Goal: Task Accomplishment & Management: Manage account settings

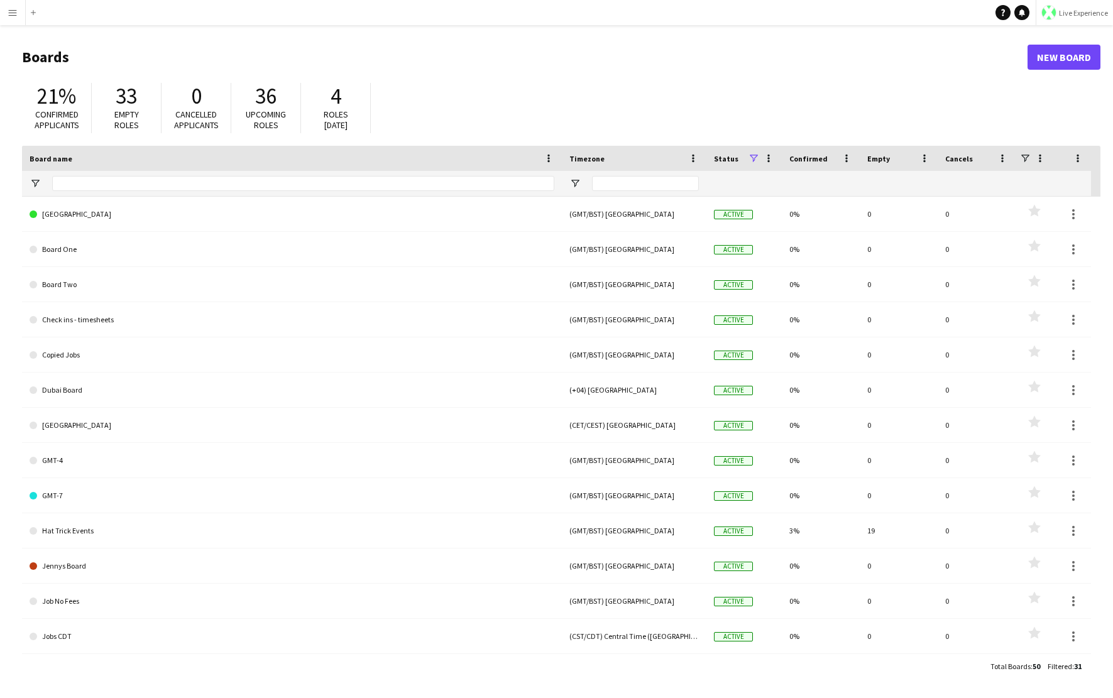
click at [1063, 11] on span "Live Experience" at bounding box center [1083, 12] width 49 height 9
click at [1058, 85] on span "Walls Productions" at bounding box center [1069, 82] width 67 height 11
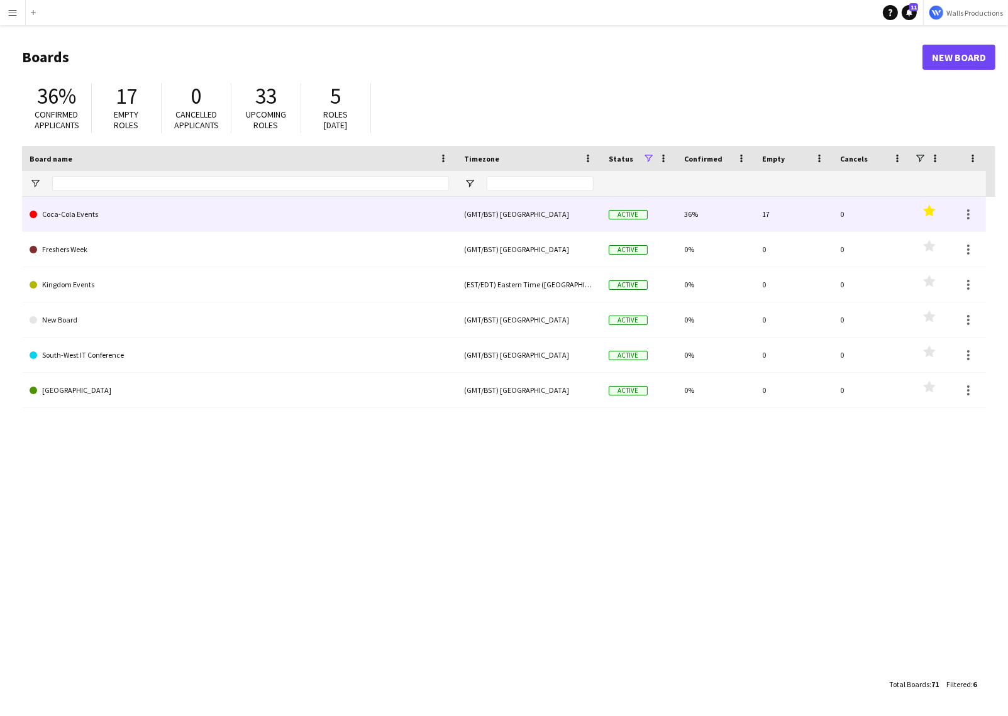
click at [72, 218] on link "Coca-Cola Events" at bounding box center [239, 214] width 419 height 35
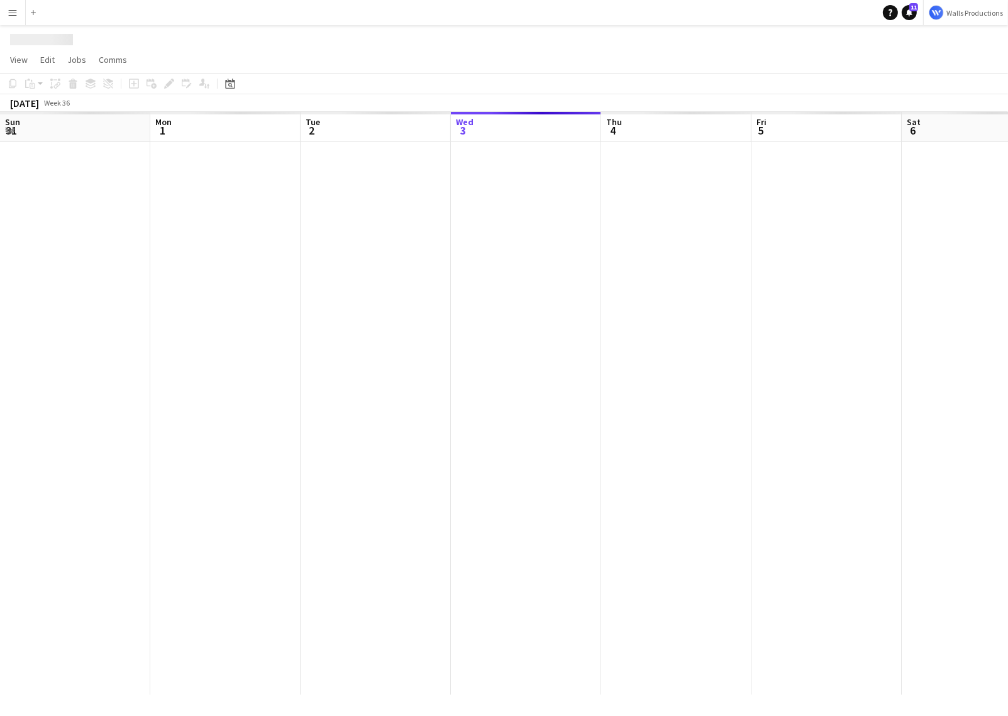
scroll to position [0, 300]
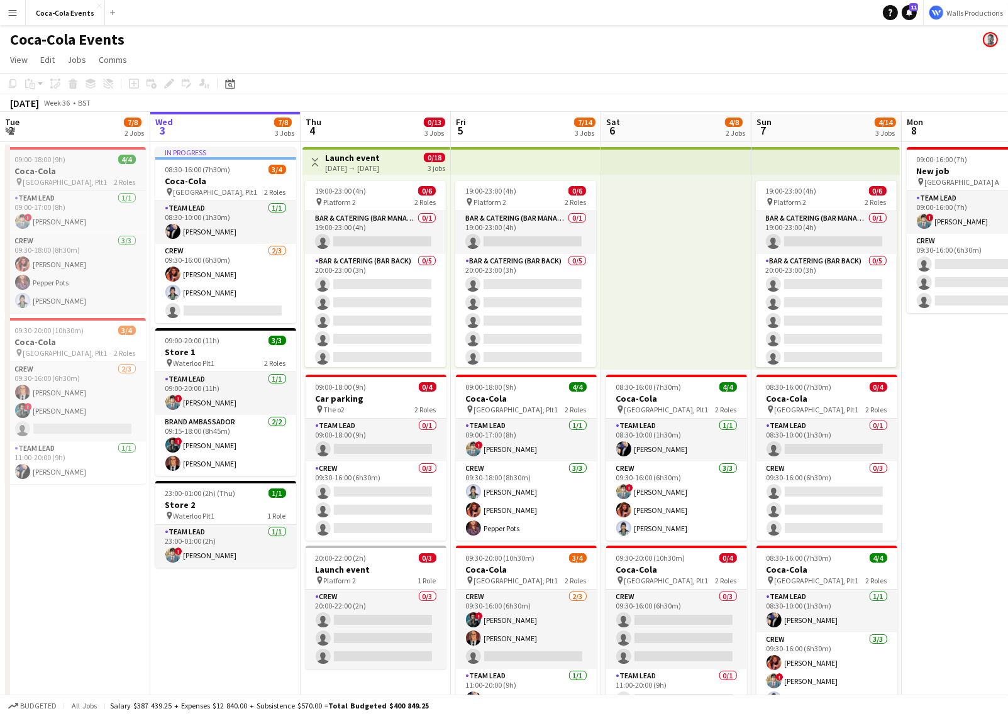
click at [79, 169] on h3 "Coca-Cola" at bounding box center [75, 170] width 141 height 11
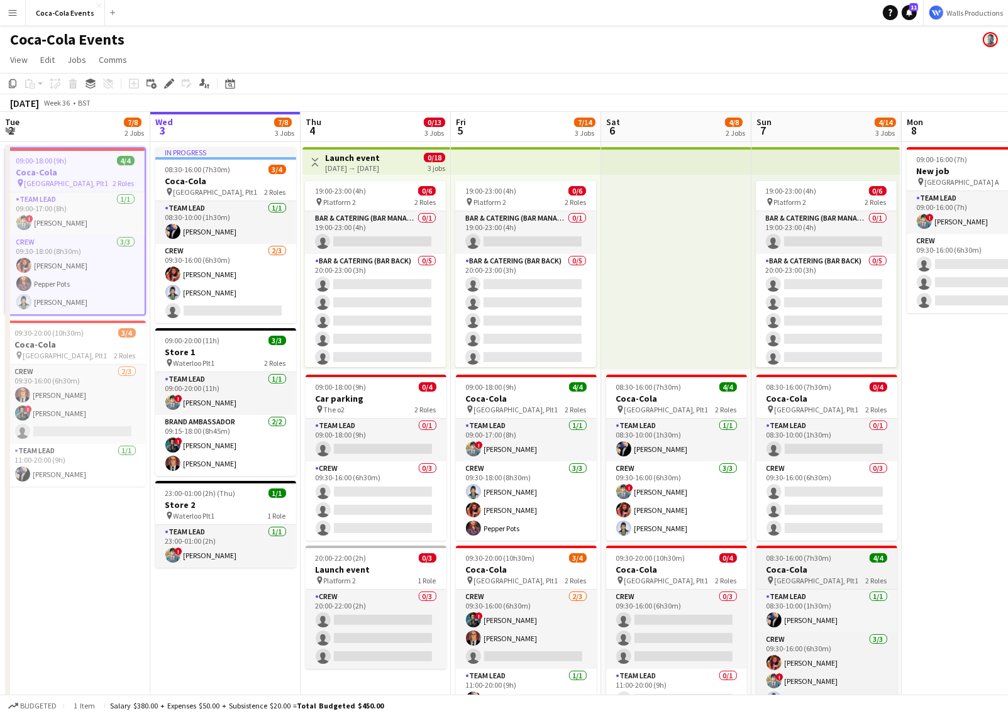
click at [812, 576] on span "Waterloo, Plt1" at bounding box center [816, 580] width 84 height 9
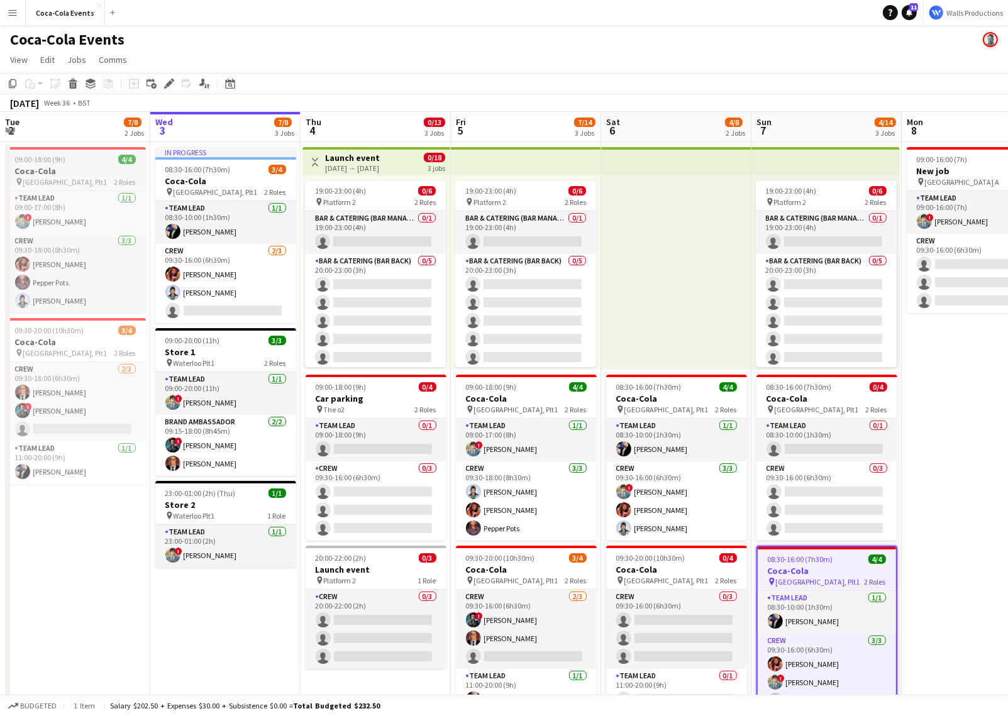
click at [40, 167] on h3 "Coca-Cola" at bounding box center [75, 170] width 141 height 11
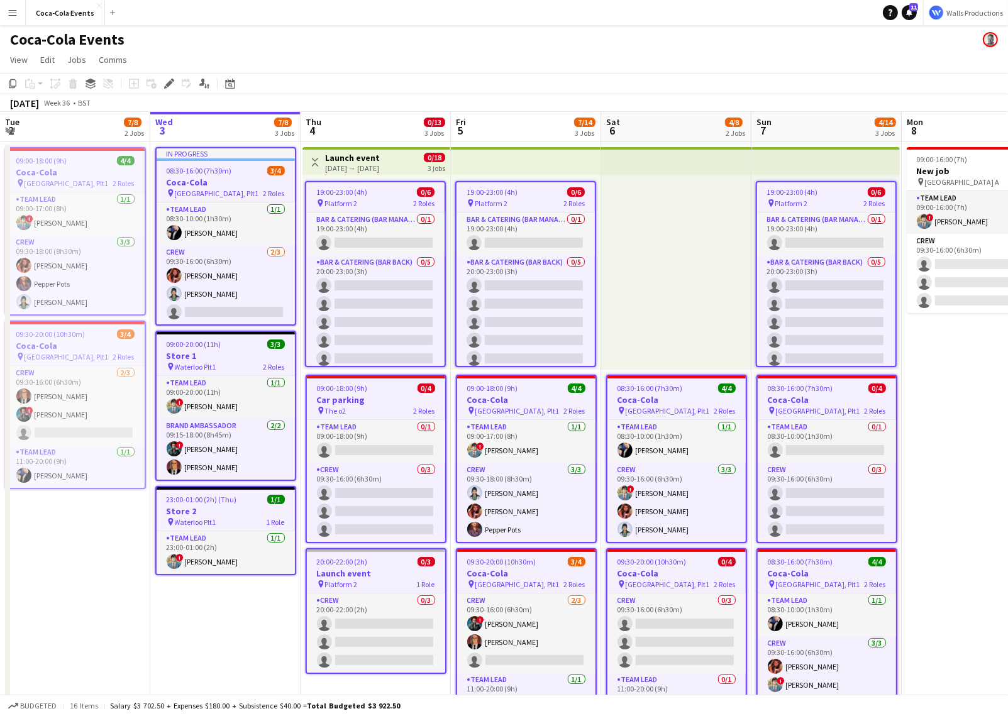
click at [206, 165] on app-job-card "In progress 08:30-16:00 (7h30m) 3/4 Coca-Cola pin Waterloo, Plt1 2 Roles Team L…" at bounding box center [225, 236] width 141 height 179
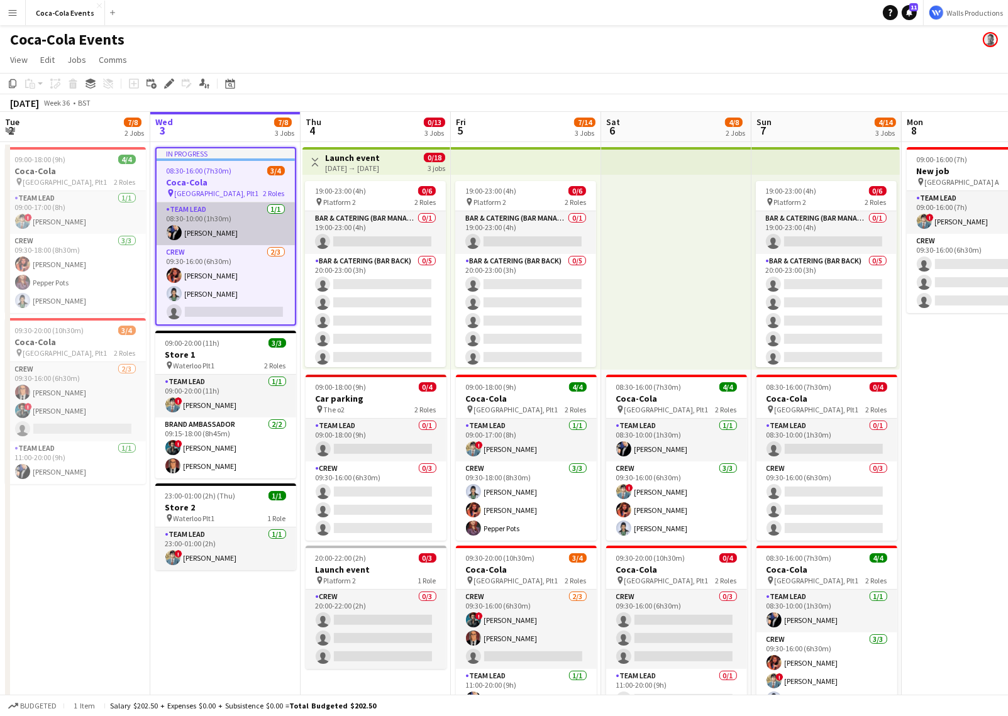
click at [209, 229] on app-card-role "Team Lead 1/1 08:30-10:00 (1h30m) Bruce Wayne" at bounding box center [226, 223] width 138 height 43
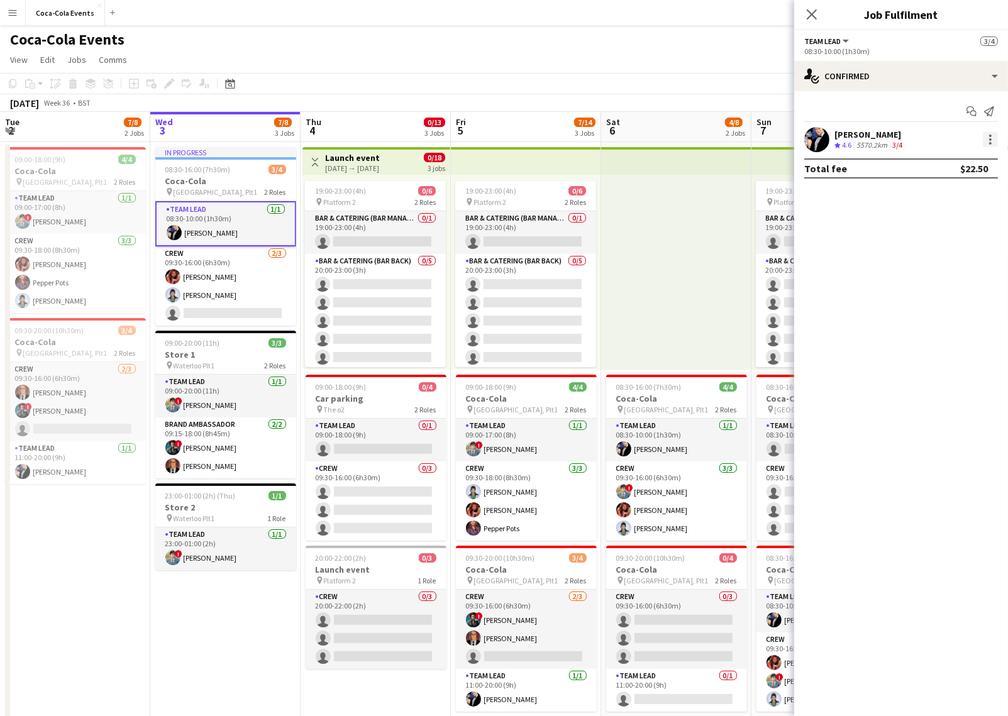
click at [988, 139] on div at bounding box center [989, 139] width 15 height 15
click at [952, 294] on button "Remove" at bounding box center [949, 283] width 98 height 30
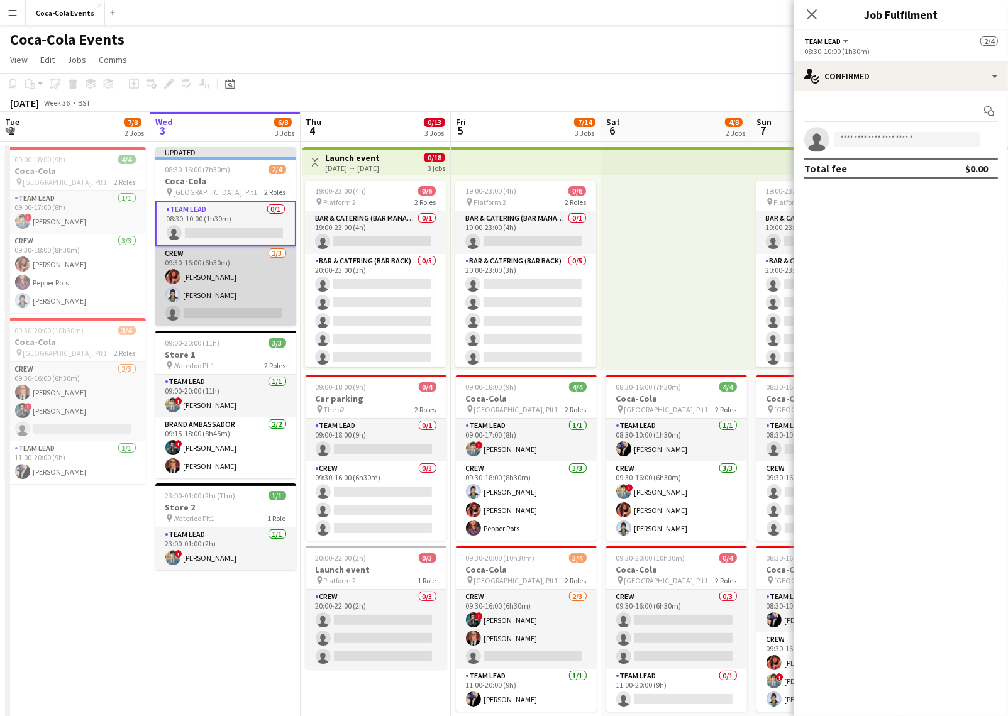
click at [211, 266] on app-card-role "Crew 2/3 09:30-16:00 (6h30m) Barbara Gorden Diana Prince single-neutral-actions" at bounding box center [225, 285] width 141 height 79
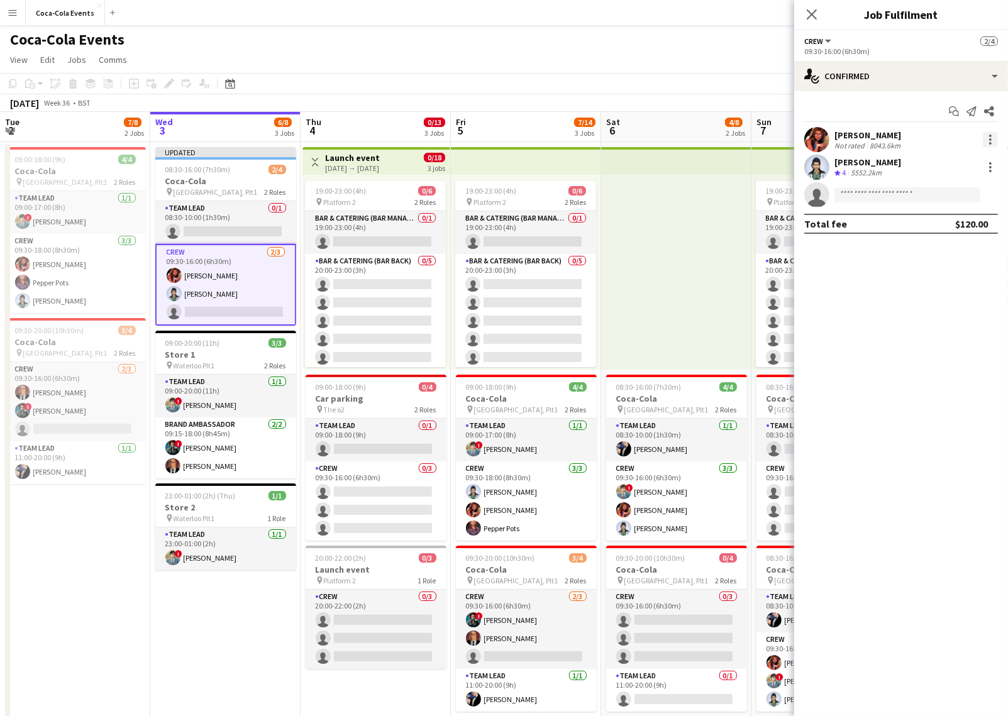
click at [989, 136] on div at bounding box center [990, 136] width 3 height 3
click at [952, 283] on span "Remove" at bounding box center [949, 283] width 78 height 11
click at [994, 143] on div at bounding box center [989, 139] width 15 height 15
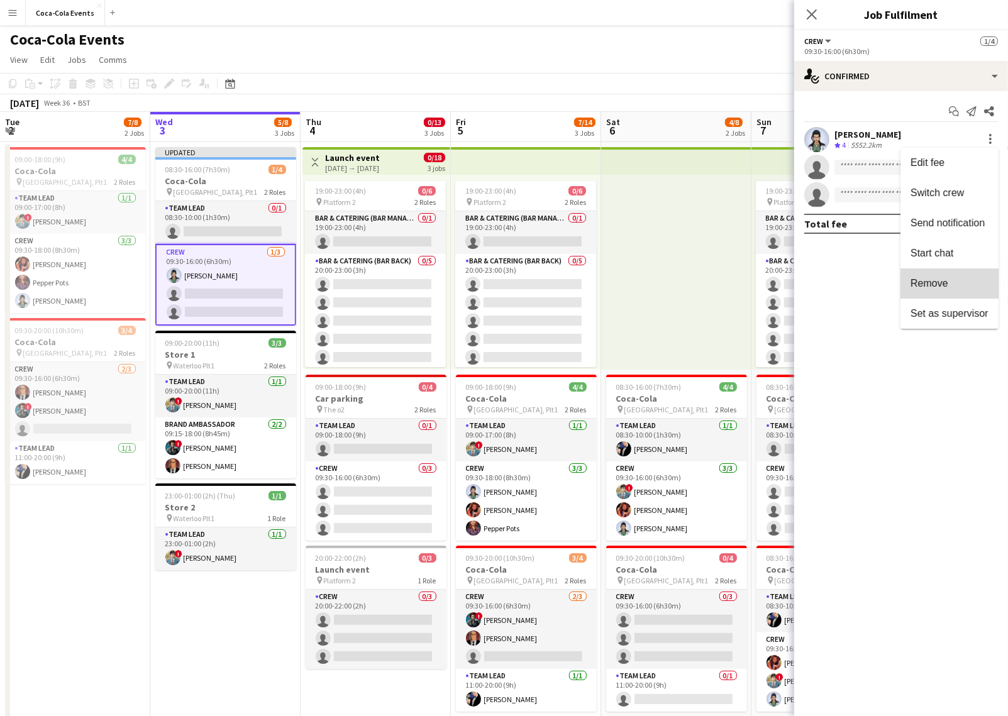
click at [943, 284] on span "Remove" at bounding box center [929, 283] width 38 height 11
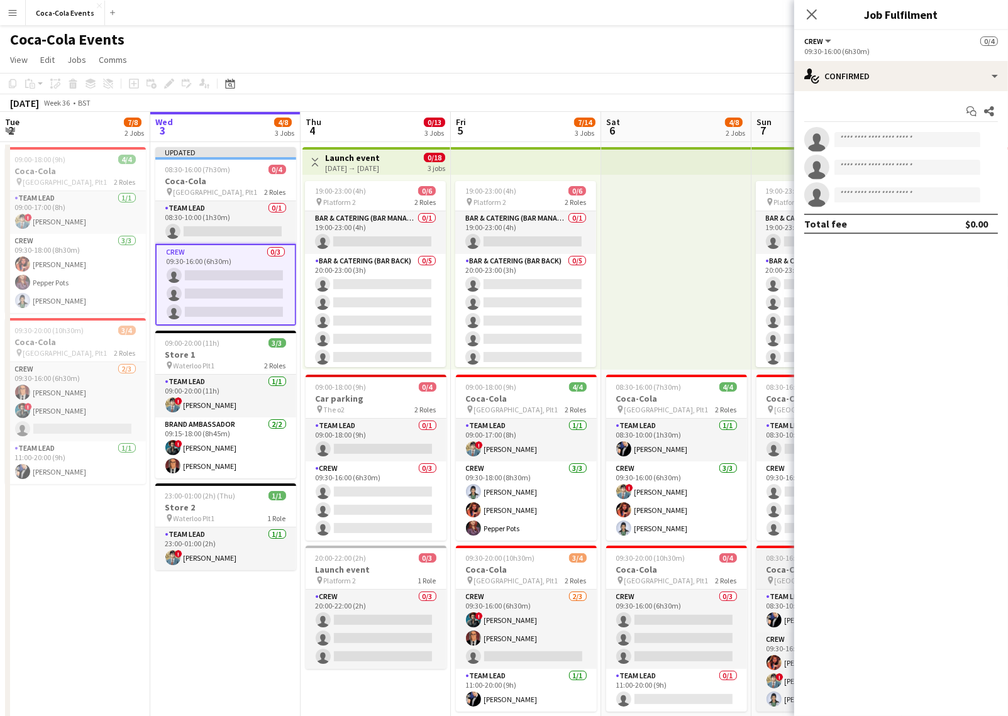
click at [768, 566] on h3 "Coca-Cola" at bounding box center [826, 569] width 141 height 11
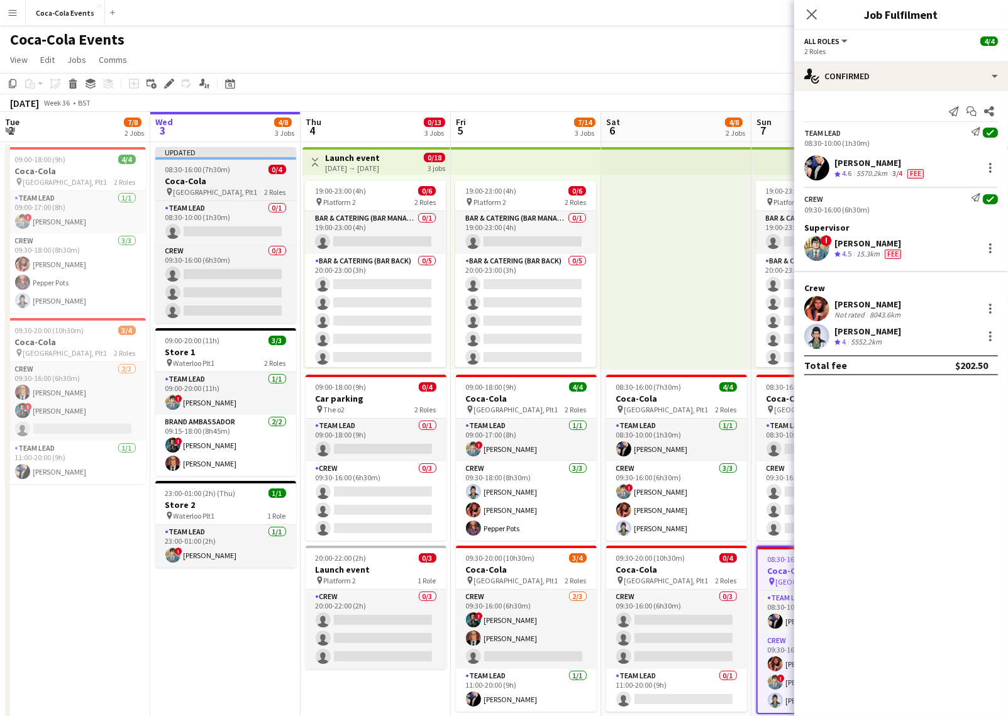
click at [190, 167] on span "08:30-16:00 (7h30m)" at bounding box center [197, 169] width 65 height 9
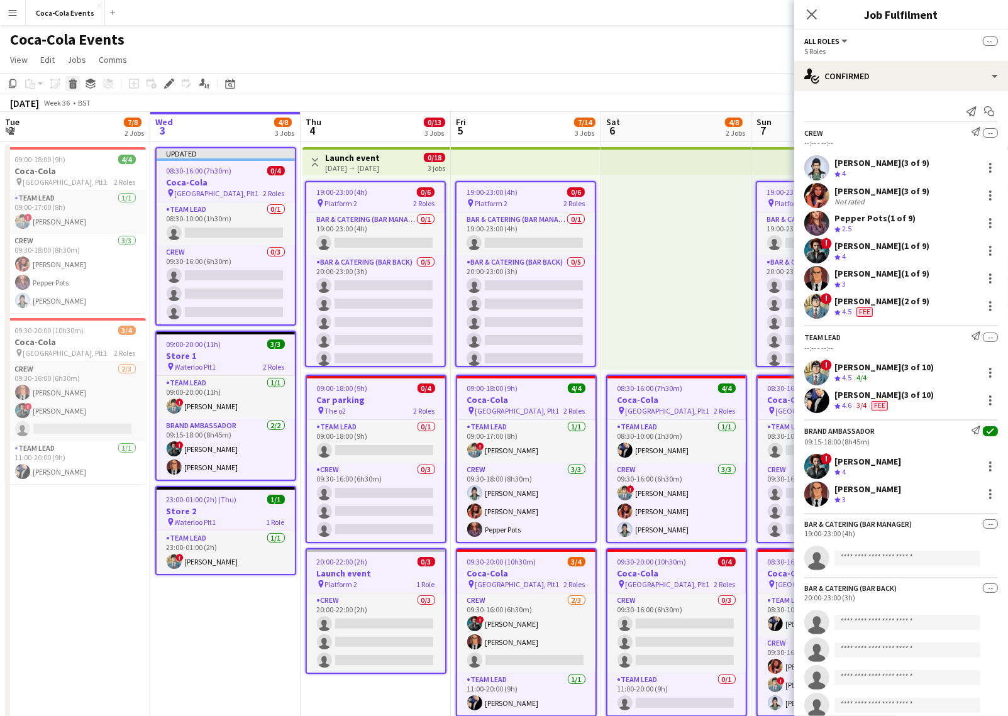
click at [74, 84] on icon "Delete" at bounding box center [73, 84] width 10 height 10
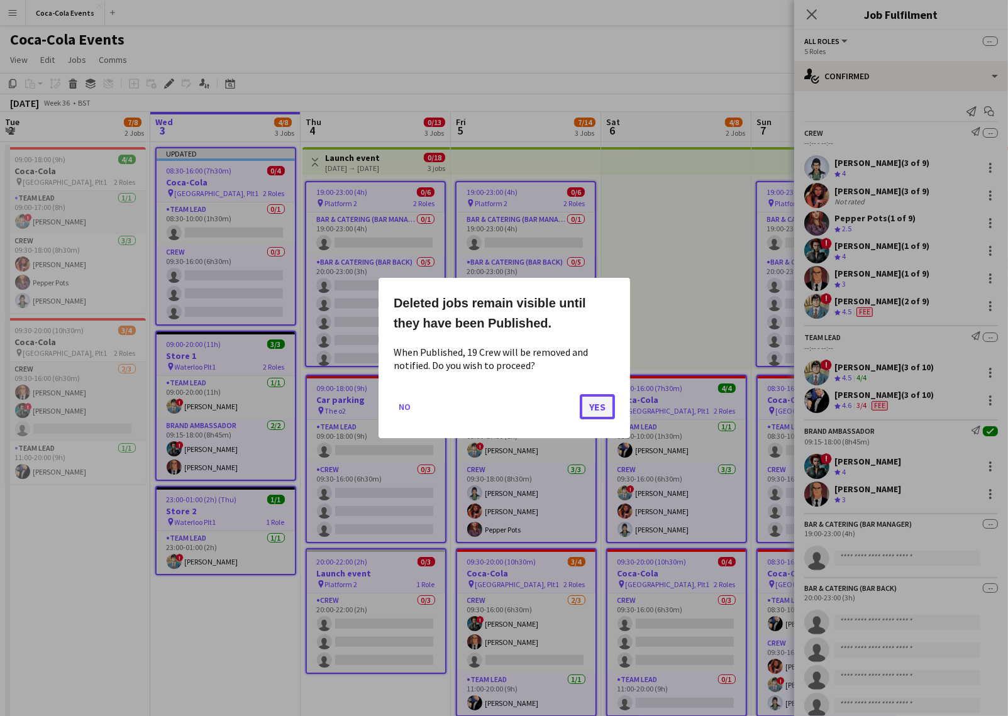
click at [609, 405] on button "Yes" at bounding box center [597, 406] width 35 height 25
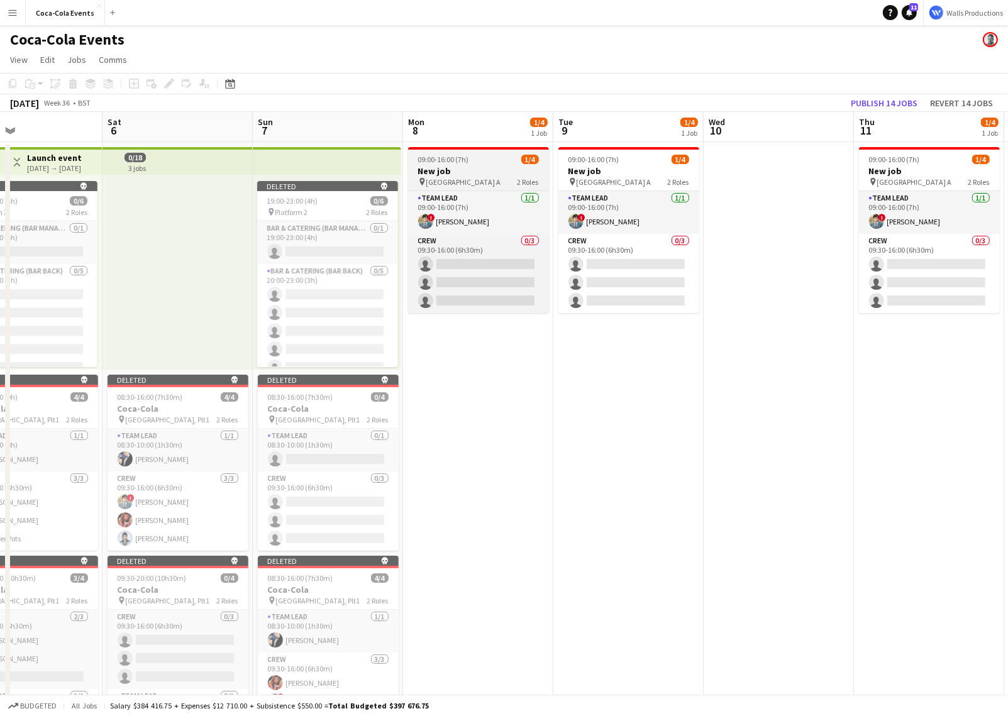
click at [456, 167] on h3 "New job" at bounding box center [478, 170] width 141 height 11
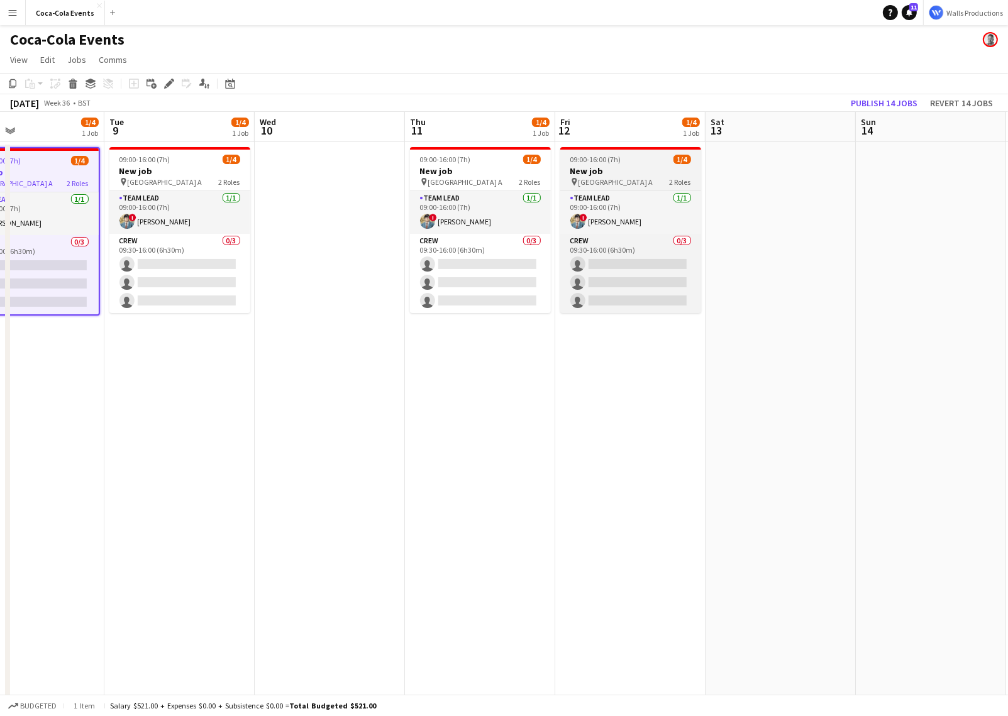
scroll to position [0, 406]
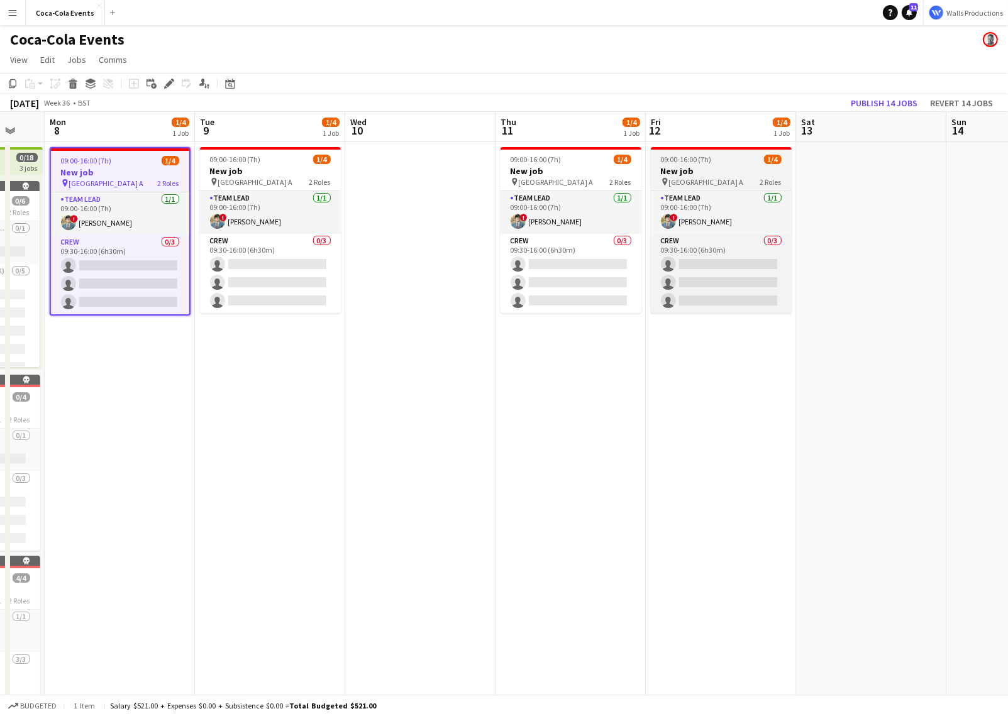
click at [708, 179] on span "Wembley Gate A" at bounding box center [706, 181] width 75 height 9
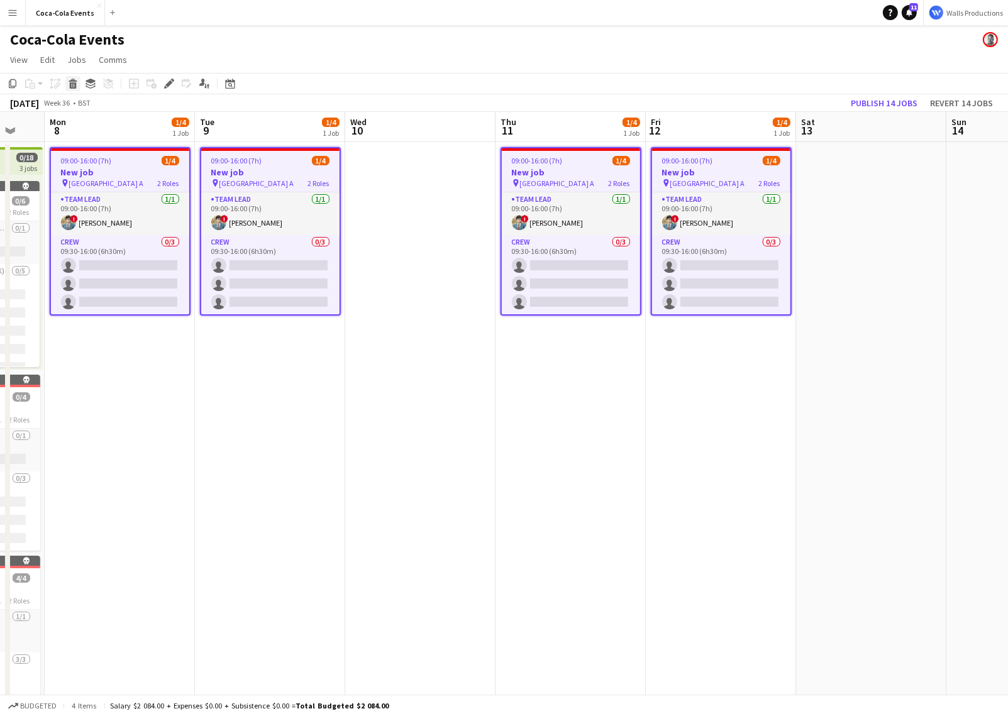
click at [70, 82] on icon at bounding box center [73, 85] width 7 height 6
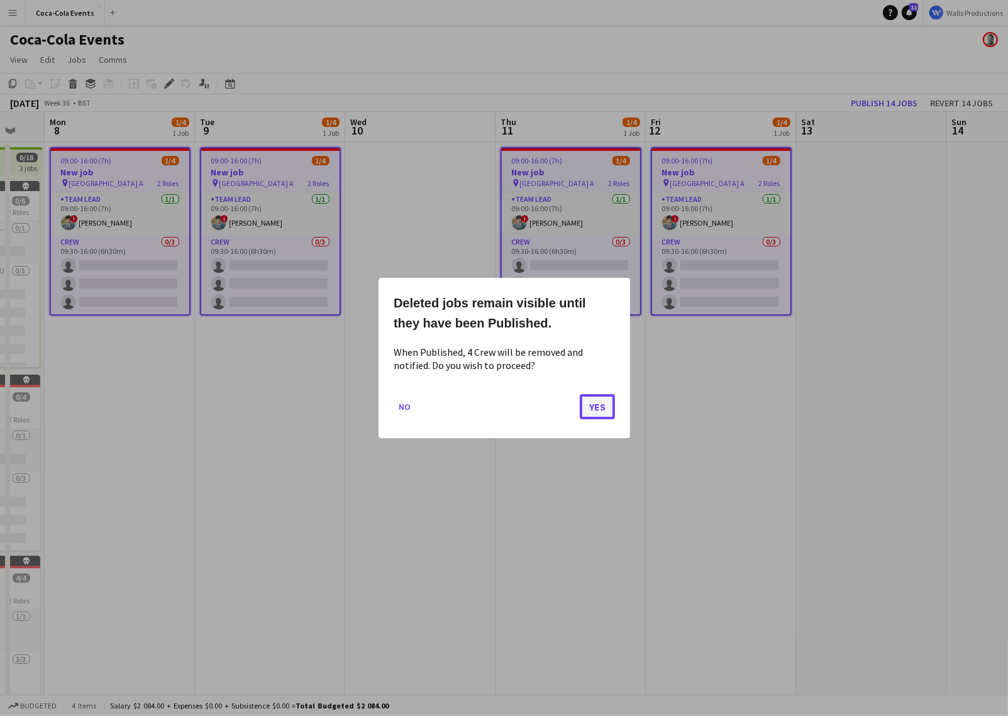
click at [597, 407] on button "Yes" at bounding box center [597, 406] width 35 height 25
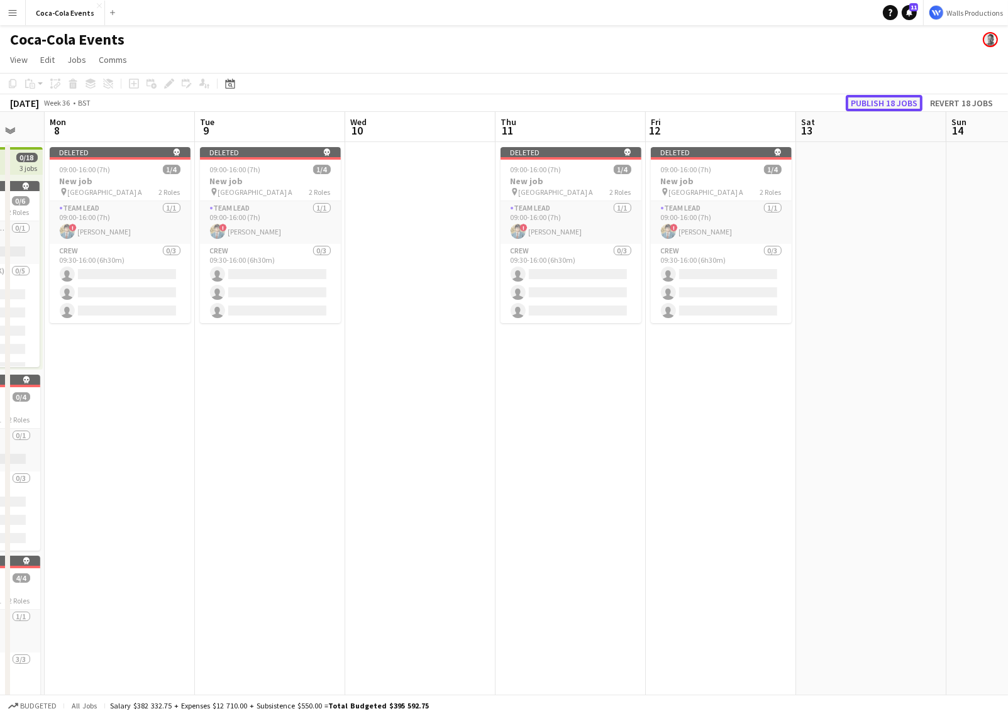
click at [889, 105] on button "Publish 18 jobs" at bounding box center [883, 103] width 77 height 16
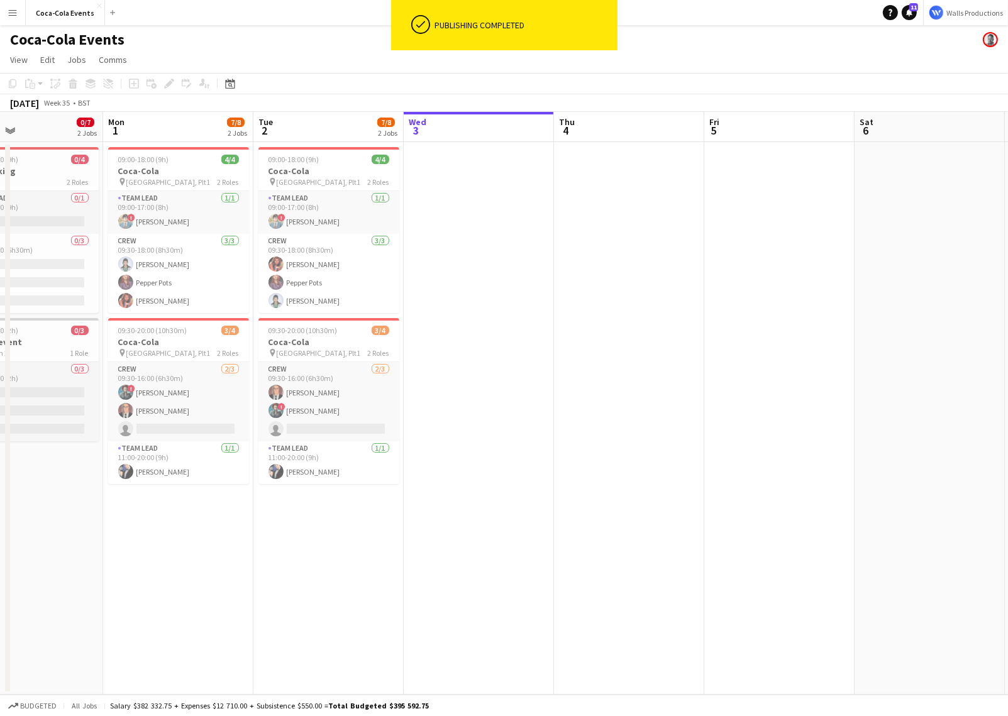
scroll to position [0, 280]
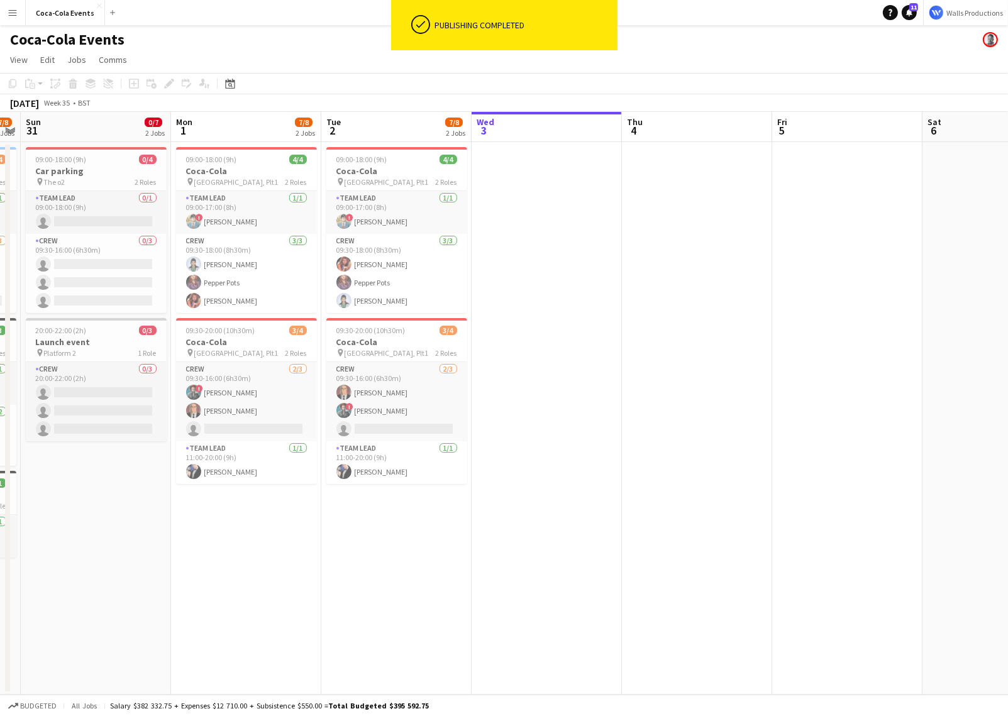
click at [561, 426] on app-date-cell at bounding box center [546, 418] width 150 height 552
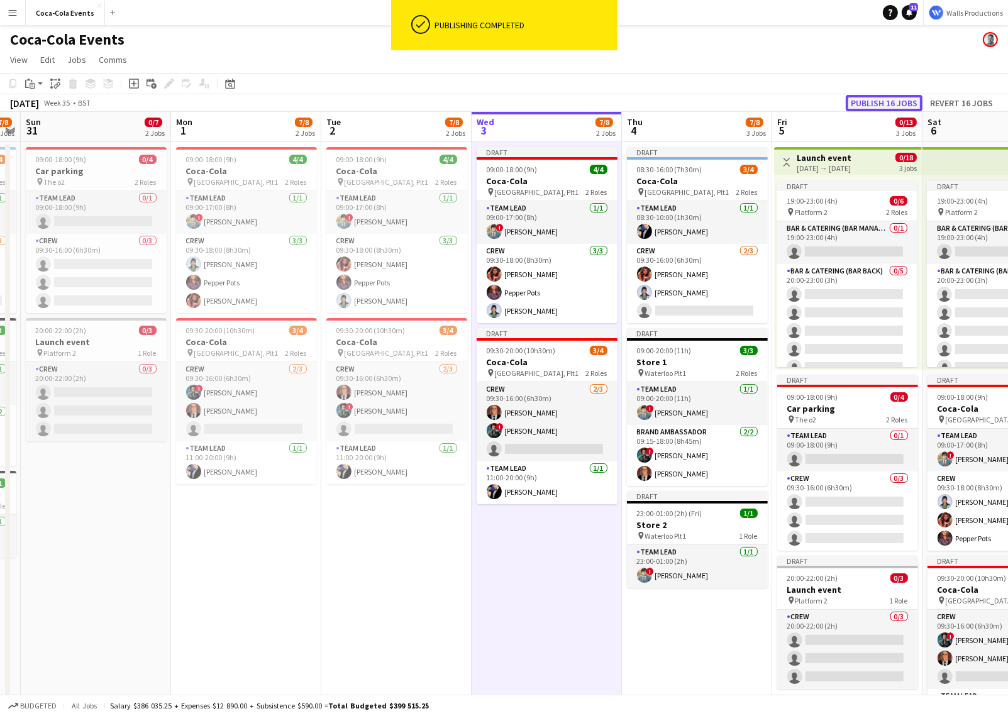
click at [889, 101] on button "Publish 16 jobs" at bounding box center [883, 103] width 77 height 16
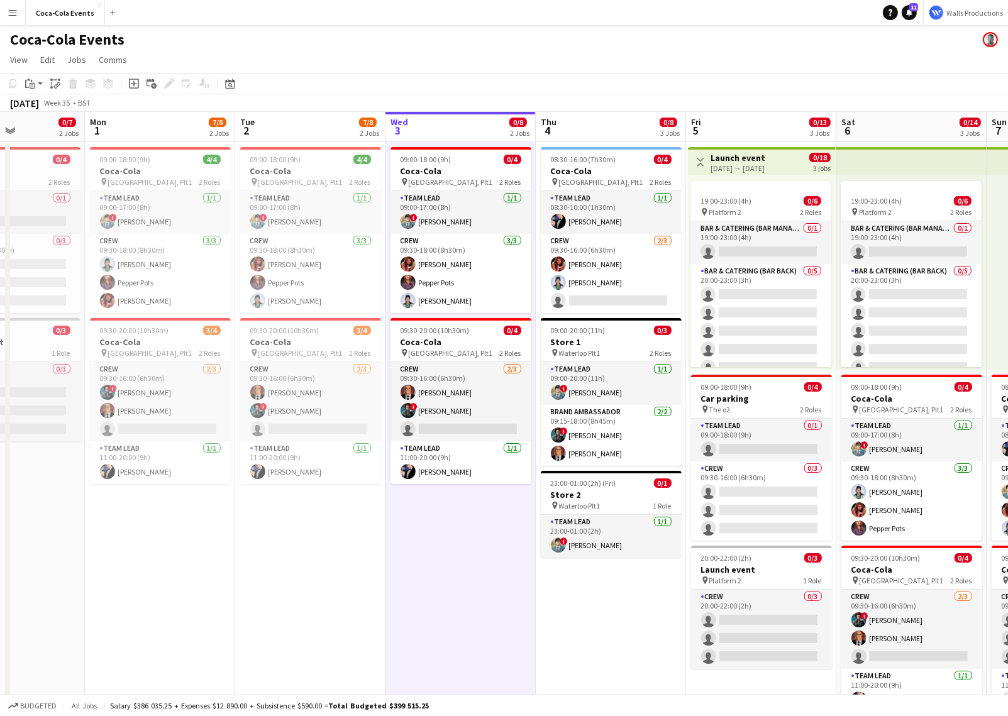
click at [434, 608] on app-date-cell "09:00-18:00 (9h) 0/4 Coca-Cola pin Waterloo, Plt1 2 Roles Team Lead 1/1 09:00-1…" at bounding box center [460, 450] width 150 height 617
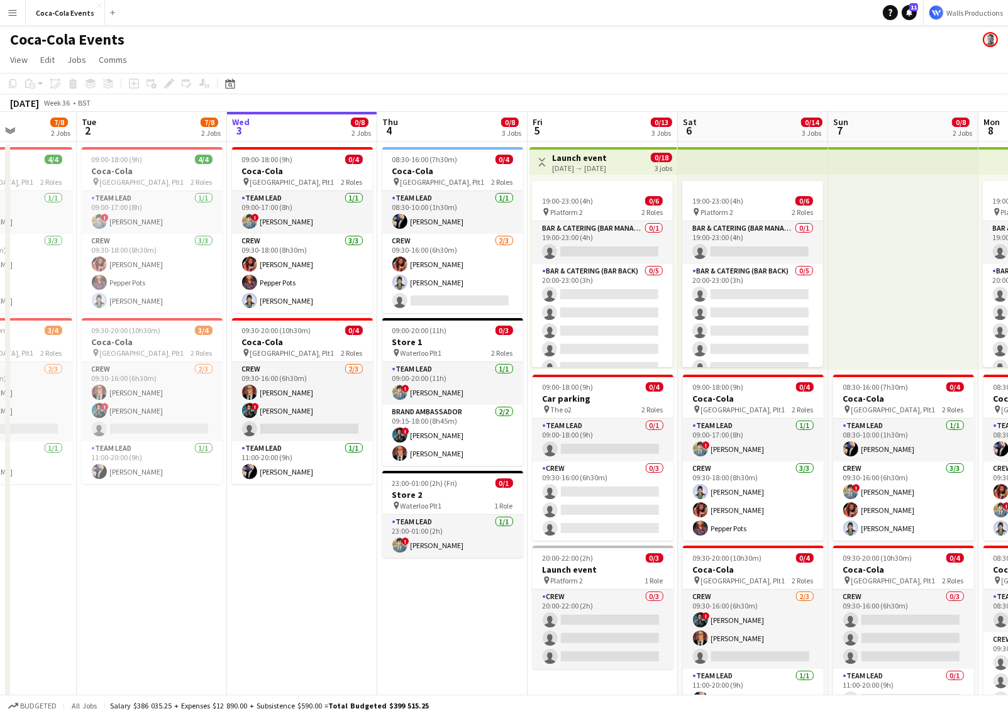
scroll to position [0, 539]
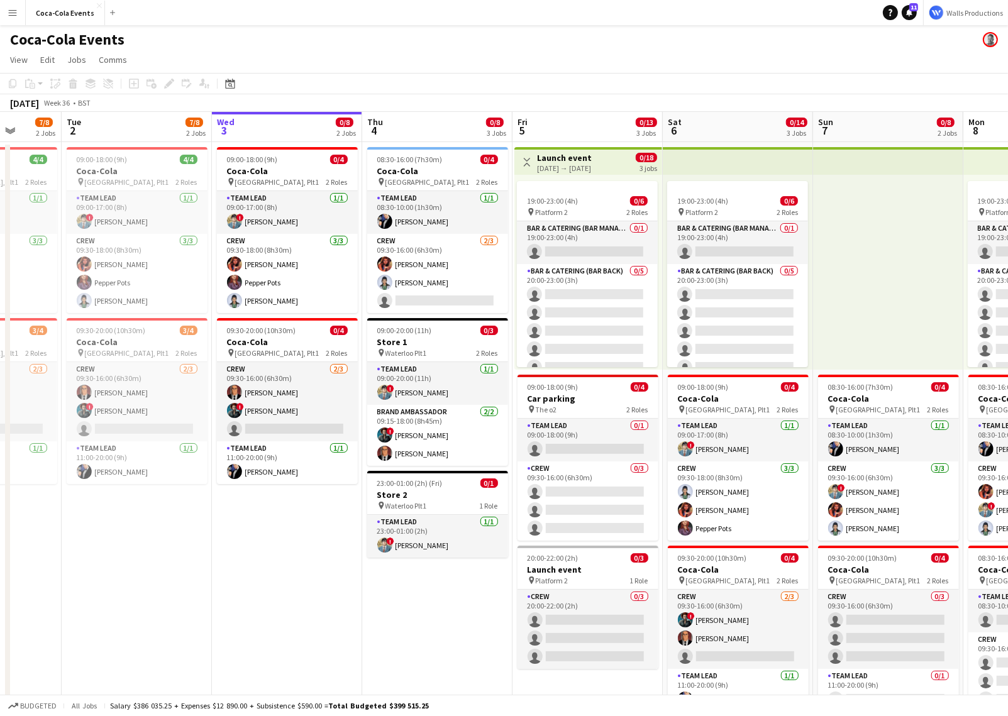
click at [13, 13] on app-icon "Menu" at bounding box center [13, 13] width 10 height 10
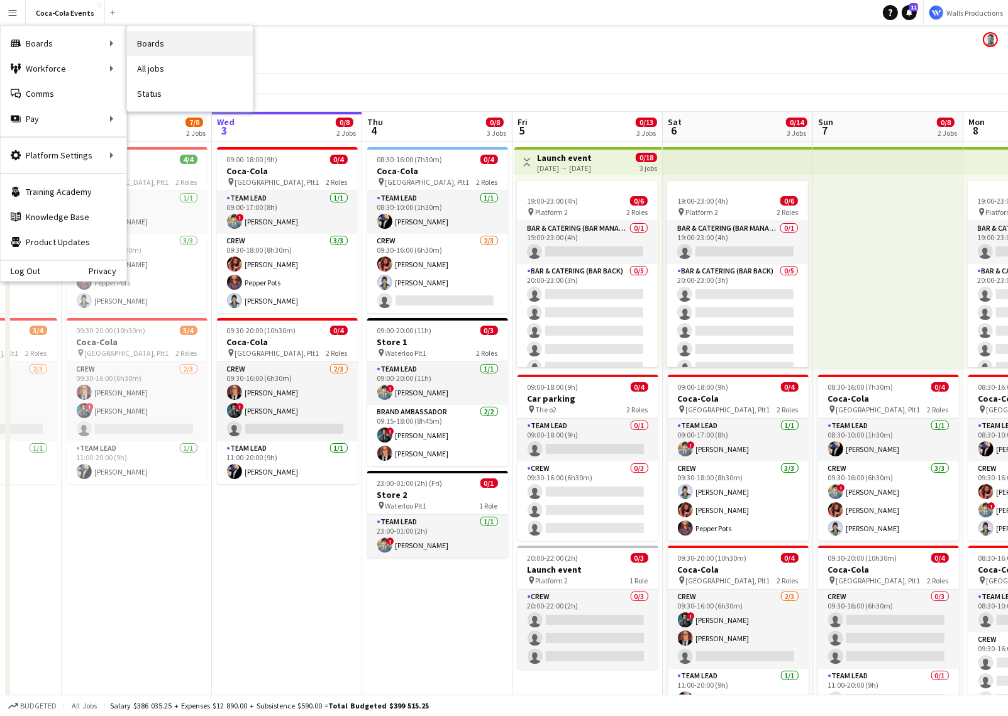
click at [143, 45] on link "Boards" at bounding box center [190, 43] width 126 height 25
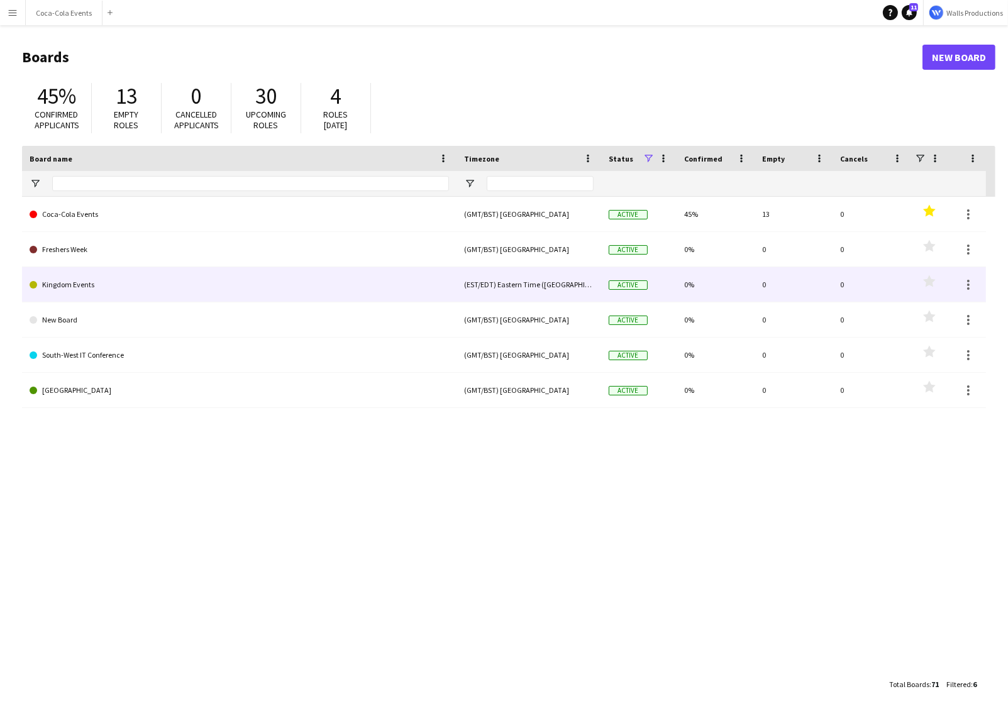
click at [111, 285] on link "Kingdom Events" at bounding box center [239, 284] width 419 height 35
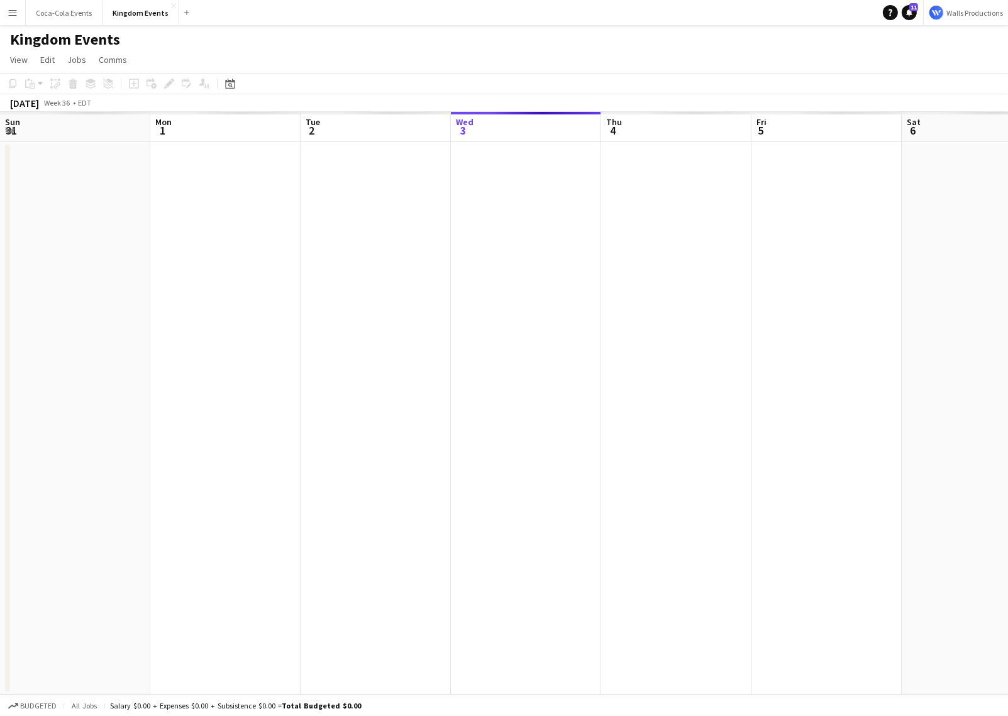
scroll to position [0, 300]
click at [217, 255] on app-date-cell at bounding box center [225, 418] width 150 height 552
click at [466, 269] on app-date-cell at bounding box center [487, 418] width 150 height 552
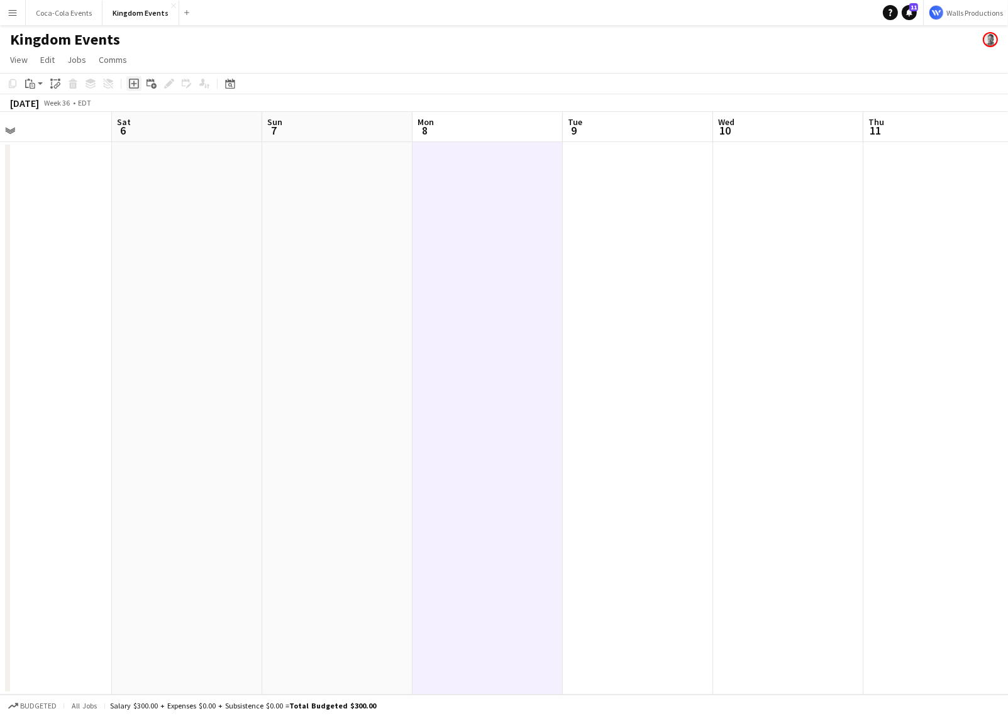
click at [130, 80] on icon "Add job" at bounding box center [134, 84] width 10 height 10
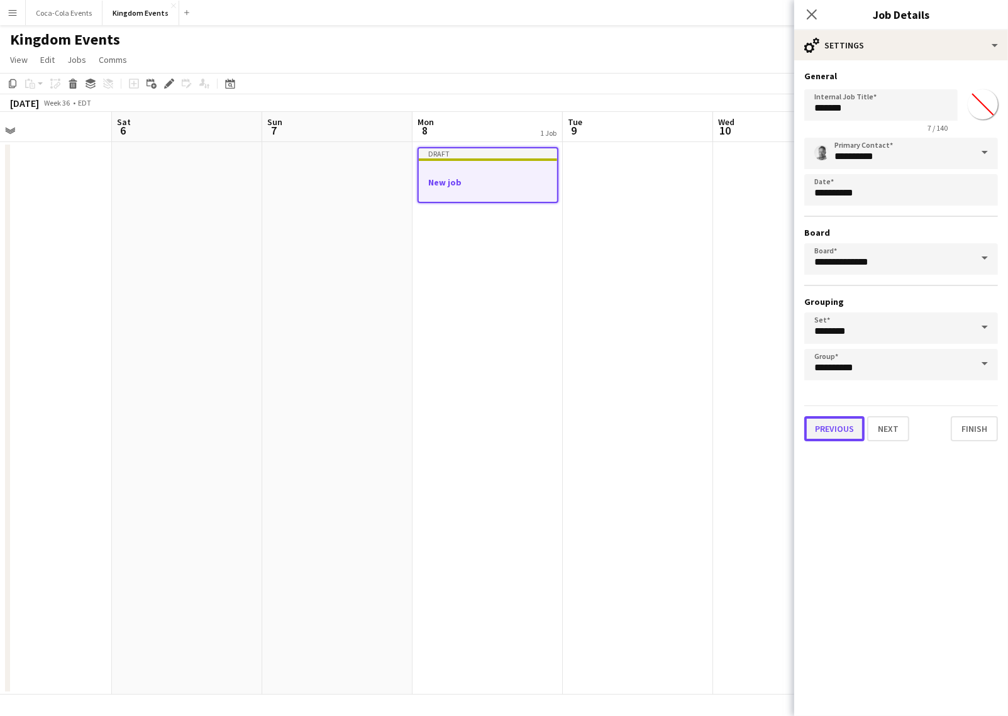
click at [827, 420] on button "Previous" at bounding box center [834, 428] width 60 height 25
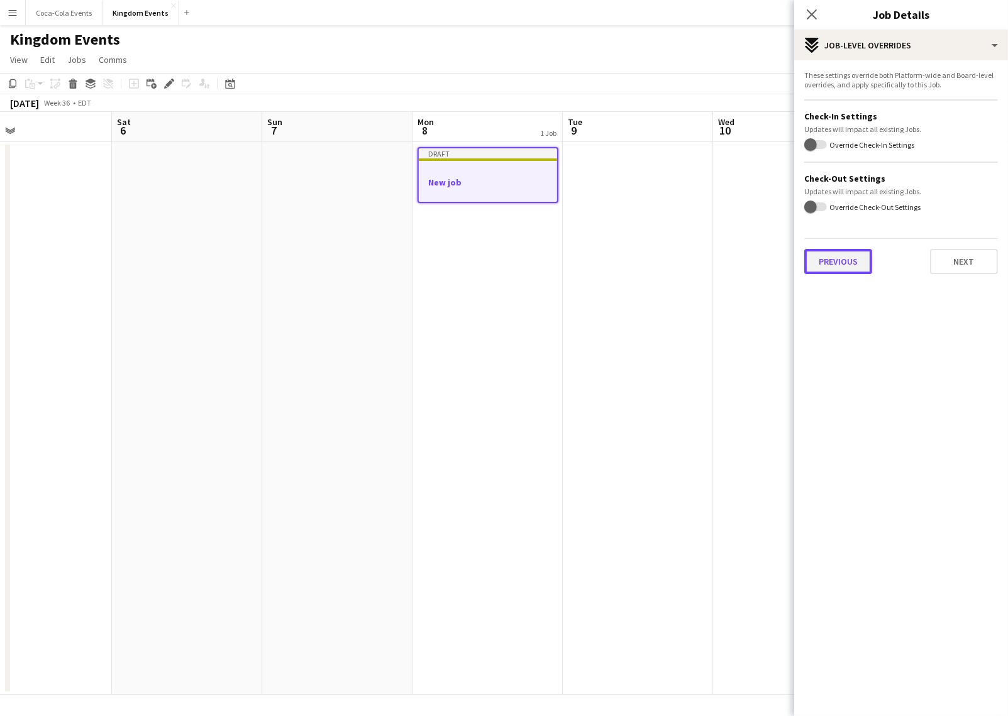
click at [834, 261] on button "Previous" at bounding box center [838, 261] width 68 height 25
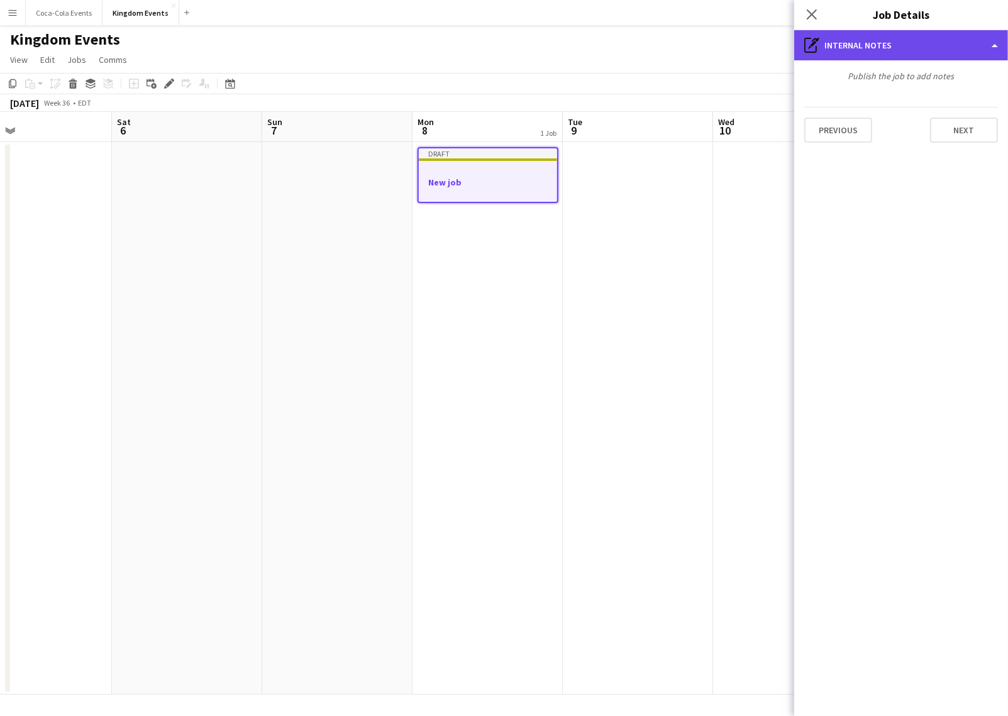
click at [875, 46] on div "pen-write Internal notes" at bounding box center [901, 45] width 214 height 30
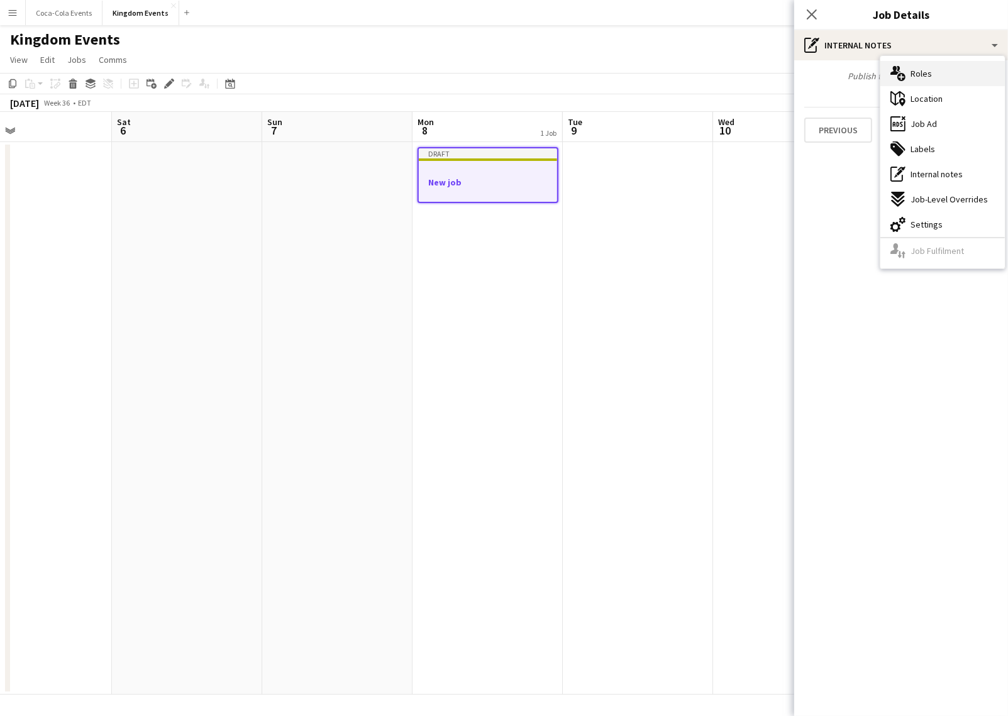
click at [922, 72] on span "Roles" at bounding box center [920, 73] width 21 height 11
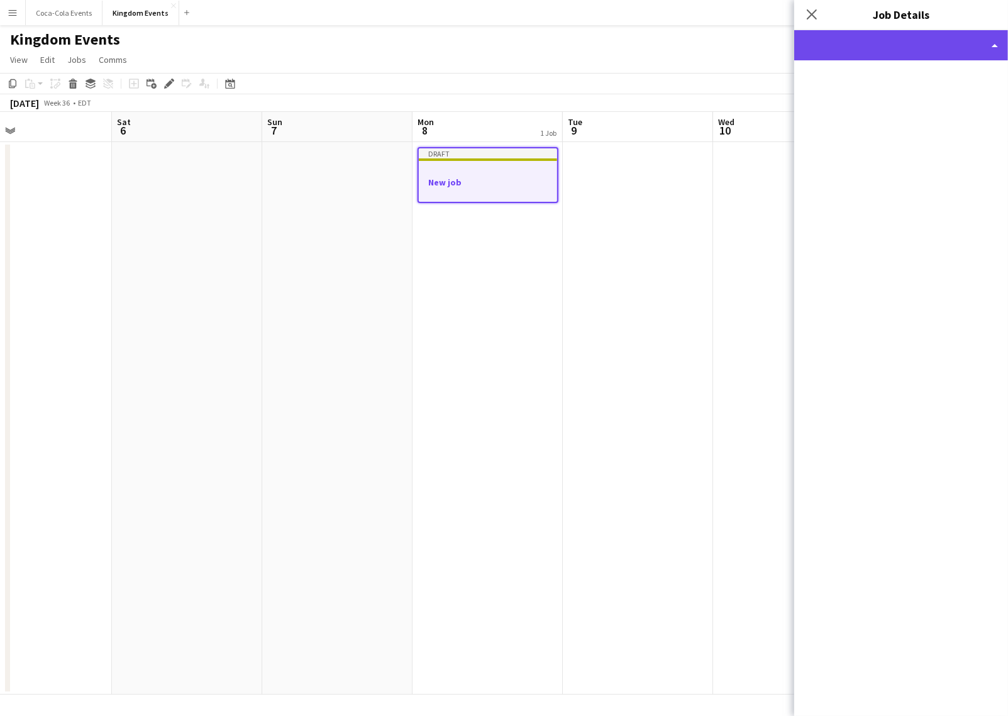
click at [924, 50] on div at bounding box center [901, 45] width 214 height 30
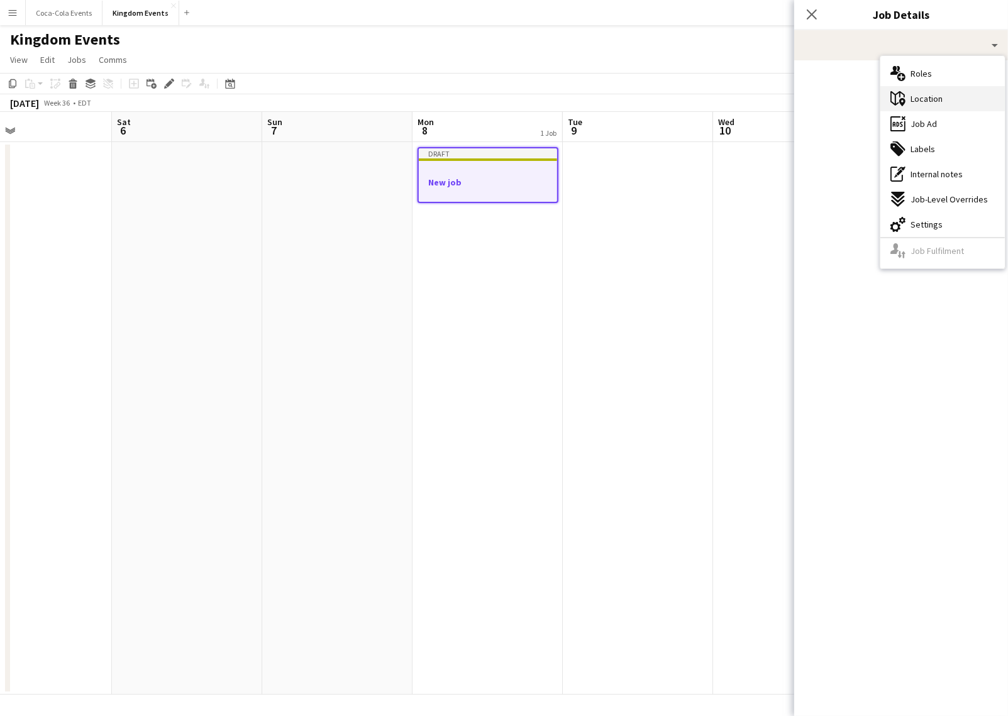
click at [928, 86] on div "maps-pin-1 Location" at bounding box center [942, 98] width 124 height 25
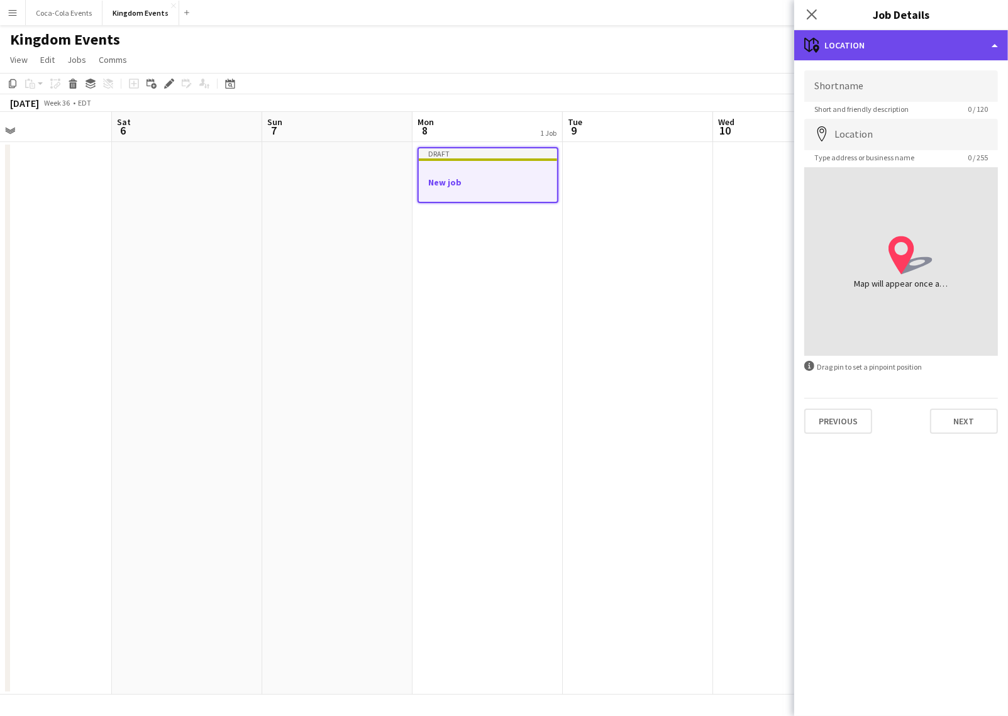
click at [895, 46] on div "maps-pin-1 Location" at bounding box center [901, 45] width 214 height 30
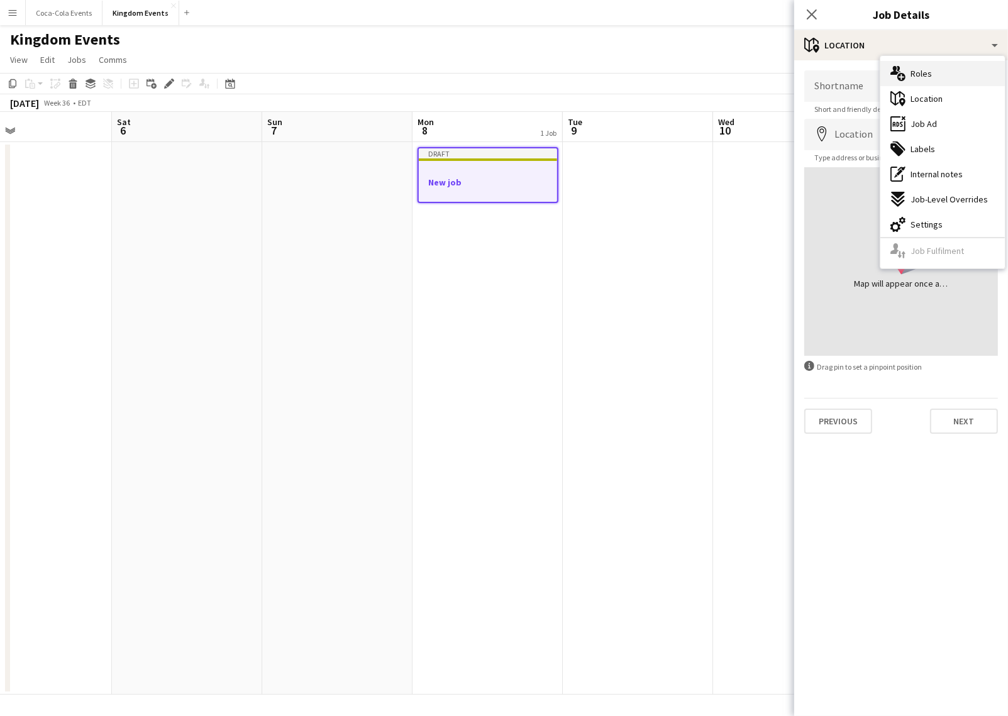
click at [899, 73] on icon "multiple-users-add" at bounding box center [897, 73] width 15 height 15
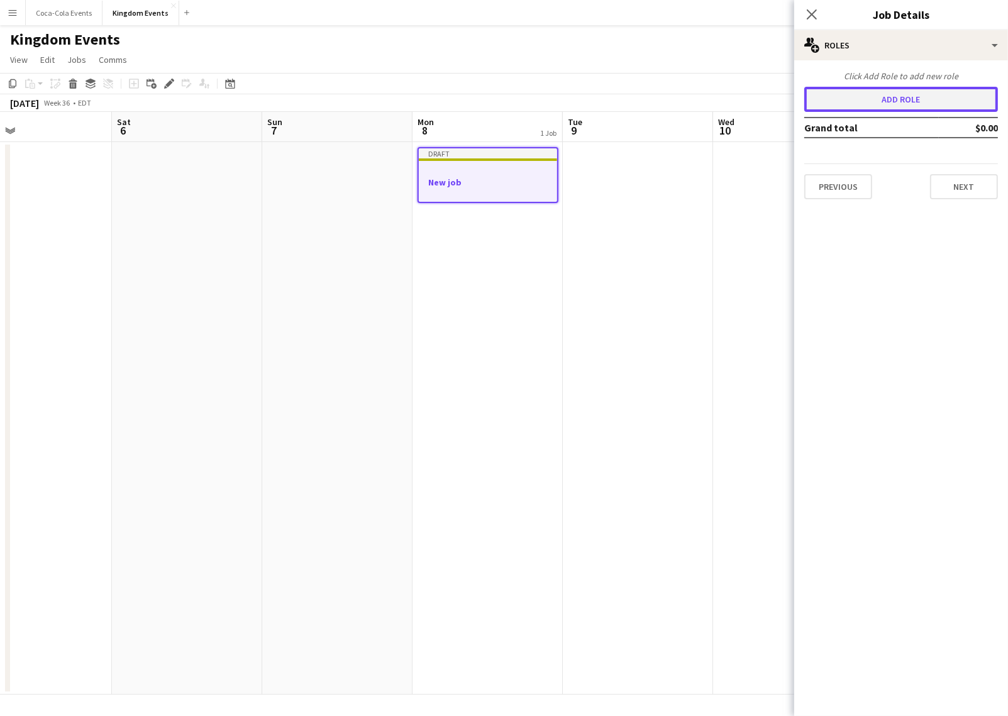
click at [887, 98] on button "Add role" at bounding box center [901, 99] width 194 height 25
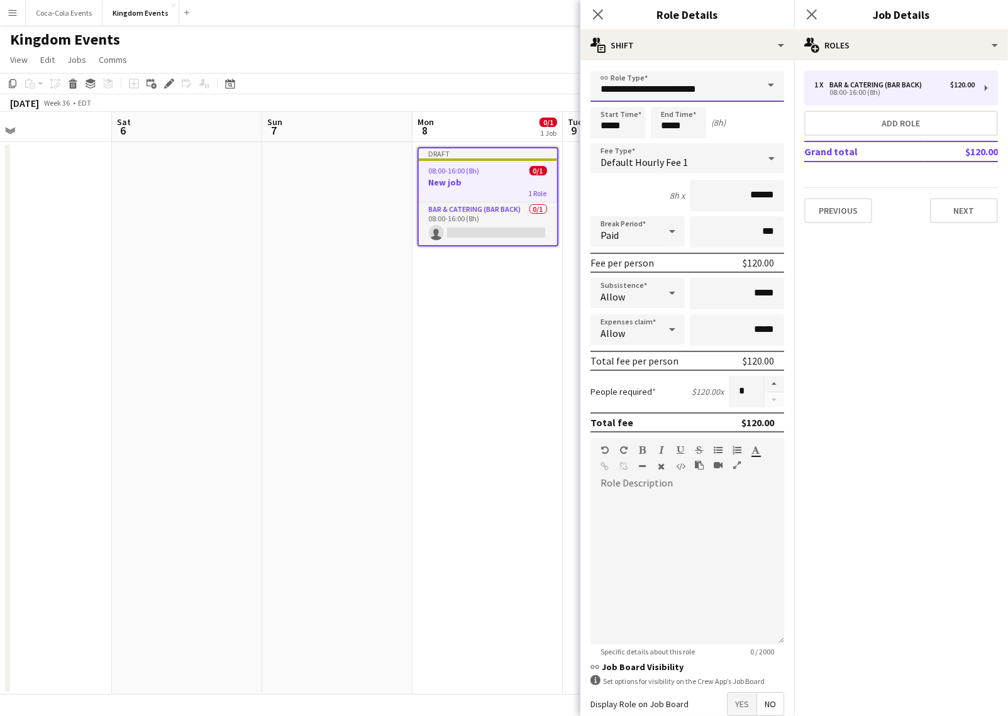
click at [637, 85] on input "**********" at bounding box center [687, 85] width 194 height 31
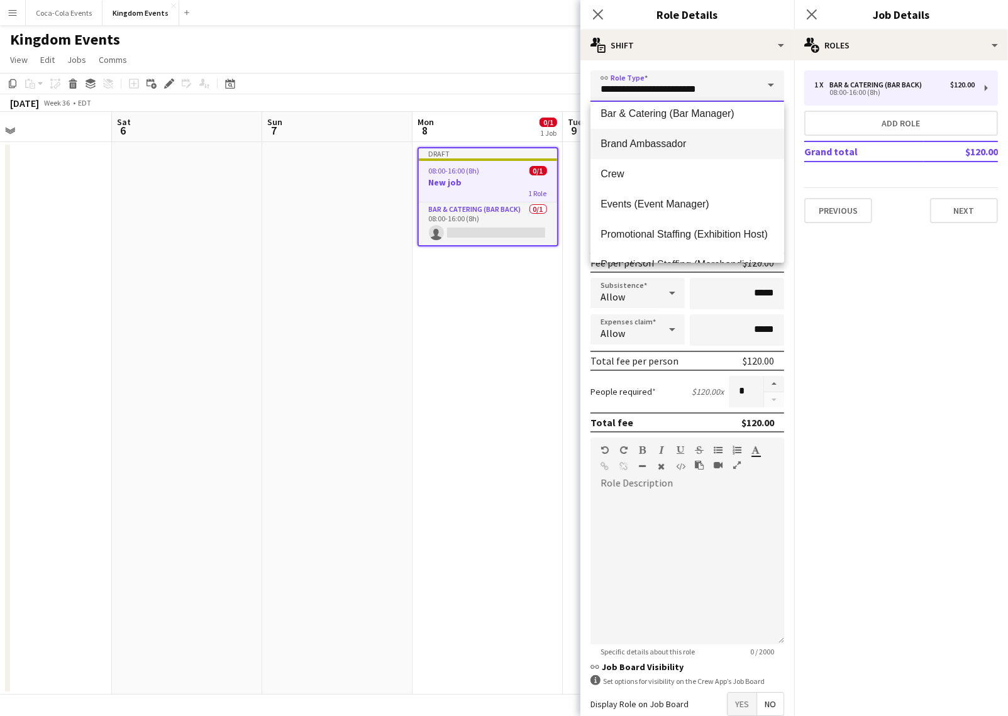
scroll to position [53, 0]
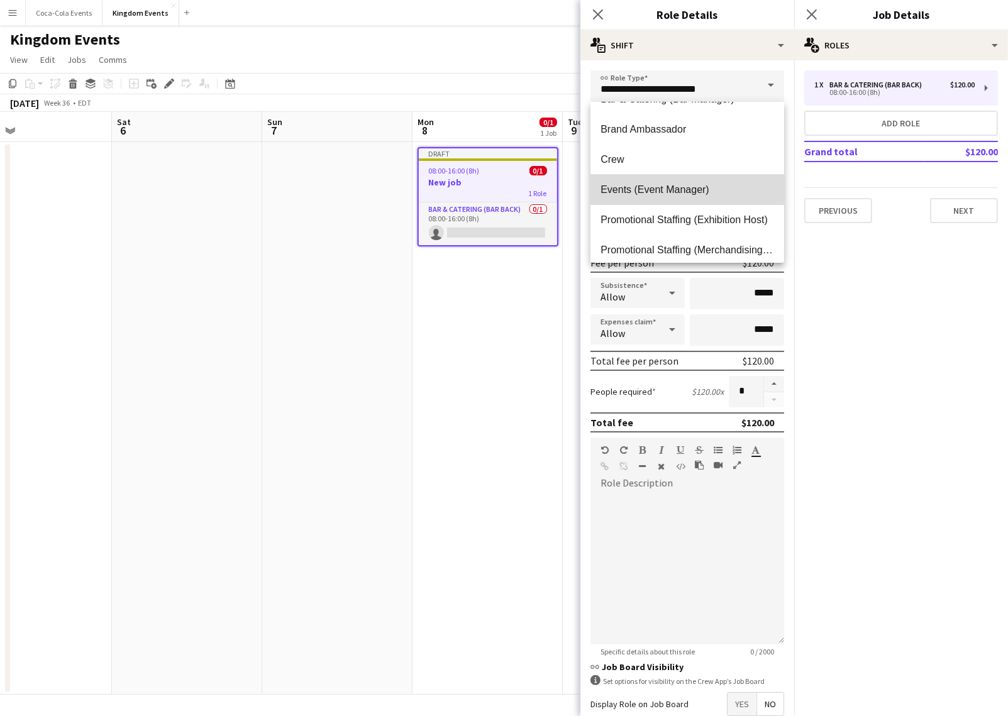
click at [645, 187] on span "Events (Event Manager)" at bounding box center [686, 190] width 173 height 12
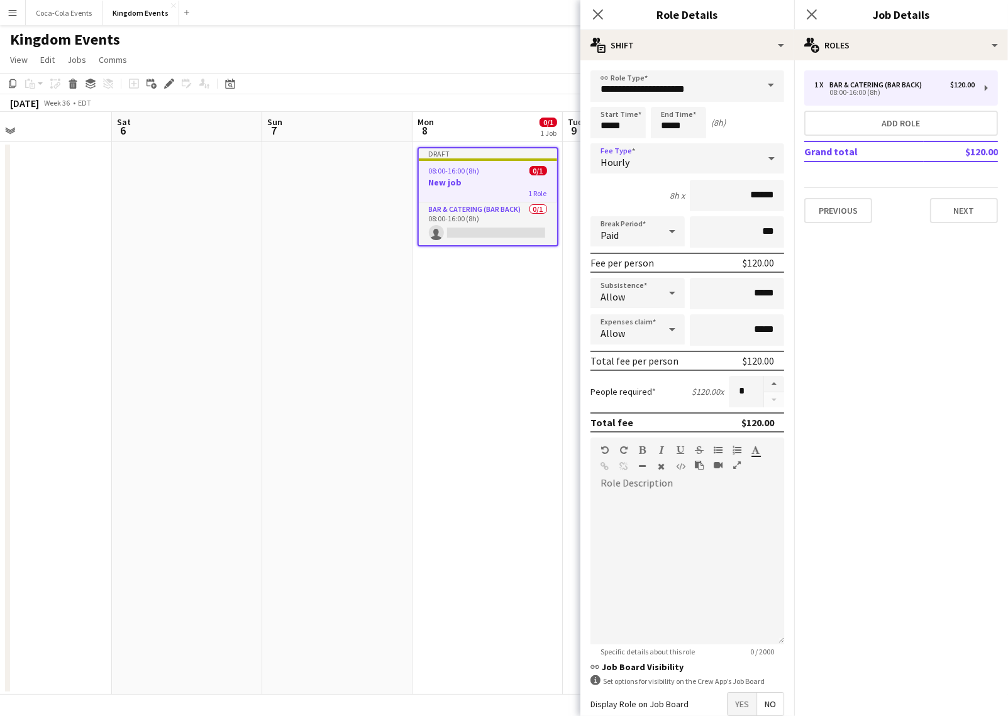
click at [649, 153] on div "Hourly" at bounding box center [674, 158] width 168 height 30
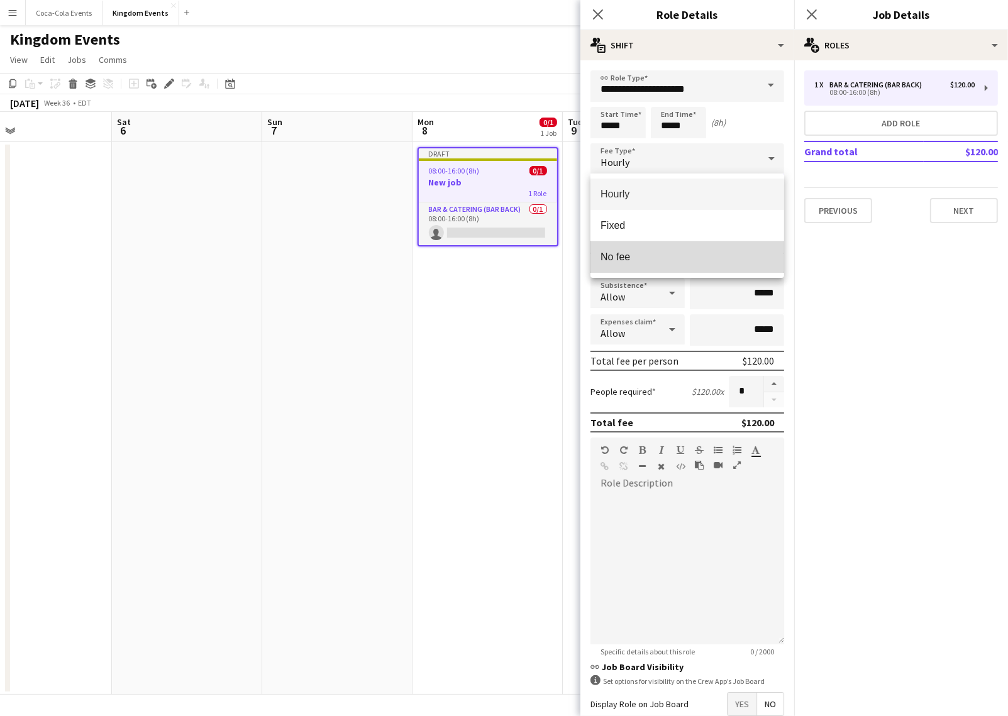
click at [634, 257] on span "No fee" at bounding box center [686, 257] width 173 height 12
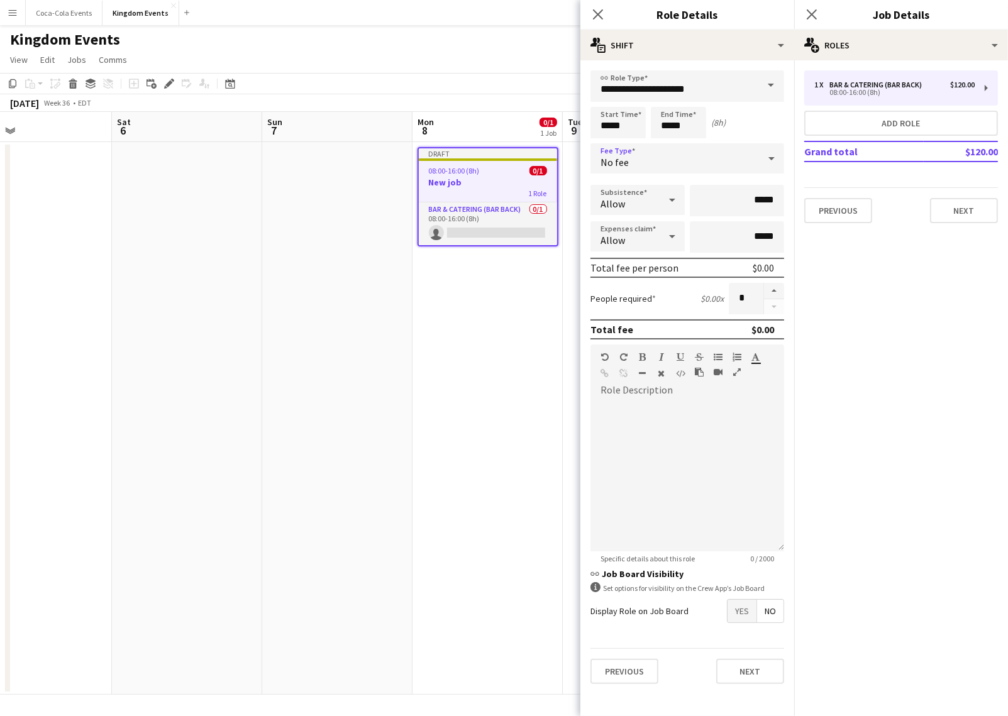
click at [637, 196] on div "Allow" at bounding box center [624, 200] width 69 height 30
click at [629, 262] on span "Don't allow" at bounding box center [637, 267] width 74 height 12
click at [628, 234] on div "Allow" at bounding box center [624, 236] width 69 height 30
click at [629, 307] on span "Don't allow" at bounding box center [637, 303] width 74 height 12
click at [745, 300] on input "*" at bounding box center [745, 298] width 35 height 31
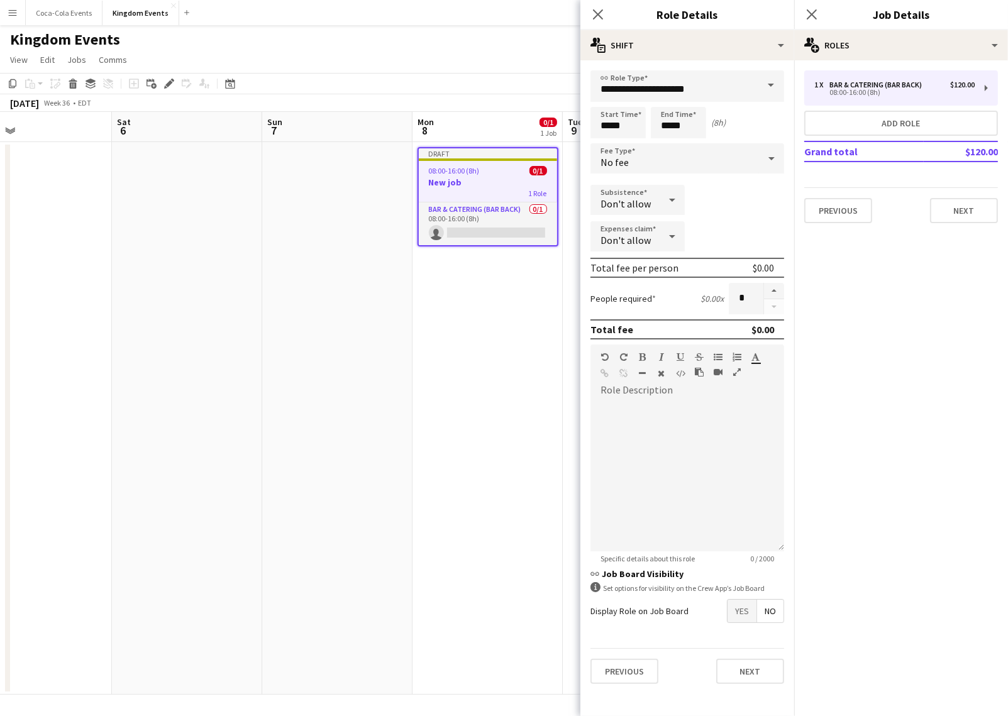
click at [743, 616] on span "Yes" at bounding box center [741, 611] width 29 height 23
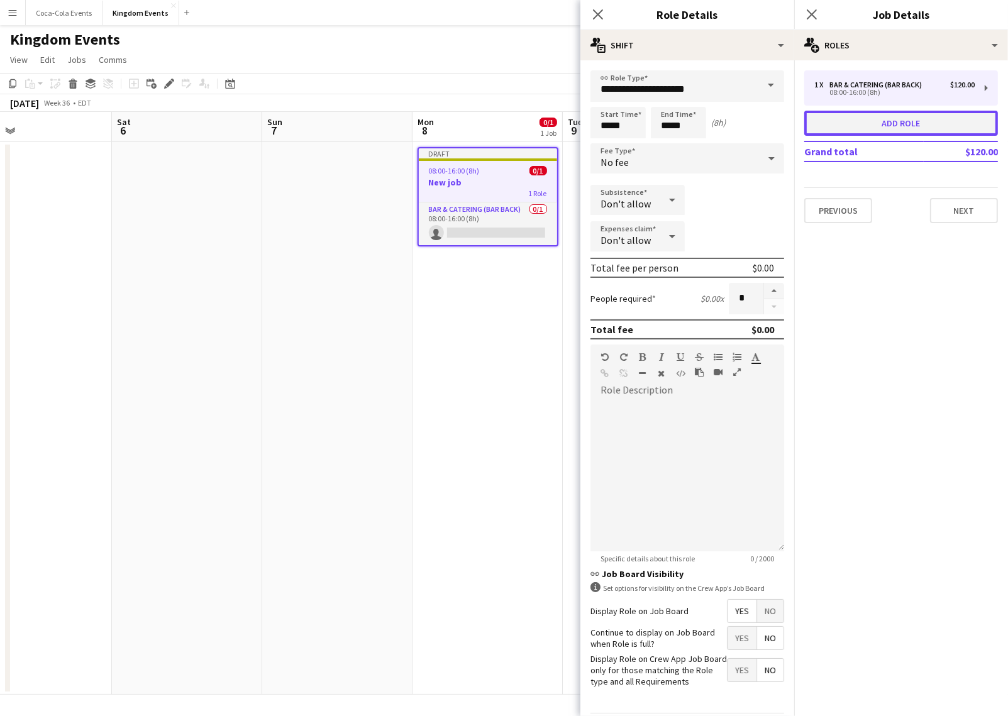
click at [874, 123] on button "Add role" at bounding box center [901, 123] width 194 height 25
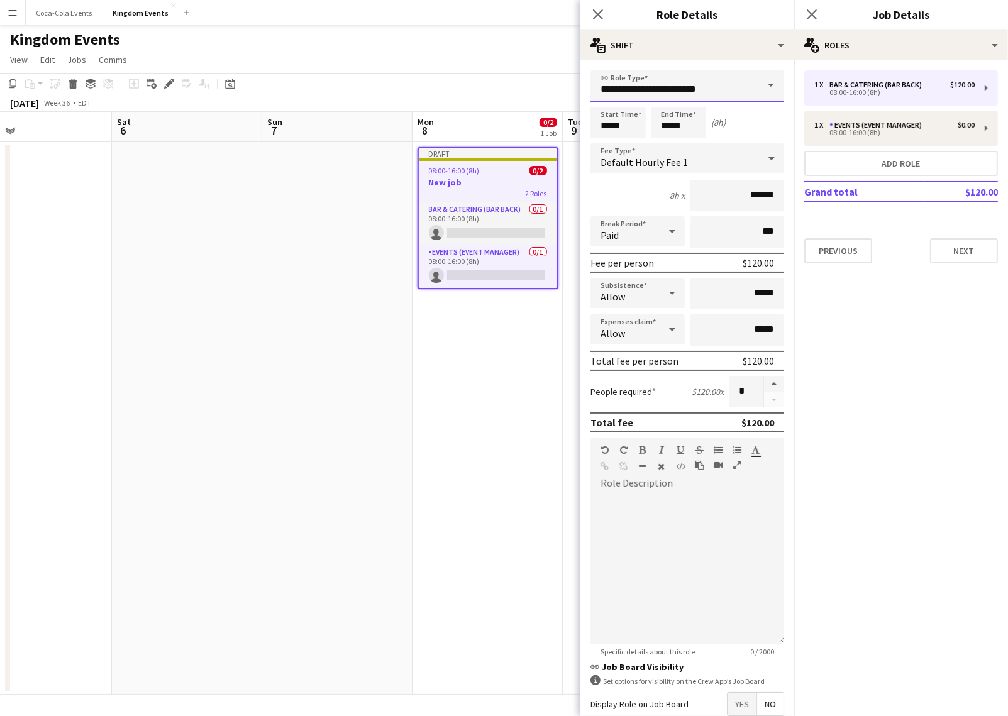
click at [635, 94] on input "**********" at bounding box center [687, 85] width 194 height 31
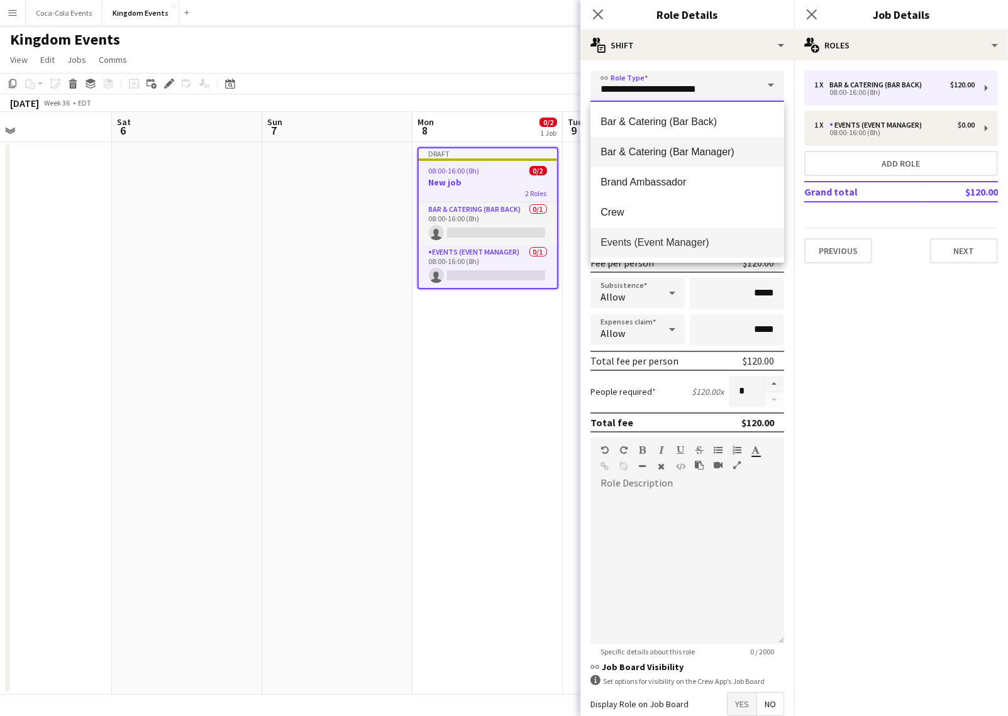
scroll to position [151, 0]
click at [635, 241] on span "Volunteer" at bounding box center [686, 242] width 173 height 12
type input "*********"
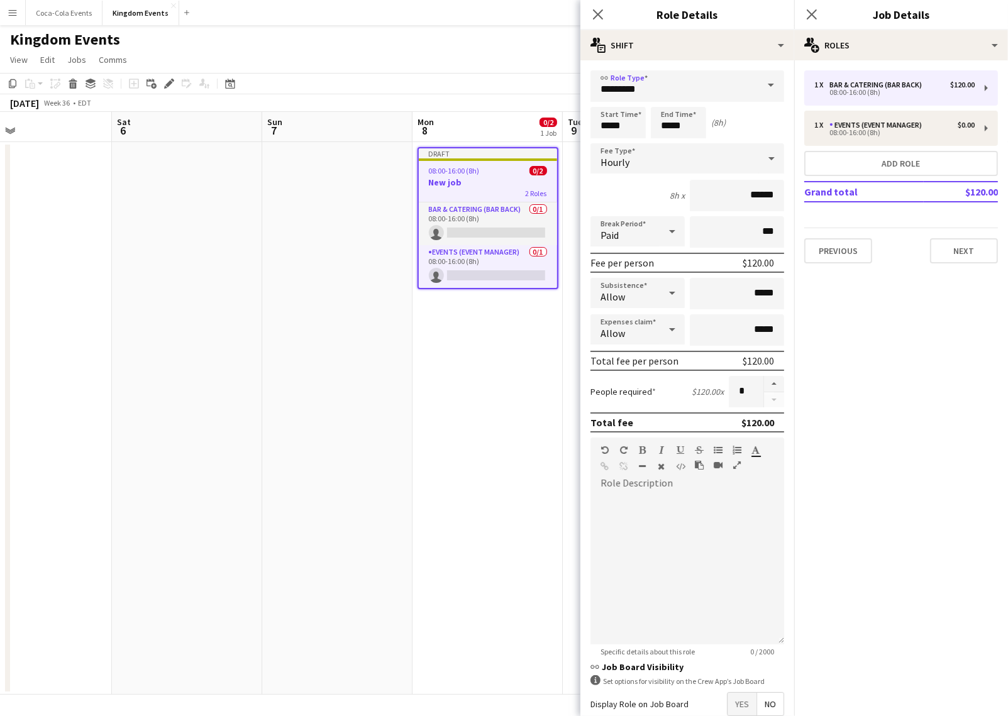
click at [623, 152] on div "Hourly" at bounding box center [674, 158] width 168 height 30
click at [637, 261] on span "No fee" at bounding box center [686, 257] width 173 height 12
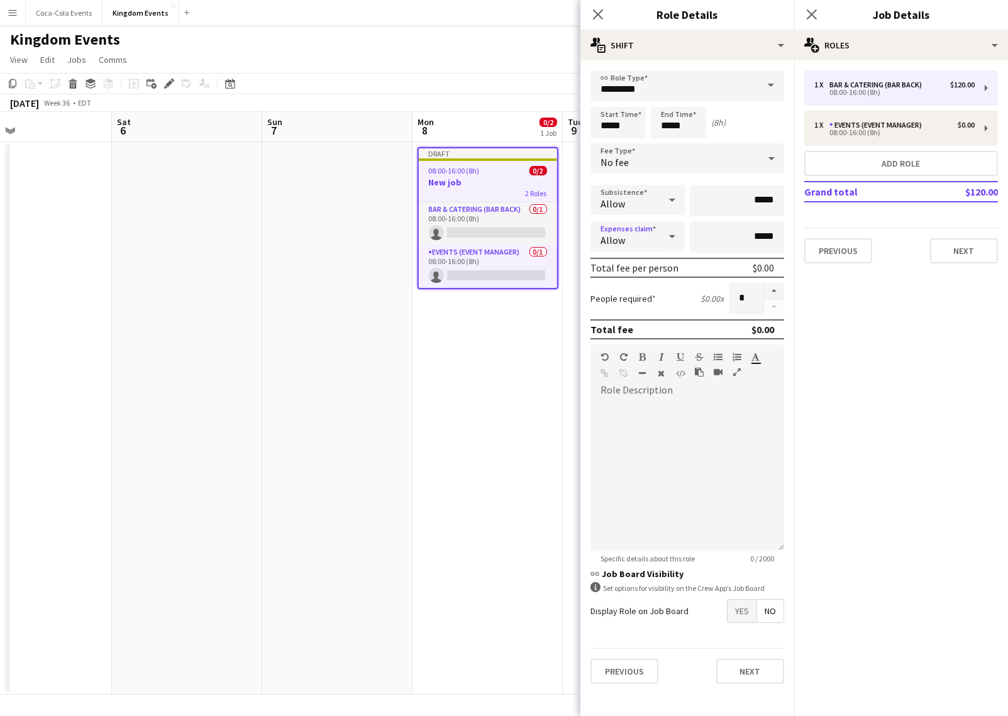
click at [625, 243] on div "Allow" at bounding box center [624, 236] width 69 height 30
click at [623, 300] on span "Don't allow" at bounding box center [637, 303] width 74 height 12
click at [621, 209] on span "Allow" at bounding box center [612, 203] width 25 height 13
click at [624, 260] on mat-option "Don't allow" at bounding box center [637, 266] width 94 height 31
click at [750, 302] on input "*" at bounding box center [745, 298] width 35 height 31
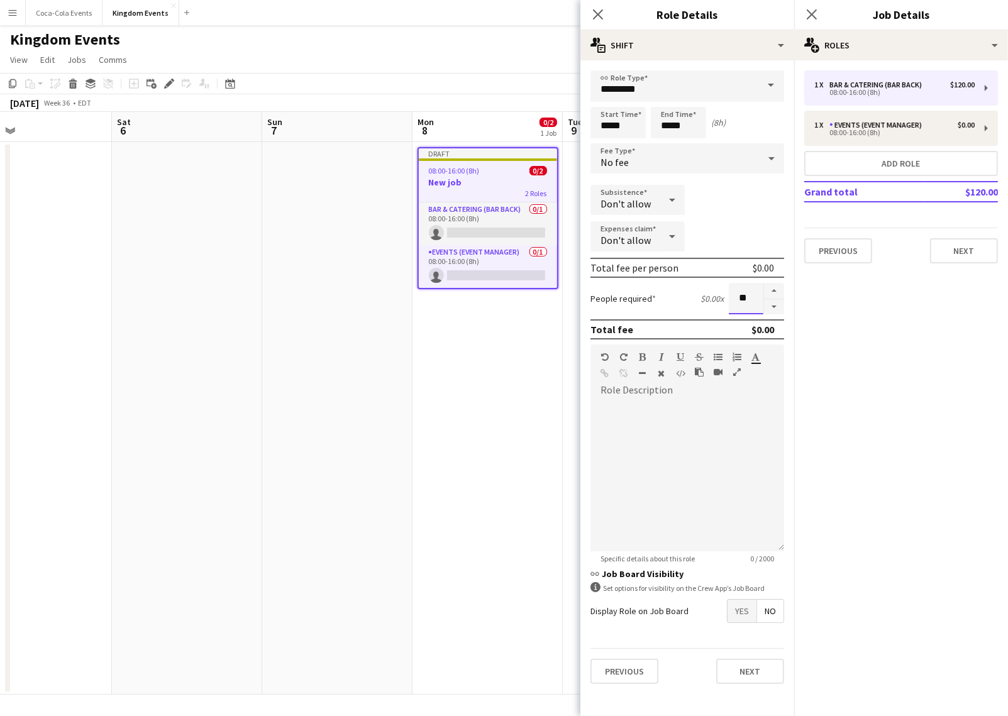
type input "**"
click at [686, 615] on label "Display Role on Job Board" at bounding box center [639, 610] width 98 height 11
click at [742, 608] on span "Yes" at bounding box center [741, 611] width 29 height 23
click at [857, 523] on mat-expansion-panel "pencil3 General details 1 x Bar & Catering (Bar Back) $120.00 08:00-16:00 (8h) …" at bounding box center [901, 388] width 214 height 656
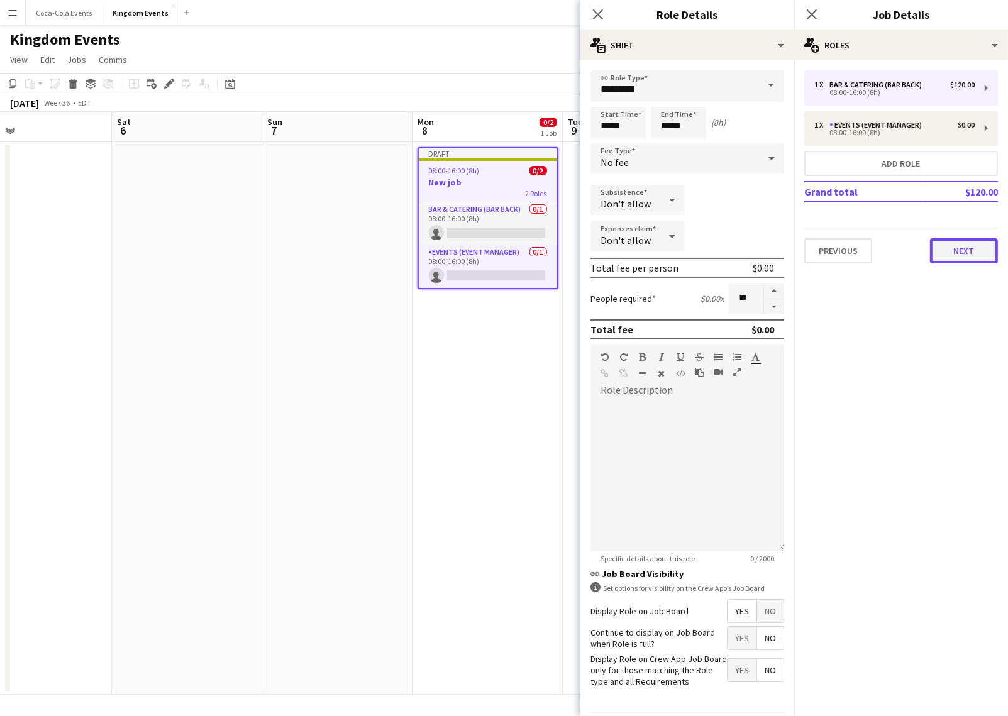
click at [960, 250] on button "Next" at bounding box center [964, 250] width 68 height 25
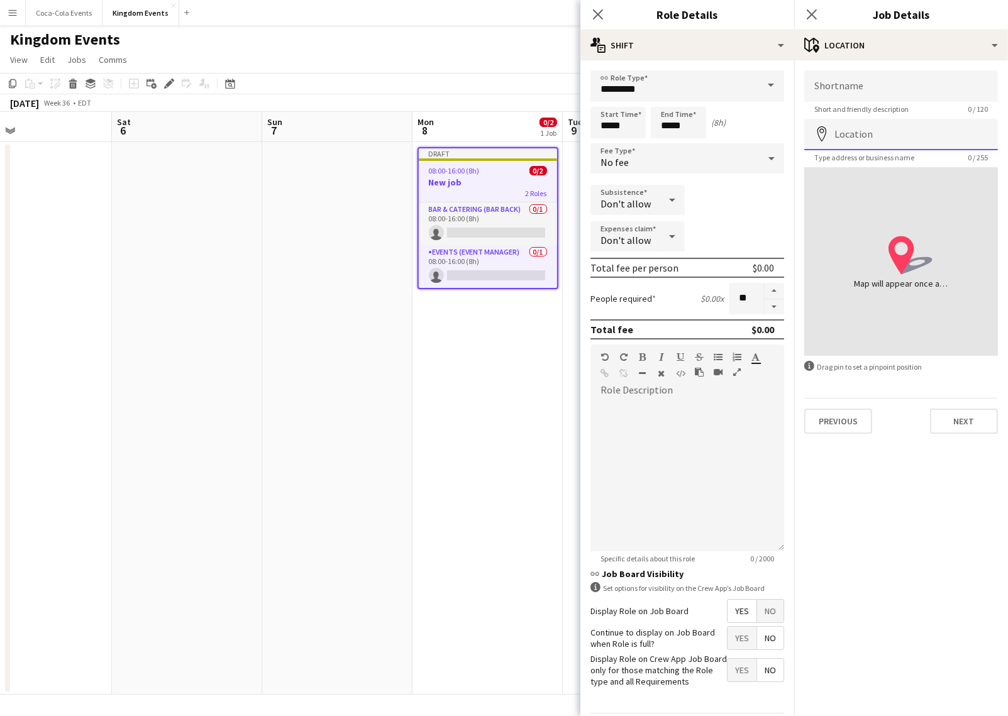
click at [867, 134] on input "Location" at bounding box center [901, 134] width 194 height 31
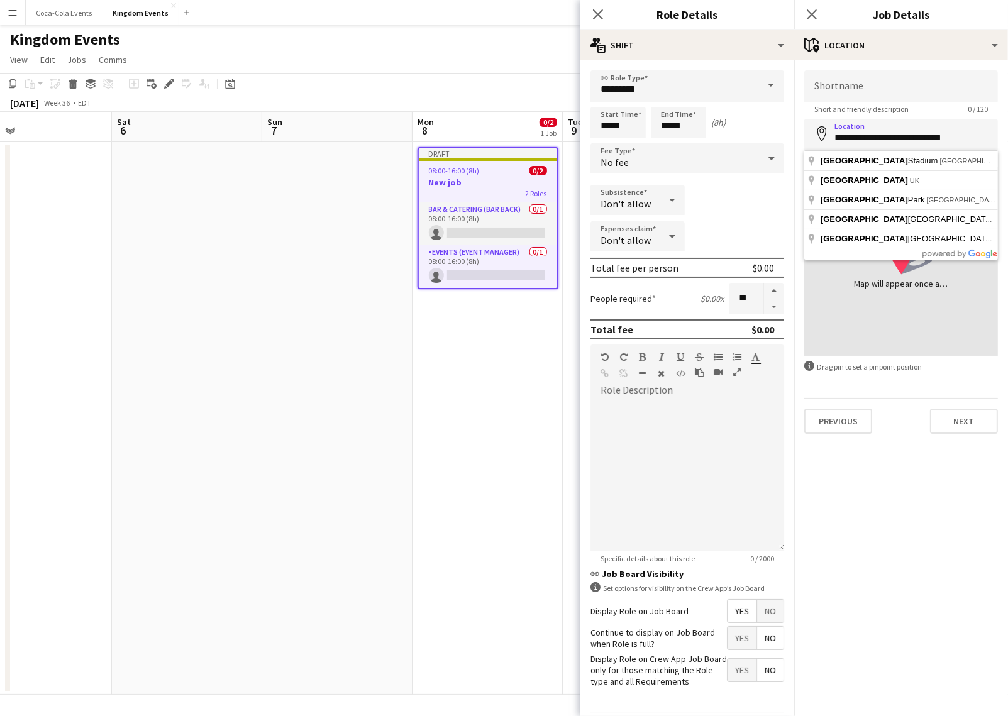
type input "**********"
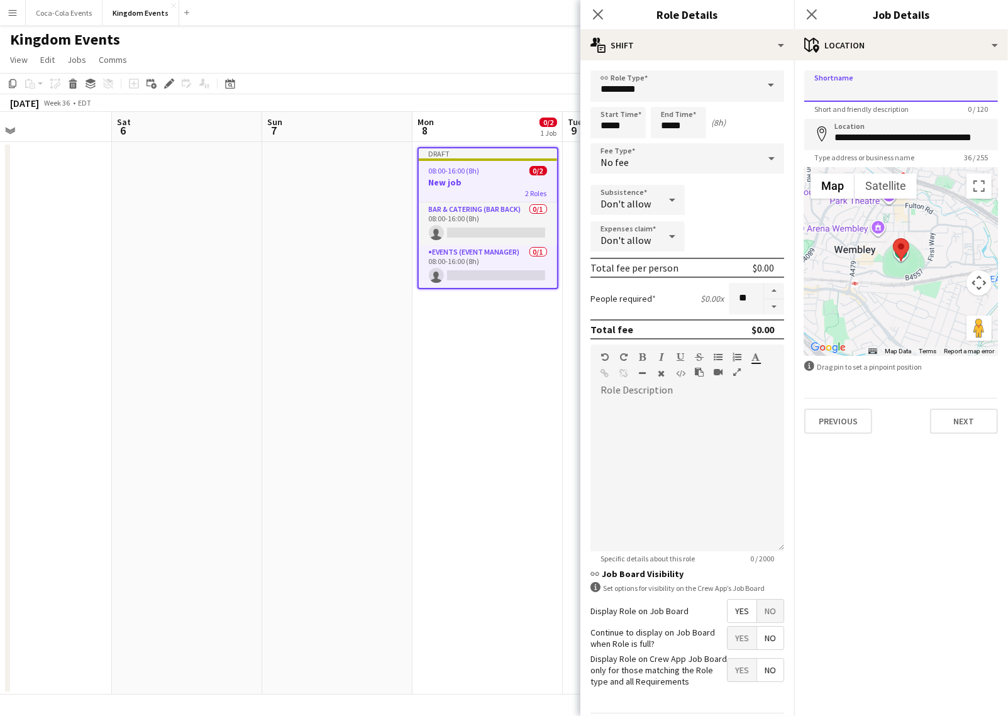
click at [843, 84] on input "Shortname" at bounding box center [901, 85] width 194 height 31
type input "**********"
click at [959, 412] on button "Next" at bounding box center [964, 421] width 68 height 25
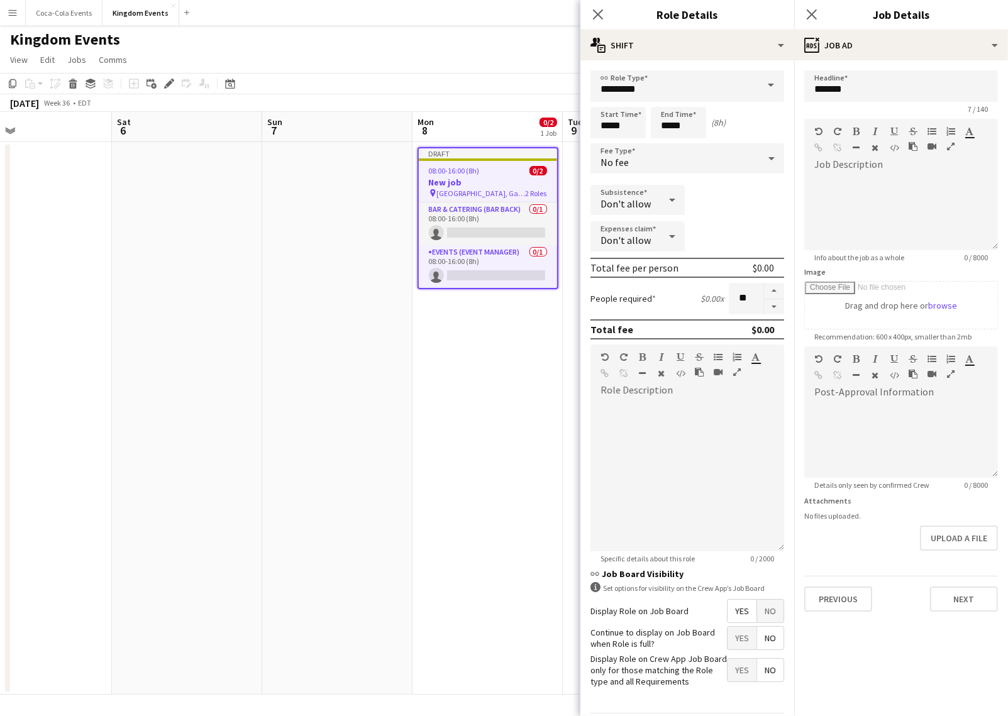
click at [318, 551] on app-date-cell at bounding box center [337, 418] width 150 height 552
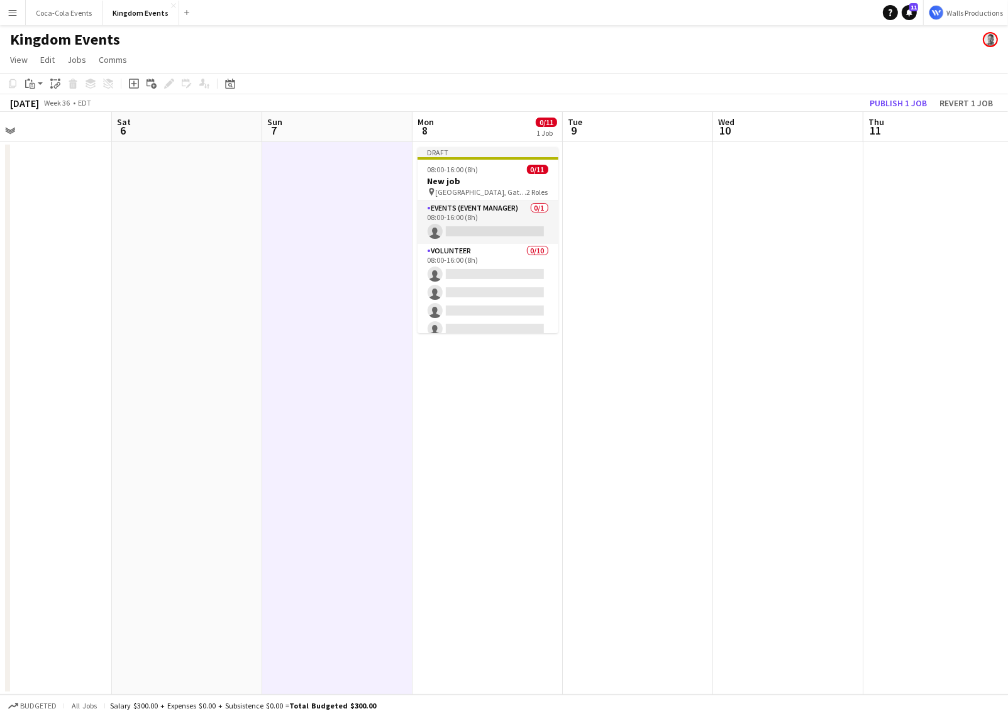
click at [13, 14] on app-icon "Menu" at bounding box center [13, 13] width 10 height 10
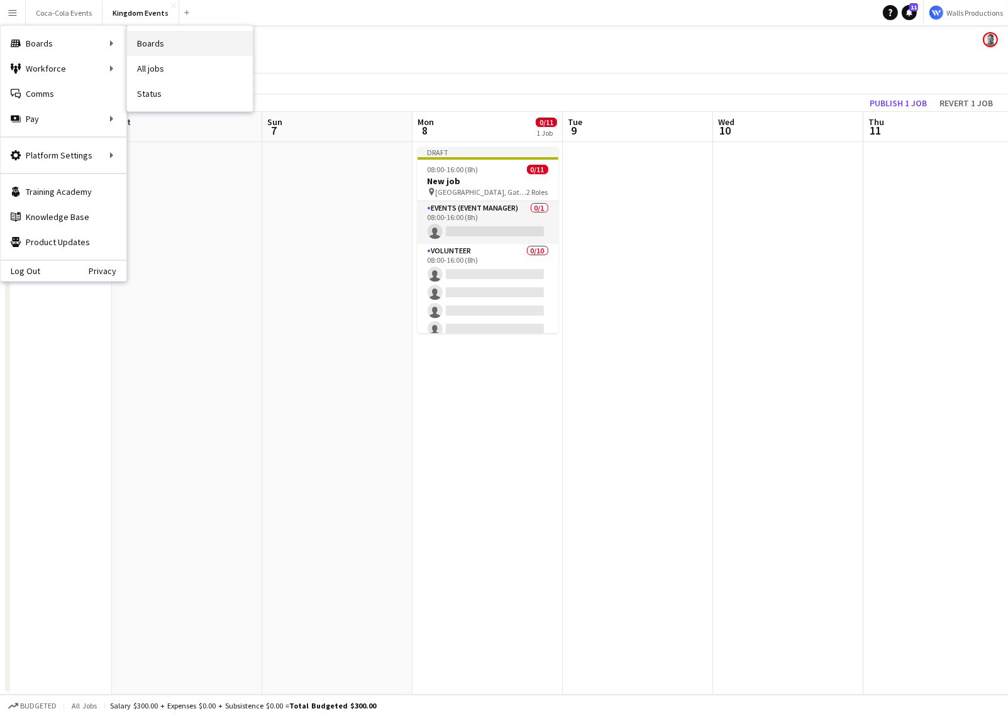
click at [149, 46] on link "Boards" at bounding box center [190, 43] width 126 height 25
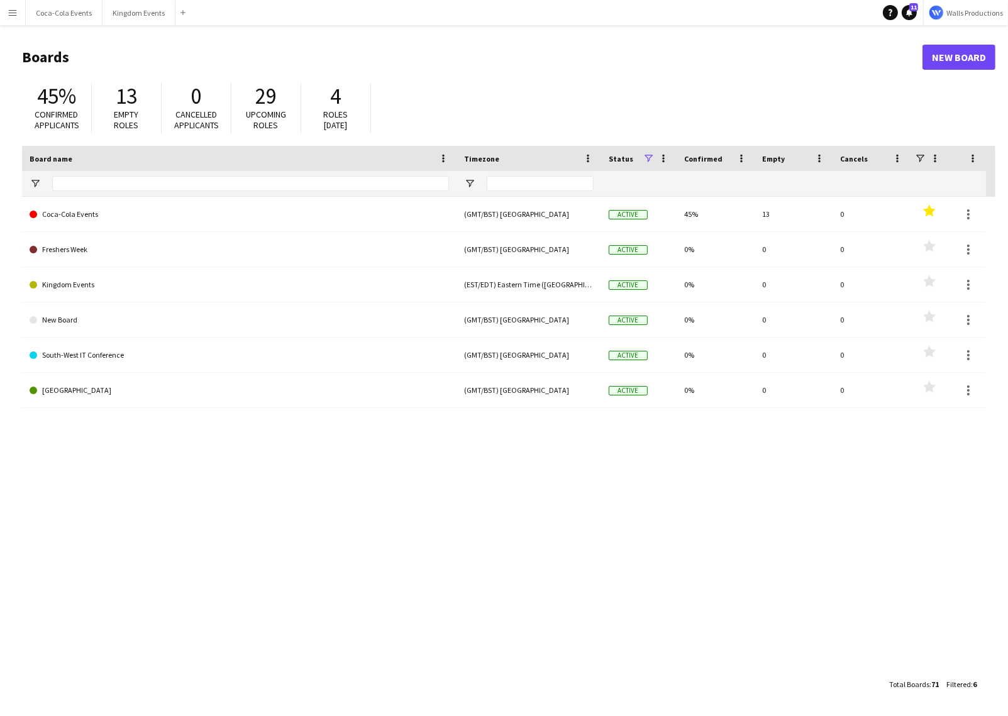
click at [649, 159] on span at bounding box center [647, 158] width 11 height 11
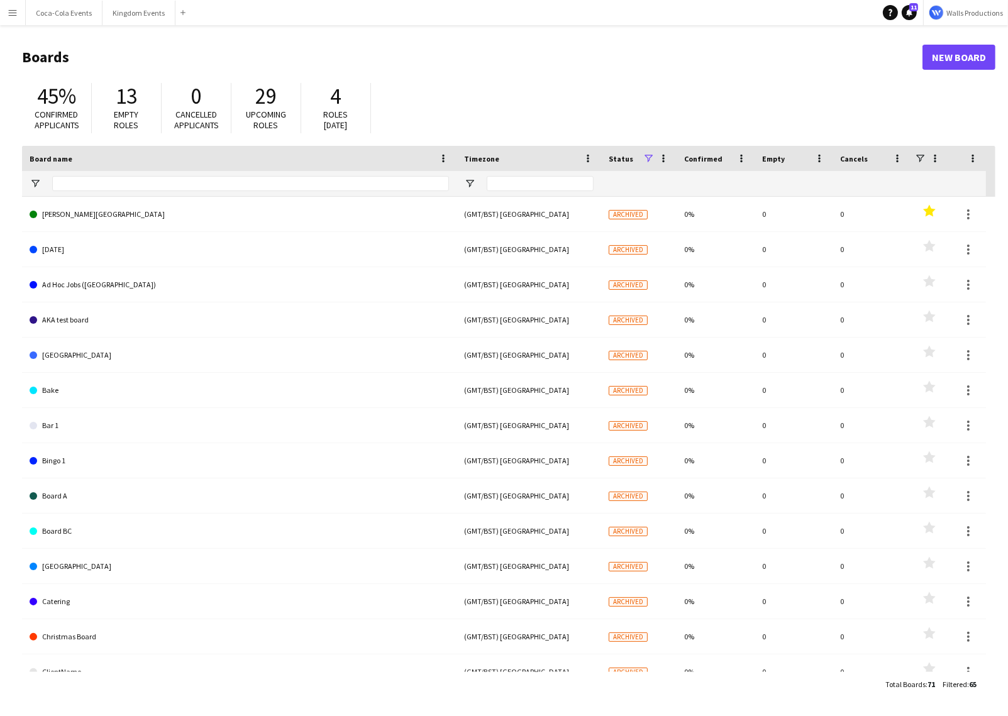
click at [560, 104] on div "45% Confirmed applicants 13 Empty roles 0 Cancelled applicants 29 Upcoming role…" at bounding box center [508, 111] width 973 height 69
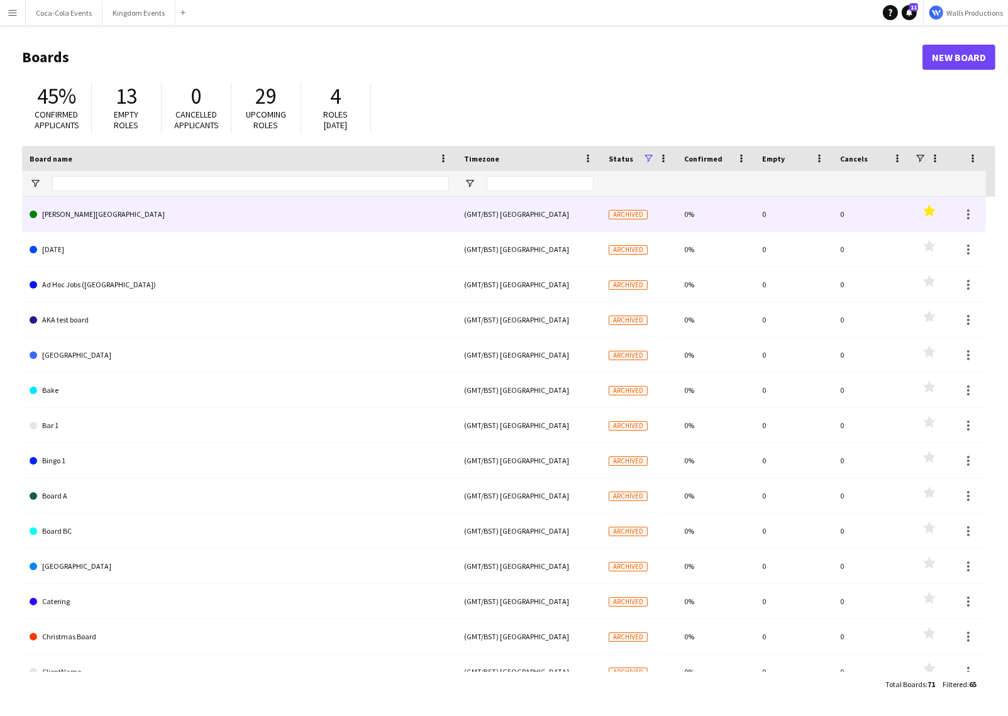
click at [209, 213] on link "King Fahd Stadium" at bounding box center [239, 214] width 419 height 35
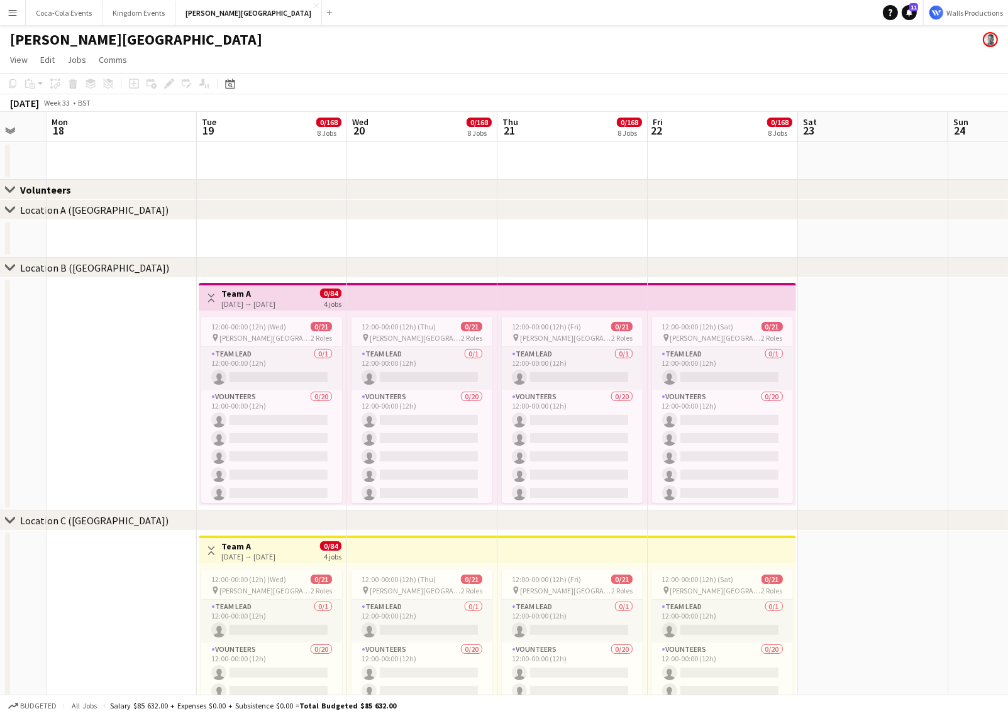
scroll to position [0, 400]
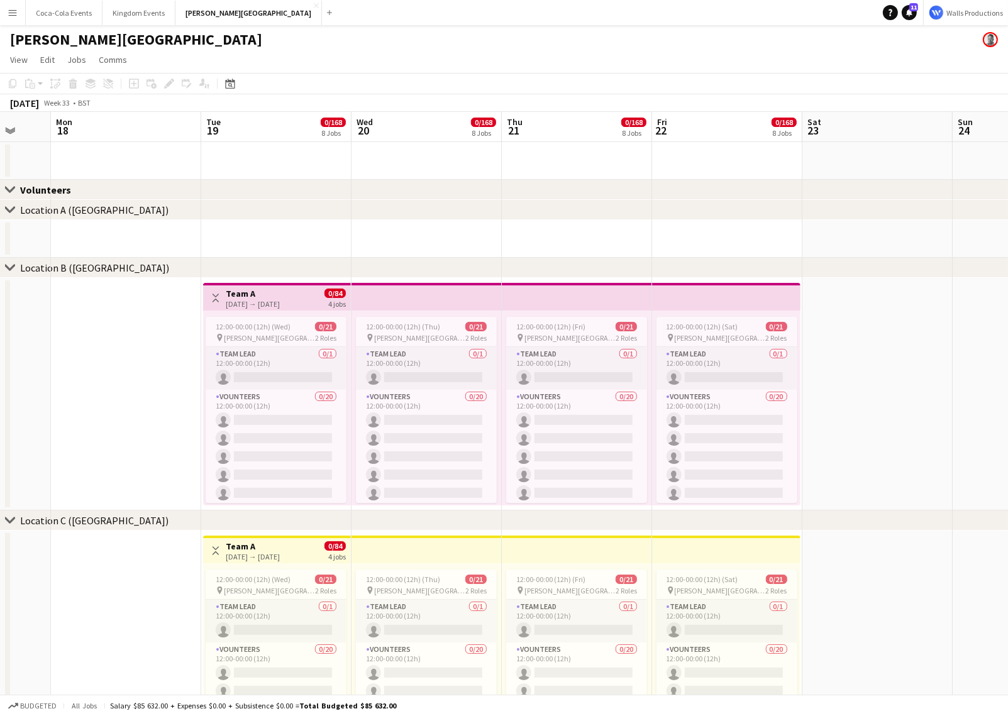
click at [236, 304] on div "19-08-2025 → 22-08-2025" at bounding box center [253, 303] width 54 height 9
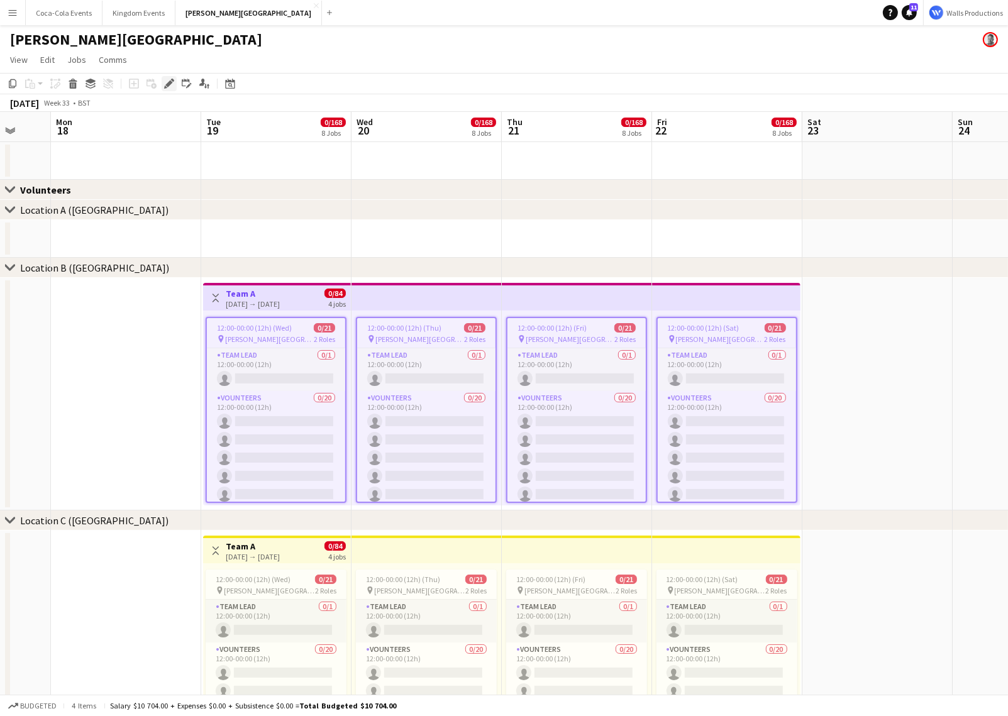
click at [173, 80] on icon at bounding box center [172, 80] width 3 height 3
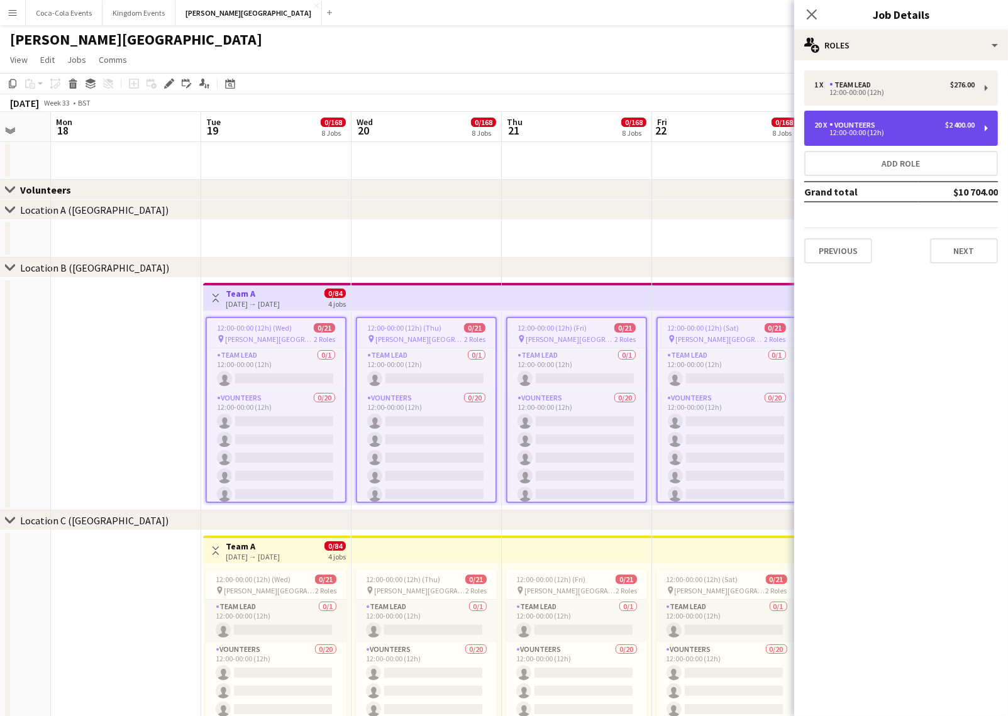
click at [862, 124] on div "Vounteers" at bounding box center [854, 125] width 51 height 9
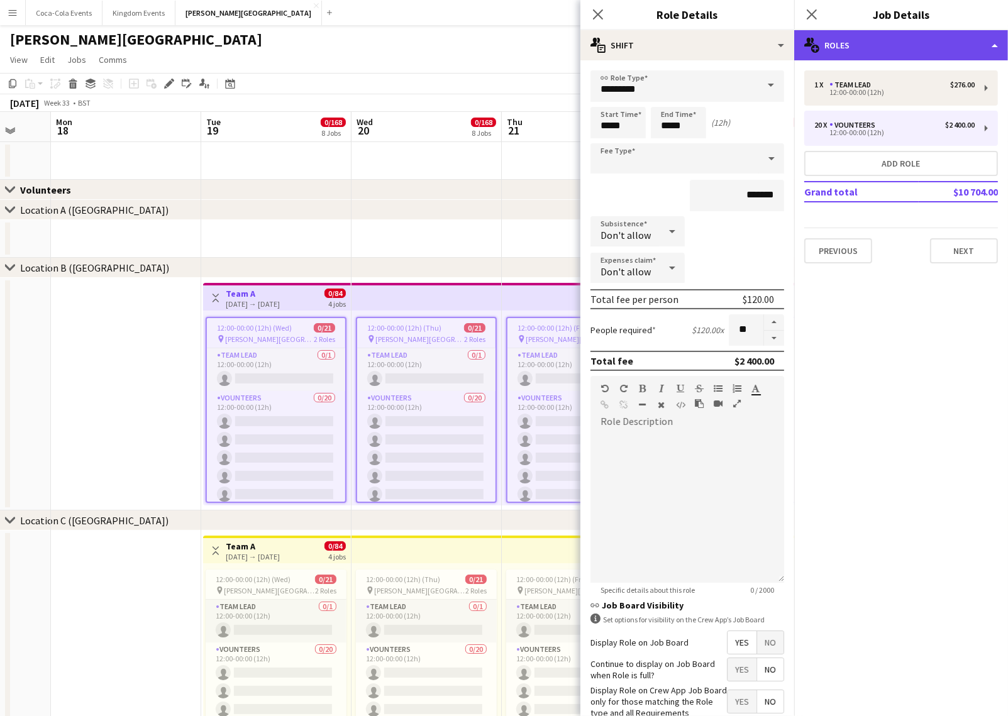
click at [910, 50] on div "multiple-users-add Roles" at bounding box center [901, 45] width 214 height 30
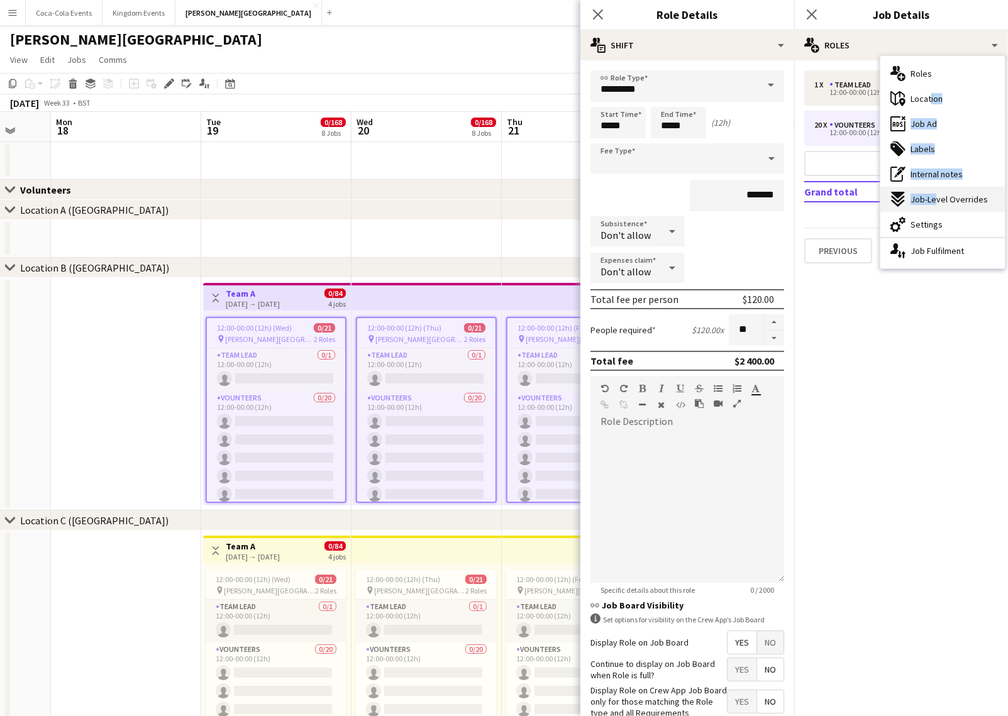
drag, startPoint x: 925, startPoint y: 100, endPoint x: 929, endPoint y: 200, distance: 100.0
click at [929, 200] on div "multiple-users-add Roles maps-pin-1 Location ads-window Job Ad tags-double Labe…" at bounding box center [942, 162] width 124 height 212
click at [927, 122] on span "Job Ad" at bounding box center [923, 123] width 26 height 11
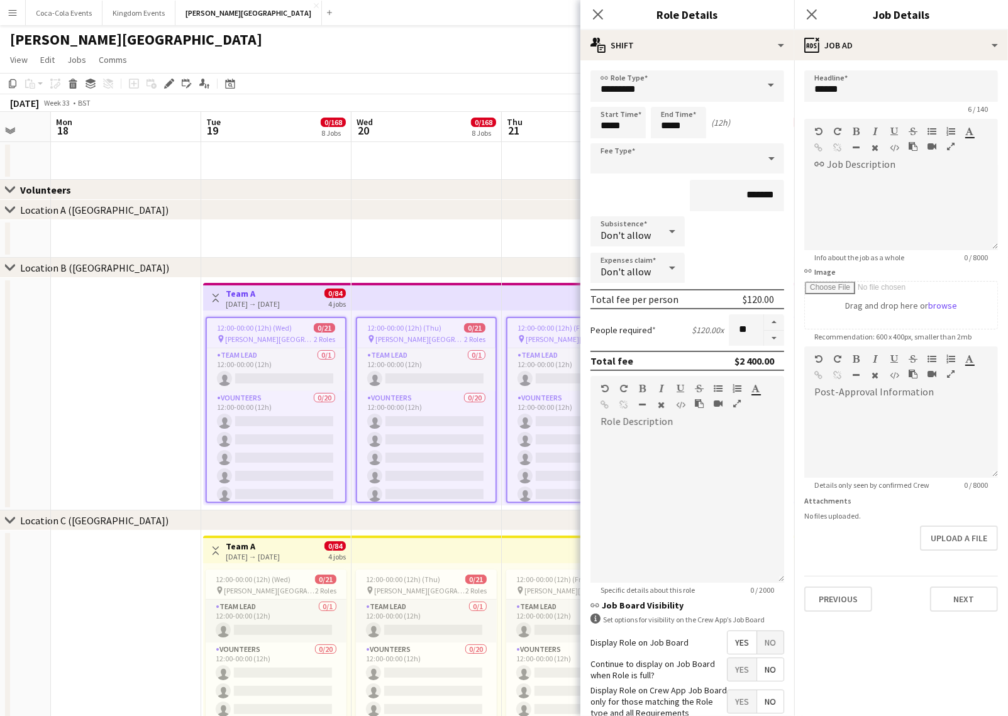
click at [272, 537] on app-top-bar "Toggle View Team A 19-08-2025 → 22-08-2025 0/84 4 jobs" at bounding box center [277, 550] width 148 height 28
type input "******"
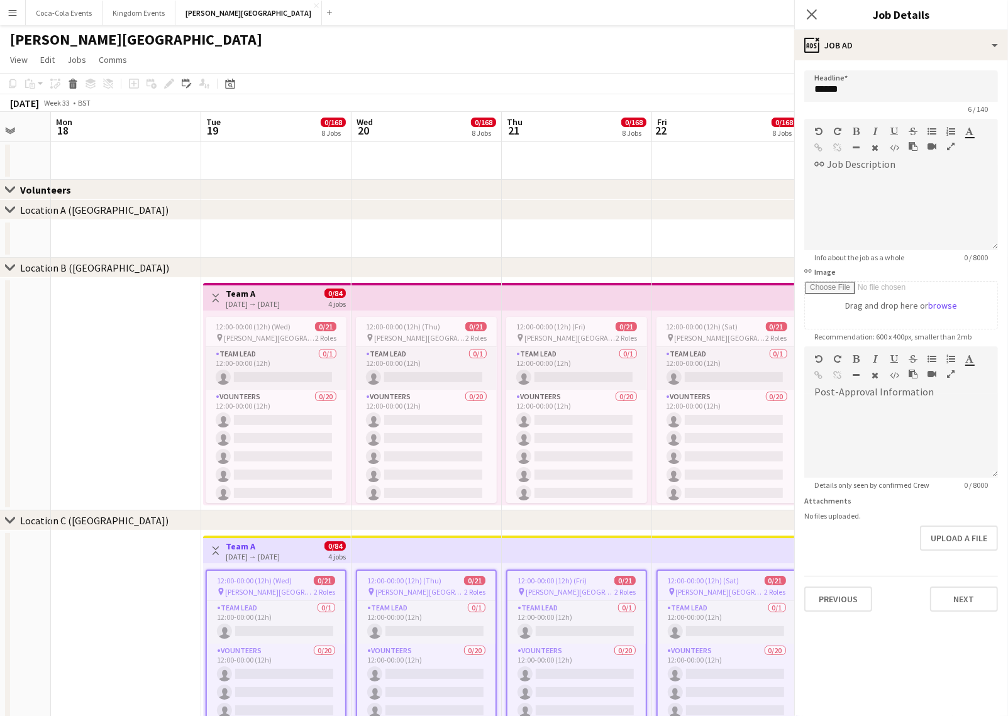
click at [248, 559] on div "19-08-2025 → 22-08-2025" at bounding box center [253, 556] width 54 height 9
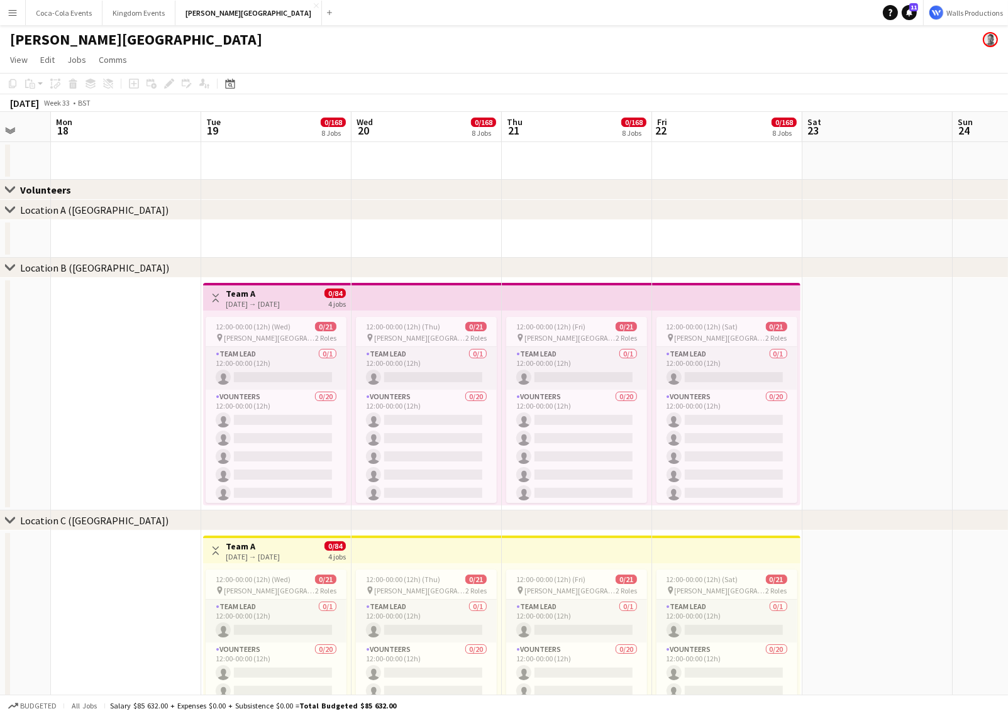
click at [246, 549] on h3 "Team A" at bounding box center [253, 546] width 54 height 11
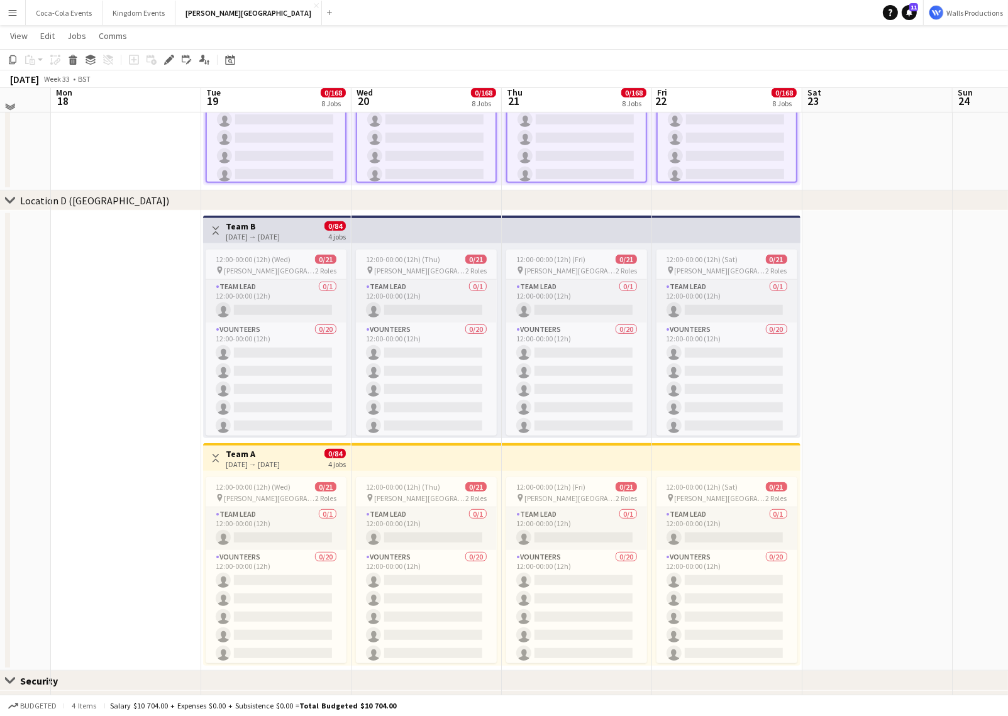
scroll to position [563, 0]
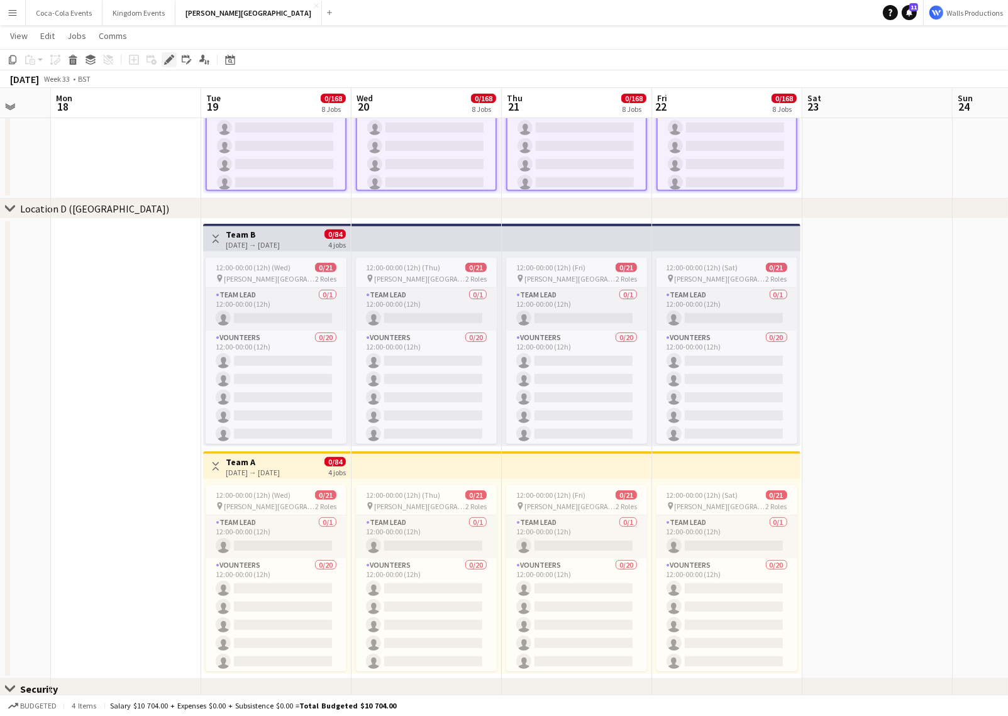
click at [164, 60] on icon "Edit" at bounding box center [169, 60] width 10 height 10
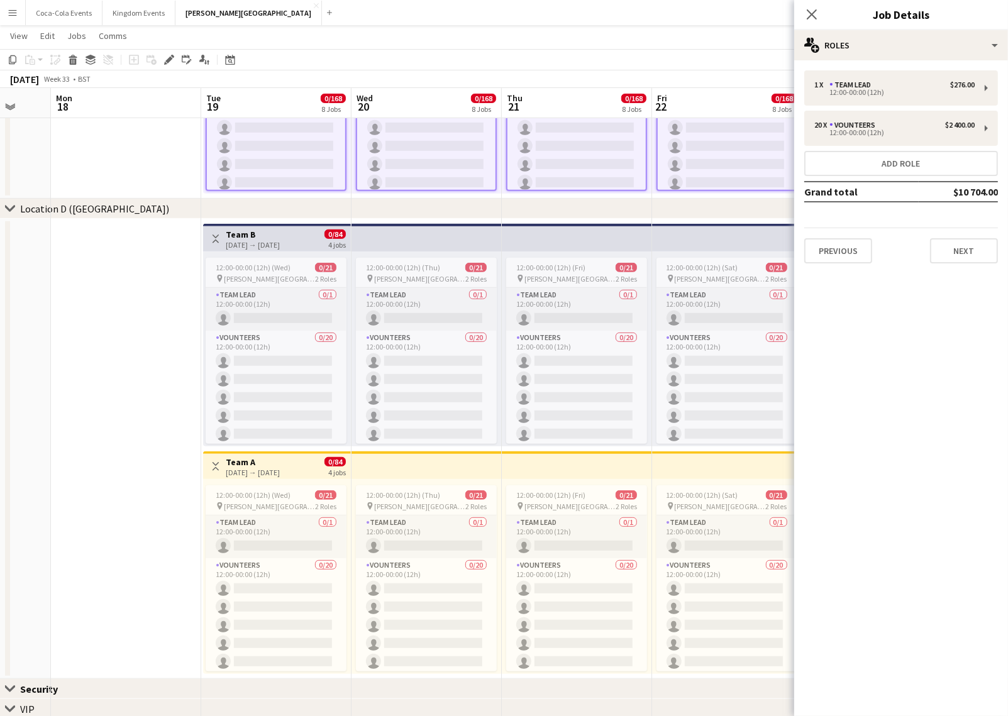
click at [138, 346] on app-date-cell at bounding box center [126, 449] width 150 height 460
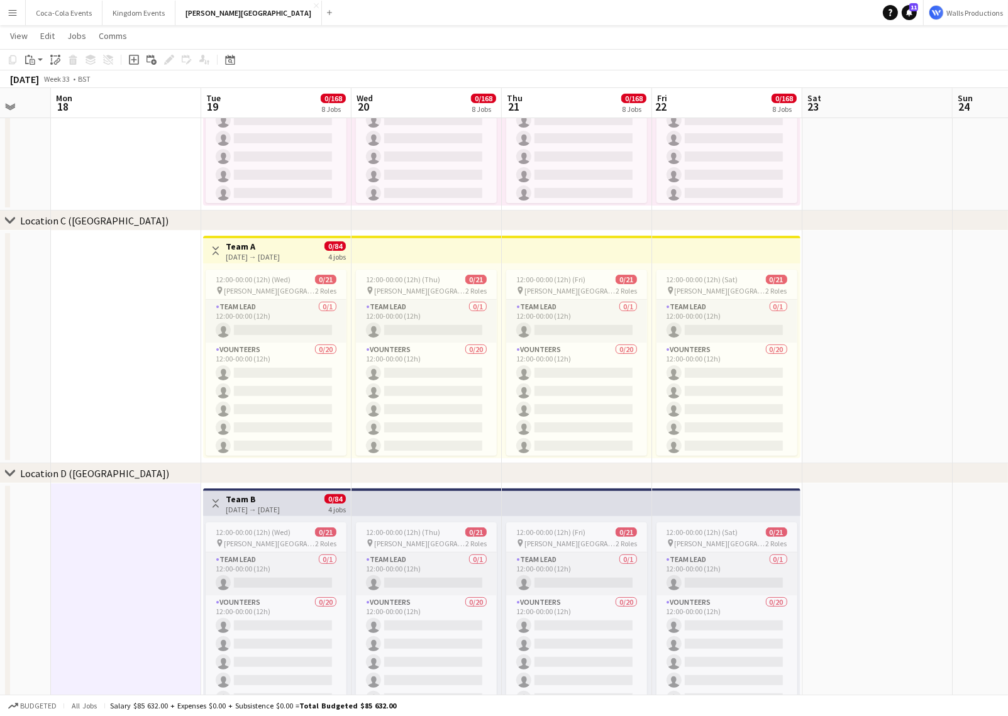
scroll to position [297, 0]
click at [260, 248] on h3 "Team A" at bounding box center [253, 248] width 54 height 11
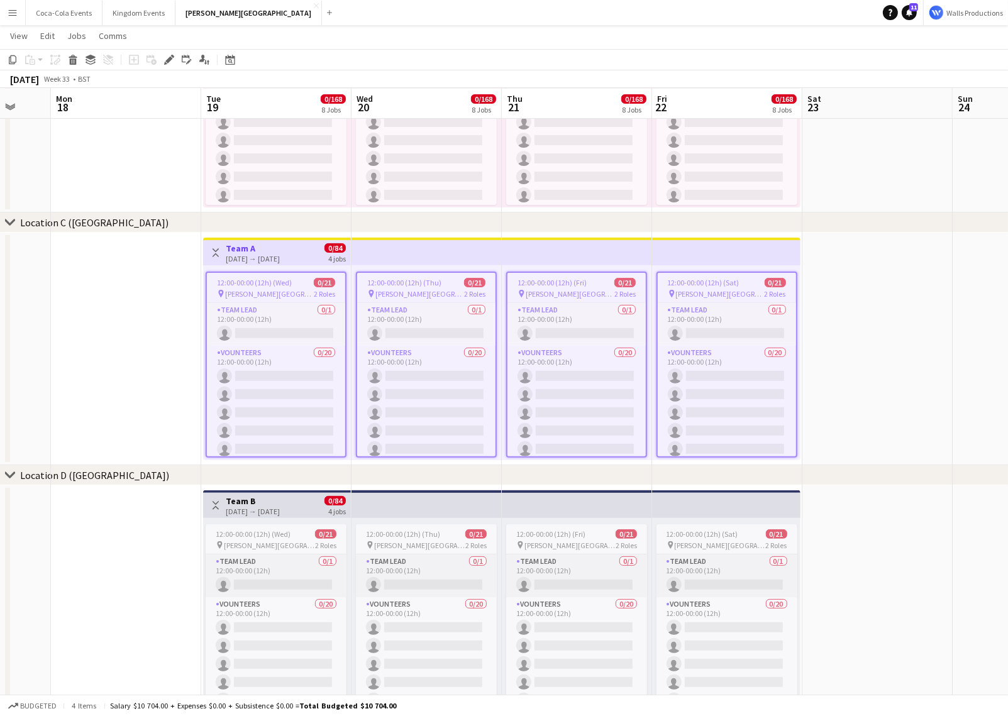
click at [255, 508] on div "19-08-2025 → 22-08-2025" at bounding box center [253, 511] width 54 height 9
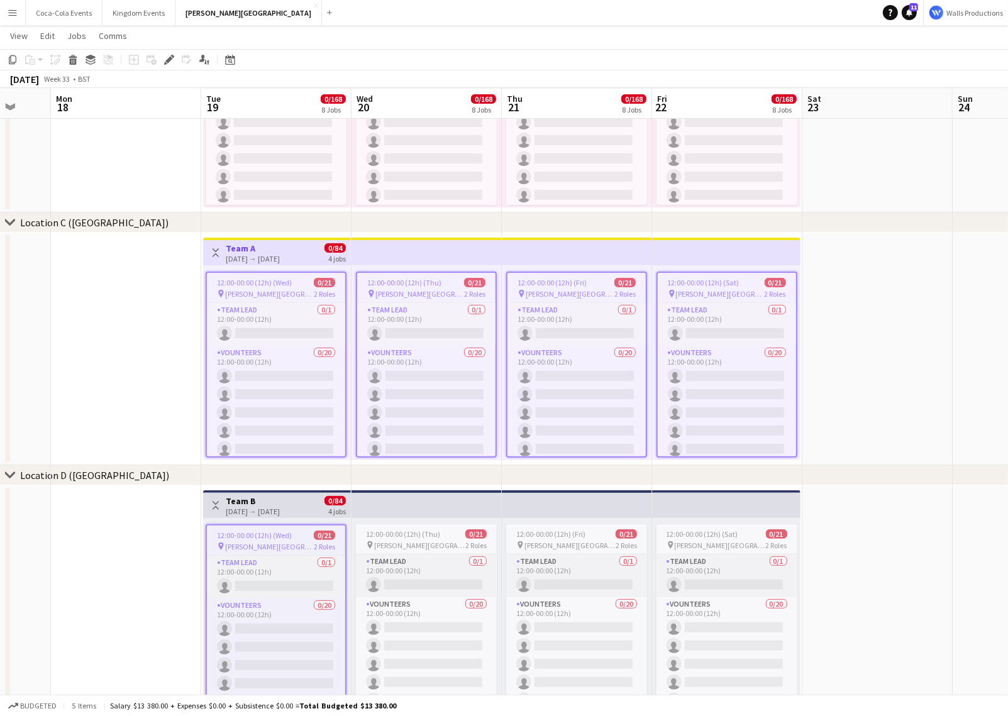
click at [252, 507] on div "19-08-2025 → 22-08-2025" at bounding box center [253, 511] width 54 height 9
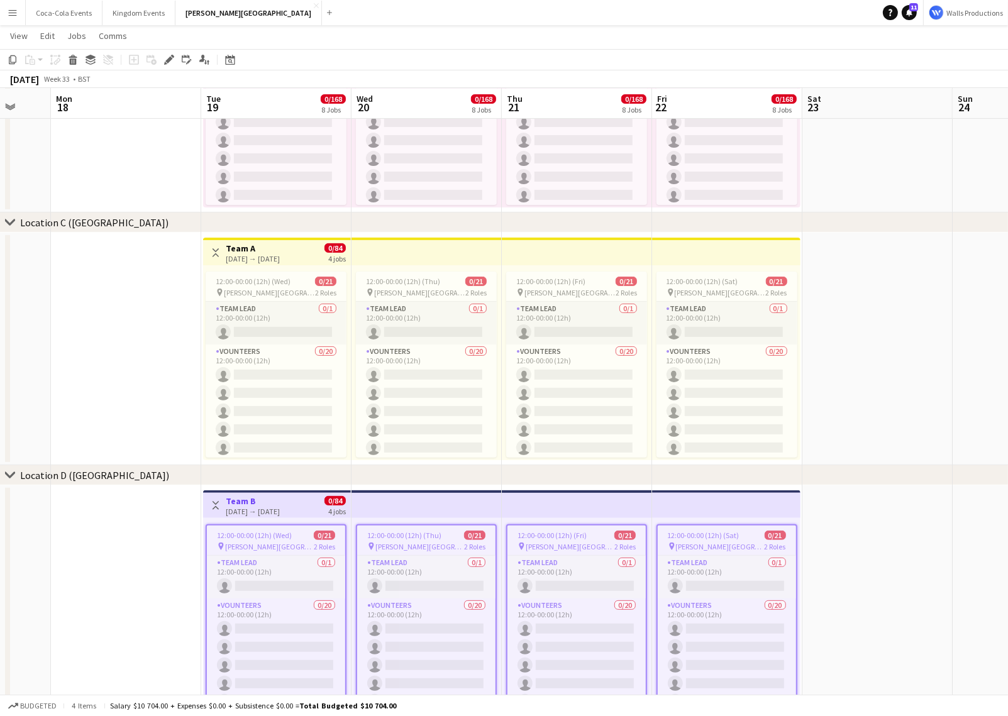
click at [258, 248] on h3 "Team A" at bounding box center [253, 248] width 54 height 11
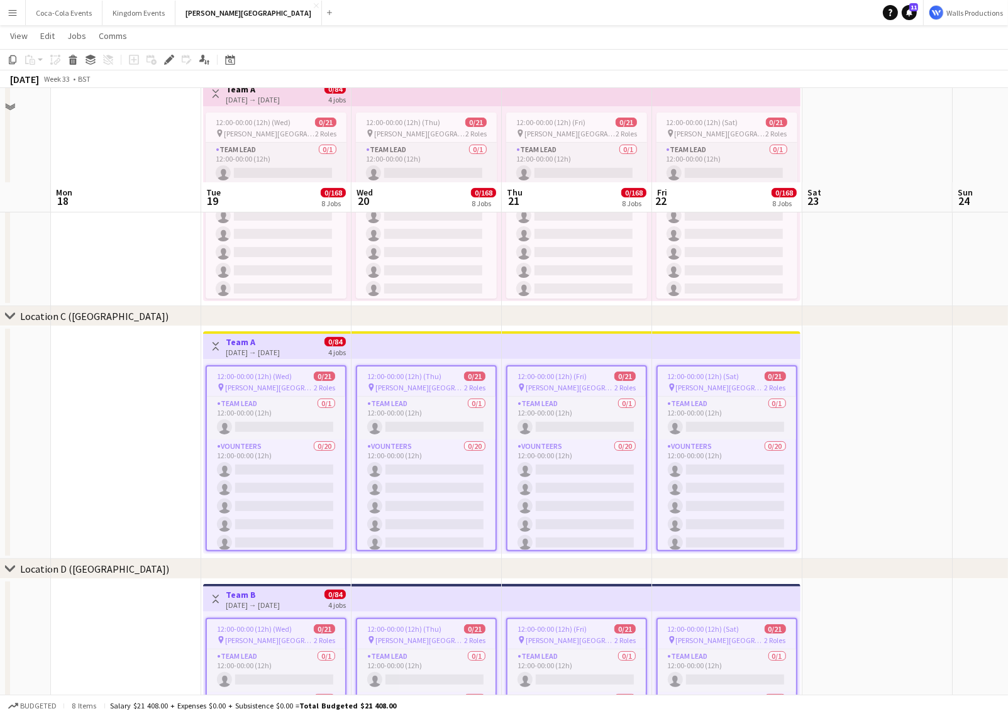
scroll to position [0, 0]
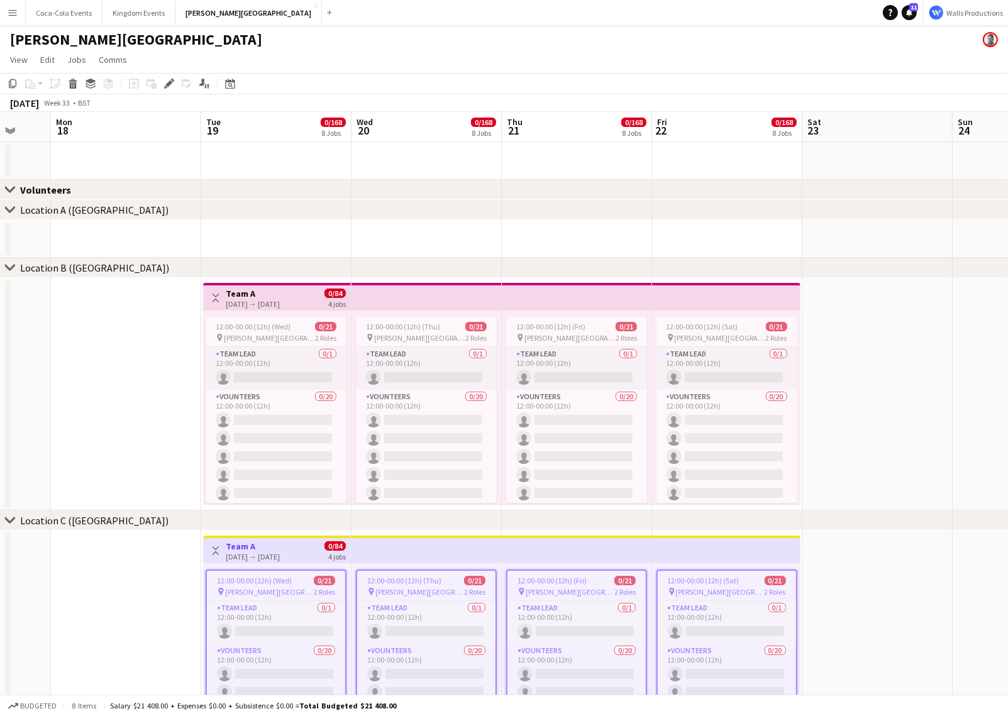
click at [236, 294] on h3 "Team A" at bounding box center [253, 293] width 54 height 11
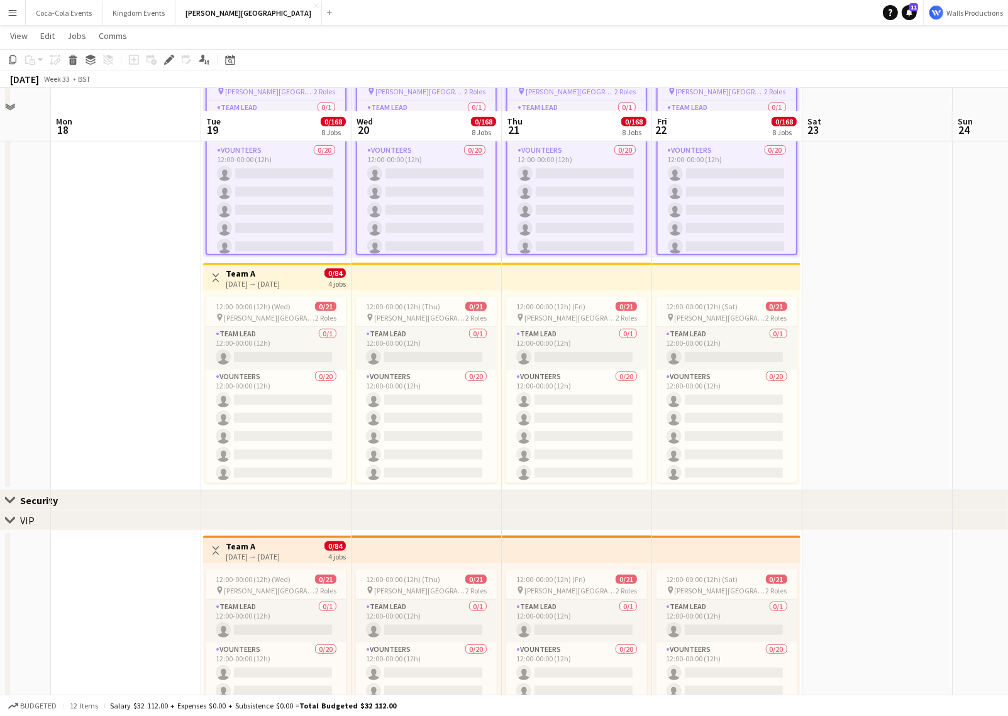
scroll to position [865, 0]
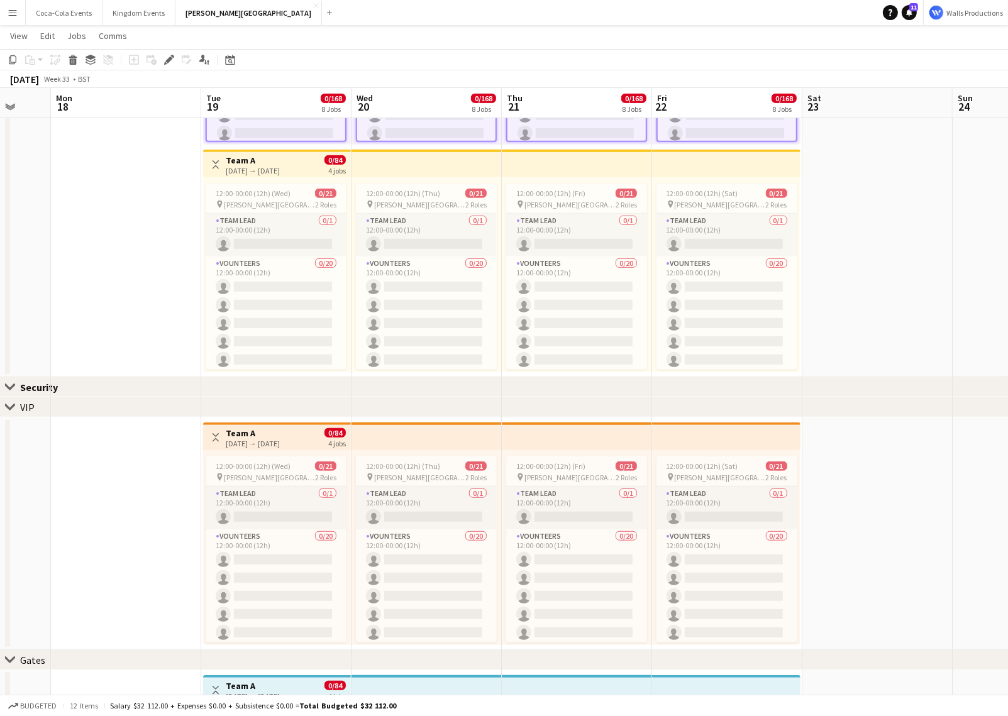
click at [242, 165] on h3 "Team A" at bounding box center [253, 160] width 54 height 11
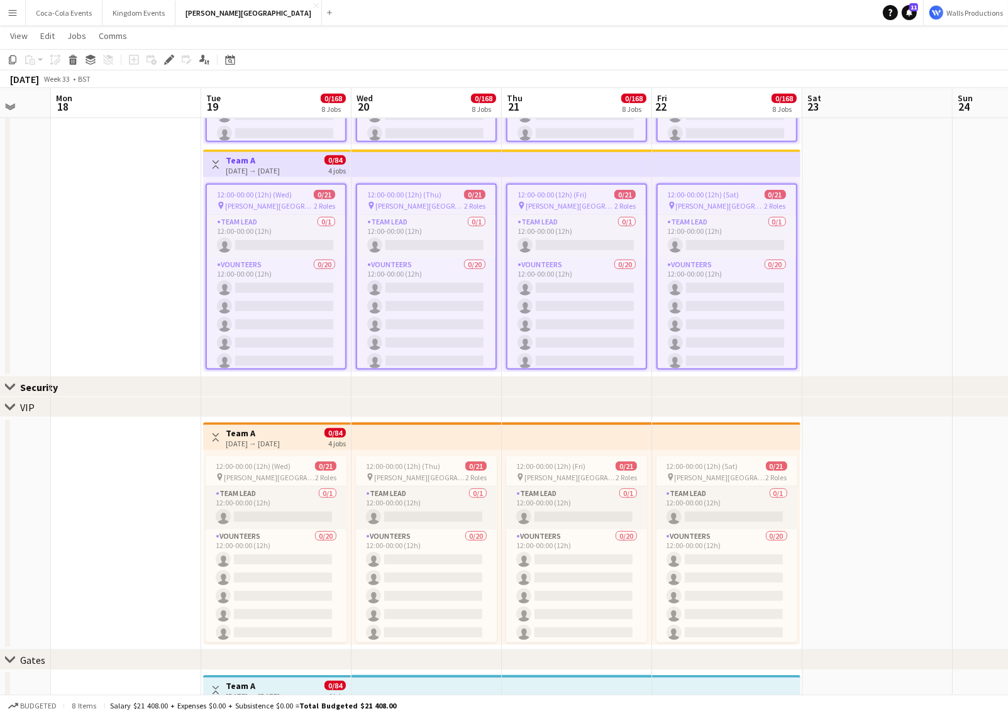
click at [257, 437] on h3 "Team A" at bounding box center [253, 432] width 54 height 11
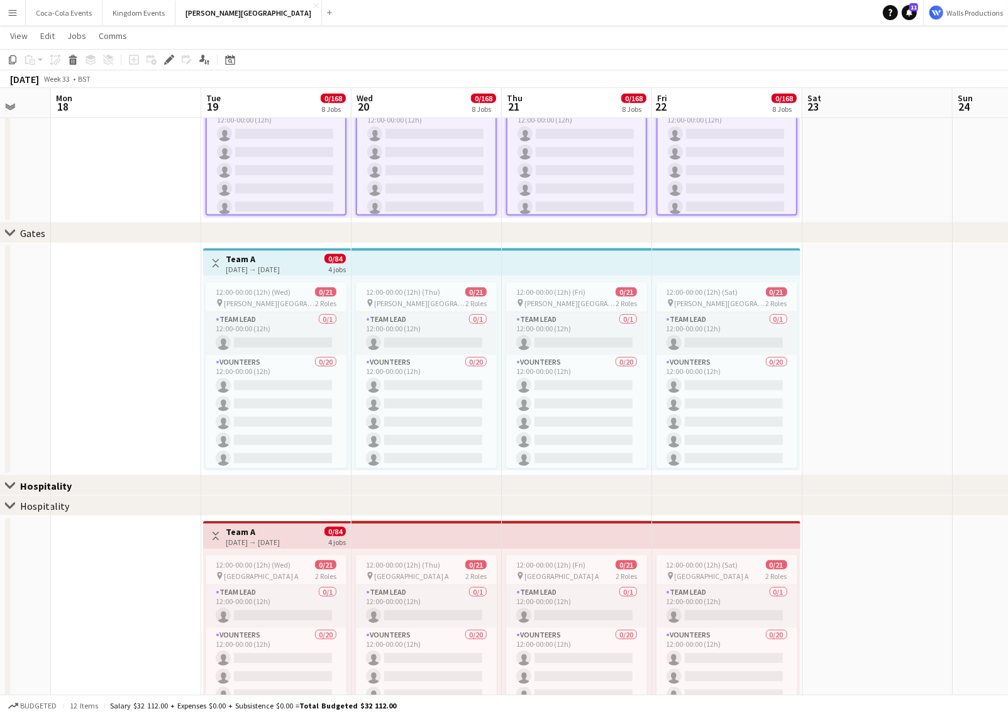
click at [253, 260] on h3 "Team A" at bounding box center [253, 258] width 54 height 11
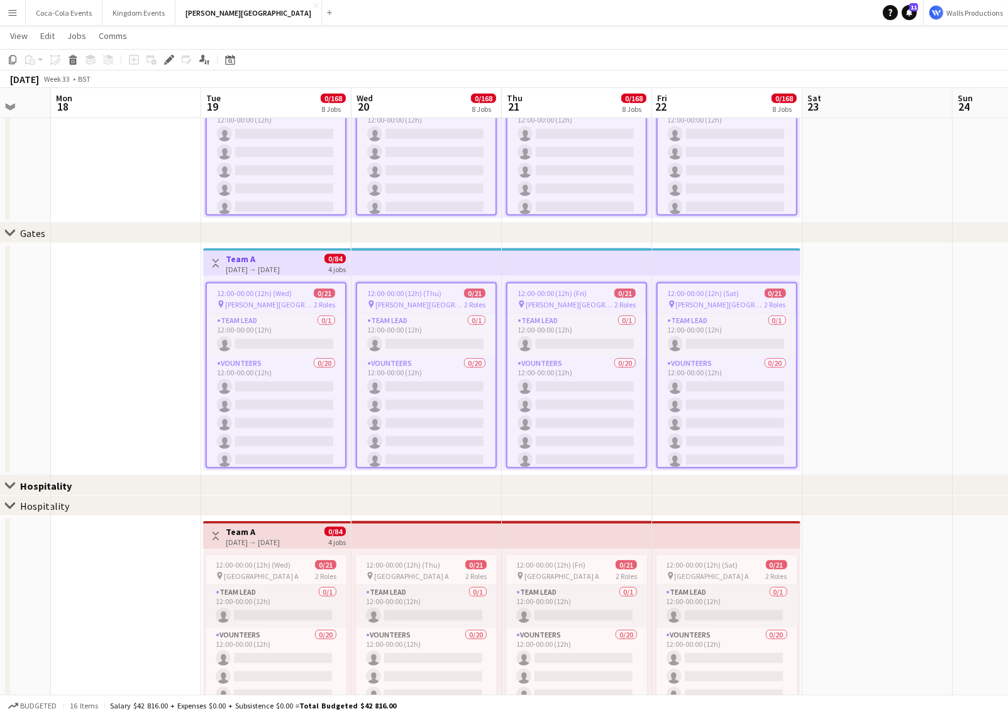
click at [249, 540] on div "19-08-2025 → 22-08-2025" at bounding box center [253, 541] width 54 height 9
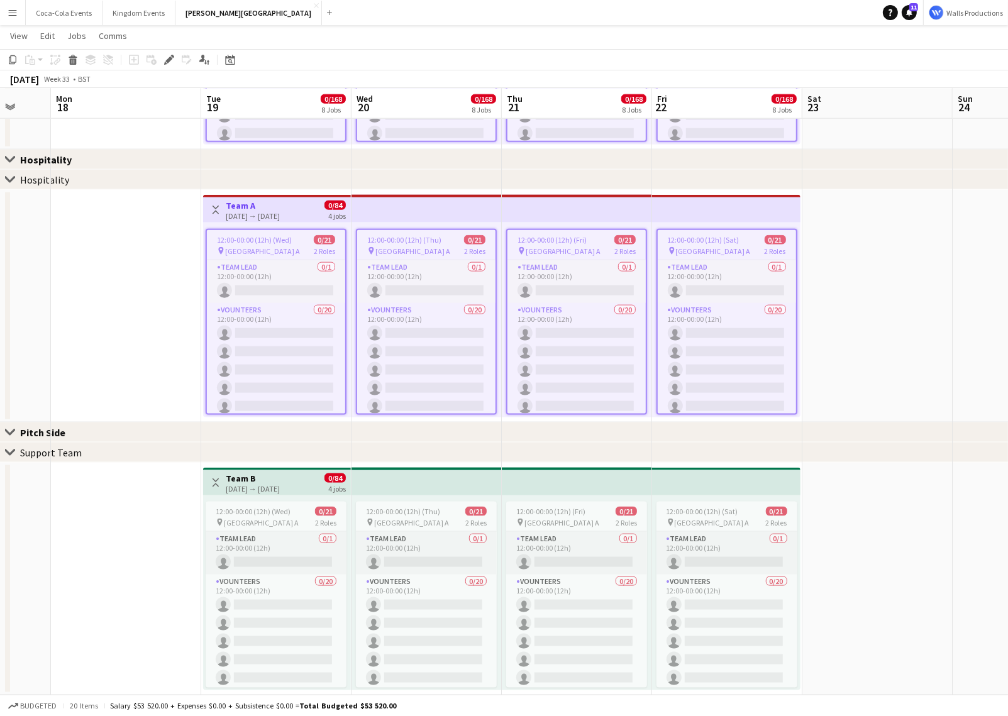
click at [239, 478] on h3 "Team B" at bounding box center [253, 478] width 54 height 11
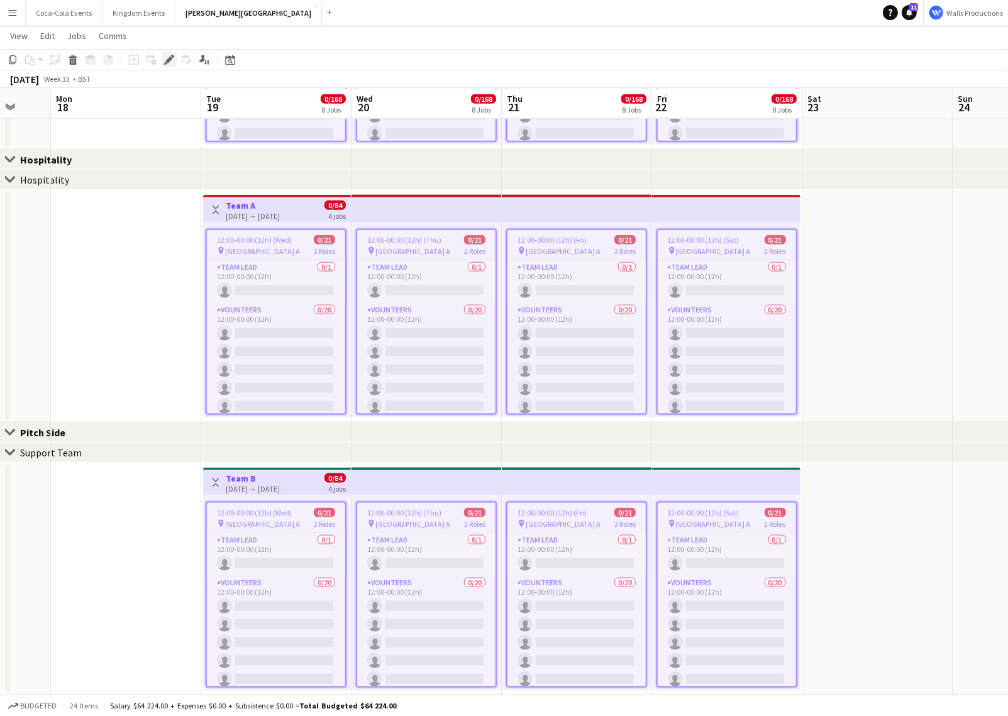
click at [168, 60] on icon at bounding box center [168, 60] width 7 height 7
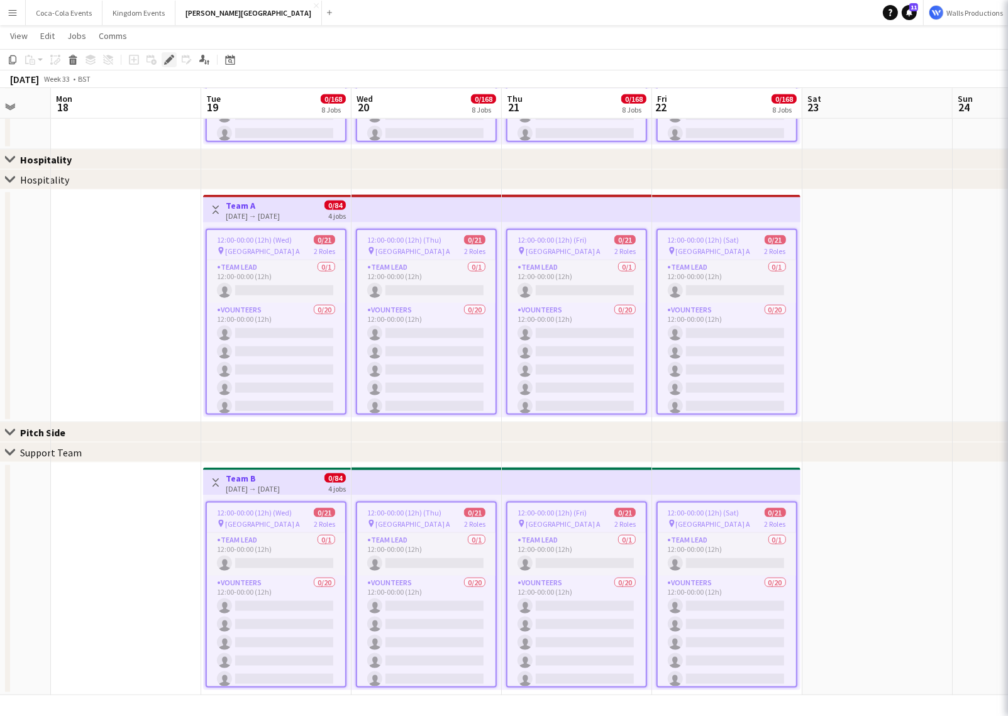
type input "*******"
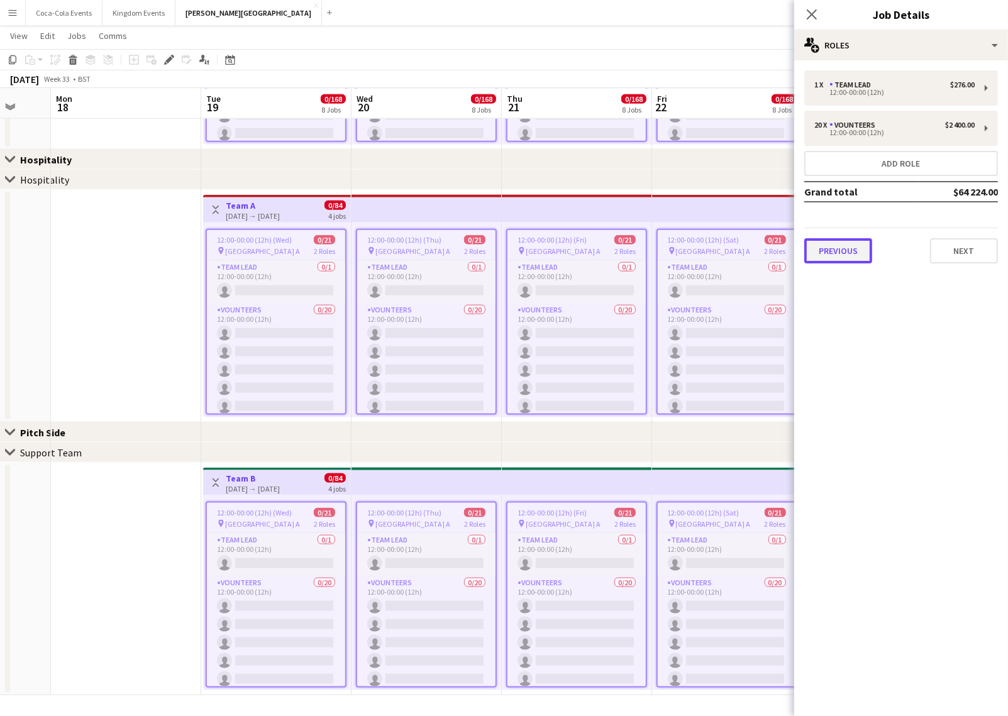
click at [833, 251] on button "Previous" at bounding box center [838, 250] width 68 height 25
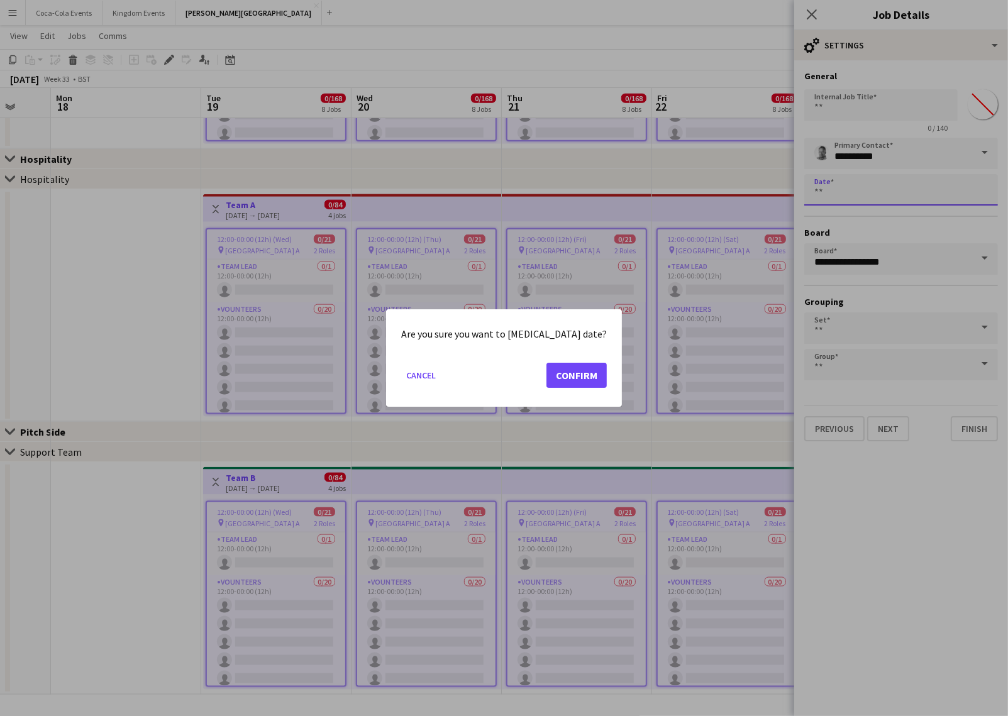
click at [572, 368] on button "Confirm" at bounding box center [576, 375] width 60 height 25
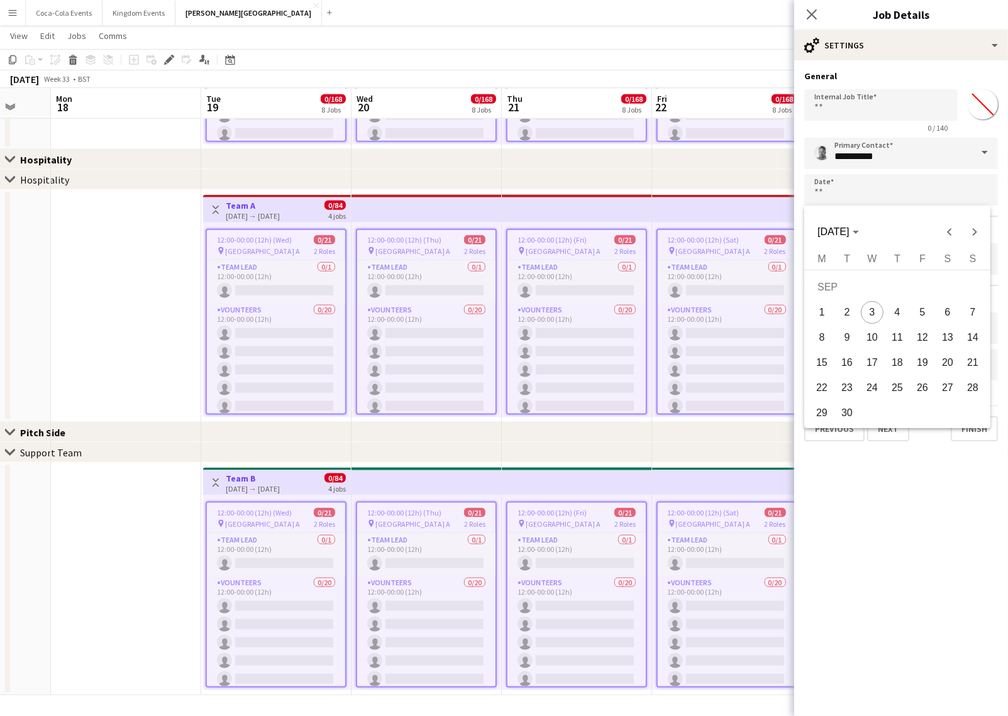
click at [826, 338] on span "8" at bounding box center [821, 337] width 23 height 23
type input "**********"
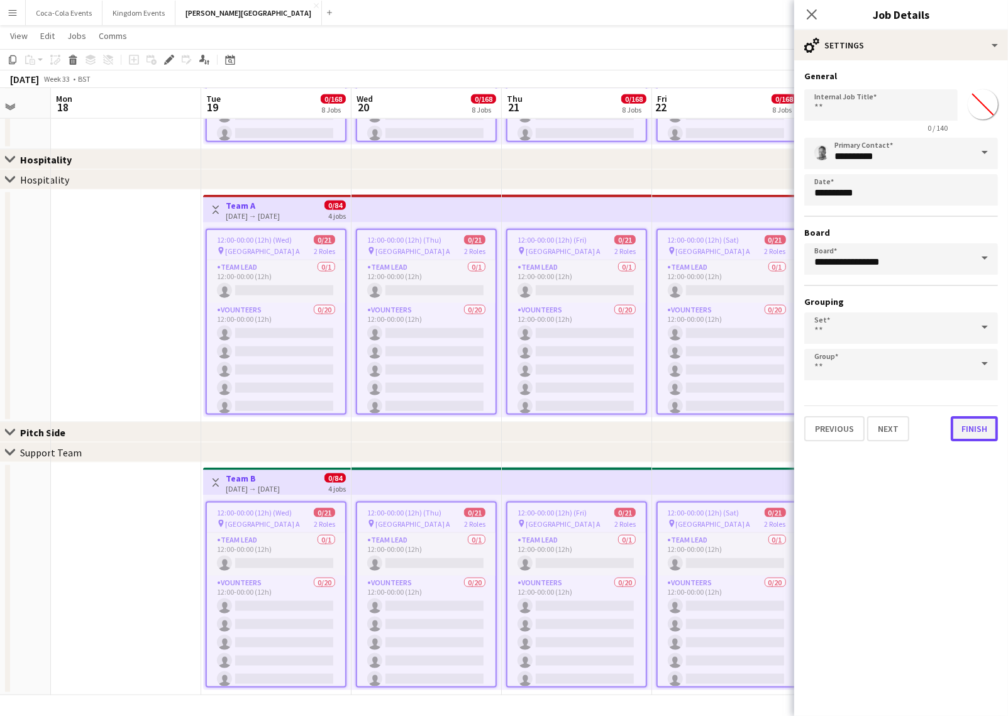
click at [979, 433] on button "Finish" at bounding box center [973, 428] width 47 height 25
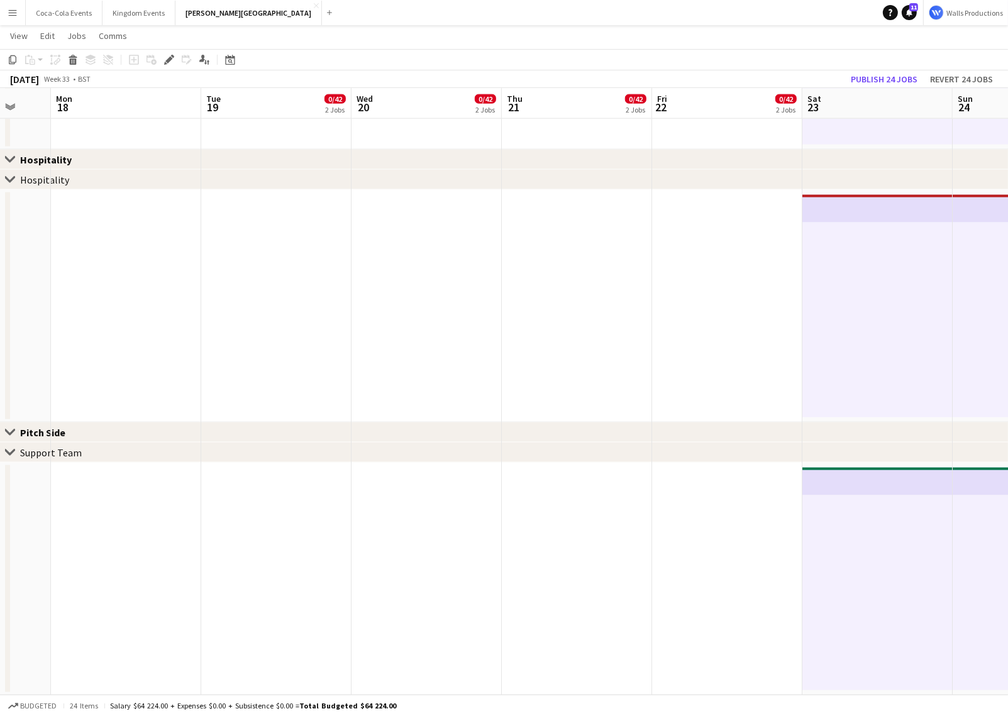
click at [600, 253] on app-date-cell at bounding box center [577, 306] width 150 height 233
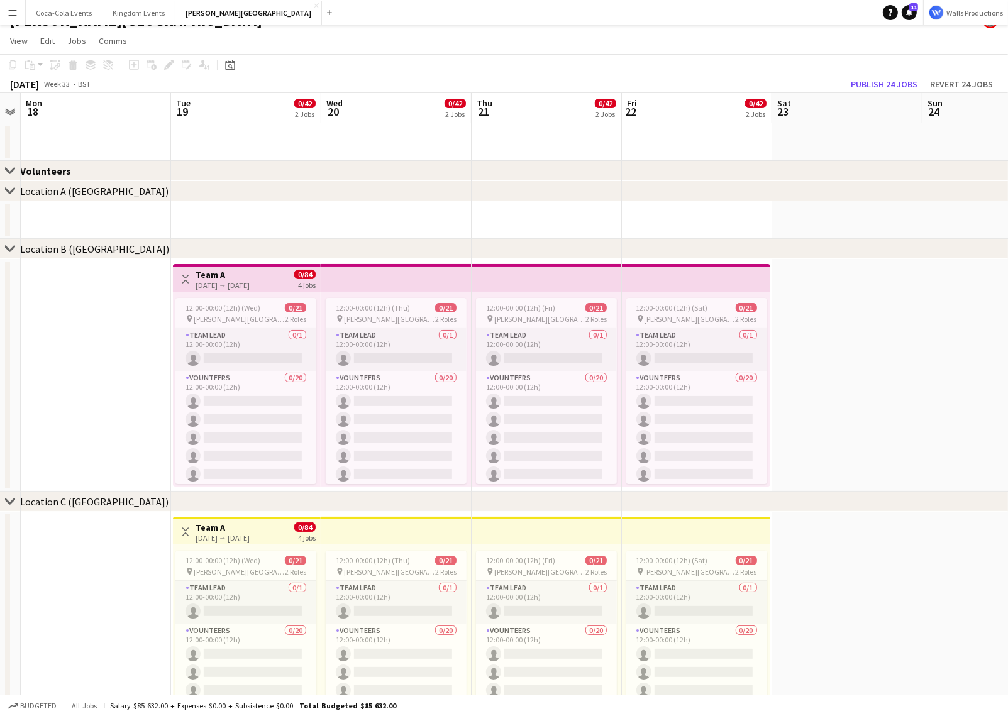
scroll to position [0, 358]
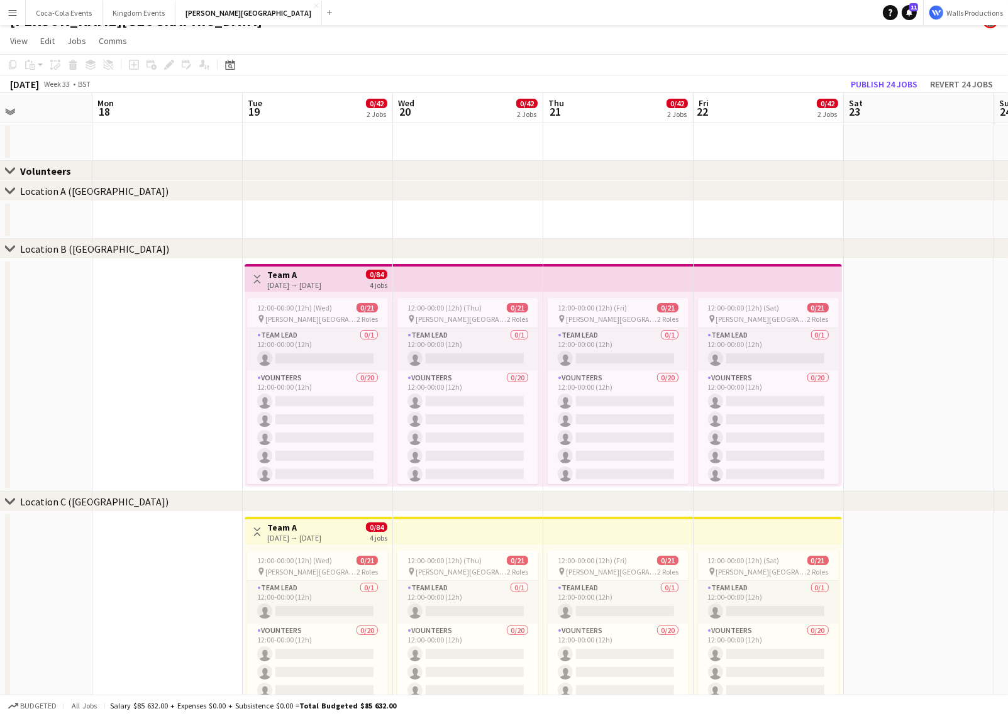
click at [272, 278] on h3 "Team A" at bounding box center [294, 274] width 54 height 11
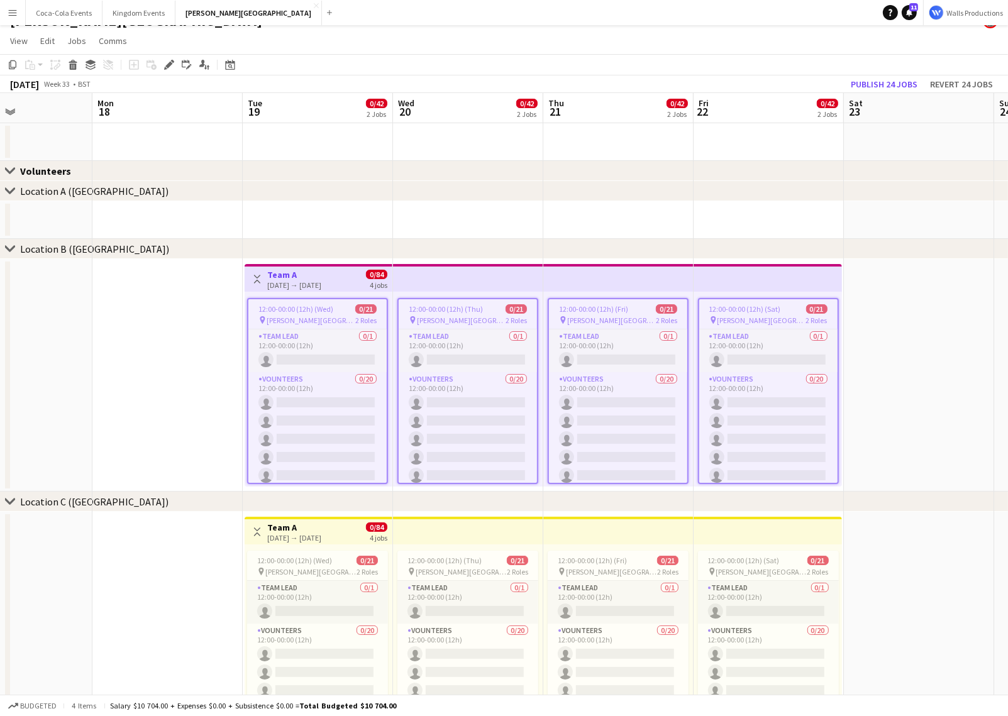
click at [272, 278] on h3 "Team A" at bounding box center [294, 274] width 54 height 11
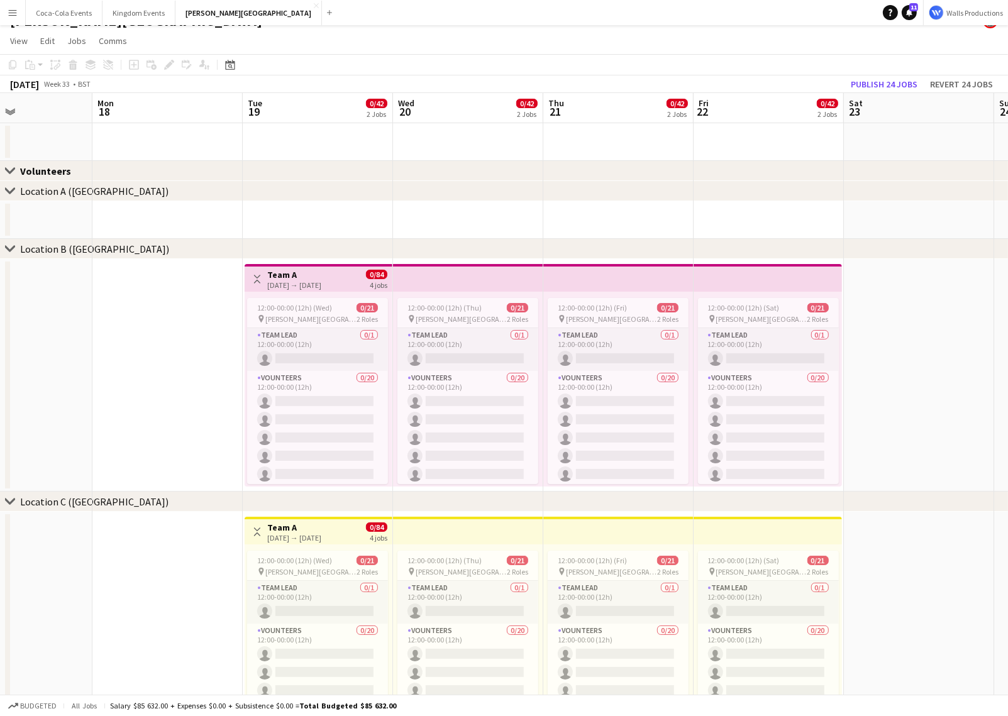
click at [272, 278] on h3 "Team A" at bounding box center [294, 274] width 54 height 11
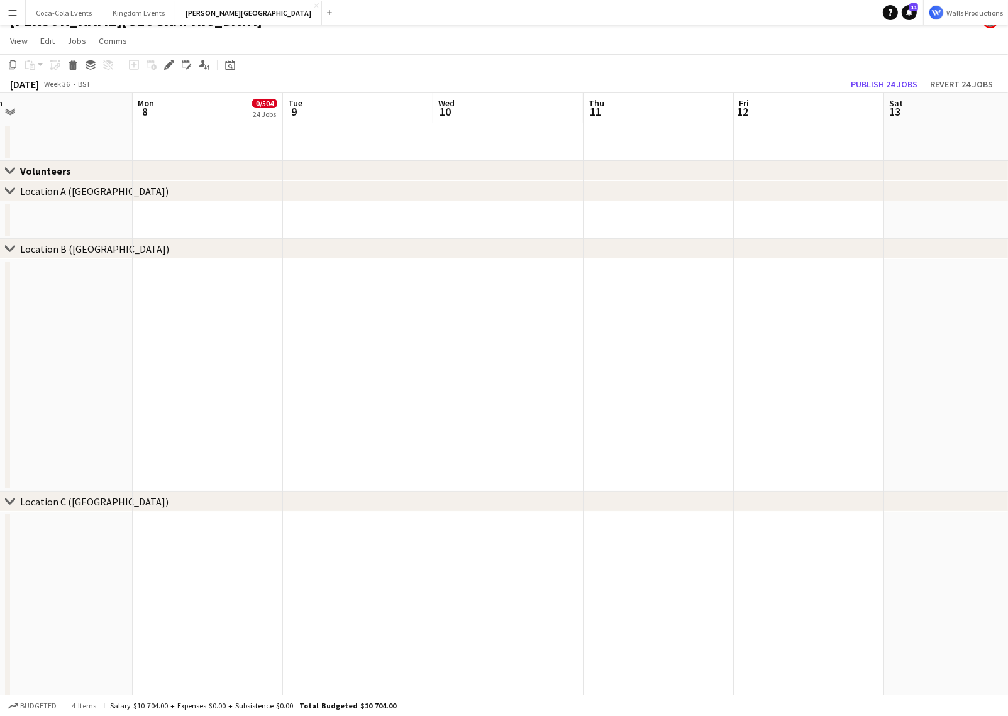
scroll to position [0, 463]
click at [273, 278] on app-date-cell at bounding box center [213, 375] width 150 height 233
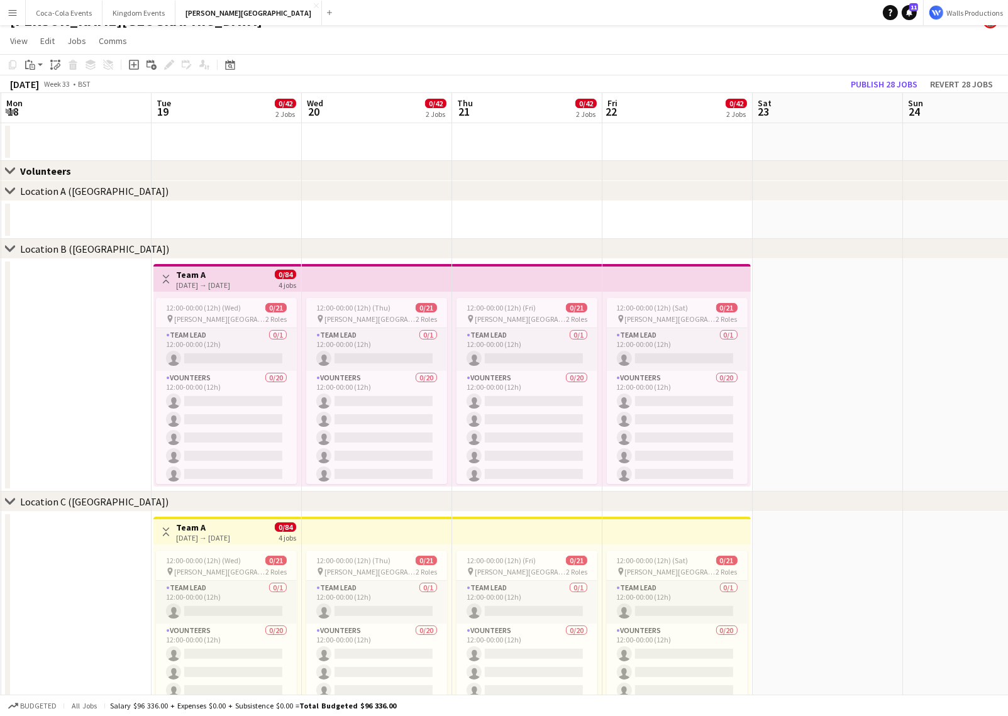
scroll to position [0, 274]
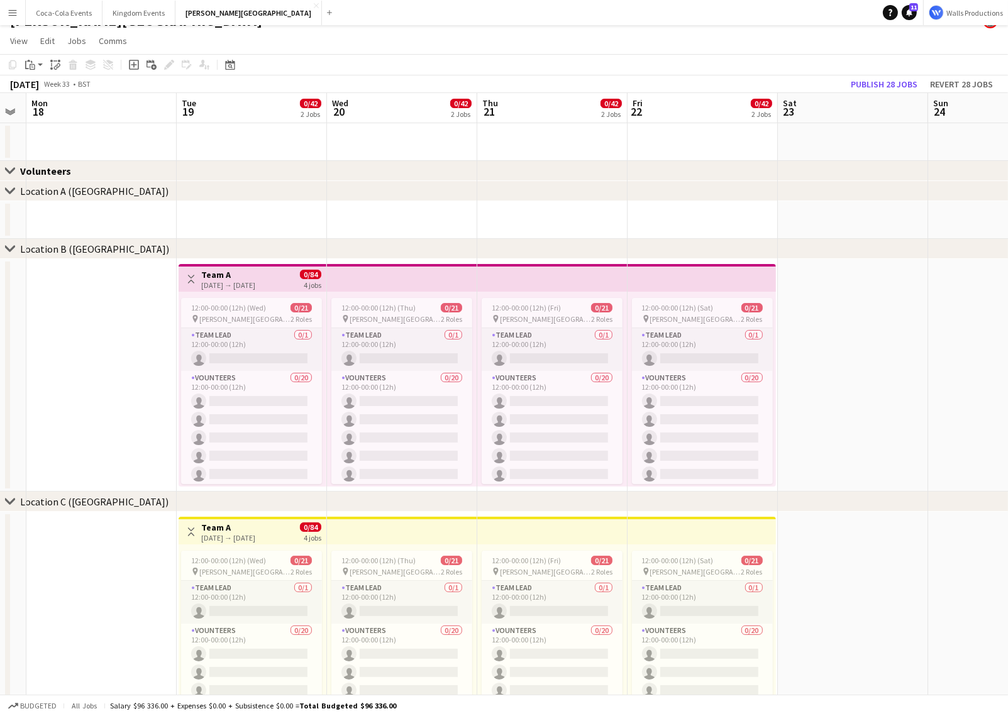
click at [230, 530] on h3 "Team A" at bounding box center [228, 527] width 54 height 11
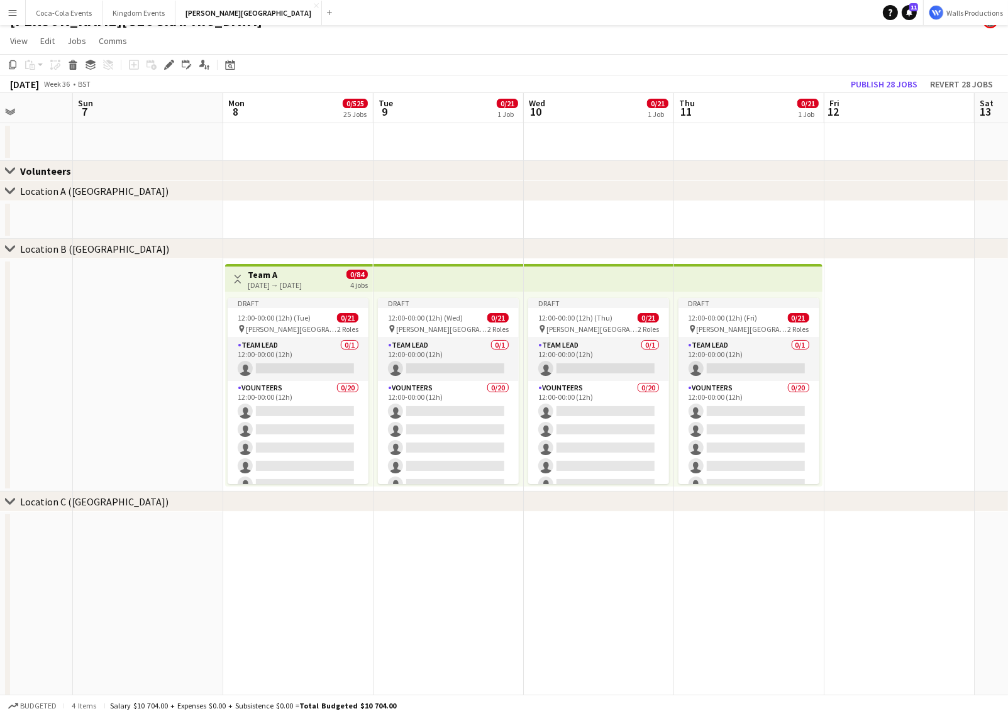
scroll to position [0, 543]
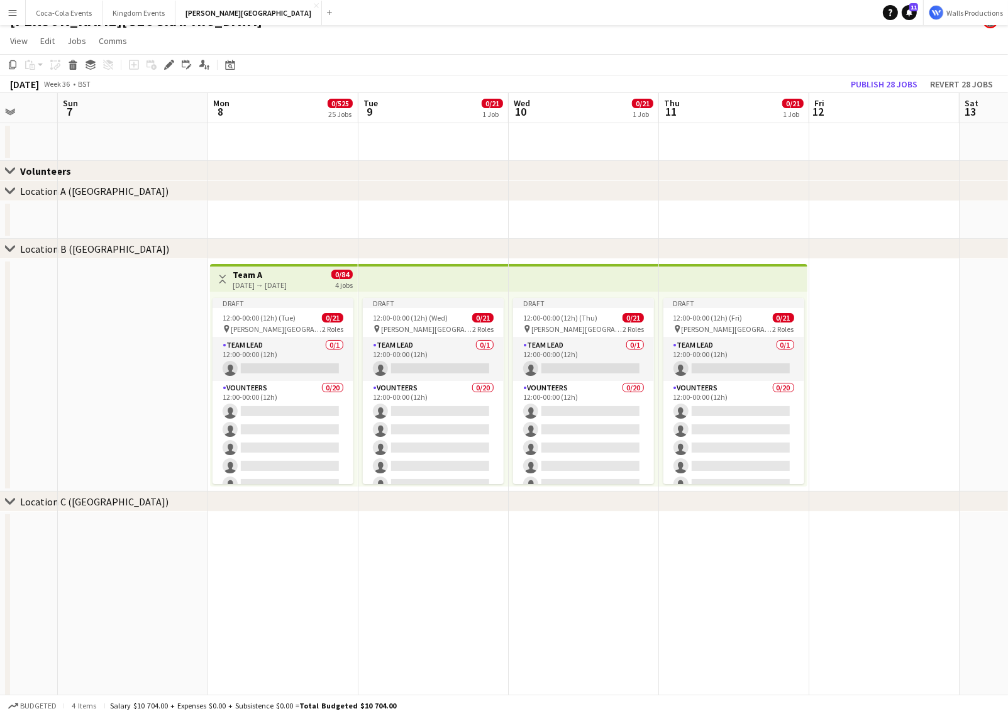
click at [330, 539] on app-date-cell at bounding box center [283, 628] width 150 height 233
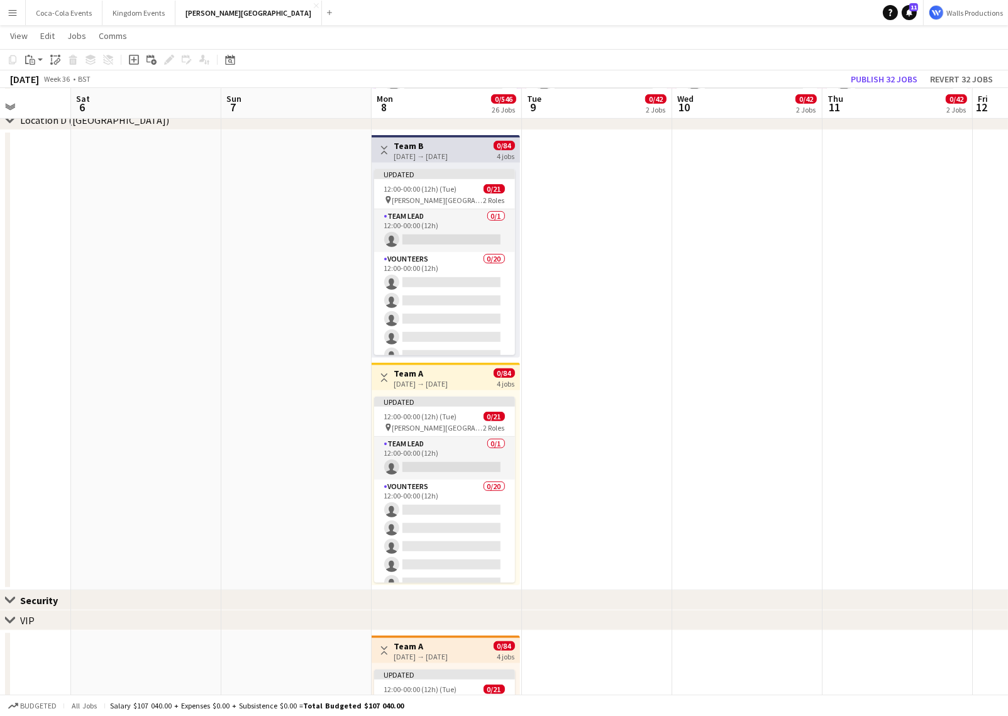
scroll to position [0, 272]
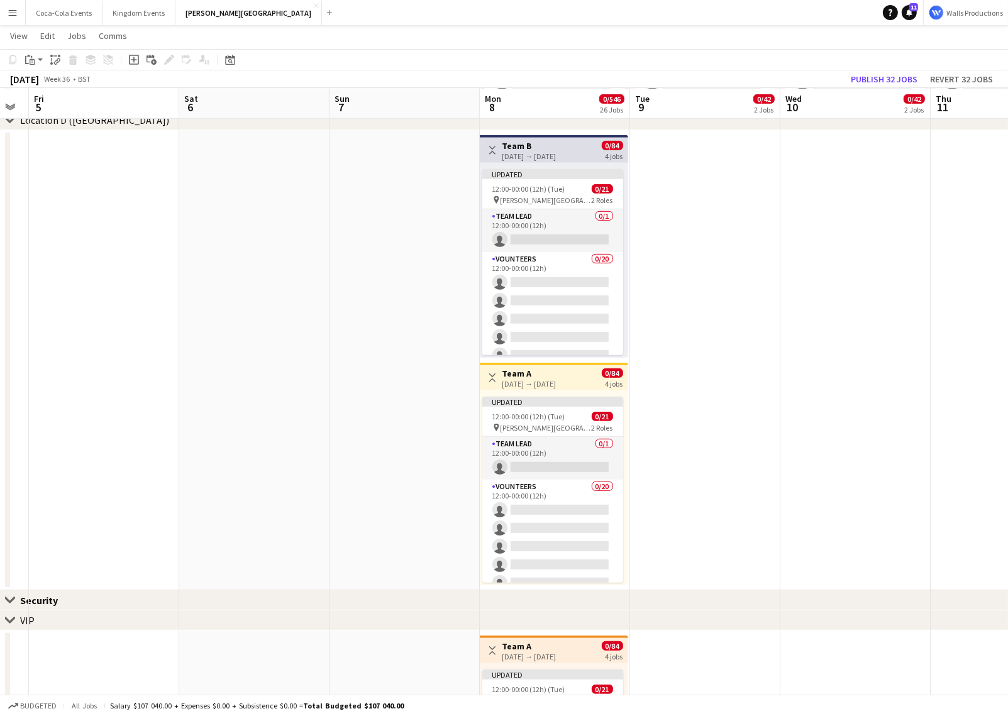
click at [520, 160] on app-top-bar "Toggle View Team B 08-09-2025 → 08-09-2025 0/84 4 jobs" at bounding box center [554, 149] width 148 height 28
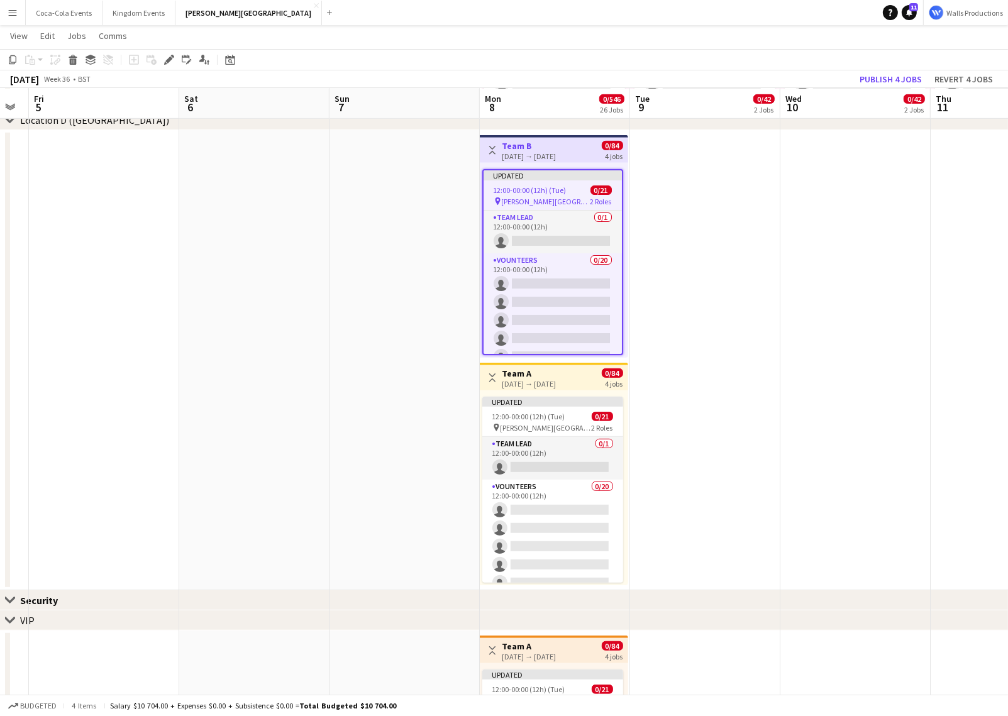
click at [547, 383] on div "08-09-2025 → 08-09-2025" at bounding box center [529, 383] width 54 height 9
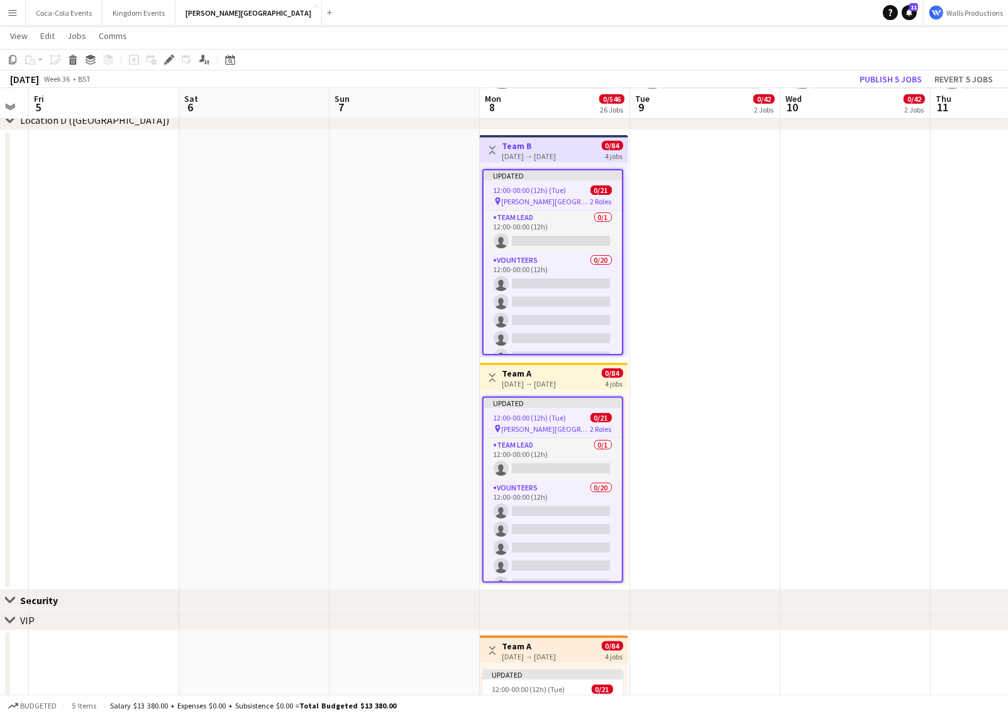
click at [542, 375] on h3 "Team A" at bounding box center [529, 373] width 54 height 11
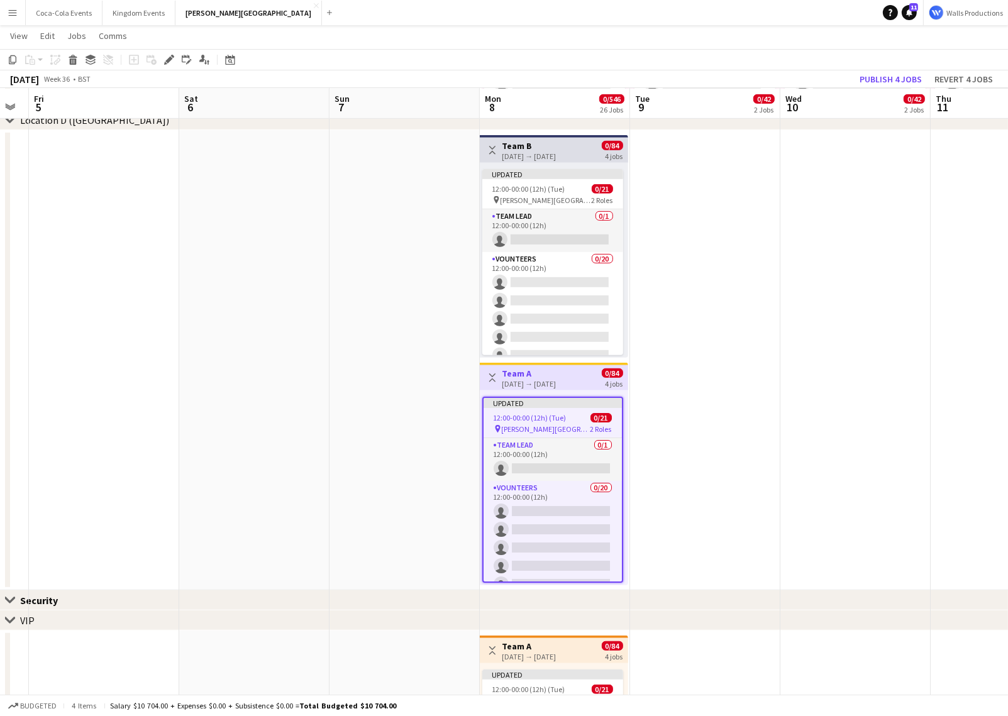
click at [530, 153] on div "08-09-2025 → 08-09-2025" at bounding box center [529, 155] width 54 height 9
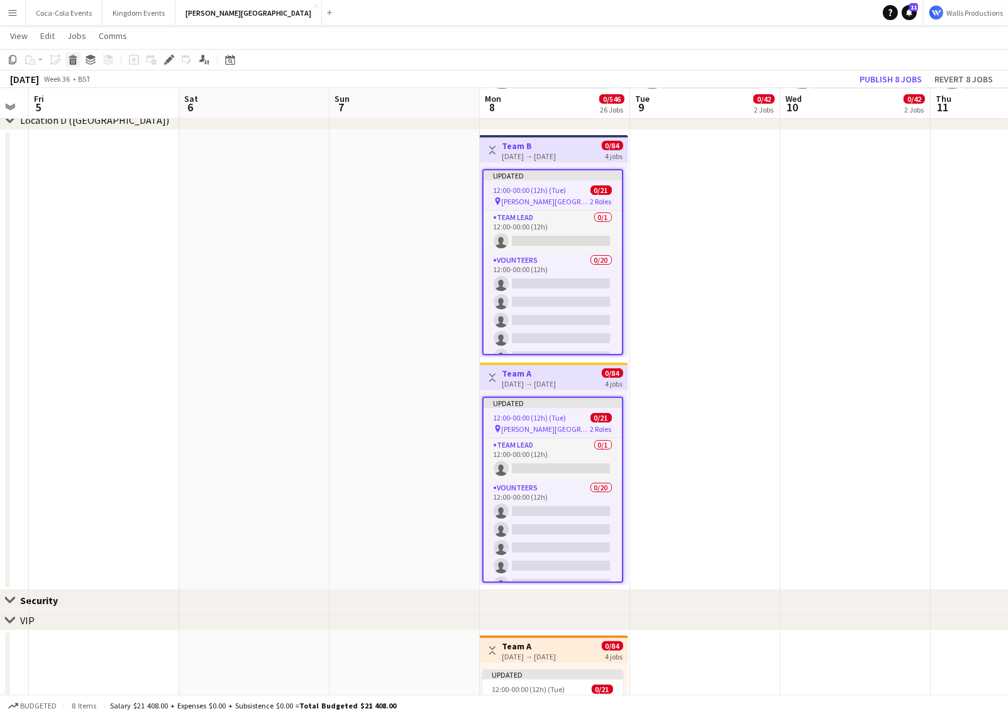
click at [74, 58] on icon at bounding box center [73, 61] width 7 height 6
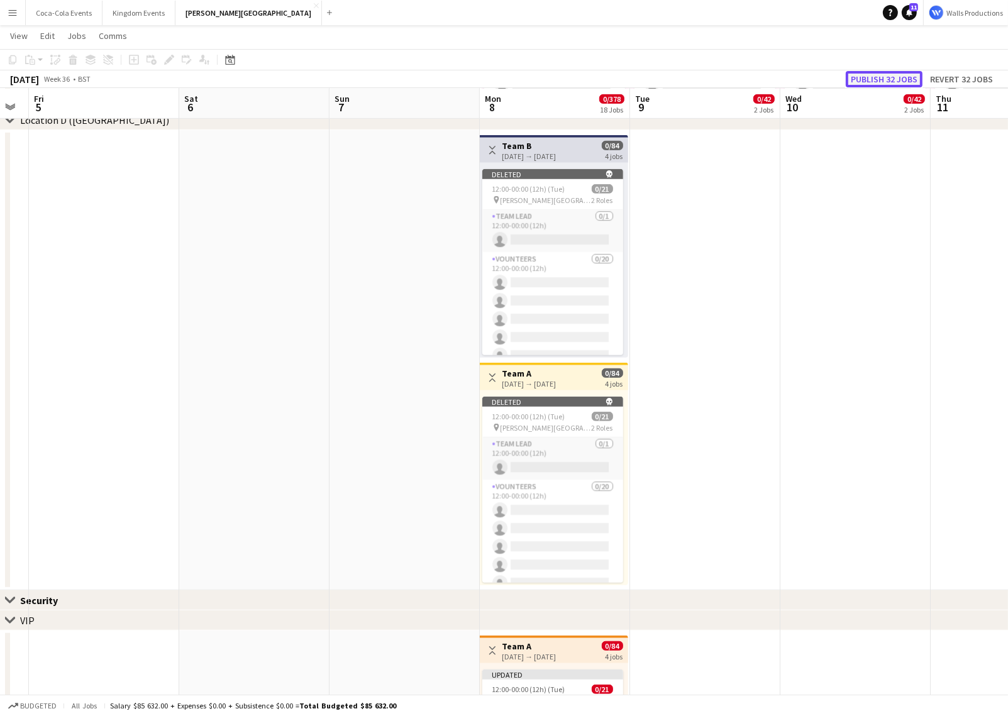
click at [865, 82] on button "Publish 32 jobs" at bounding box center [883, 79] width 77 height 16
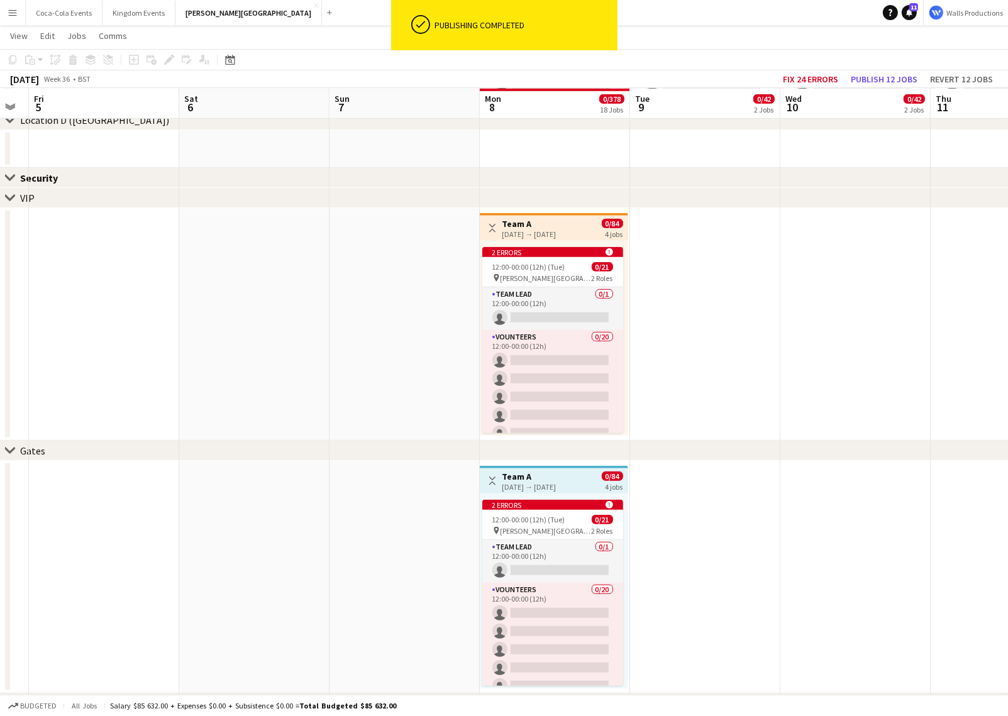
click at [506, 228] on h3 "Team A" at bounding box center [529, 223] width 54 height 11
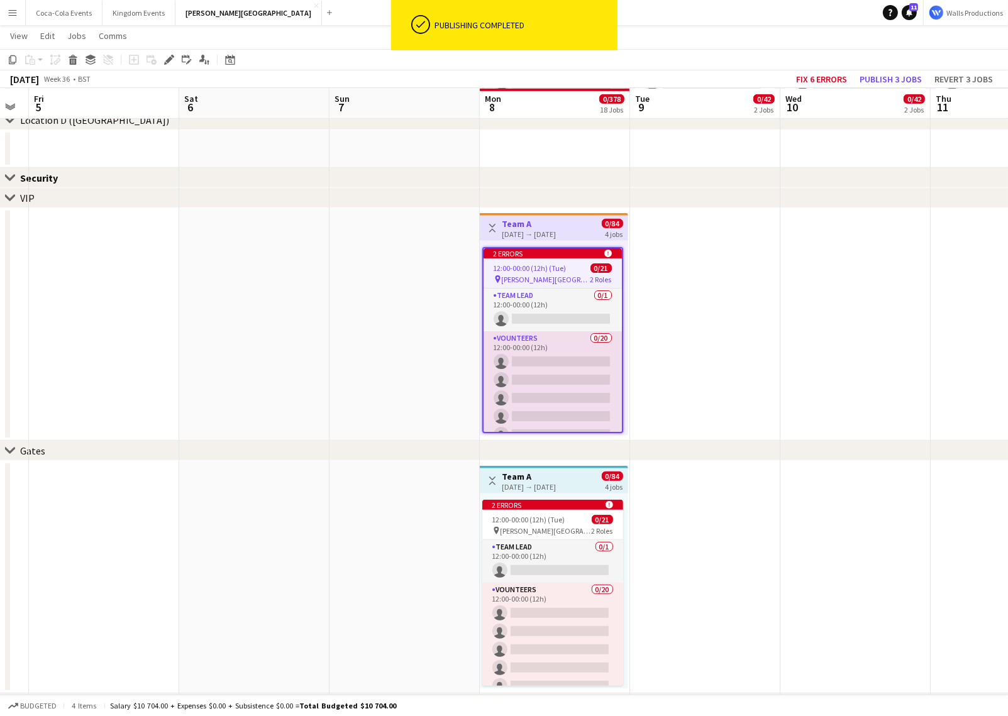
click at [502, 473] on h3 "Team A" at bounding box center [529, 476] width 54 height 11
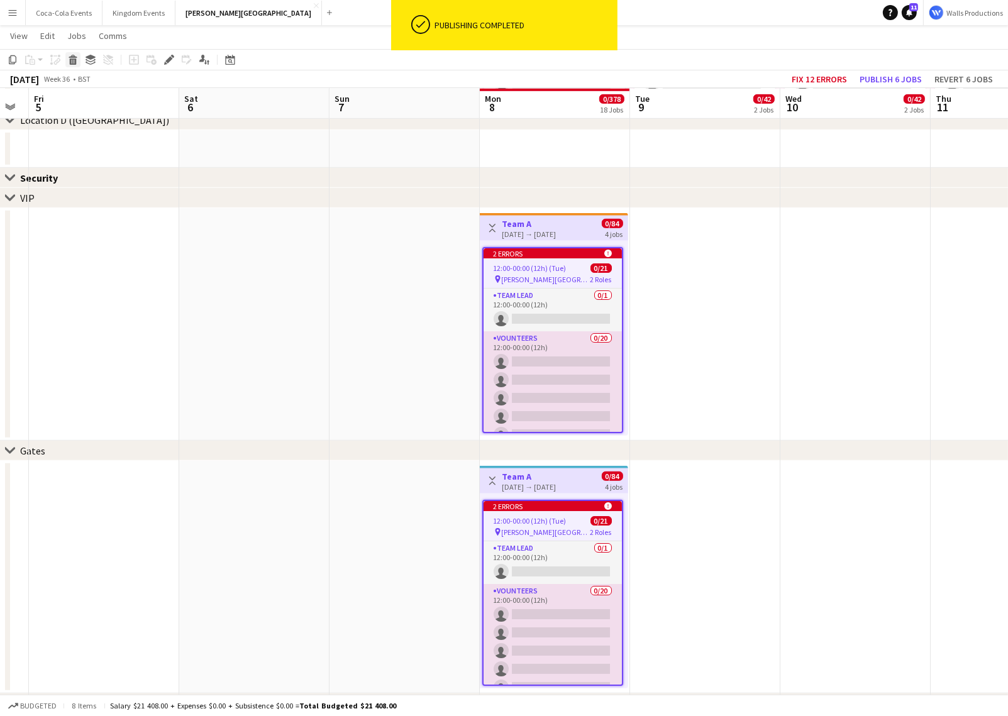
click at [74, 62] on icon "Delete" at bounding box center [73, 60] width 10 height 10
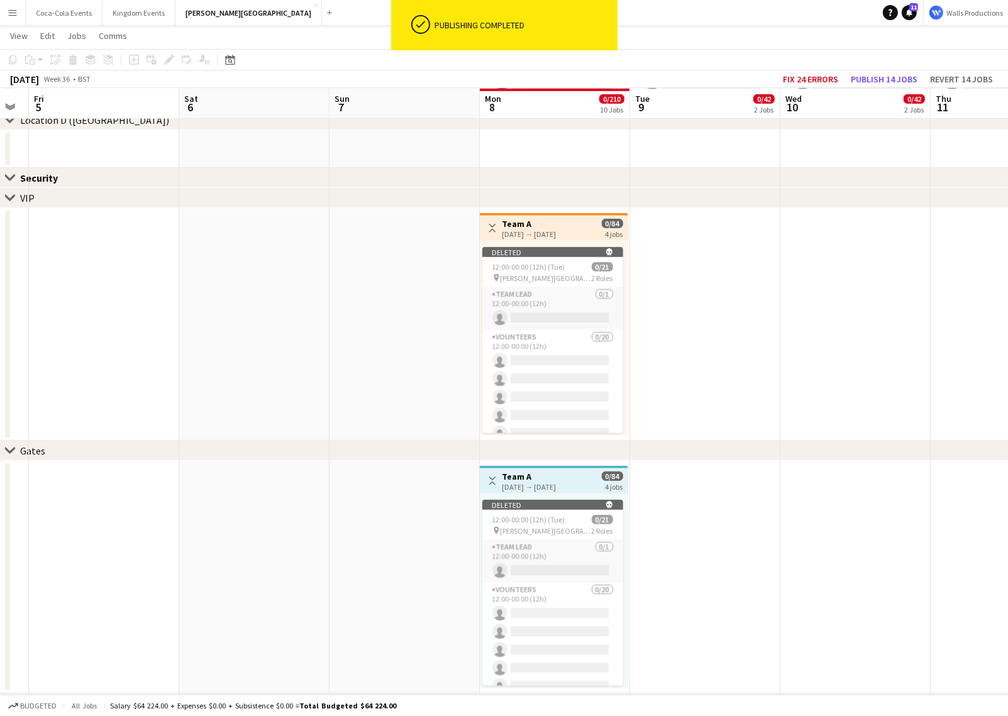
click at [550, 226] on h3 "Team A" at bounding box center [529, 223] width 54 height 11
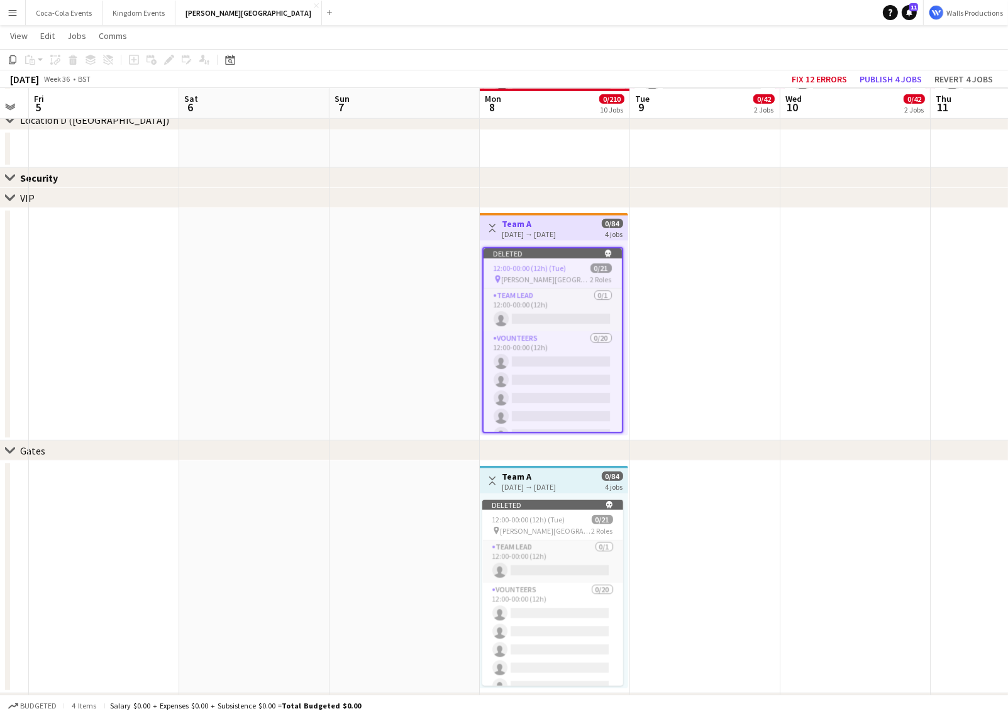
click at [515, 485] on div "08-09-2025 → 08-09-2025" at bounding box center [529, 486] width 54 height 9
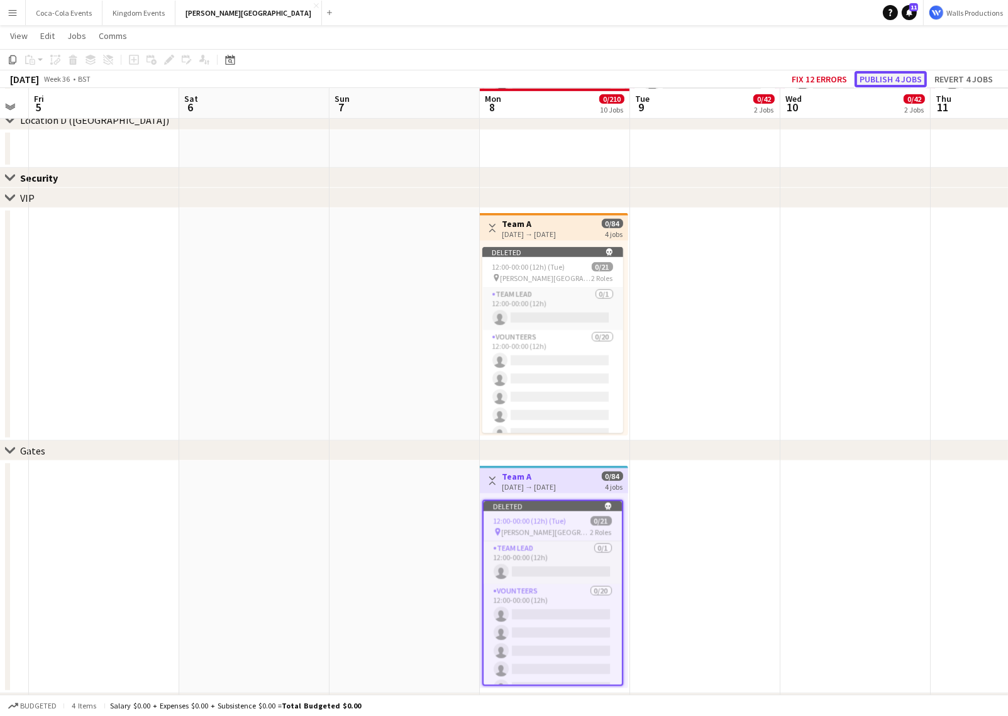
click at [882, 79] on button "Publish 4 jobs" at bounding box center [890, 79] width 72 height 16
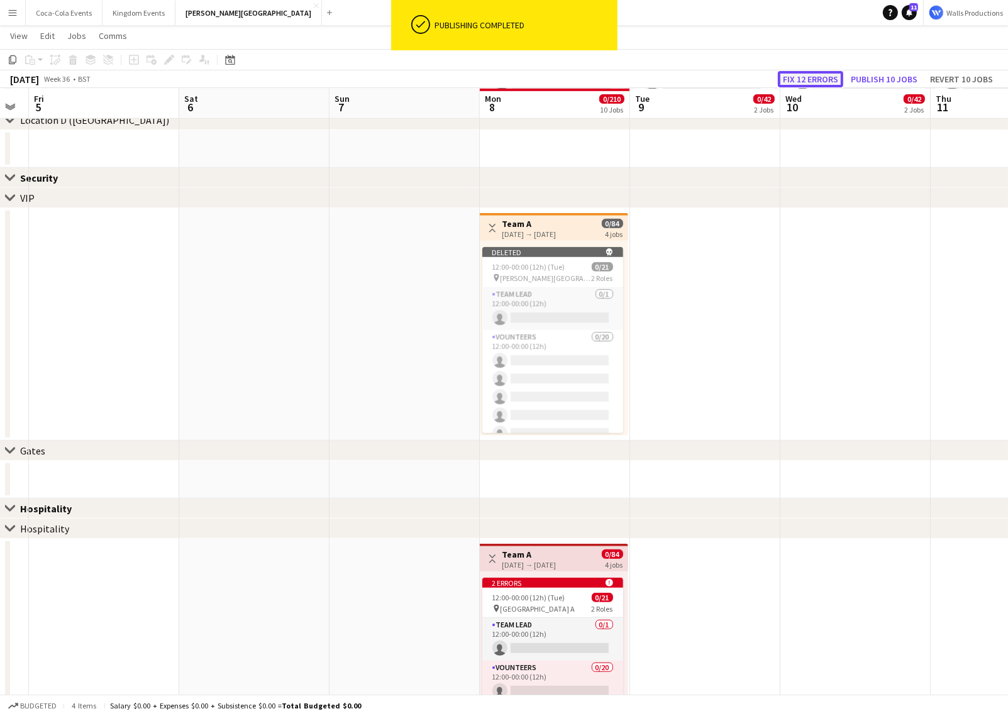
click at [803, 75] on button "Fix 12 errors" at bounding box center [810, 79] width 65 height 16
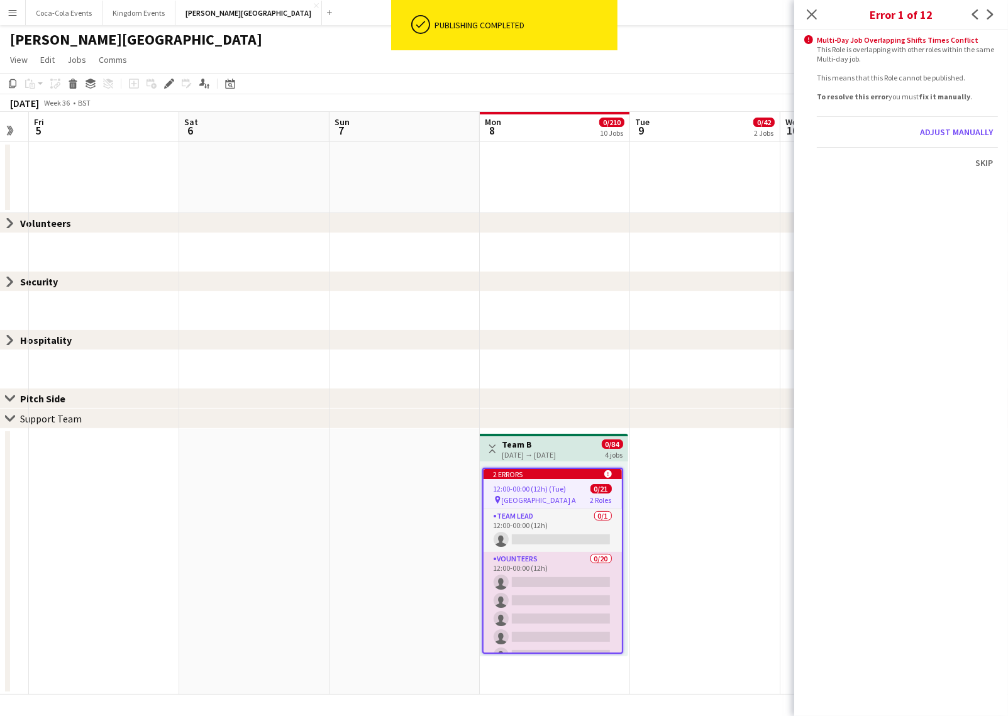
scroll to position [0, 432]
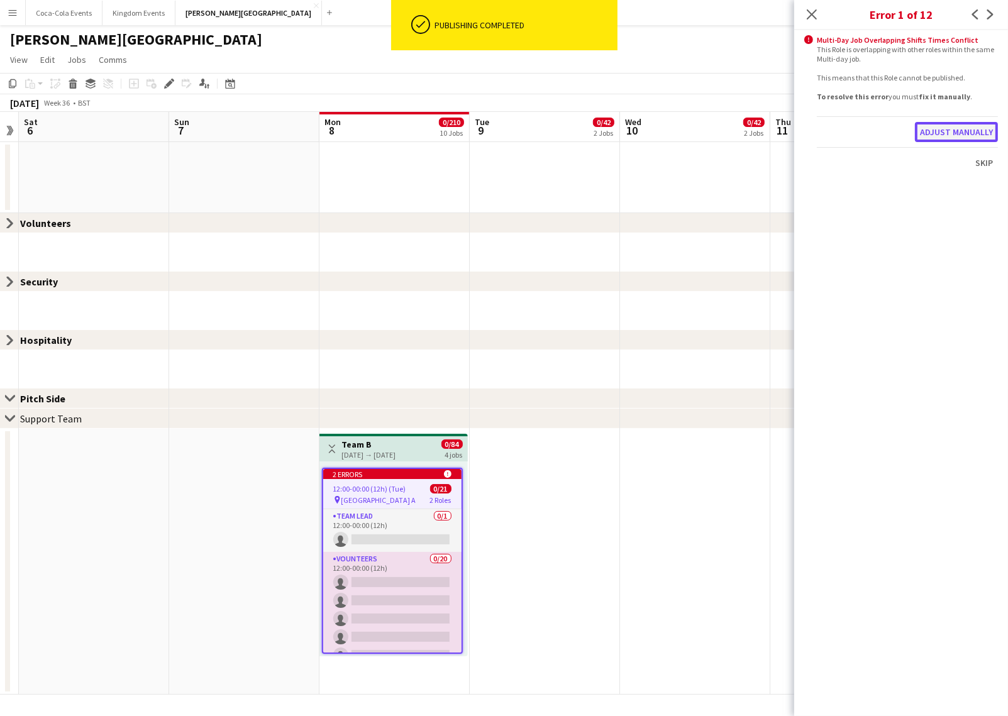
click at [952, 131] on button "Adjust manually" at bounding box center [956, 132] width 83 height 20
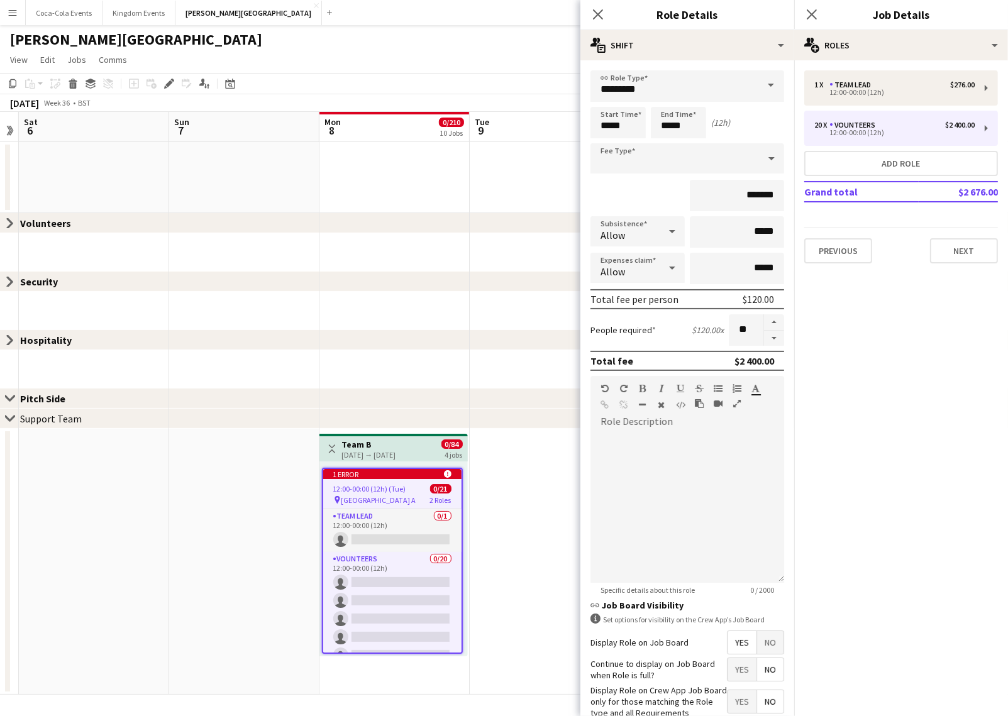
click at [363, 488] on span "12:00-00:00 (12h) (Tue)" at bounding box center [369, 488] width 73 height 9
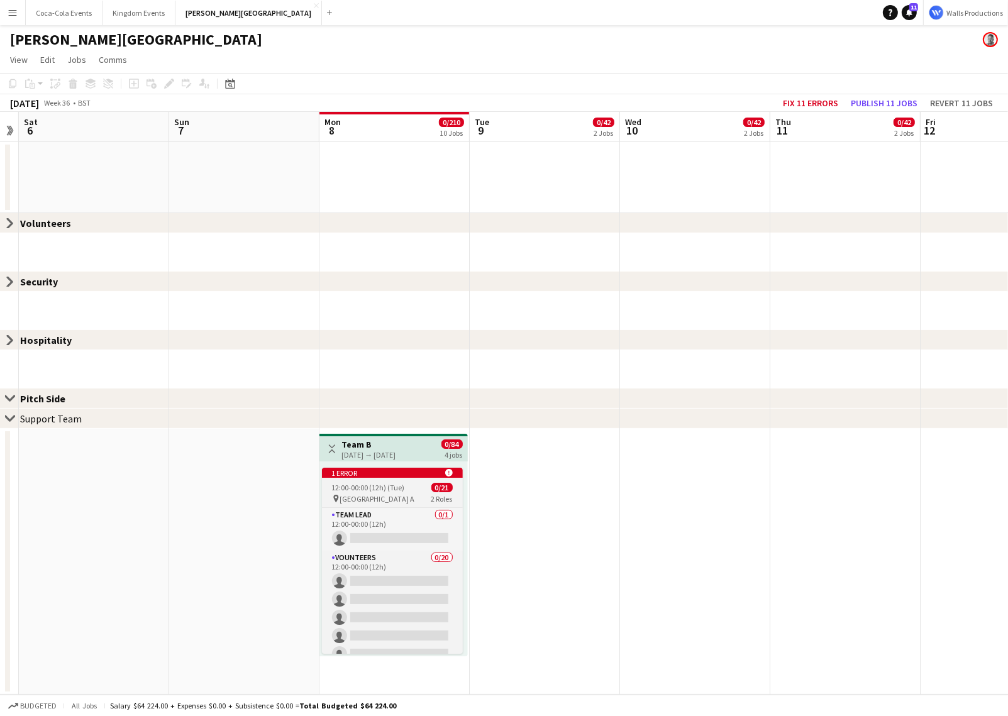
click at [363, 488] on span "12:00-00:00 (12h) (Tue)" at bounding box center [368, 487] width 73 height 9
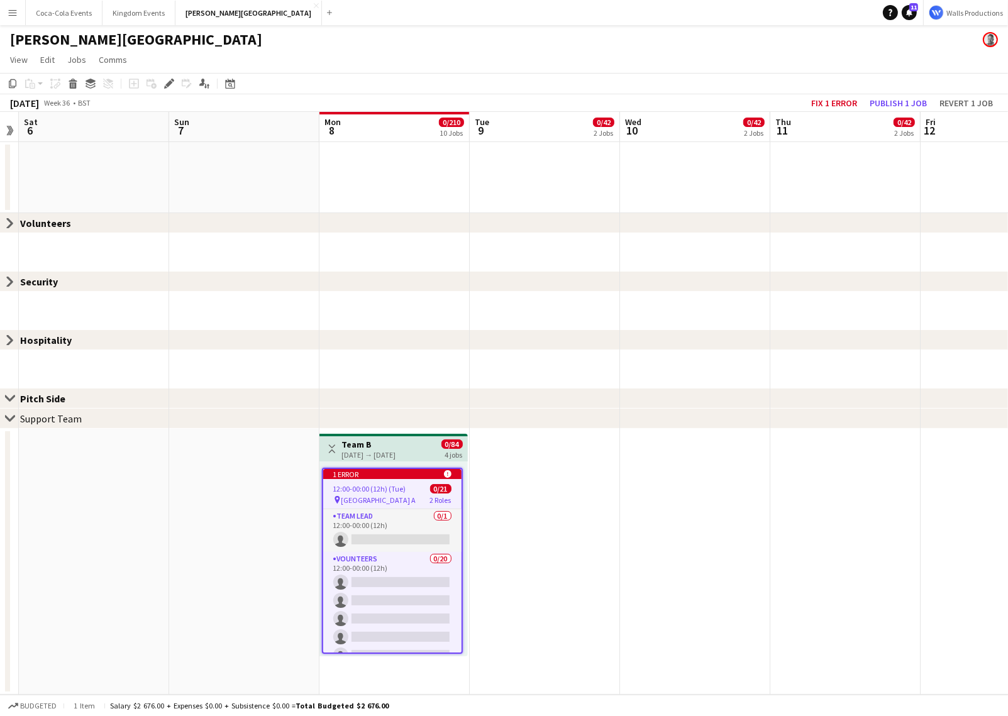
click at [358, 454] on div "08-09-2025 → 08-09-2025" at bounding box center [369, 454] width 54 height 9
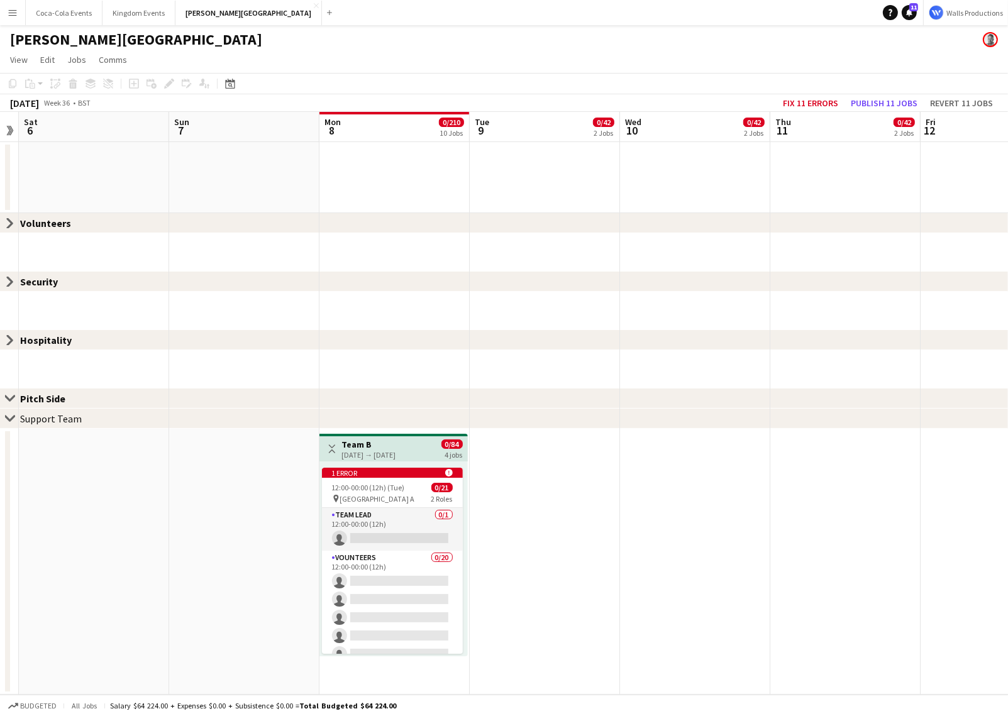
click at [351, 442] on h3 "Team B" at bounding box center [369, 444] width 54 height 11
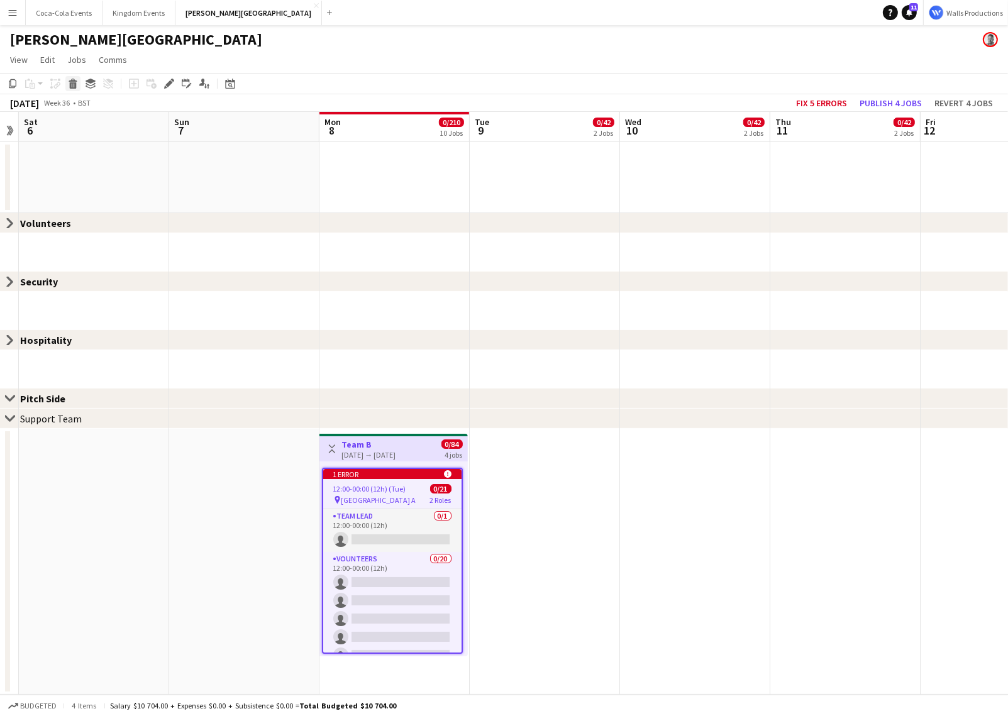
click at [70, 83] on icon at bounding box center [73, 85] width 7 height 6
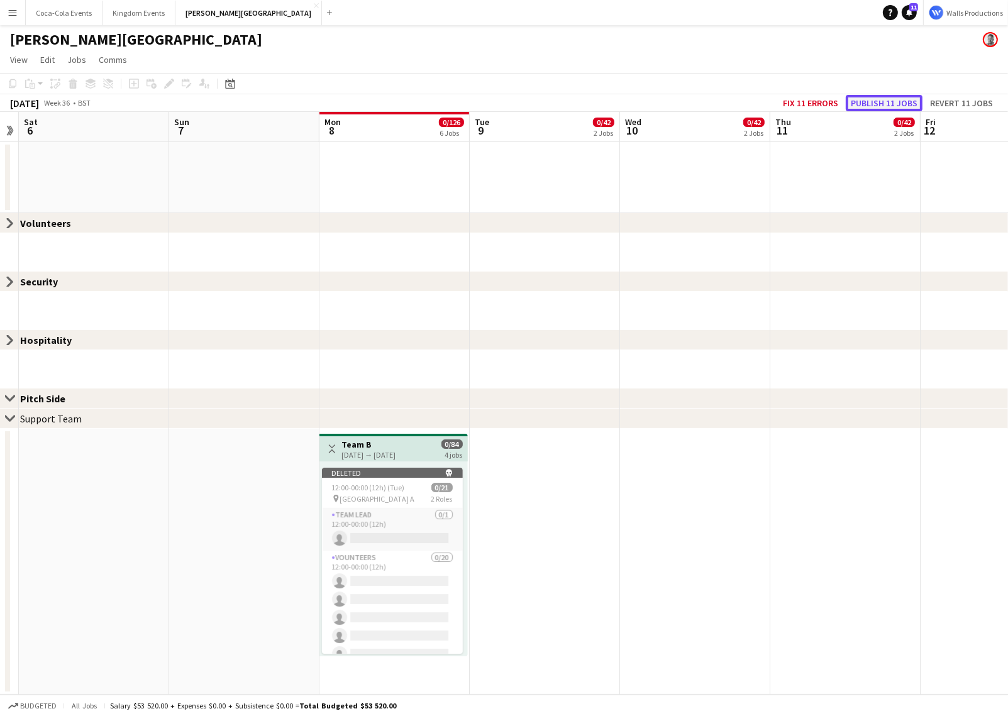
click at [869, 100] on button "Publish 11 jobs" at bounding box center [883, 103] width 77 height 16
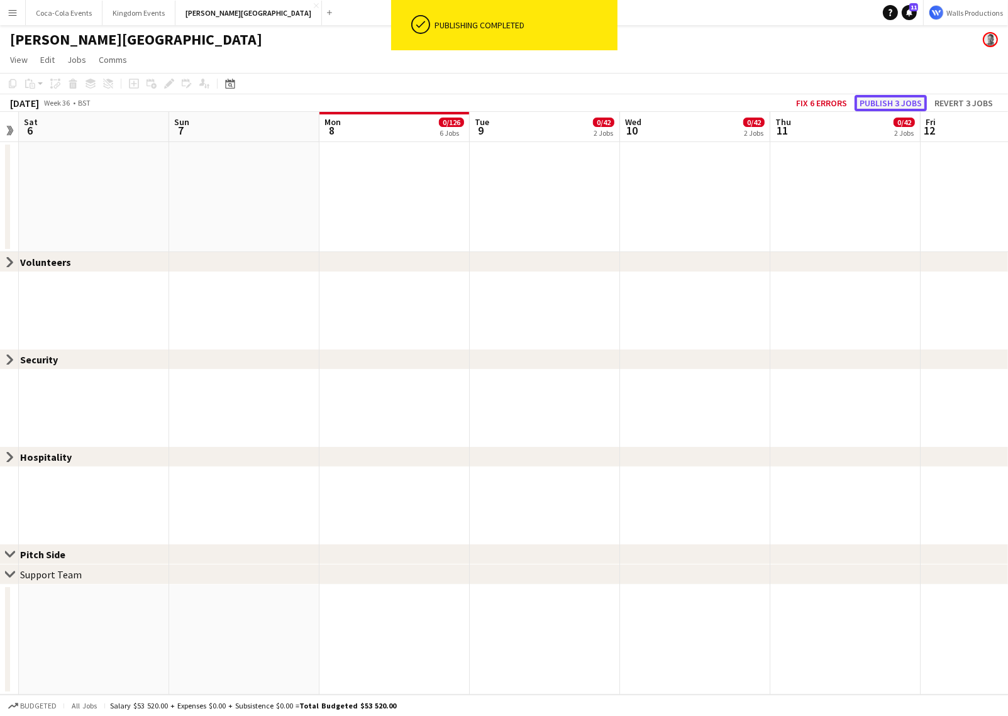
click at [875, 101] on button "Publish 3 jobs" at bounding box center [890, 103] width 72 height 16
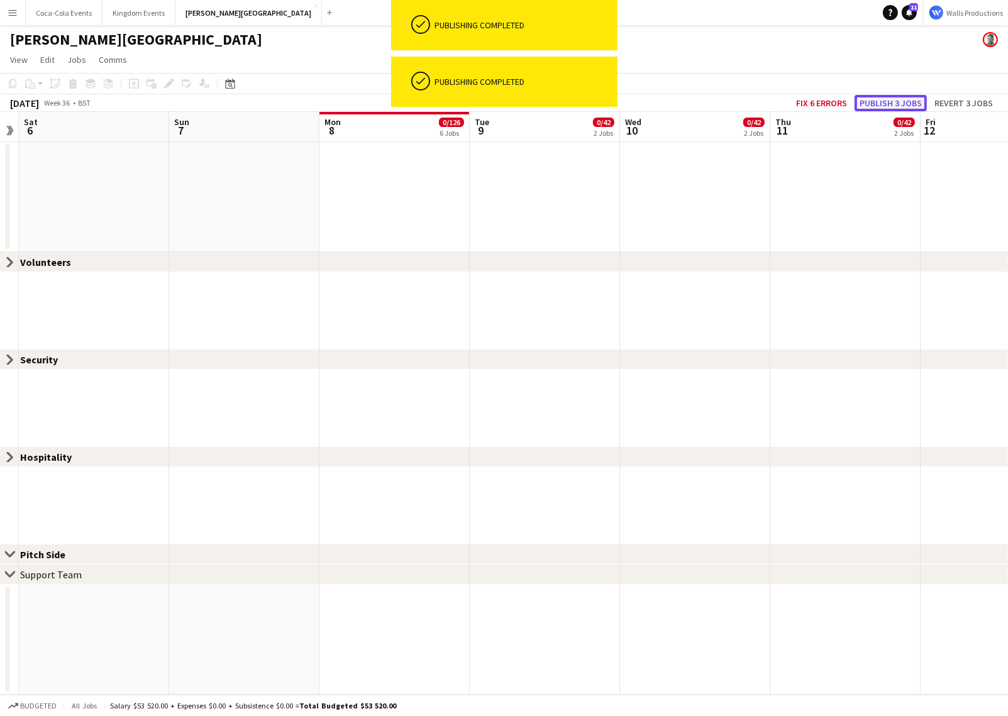
click at [875, 101] on button "Publish 3 jobs" at bounding box center [890, 103] width 72 height 16
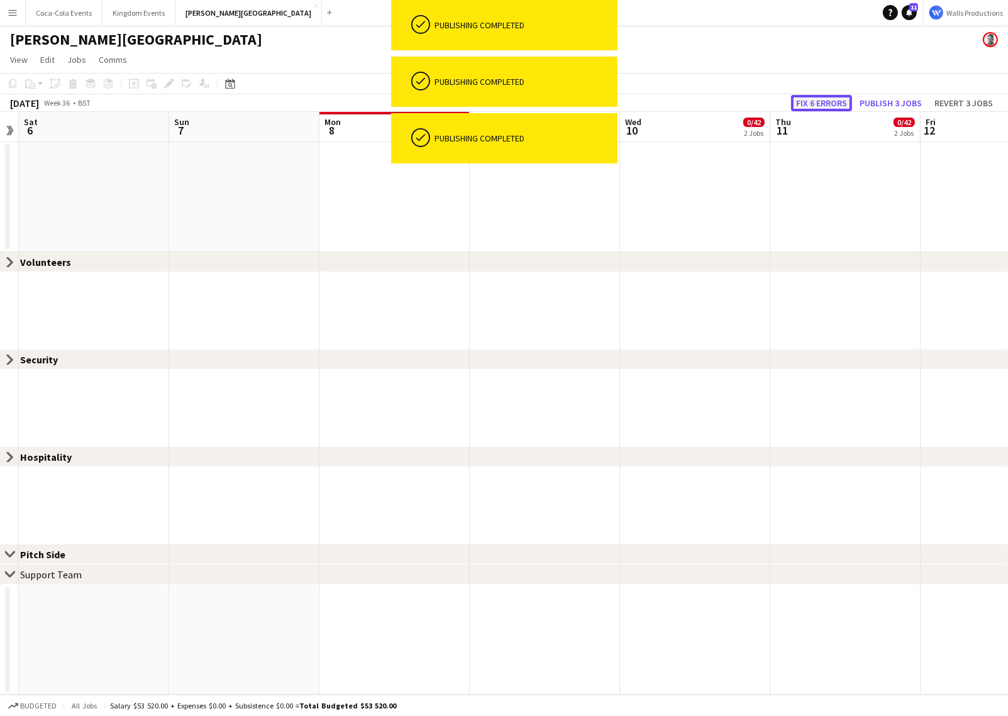
click at [830, 102] on button "Fix 6 errors" at bounding box center [821, 103] width 61 height 16
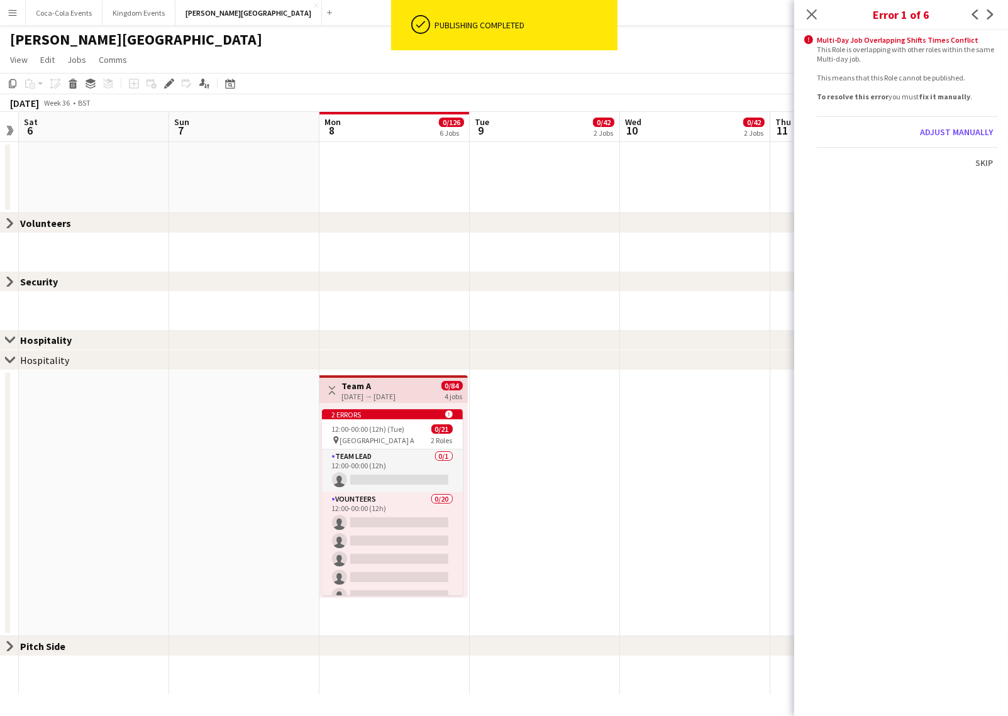
click at [368, 397] on div "08-09-2025 → 08-09-2025" at bounding box center [369, 396] width 54 height 9
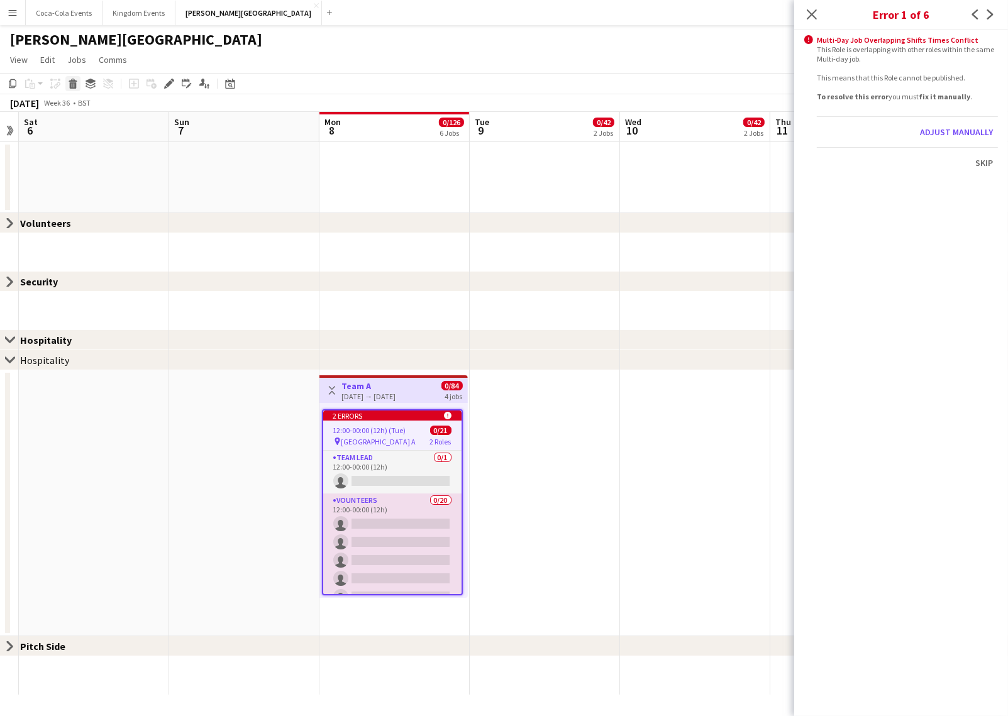
click at [72, 83] on icon at bounding box center [73, 85] width 7 height 6
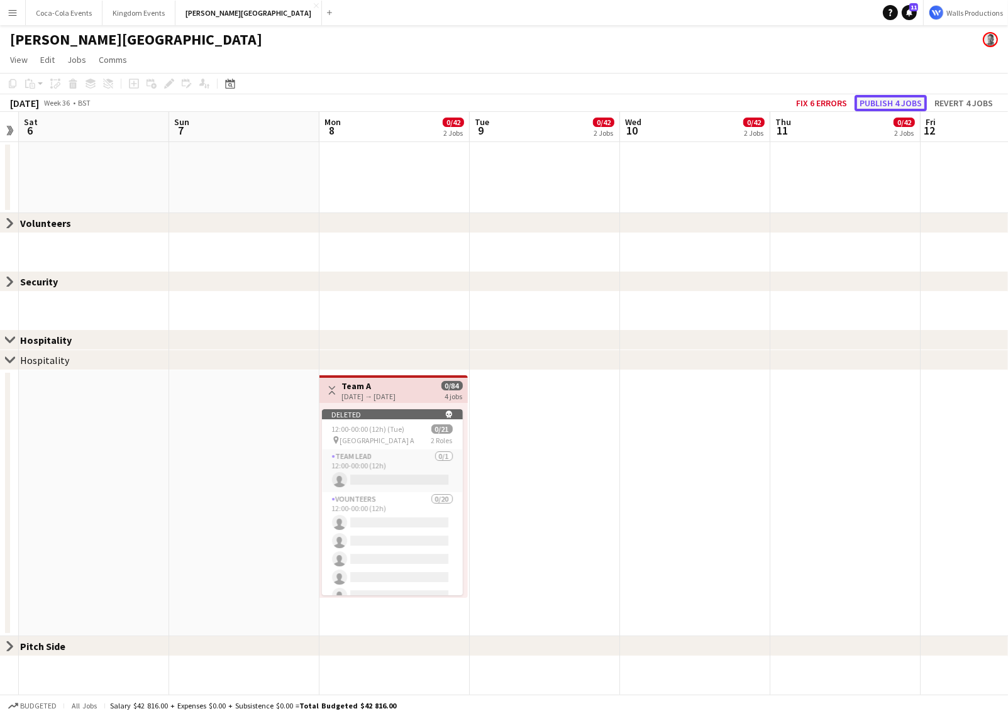
click at [899, 101] on button "Publish 4 jobs" at bounding box center [890, 103] width 72 height 16
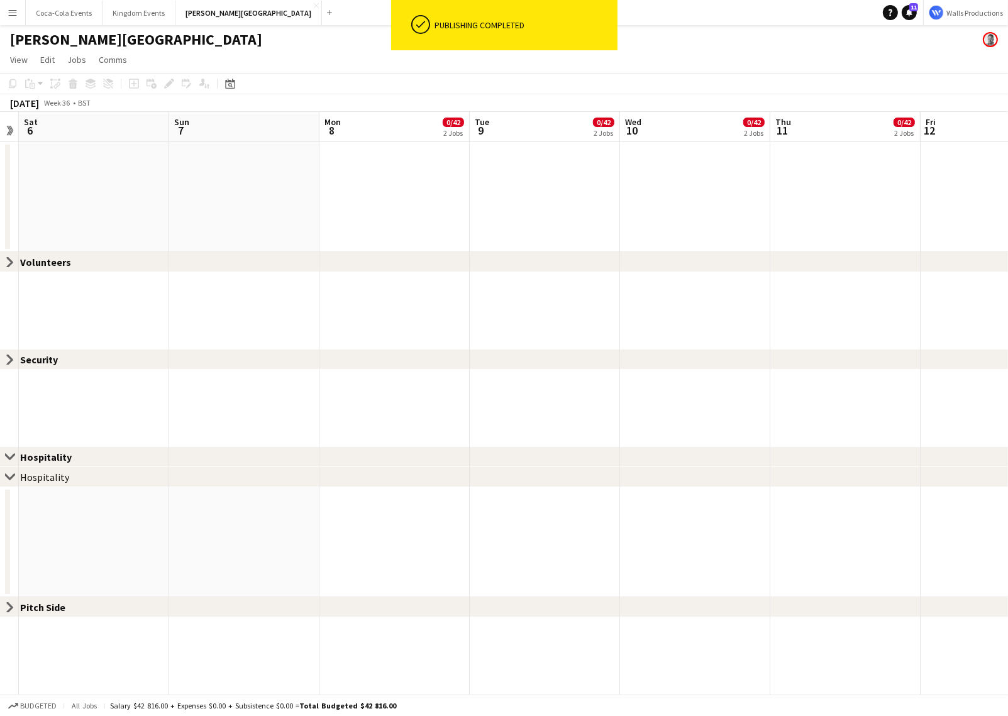
scroll to position [0, 0]
click at [513, 353] on div "Close set Security" at bounding box center [504, 359] width 1008 height 20
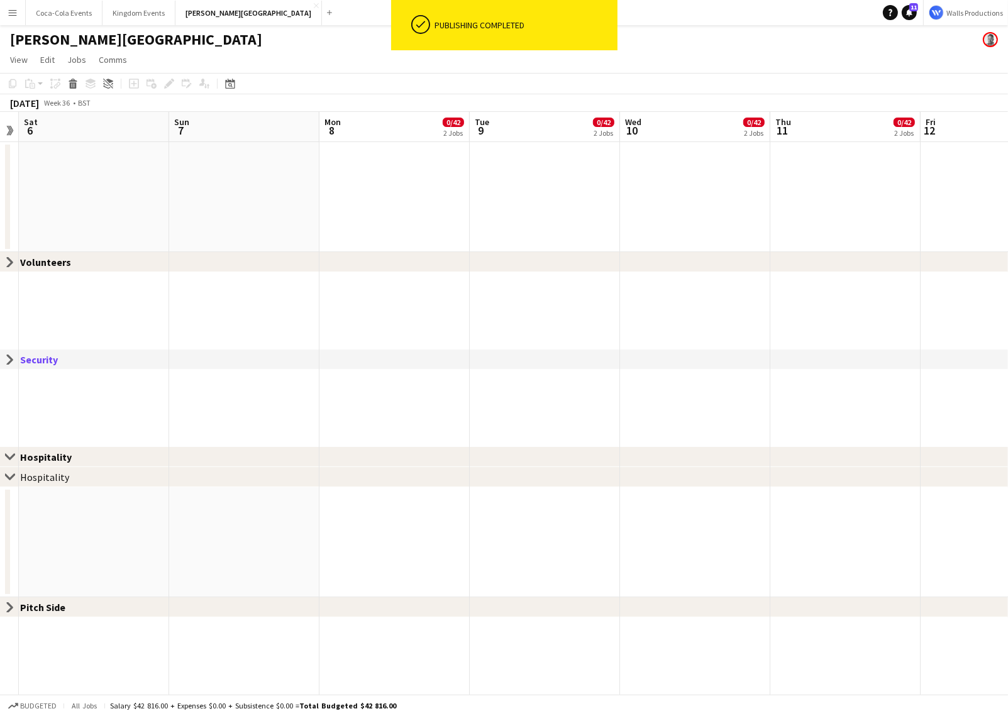
click at [517, 326] on app-calendar-set at bounding box center [469, 298] width 1803 height 92
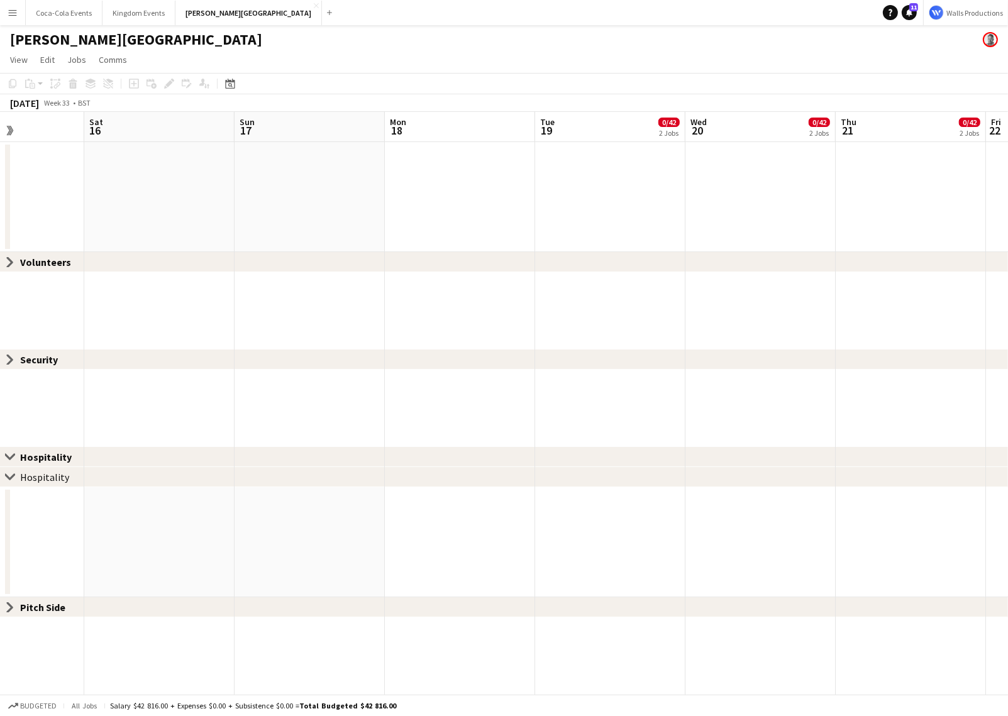
scroll to position [0, 512]
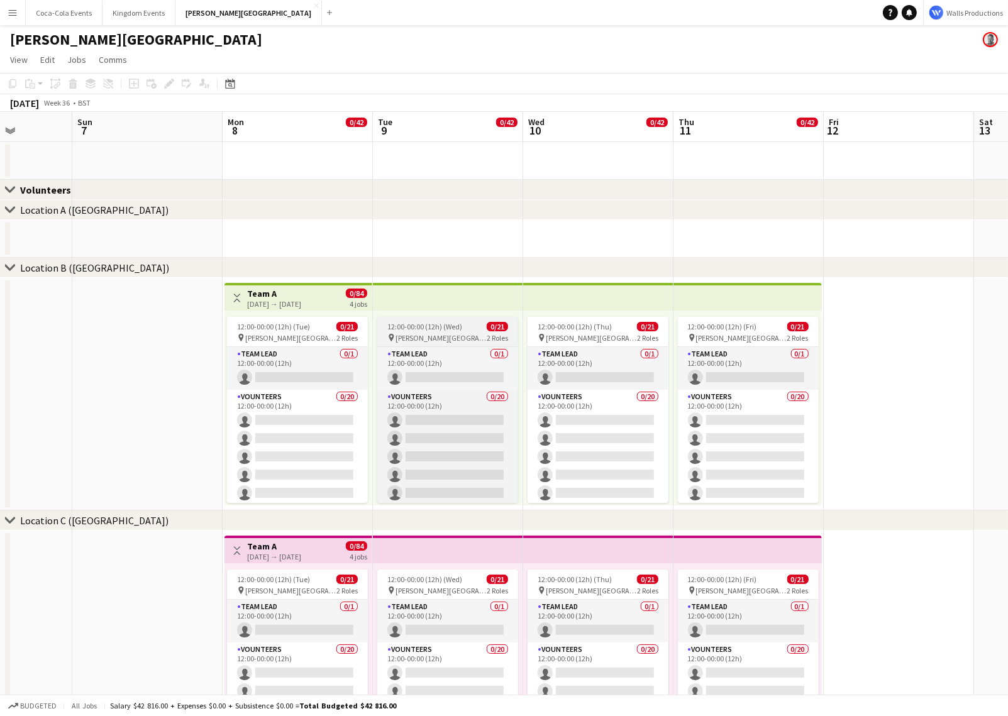
scroll to position [0, 464]
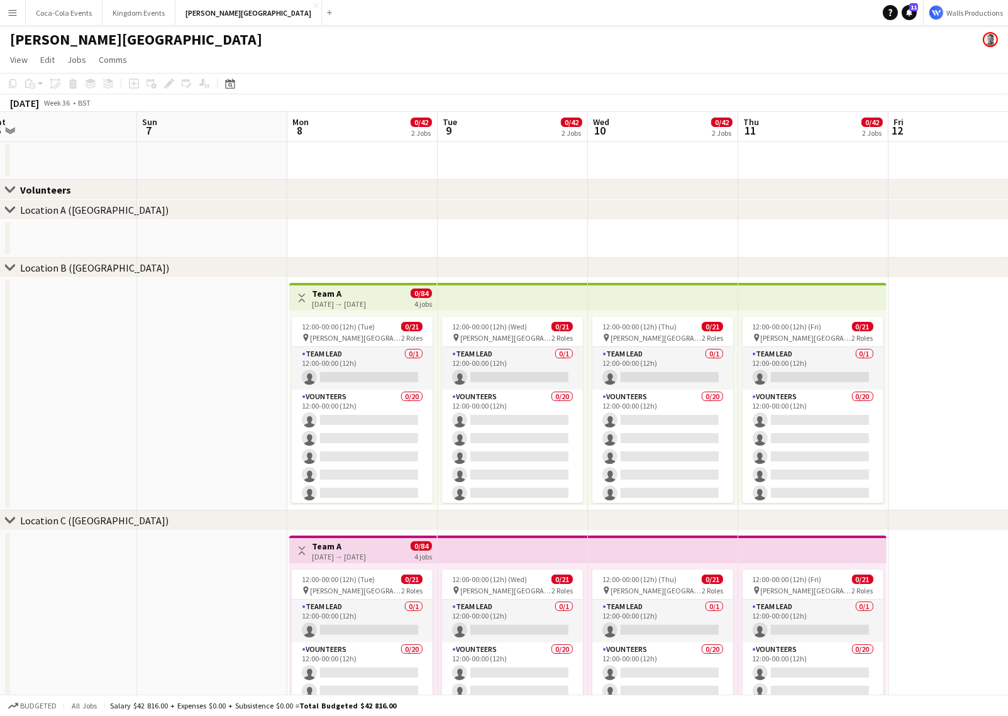
click at [344, 301] on div "08-09-2025 → 11-09-2025" at bounding box center [339, 303] width 54 height 9
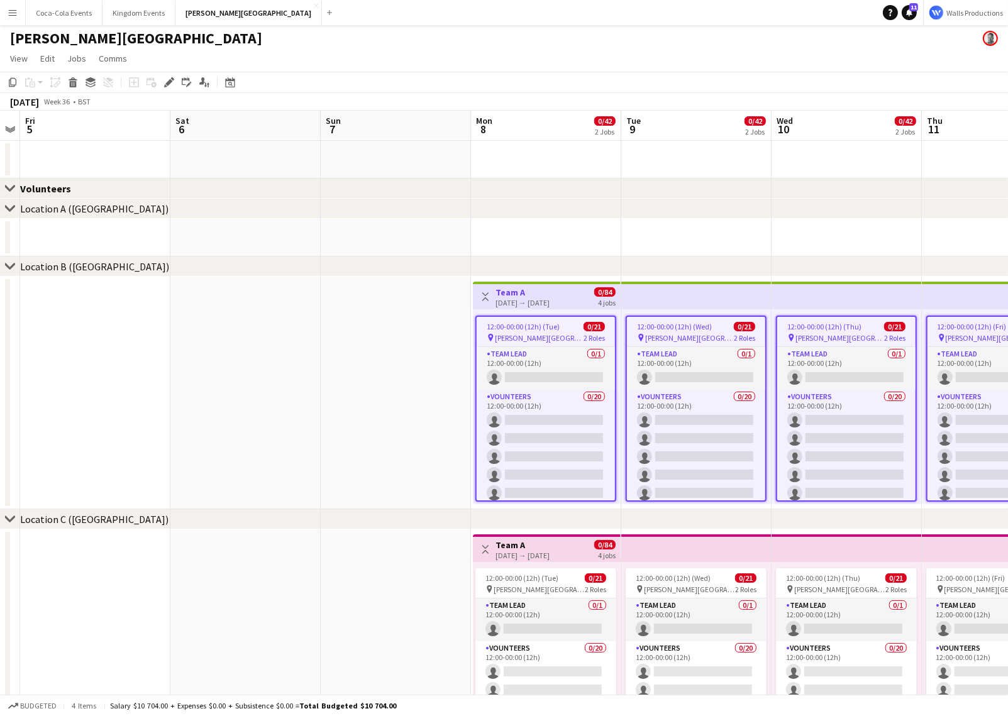
scroll to position [0, 433]
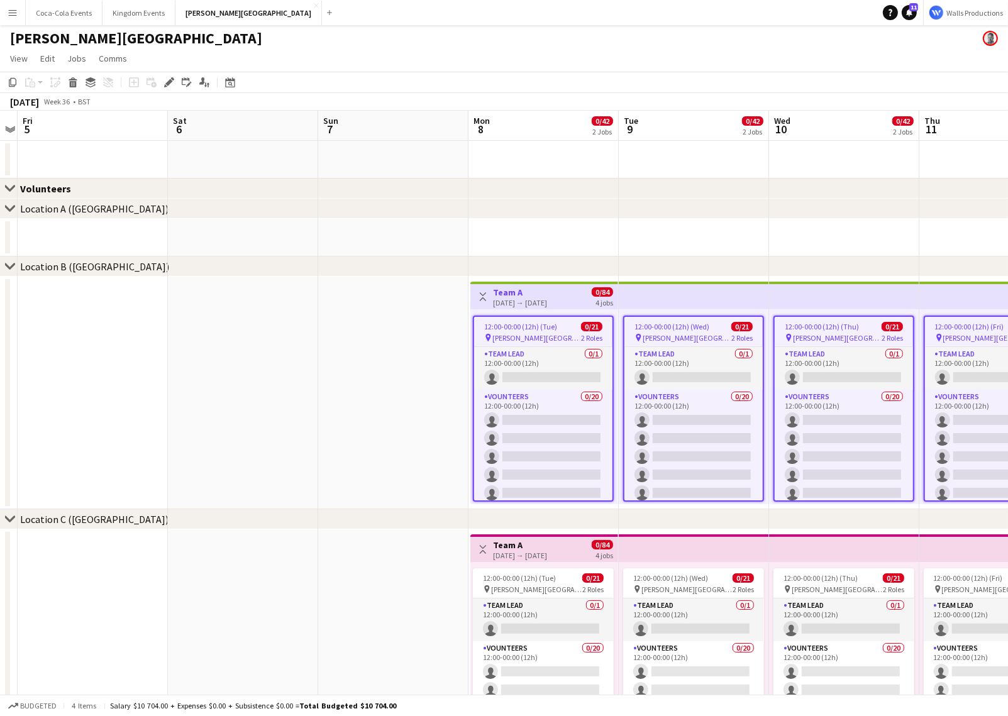
click at [543, 228] on app-date-cell at bounding box center [543, 238] width 150 height 38
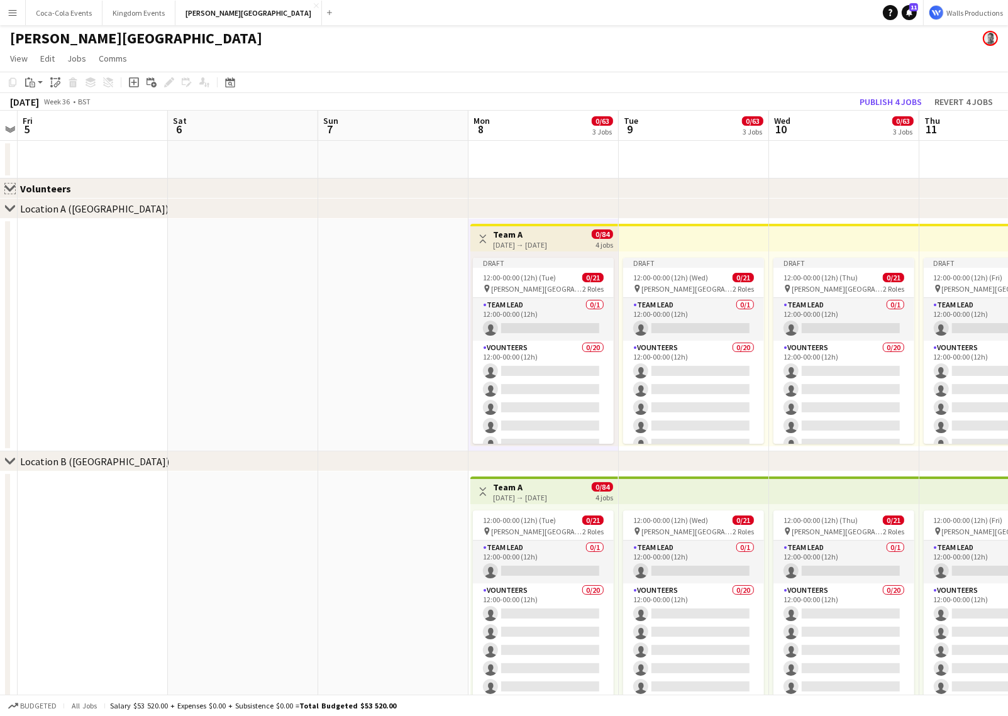
click at [8, 186] on app-icon "Close set" at bounding box center [10, 189] width 10 height 10
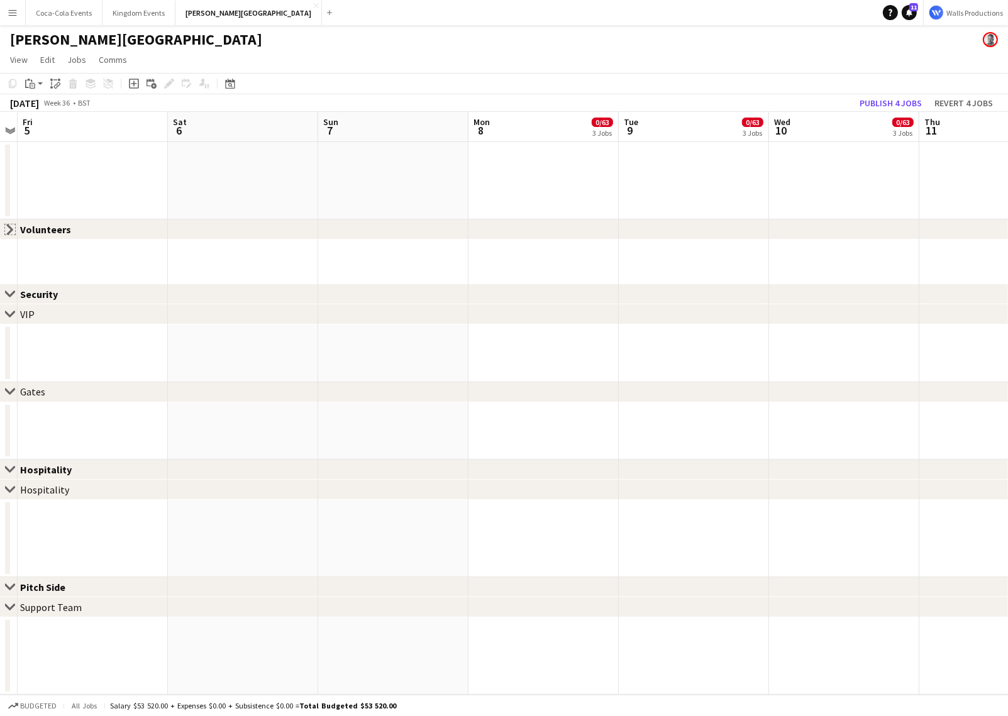
scroll to position [0, 0]
click at [8, 294] on app-icon "Close set" at bounding box center [10, 294] width 10 height 10
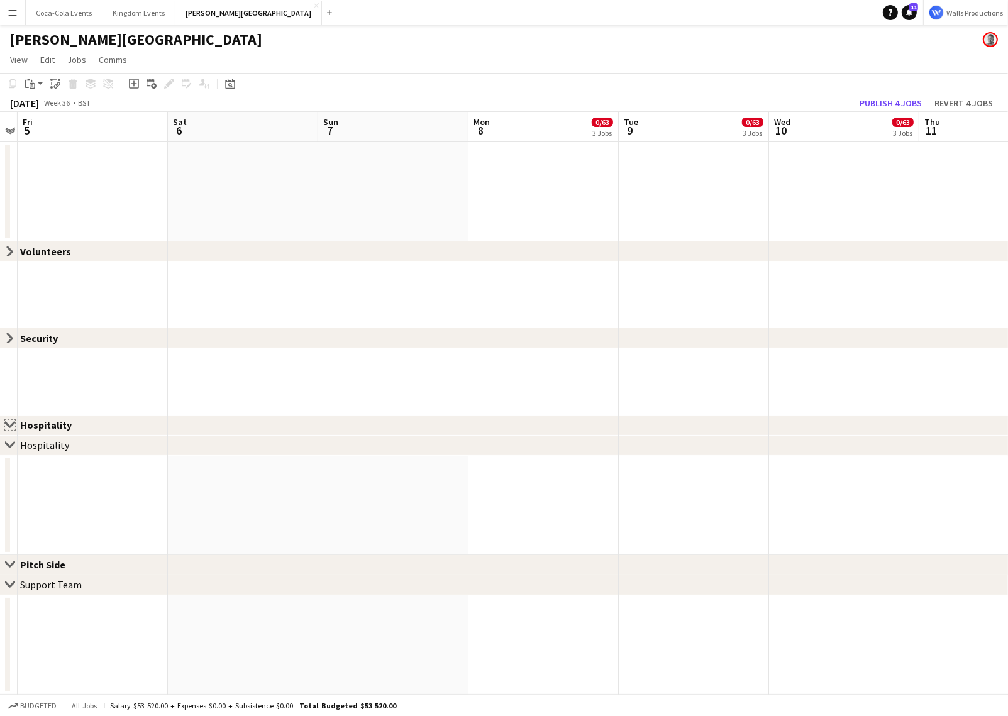
click at [9, 422] on app-icon "Close set" at bounding box center [10, 425] width 10 height 10
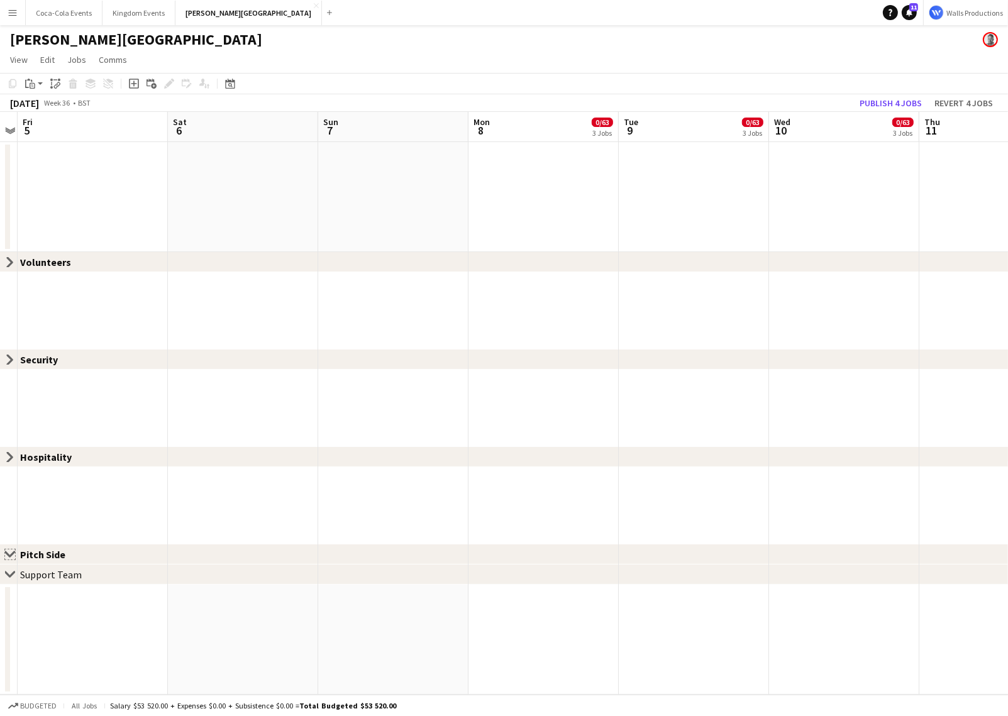
click at [12, 551] on app-icon "Close set" at bounding box center [10, 554] width 10 height 10
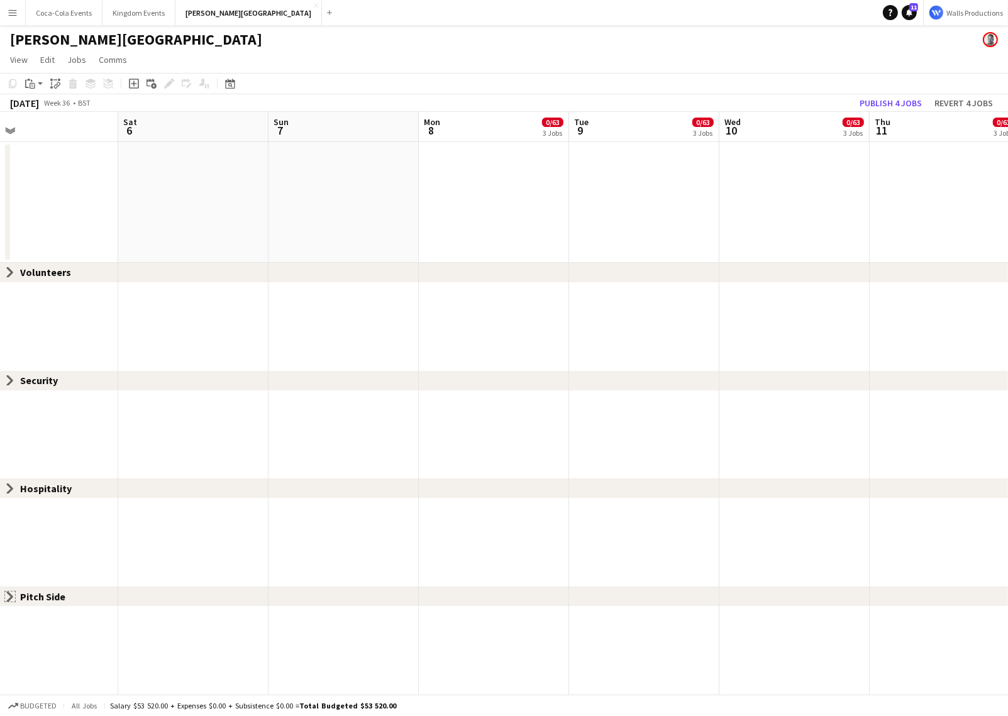
scroll to position [0, 478]
click at [9, 272] on app-icon "Close set" at bounding box center [10, 273] width 10 height 10
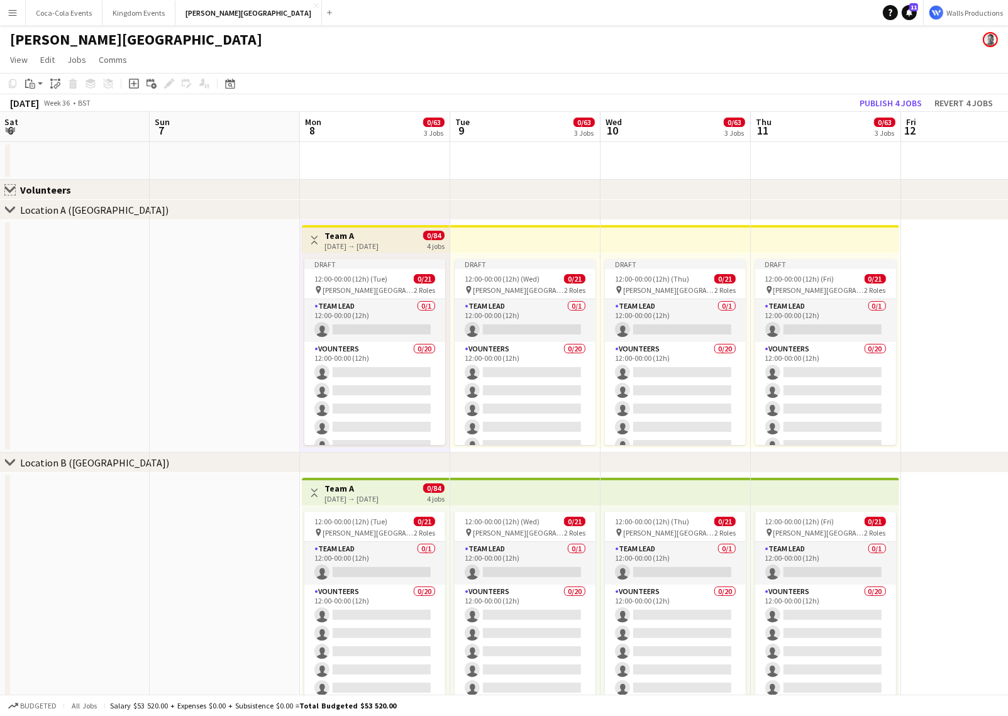
scroll to position [0, 455]
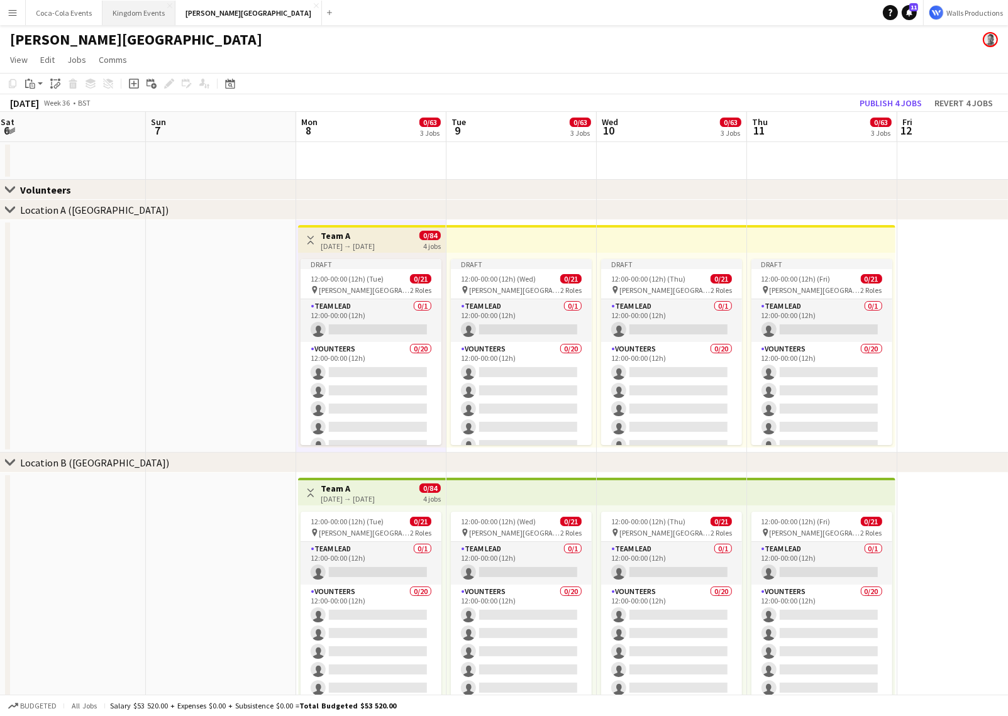
click at [125, 8] on button "Kingdom Events Close" at bounding box center [138, 13] width 73 height 25
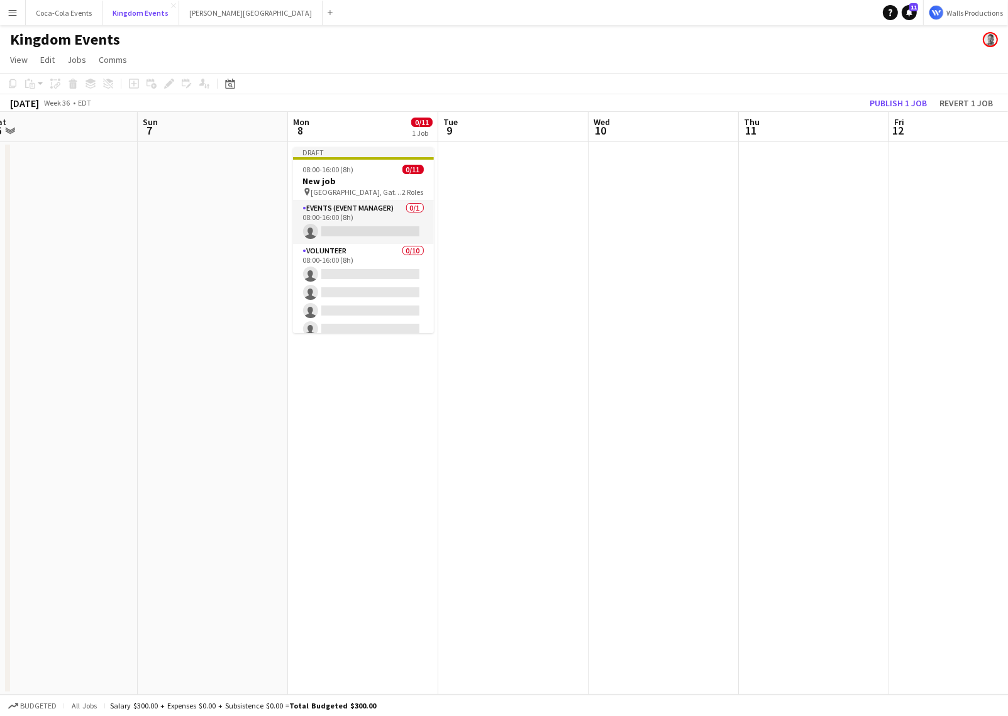
scroll to position [0, 466]
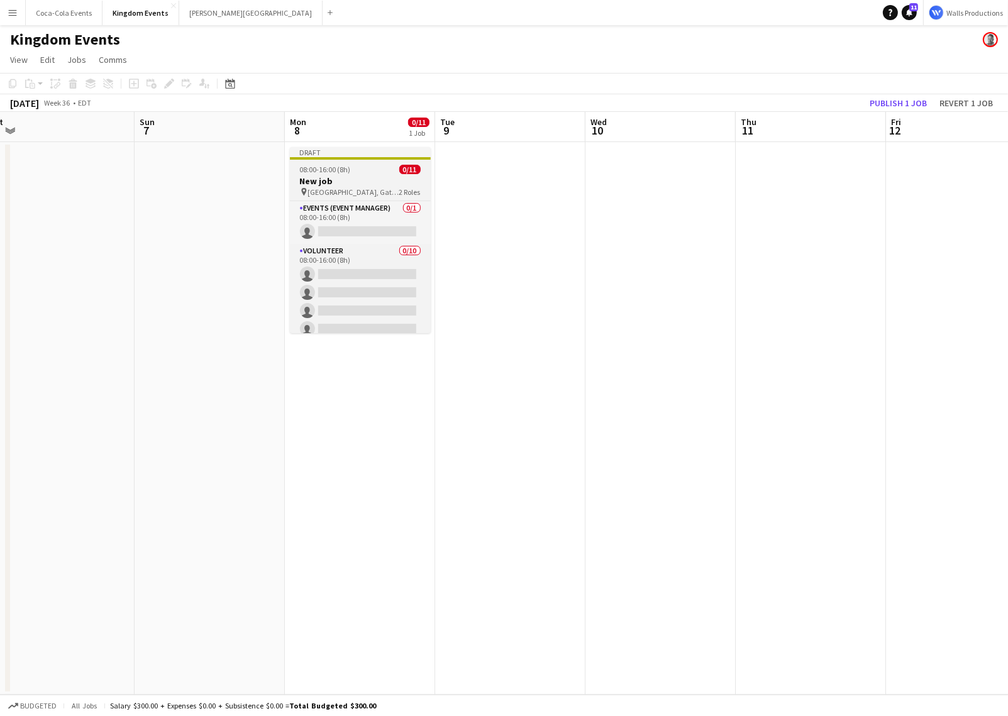
click at [314, 167] on span "08:00-16:00 (8h)" at bounding box center [325, 169] width 51 height 9
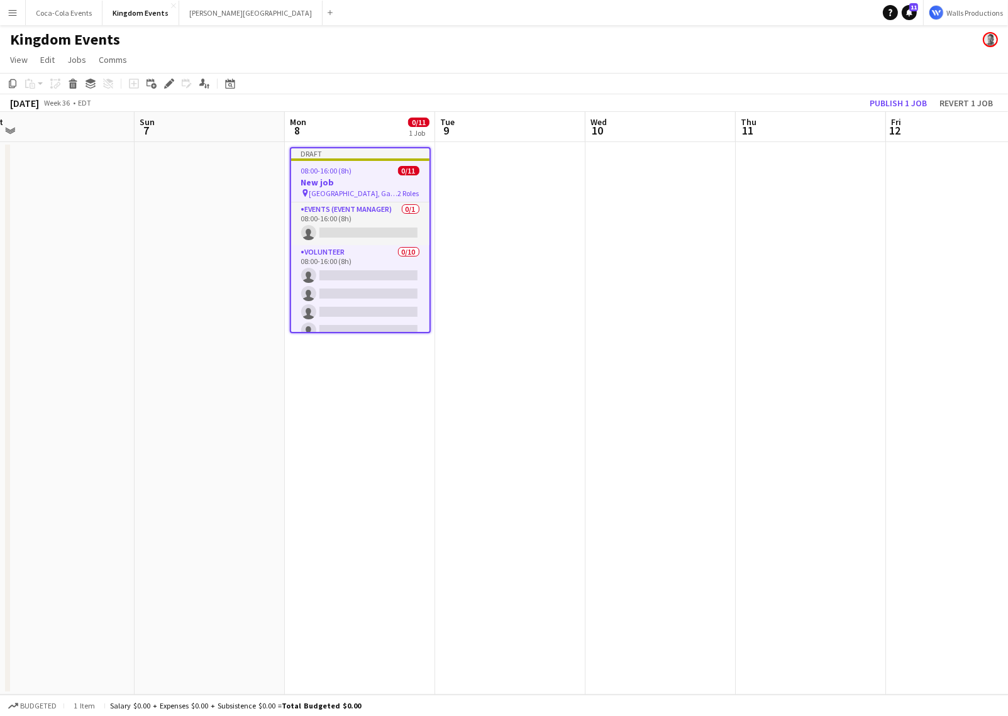
click at [276, 148] on app-date-cell at bounding box center [210, 418] width 150 height 552
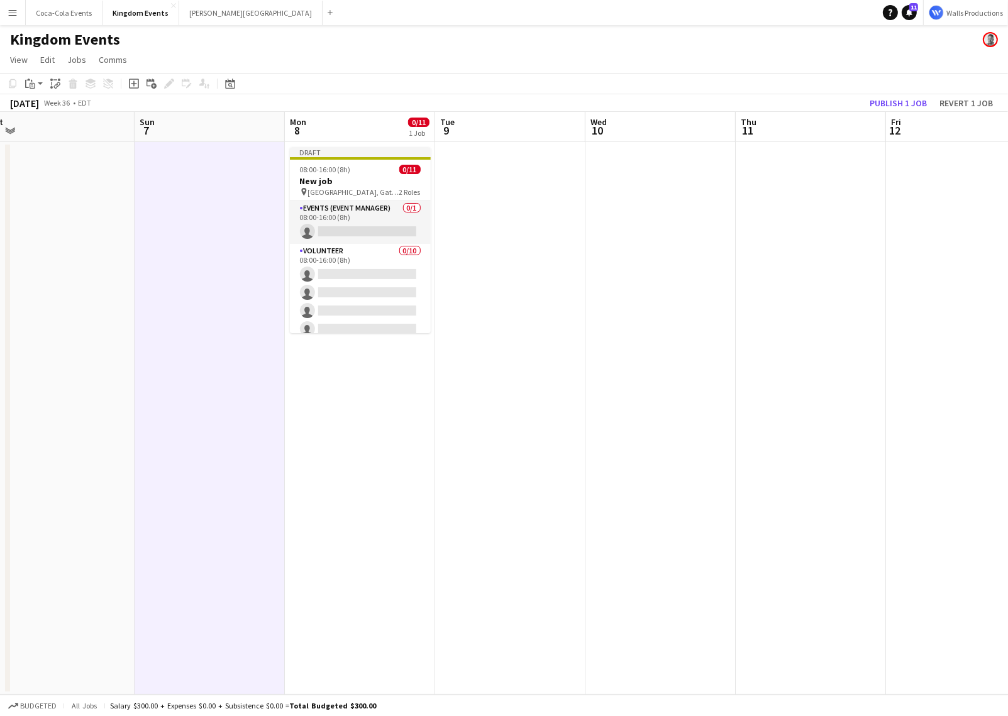
click at [11, 9] on app-icon "Menu" at bounding box center [13, 13] width 10 height 10
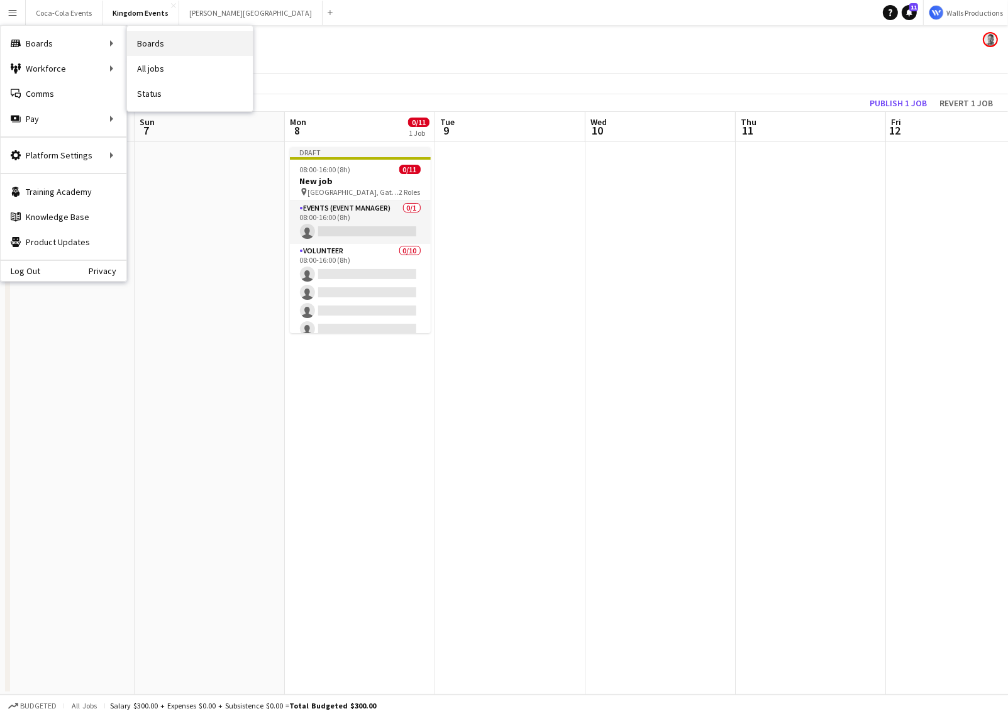
click at [172, 37] on link "Boards" at bounding box center [190, 43] width 126 height 25
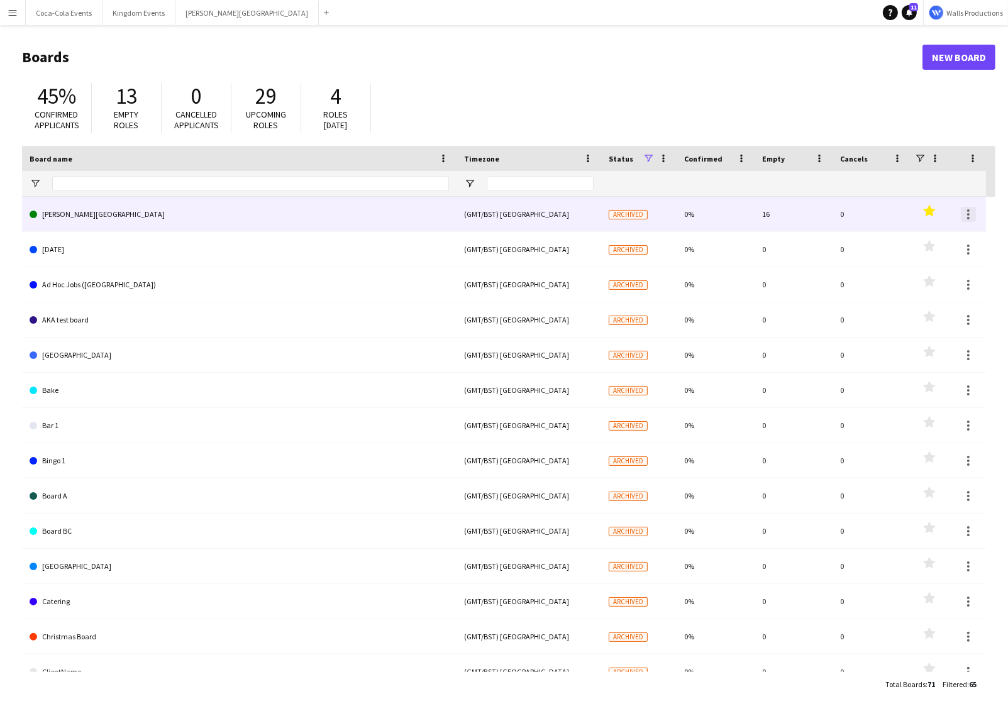
click at [970, 215] on div at bounding box center [967, 214] width 15 height 15
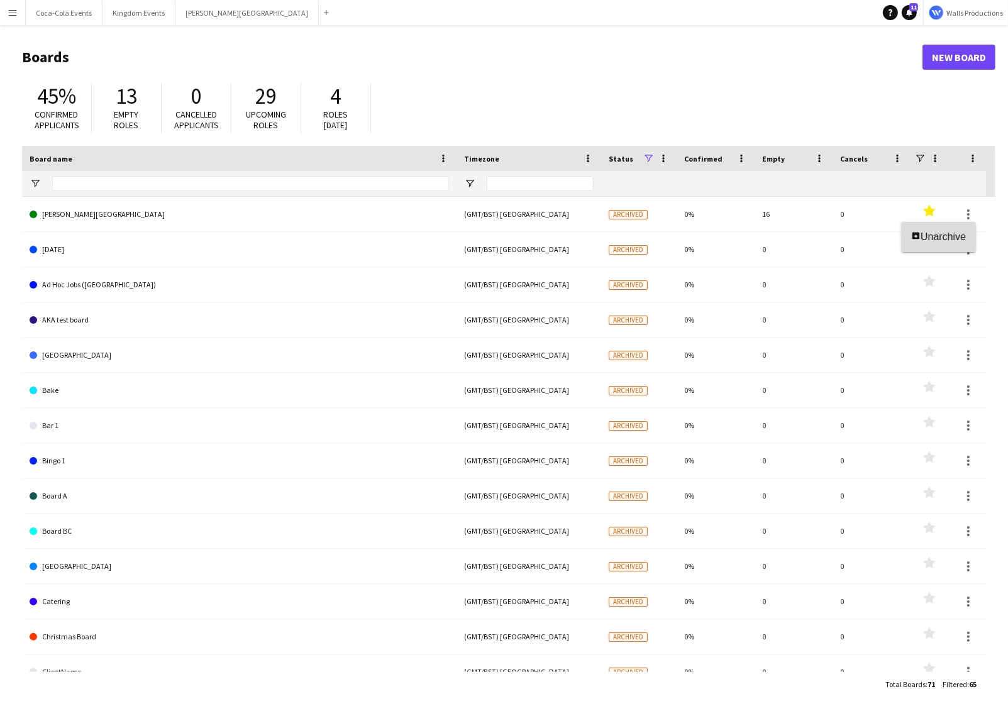
click at [953, 238] on span "Unarchive" at bounding box center [942, 236] width 45 height 11
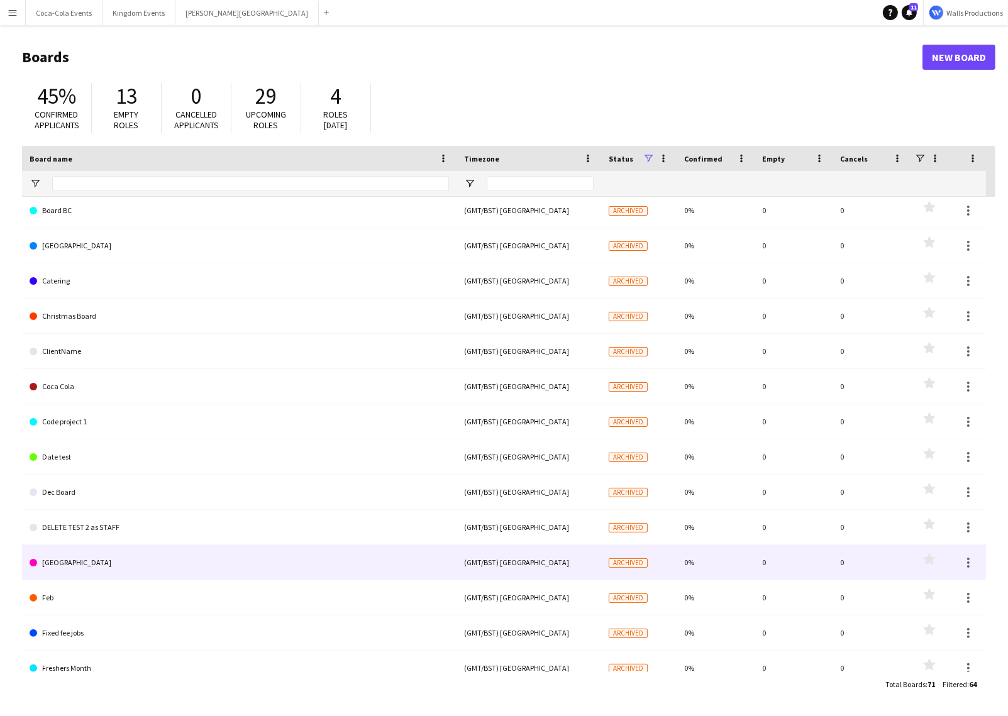
scroll to position [372, 0]
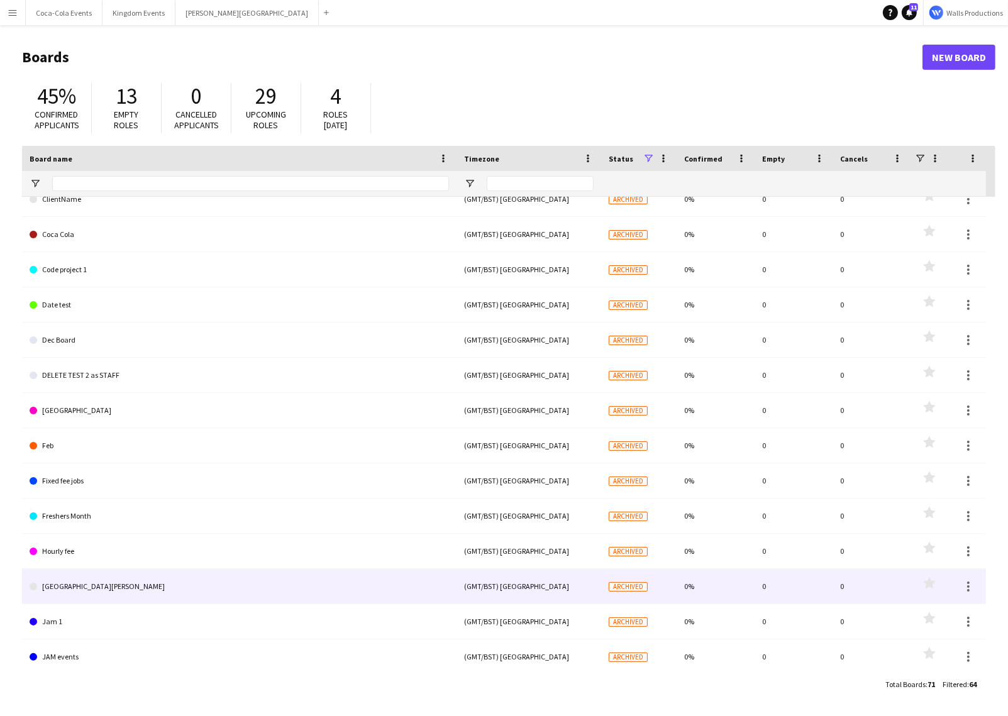
click at [100, 593] on link "Imam Mohammed Stadium" at bounding box center [239, 586] width 419 height 35
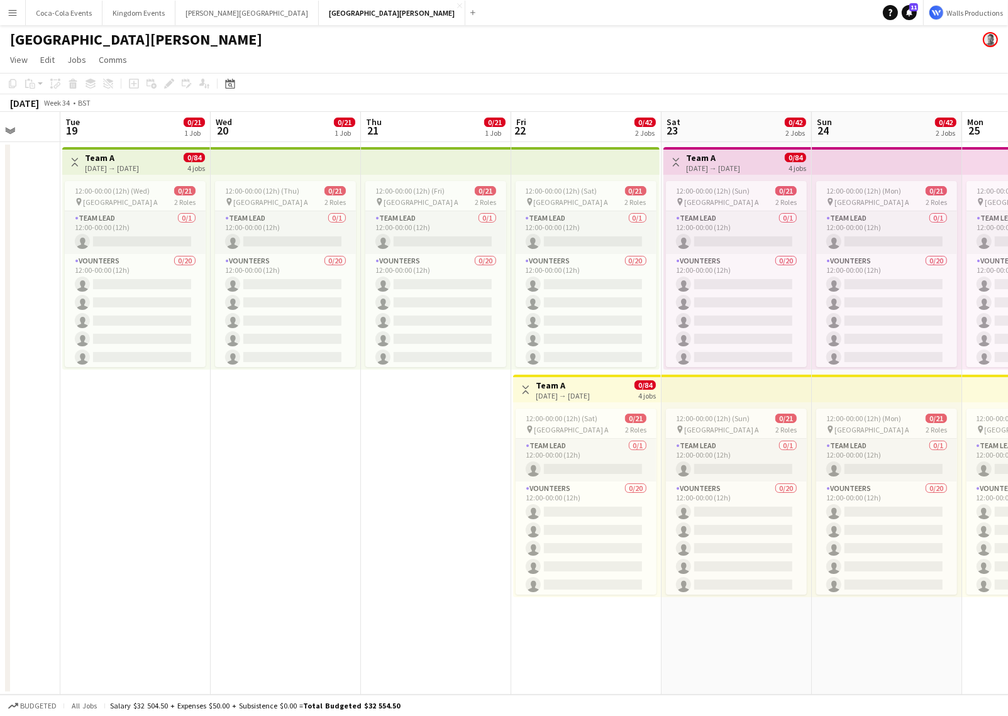
click at [358, 444] on app-date-cell "12:00-00:00 (12h) (Thu) 0/21 pin Wembley Gate A 2 Roles Team Lead 0/1 12:00-00:…" at bounding box center [286, 418] width 150 height 552
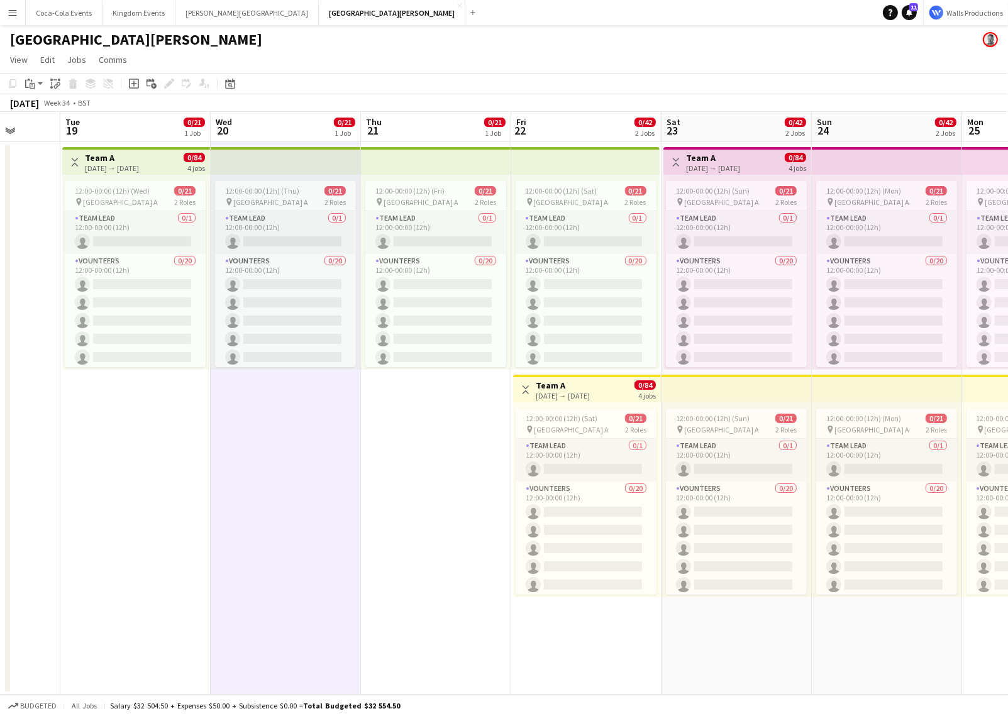
click at [109, 156] on h3 "Team A" at bounding box center [112, 157] width 54 height 11
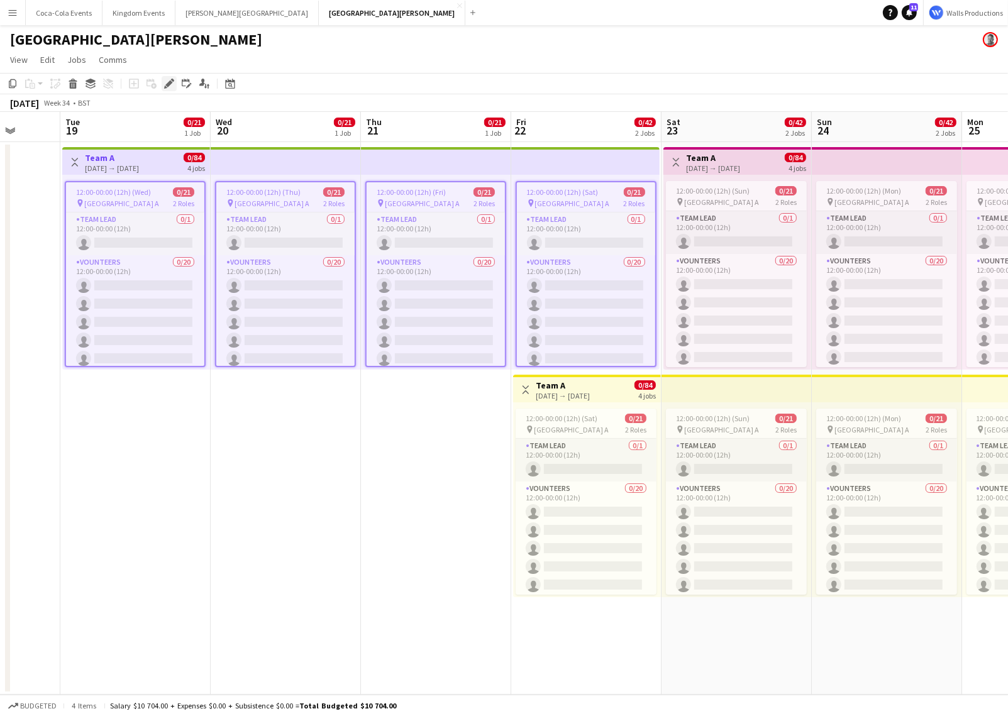
click at [172, 82] on icon "Edit" at bounding box center [169, 84] width 10 height 10
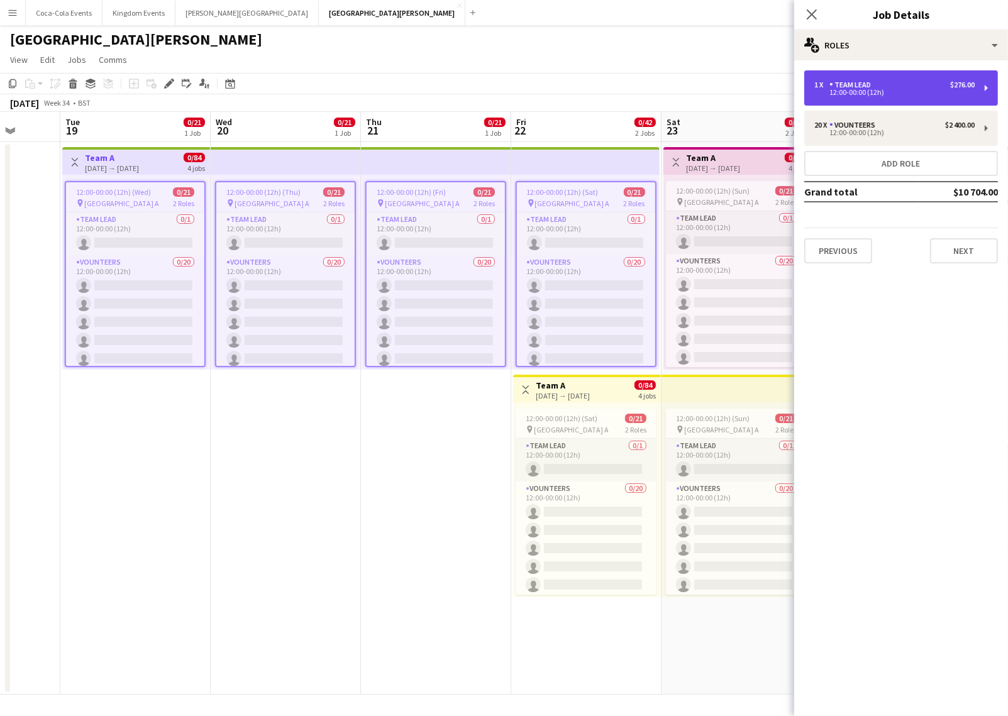
click at [901, 86] on div "1 x Team Lead $276.00" at bounding box center [894, 84] width 160 height 9
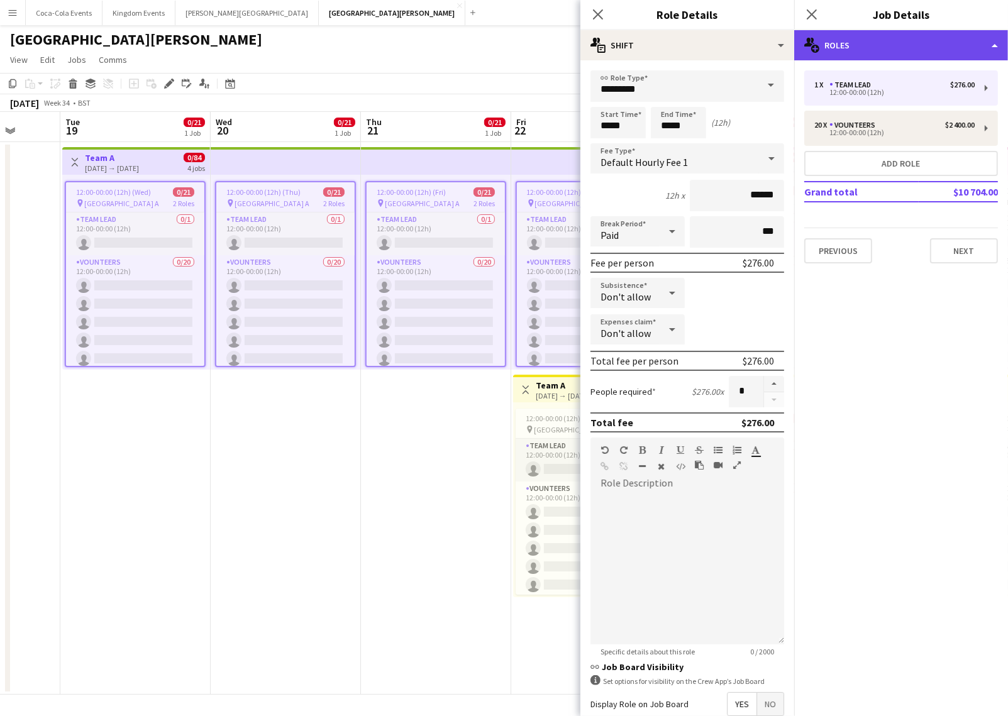
click at [859, 46] on div "multiple-users-add Roles" at bounding box center [901, 45] width 214 height 30
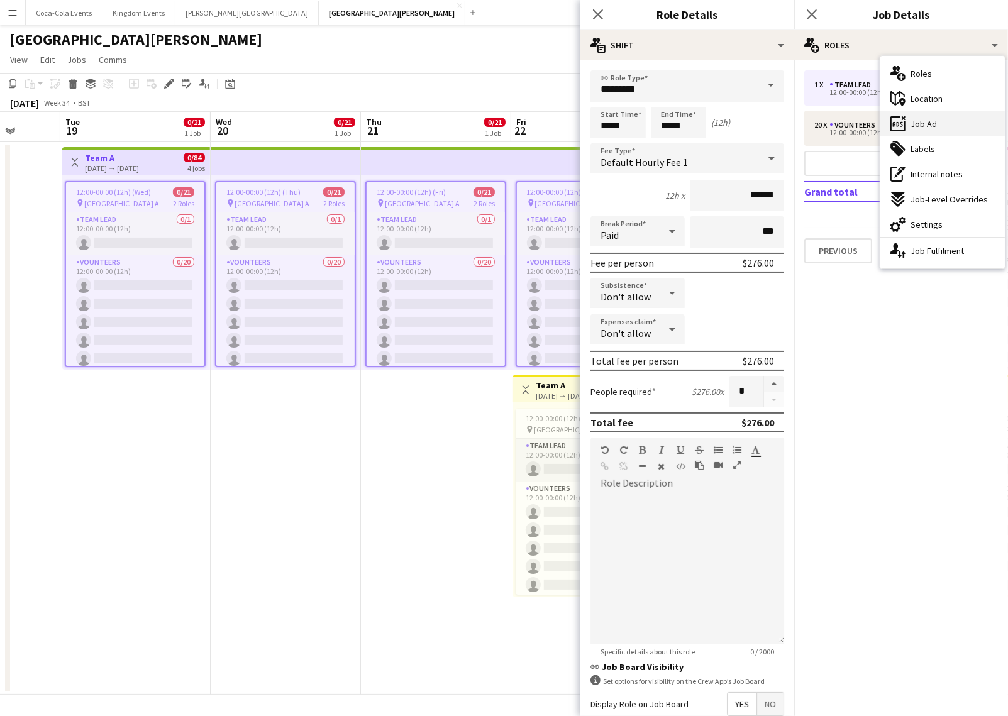
click at [913, 119] on span "Job Ad" at bounding box center [923, 123] width 26 height 11
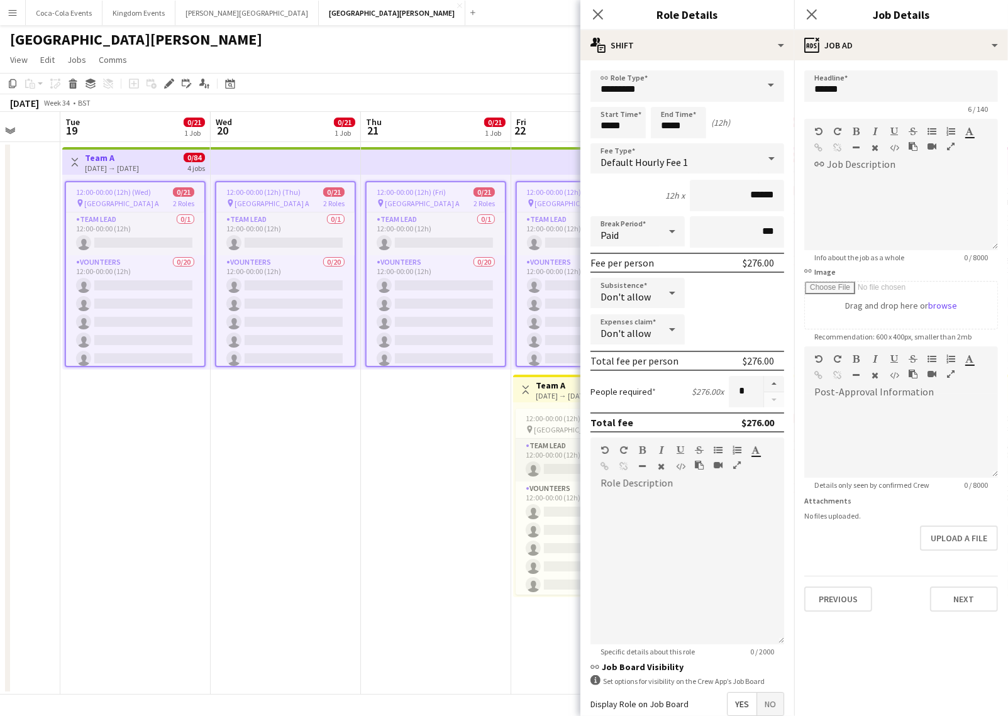
click at [559, 382] on h3 "Team A" at bounding box center [563, 385] width 54 height 11
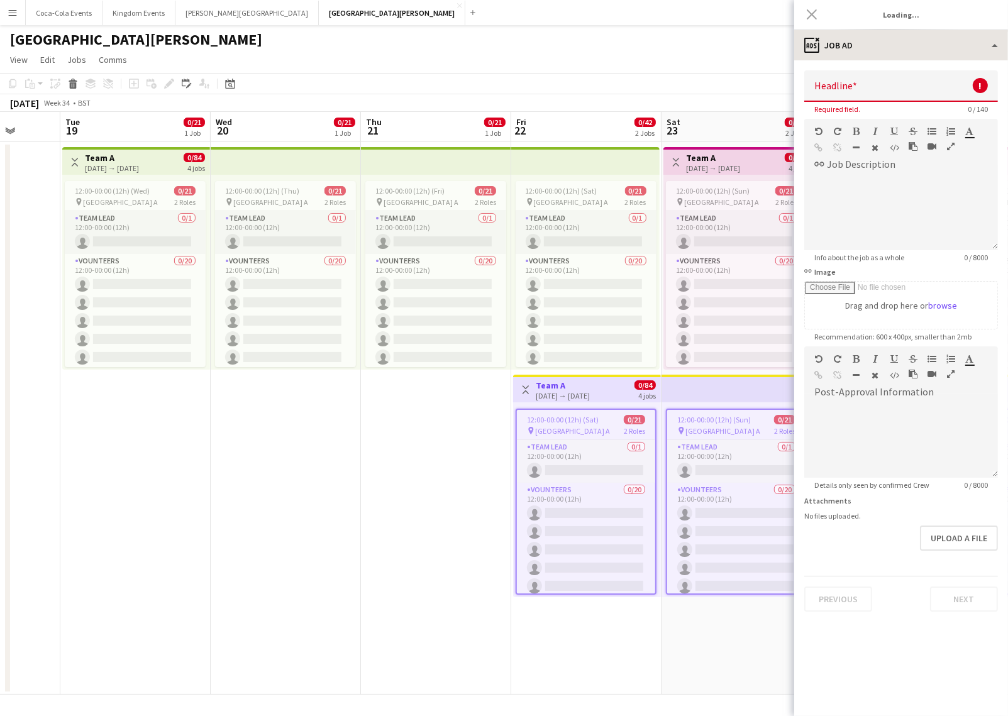
type input "******"
click at [192, 535] on app-date-cell "Toggle View Team A 19-08-2025 → 22-08-2025 0/84 4 jobs 12:00-00:00 (12h) (Wed) …" at bounding box center [135, 418] width 150 height 552
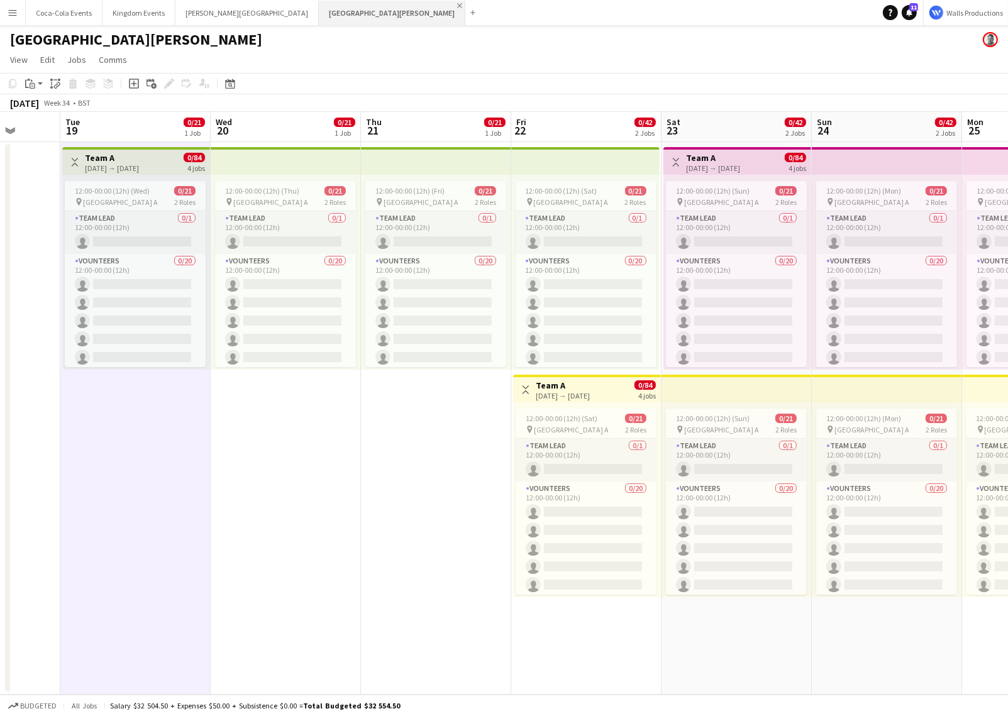
click at [457, 4] on app-icon "Close" at bounding box center [459, 5] width 5 height 5
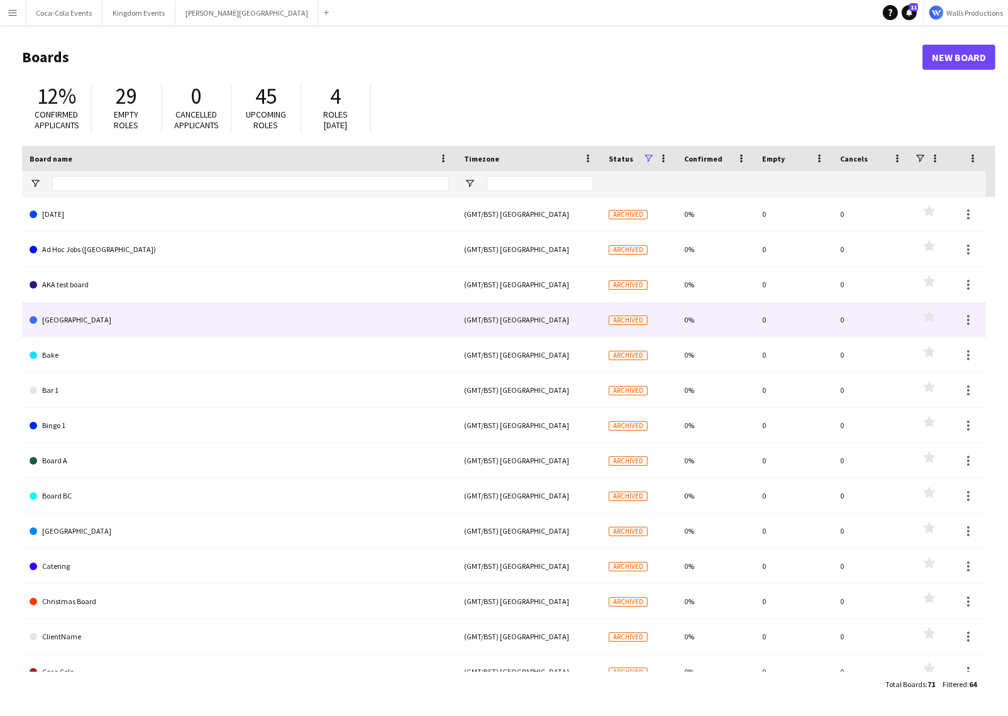
click at [90, 305] on link "[GEOGRAPHIC_DATA]" at bounding box center [239, 319] width 419 height 35
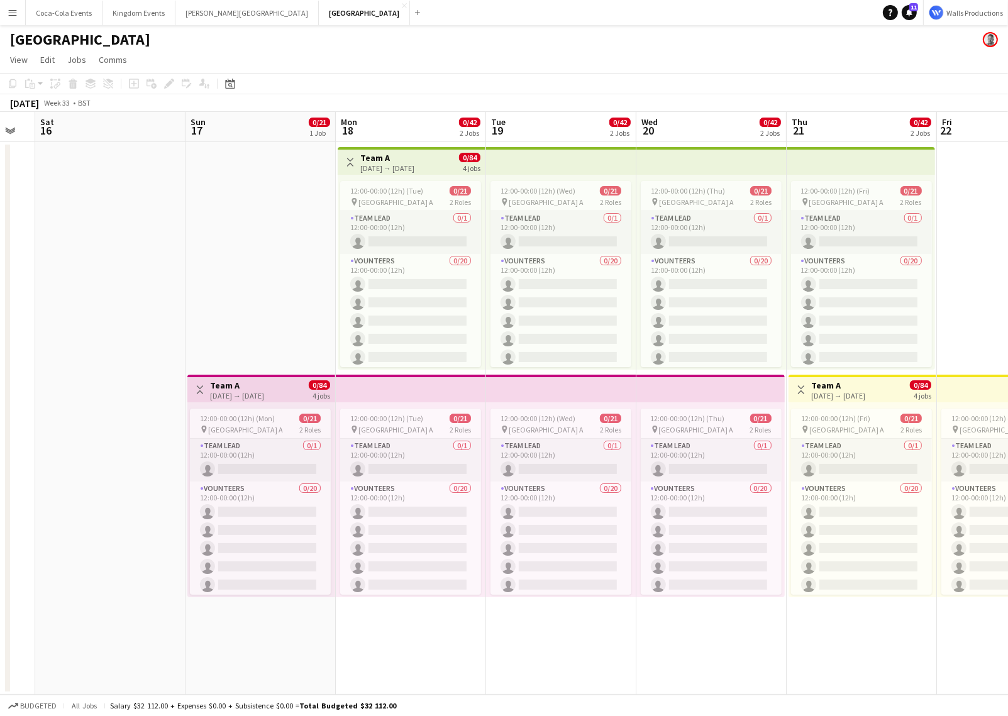
click at [380, 152] on h3 "Team A" at bounding box center [387, 157] width 54 height 11
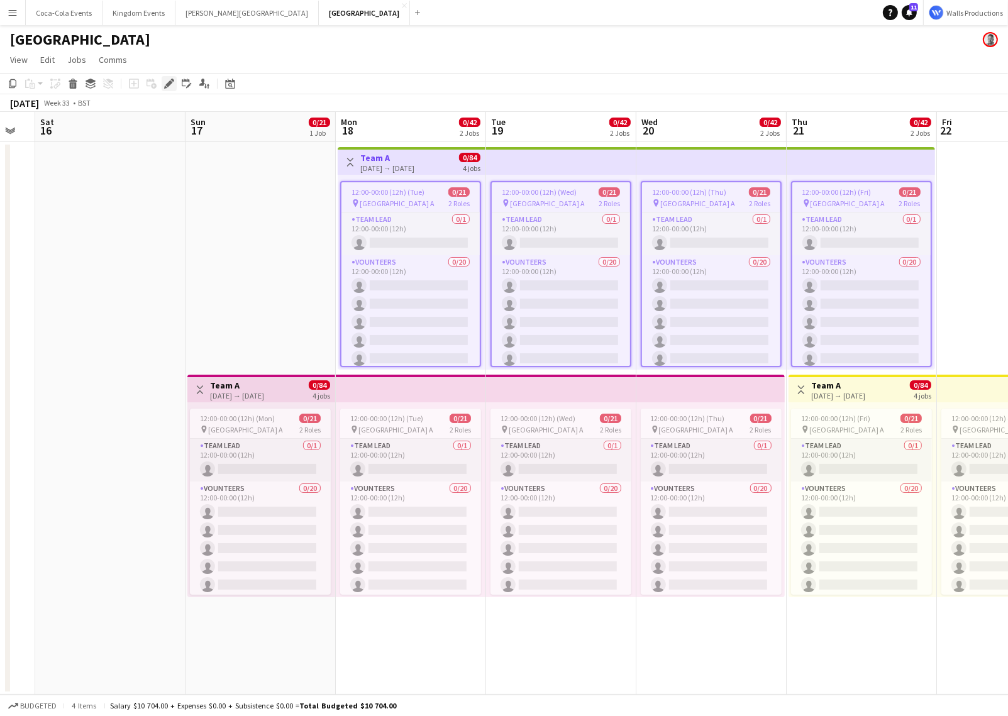
click at [169, 85] on icon "Edit" at bounding box center [169, 84] width 10 height 10
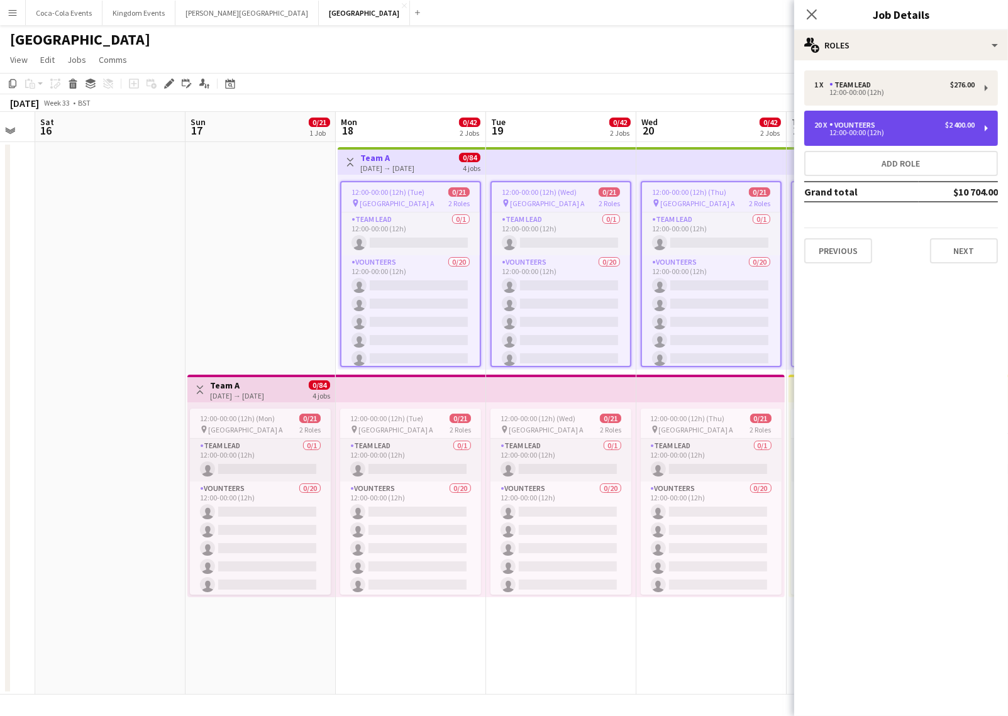
click at [925, 121] on div "20 x Vounteers $2 400.00" at bounding box center [894, 125] width 160 height 9
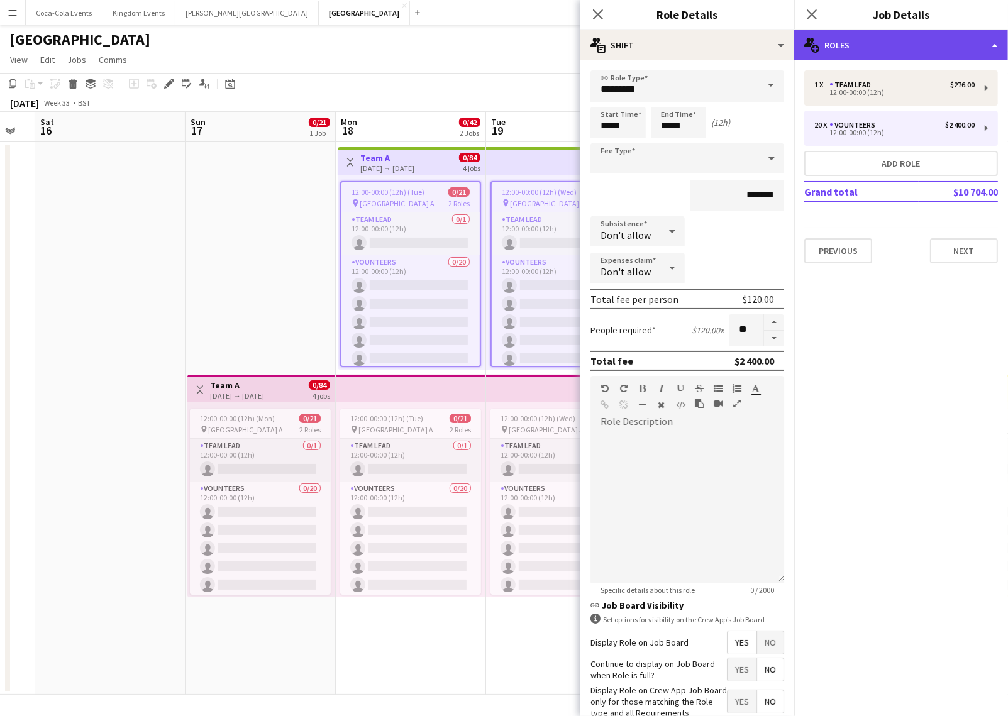
click at [902, 39] on div "multiple-users-add Roles" at bounding box center [901, 45] width 214 height 30
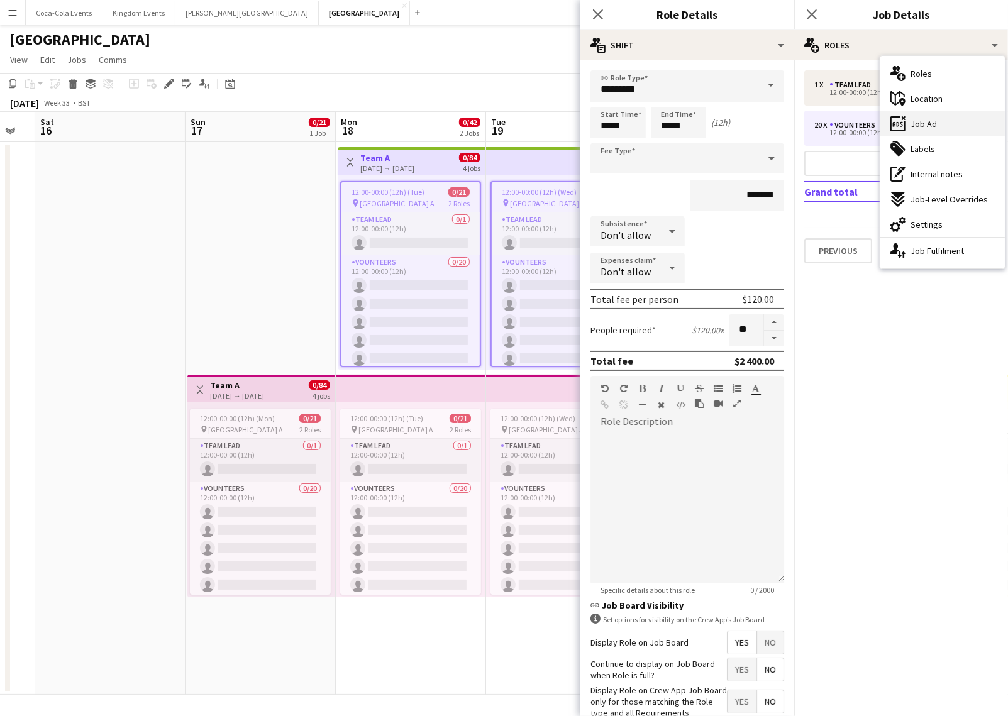
click at [929, 123] on span "Job Ad" at bounding box center [923, 123] width 26 height 11
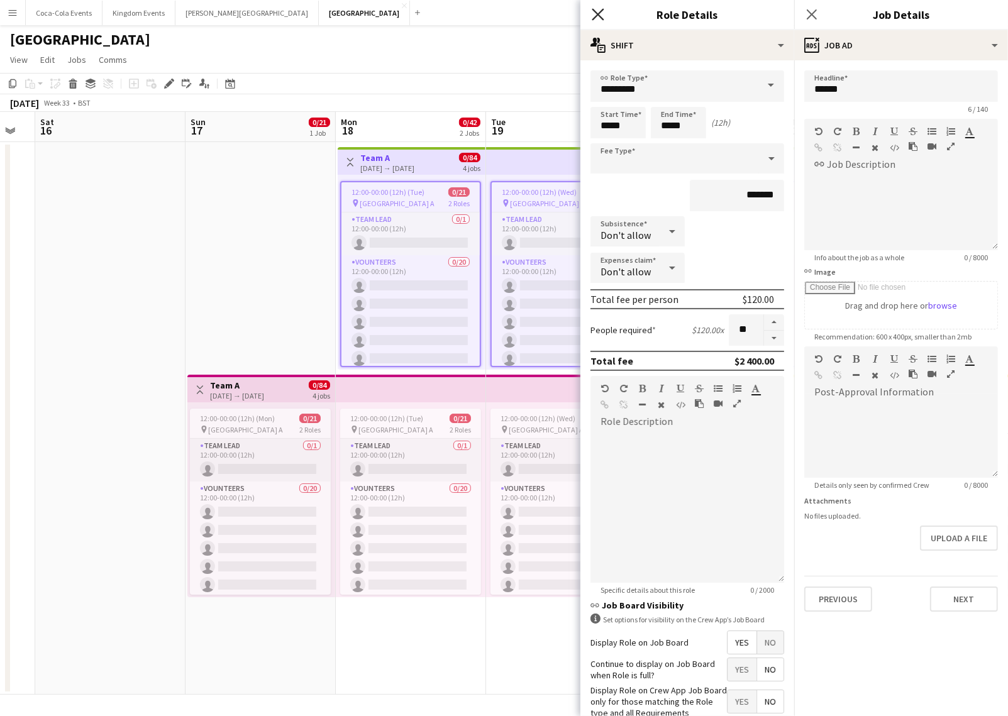
click at [602, 18] on icon "Close pop-in" at bounding box center [597, 14] width 12 height 12
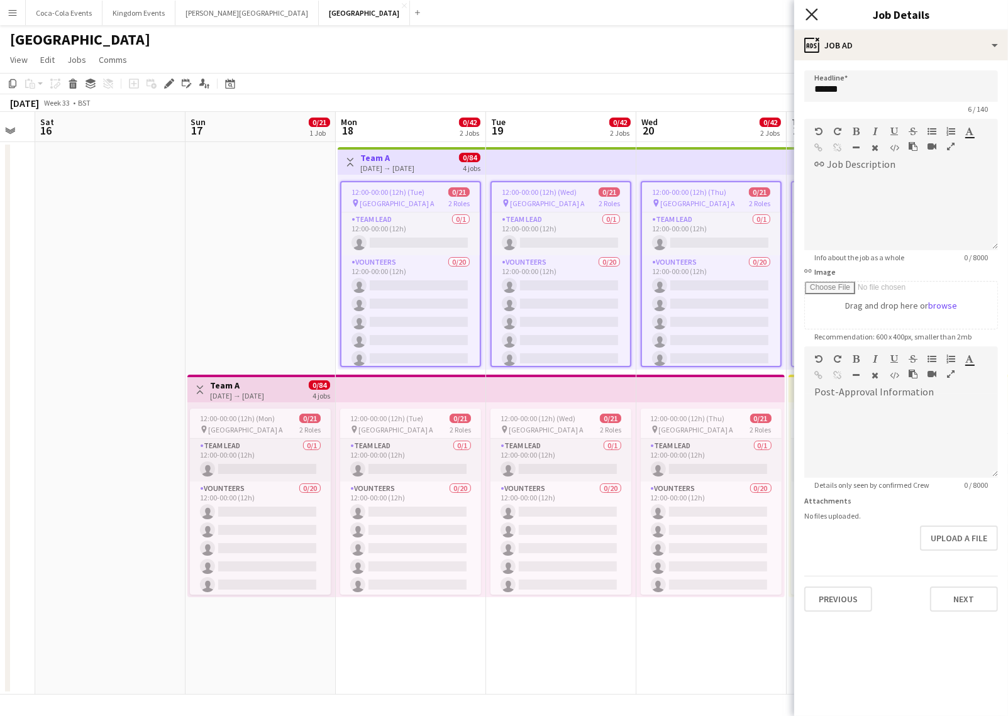
click at [808, 11] on icon at bounding box center [811, 14] width 12 height 12
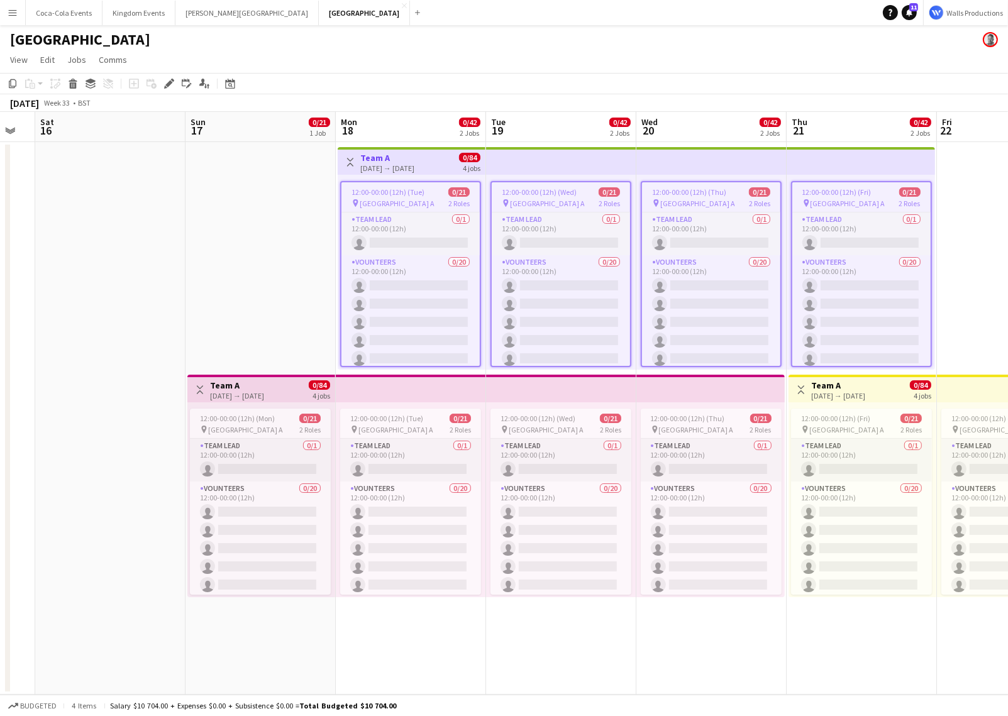
click at [221, 267] on app-date-cell "Toggle View Team A 17-08-2025 → 20-08-2025 0/84 4 jobs 12:00-00:00 (12h) (Mon) …" at bounding box center [260, 418] width 150 height 552
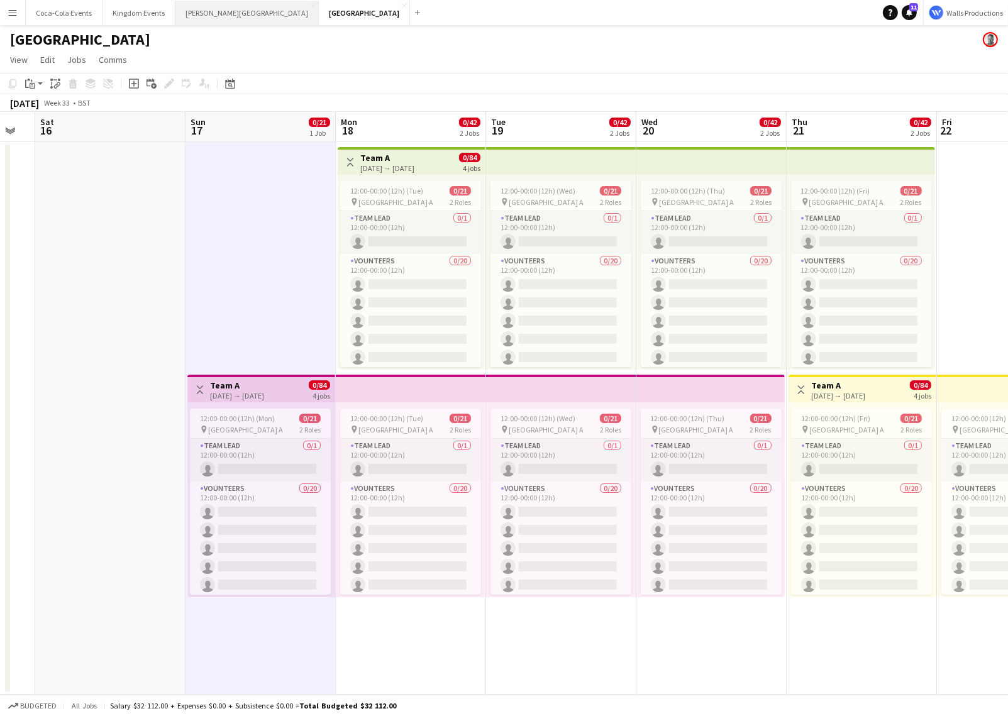
click at [235, 10] on button "King Fahd Stadium Close" at bounding box center [246, 13] width 143 height 25
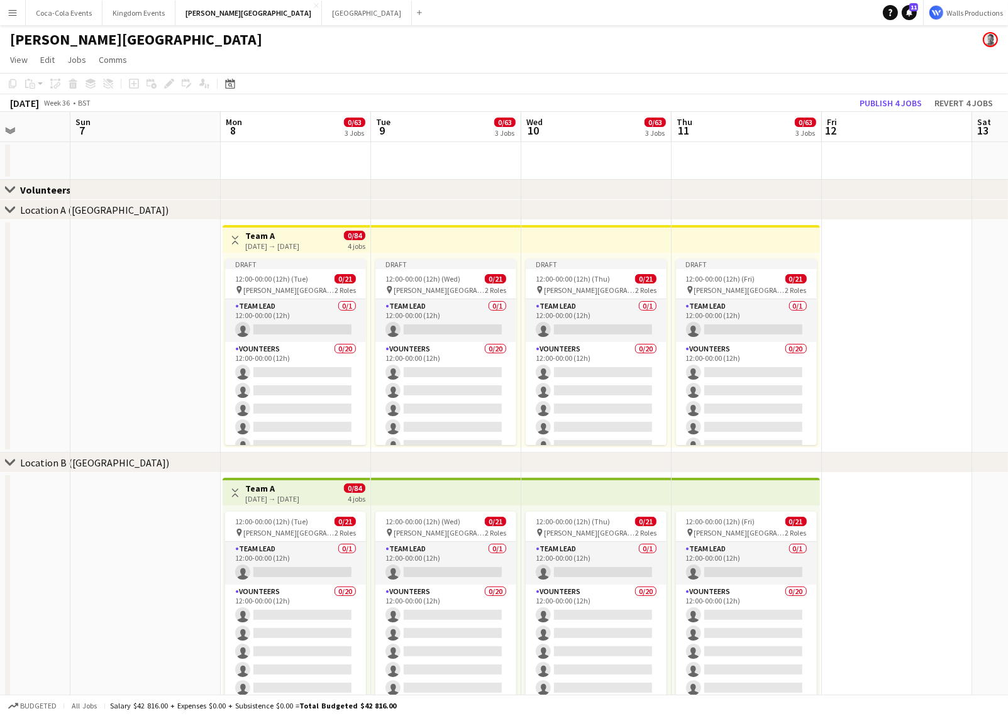
click at [10, 9] on app-icon "Menu" at bounding box center [13, 13] width 10 height 10
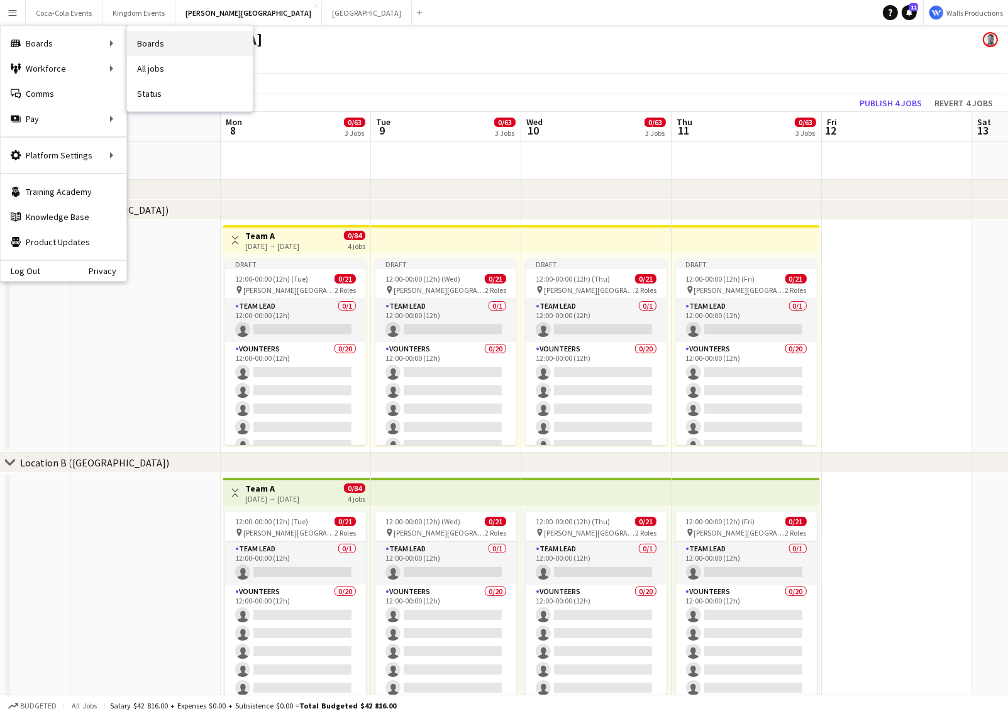
click at [158, 43] on link "Boards" at bounding box center [190, 43] width 126 height 25
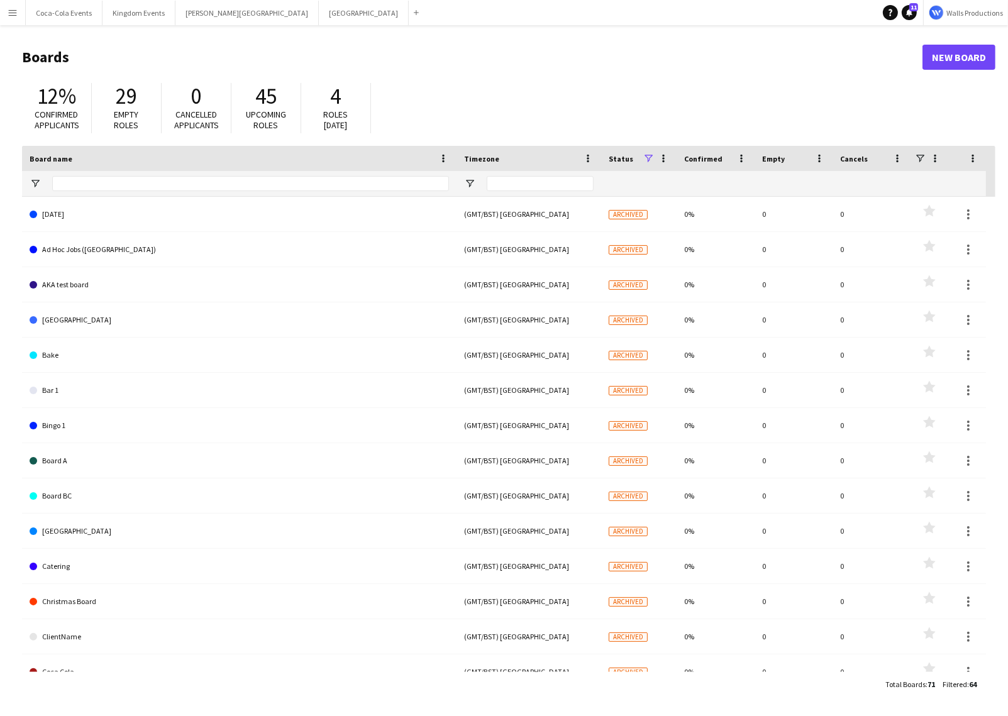
click at [652, 157] on span at bounding box center [647, 158] width 11 height 11
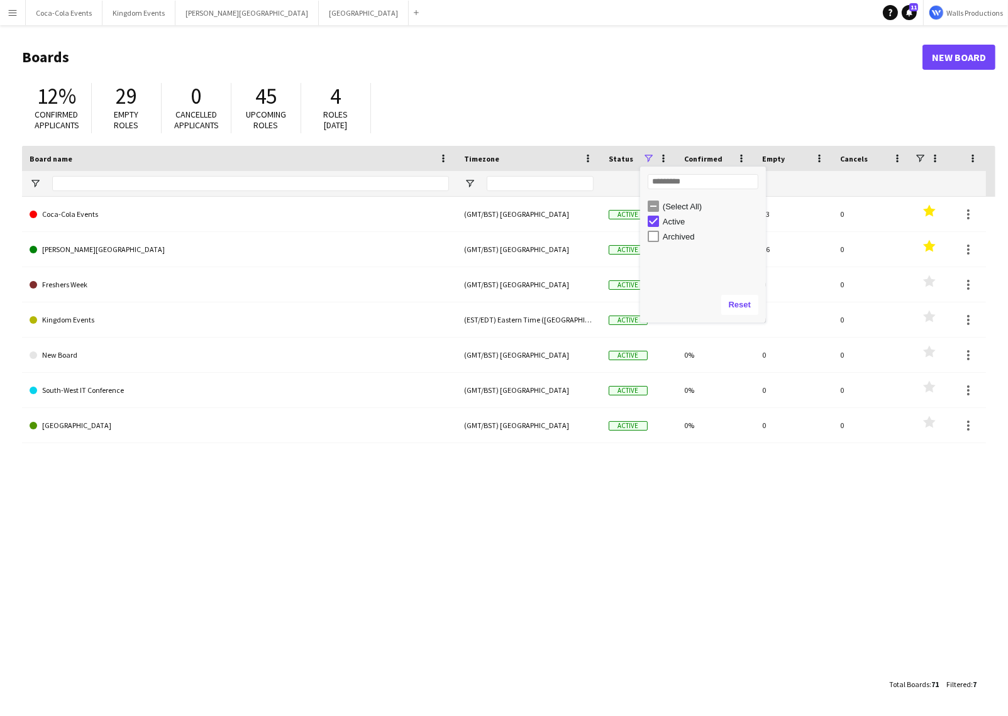
click at [673, 121] on div "12% Confirmed applicants 29 Empty roles 0 Cancelled applicants 45 Upcoming role…" at bounding box center [508, 111] width 973 height 69
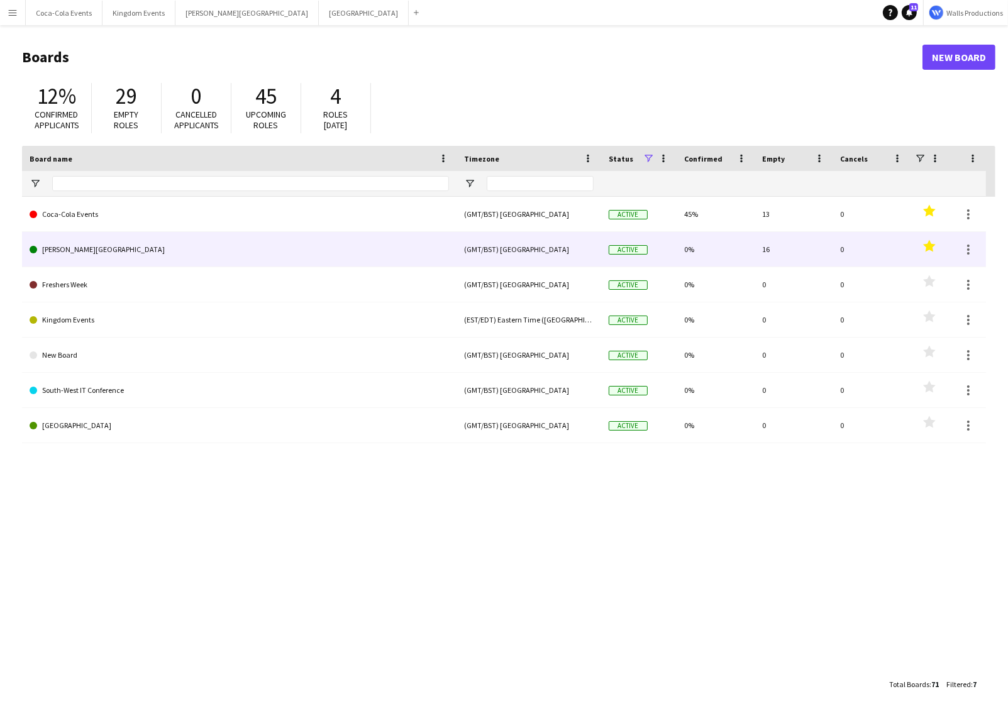
click at [84, 246] on link "King Fahd Stadium" at bounding box center [239, 249] width 419 height 35
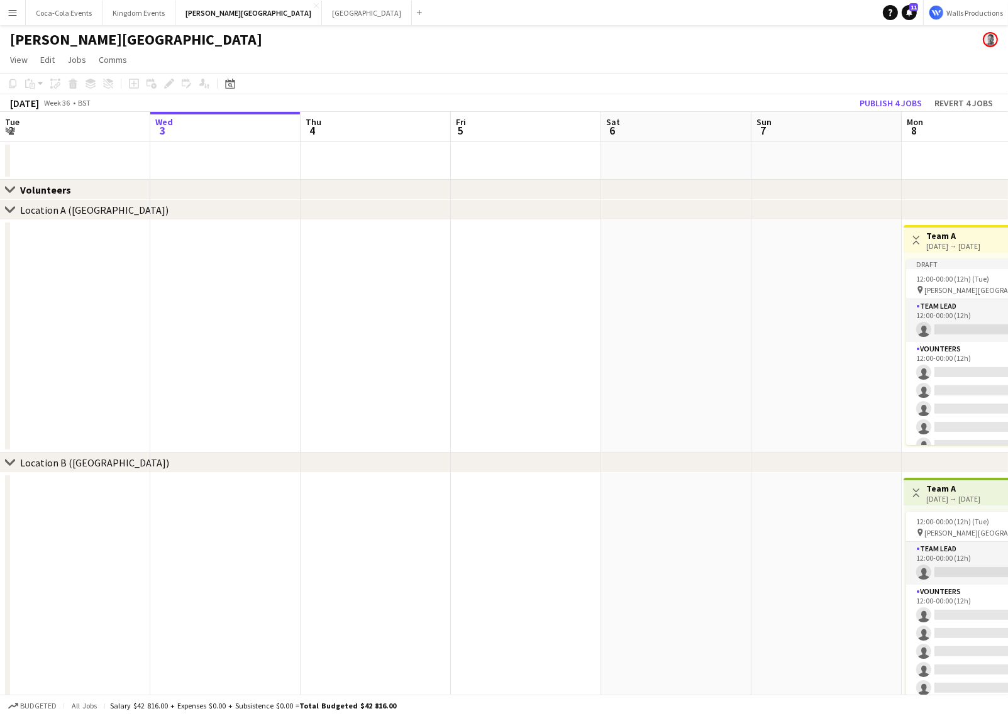
click at [60, 48] on h1 "King Fahd Stadium" at bounding box center [136, 39] width 252 height 19
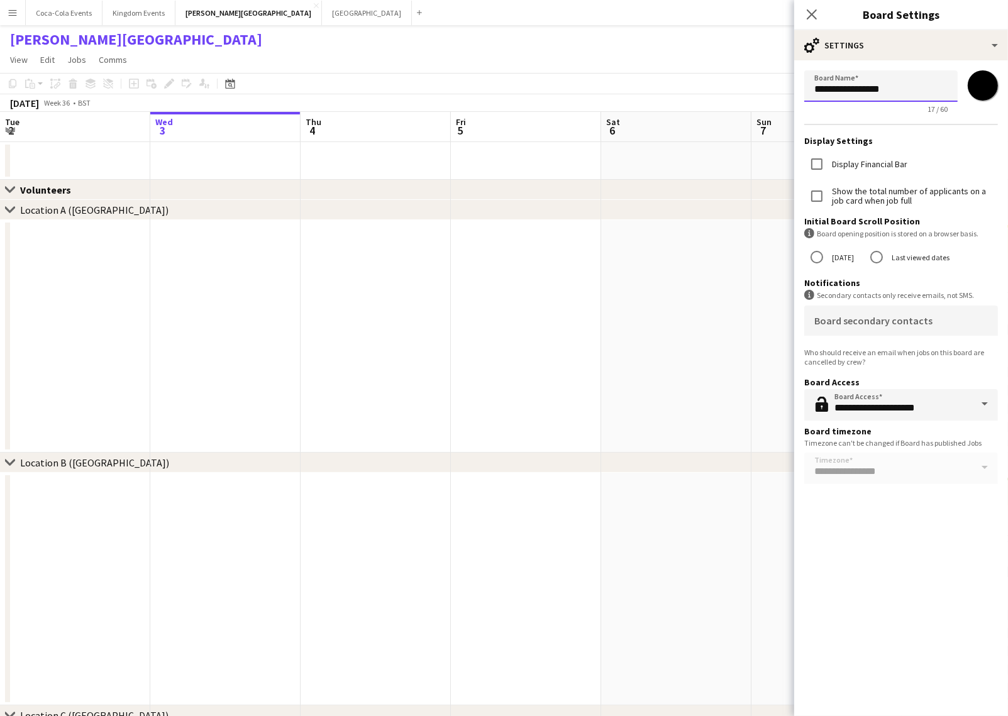
click at [899, 91] on input "**********" at bounding box center [880, 85] width 153 height 31
type input "**********"
click at [611, 270] on app-date-cell at bounding box center [676, 336] width 150 height 233
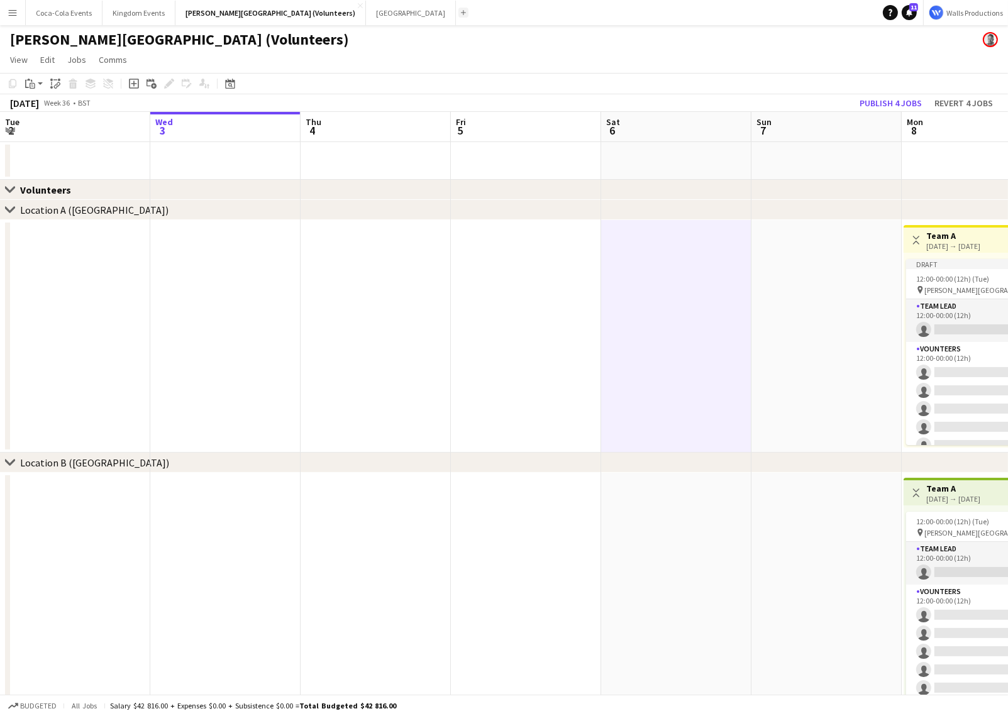
click at [461, 11] on app-icon "Add" at bounding box center [463, 12] width 5 height 5
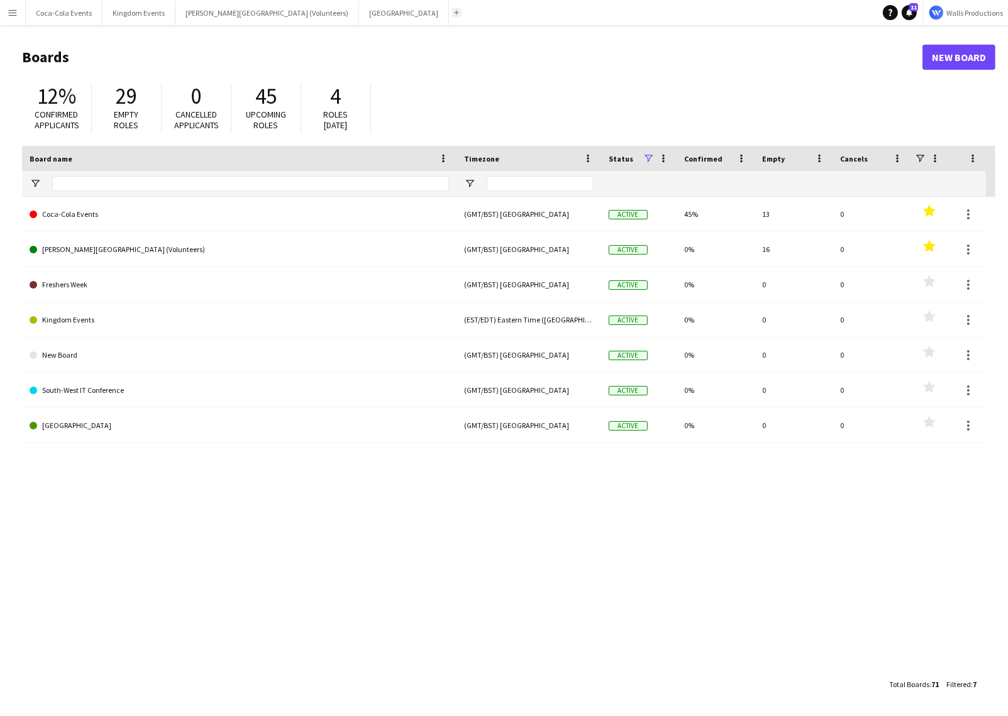
click at [454, 13] on app-icon "Add" at bounding box center [456, 12] width 5 height 5
click at [451, 16] on button "Add" at bounding box center [456, 13] width 10 height 10
click at [948, 53] on link "New Board" at bounding box center [958, 57] width 73 height 25
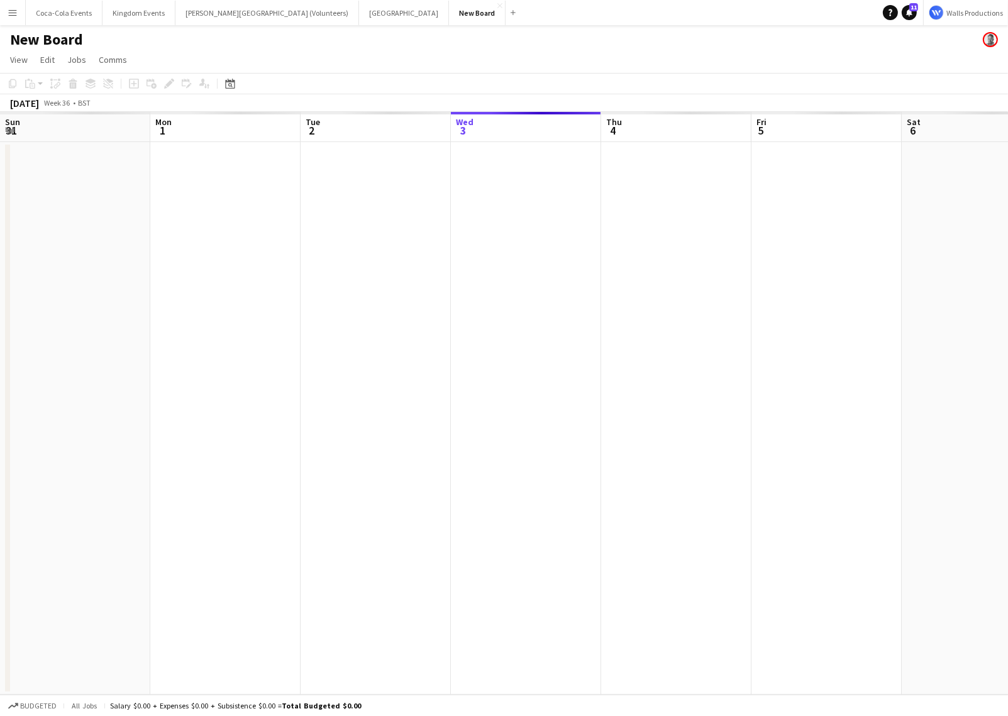
scroll to position [0, 300]
click at [64, 36] on h1 "New Board" at bounding box center [46, 39] width 73 height 19
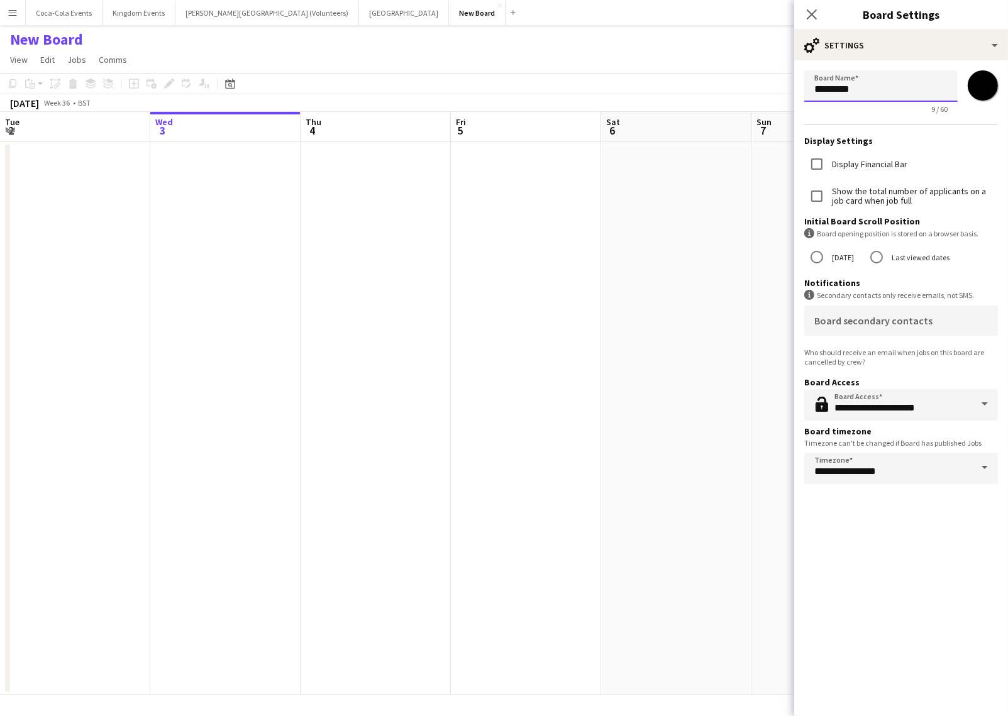
click at [876, 88] on input "*********" at bounding box center [880, 85] width 153 height 31
paste input "**********"
type input "**********"
click at [540, 236] on app-date-cell at bounding box center [526, 418] width 150 height 552
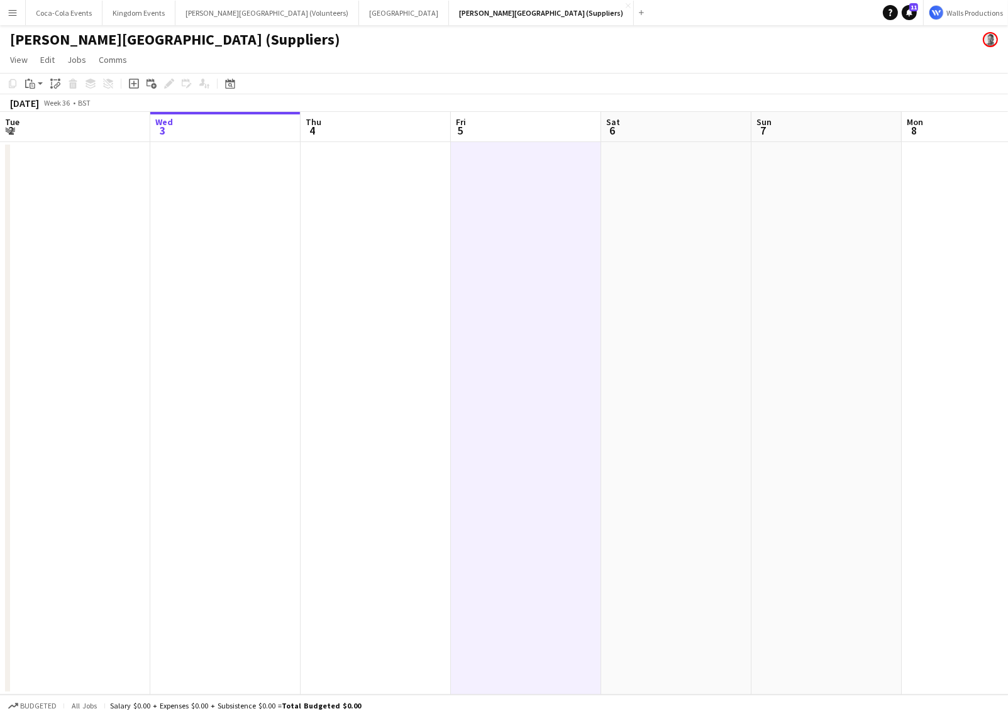
click at [162, 41] on h1 "[PERSON_NAME][GEOGRAPHIC_DATA] (Suppliers)" at bounding box center [175, 39] width 330 height 19
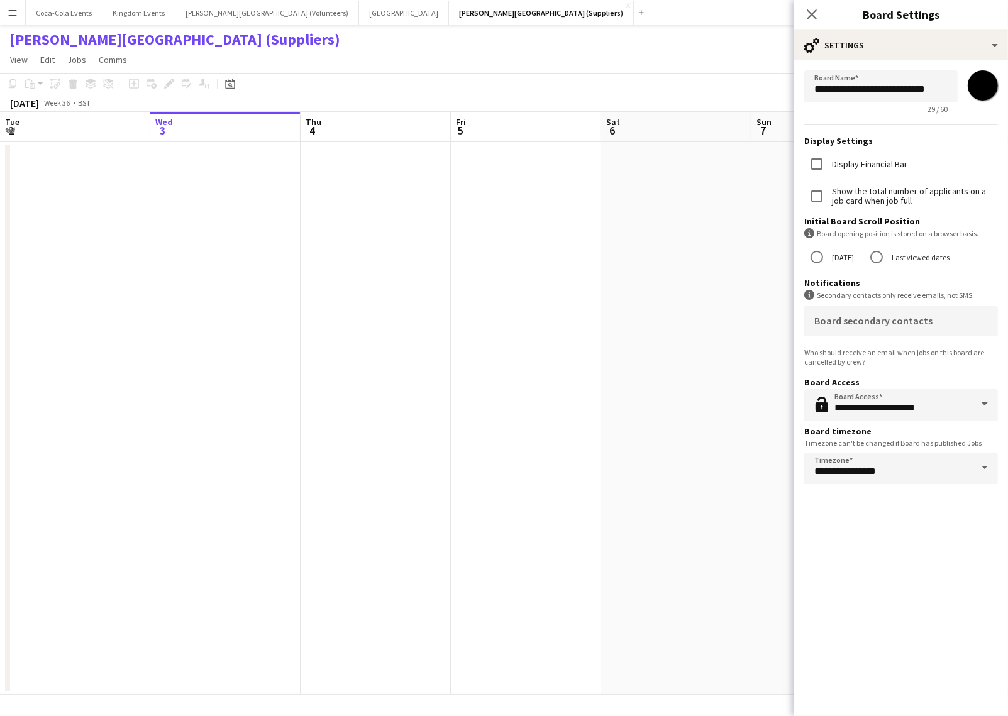
click at [988, 85] on input "*******" at bounding box center [982, 85] width 45 height 45
type input "*******"
click at [333, 274] on app-date-cell at bounding box center [375, 418] width 150 height 552
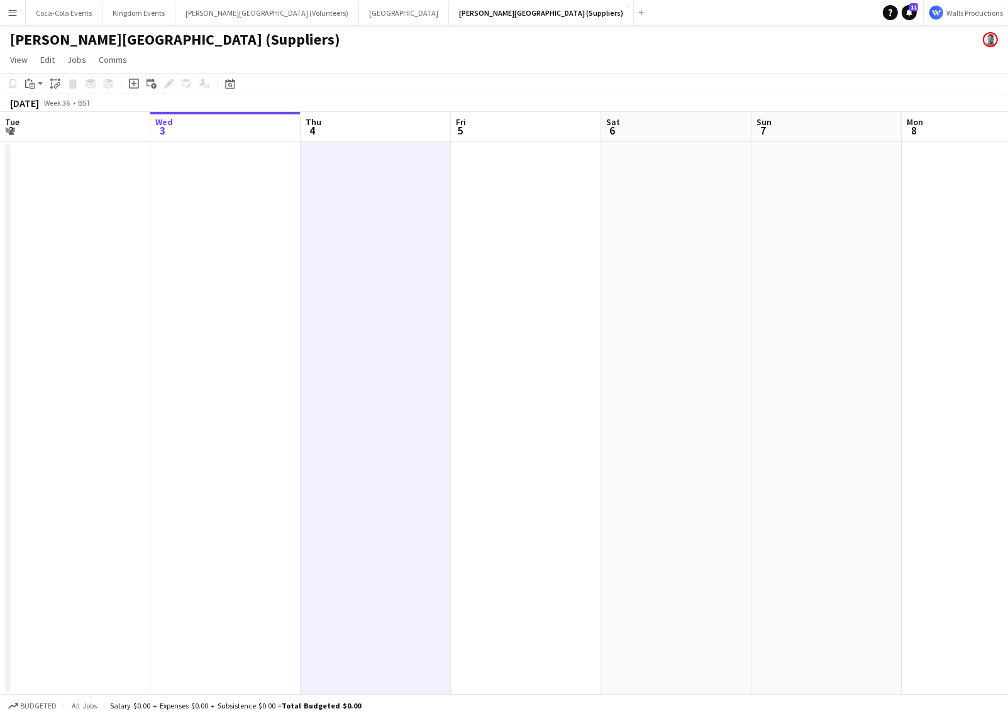
click at [16, 13] on app-icon "Menu" at bounding box center [13, 13] width 10 height 10
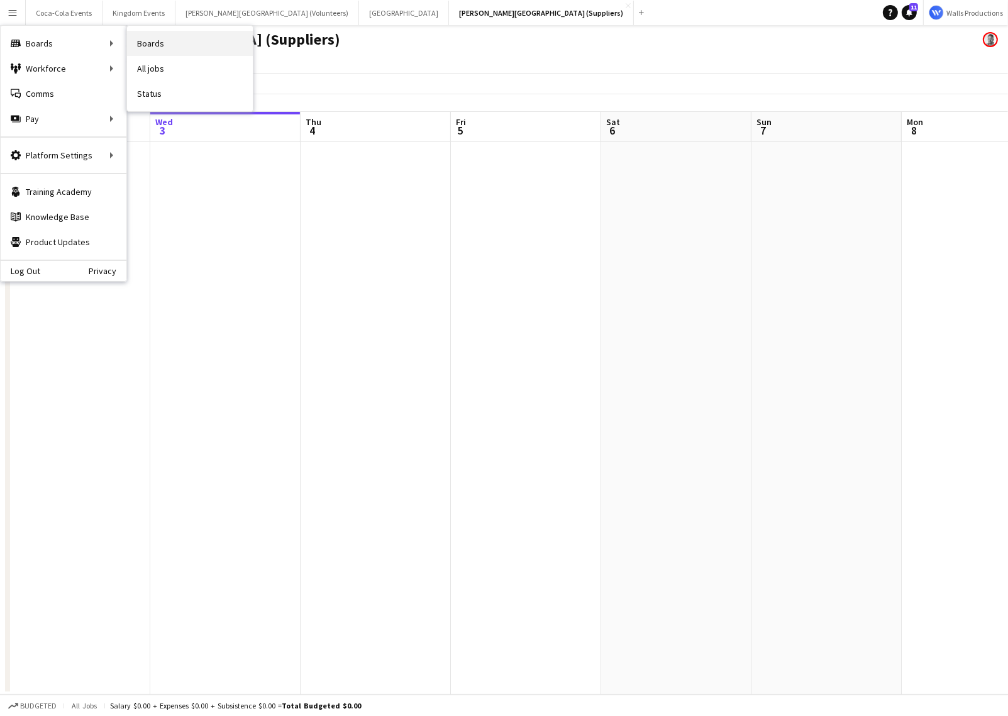
click at [146, 39] on link "Boards" at bounding box center [190, 43] width 126 height 25
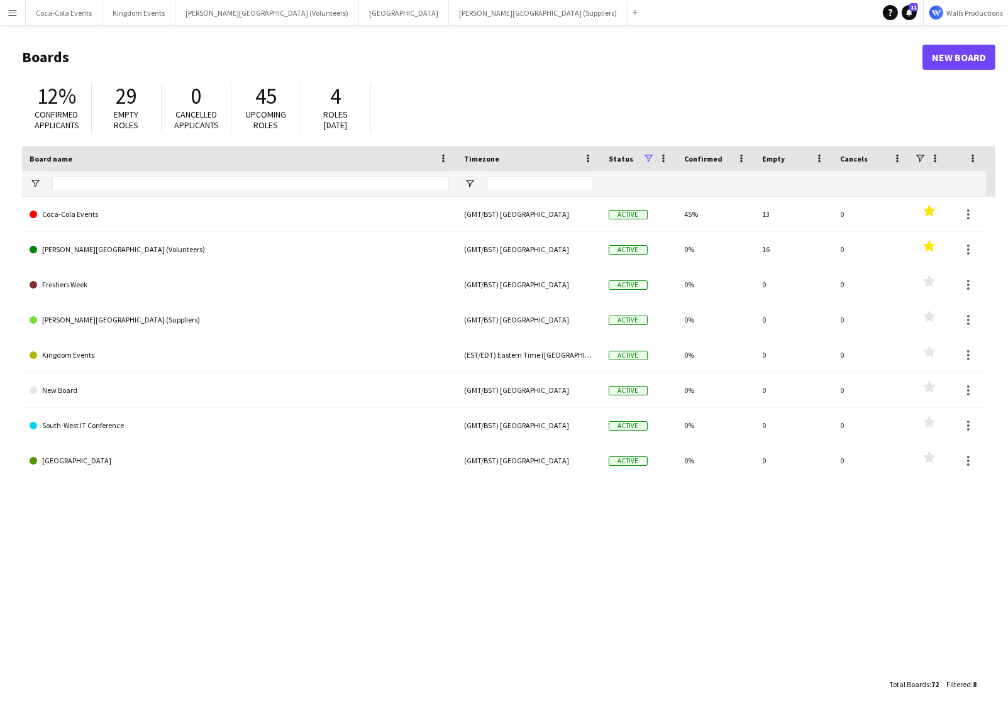
click at [62, 158] on span "Board name" at bounding box center [51, 158] width 43 height 9
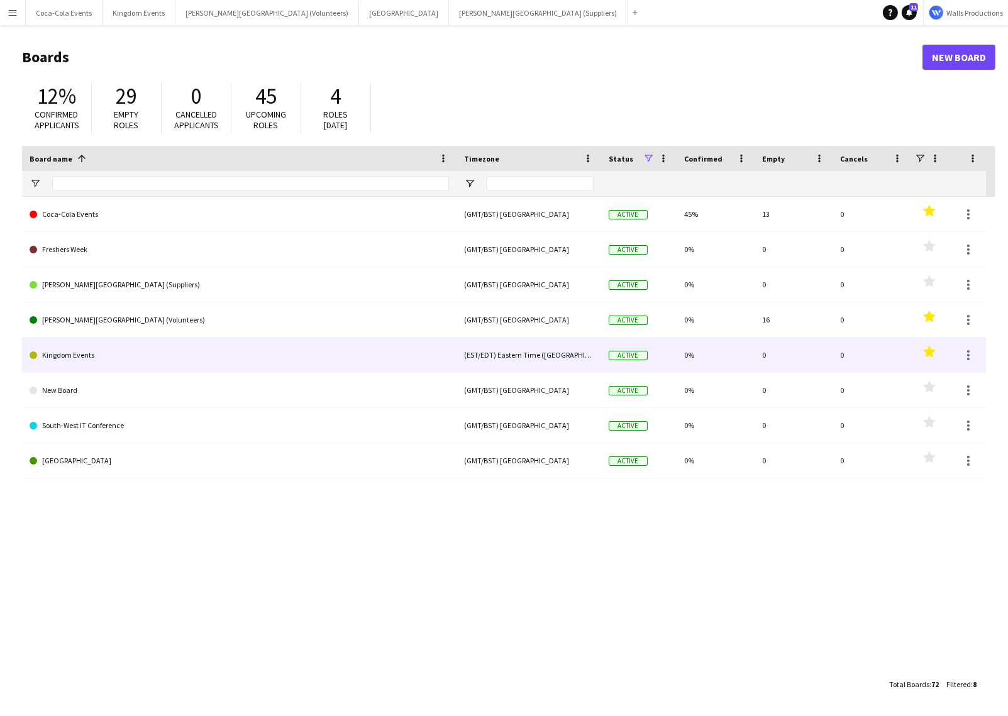
click at [930, 351] on polygon at bounding box center [929, 351] width 13 height 12
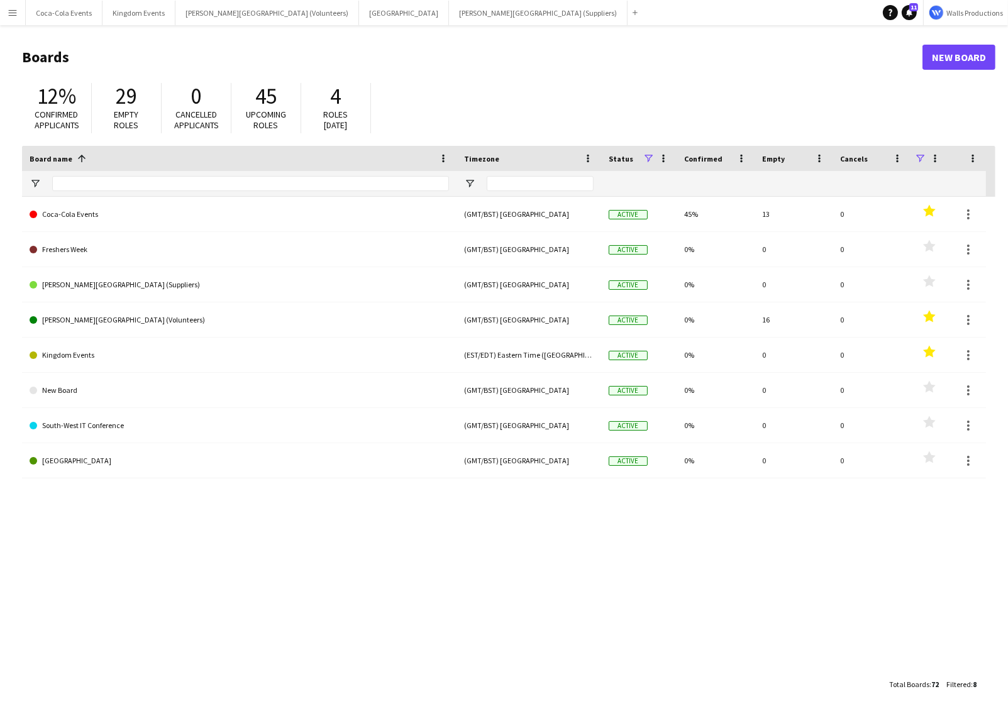
click at [919, 158] on span at bounding box center [919, 158] width 11 height 11
click at [893, 109] on div "12% Confirmed applicants 29 Empty roles 0 Cancelled applicants 45 Upcoming role…" at bounding box center [508, 111] width 973 height 69
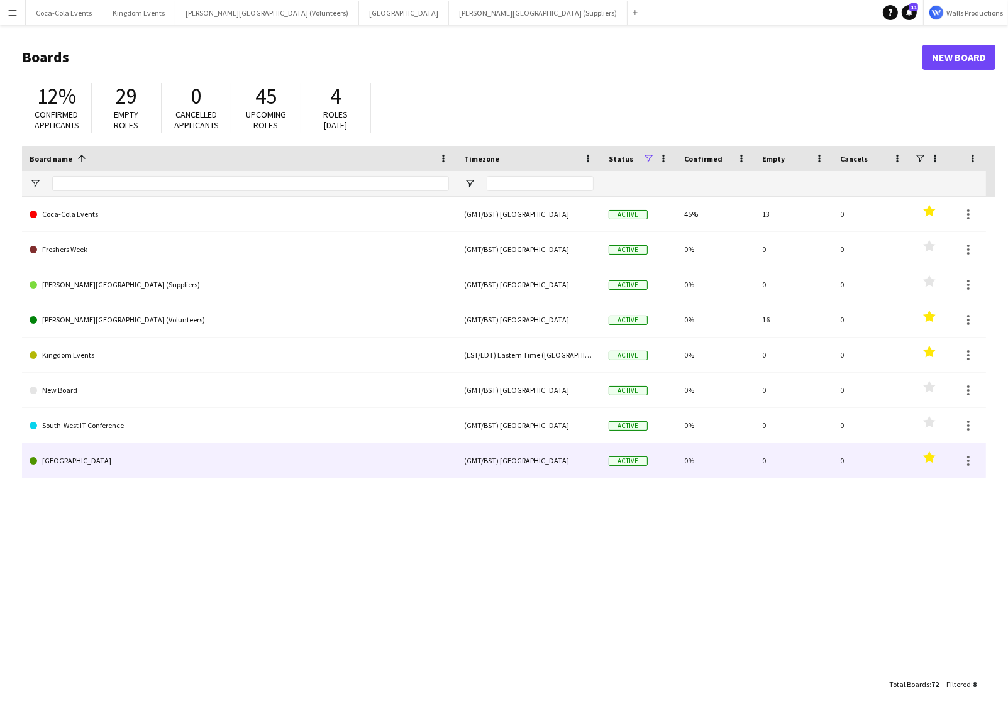
click at [933, 460] on icon "Favourites" at bounding box center [929, 457] width 13 height 13
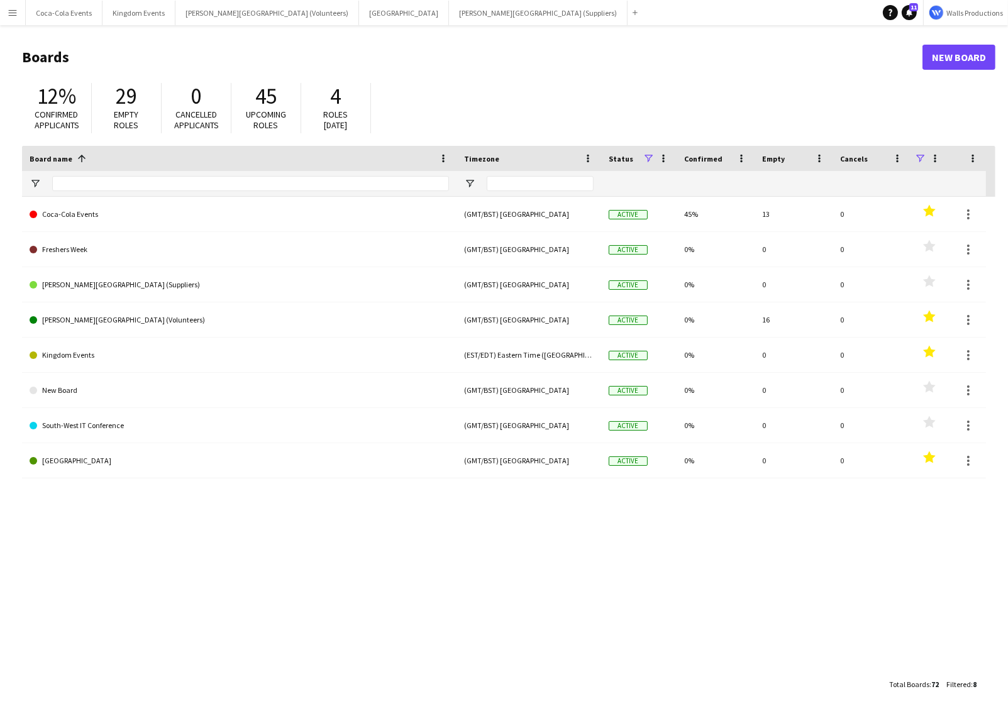
click at [915, 156] on span at bounding box center [919, 158] width 11 height 11
click at [909, 236] on div "Not favourite" at bounding box center [941, 236] width 99 height 9
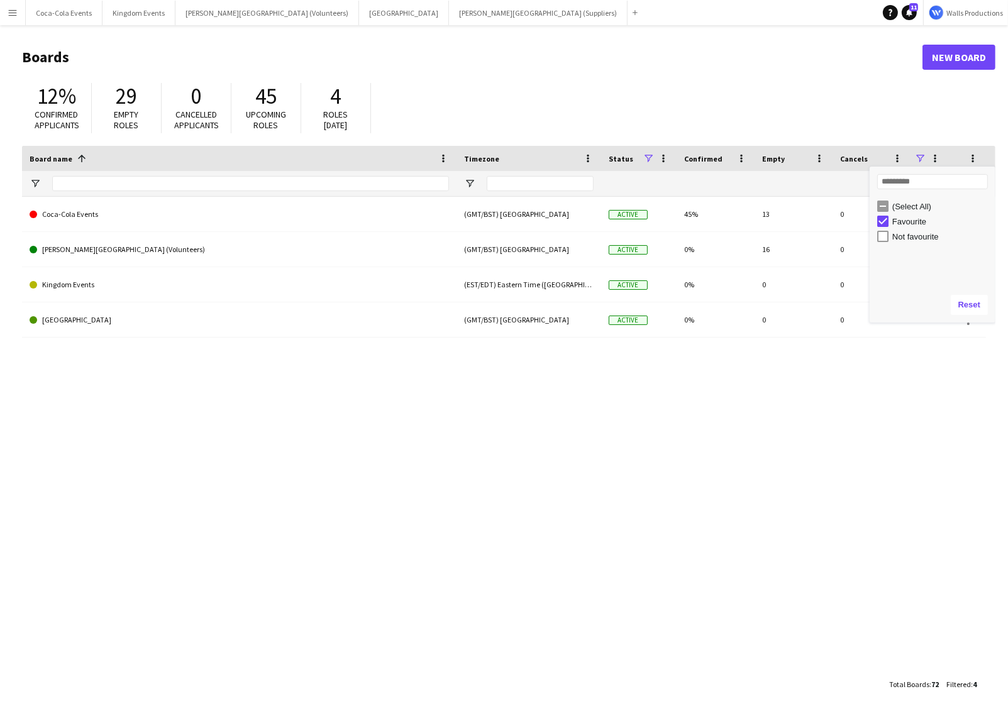
click at [593, 525] on div "Coca-Cola Events (GMT/BST) London Active 45% 13 0 Favourites King Fahd Stadium …" at bounding box center [508, 434] width 973 height 475
click at [916, 160] on span at bounding box center [919, 158] width 11 height 11
click at [901, 235] on div "Not favourite" at bounding box center [941, 236] width 99 height 9
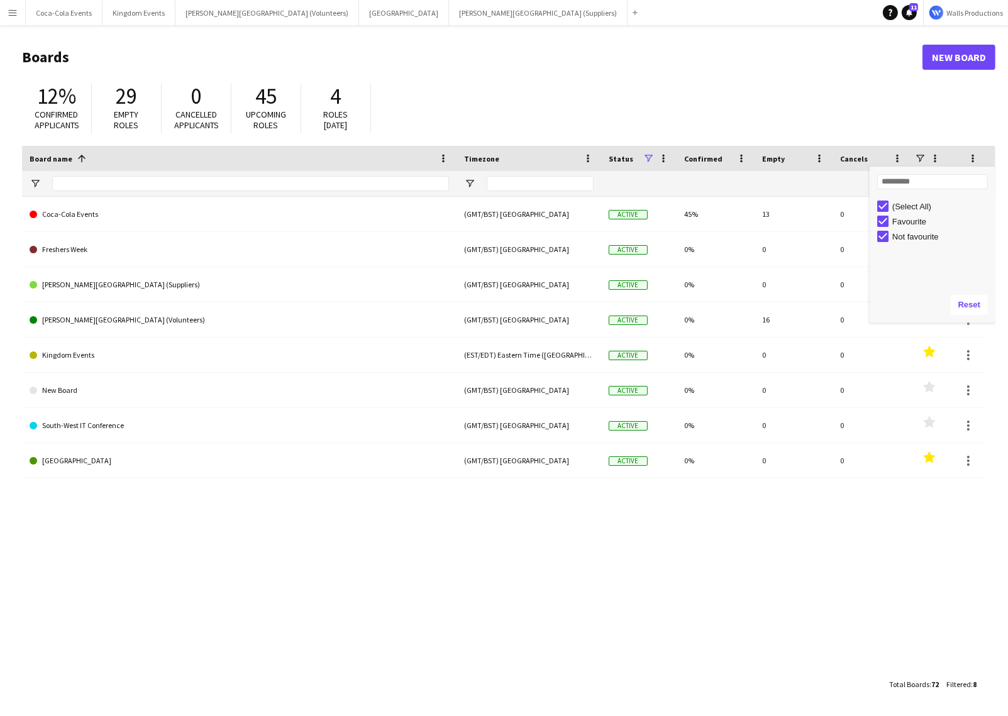
click at [690, 524] on div "Coca-Cola Events (GMT/BST) London Active 45% 13 0 Favourites King Fahd Stadium …" at bounding box center [508, 434] width 973 height 475
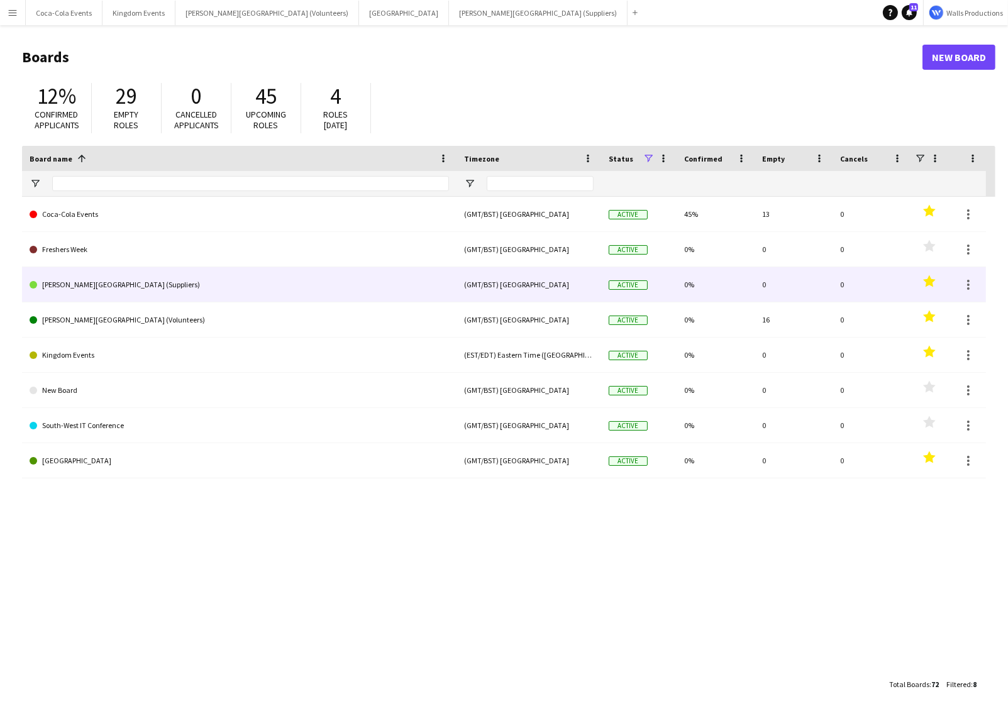
click at [930, 281] on polygon at bounding box center [929, 281] width 13 height 12
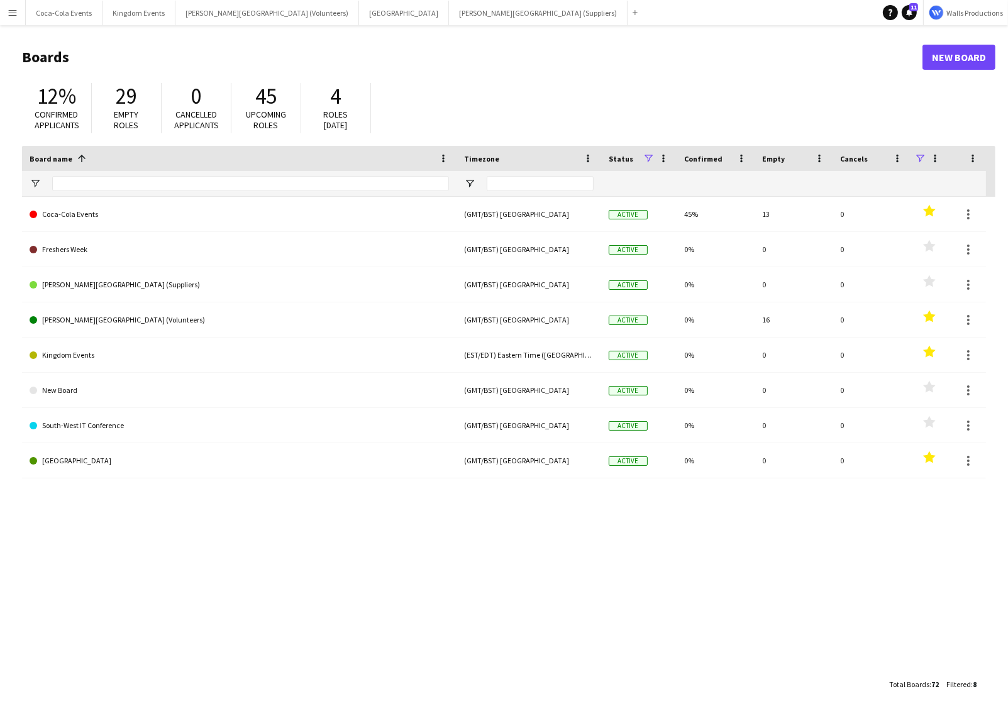
click at [919, 158] on span at bounding box center [919, 158] width 11 height 11
click at [912, 236] on div "Not favourite" at bounding box center [941, 236] width 99 height 9
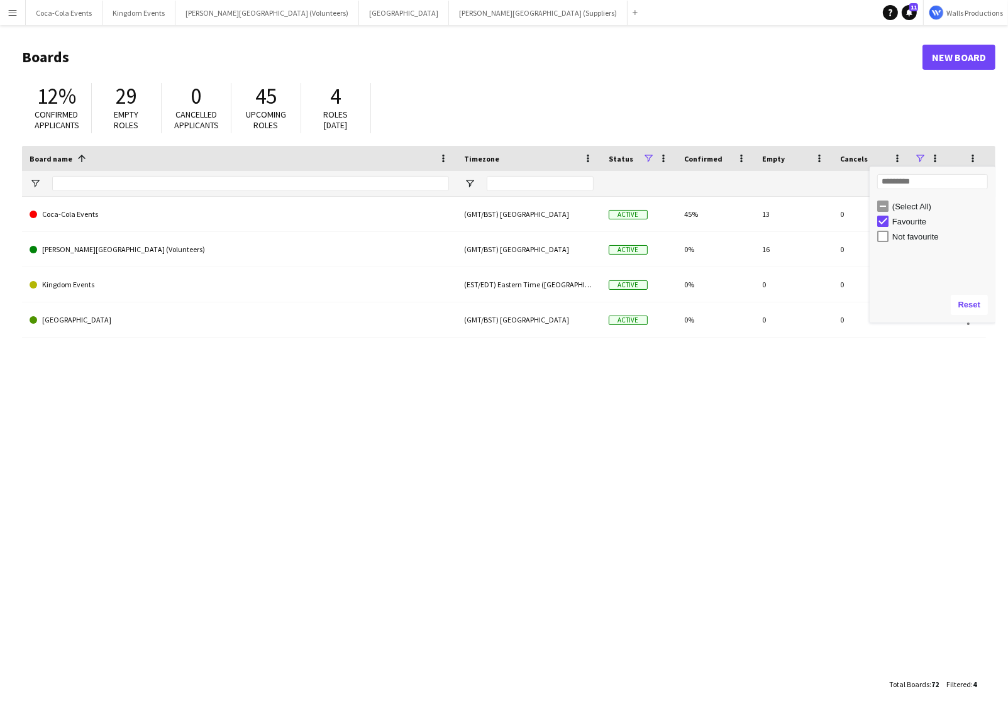
click at [612, 568] on div "Coca-Cola Events (GMT/BST) London Active 45% 13 0 Favourites King Fahd Stadium …" at bounding box center [508, 434] width 973 height 475
click at [922, 160] on span at bounding box center [919, 158] width 11 height 11
click at [918, 239] on div "Not favourite" at bounding box center [941, 236] width 99 height 9
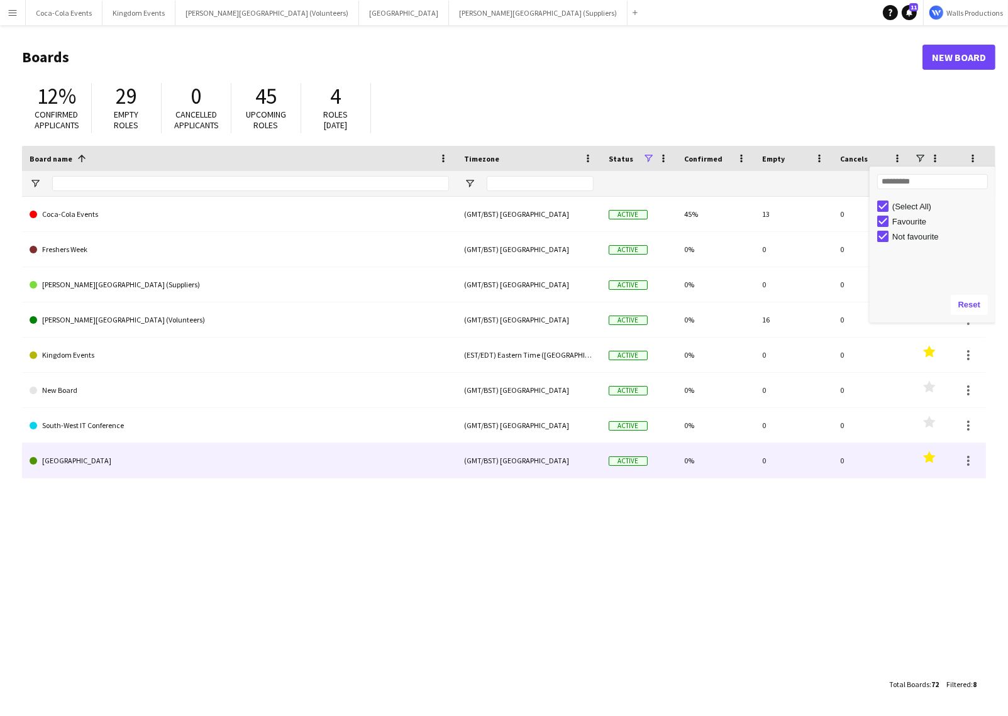
click at [881, 468] on div "0" at bounding box center [871, 460] width 78 height 35
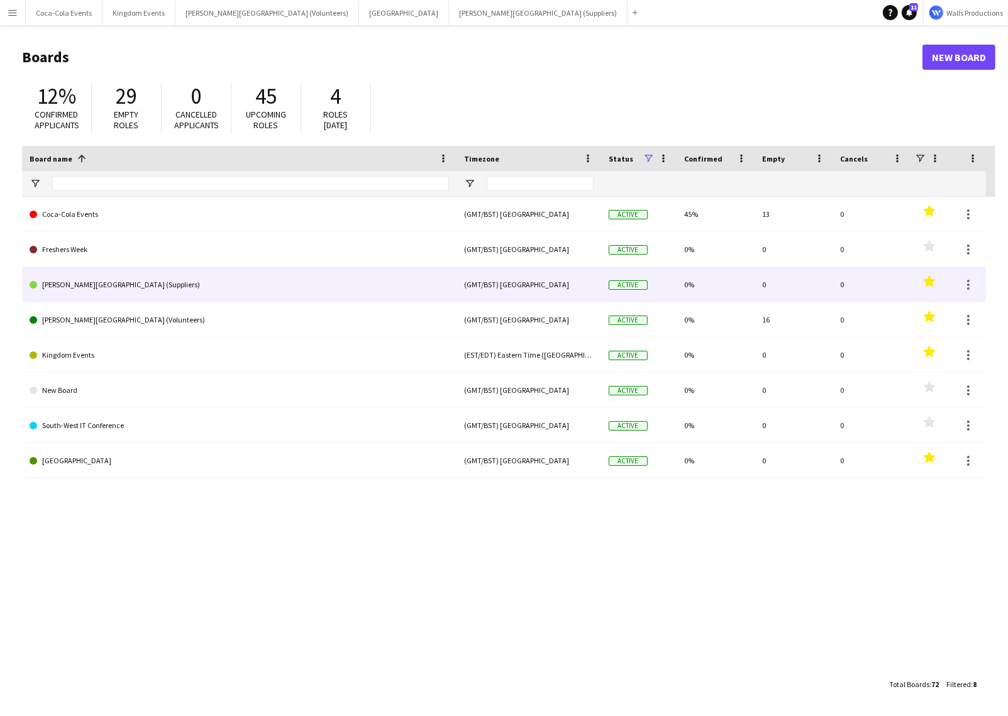
click at [929, 287] on icon "Favourites" at bounding box center [929, 281] width 13 height 13
click at [931, 283] on polygon at bounding box center [929, 281] width 13 height 12
click at [968, 285] on div at bounding box center [968, 284] width 3 height 3
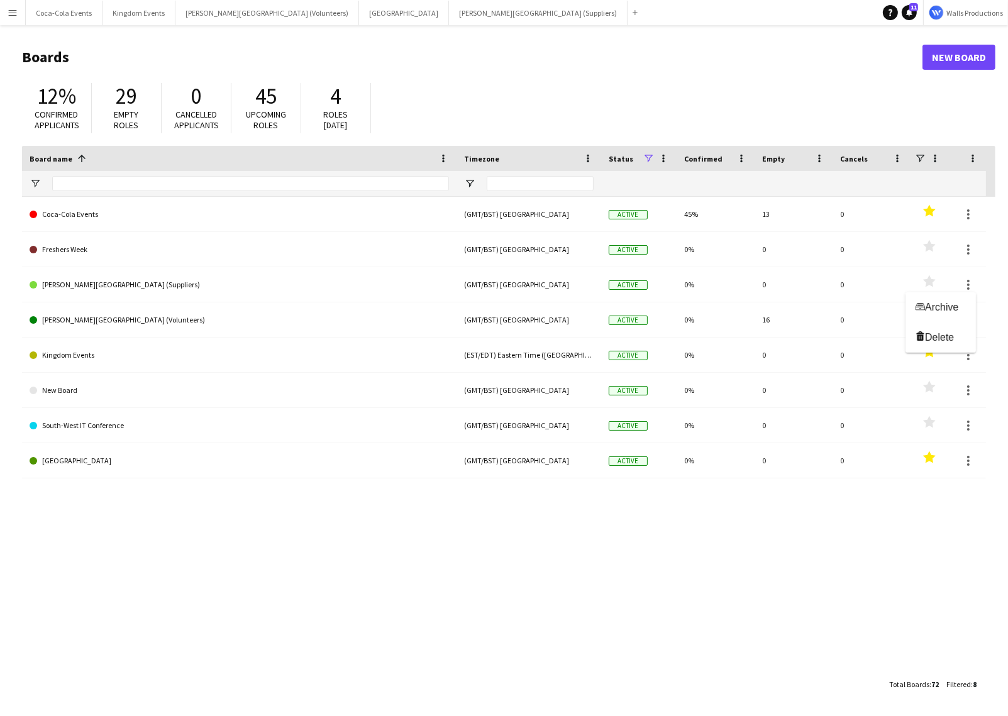
click at [823, 551] on div at bounding box center [504, 358] width 1008 height 716
click at [126, 14] on button "Kingdom Events Close" at bounding box center [138, 13] width 73 height 25
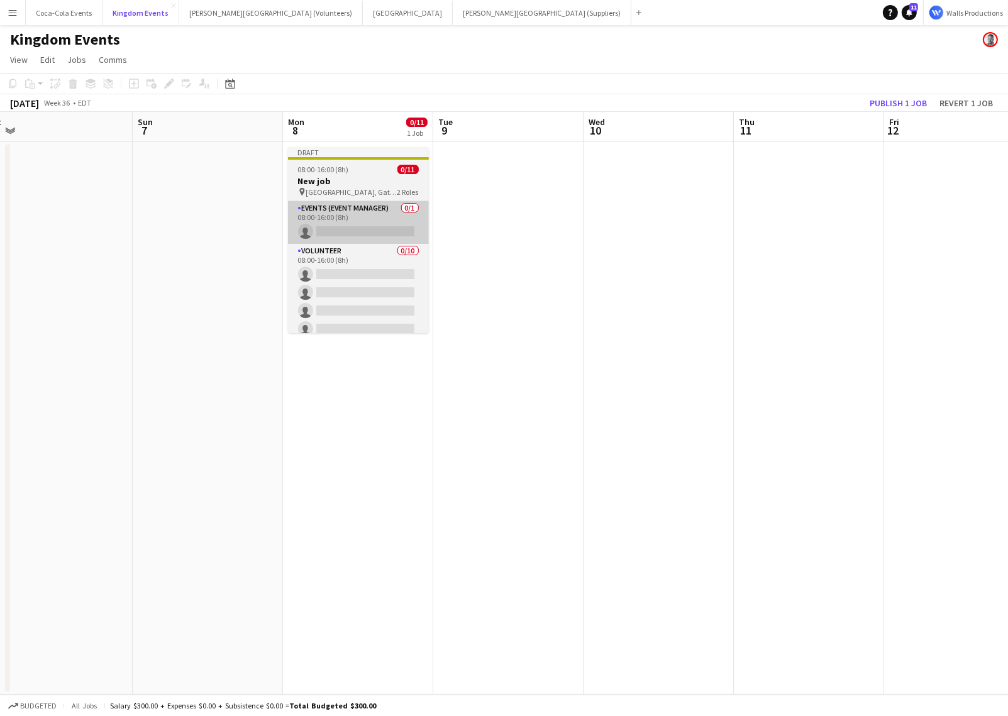
scroll to position [0, 280]
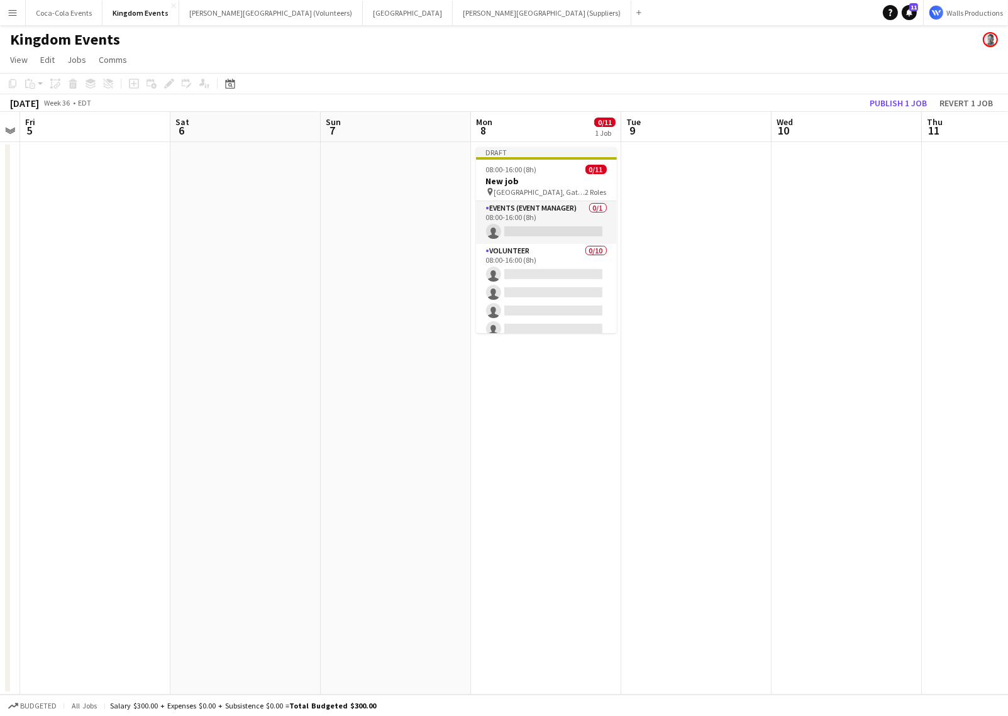
click at [11, 18] on button "Menu" at bounding box center [12, 12] width 25 height 25
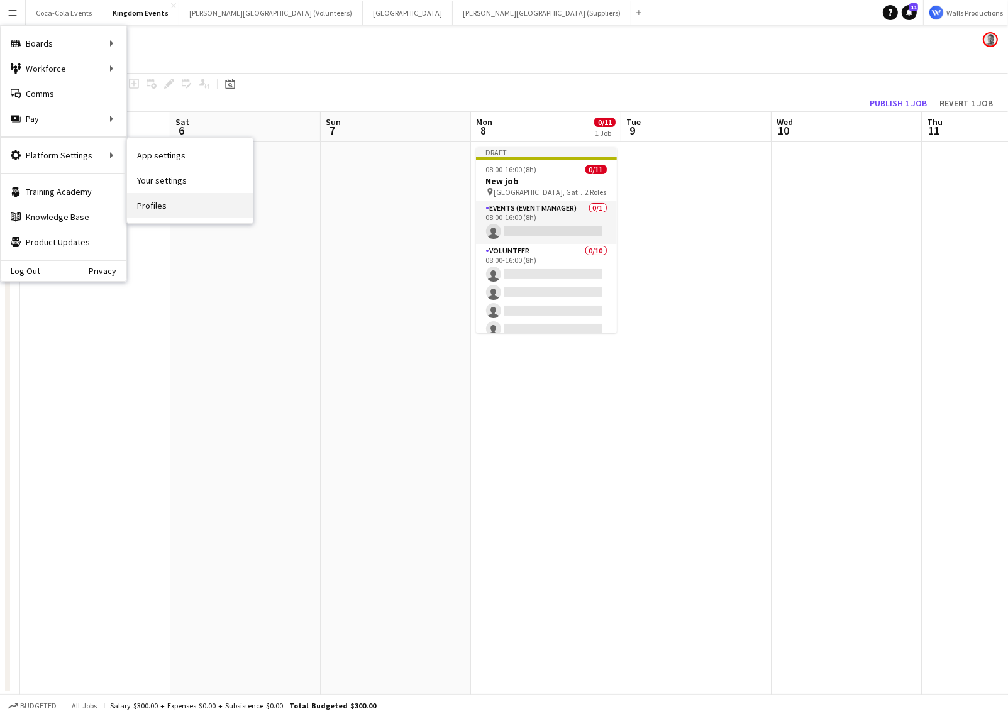
click at [150, 204] on link "Profiles" at bounding box center [190, 205] width 126 height 25
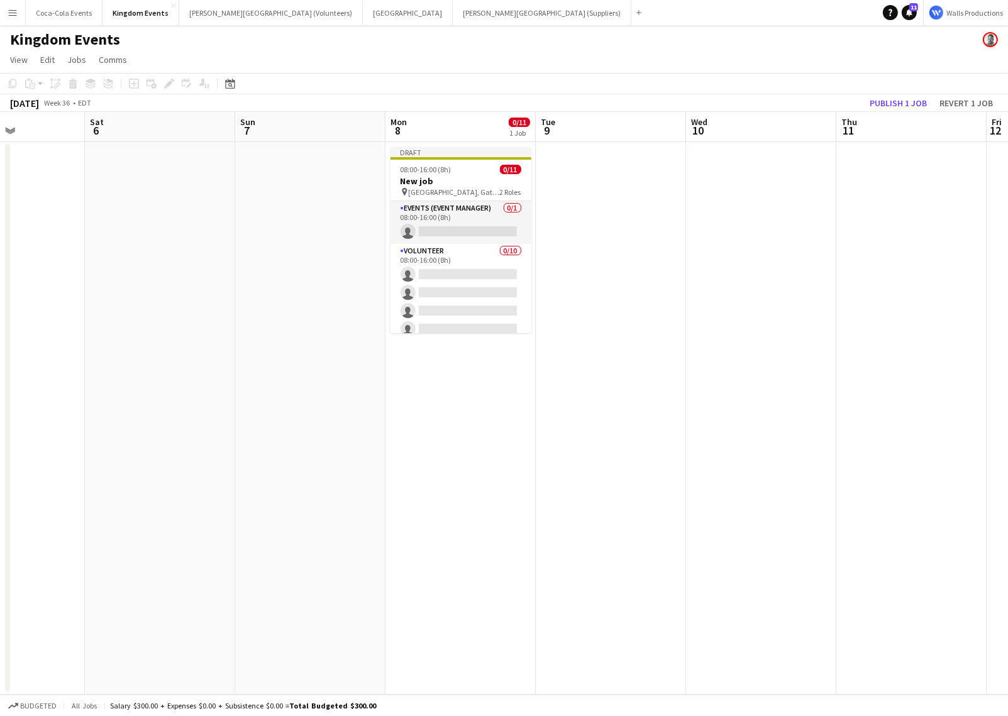
scroll to position [0, 365]
click at [11, 13] on app-icon "Menu" at bounding box center [13, 13] width 10 height 10
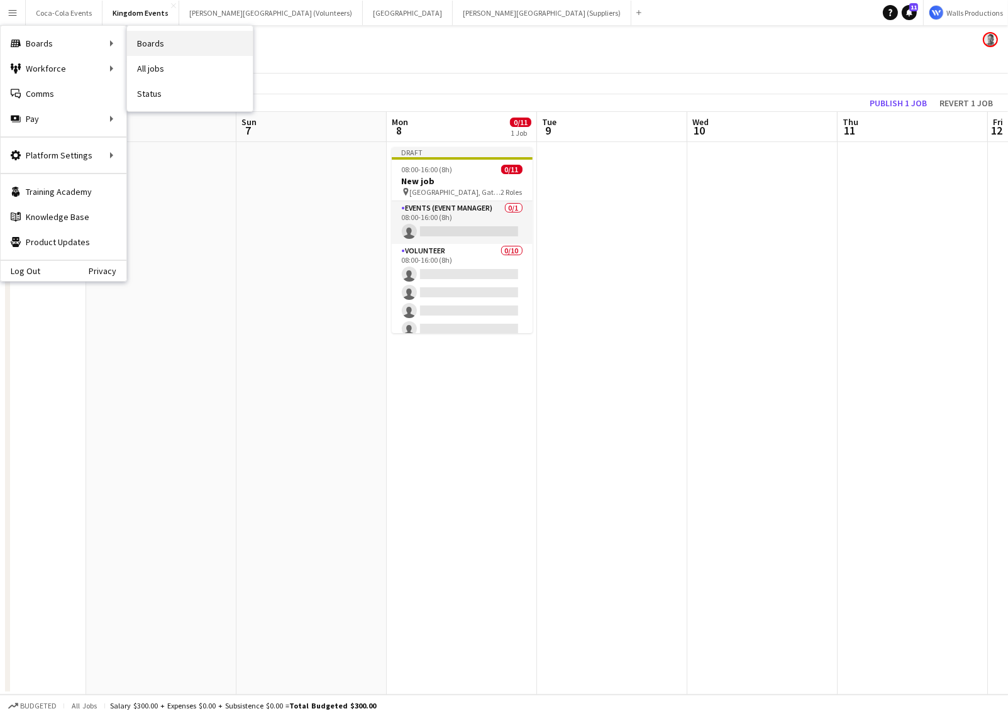
click at [155, 41] on link "Boards" at bounding box center [190, 43] width 126 height 25
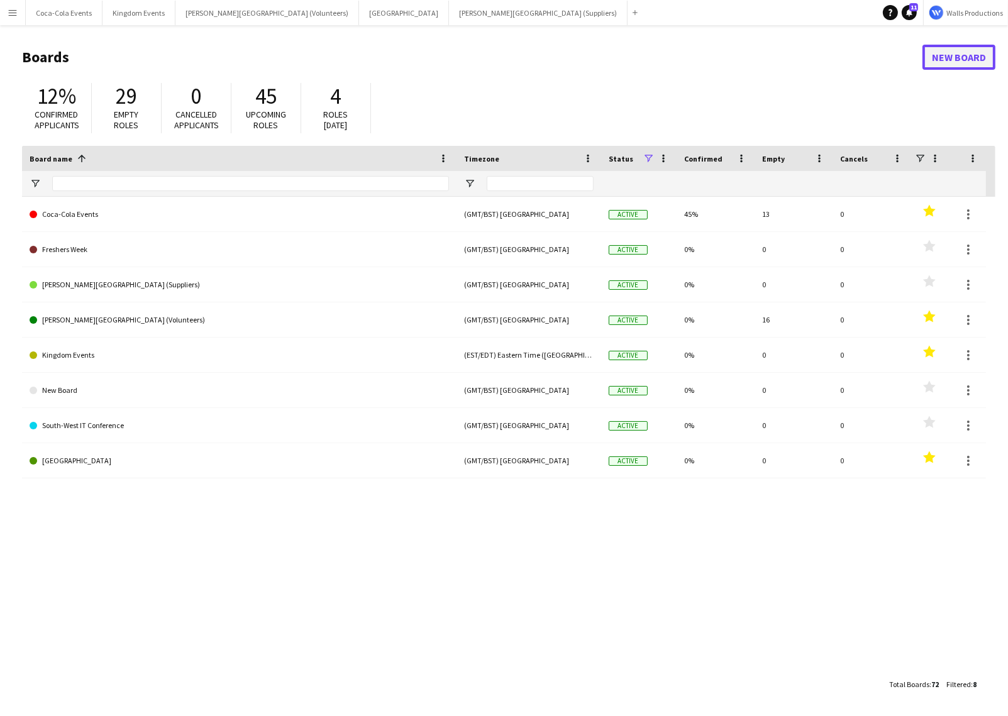
click at [973, 49] on link "New Board" at bounding box center [958, 57] width 73 height 25
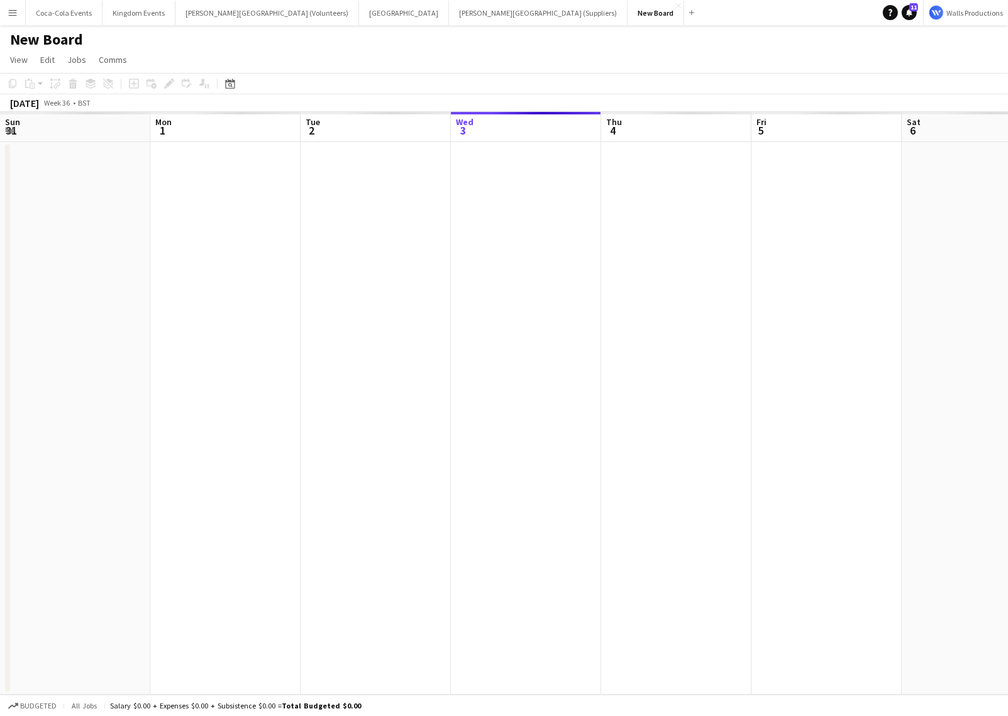
scroll to position [0, 300]
click at [67, 39] on h1 "New Board" at bounding box center [46, 39] width 73 height 19
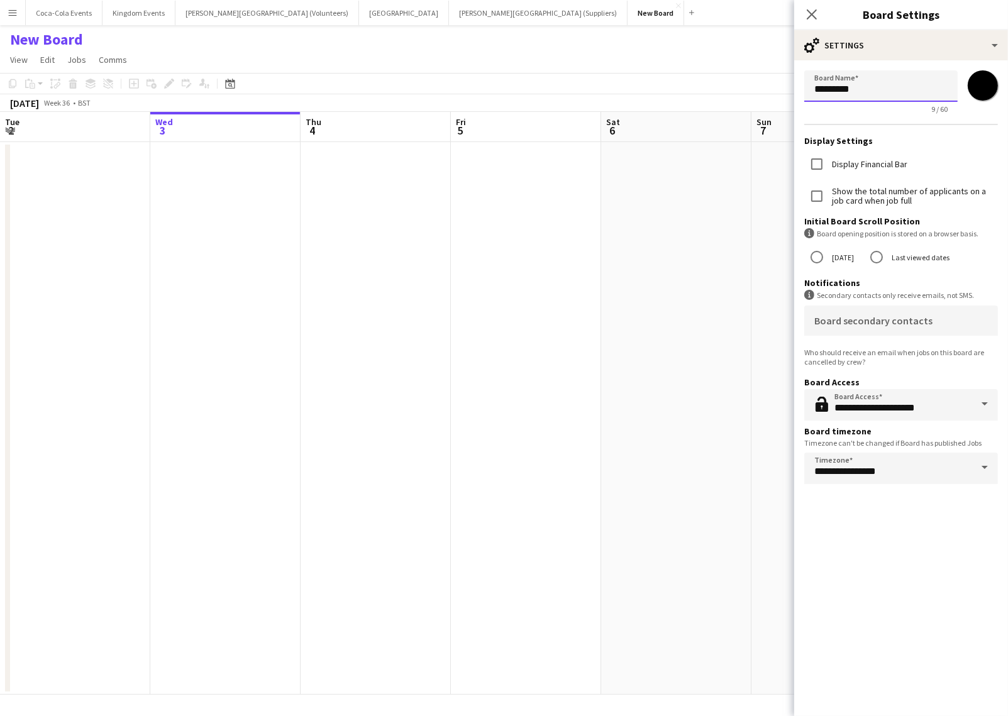
click at [833, 85] on input "*********" at bounding box center [880, 85] width 153 height 31
type input "**********"
click at [470, 246] on app-date-cell at bounding box center [526, 418] width 150 height 552
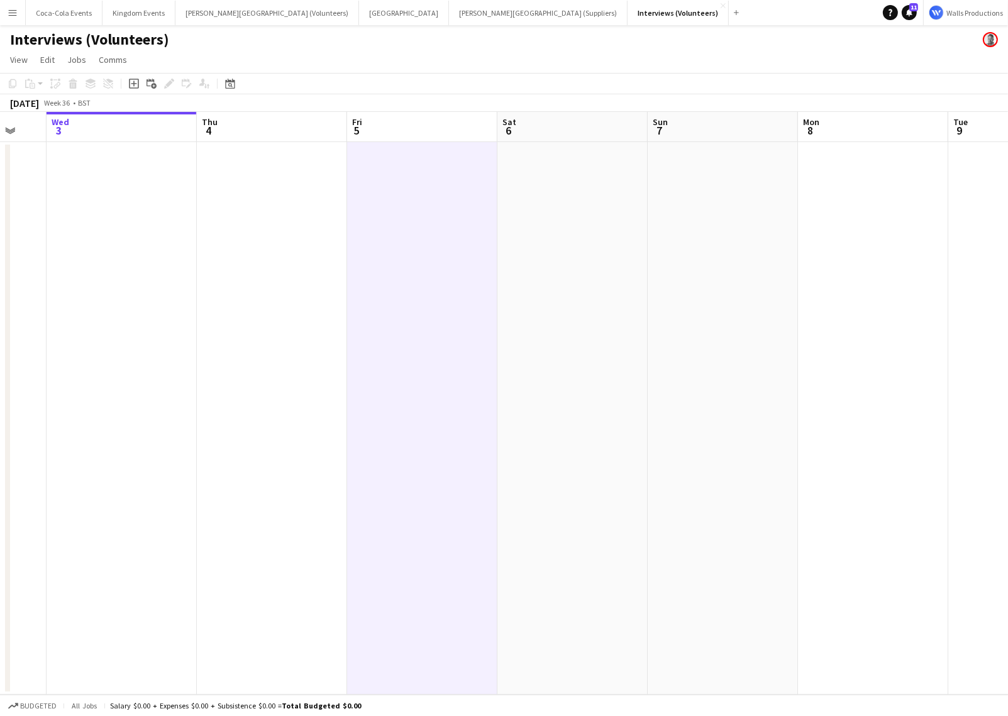
scroll to position [0, 461]
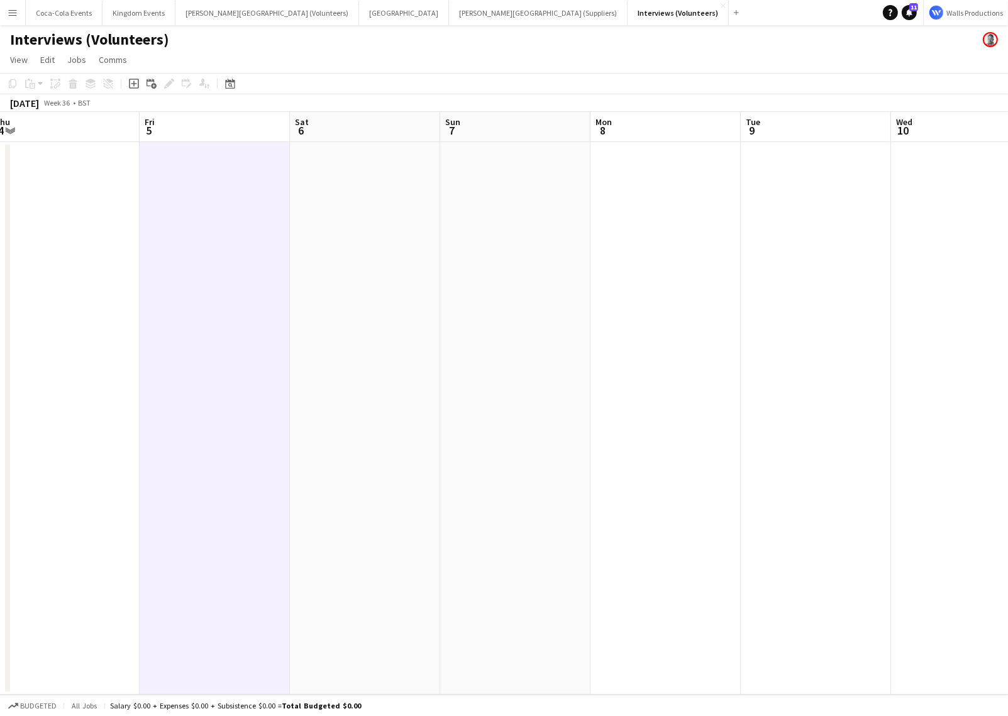
click at [620, 247] on app-date-cell at bounding box center [665, 418] width 150 height 552
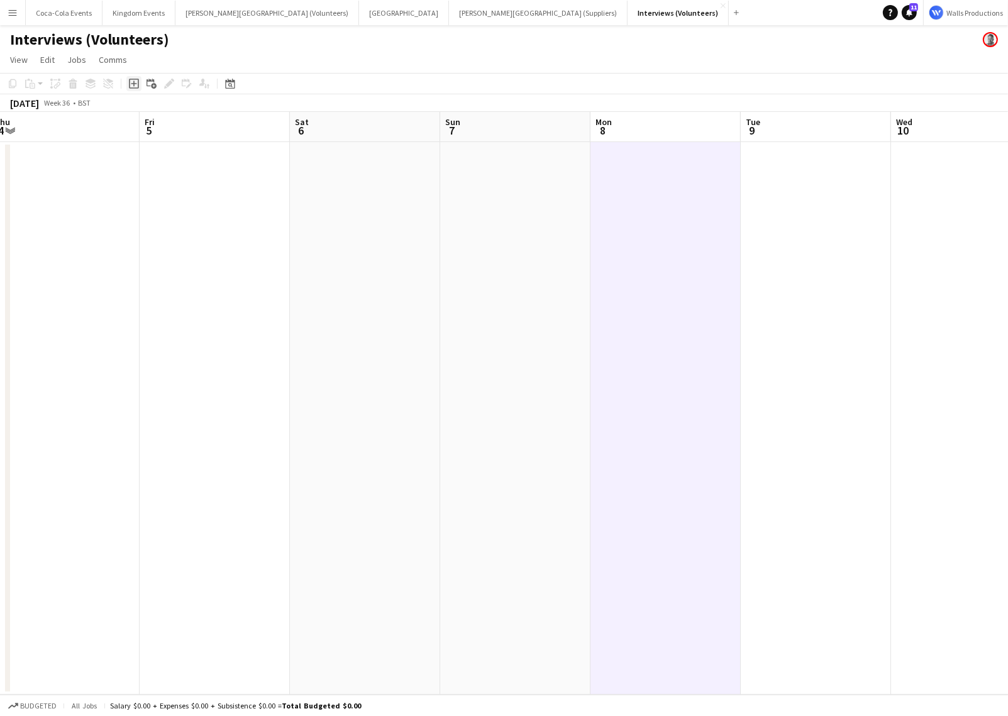
click at [131, 85] on icon "Add job" at bounding box center [134, 84] width 10 height 10
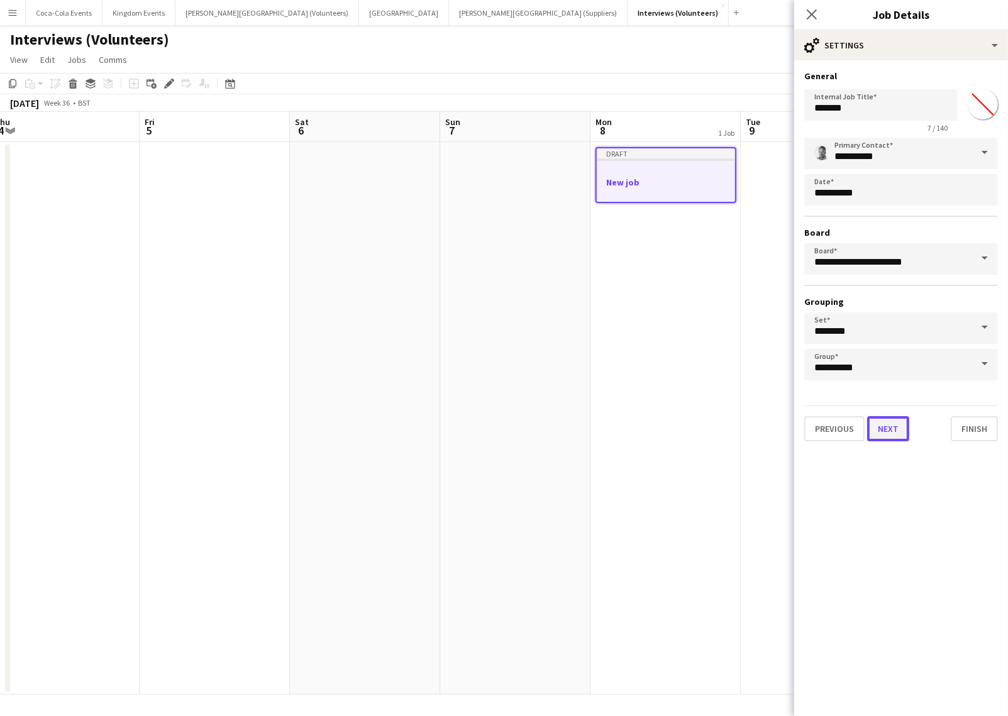
click at [890, 427] on button "Next" at bounding box center [888, 428] width 42 height 25
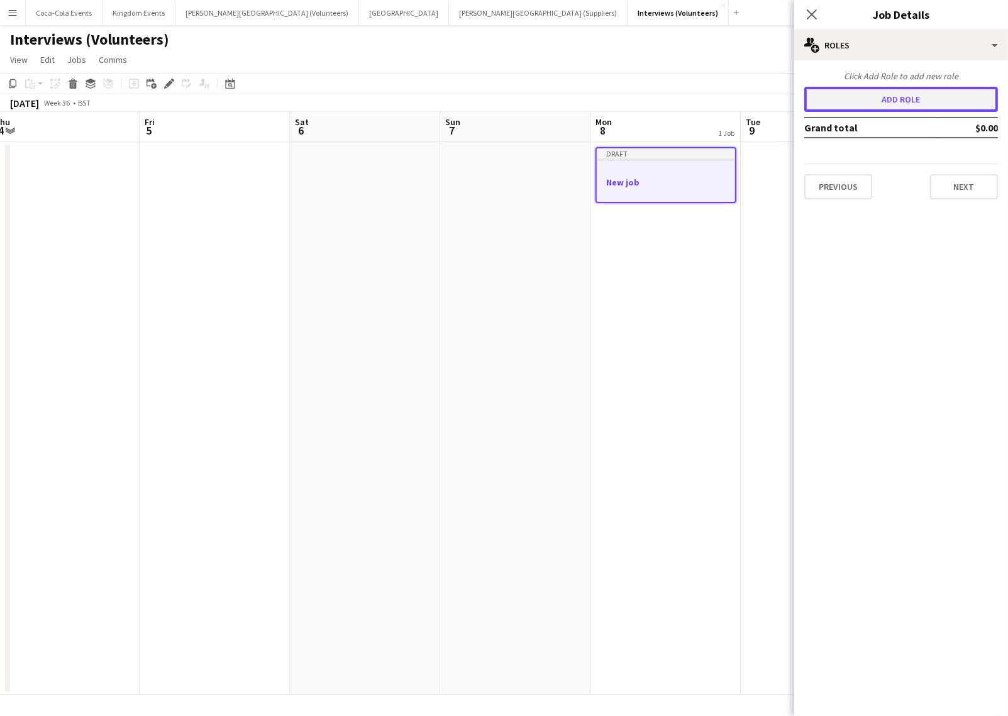
click at [882, 104] on button "Add role" at bounding box center [901, 99] width 194 height 25
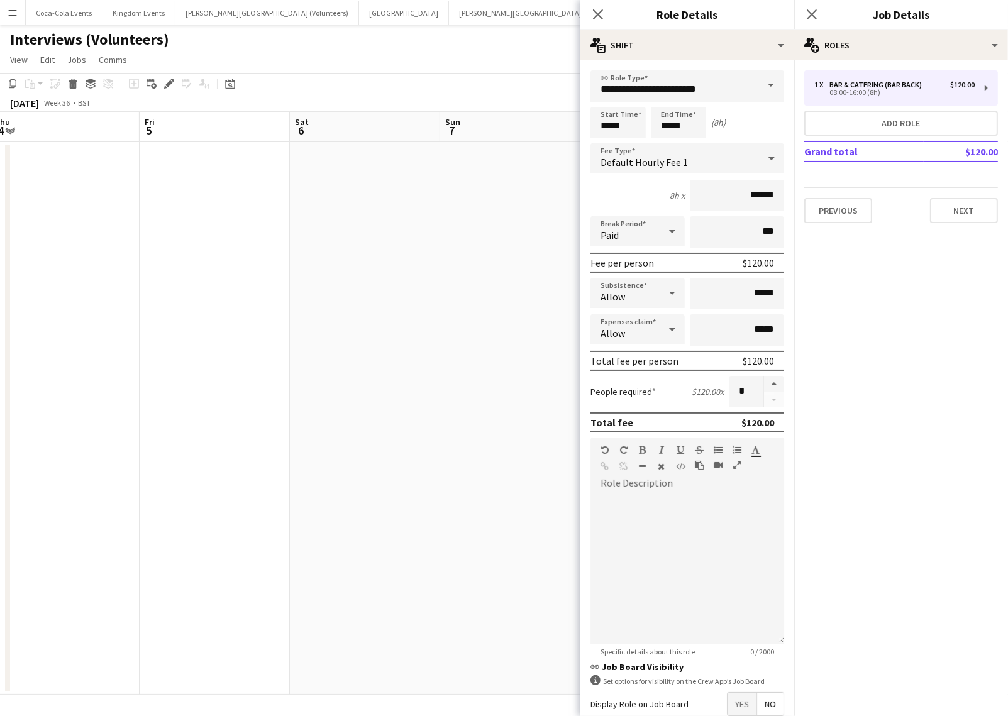
click at [11, 12] on app-icon "Menu" at bounding box center [13, 13] width 10 height 10
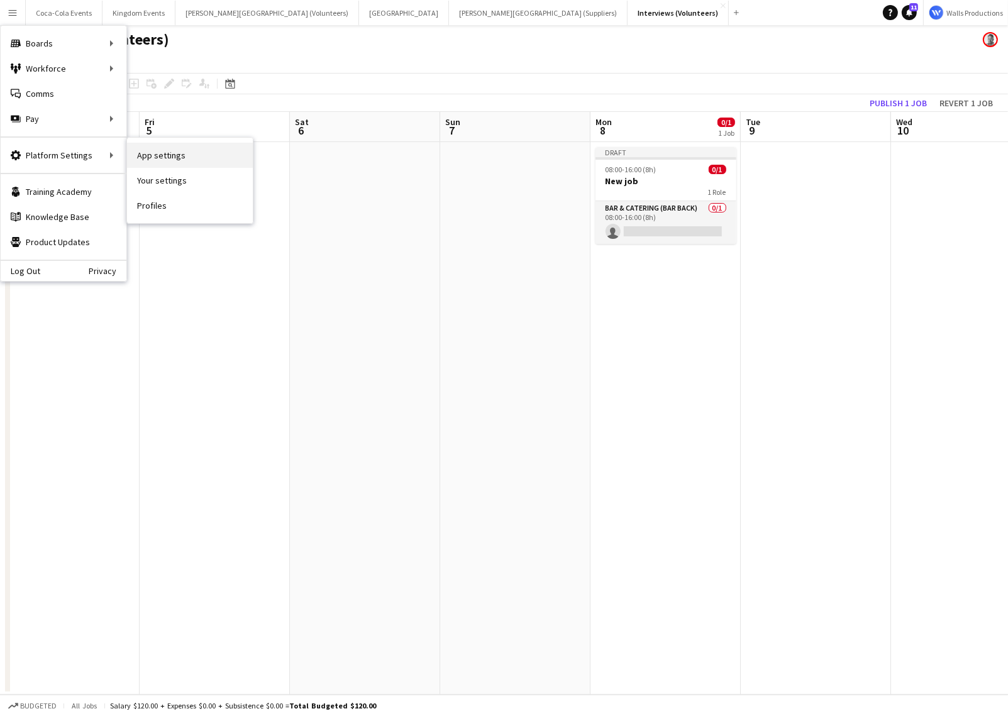
click at [184, 157] on link "App settings" at bounding box center [190, 155] width 126 height 25
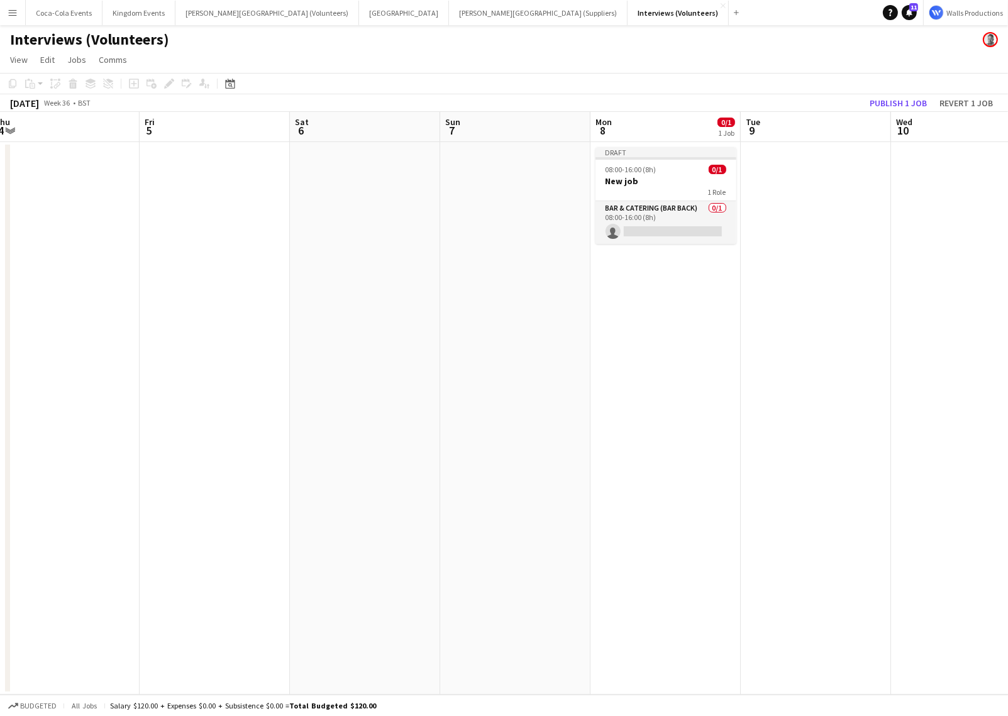
click at [637, 179] on h3 "New job" at bounding box center [665, 180] width 141 height 11
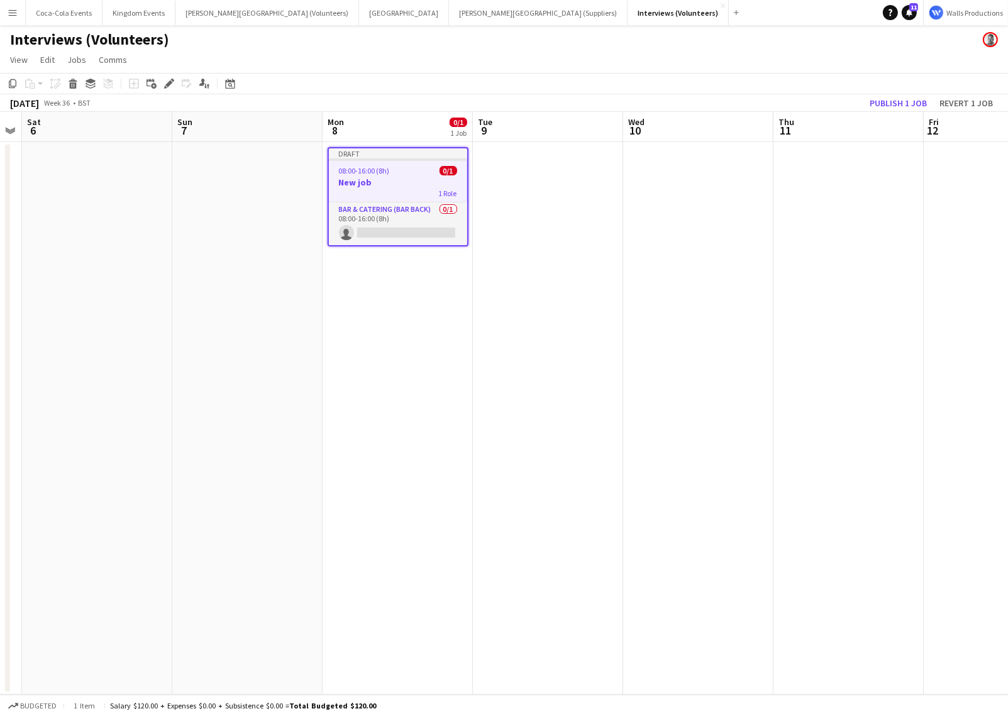
scroll to position [0, 530]
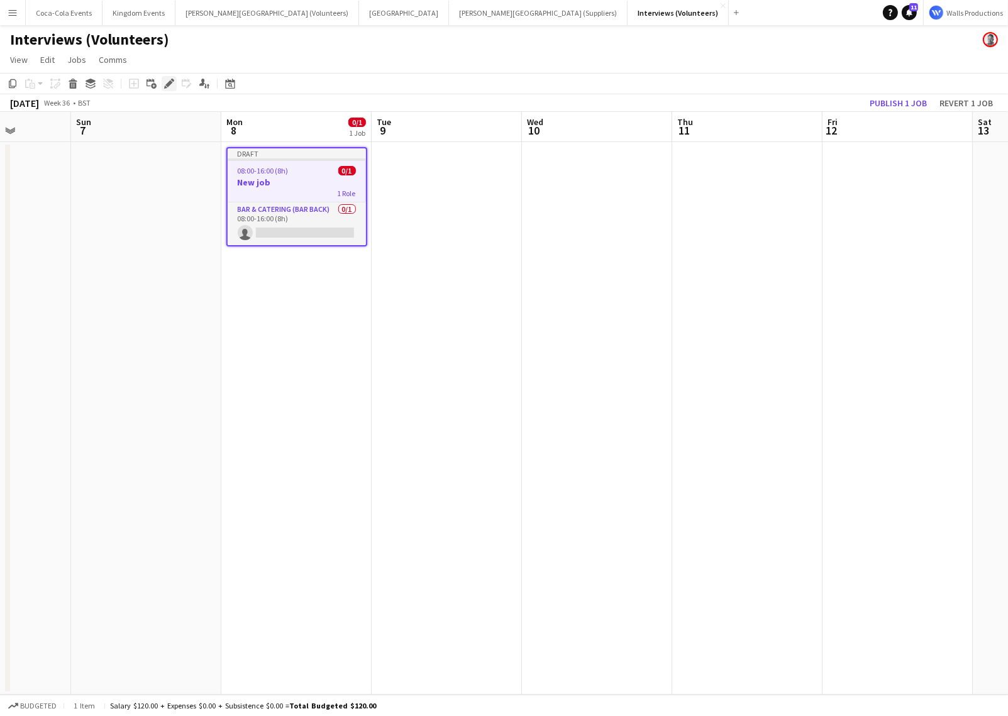
click at [166, 85] on icon at bounding box center [168, 83] width 7 height 7
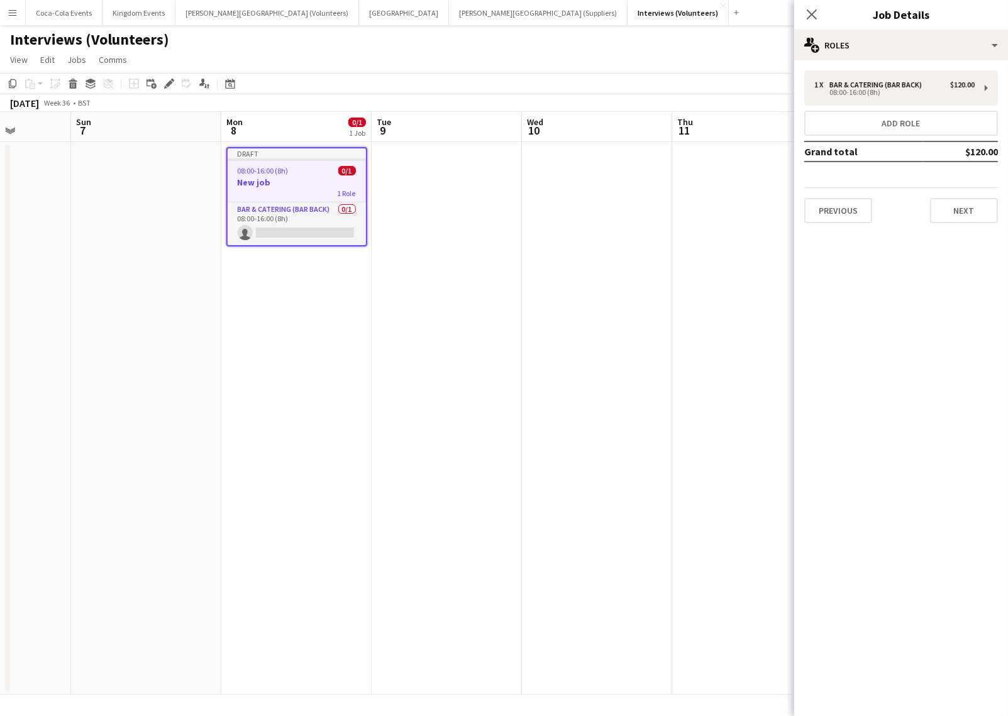
click at [851, 196] on div "Previous Next" at bounding box center [901, 205] width 194 height 36
click at [835, 221] on button "Previous" at bounding box center [838, 210] width 68 height 25
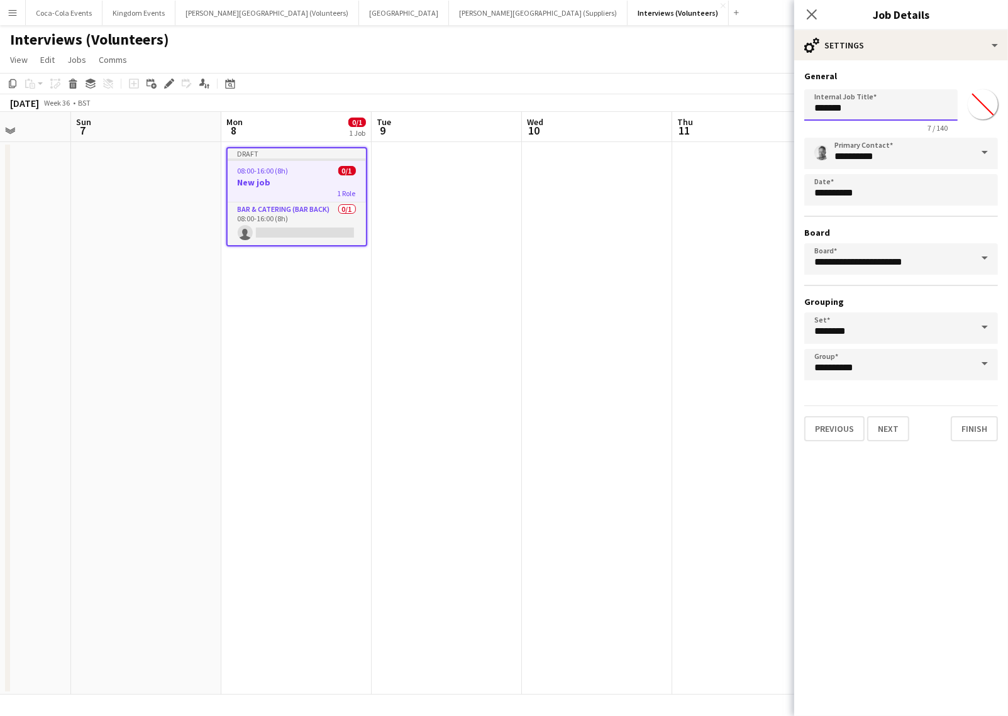
click at [855, 104] on input "*******" at bounding box center [880, 104] width 153 height 31
type input "*"
type input "**********"
click at [882, 425] on button "Next" at bounding box center [888, 428] width 42 height 25
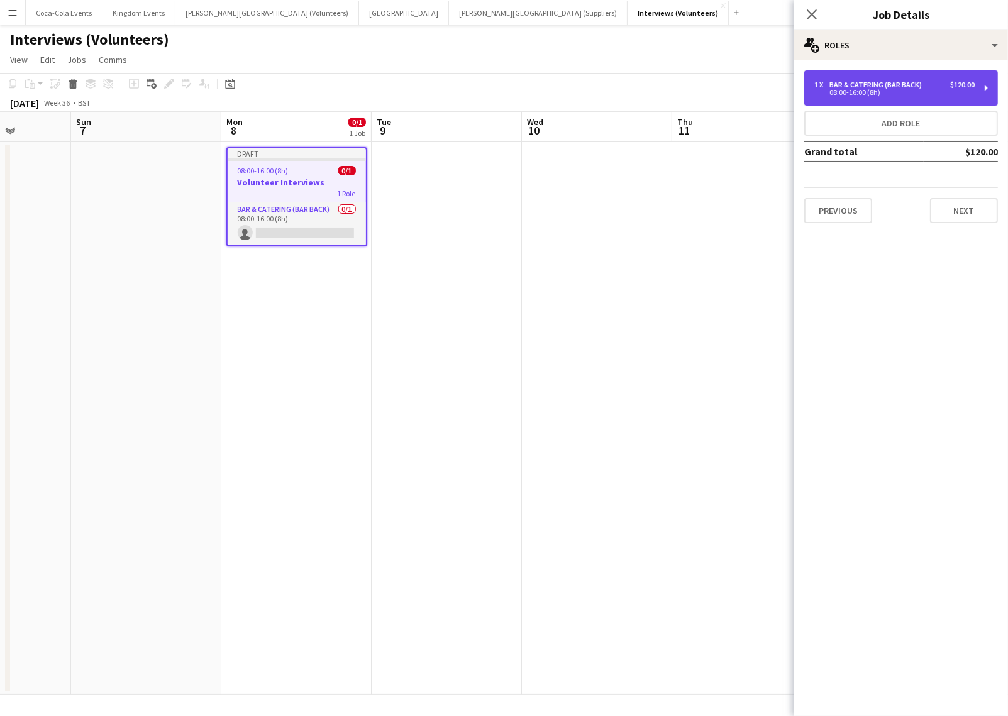
click at [852, 89] on div "08:00-16:00 (8h)" at bounding box center [894, 92] width 160 height 6
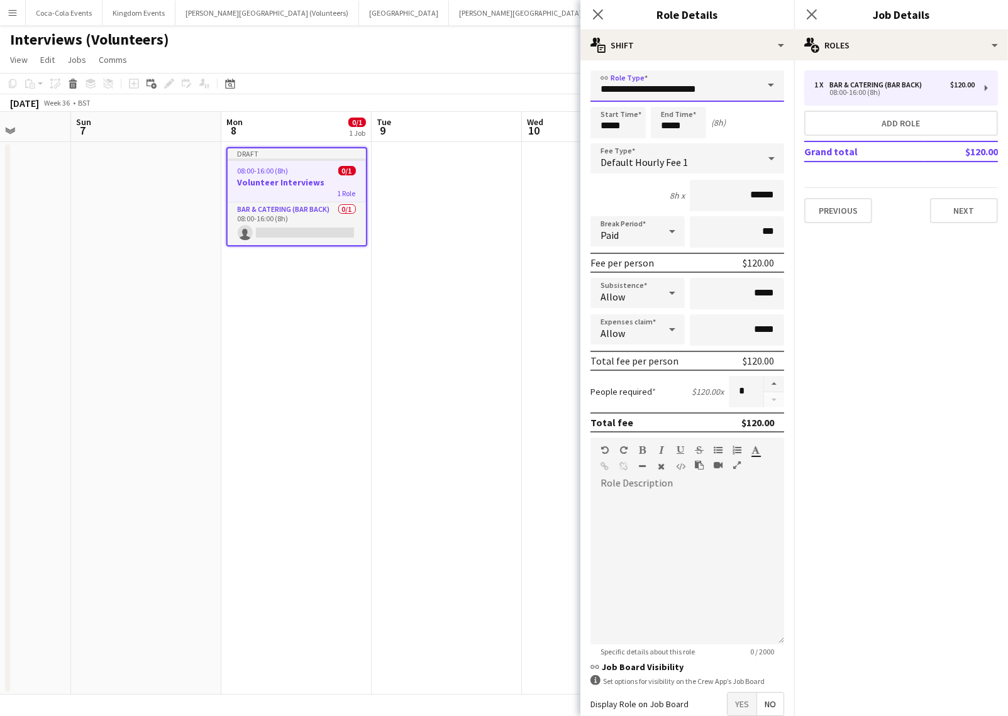
click at [631, 95] on input "**********" at bounding box center [687, 85] width 194 height 31
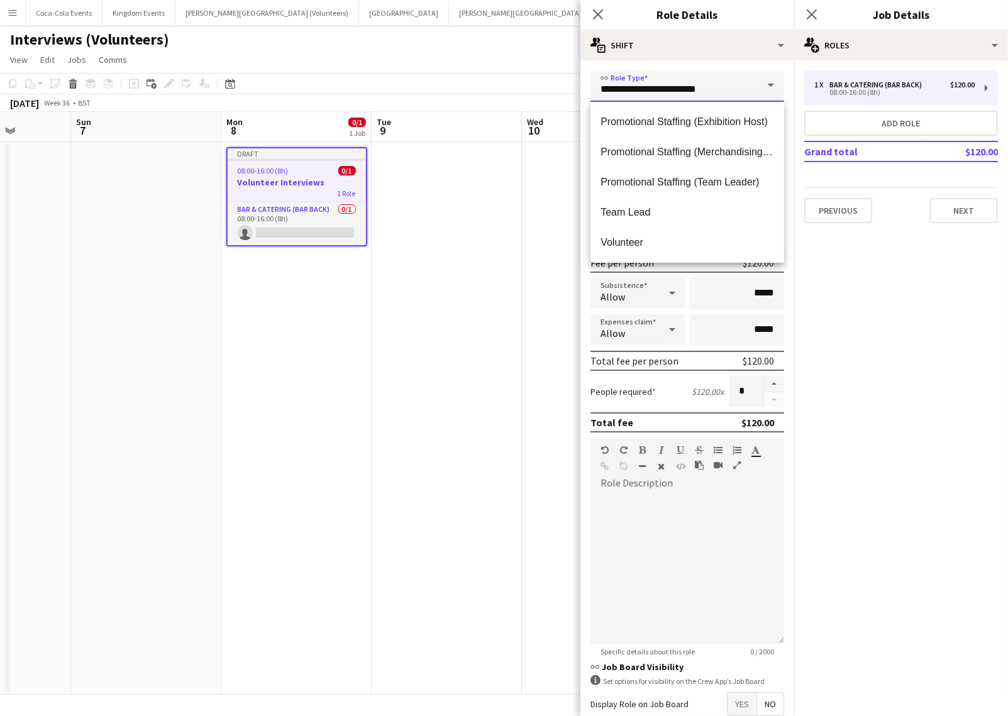
scroll to position [0, 0]
click at [468, 263] on app-date-cell at bounding box center [446, 418] width 150 height 552
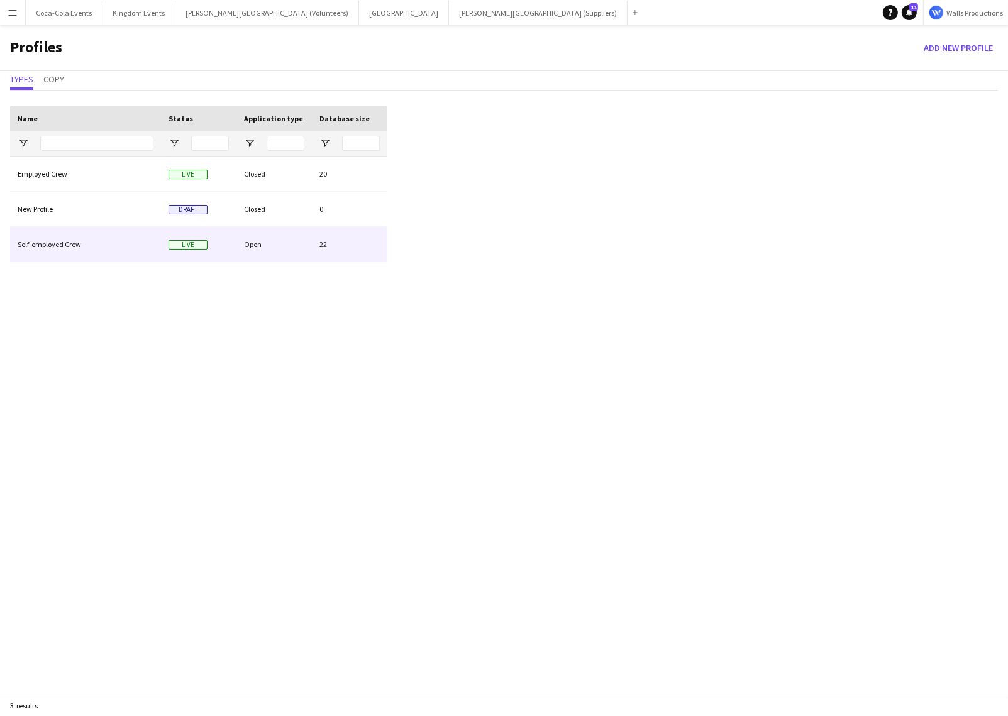
click at [65, 246] on div "Self-employed Crew" at bounding box center [85, 244] width 151 height 35
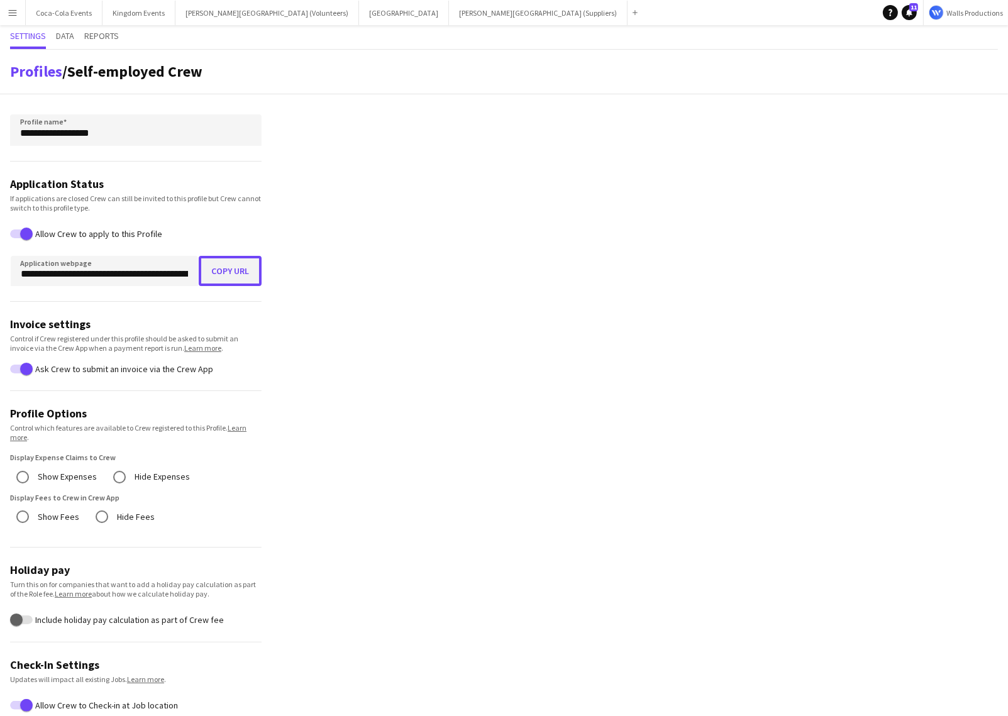
click at [226, 275] on button "Copy URL" at bounding box center [230, 271] width 63 height 30
click at [34, 74] on link "Profiles" at bounding box center [36, 71] width 52 height 19
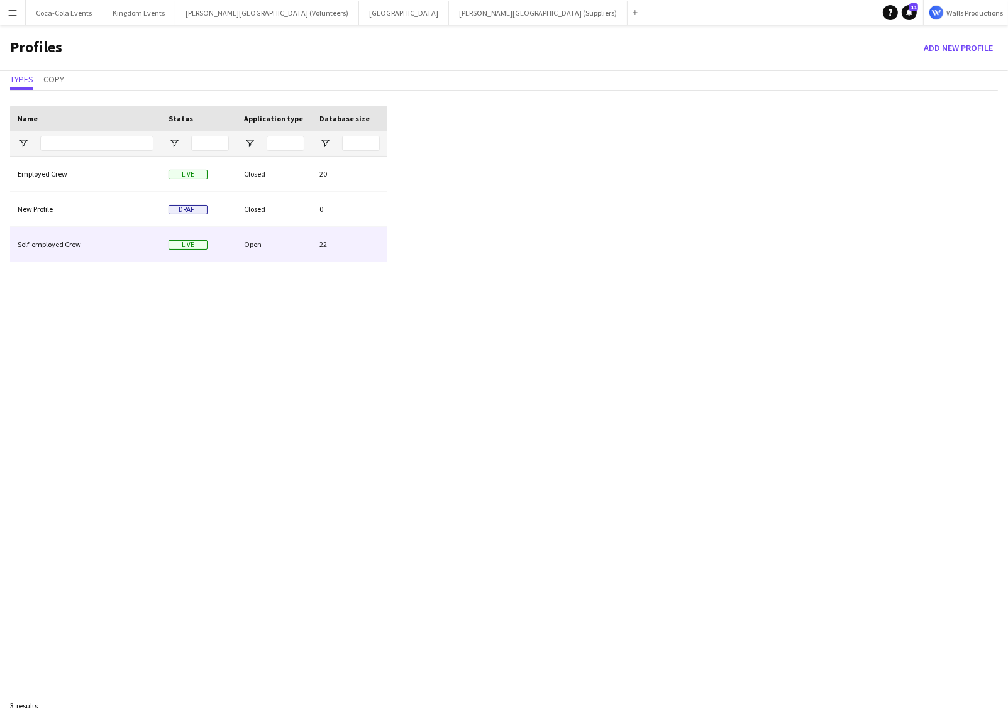
click at [53, 244] on div "Self-employed Crew" at bounding box center [85, 244] width 151 height 35
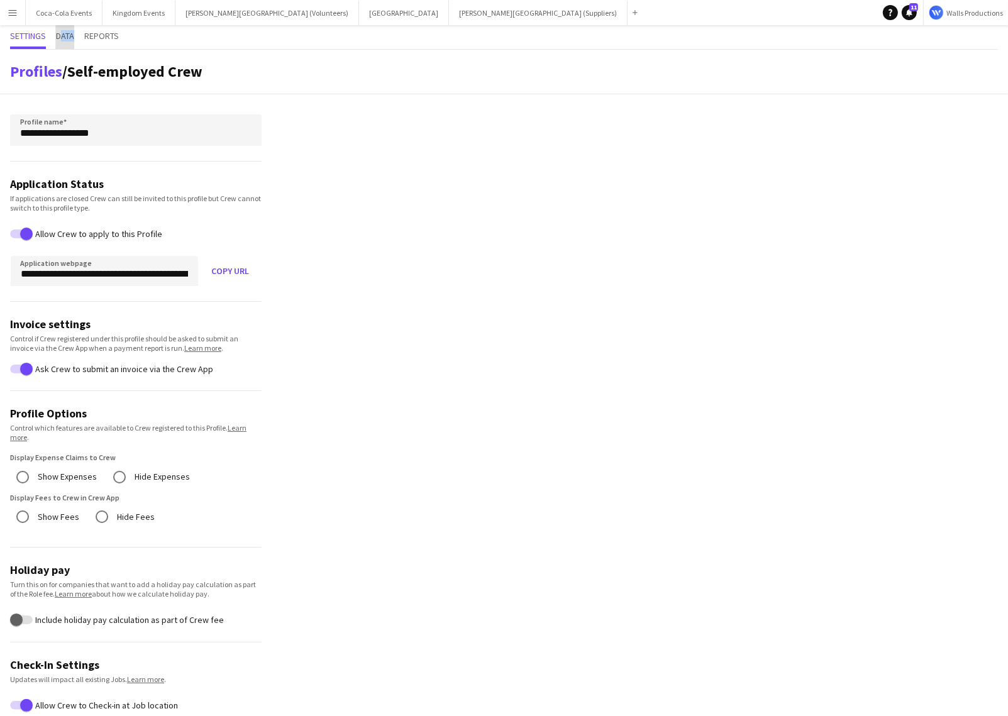
click at [62, 41] on span "Data" at bounding box center [65, 37] width 18 height 24
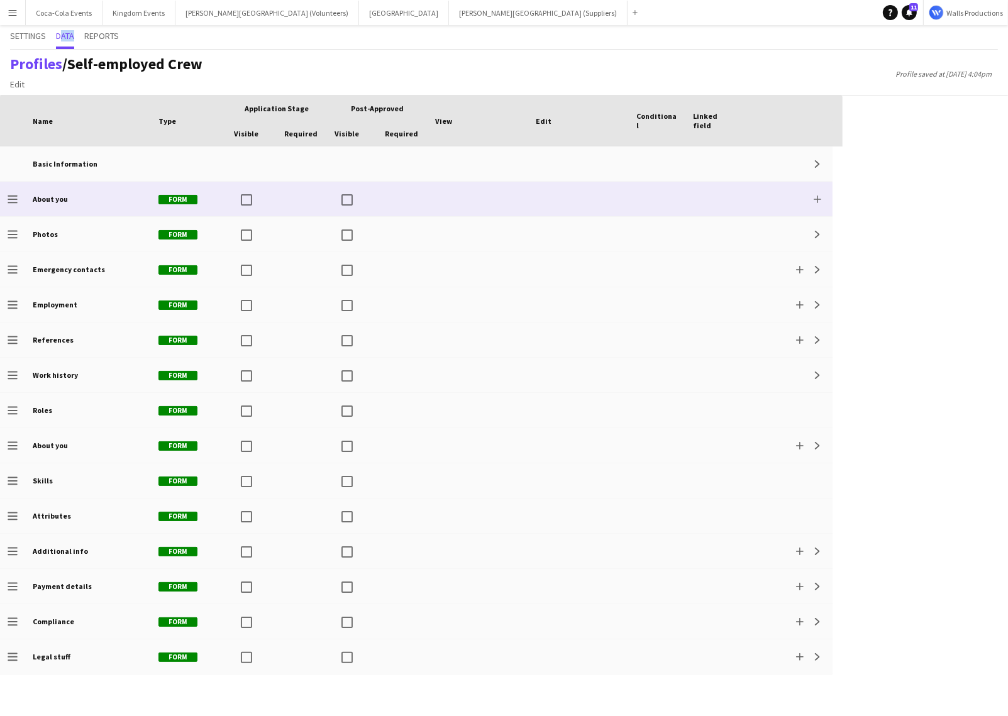
click at [40, 198] on b "About you" at bounding box center [50, 198] width 35 height 9
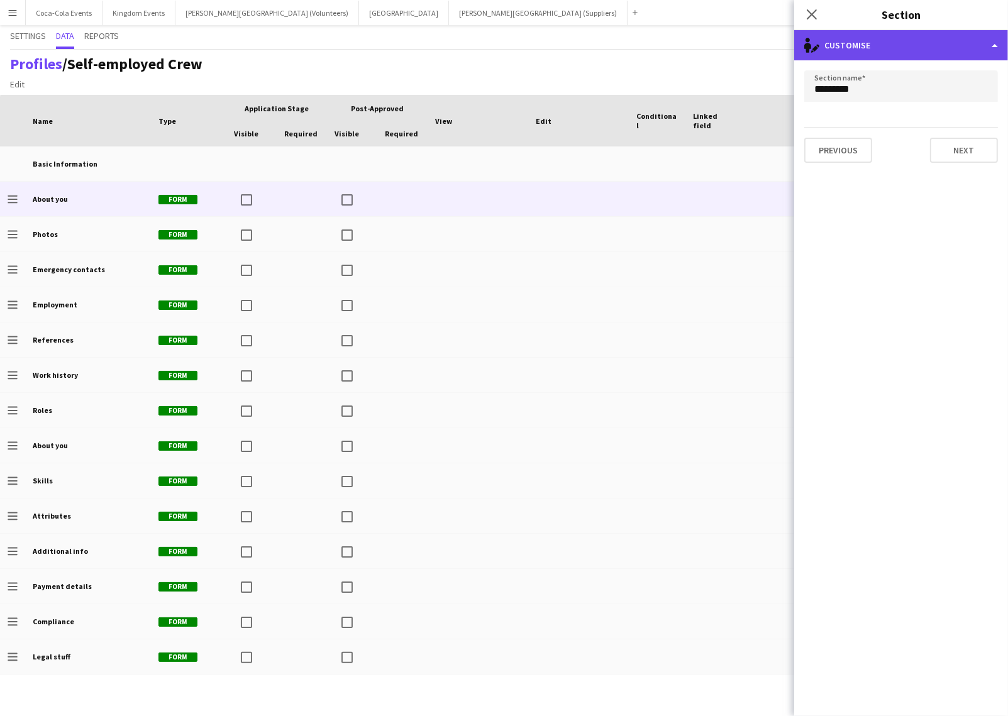
click at [850, 44] on div "single-neutral-actions-edit-1 Customise" at bounding box center [901, 45] width 214 height 30
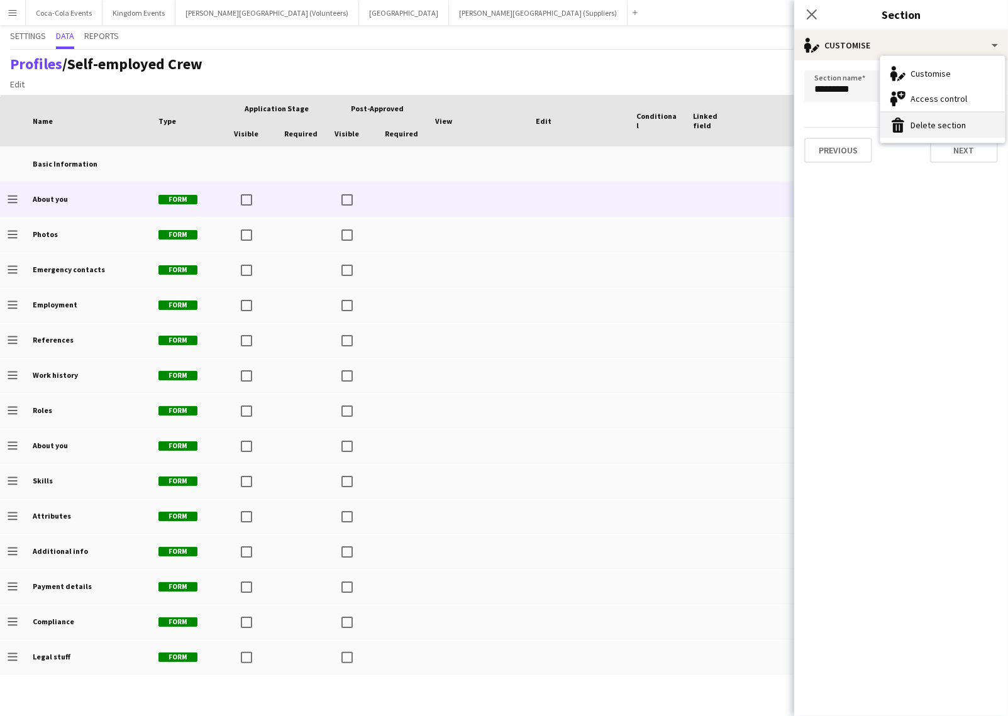
click at [940, 129] on button "Delete section [GEOGRAPHIC_DATA] section" at bounding box center [942, 125] width 124 height 25
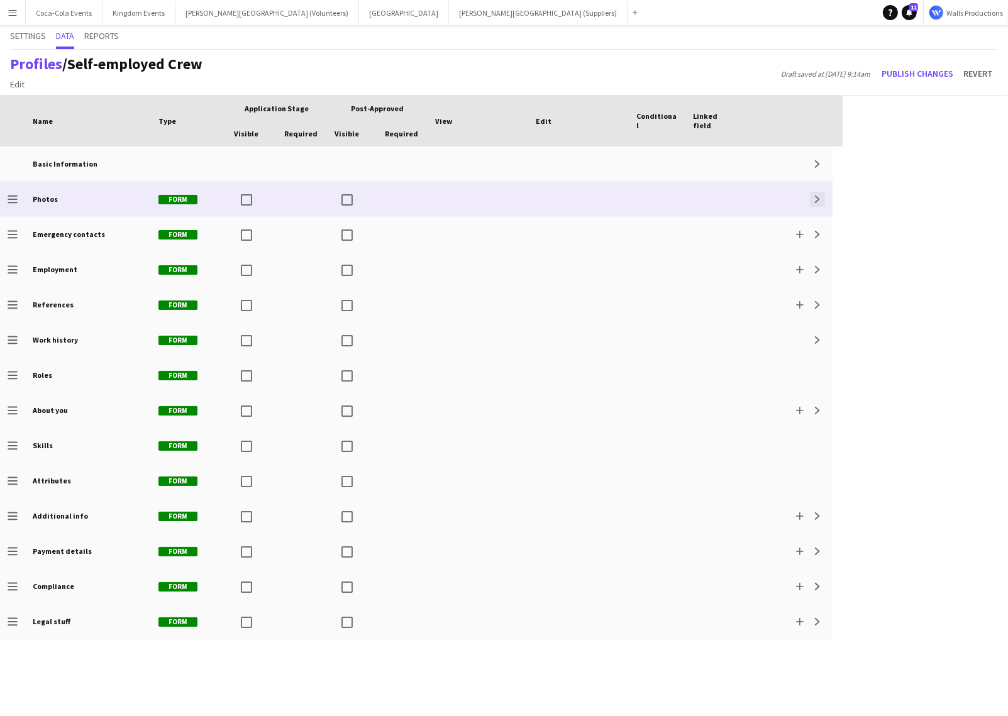
click at [815, 197] on app-icon "Expand" at bounding box center [817, 199] width 8 height 8
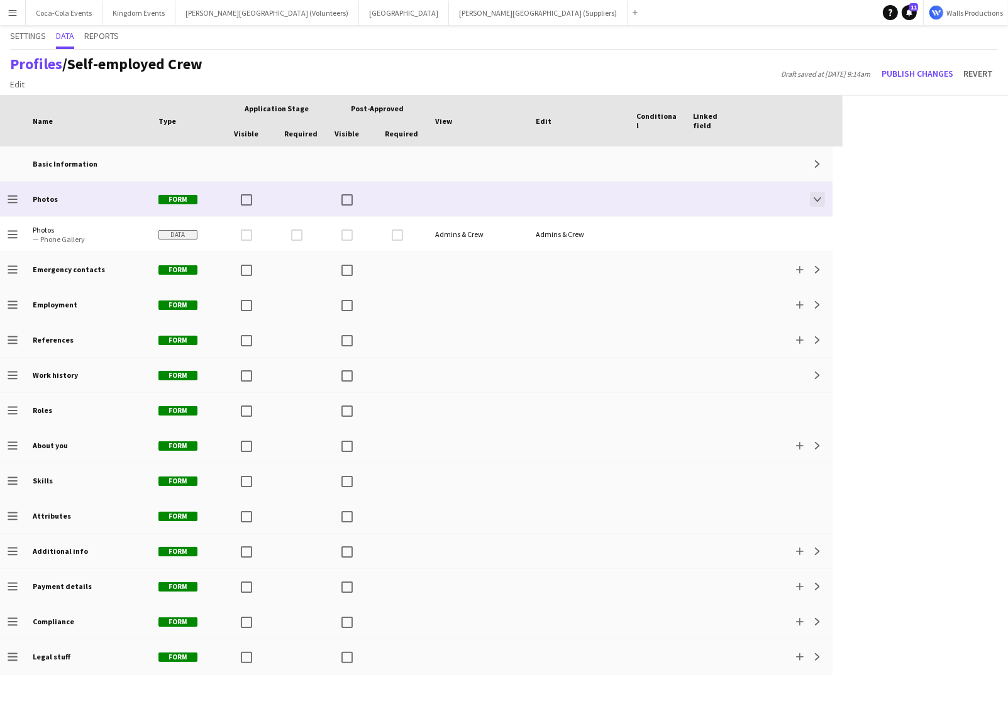
click at [815, 197] on app-icon "Collapse" at bounding box center [817, 199] width 8 height 8
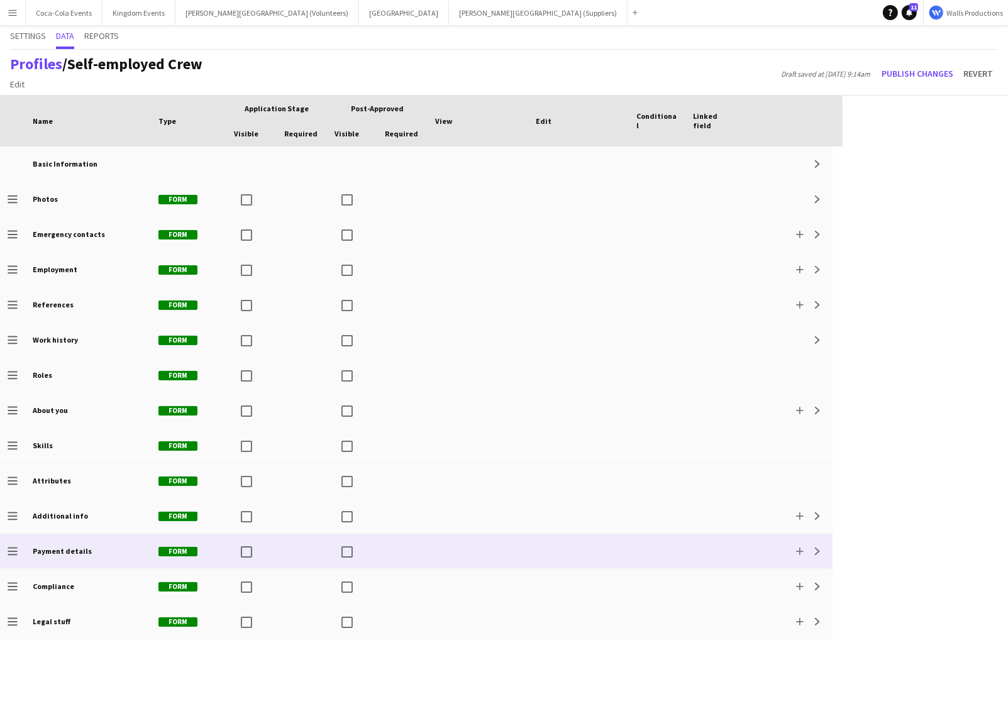
drag, startPoint x: 49, startPoint y: 201, endPoint x: 59, endPoint y: 544, distance: 342.7
click at [59, 544] on div "Basic Information Expand Drag to change order Photos Form Expand Drag to change…" at bounding box center [416, 392] width 832 height 493
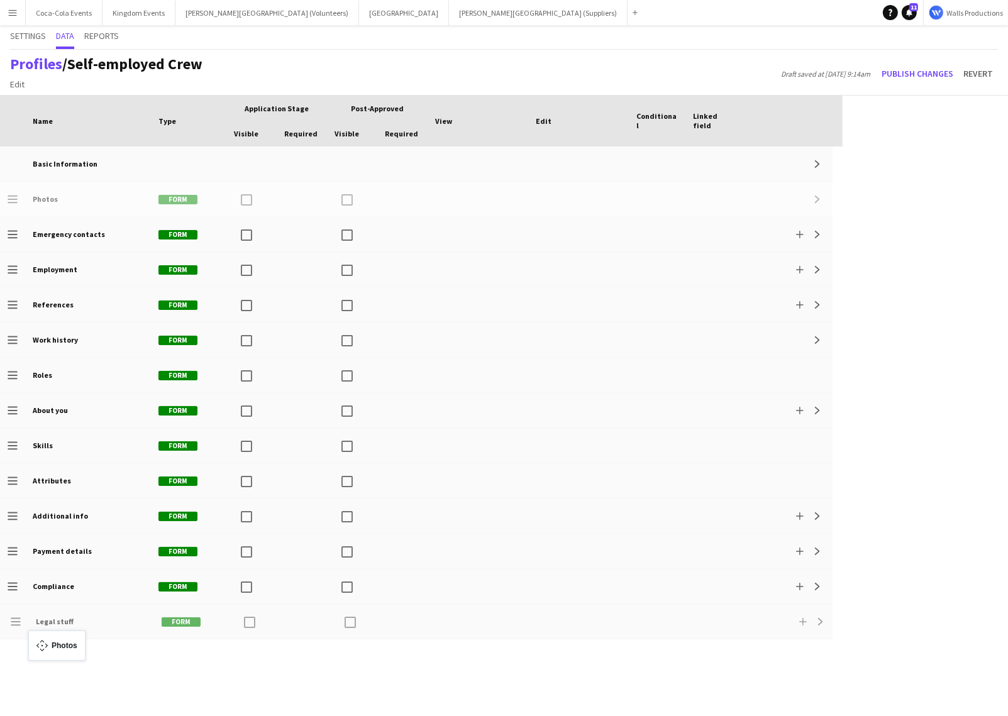
drag, startPoint x: 13, startPoint y: 198, endPoint x: 35, endPoint y: 638, distance: 440.5
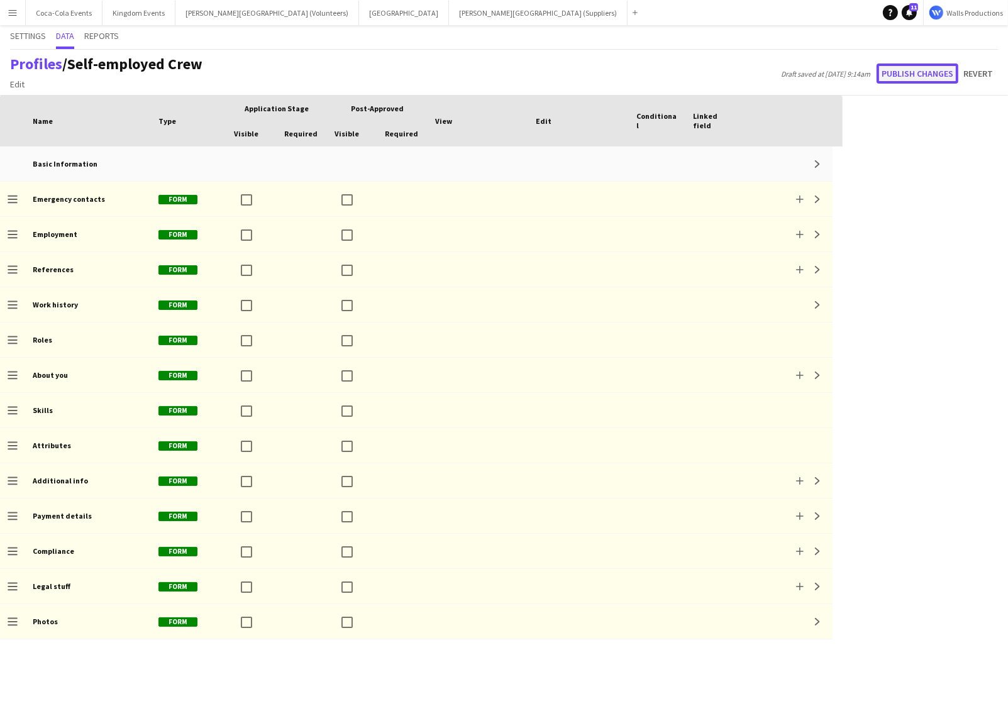
click at [904, 72] on button "Publish changes" at bounding box center [917, 73] width 82 height 20
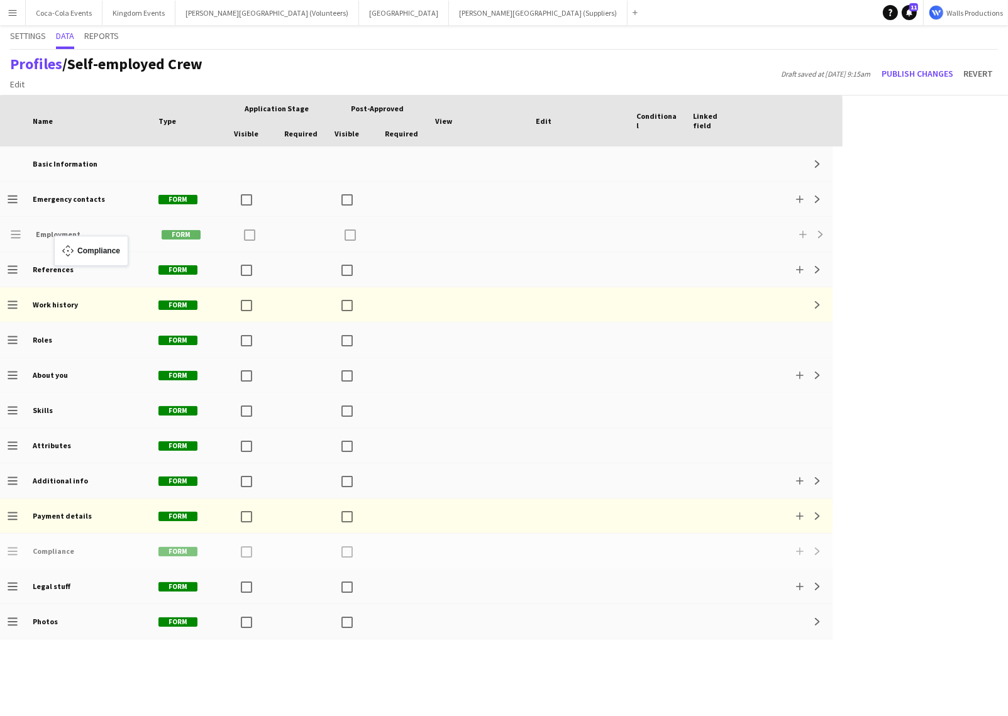
drag, startPoint x: 13, startPoint y: 550, endPoint x: 60, endPoint y: 243, distance: 310.3
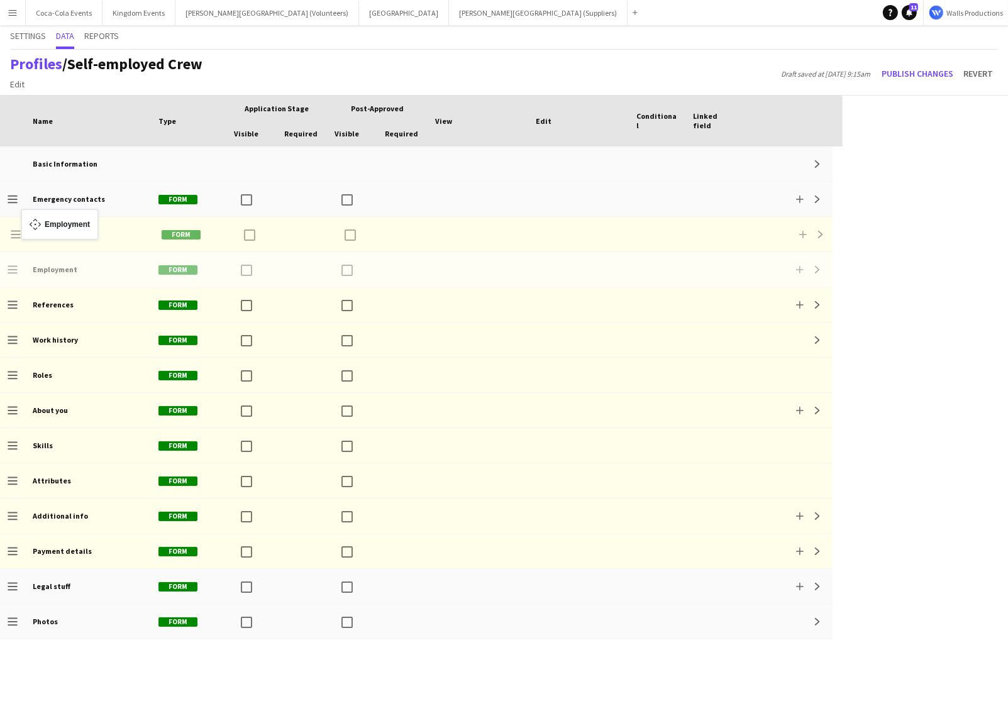
drag, startPoint x: 13, startPoint y: 268, endPoint x: 28, endPoint y: 217, distance: 53.5
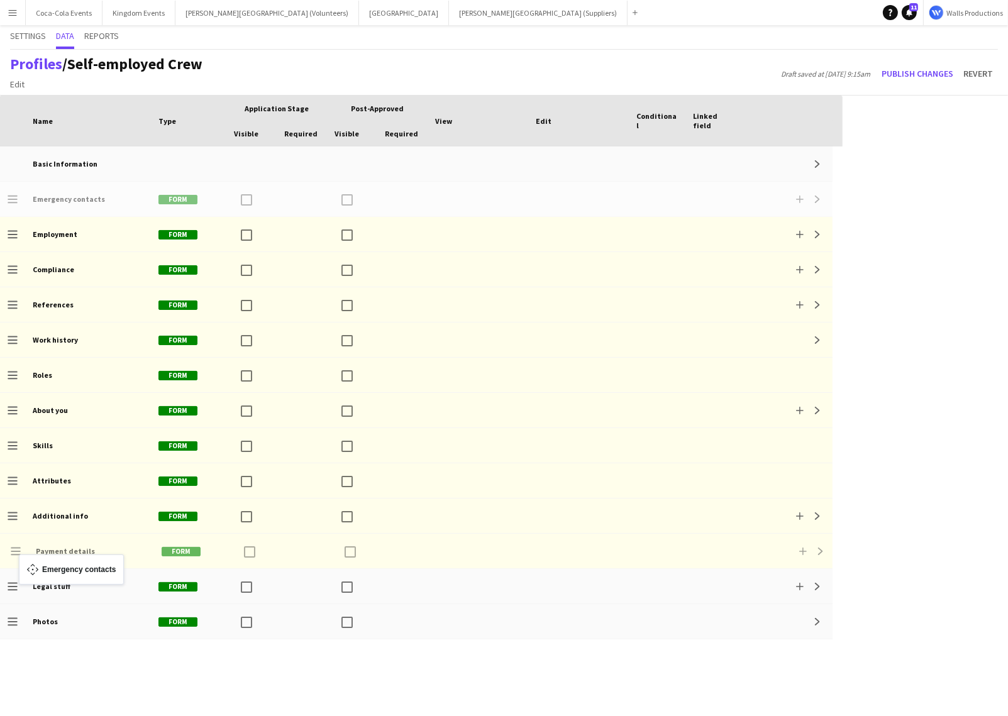
drag, startPoint x: 11, startPoint y: 199, endPoint x: 25, endPoint y: 562, distance: 362.9
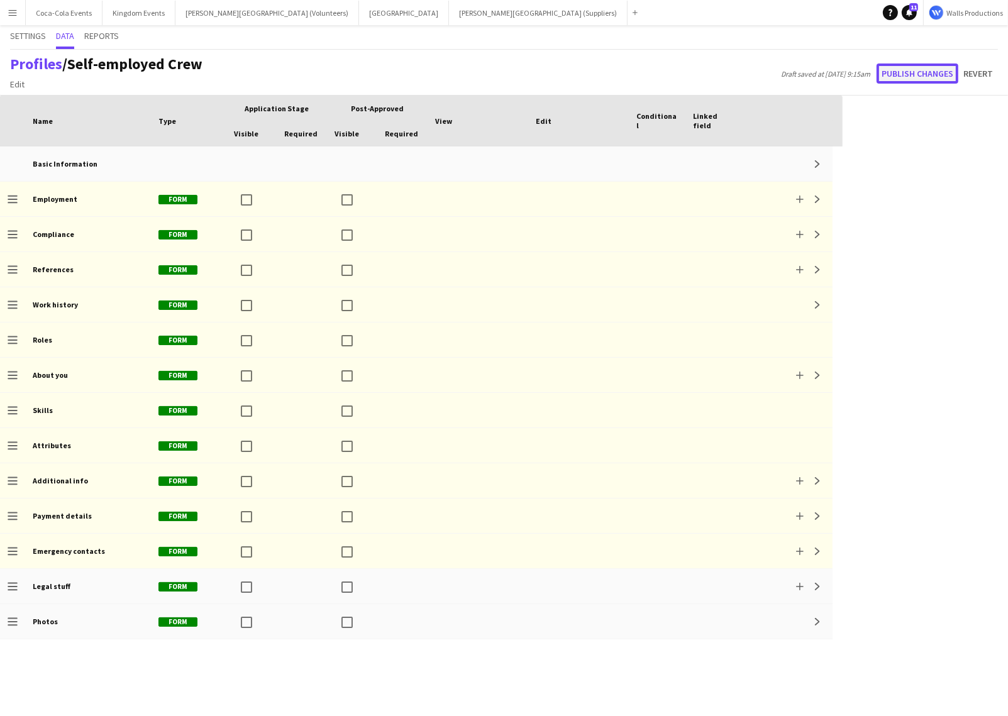
click at [913, 75] on button "Publish changes" at bounding box center [917, 73] width 82 height 20
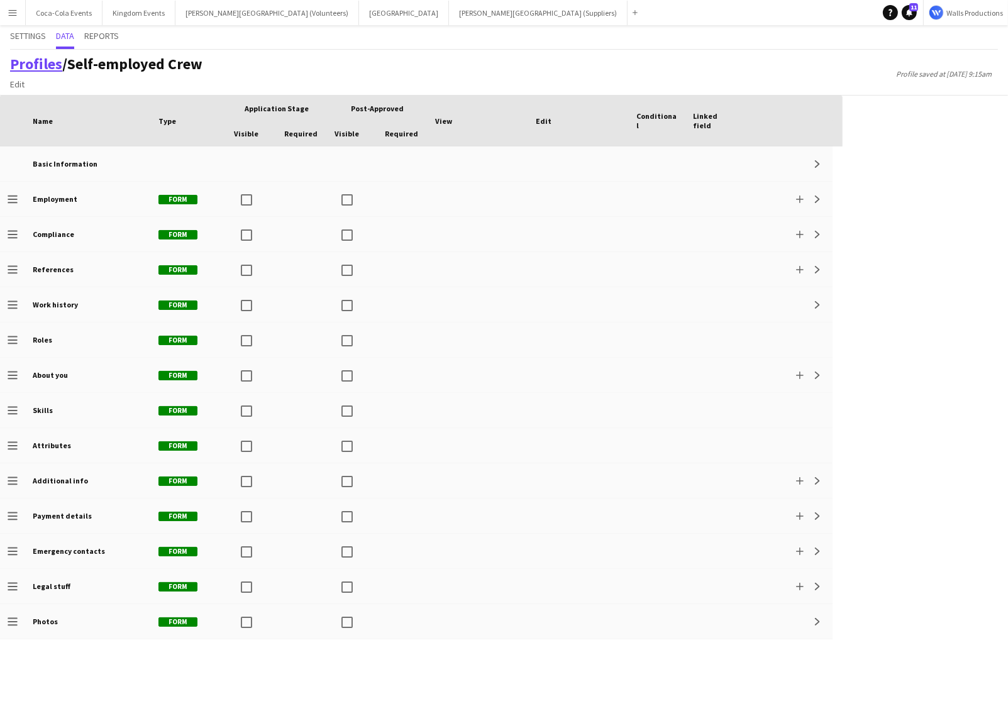
click at [27, 67] on link "Profiles" at bounding box center [36, 63] width 52 height 19
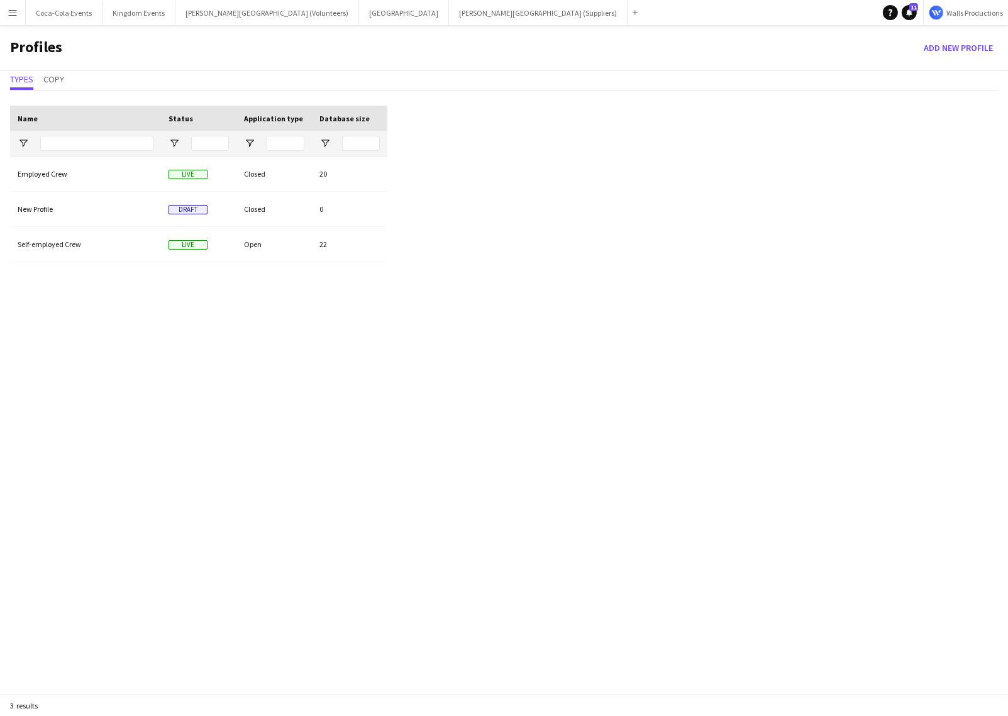
click at [13, 9] on app-icon "Menu" at bounding box center [13, 13] width 10 height 10
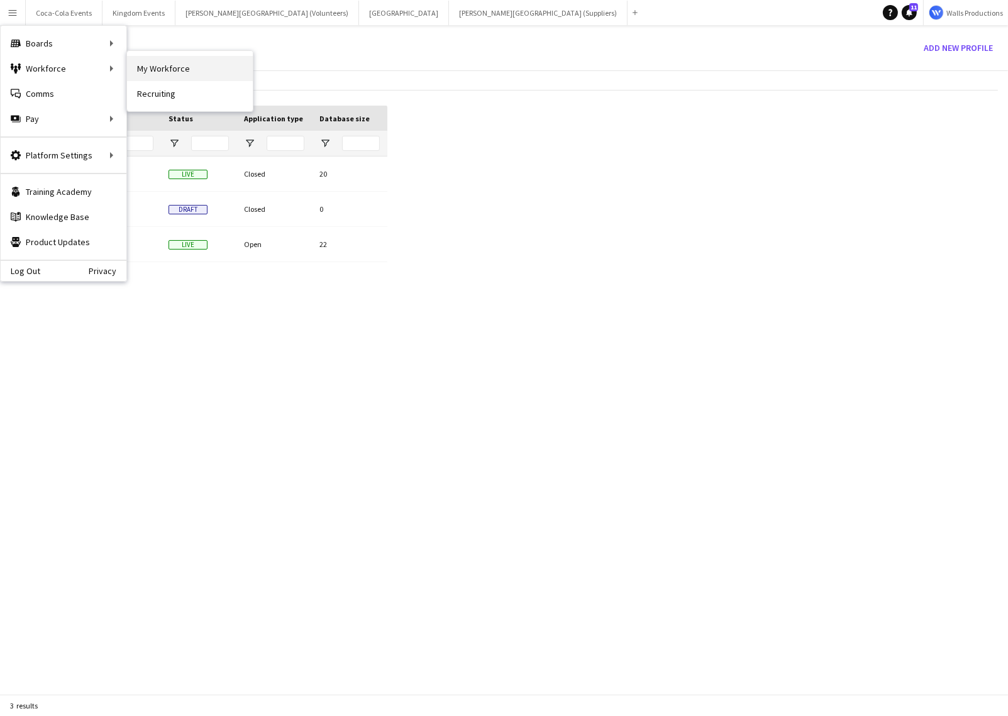
click at [187, 60] on link "My Workforce" at bounding box center [190, 68] width 126 height 25
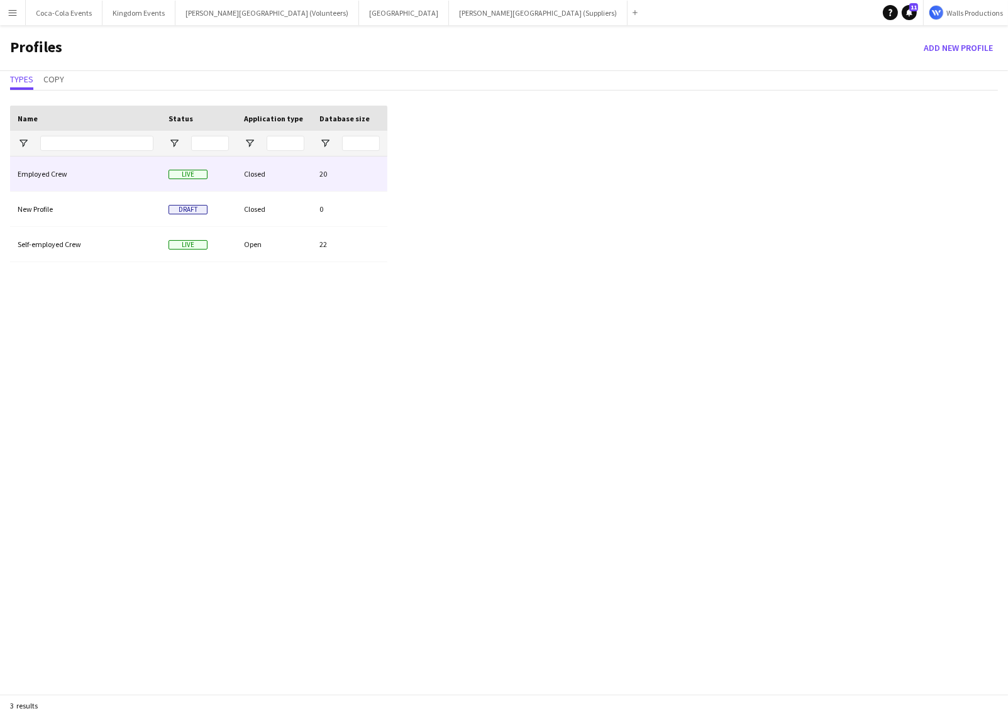
click at [49, 175] on div "Employed Crew" at bounding box center [85, 174] width 151 height 35
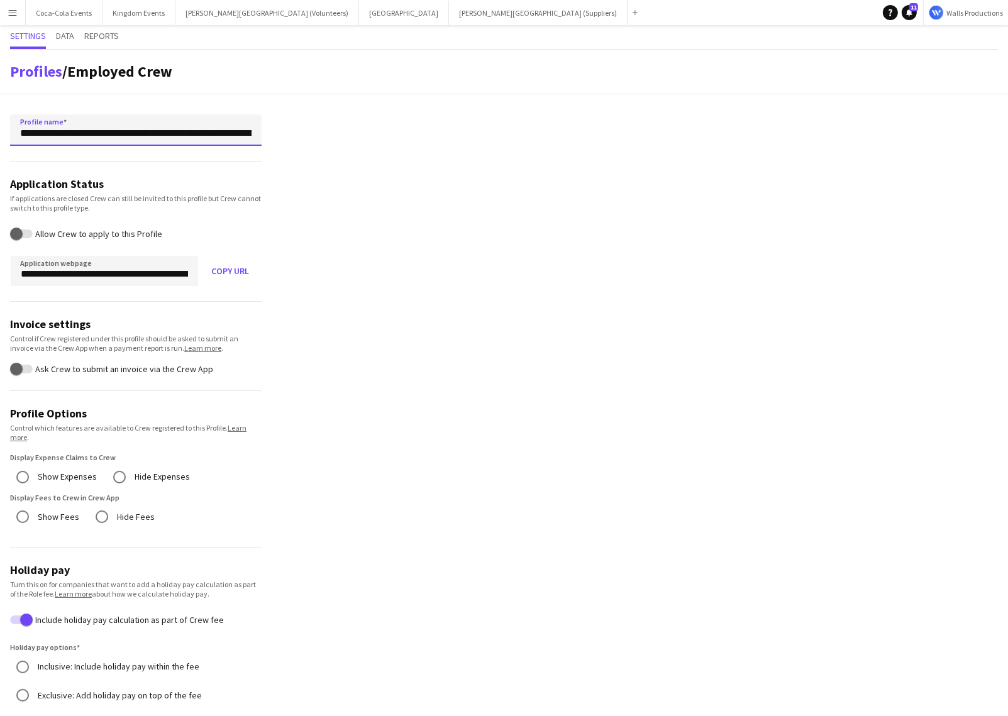
click at [107, 130] on input "**********" at bounding box center [135, 129] width 251 height 31
type input "********"
click at [23, 40] on span "Settings" at bounding box center [28, 35] width 36 height 9
click at [28, 70] on link "Profiles" at bounding box center [36, 71] width 52 height 19
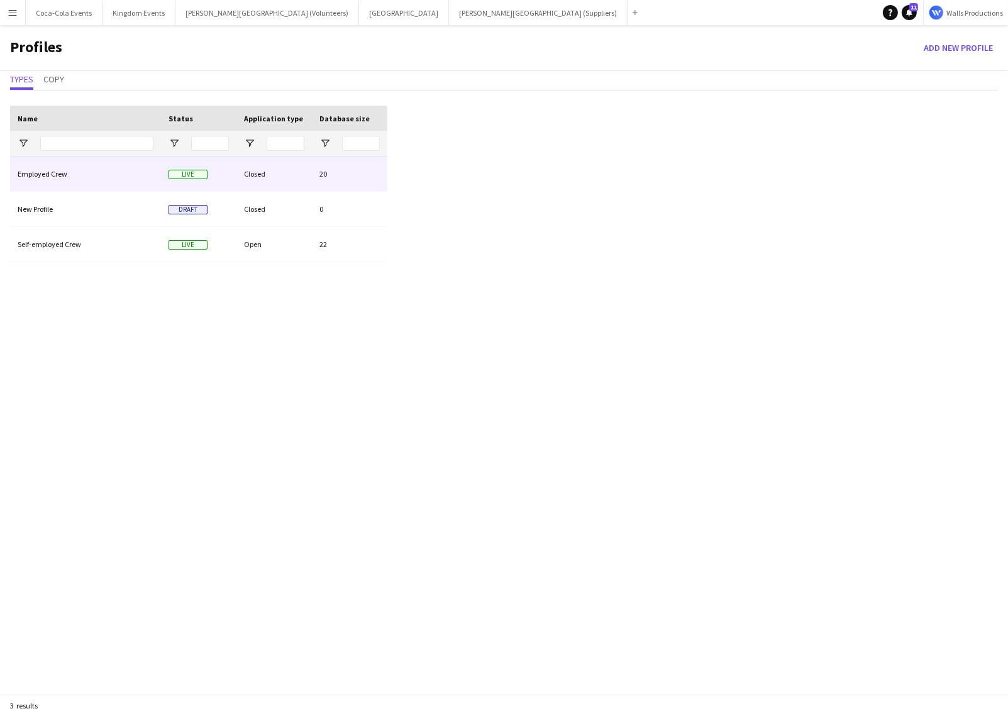
click at [37, 173] on div "Employed Crew" at bounding box center [85, 174] width 151 height 35
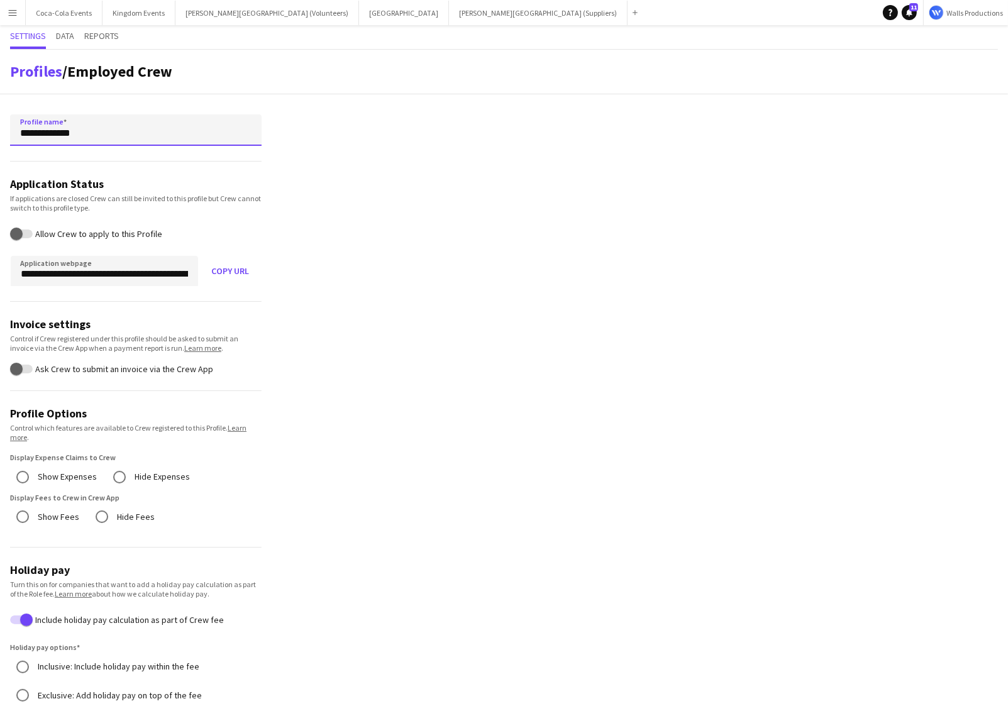
click at [87, 131] on input "**********" at bounding box center [135, 129] width 251 height 31
type input "********"
click at [41, 114] on input "********" at bounding box center [135, 129] width 251 height 31
click at [67, 131] on input "********" at bounding box center [135, 129] width 251 height 31
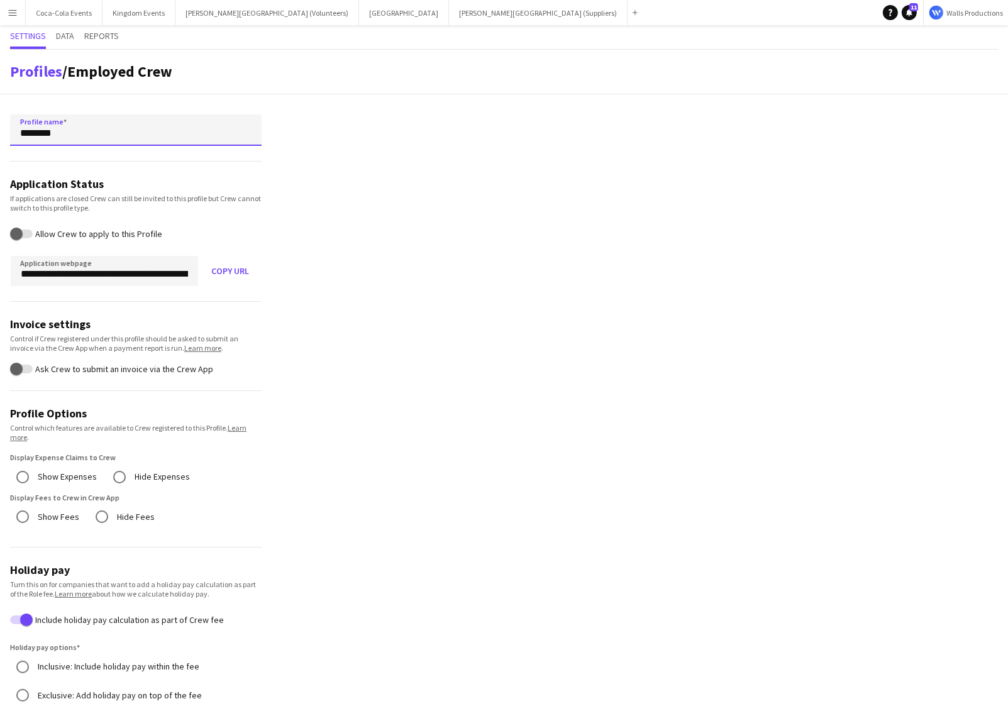
click at [199, 256] on button "Copy URL" at bounding box center [230, 271] width 63 height 30
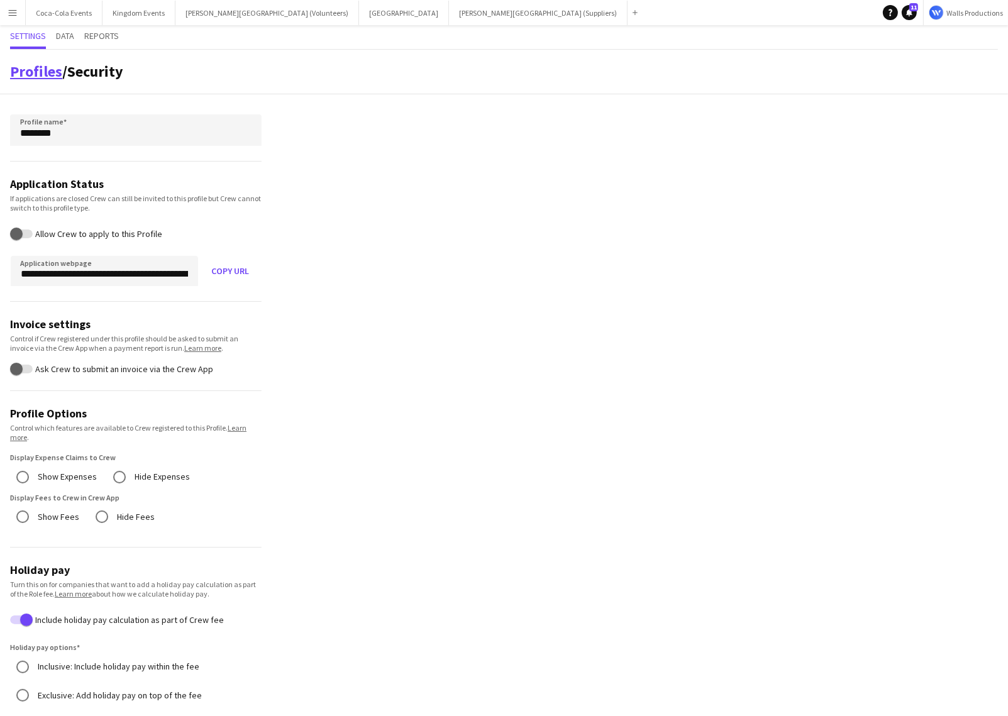
click at [33, 70] on link "Profiles" at bounding box center [36, 71] width 52 height 19
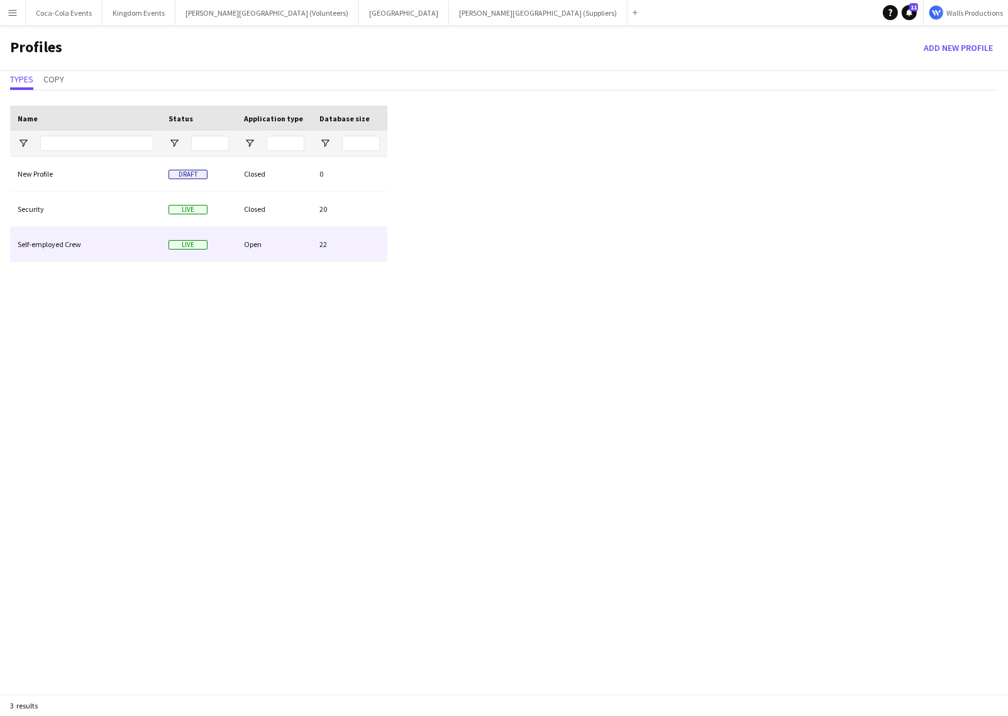
click at [39, 243] on div "Self-employed Crew" at bounding box center [85, 244] width 151 height 35
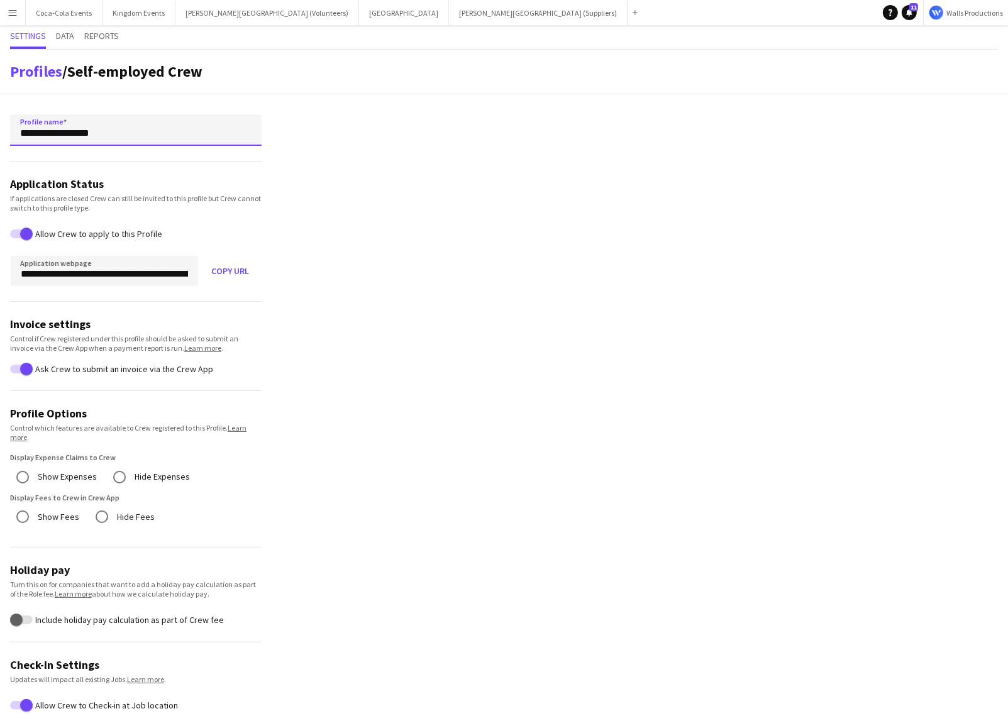
click at [125, 131] on input "**********" at bounding box center [135, 129] width 251 height 31
type input "**********"
click at [199, 256] on button "Copy URL" at bounding box center [230, 271] width 63 height 30
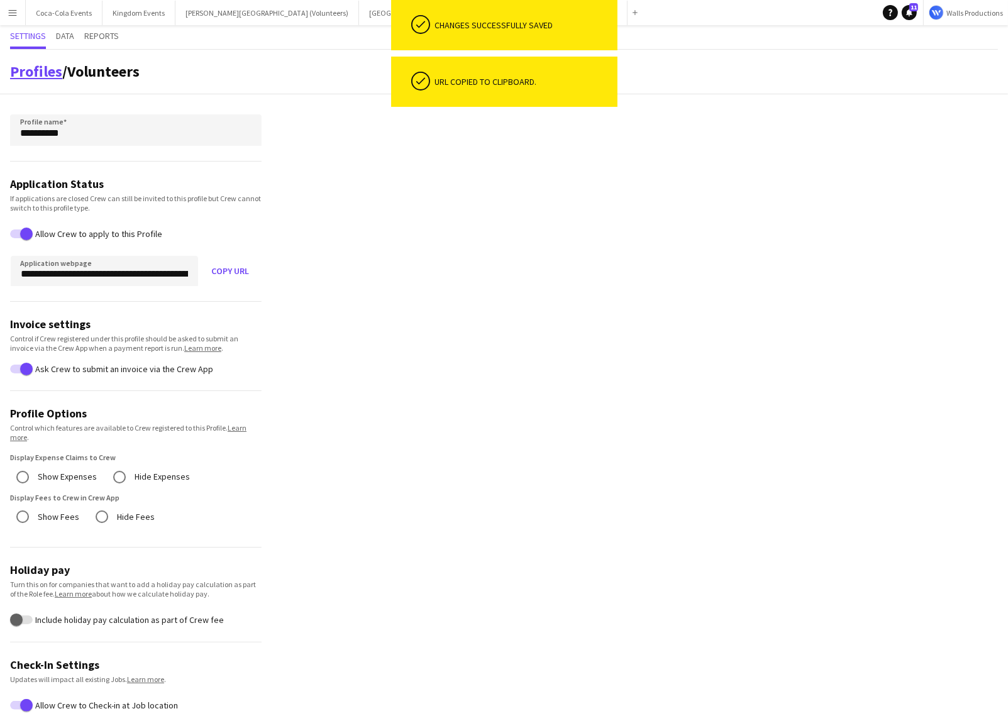
click at [15, 70] on link "Profiles" at bounding box center [36, 71] width 52 height 19
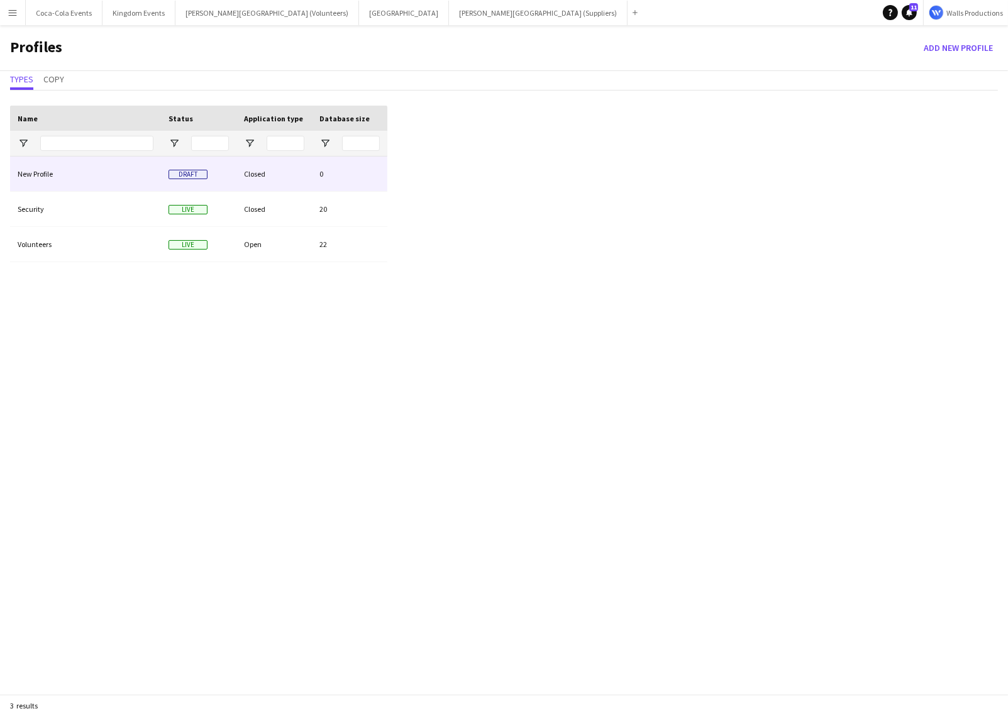
click at [33, 177] on div "New Profile" at bounding box center [85, 174] width 151 height 35
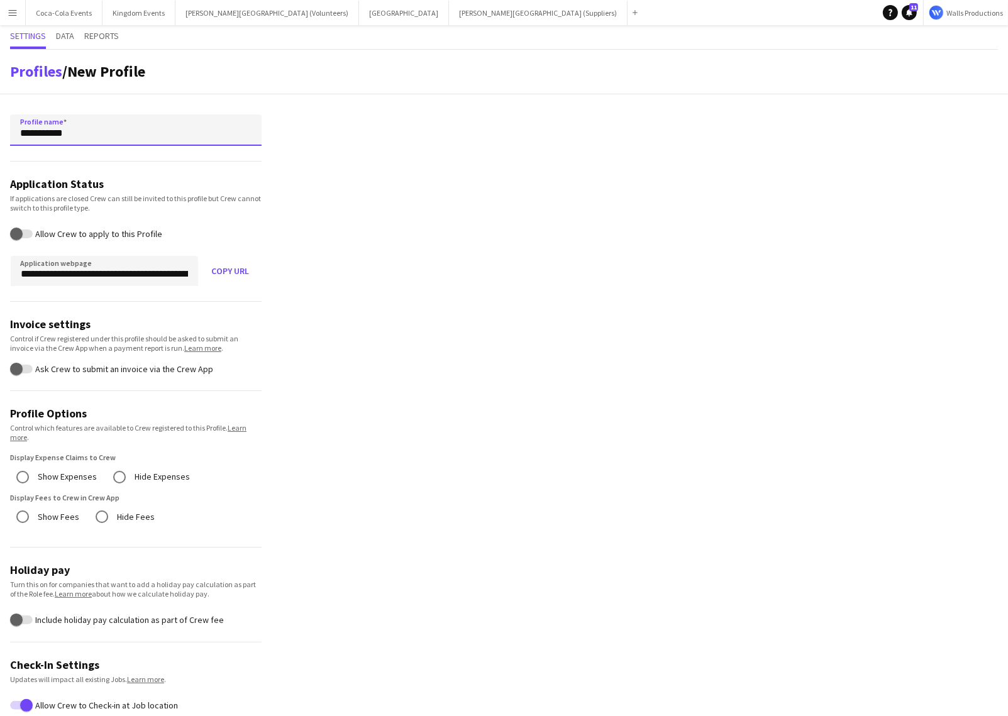
click at [107, 126] on input "**********" at bounding box center [135, 129] width 251 height 31
paste input "**********"
type input "**********"
click at [199, 256] on button "Copy URL" at bounding box center [230, 271] width 63 height 30
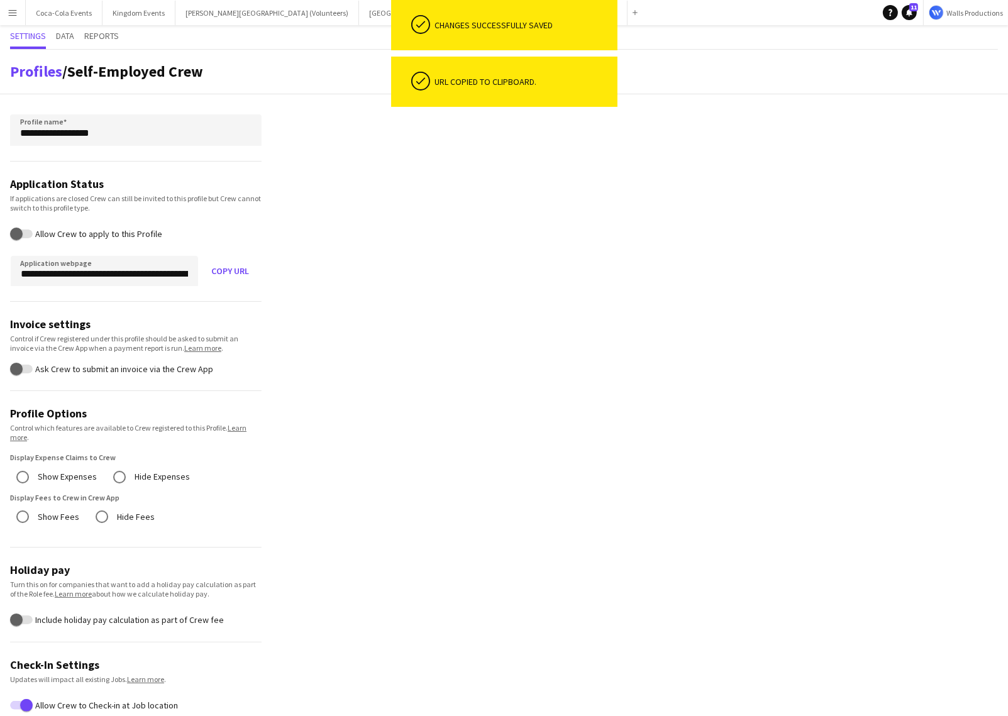
click at [368, 245] on app-profile-settings "**********" at bounding box center [504, 631] width 1008 height 1163
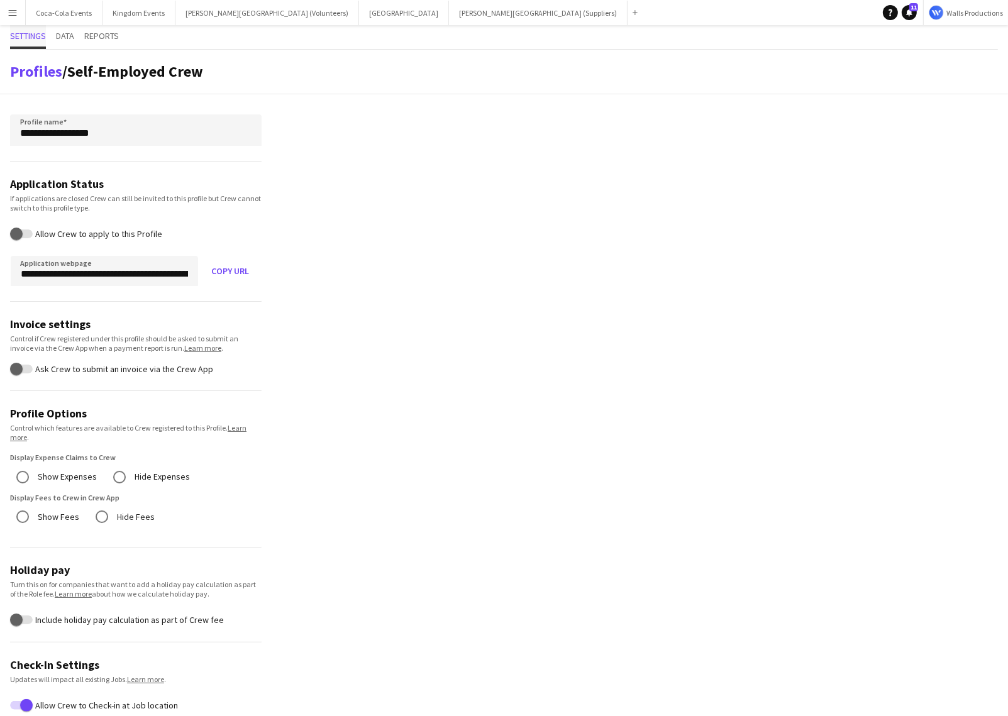
click at [23, 40] on span "Settings" at bounding box center [28, 35] width 36 height 9
click at [28, 66] on link "Profiles" at bounding box center [36, 71] width 52 height 19
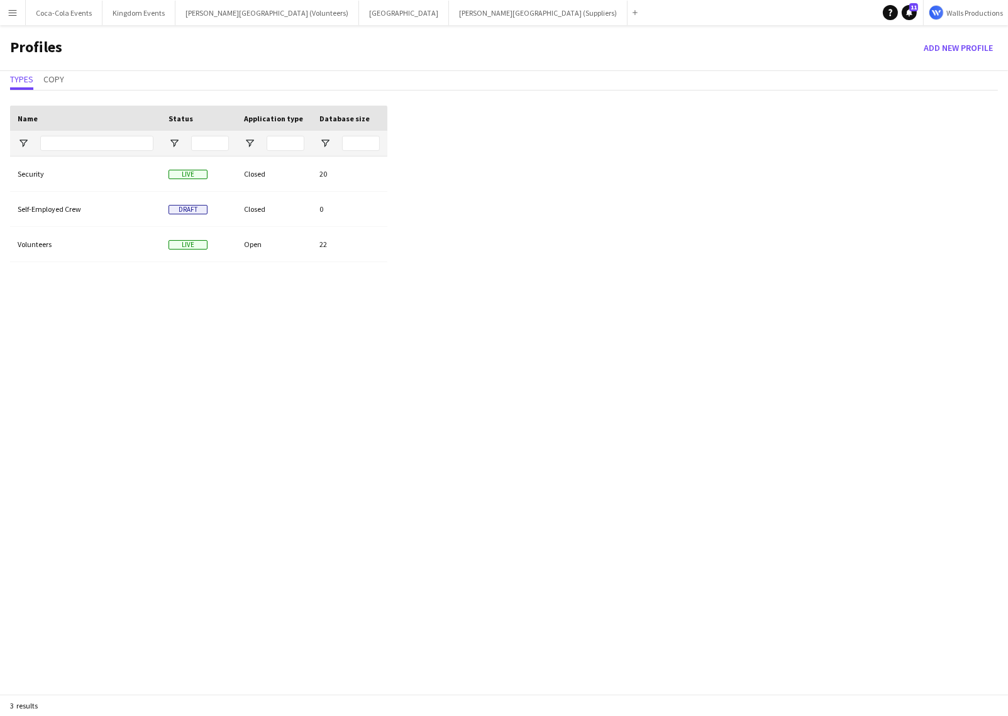
click at [516, 168] on div "Drag here to set row groups Drag here to set column labels Name Status Applicat…" at bounding box center [504, 413] width 1008 height 635
click at [198, 509] on div "Security Live Closed 20 Self-Employed Crew Draft Closed 0 Volunteers Live Open …" at bounding box center [198, 439] width 377 height 564
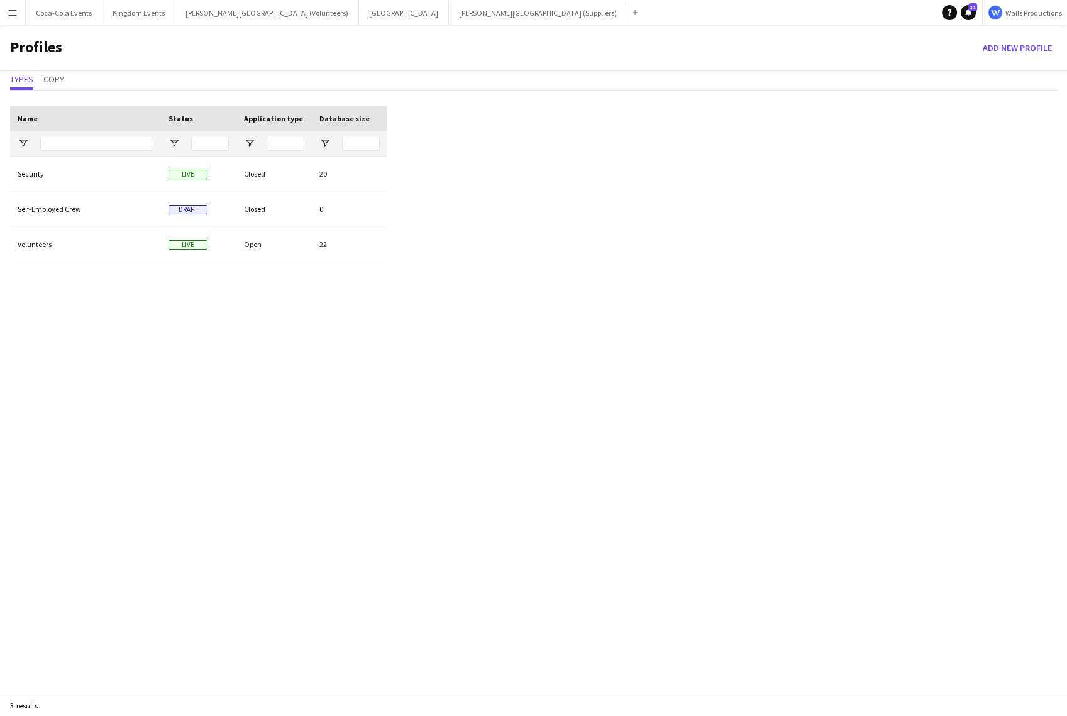
click at [838, 625] on div "Drag here to set row groups Drag here to set column labels Name Status Applicat…" at bounding box center [533, 413] width 1067 height 635
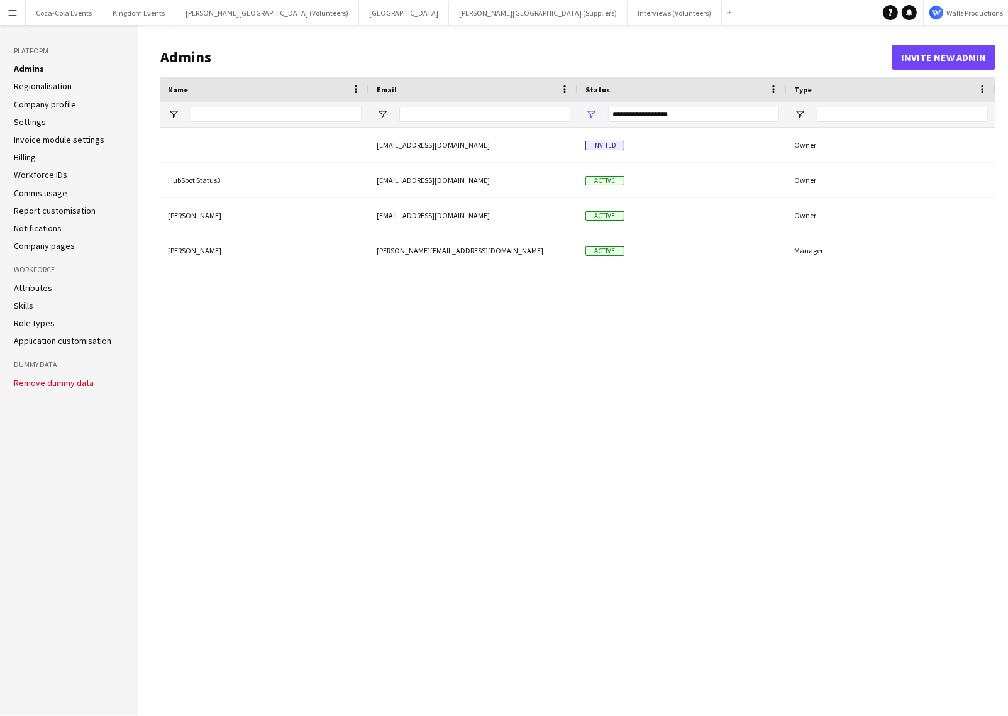
click at [34, 325] on link "Role types" at bounding box center [34, 322] width 41 height 11
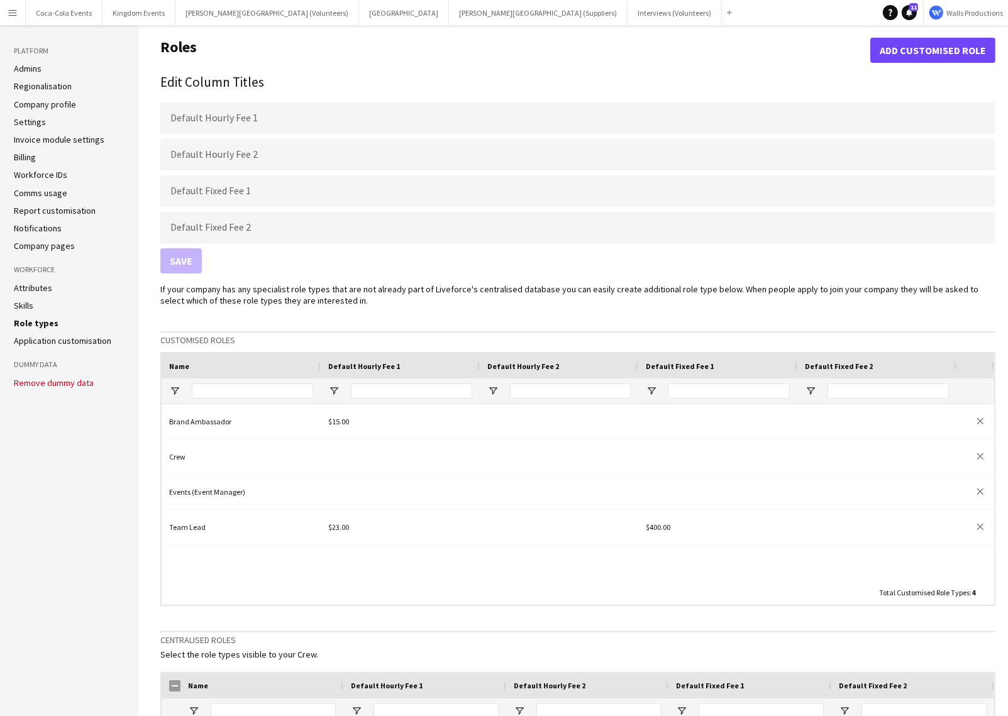
click at [190, 558] on div "Brand Ambassador $15.00 close Crew close Events (Event Manager) close Team Lead…" at bounding box center [578, 492] width 832 height 176
click at [913, 54] on button "Add customised role" at bounding box center [932, 50] width 125 height 25
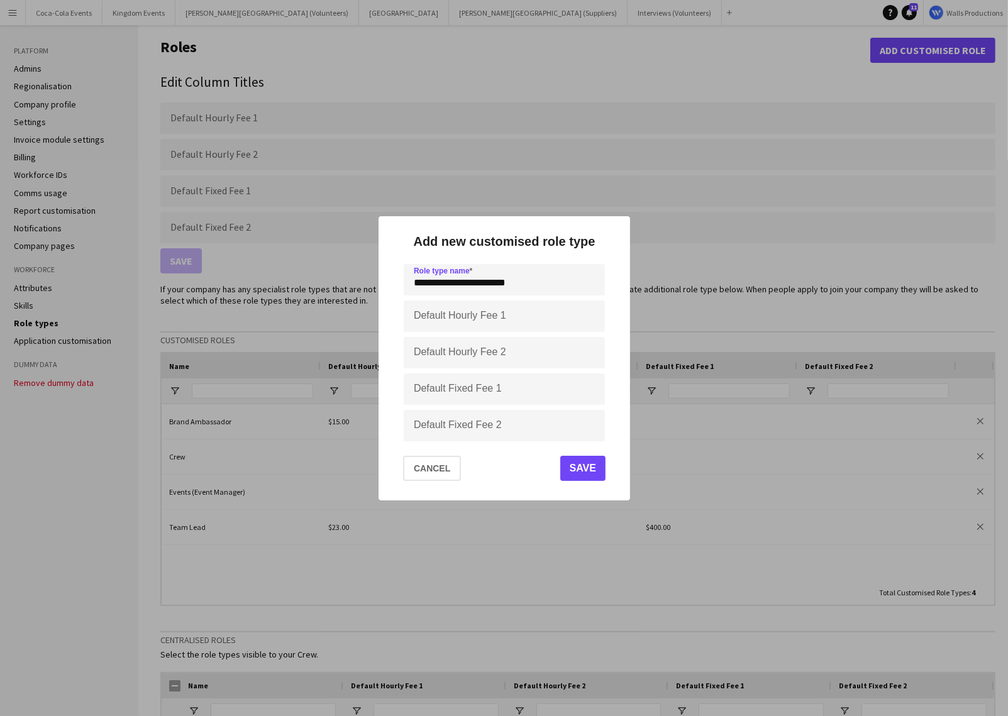
type input "**********"
click at [578, 468] on button "Save" at bounding box center [581, 468] width 45 height 25
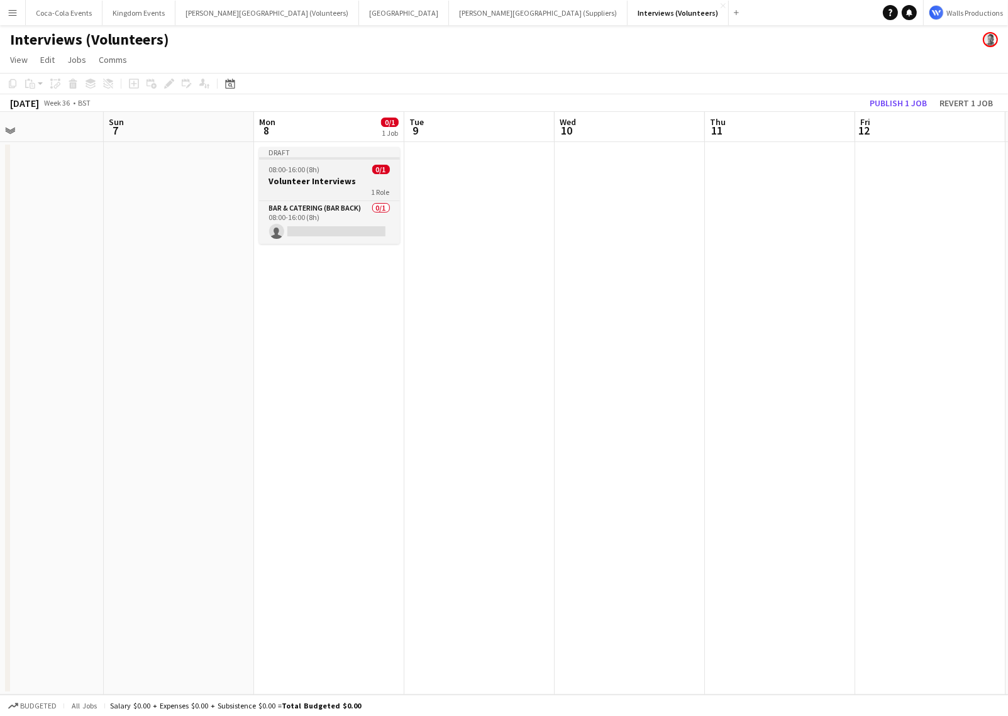
scroll to position [0, 514]
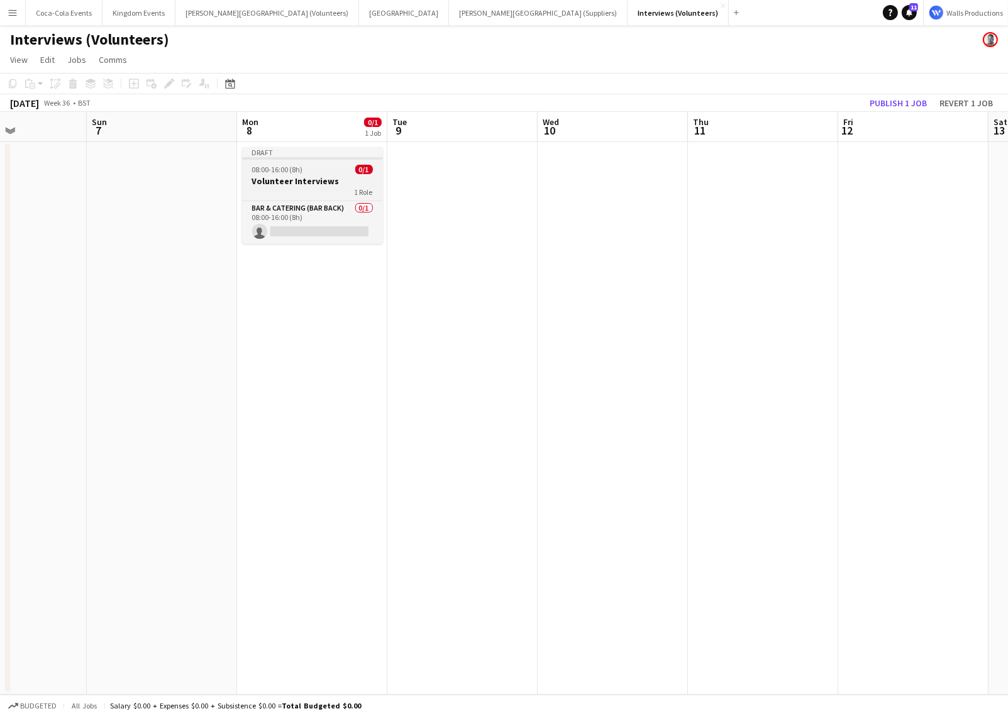
click at [282, 175] on app-job-card "Draft 08:00-16:00 (8h) 0/1 Volunteer Interviews 1 Role Bar & Catering (Bar Back…" at bounding box center [312, 195] width 141 height 97
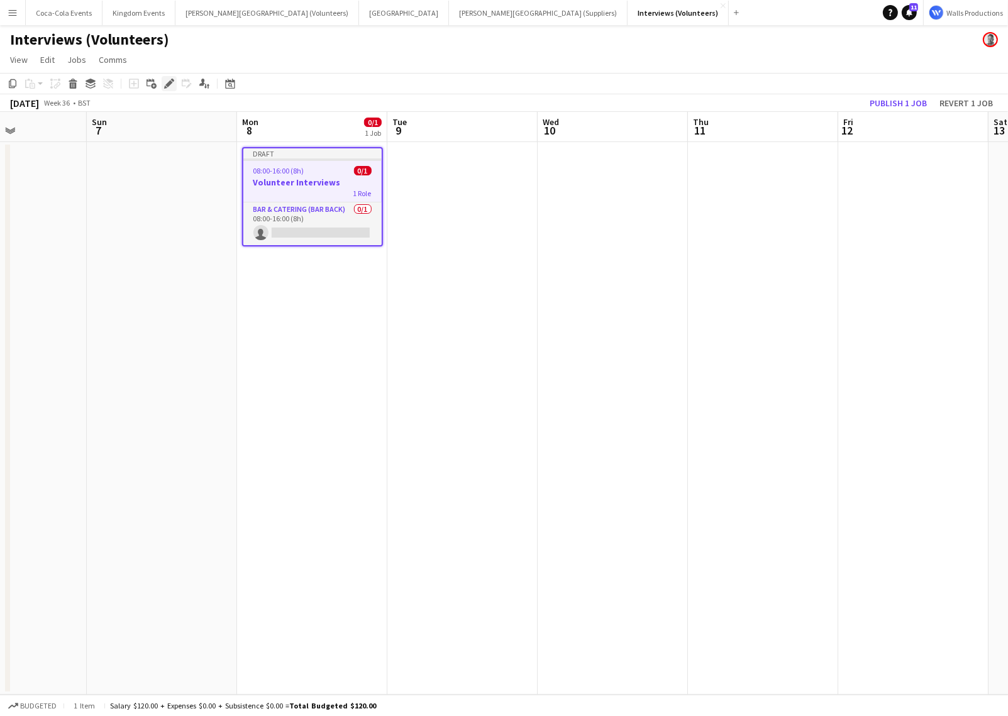
click at [166, 80] on icon "Edit" at bounding box center [169, 84] width 10 height 10
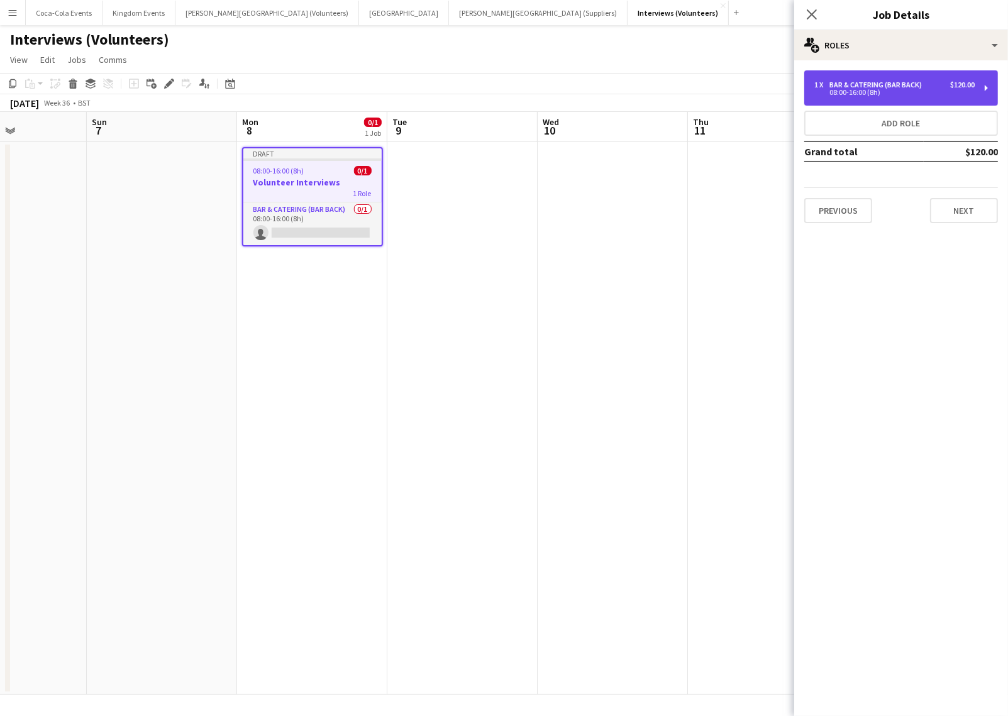
click at [933, 85] on div "1 x Bar & Catering (Bar Back) $120.00" at bounding box center [894, 84] width 160 height 9
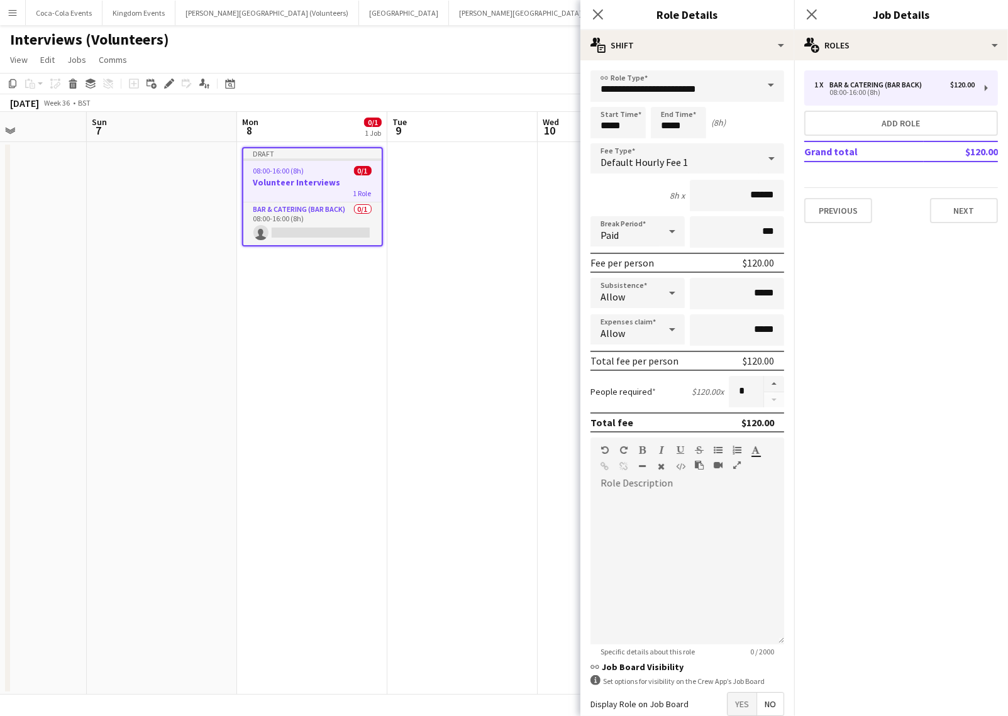
click at [755, 162] on div "Default Hourly Fee 1" at bounding box center [674, 158] width 168 height 30
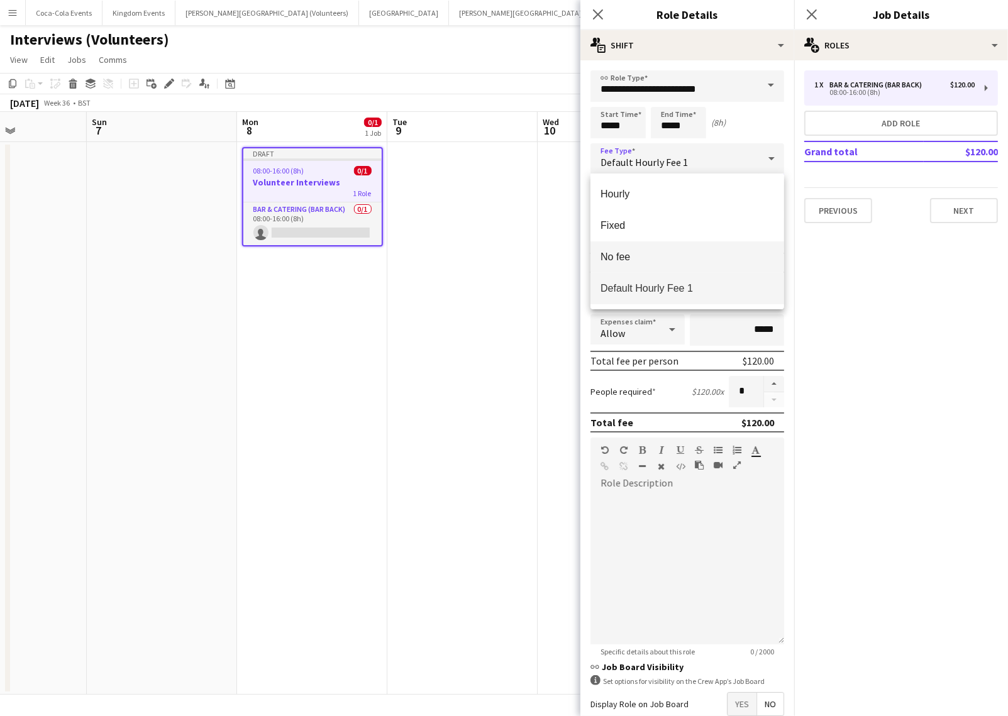
click at [678, 255] on span "No fee" at bounding box center [686, 257] width 173 height 12
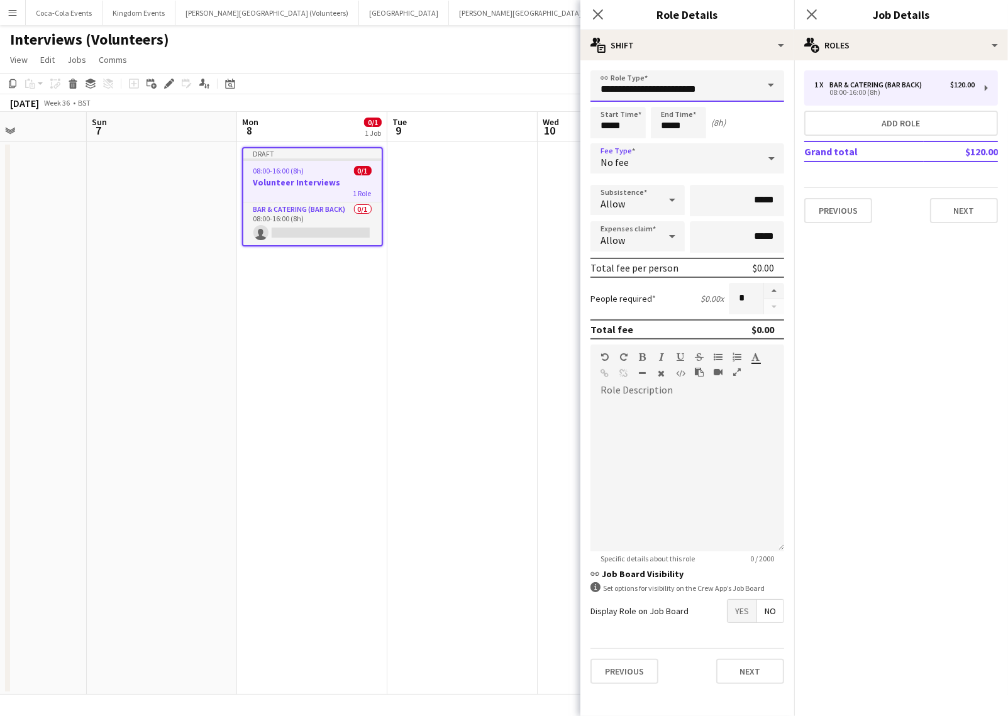
click at [642, 83] on input "**********" at bounding box center [687, 85] width 194 height 31
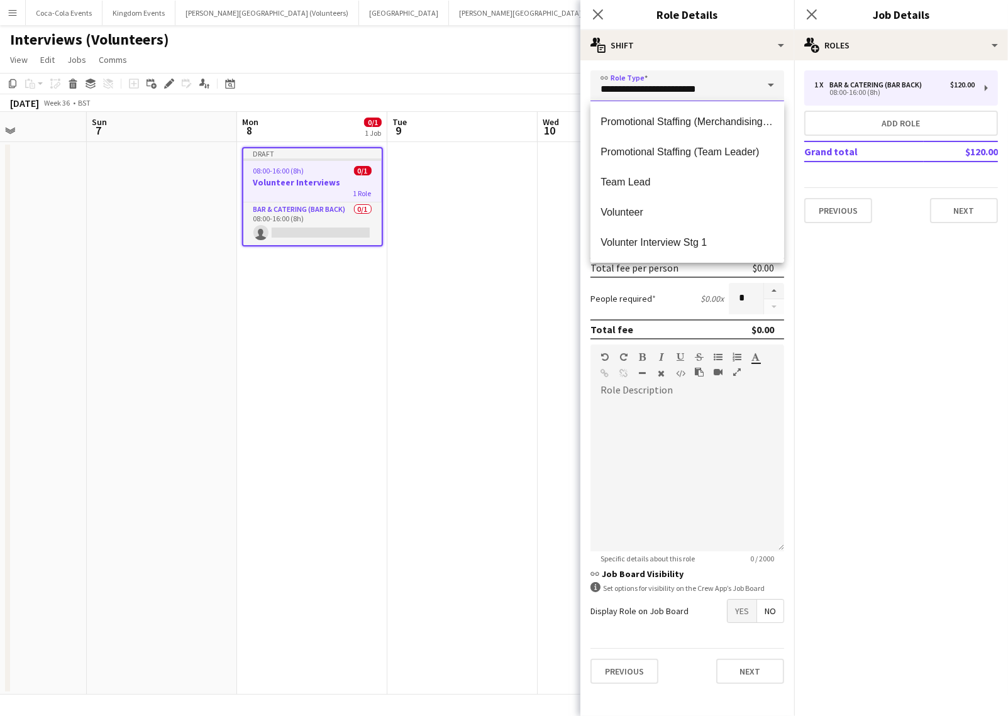
scroll to position [0, 0]
click at [641, 246] on span "Volunter Interview Stg 1" at bounding box center [686, 242] width 173 height 12
type input "**********"
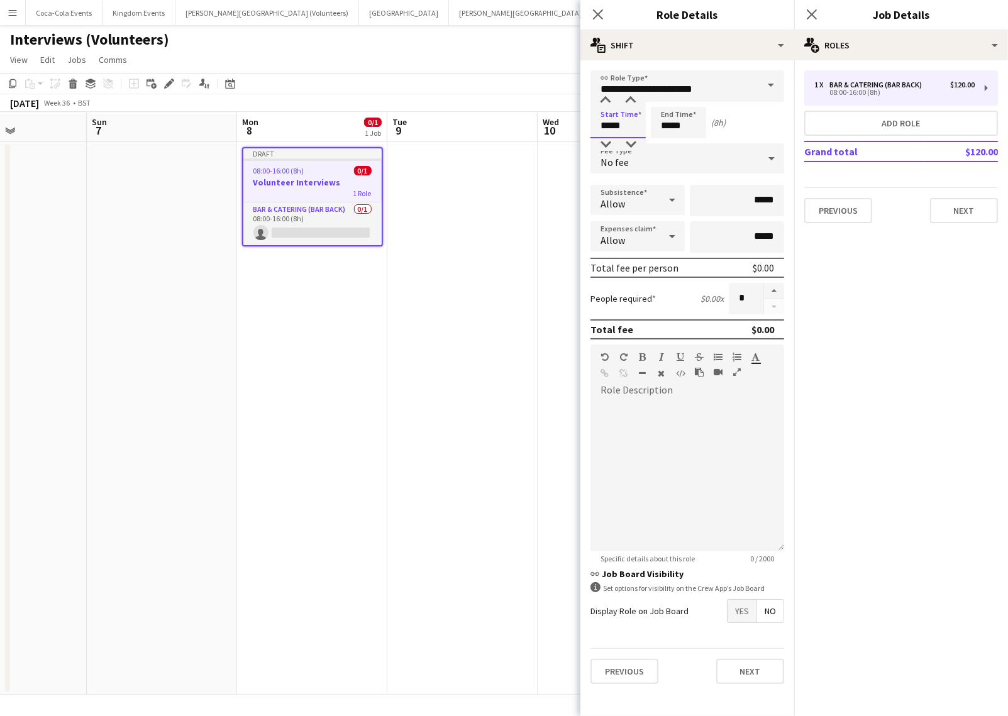
click at [607, 124] on input "*****" at bounding box center [617, 122] width 55 height 31
type input "*****"
click at [607, 94] on div at bounding box center [605, 100] width 25 height 13
click at [669, 128] on input "*****" at bounding box center [678, 122] width 55 height 31
click at [664, 128] on input "*****" at bounding box center [678, 122] width 55 height 31
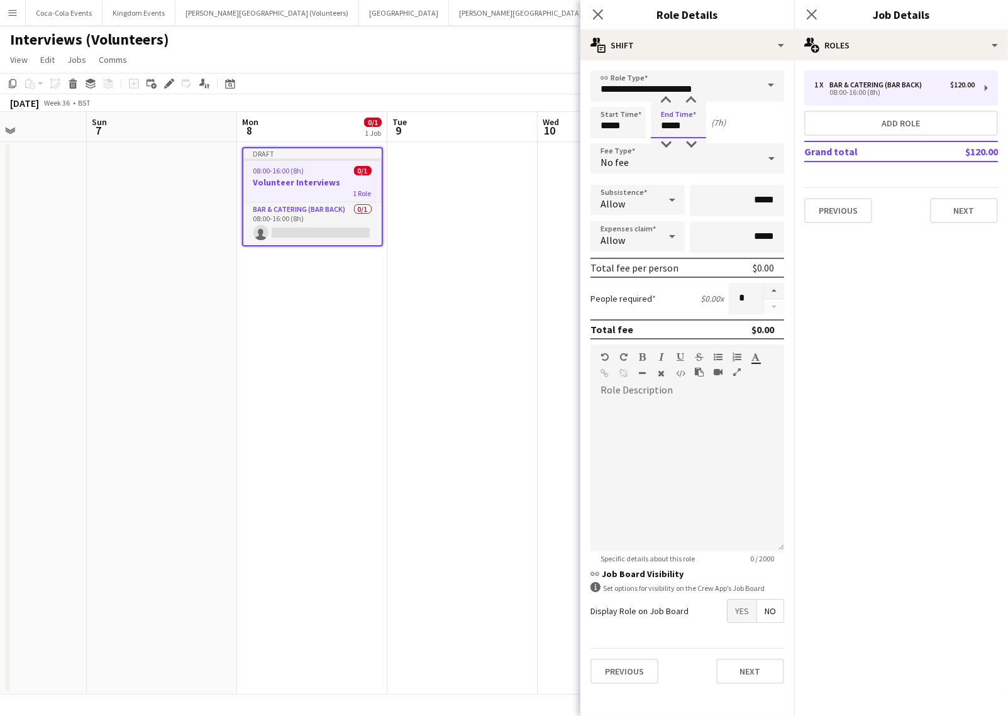
click at [664, 128] on input "*****" at bounding box center [678, 122] width 55 height 31
type input "*****"
click at [909, 334] on mat-expansion-panel "pencil3 General details 1 x Bar & Catering (Bar Back) $120.00 08:00-16:00 (8h) …" at bounding box center [901, 388] width 214 height 656
click at [774, 286] on button "button" at bounding box center [774, 291] width 20 height 16
click at [775, 307] on button "button" at bounding box center [774, 307] width 20 height 16
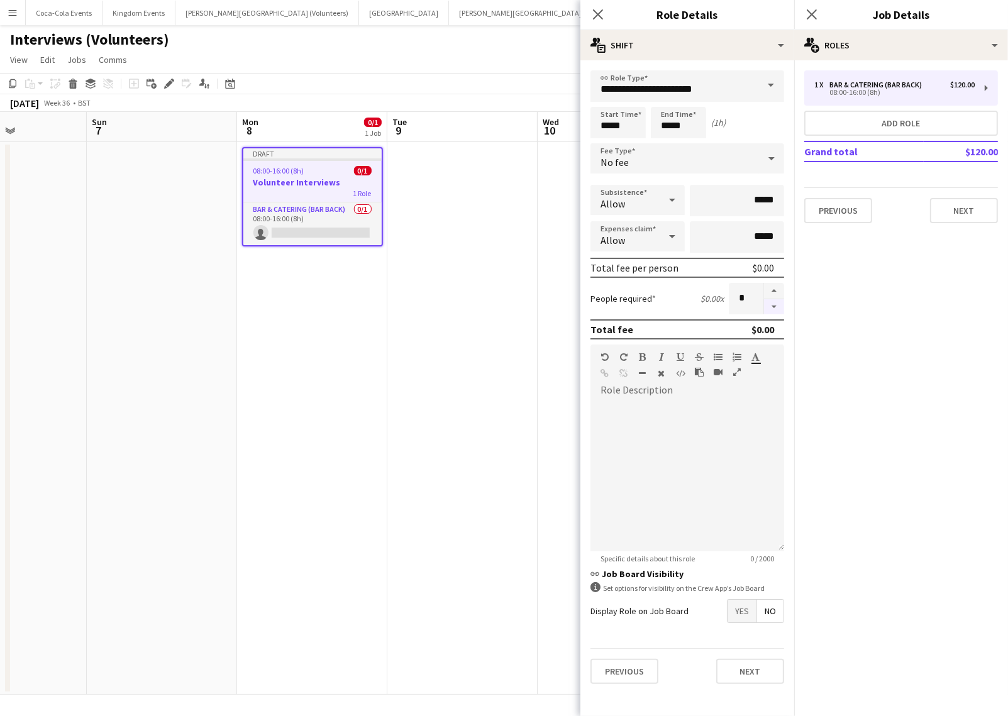
type input "*"
click at [872, 260] on mat-expansion-panel "pencil3 General details 1 x Bar & Catering (Bar Back) $120.00 08:00-16:00 (8h) …" at bounding box center [901, 388] width 214 height 656
click at [542, 244] on app-date-cell at bounding box center [612, 418] width 150 height 552
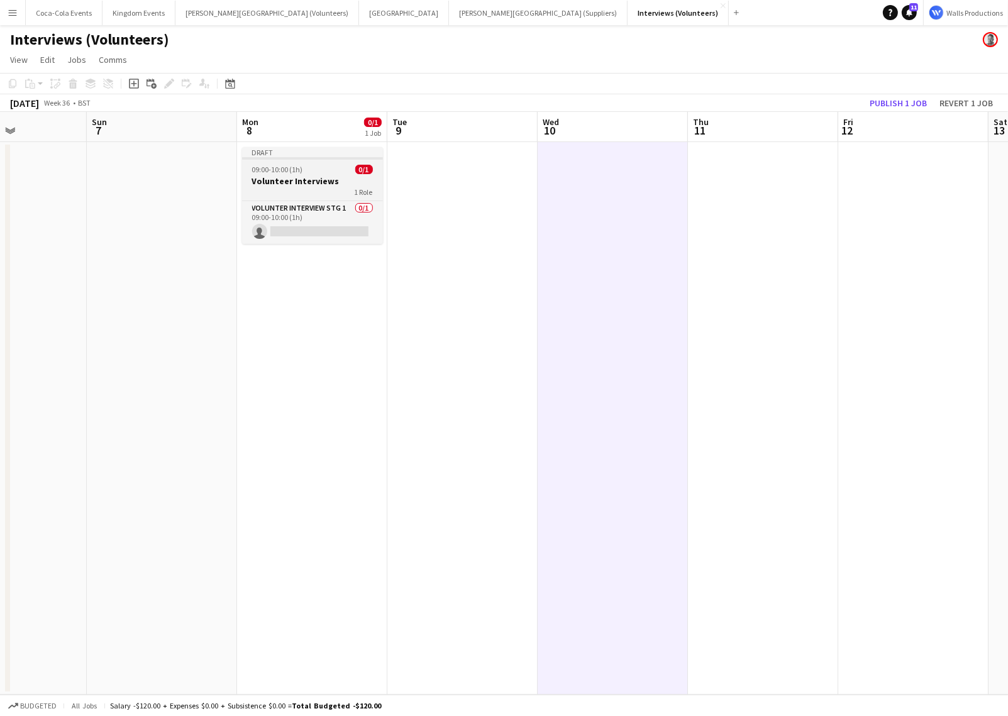
click at [286, 184] on h3 "Volunteer Interviews" at bounding box center [312, 180] width 141 height 11
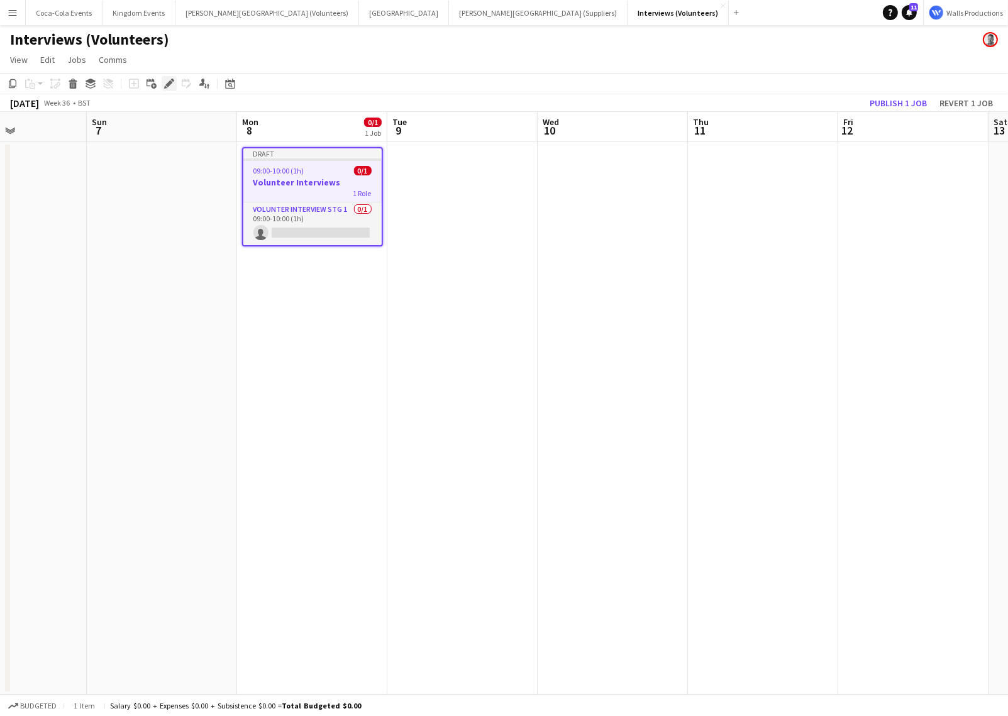
click at [162, 82] on div "Edit" at bounding box center [169, 83] width 15 height 15
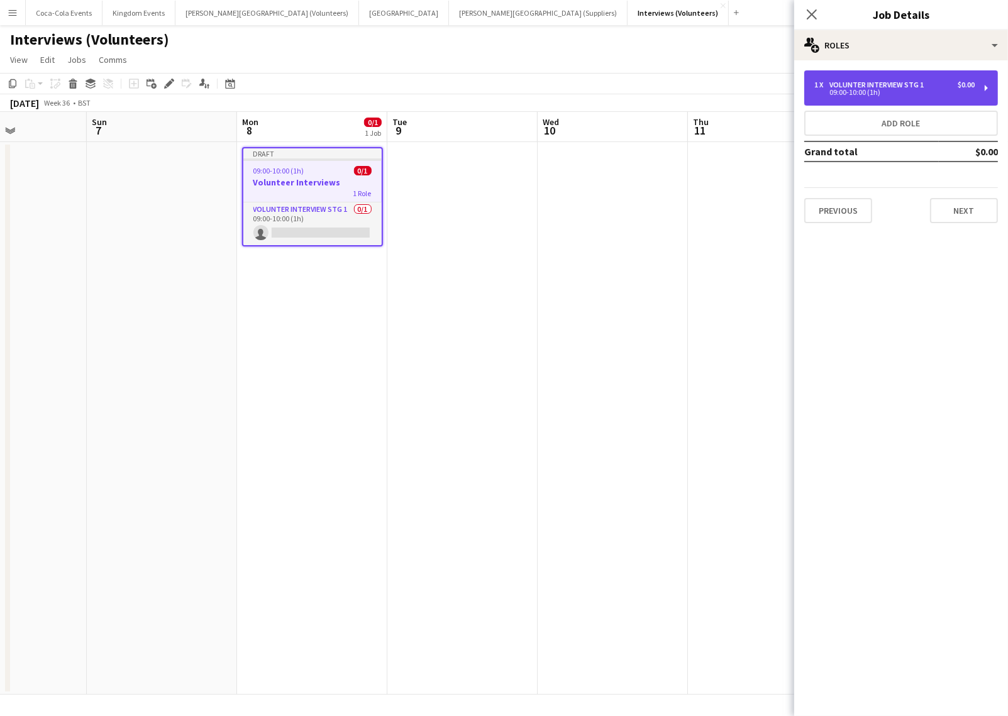
click at [825, 91] on div "09:00-10:00 (1h)" at bounding box center [894, 92] width 160 height 6
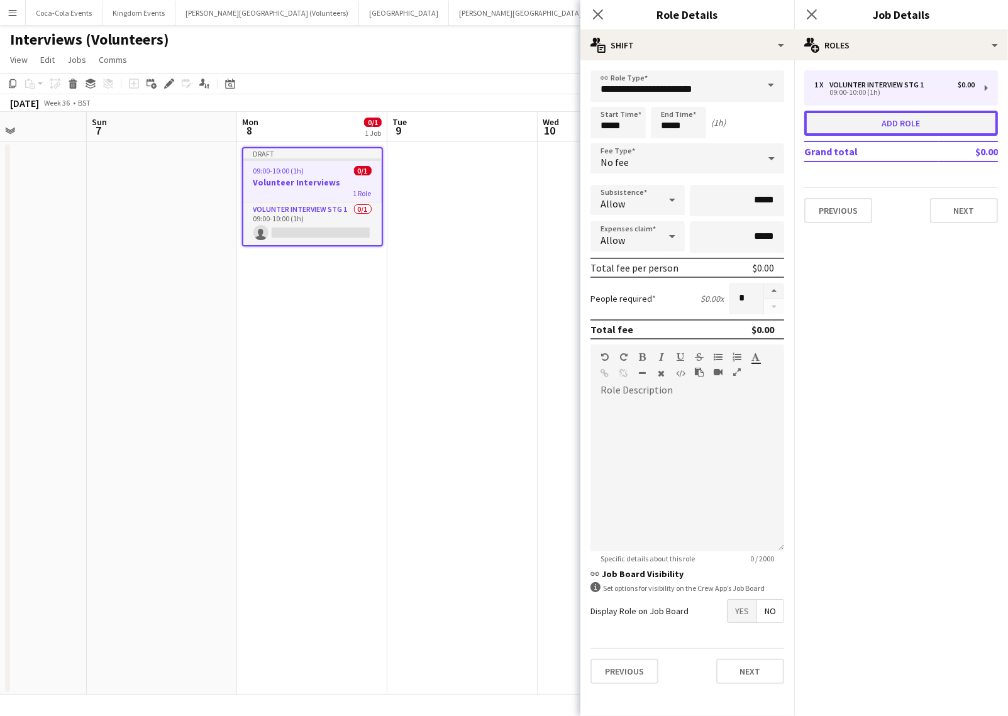
click at [876, 115] on button "Add role" at bounding box center [901, 123] width 194 height 25
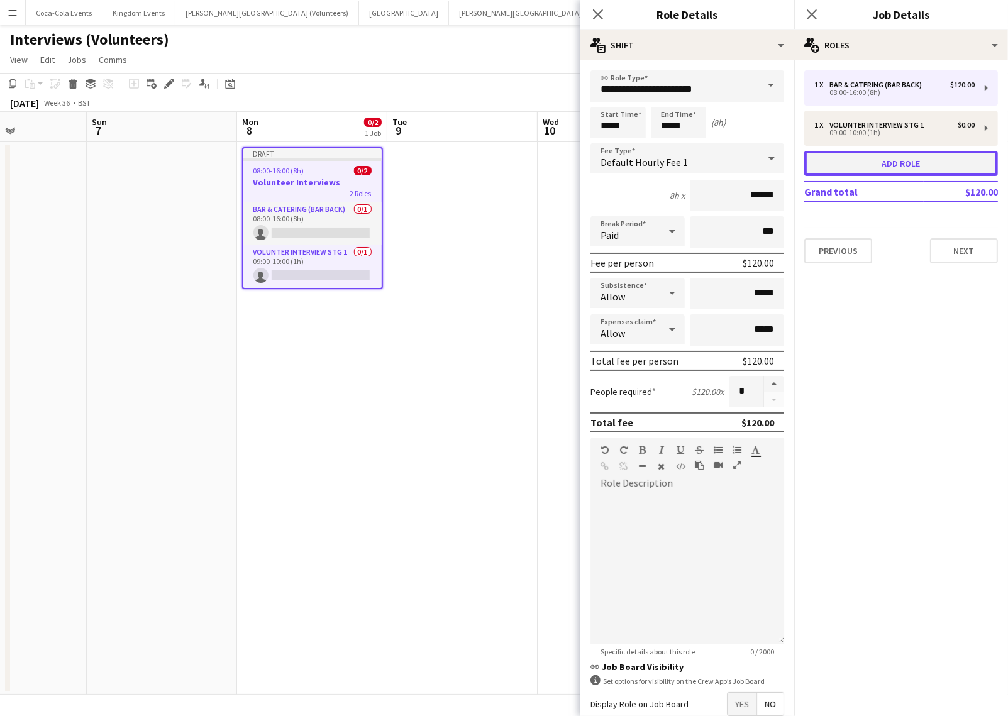
type input "**********"
type input "*****"
click at [726, 96] on input "**********" at bounding box center [687, 85] width 194 height 31
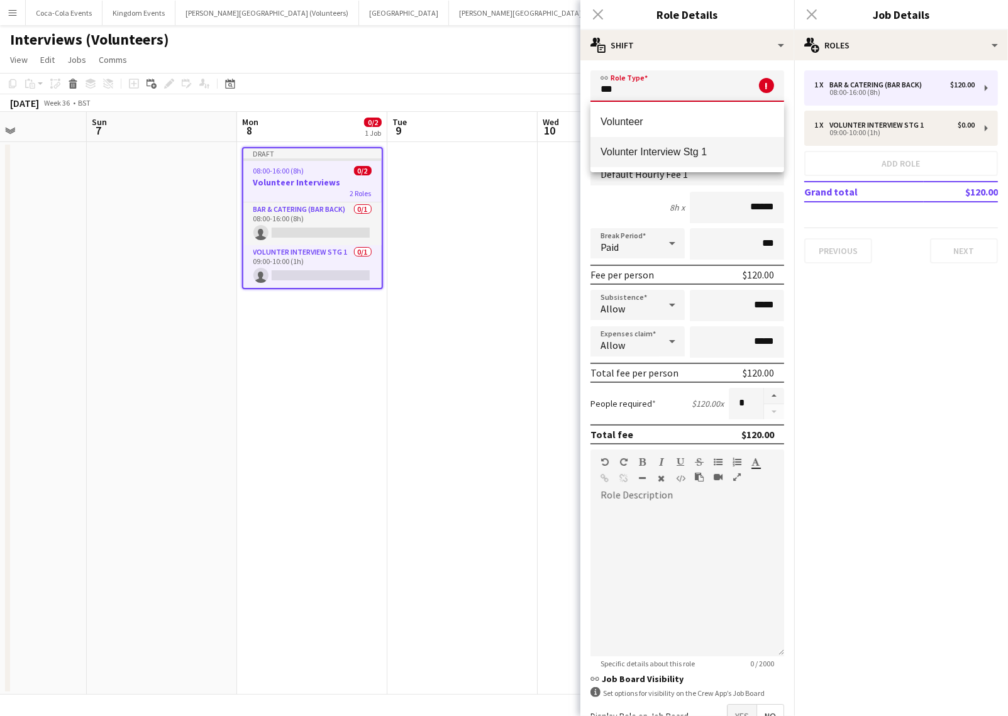
click at [657, 159] on mat-option "Volunter Interview Stg 1" at bounding box center [687, 152] width 194 height 30
type input "**********"
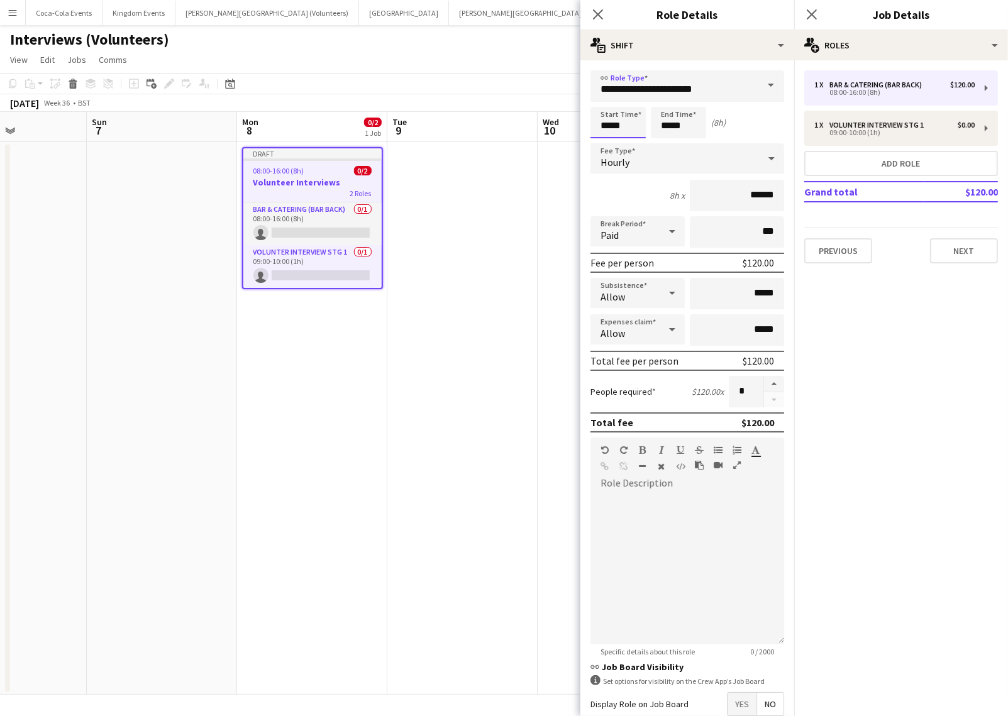
click at [603, 123] on input "*****" at bounding box center [617, 122] width 55 height 31
click at [605, 99] on div at bounding box center [605, 100] width 25 height 13
type input "*****"
click at [605, 99] on div at bounding box center [605, 100] width 25 height 13
click at [664, 128] on input "*****" at bounding box center [678, 122] width 55 height 31
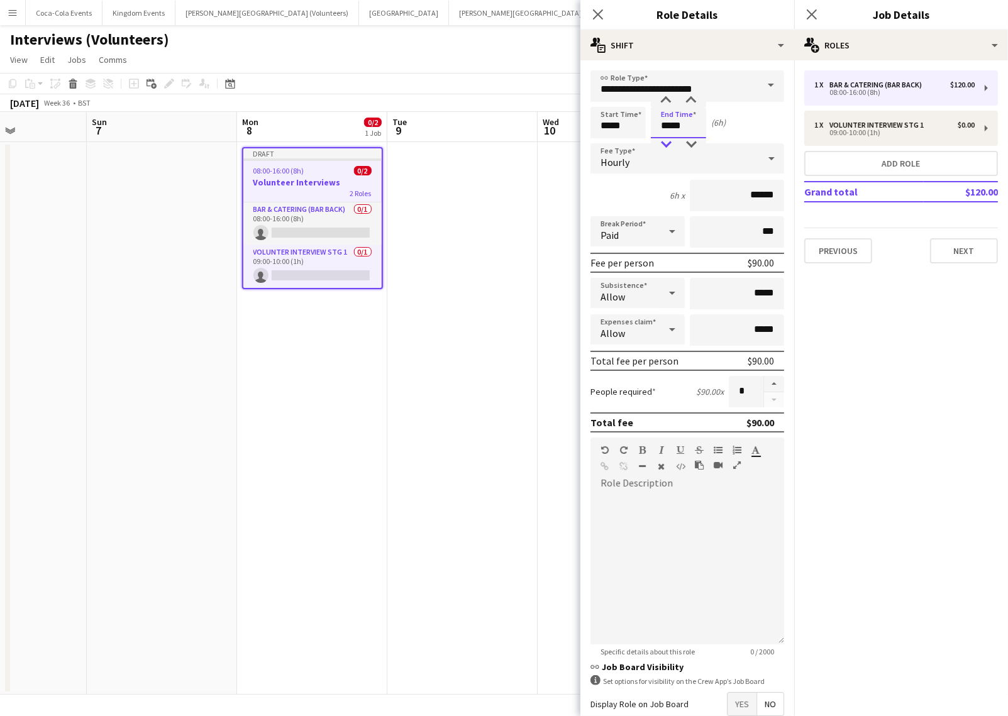
click at [666, 147] on div at bounding box center [665, 144] width 25 height 13
type input "*****"
click at [666, 147] on div at bounding box center [665, 144] width 25 height 13
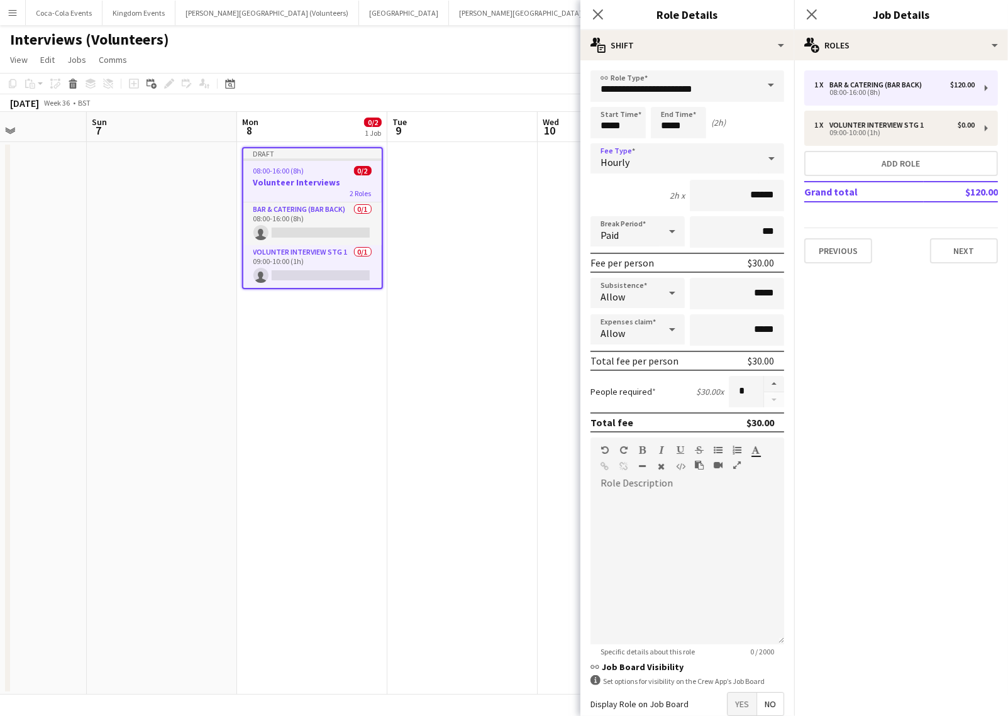
click at [661, 159] on div "Hourly" at bounding box center [674, 158] width 168 height 30
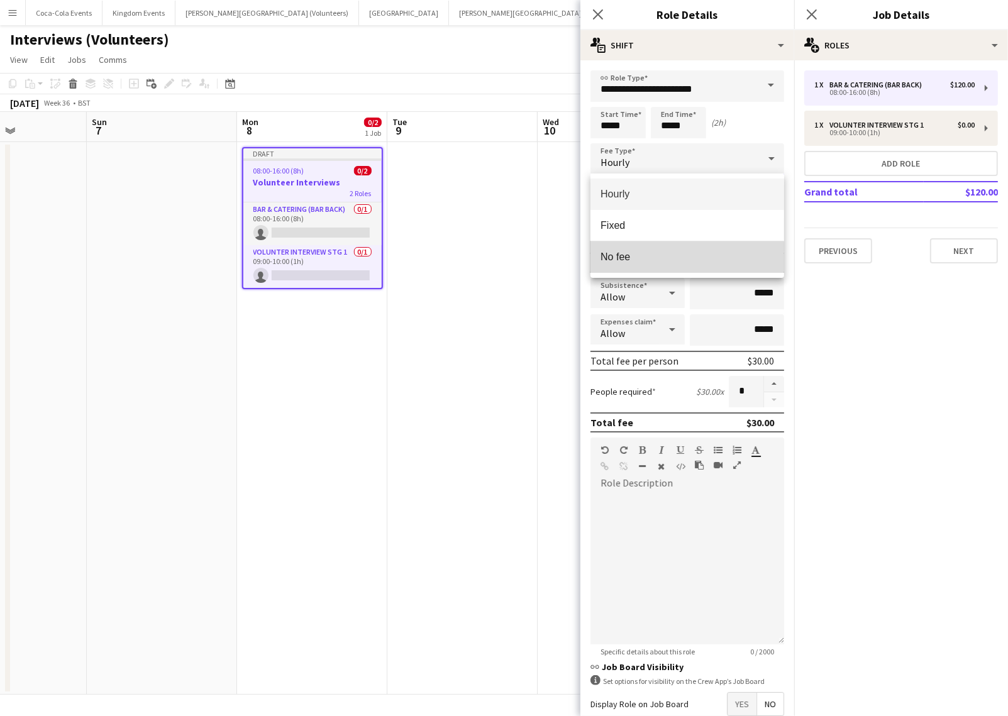
click at [673, 262] on span "No fee" at bounding box center [686, 257] width 173 height 12
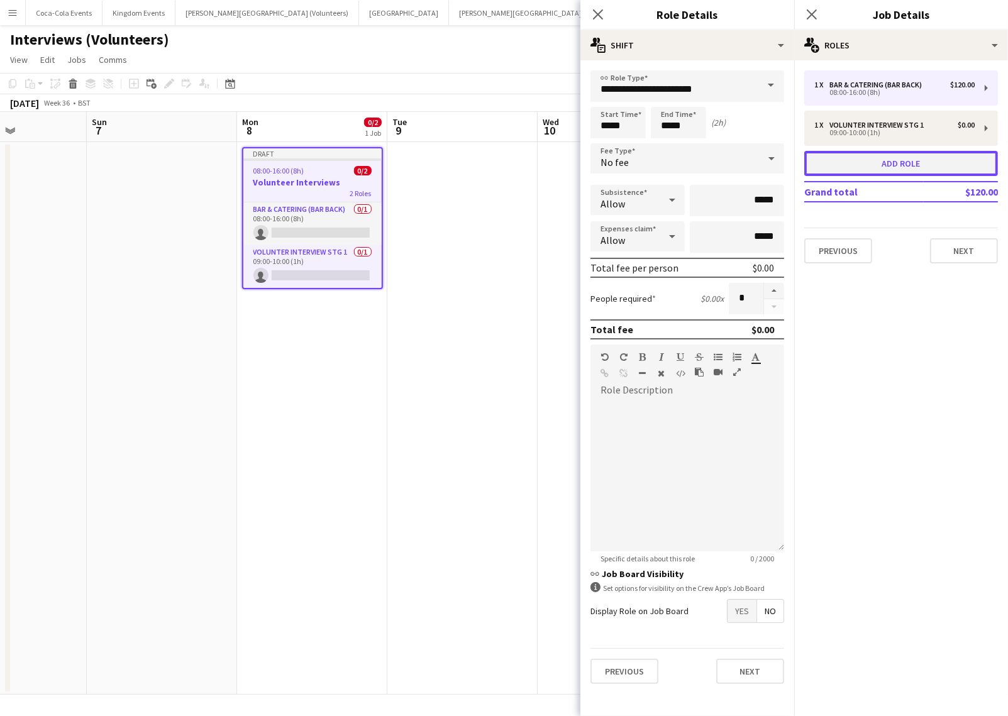
click at [847, 160] on button "Add role" at bounding box center [901, 163] width 194 height 25
type input "**********"
type input "*****"
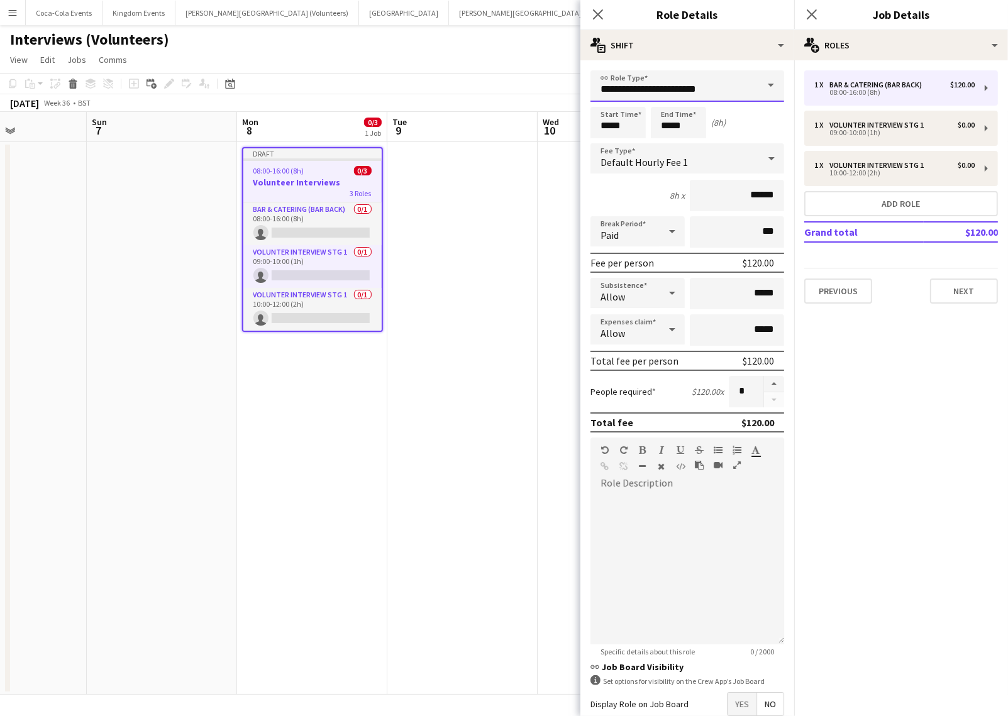
click at [661, 91] on input "**********" at bounding box center [687, 85] width 194 height 31
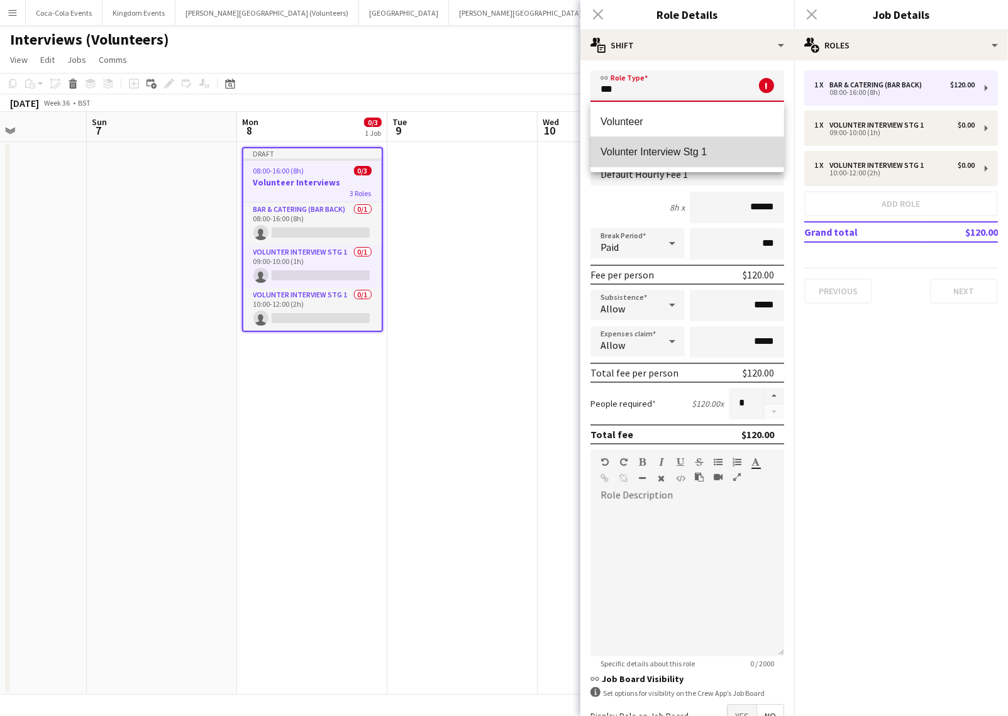
click at [648, 150] on span "Volunter Interview Stg 1" at bounding box center [686, 152] width 173 height 12
type input "**********"
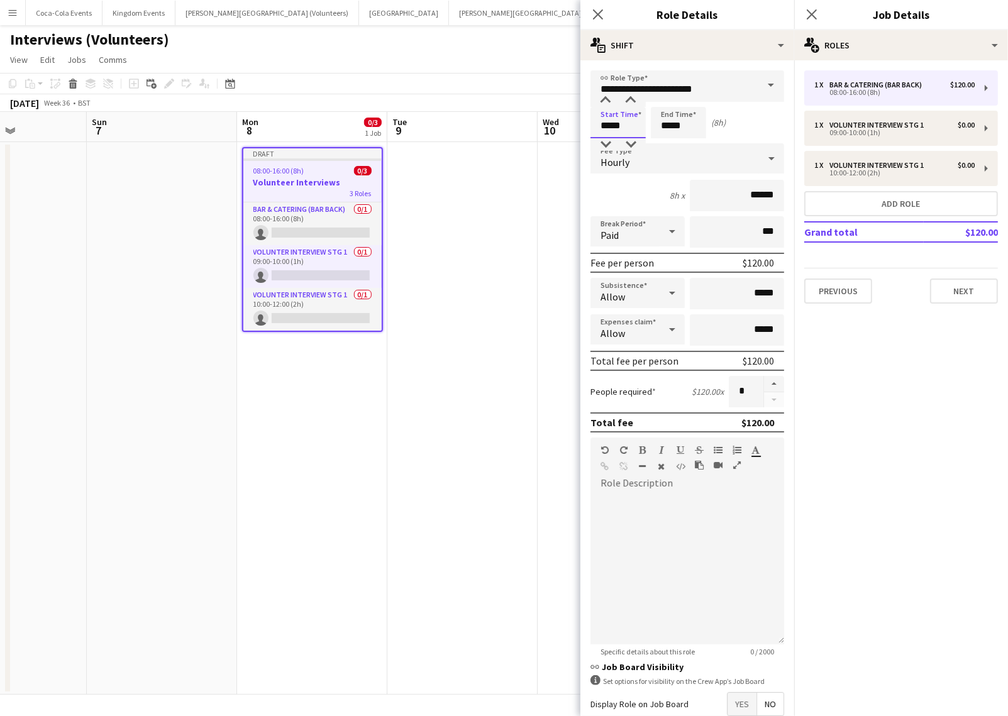
click at [603, 125] on input "*****" at bounding box center [617, 122] width 55 height 31
type input "*****"
click at [663, 128] on input "*****" at bounding box center [678, 122] width 55 height 31
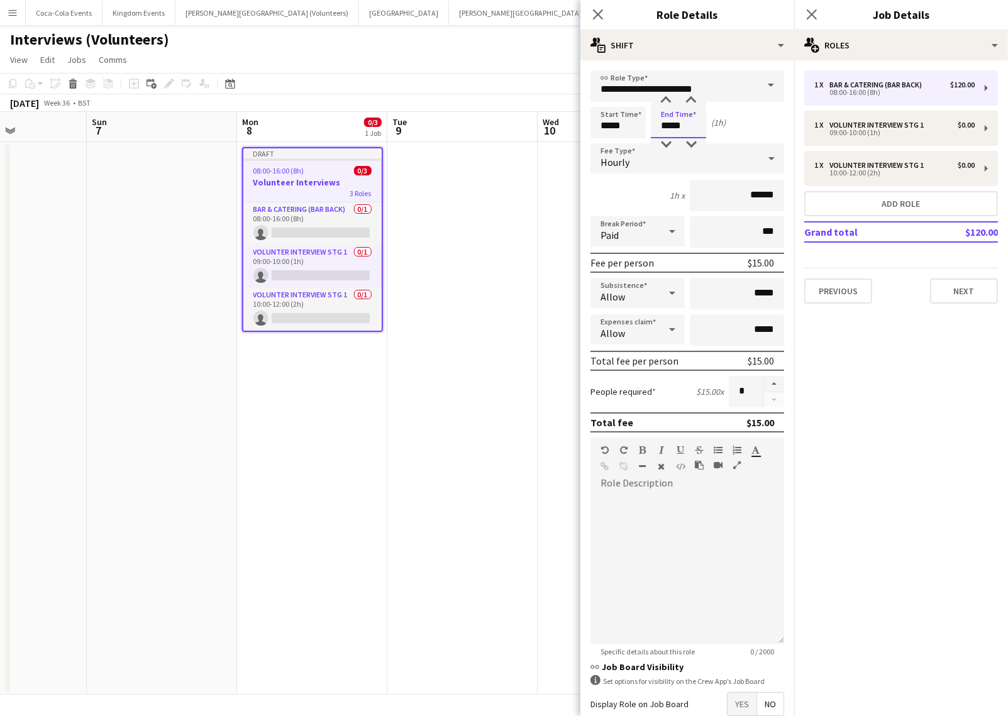
type input "*****"
click at [651, 154] on div "Hourly" at bounding box center [674, 158] width 168 height 30
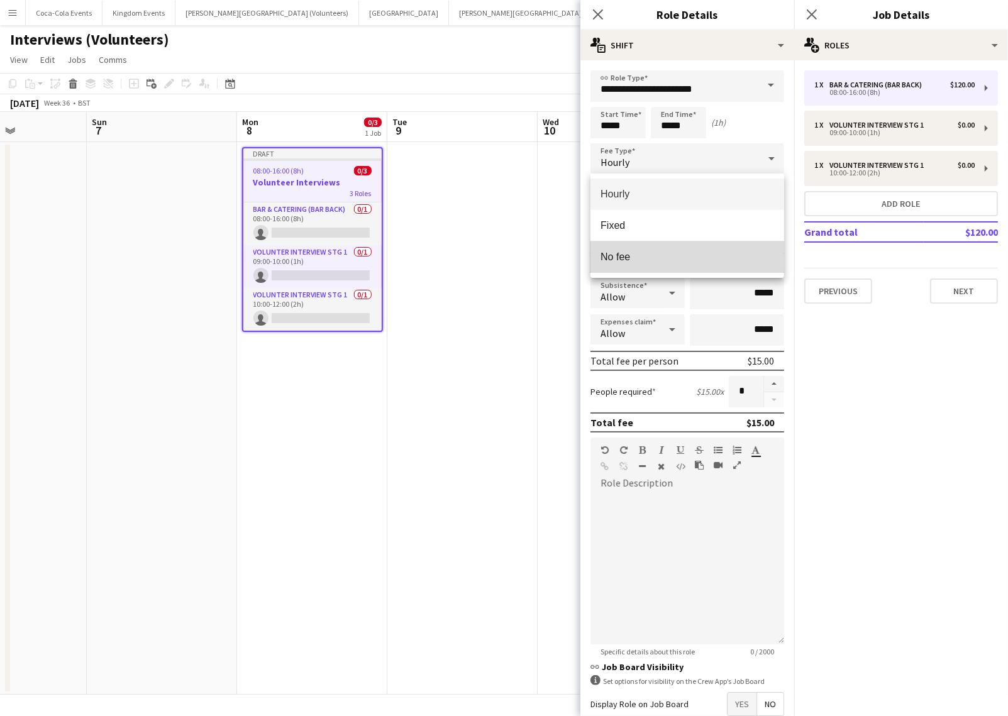
click at [644, 254] on span "No fee" at bounding box center [686, 257] width 173 height 12
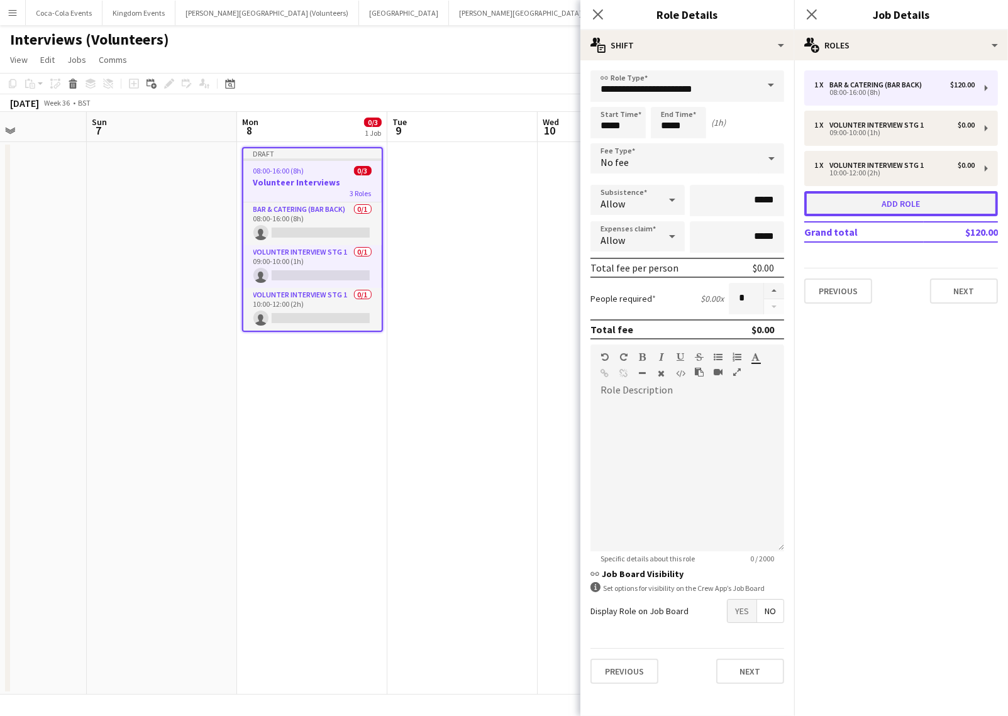
click at [858, 197] on button "Add role" at bounding box center [901, 203] width 194 height 25
type input "**********"
type input "*****"
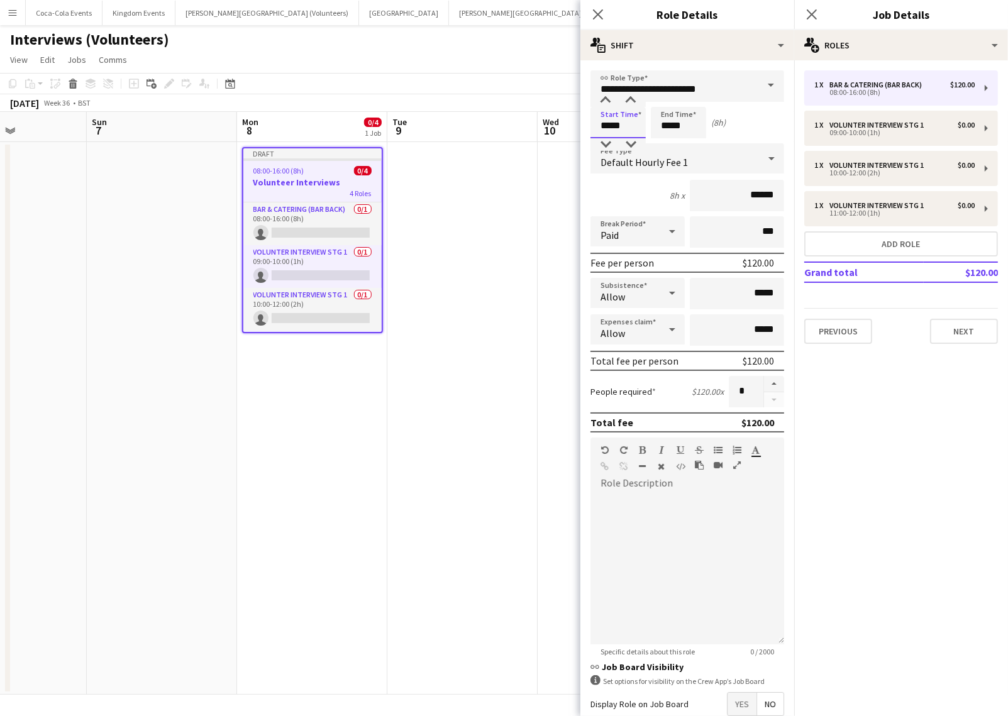
click at [603, 125] on input "*****" at bounding box center [617, 122] width 55 height 31
type input "*****"
click at [664, 126] on input "*****" at bounding box center [678, 122] width 55 height 31
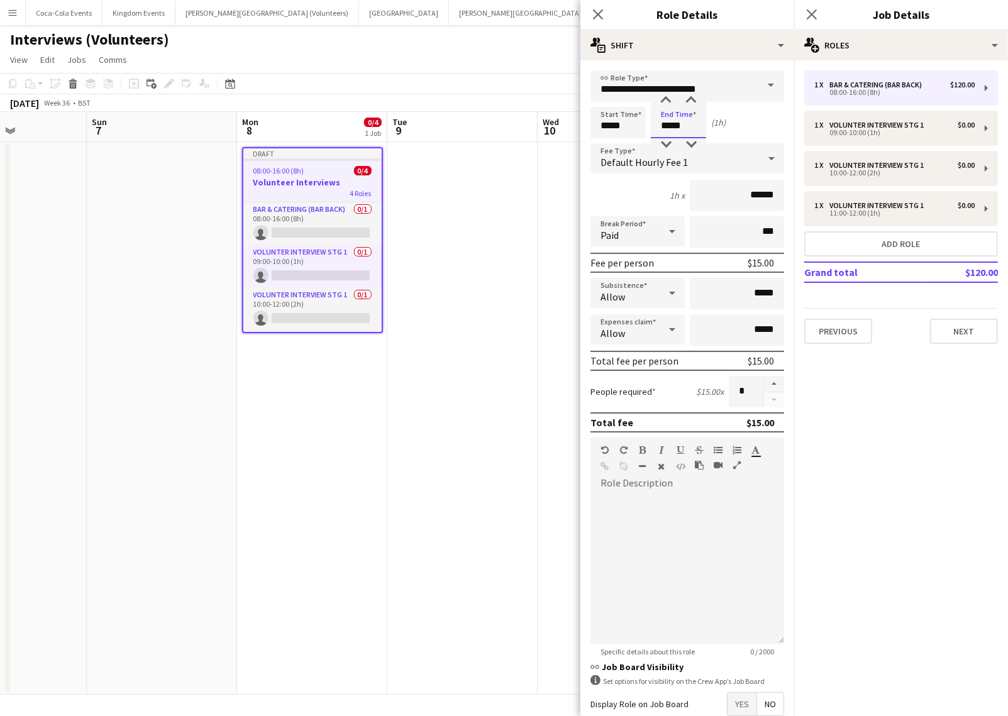
type input "*****"
click at [652, 91] on input "**********" at bounding box center [687, 85] width 194 height 31
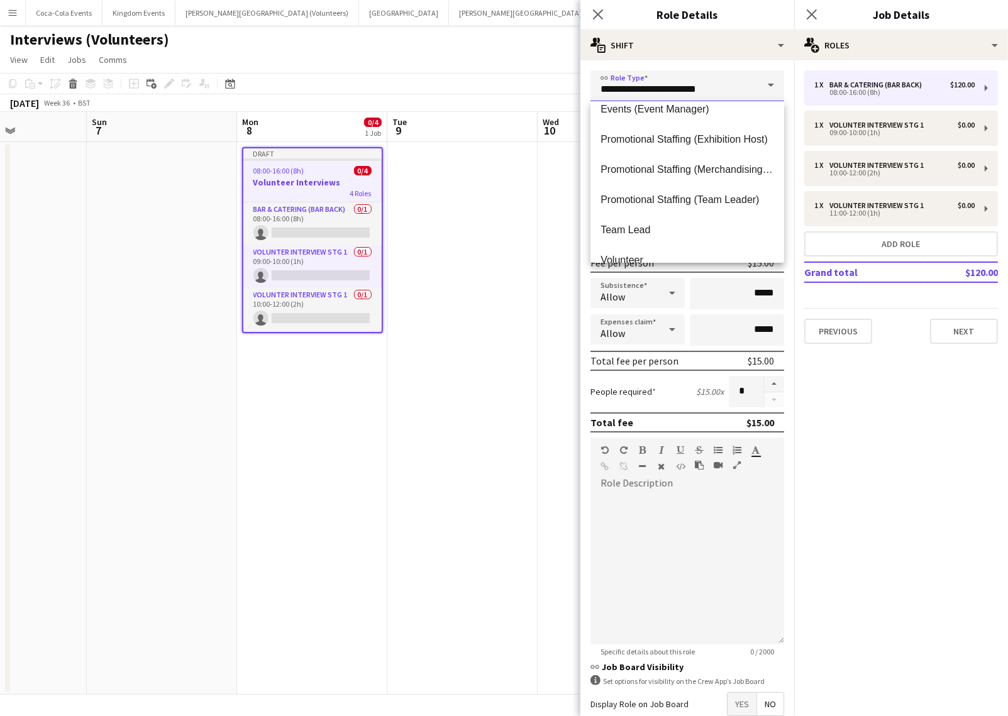
scroll to position [181, 0]
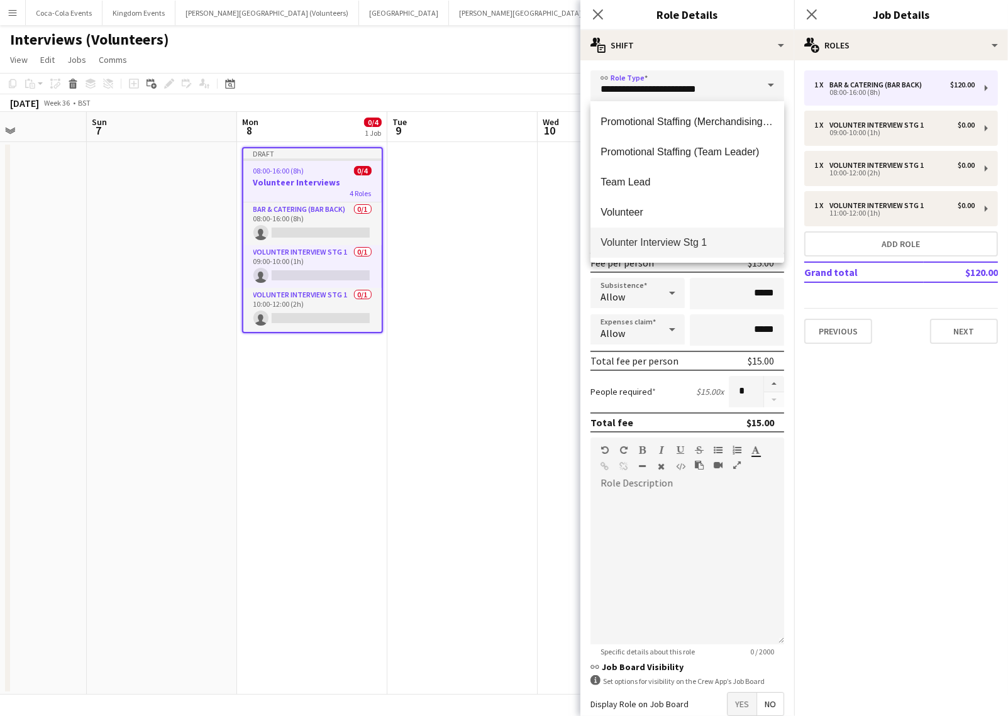
click at [654, 241] on span "Volunter Interview Stg 1" at bounding box center [686, 242] width 173 height 12
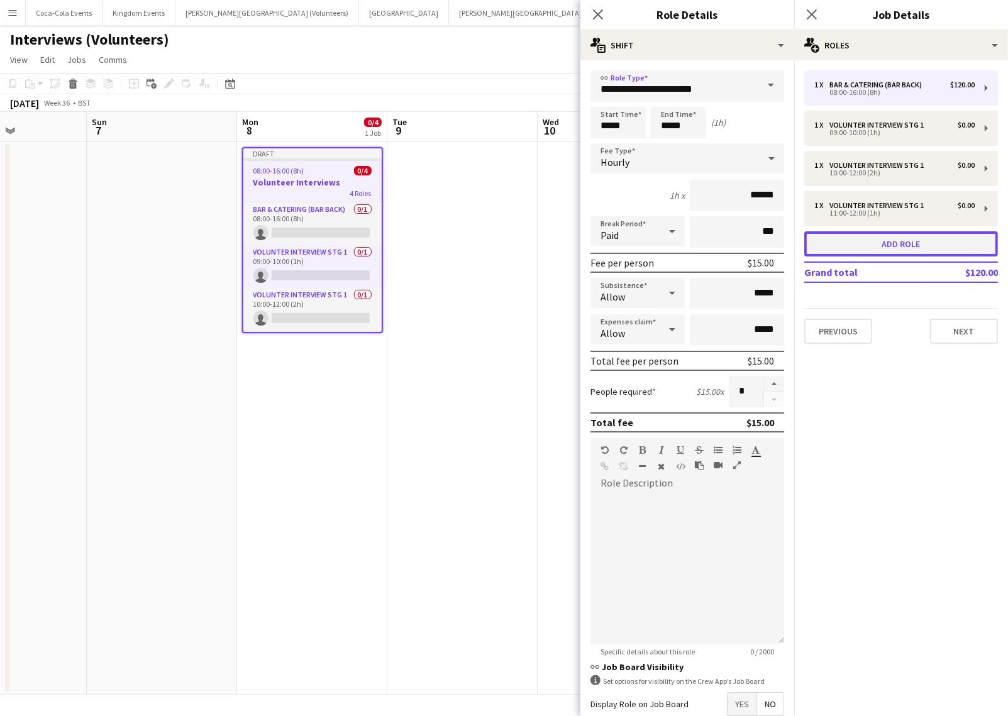
click at [852, 244] on button "Add role" at bounding box center [901, 243] width 194 height 25
type input "**********"
type input "*****"
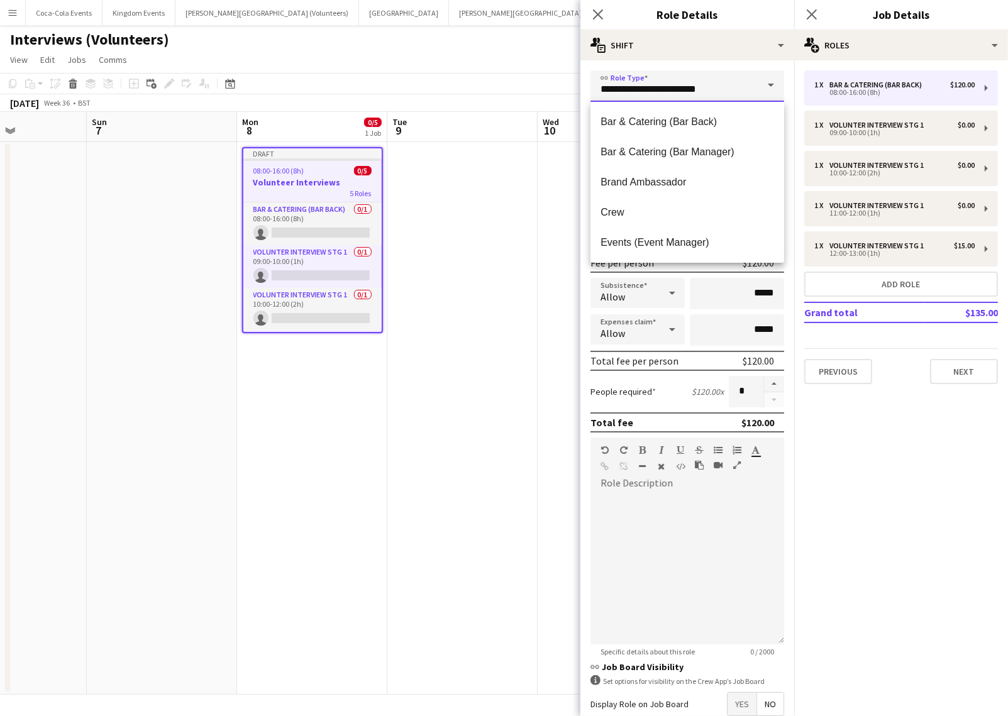
click at [634, 96] on input "**********" at bounding box center [687, 85] width 194 height 31
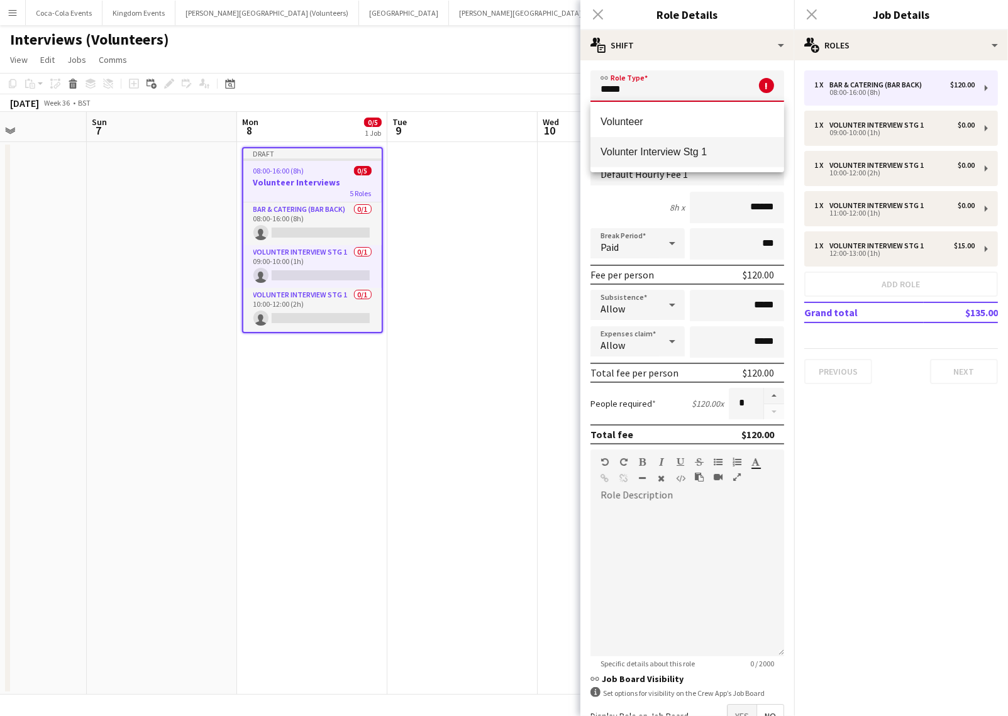
click at [637, 151] on span "Volunter Interview Stg 1" at bounding box center [686, 152] width 173 height 12
type input "**********"
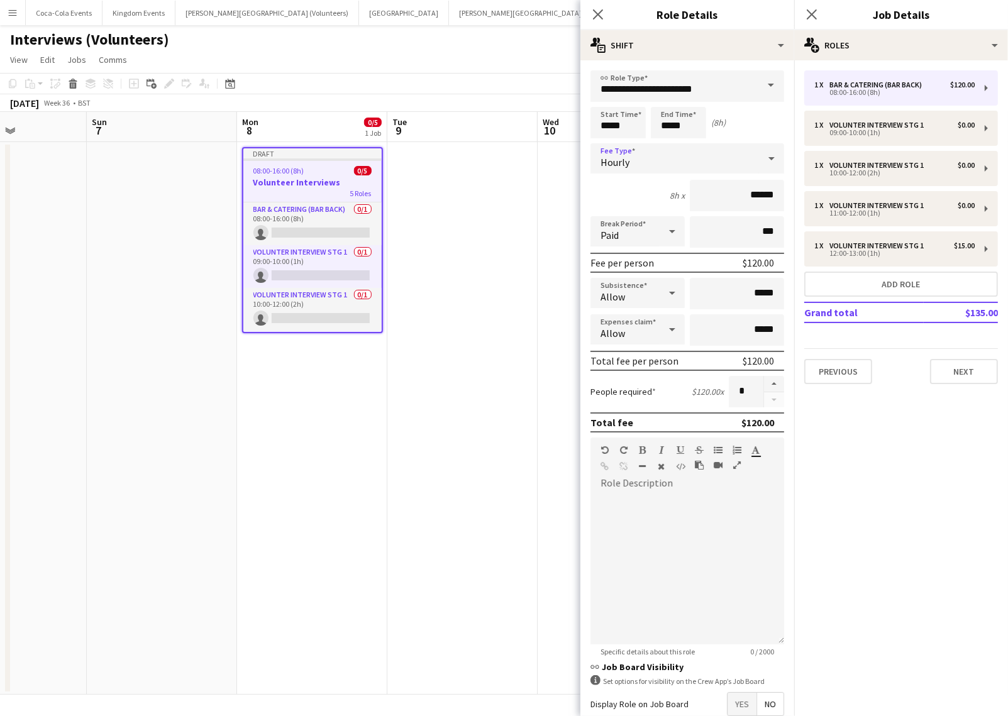
click at [643, 166] on div "Hourly" at bounding box center [674, 158] width 168 height 30
click at [642, 262] on span "No fee" at bounding box center [686, 257] width 173 height 12
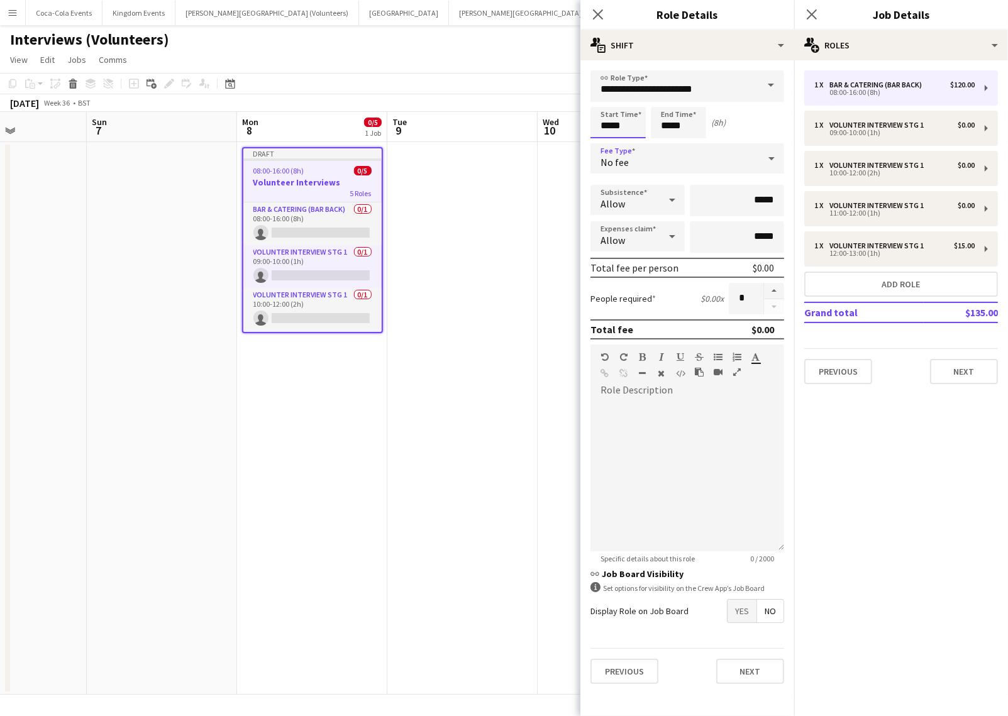
click at [603, 123] on input "*****" at bounding box center [617, 122] width 55 height 31
type input "*****"
click at [664, 124] on input "*****" at bounding box center [678, 122] width 55 height 31
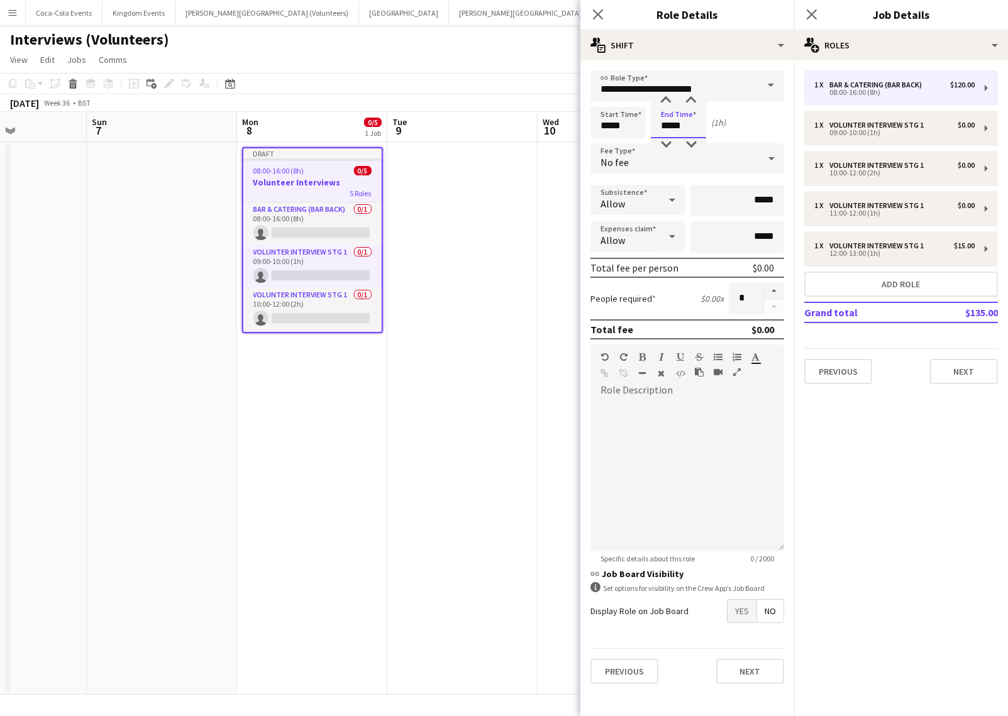
type input "*****"
click at [959, 431] on mat-expansion-panel "pencil3 General details 1 x Bar & Catering (Bar Back) $120.00 08:00-16:00 (8h) …" at bounding box center [901, 388] width 214 height 656
click at [598, 9] on icon "Close pop-in" at bounding box center [597, 14] width 12 height 12
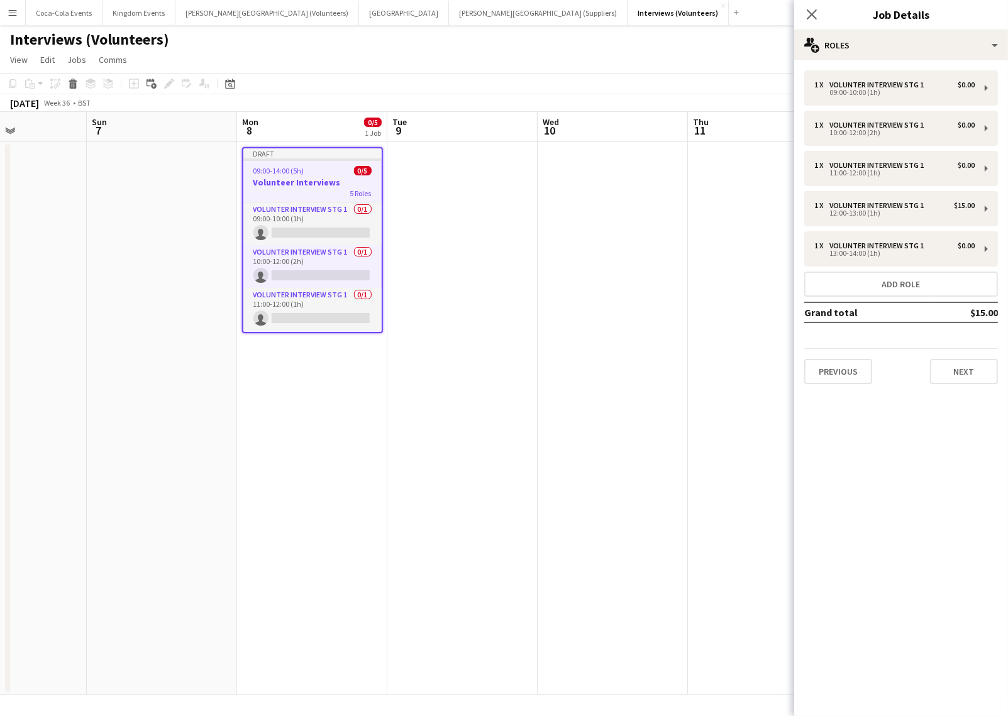
click at [327, 531] on app-date-cell "Draft 09:00-14:00 (5h) 0/5 Volunteer Interviews 5 Roles Volunter Interview Stg …" at bounding box center [312, 418] width 150 height 552
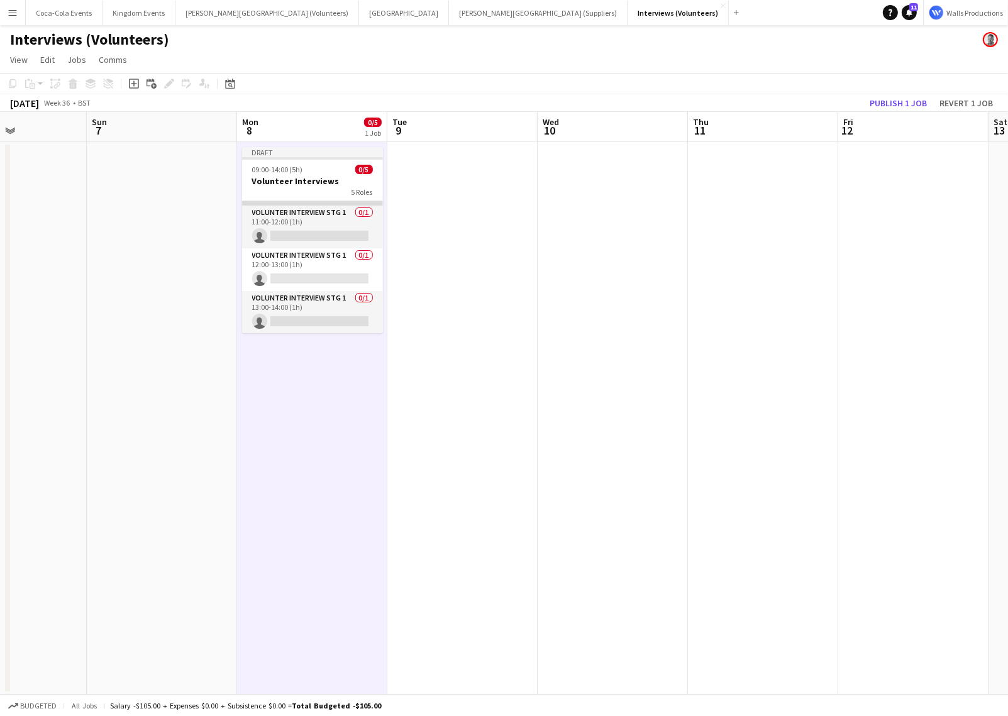
scroll to position [0, 0]
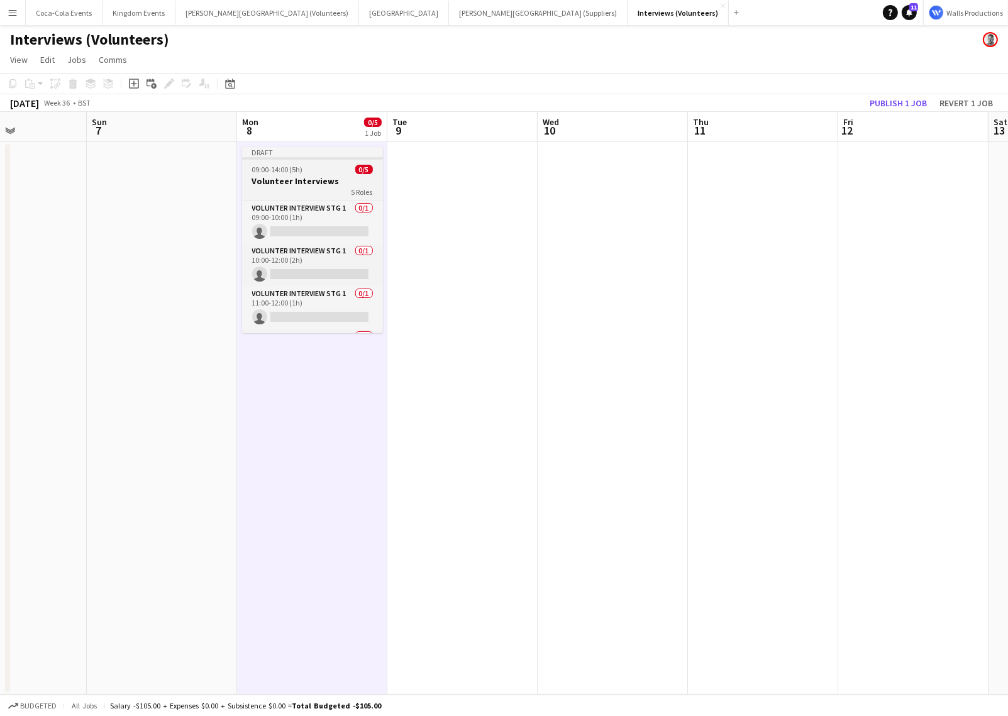
click at [295, 184] on h3 "Volunteer Interviews" at bounding box center [312, 180] width 141 height 11
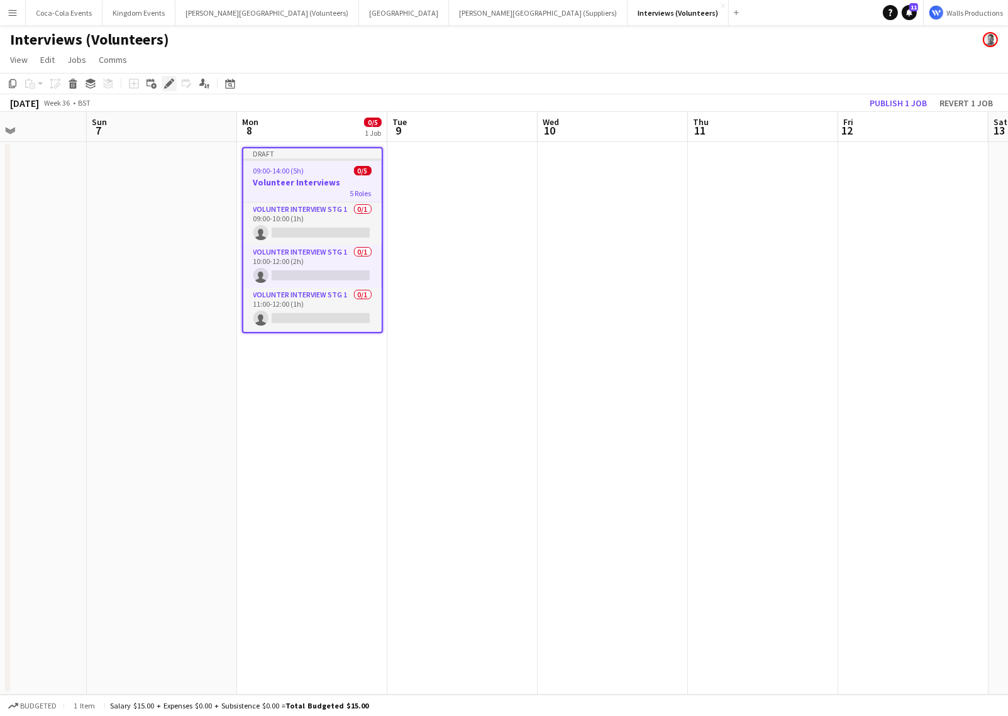
click at [166, 80] on icon "Edit" at bounding box center [169, 84] width 10 height 10
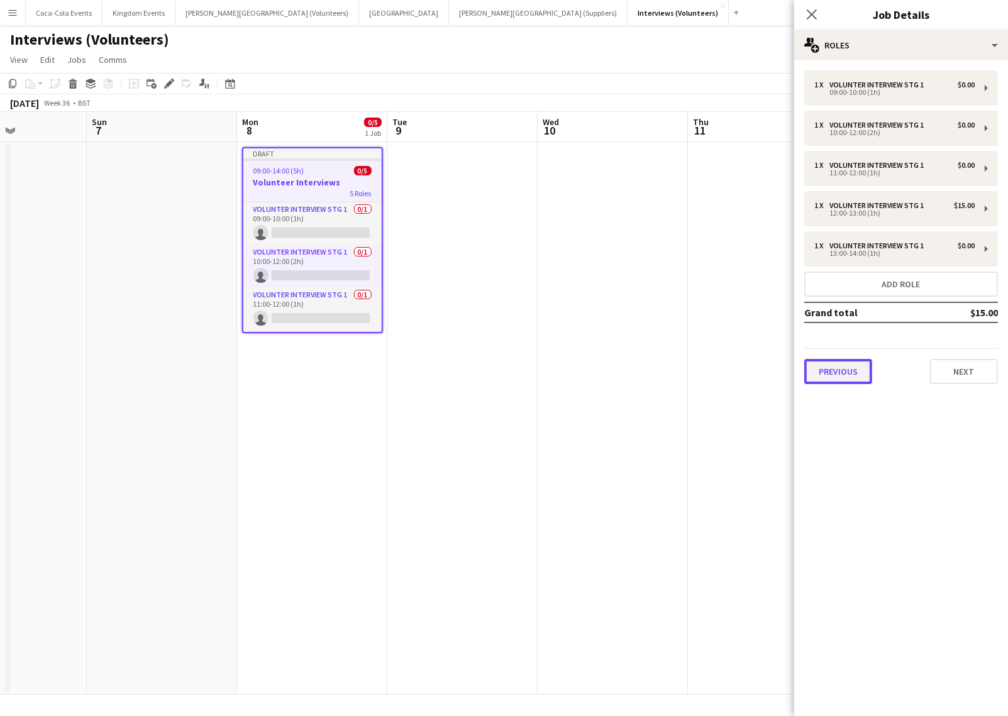
click at [835, 371] on button "Previous" at bounding box center [838, 371] width 68 height 25
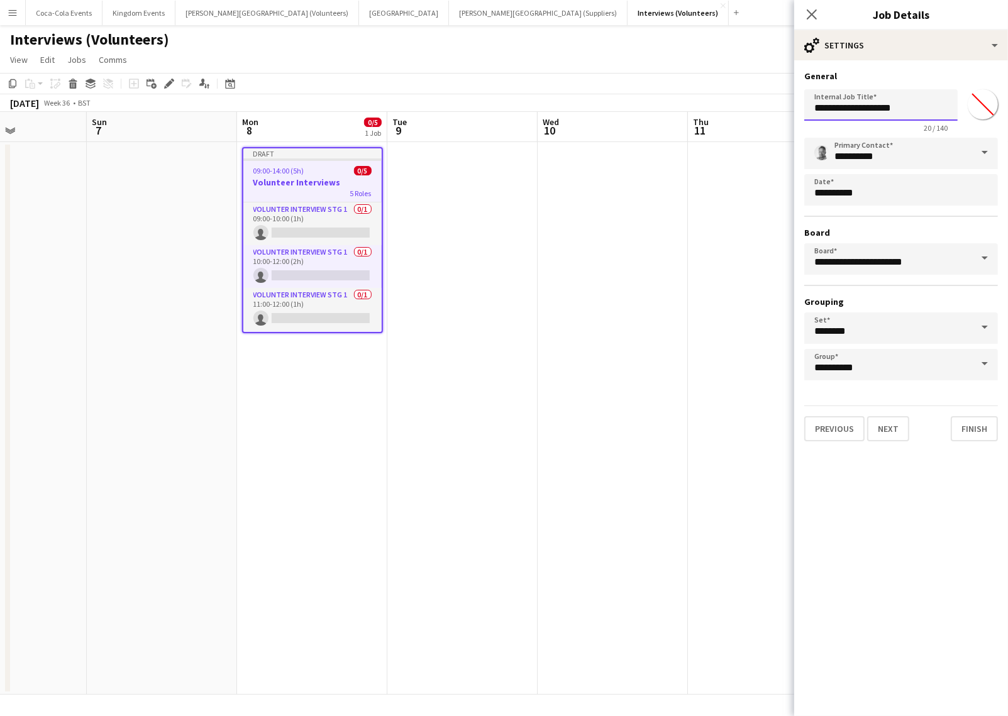
click at [912, 113] on input "**********" at bounding box center [880, 104] width 153 height 31
type input "**********"
click at [607, 321] on app-date-cell at bounding box center [612, 418] width 150 height 552
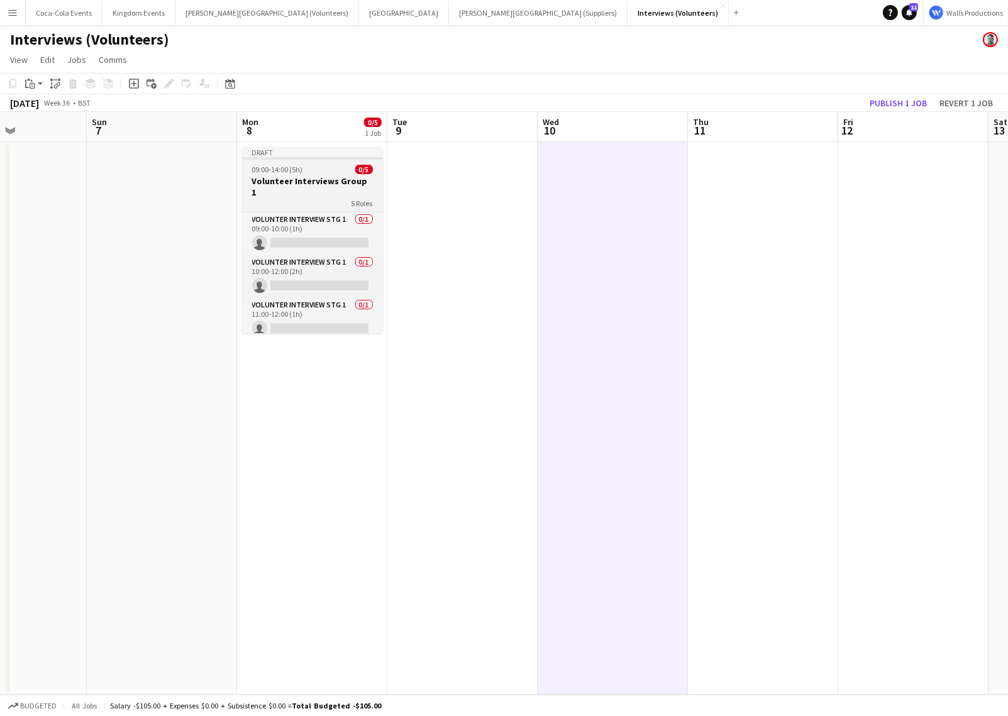
click at [301, 182] on h3 "Volunteer Interviews Group 1" at bounding box center [312, 186] width 141 height 23
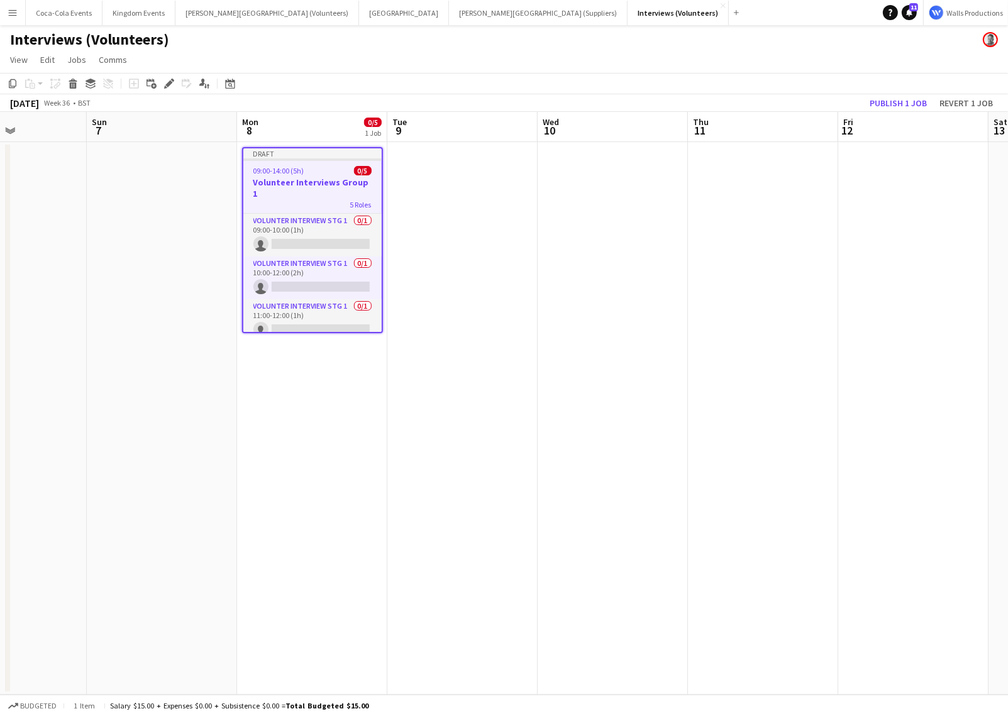
click at [300, 398] on app-date-cell "Draft 09:00-14:00 (5h) 0/5 Volunteer Interviews Group 1 5 Roles Volunter Interv…" at bounding box center [312, 418] width 150 height 552
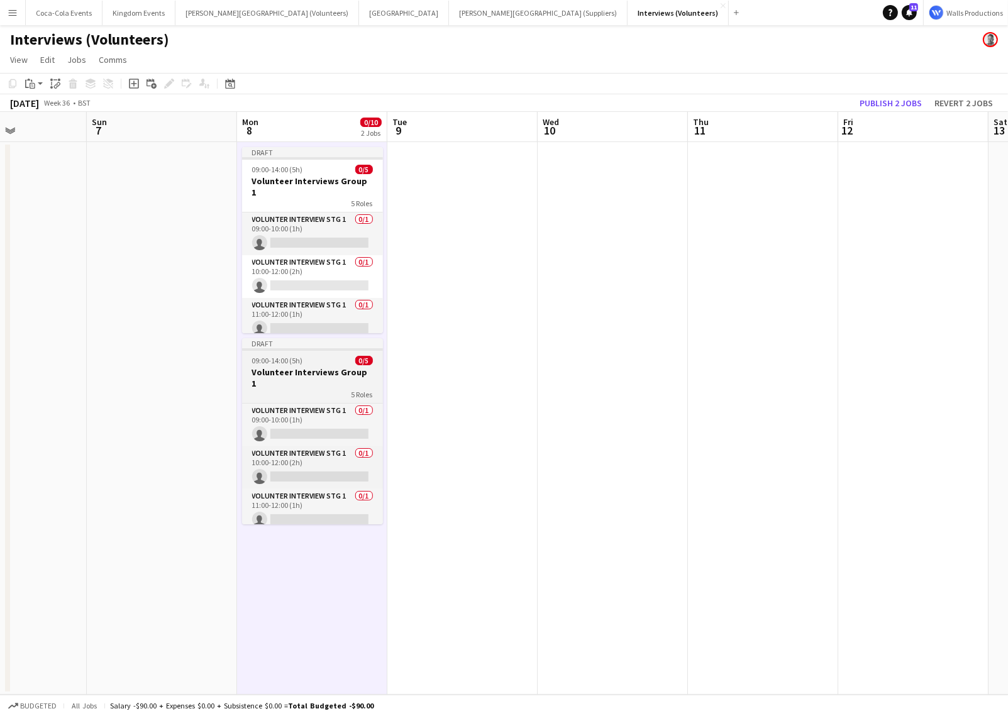
click at [312, 353] on app-job-card "Draft 09:00-14:00 (5h) 0/5 Volunteer Interviews Group 1 5 Roles Volunter Interv…" at bounding box center [312, 431] width 141 height 186
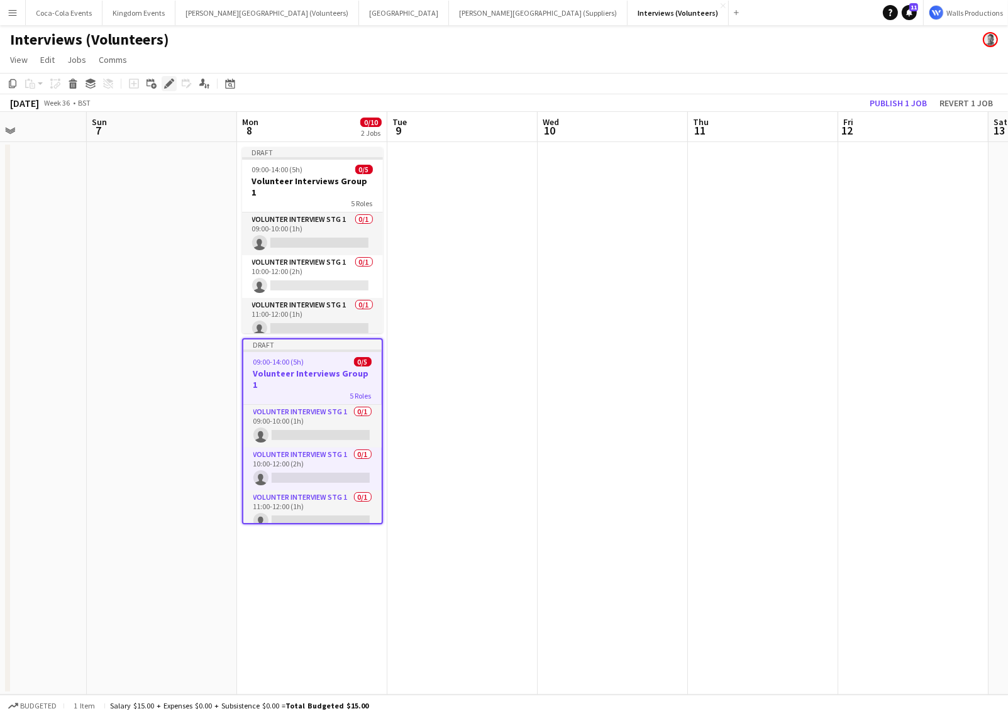
click at [170, 81] on icon at bounding box center [168, 83] width 7 height 7
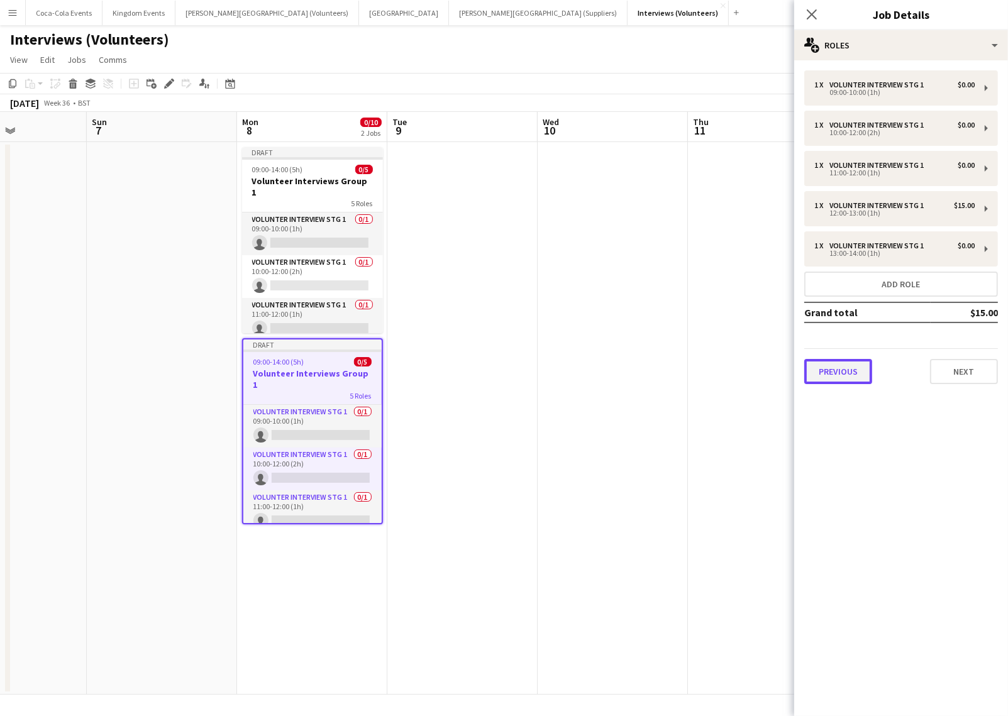
click at [833, 374] on button "Previous" at bounding box center [838, 371] width 68 height 25
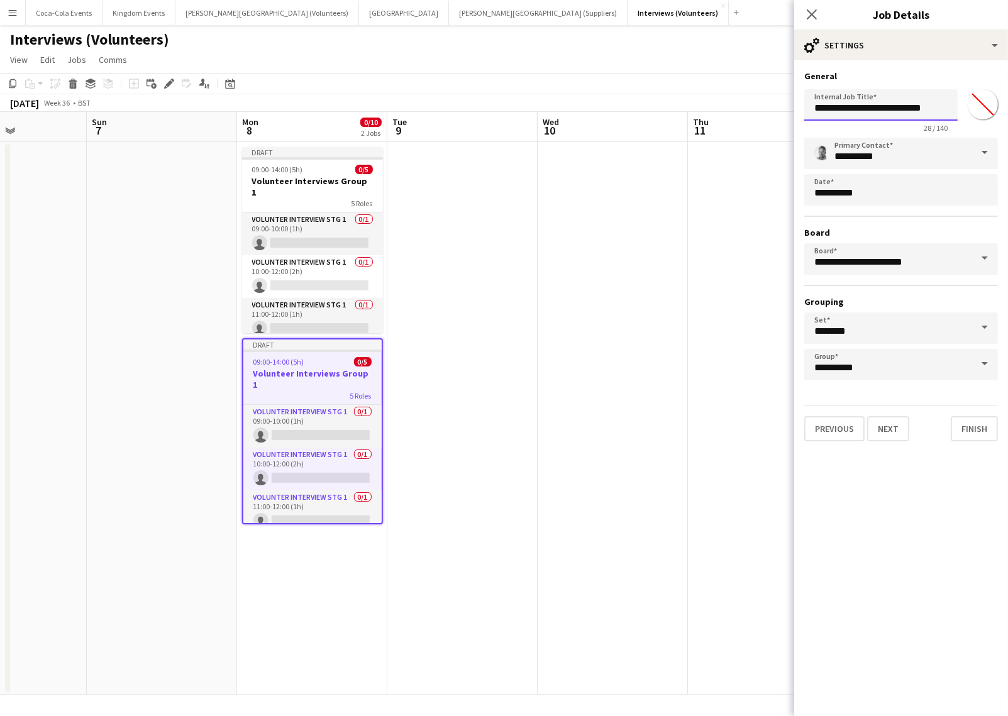
click at [940, 115] on input "**********" at bounding box center [880, 104] width 153 height 31
type input "**********"
click button "Next" at bounding box center [888, 428] width 42 height 25
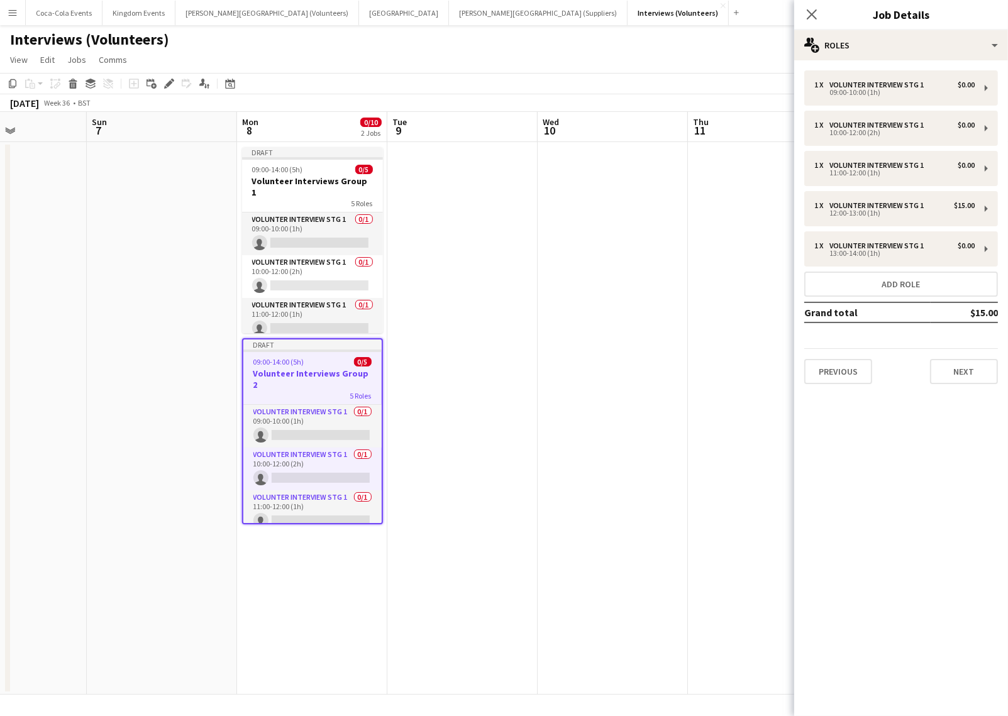
click at [747, 158] on app-date-cell at bounding box center [763, 418] width 150 height 552
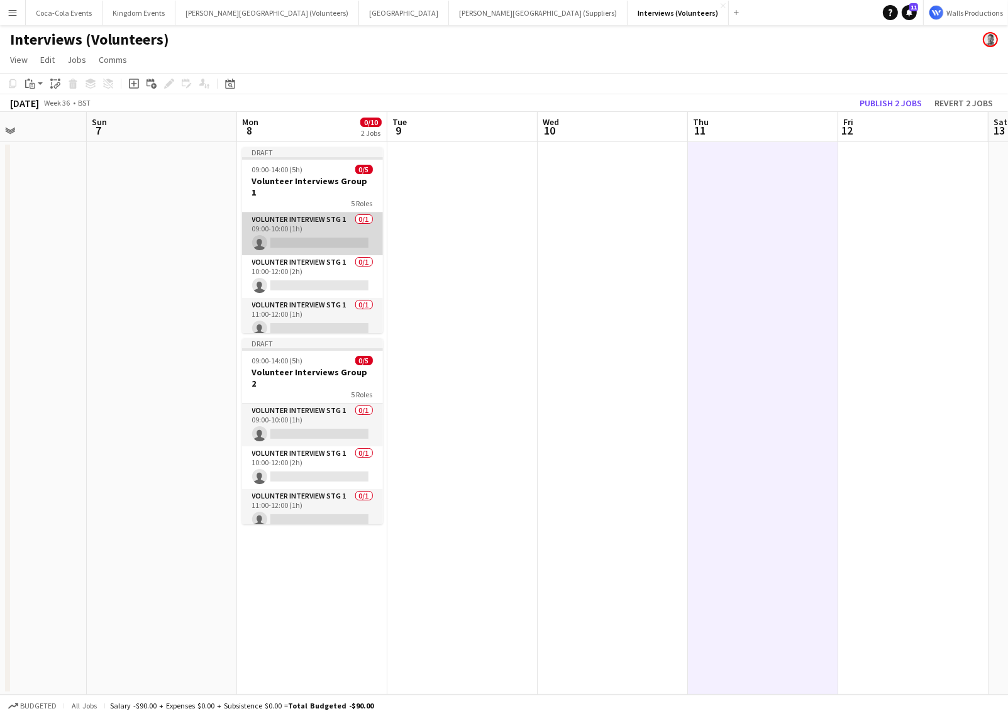
click at [316, 218] on app-card-role "Volunter Interview Stg 1 0/1 09:00-10:00 (1h) single-neutral-actions" at bounding box center [312, 233] width 141 height 43
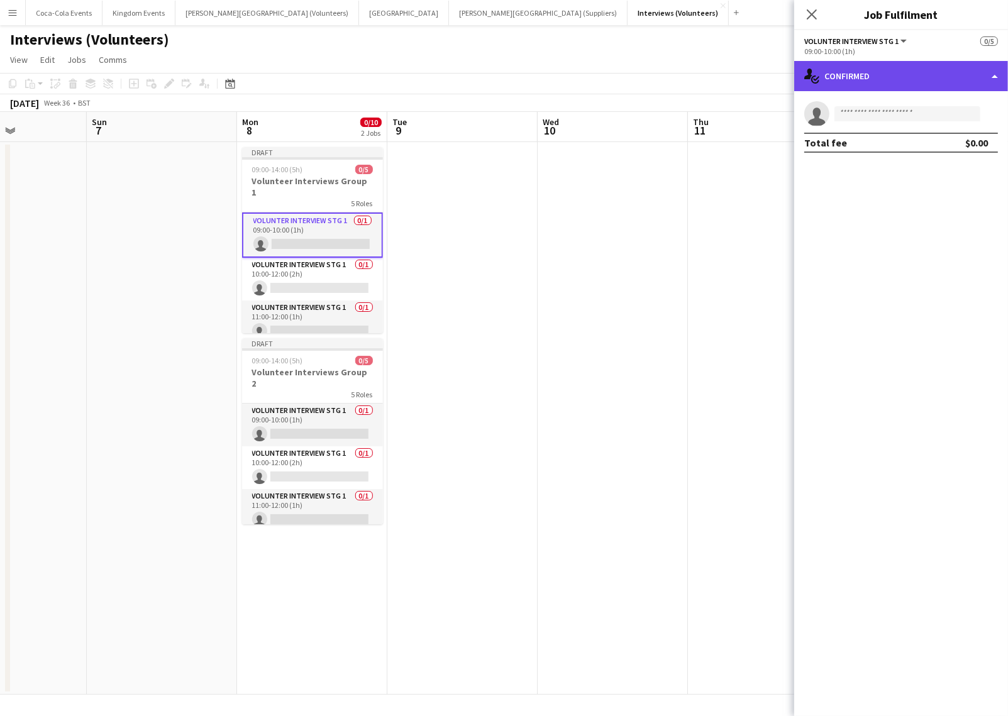
click at [946, 84] on div "single-neutral-actions-check-2 Confirmed" at bounding box center [901, 76] width 214 height 30
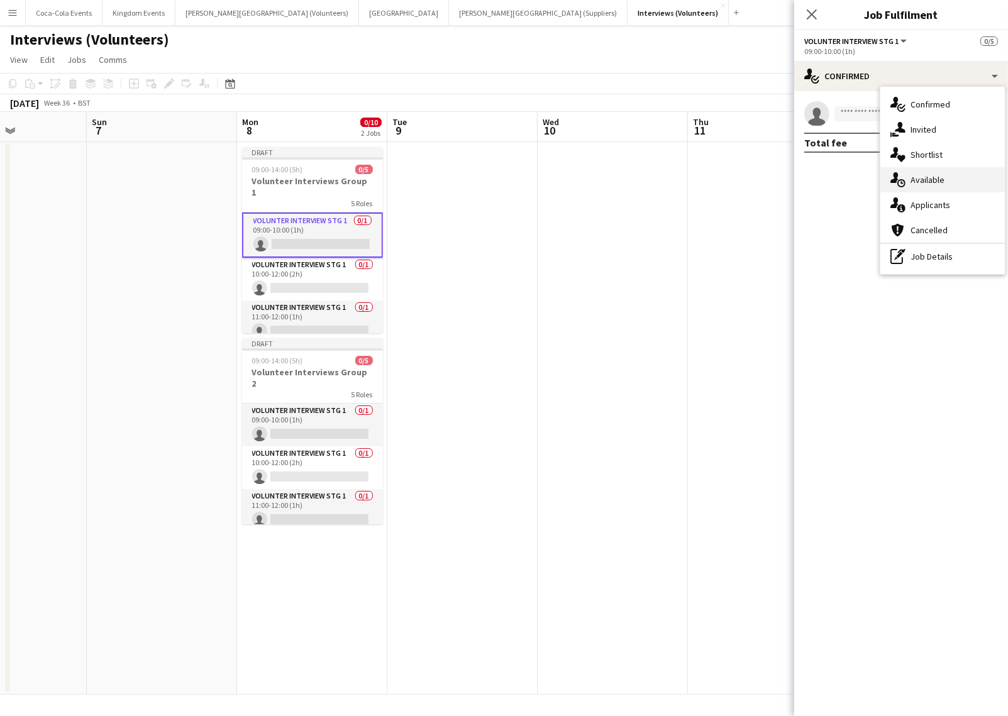
click at [940, 180] on span "Available" at bounding box center [927, 179] width 34 height 11
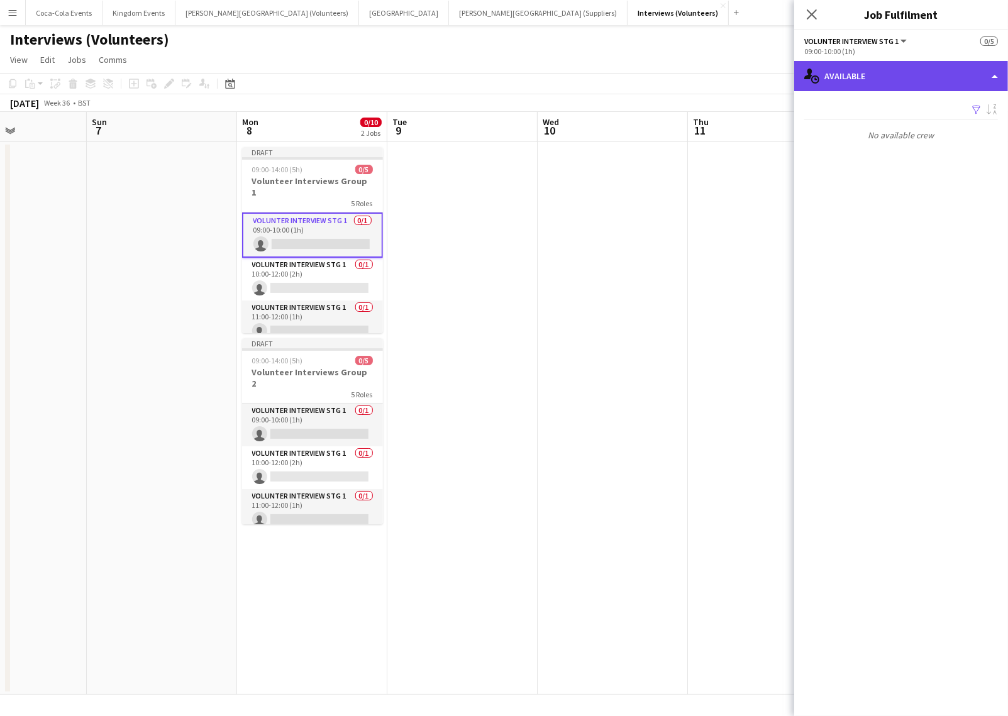
click at [898, 84] on div "single-neutral-actions-upload Available" at bounding box center [901, 76] width 214 height 30
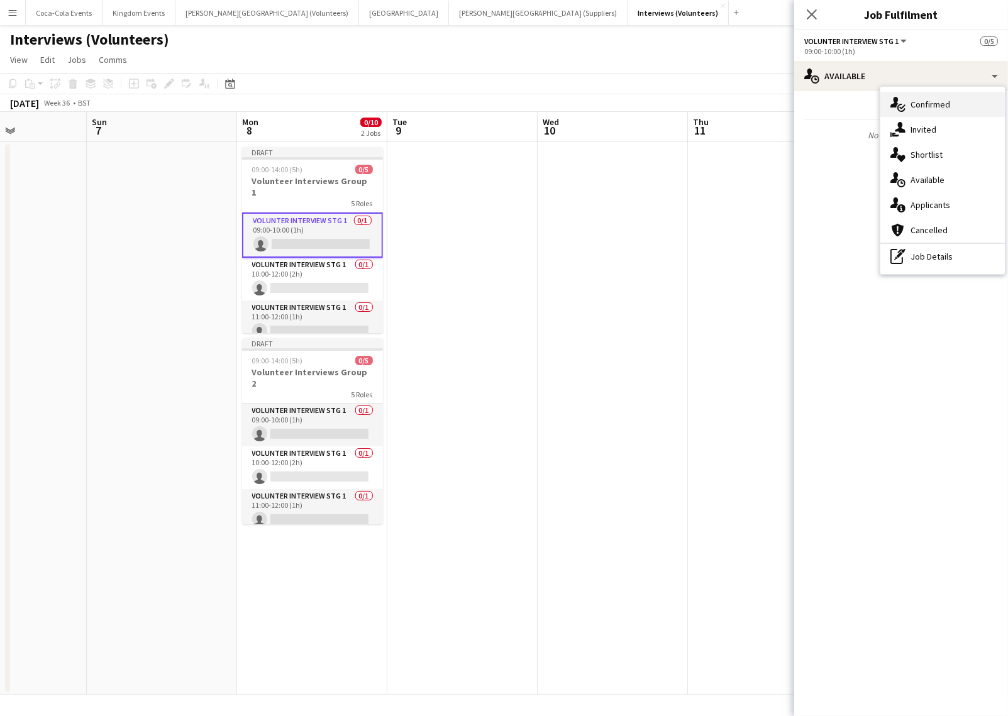
click at [923, 104] on span "Confirmed" at bounding box center [930, 104] width 40 height 11
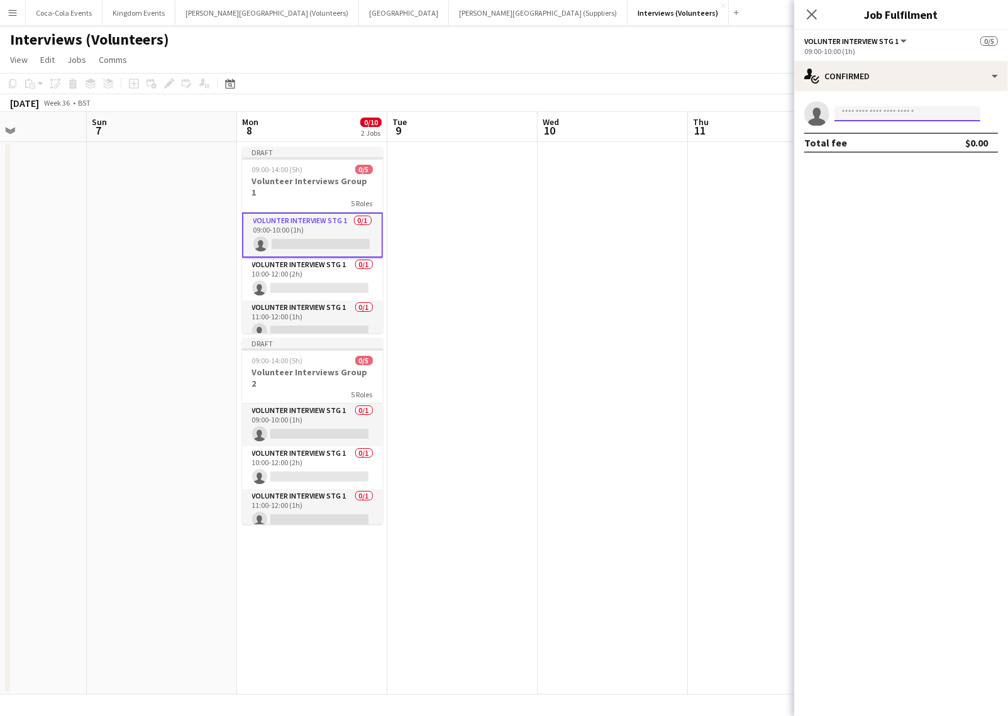
click at [865, 113] on input at bounding box center [907, 113] width 146 height 15
type input "*****"
click at [861, 145] on span "swamp+demo-vfetq@liveforce.co" at bounding box center [907, 142] width 126 height 10
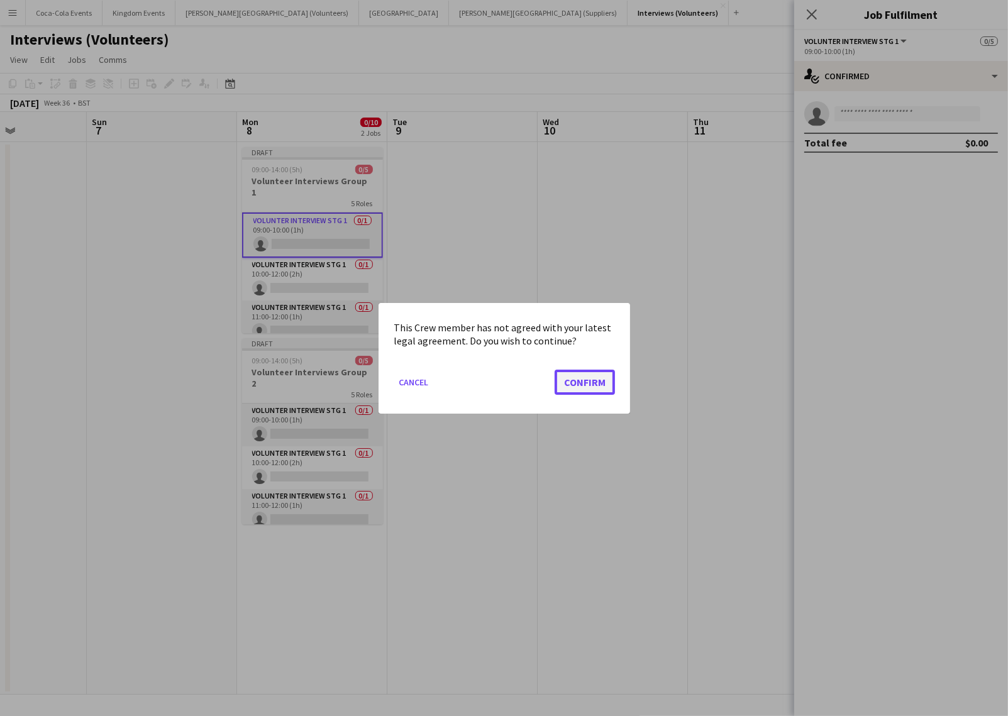
click at [577, 383] on button "Confirm" at bounding box center [584, 381] width 60 height 25
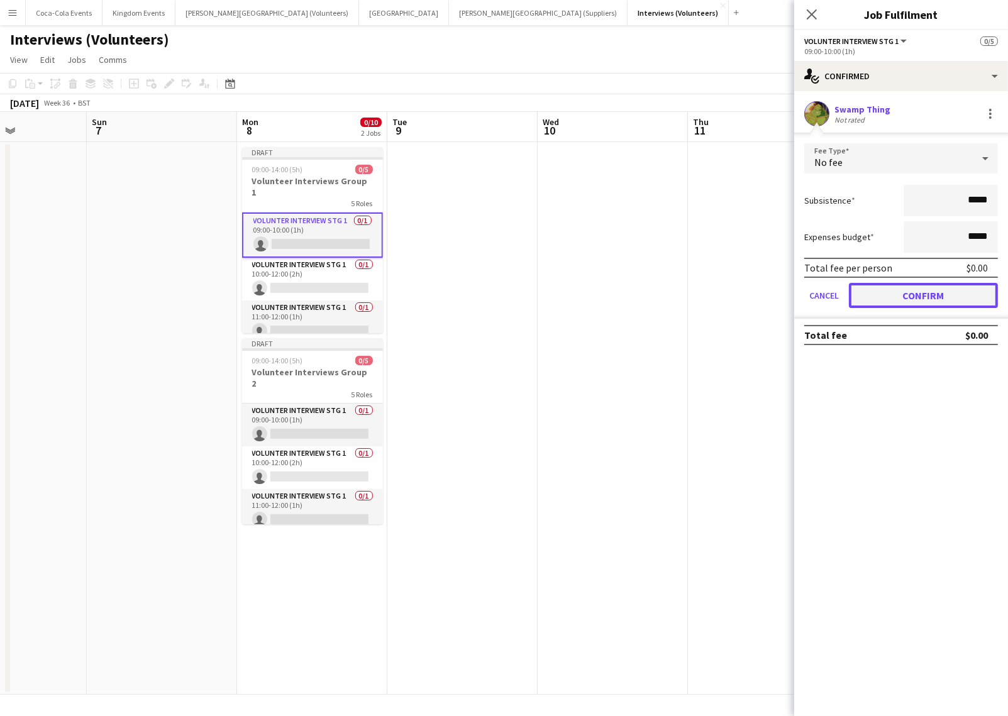
click at [871, 290] on button "Confirm" at bounding box center [923, 295] width 149 height 25
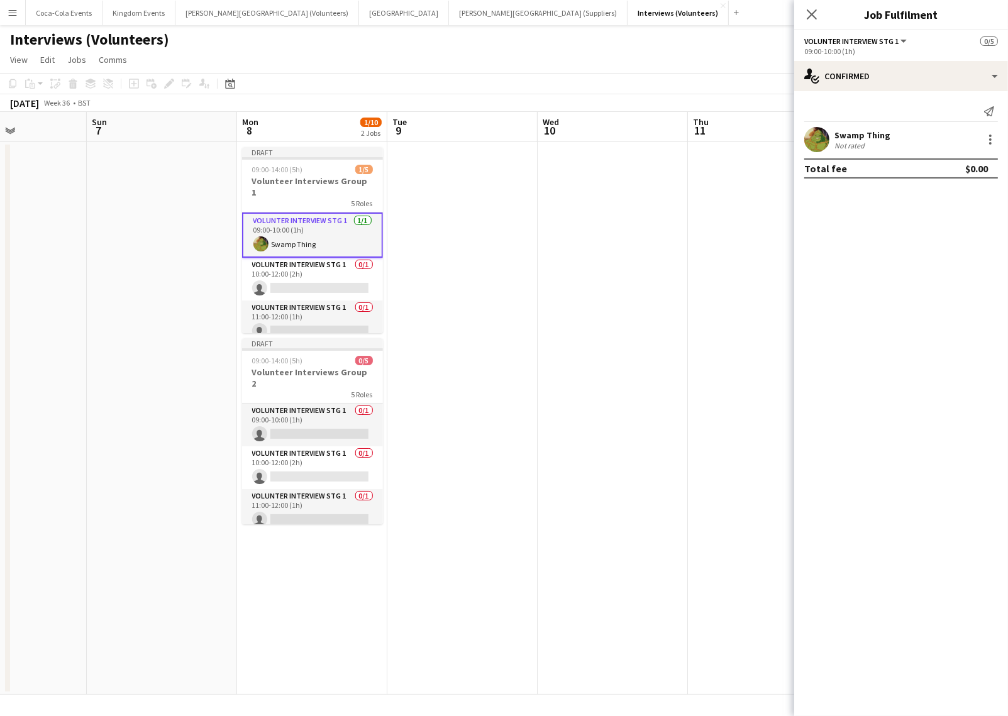
click at [520, 328] on app-date-cell at bounding box center [462, 418] width 150 height 552
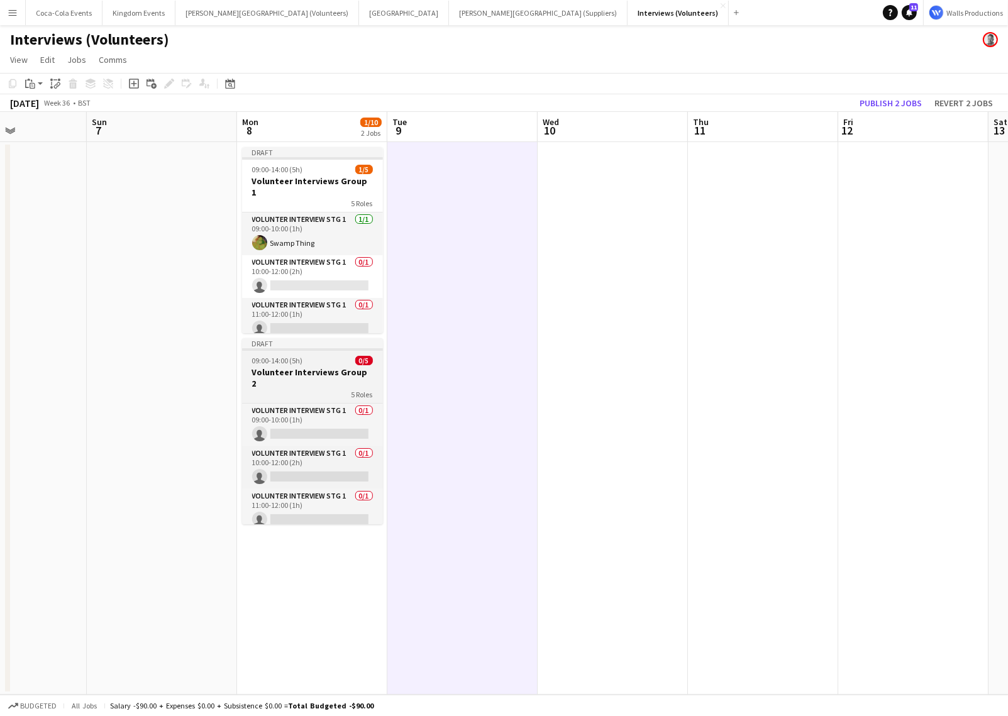
click at [315, 368] on h3 "Volunteer Interviews Group 2" at bounding box center [312, 377] width 141 height 23
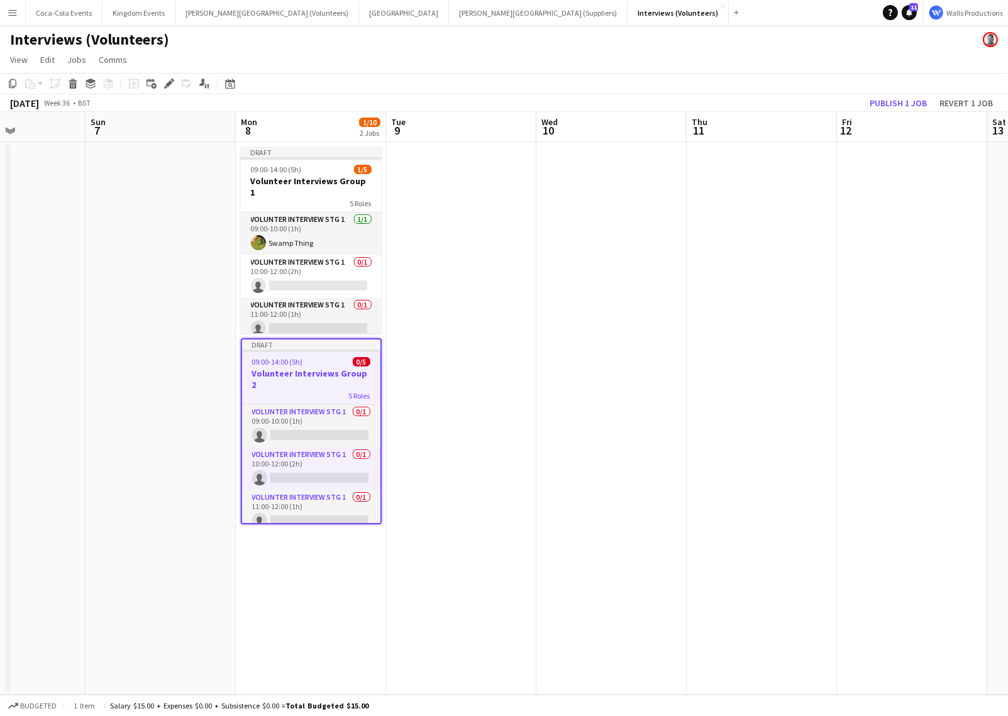
click at [307, 588] on app-date-cell "Draft 09:00-14:00 (5h) 1/5 Volunteer Interviews Group 1 5 Roles Volunter Interv…" at bounding box center [311, 418] width 150 height 552
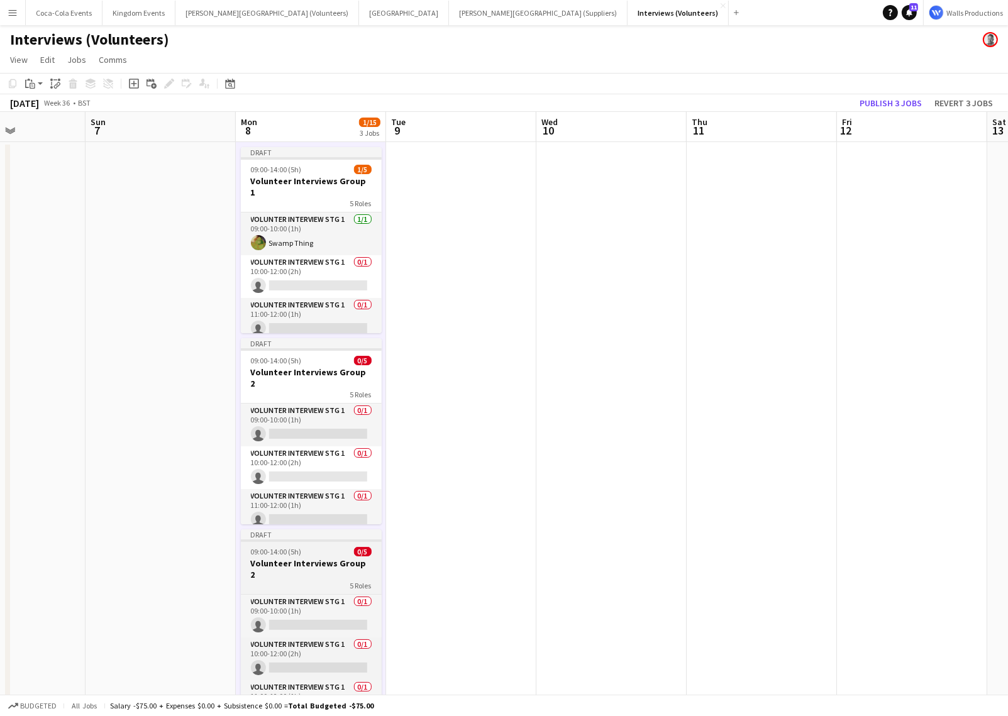
click at [328, 560] on h3 "Volunteer Interviews Group 2" at bounding box center [311, 569] width 141 height 23
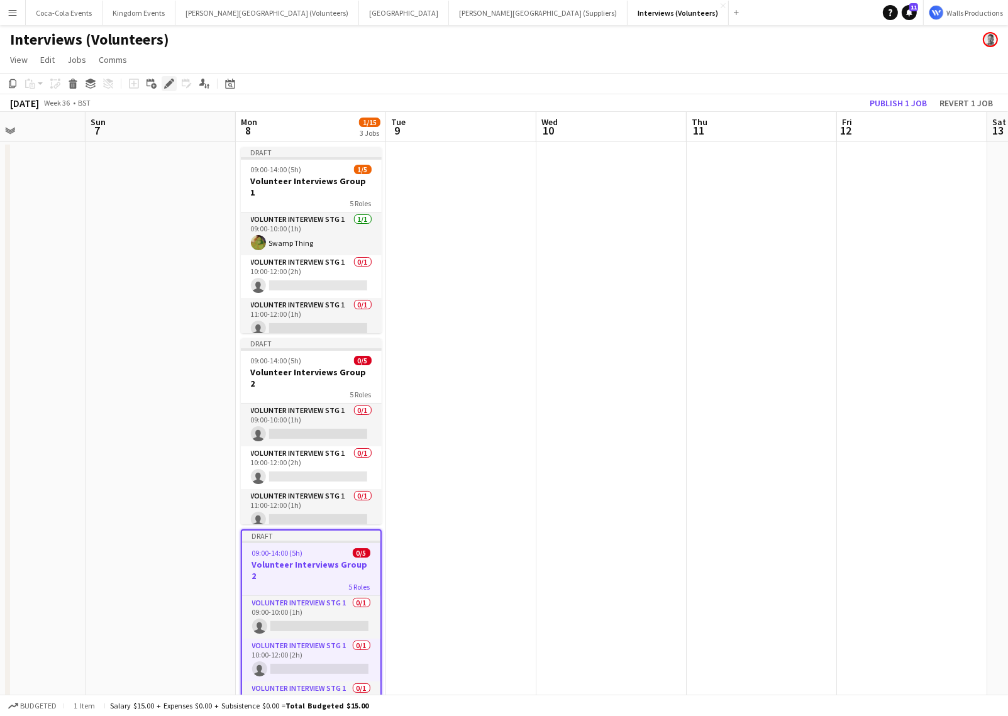
click at [170, 82] on icon at bounding box center [168, 83] width 7 height 7
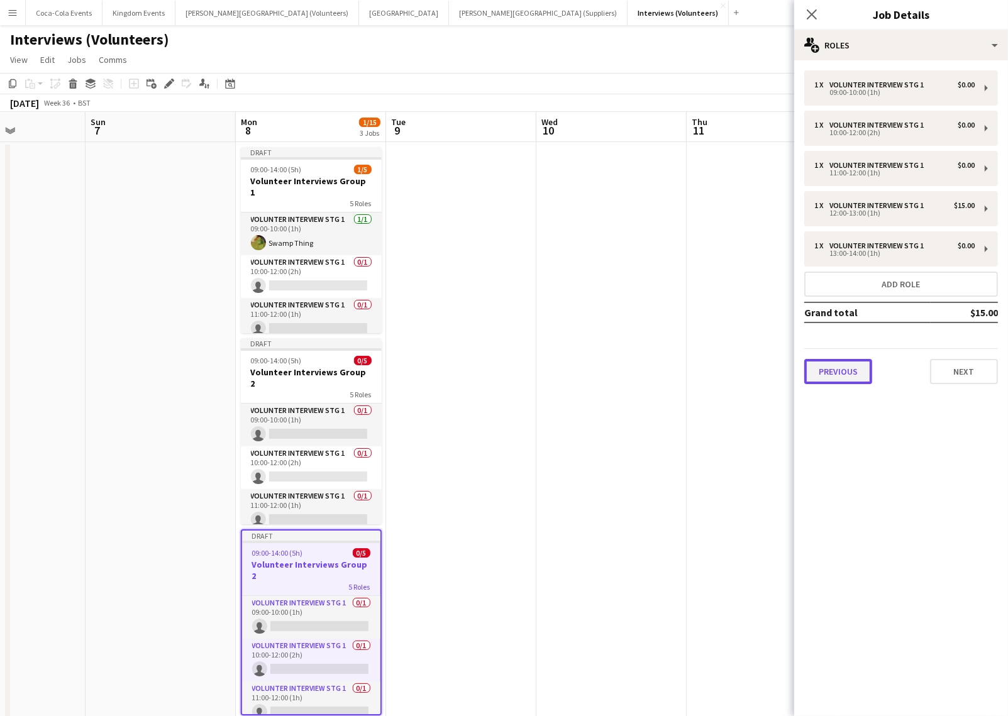
click at [839, 363] on button "Previous" at bounding box center [838, 371] width 68 height 25
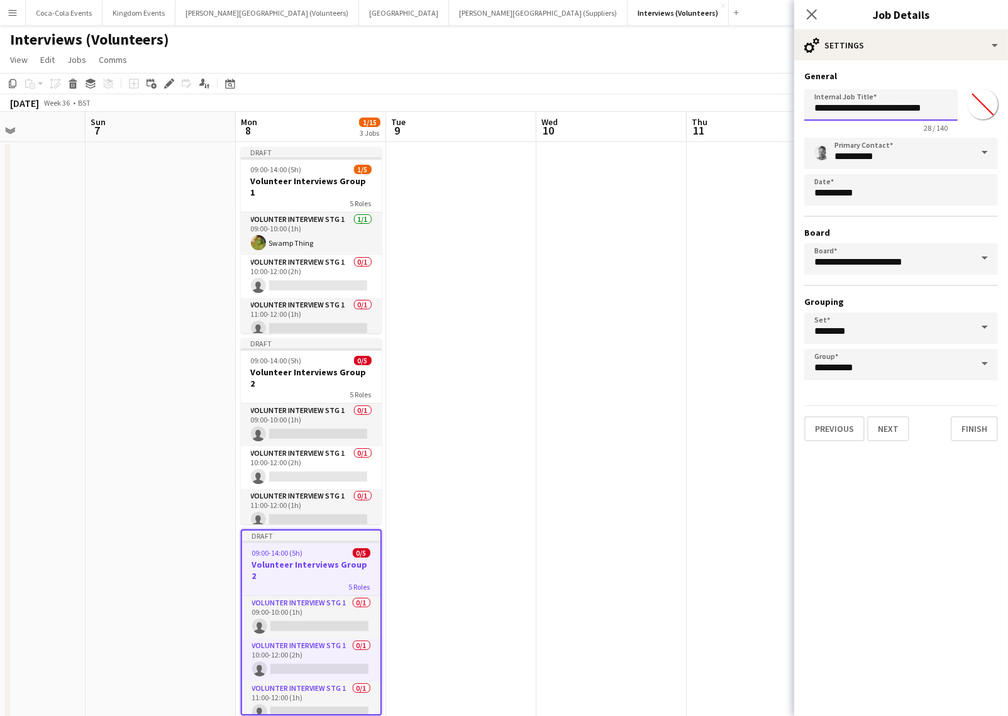
click at [936, 108] on input "**********" at bounding box center [880, 104] width 153 height 31
type input "**********"
click at [620, 243] on app-date-cell at bounding box center [611, 441] width 150 height 598
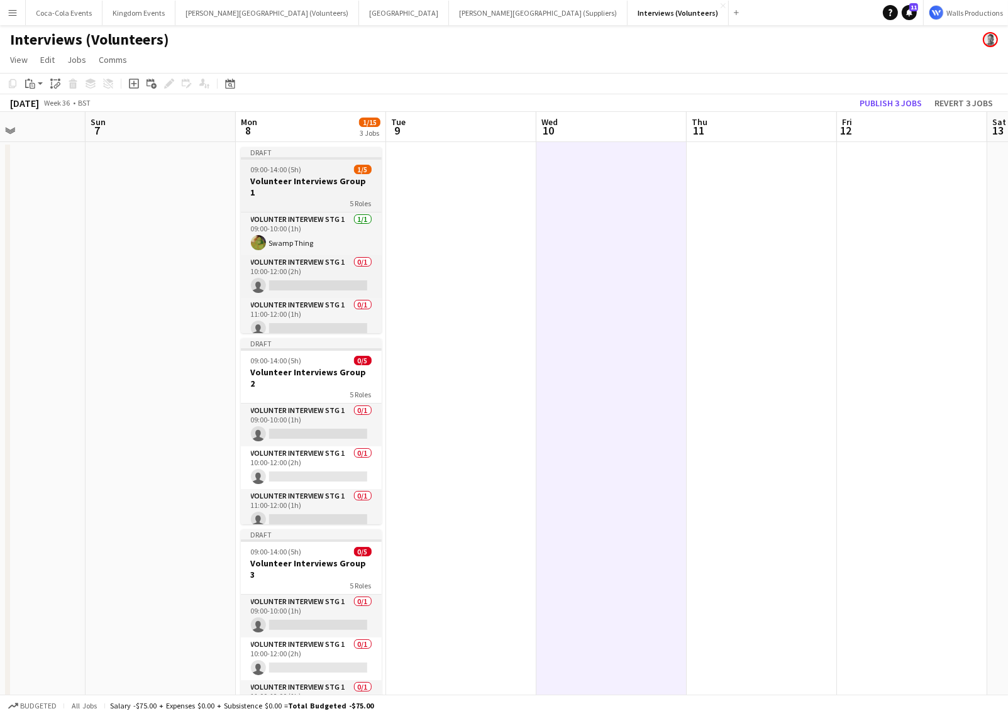
click at [283, 174] on app-job-card "Draft 09:00-14:00 (5h) 1/5 Volunteer Interviews Group 1 5 Roles Volunter Interv…" at bounding box center [311, 240] width 141 height 186
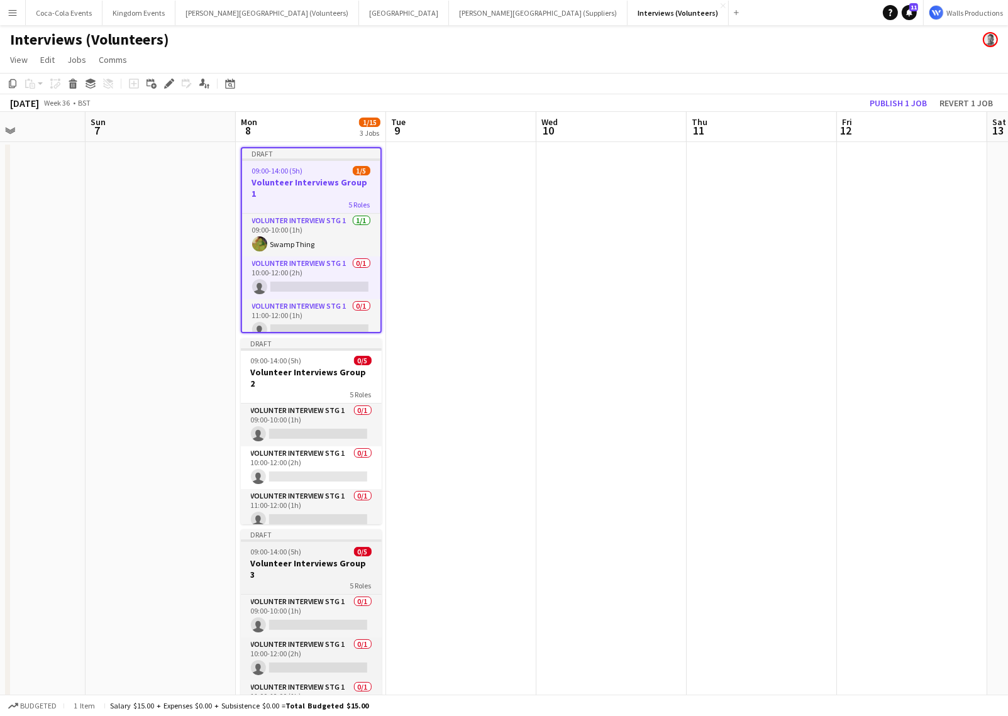
click at [309, 549] on div "09:00-14:00 (5h) 0/5" at bounding box center [311, 551] width 141 height 9
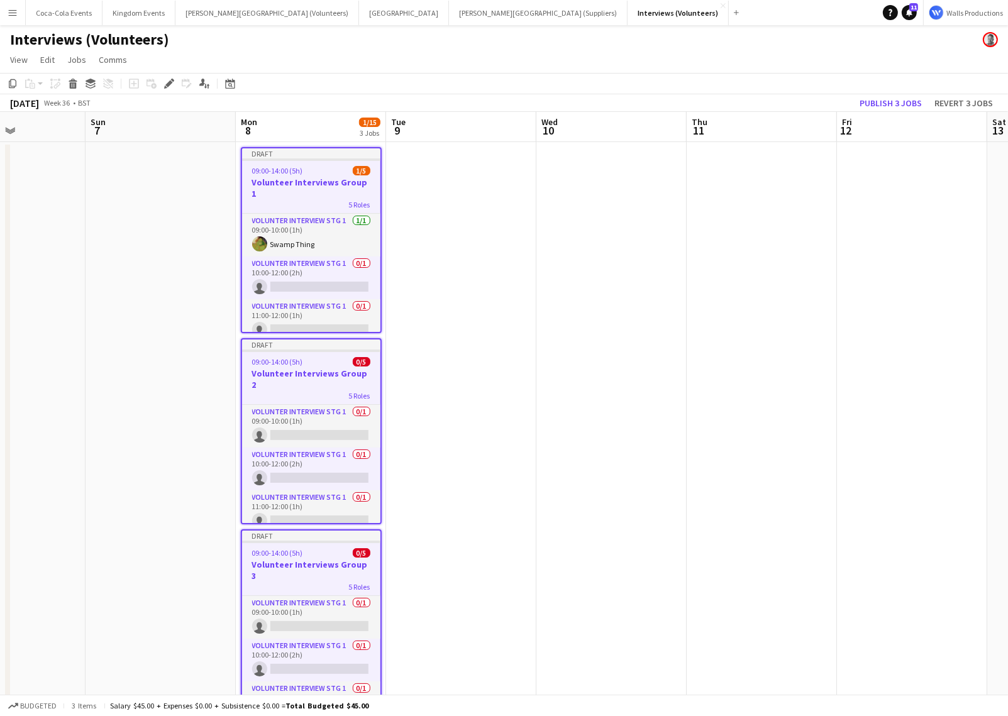
click at [444, 184] on app-date-cell at bounding box center [461, 441] width 150 height 598
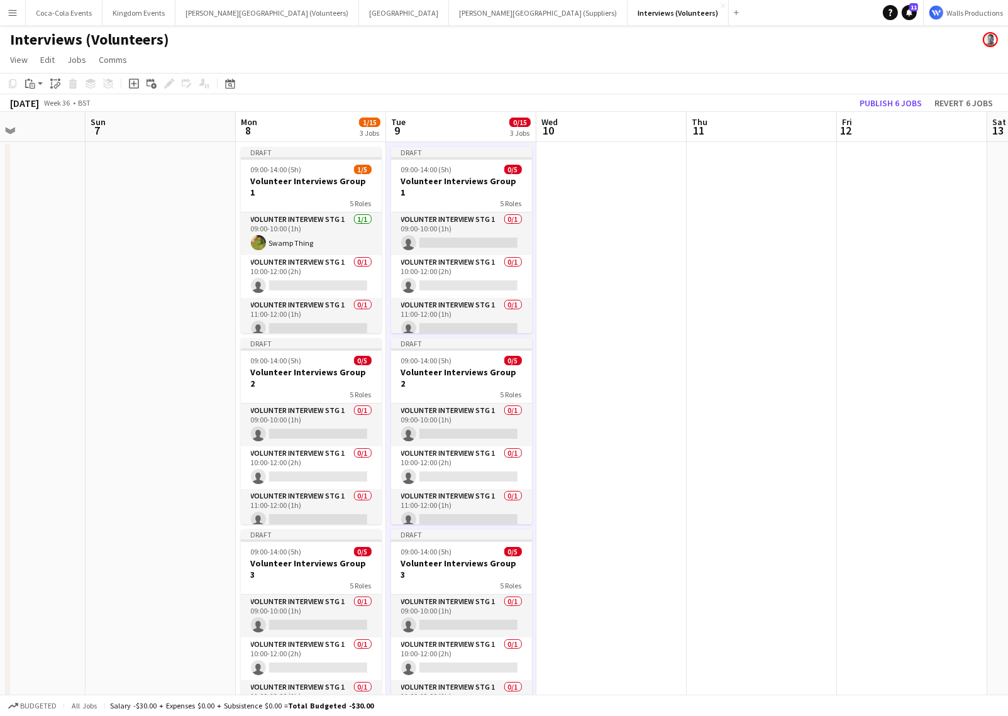
click at [615, 184] on app-date-cell at bounding box center [611, 441] width 150 height 598
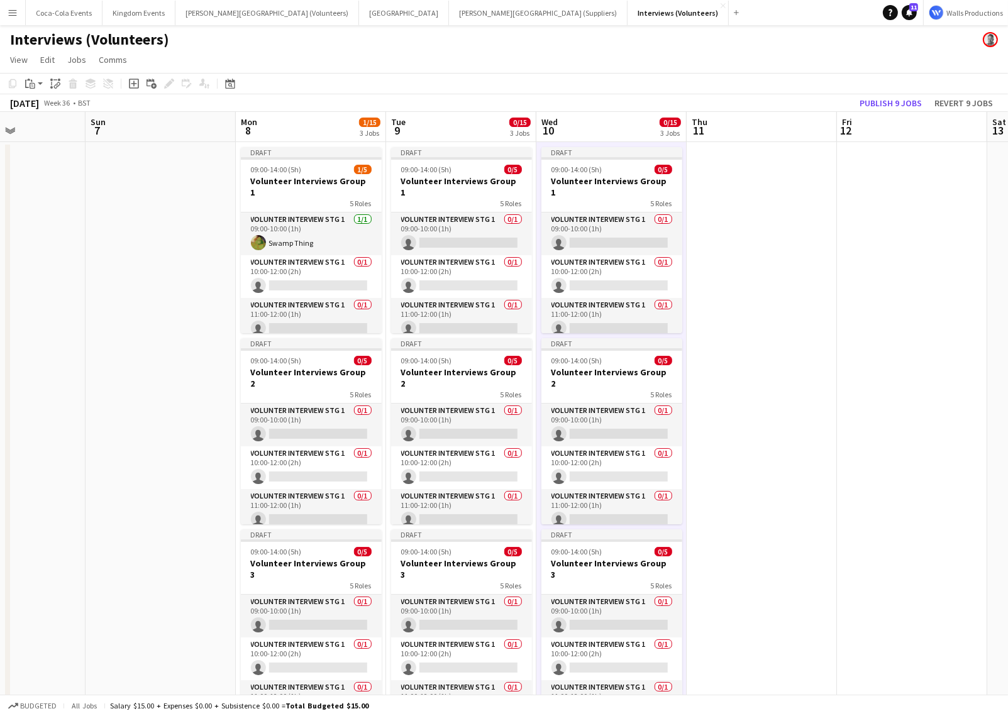
click at [736, 202] on app-date-cell at bounding box center [761, 441] width 150 height 598
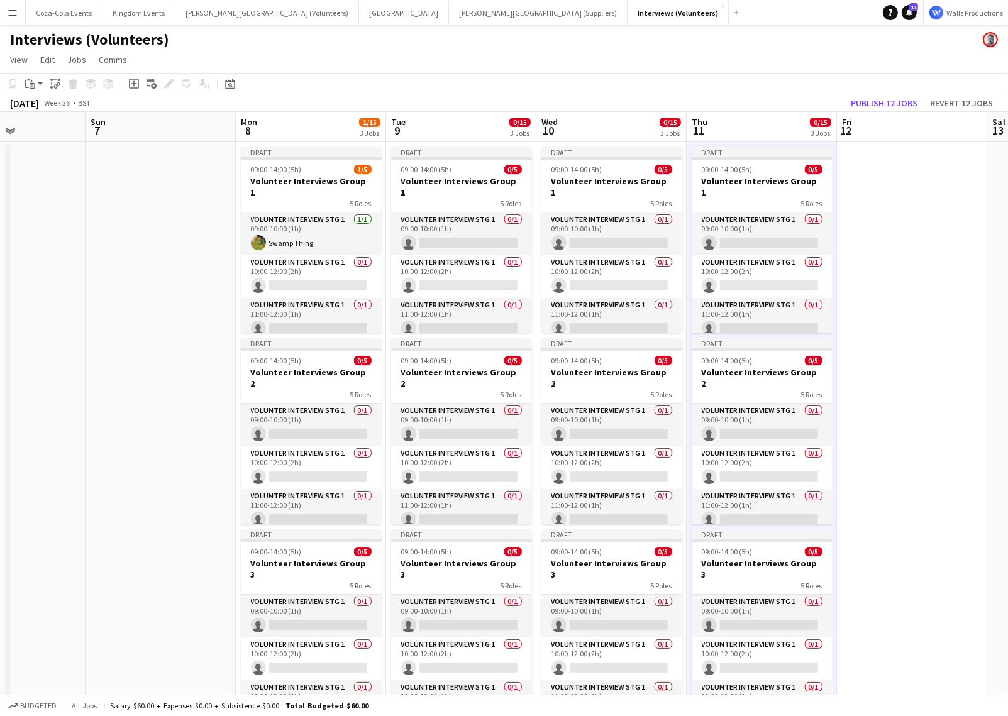
click at [871, 196] on app-date-cell at bounding box center [912, 441] width 150 height 598
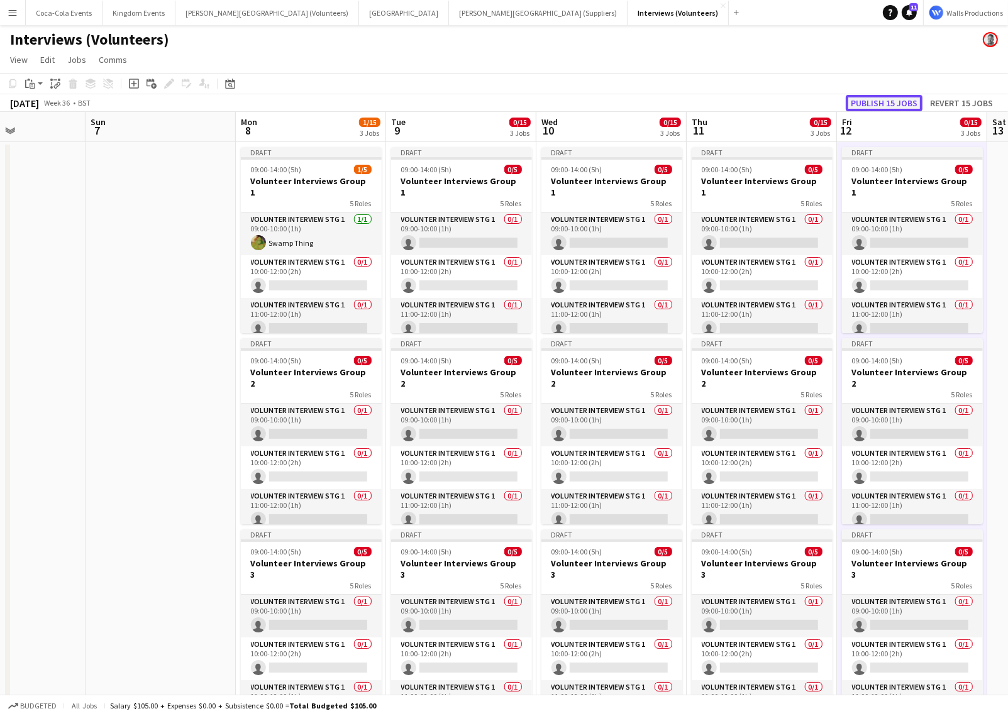
click at [869, 106] on button "Publish 15 jobs" at bounding box center [883, 103] width 77 height 16
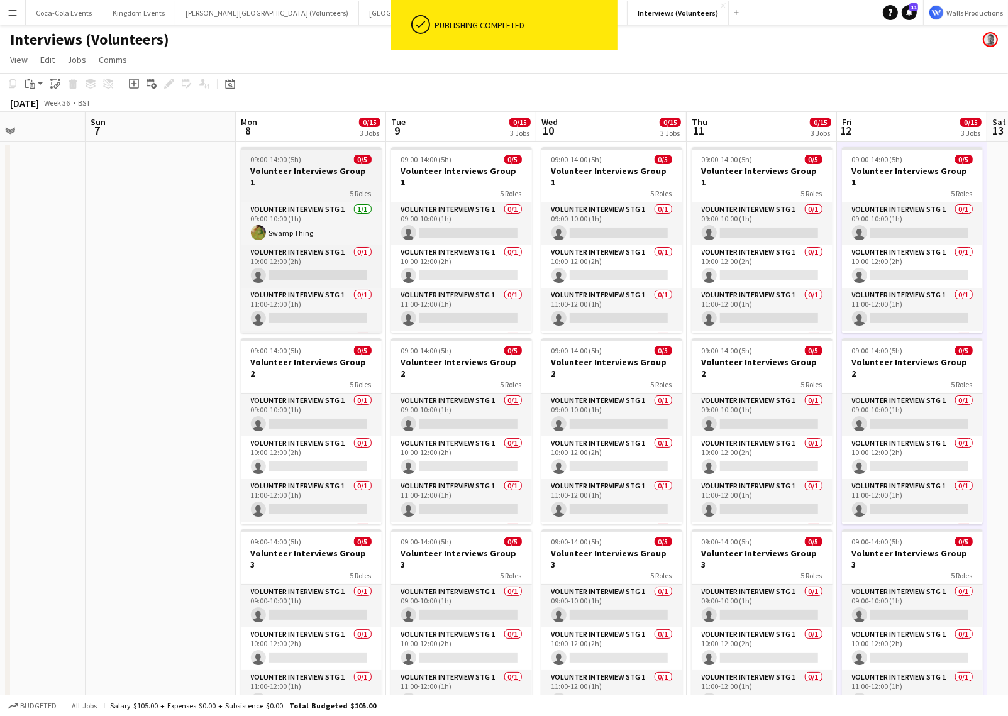
click at [317, 175] on h3 "Volunteer Interviews Group 1" at bounding box center [311, 176] width 141 height 23
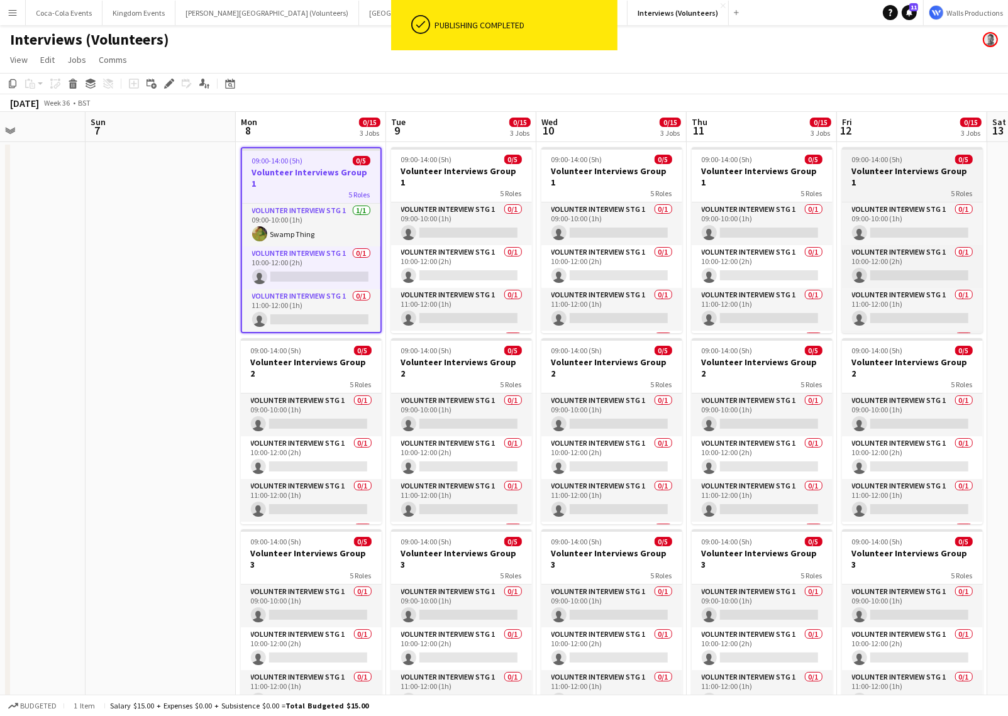
click at [872, 167] on h3 "Volunteer Interviews Group 1" at bounding box center [912, 176] width 141 height 23
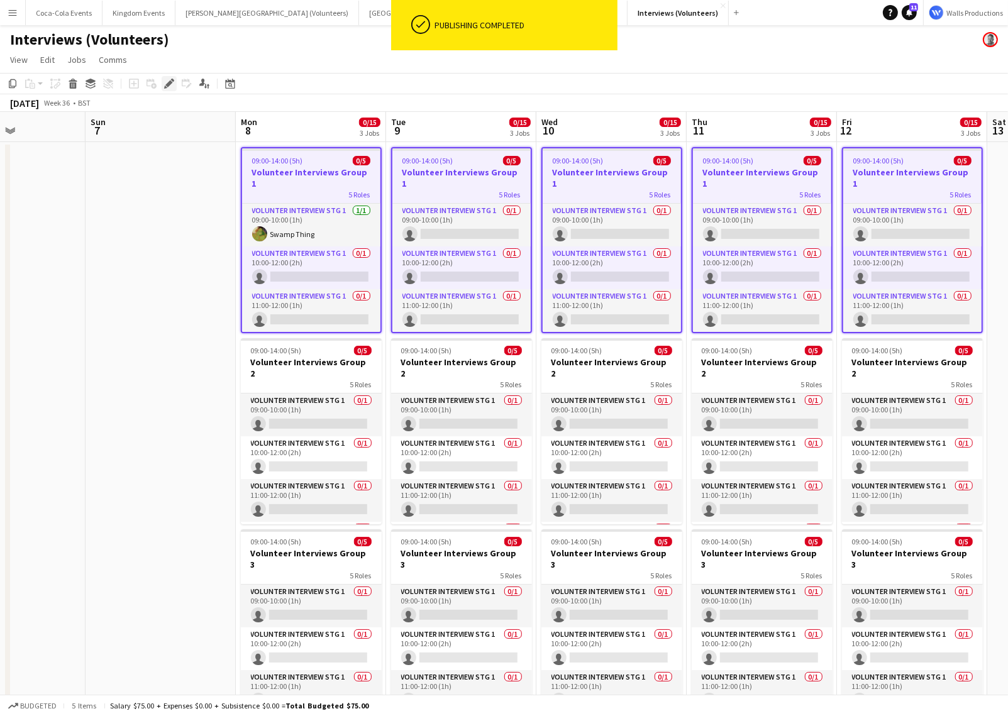
click at [165, 84] on icon "Edit" at bounding box center [169, 84] width 10 height 10
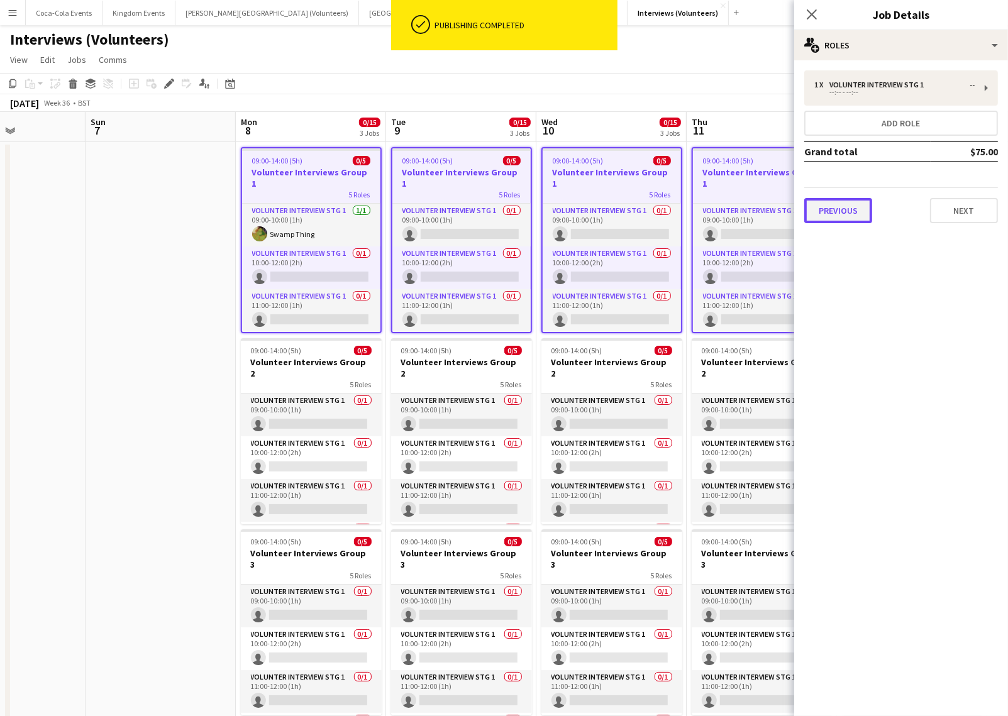
click at [852, 212] on button "Previous" at bounding box center [838, 210] width 68 height 25
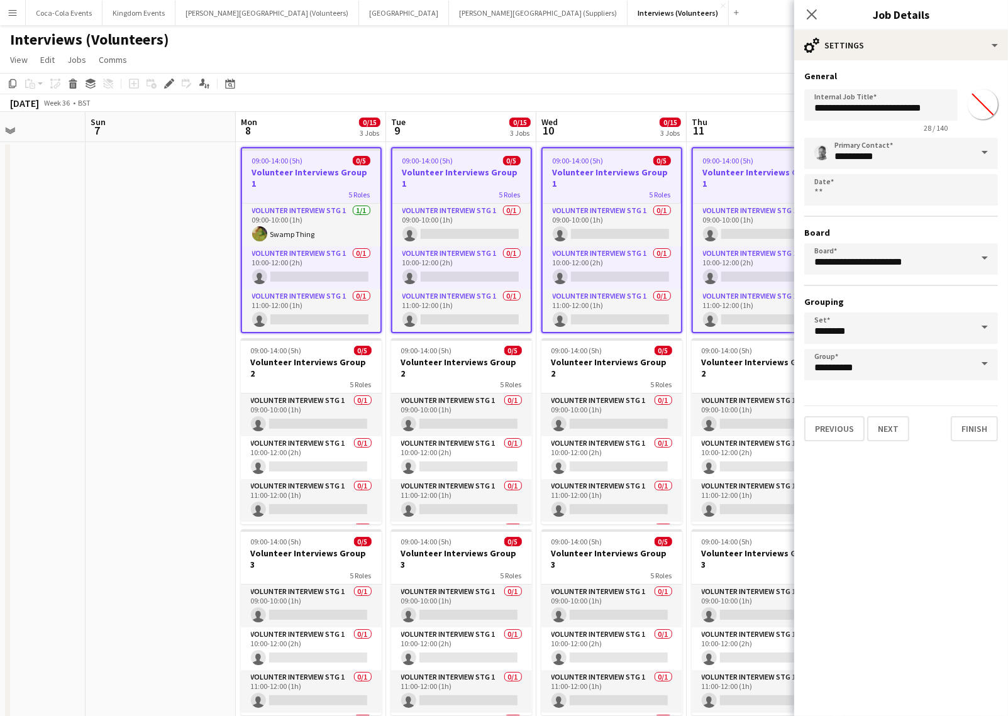
click at [978, 106] on input "*******" at bounding box center [982, 104] width 45 height 45
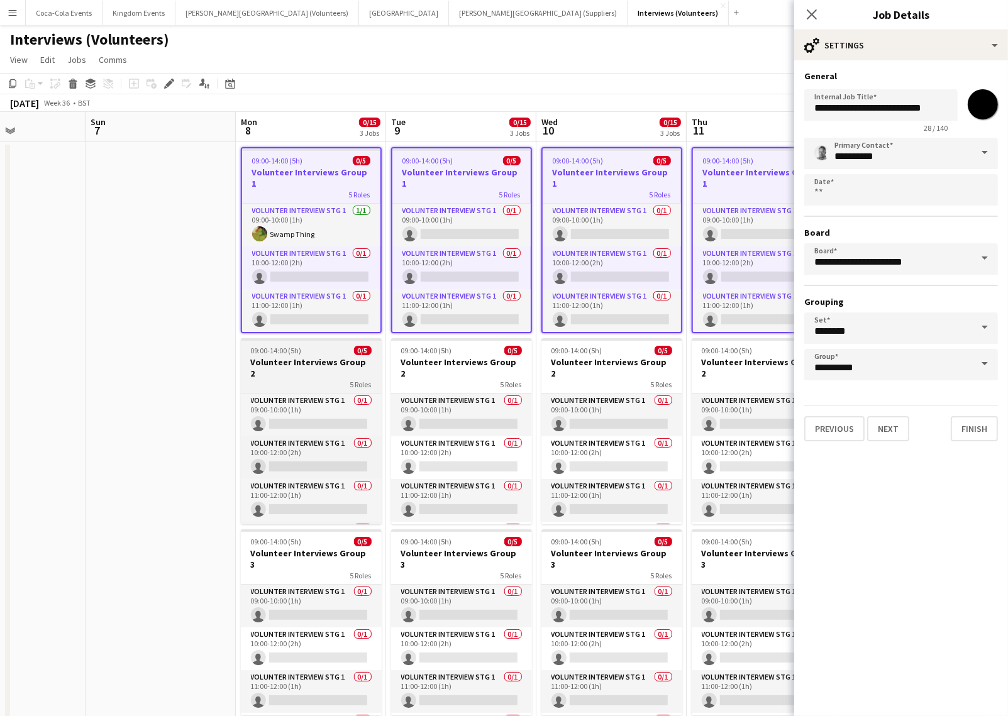
type input "*******"
click at [281, 362] on h3 "Volunteer Interviews Group 2" at bounding box center [311, 367] width 141 height 23
type input "**********"
type input "*******"
type input "**********"
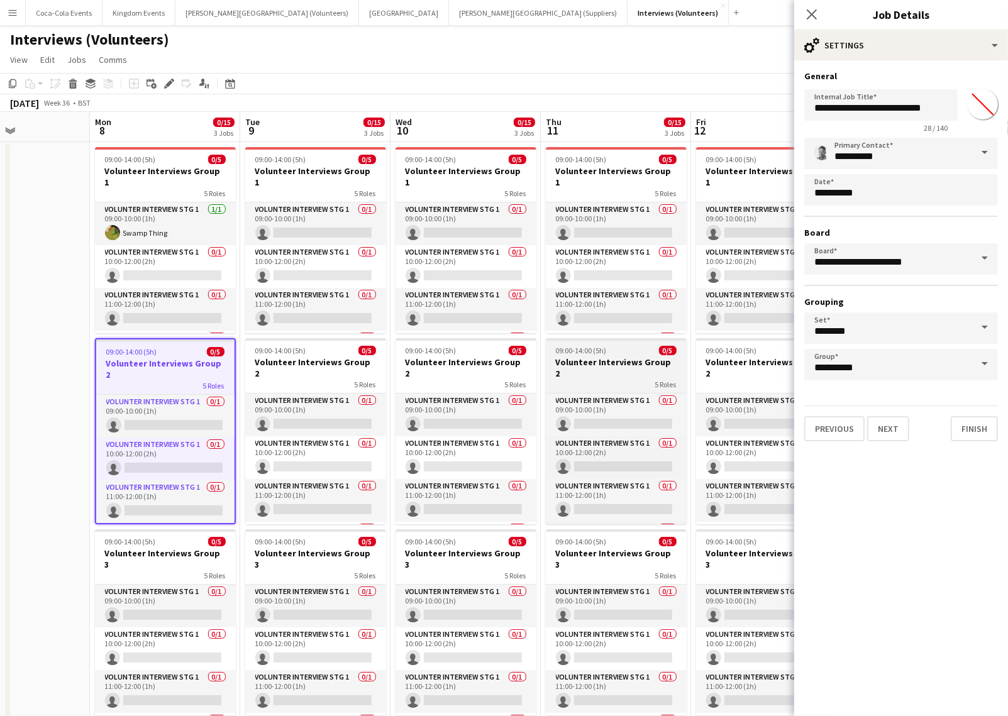
scroll to position [0, 439]
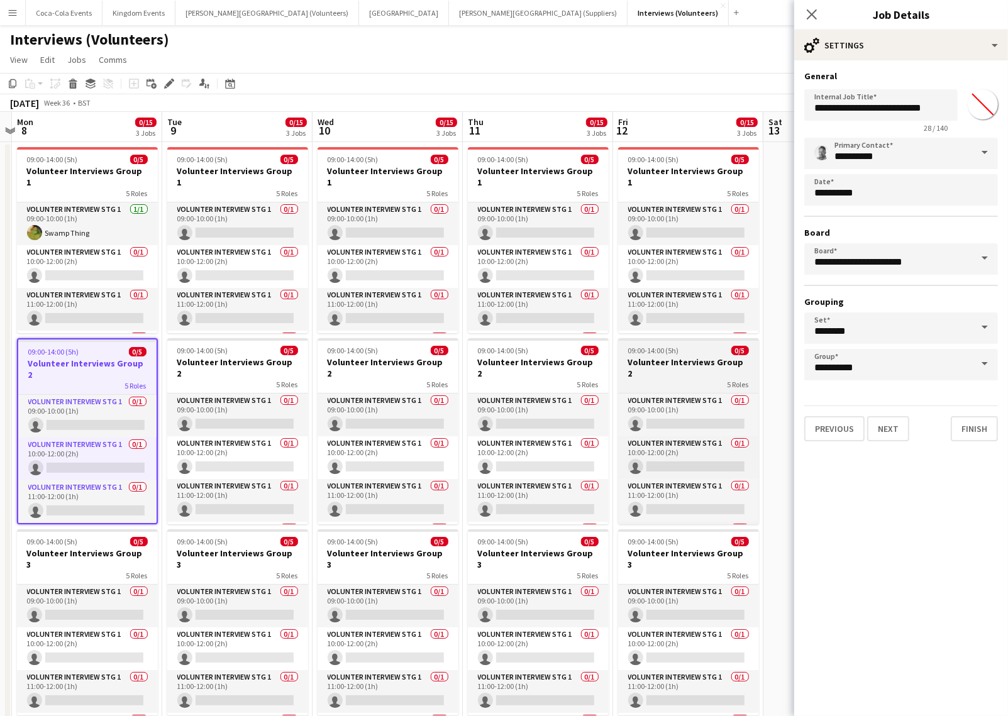
click at [700, 358] on h3 "Volunteer Interviews Group 2" at bounding box center [688, 367] width 141 height 23
type input "*******"
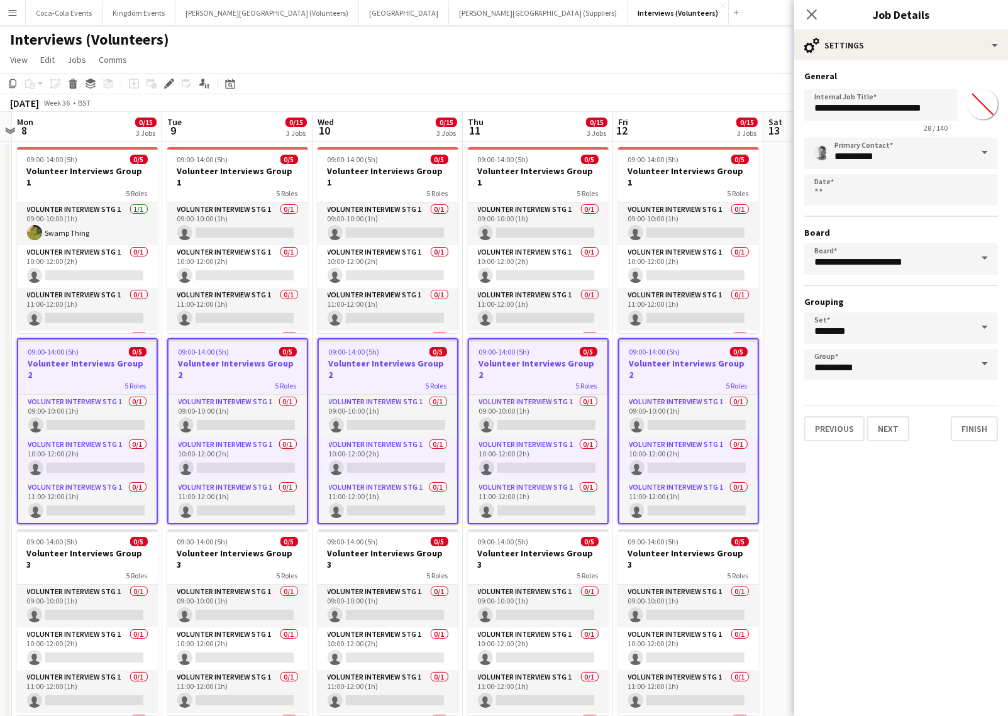
click at [987, 102] on input "*******" at bounding box center [982, 104] width 45 height 45
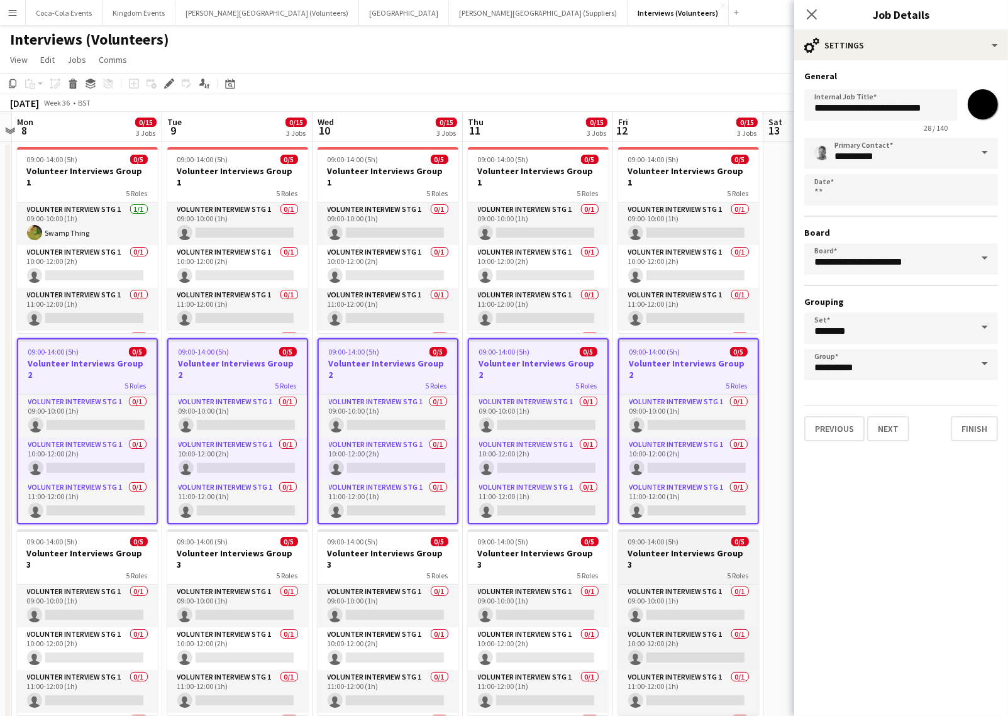
type input "*******"
click at [650, 546] on app-job-card "09:00-14:00 (5h) 0/5 Volunteer Interviews Group 3 5 Roles Volunter Interview St…" at bounding box center [688, 622] width 141 height 186
type input "**********"
type input "*******"
type input "**********"
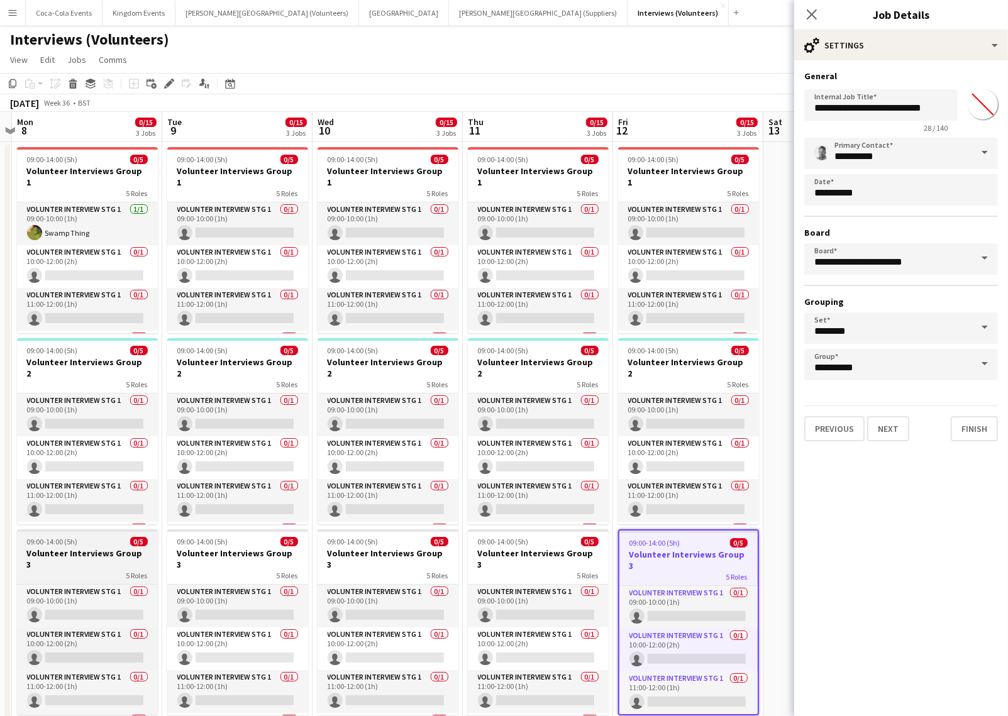
click at [57, 554] on h3 "Volunteer Interviews Group 3" at bounding box center [87, 558] width 141 height 23
type input "*******"
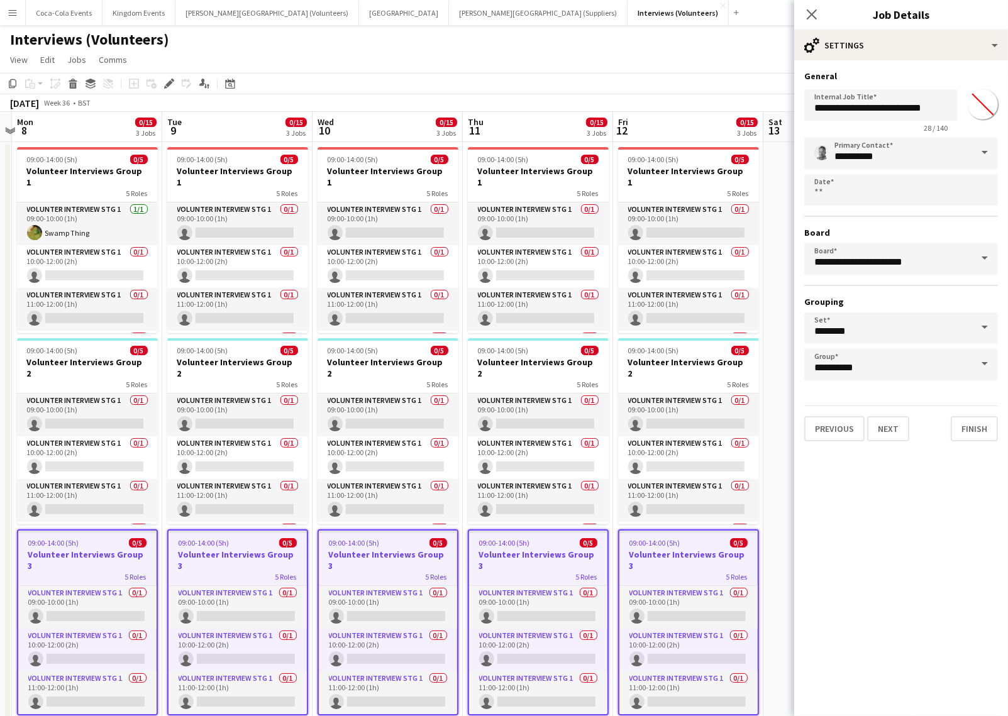
click at [975, 113] on input "*******" at bounding box center [982, 104] width 45 height 45
type input "*******"
click at [703, 48] on div "Interviews (Volunteers)" at bounding box center [504, 37] width 1008 height 24
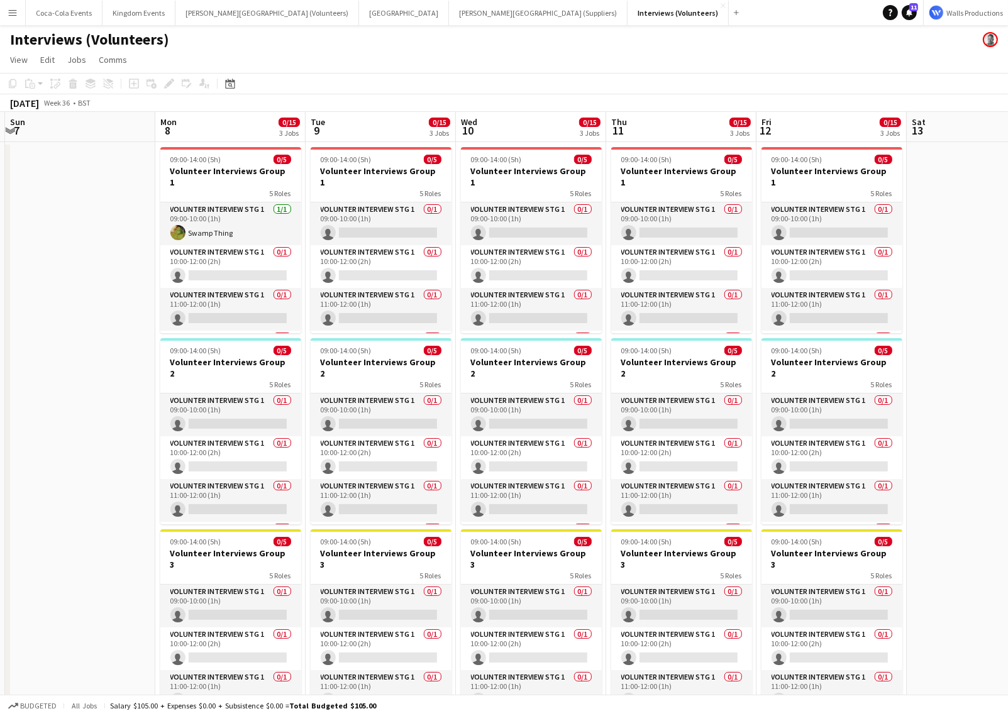
scroll to position [0, 301]
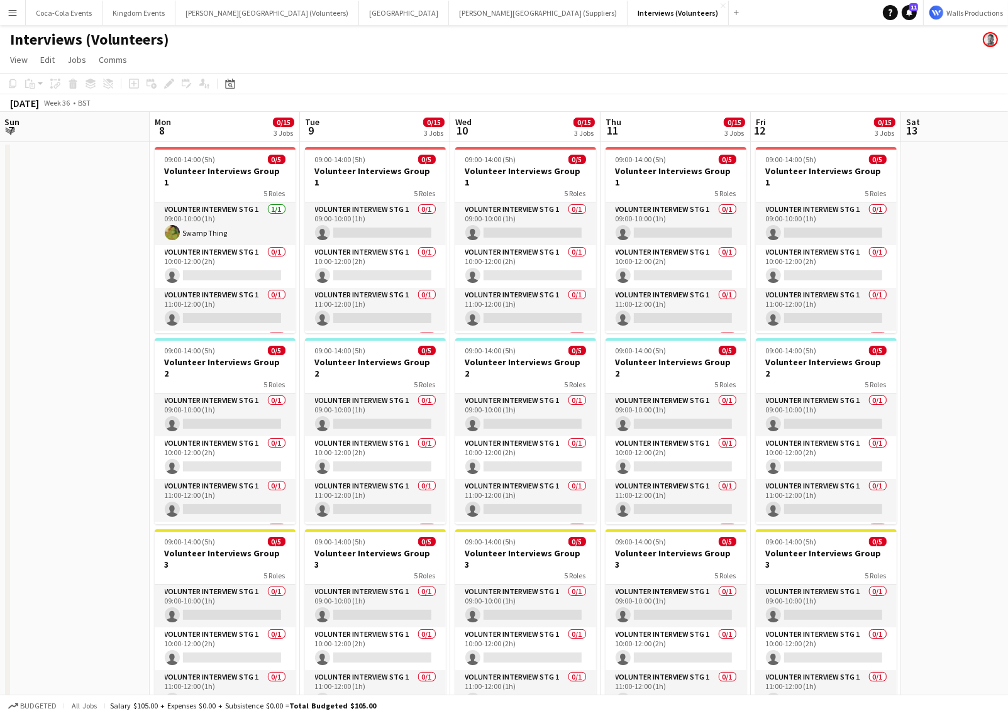
click at [86, 309] on app-date-cell at bounding box center [74, 441] width 150 height 598
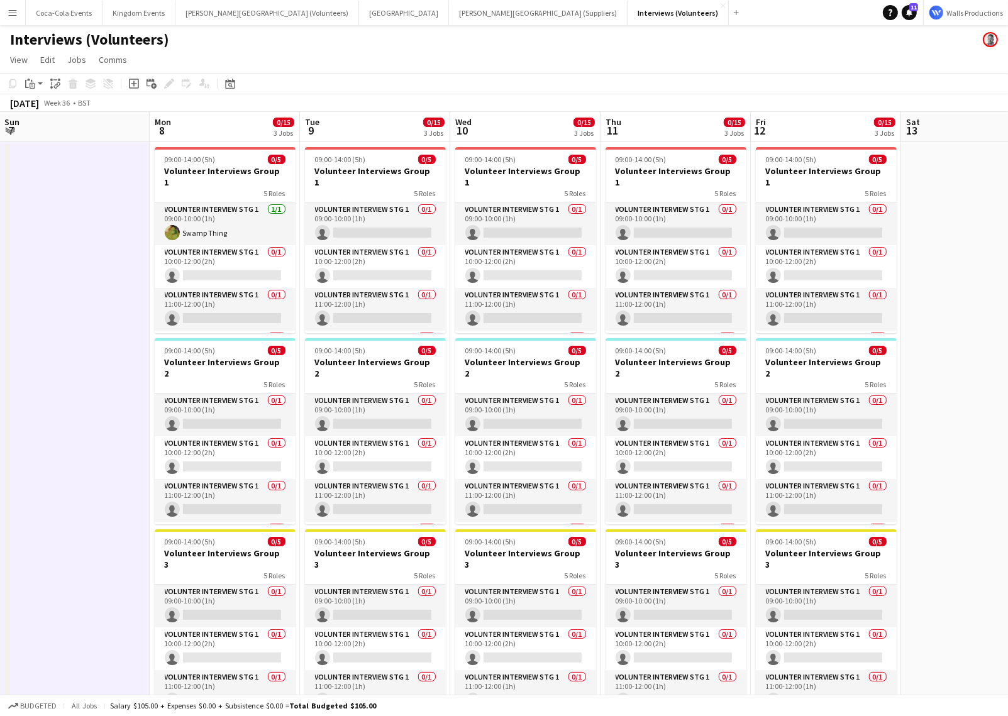
click at [75, 290] on app-date-cell at bounding box center [74, 441] width 150 height 598
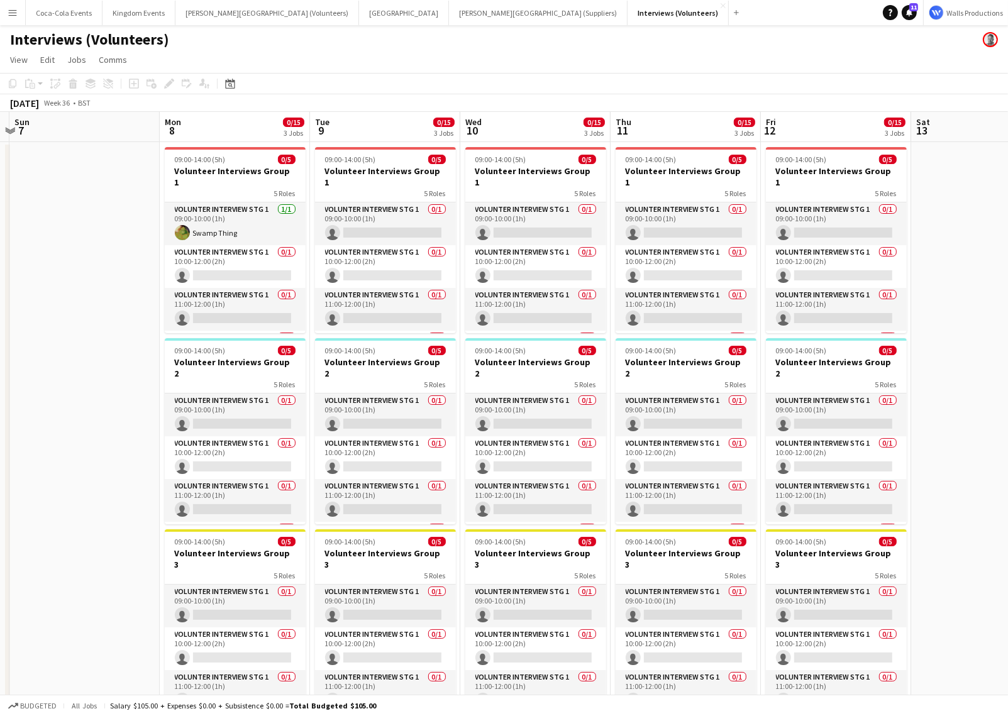
scroll to position [0, 289]
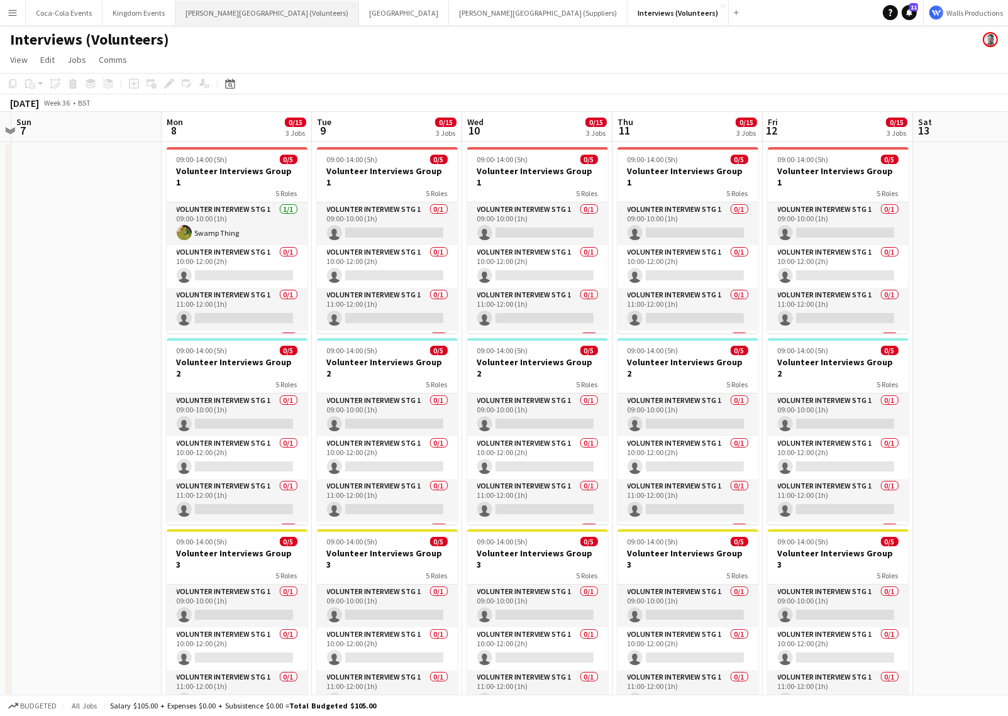
click at [241, 11] on button "King Fahd Stadium (Volunteers) Close" at bounding box center [267, 13] width 184 height 25
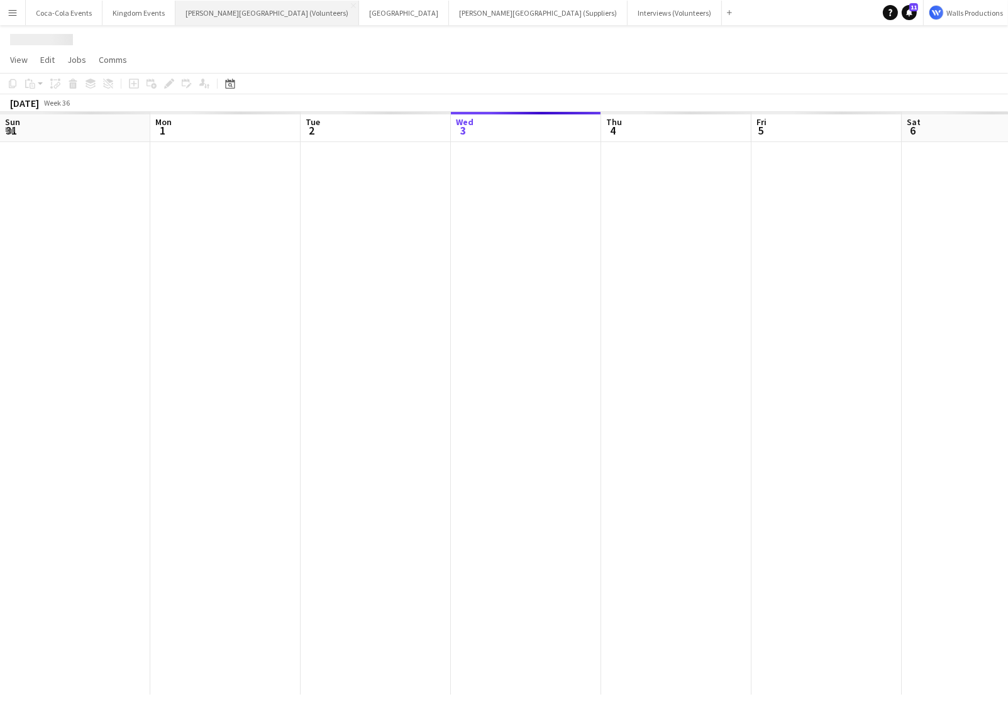
scroll to position [0, 300]
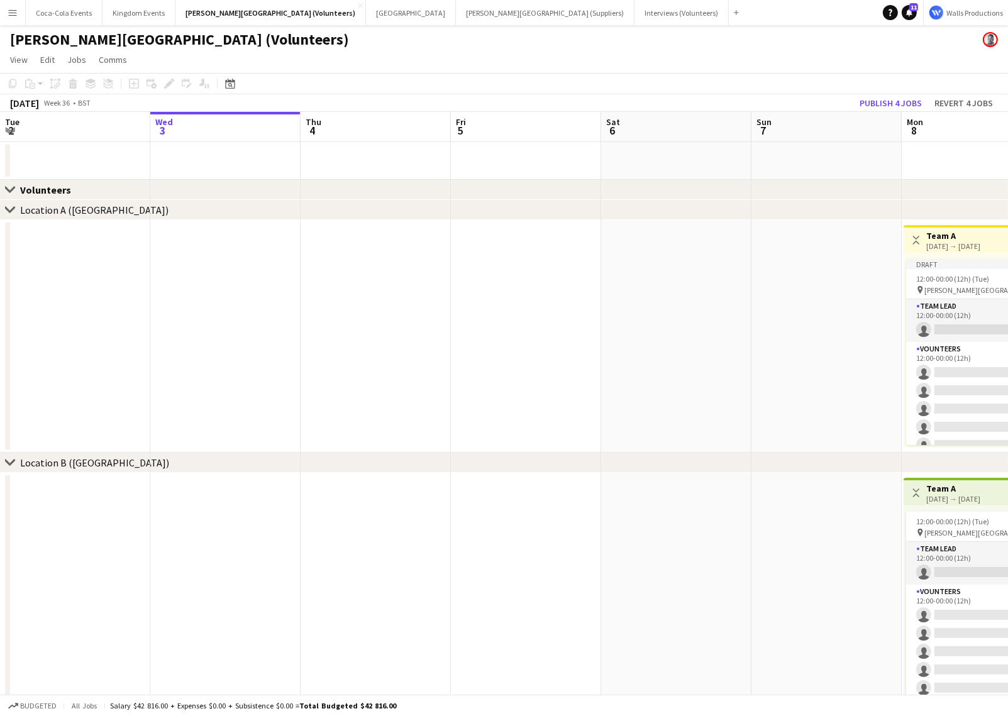
click at [549, 251] on app-date-cell at bounding box center [526, 336] width 150 height 233
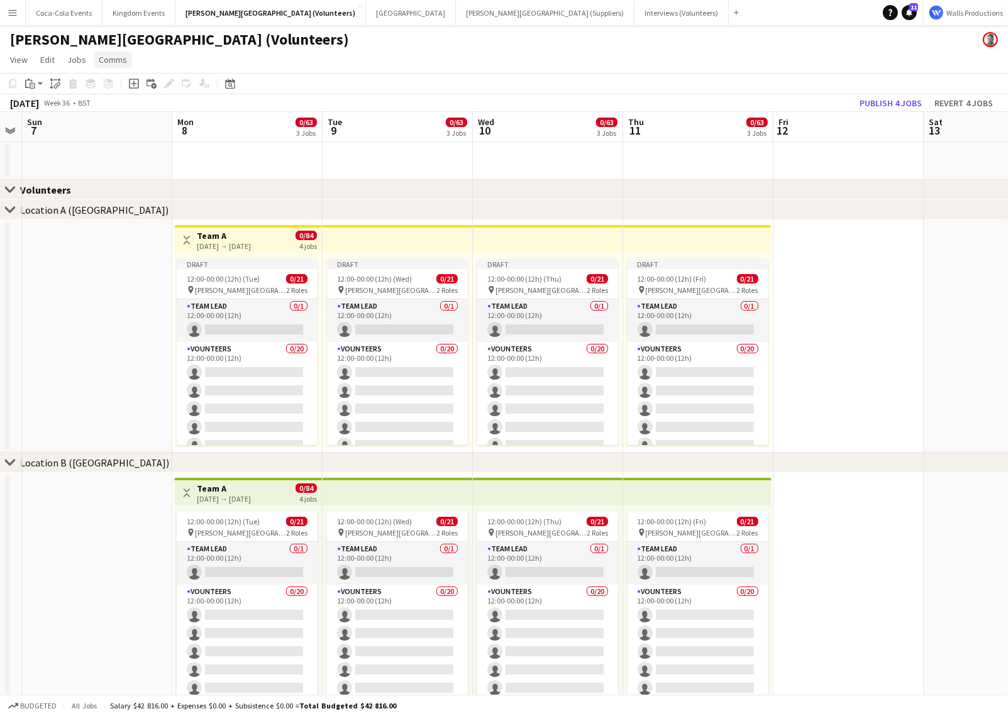
scroll to position [0, 268]
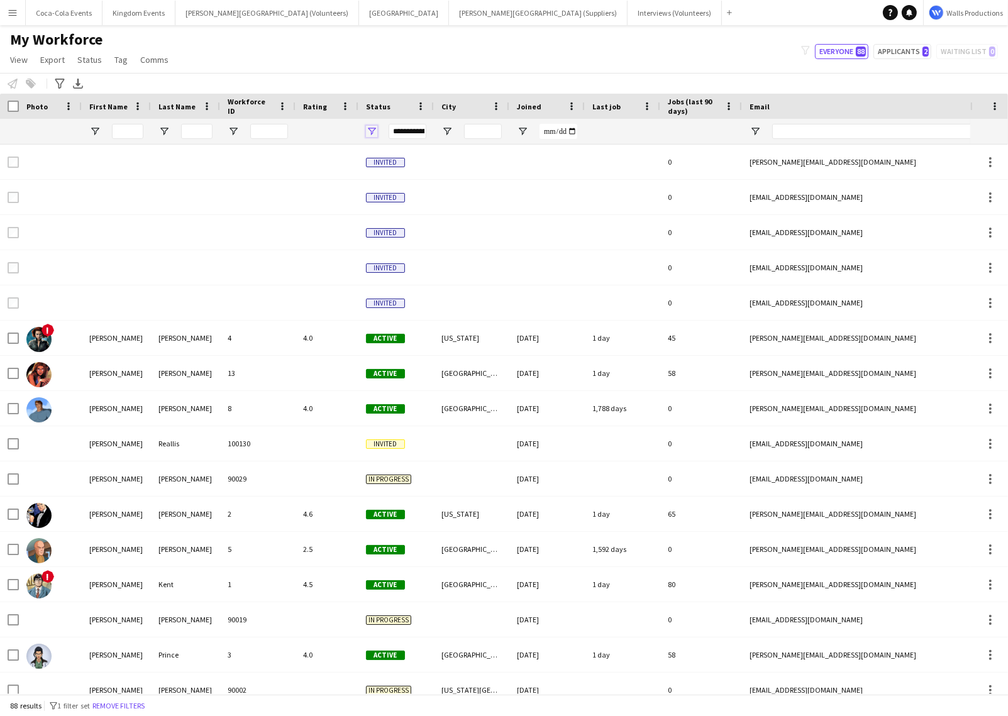
click at [371, 130] on span "Open Filter Menu" at bounding box center [371, 131] width 11 height 11
click at [402, 253] on div "Approved" at bounding box center [435, 253] width 99 height 9
click at [402, 250] on div "Paused" at bounding box center [435, 252] width 99 height 9
click at [401, 282] on div "Waiting list" at bounding box center [435, 282] width 99 height 9
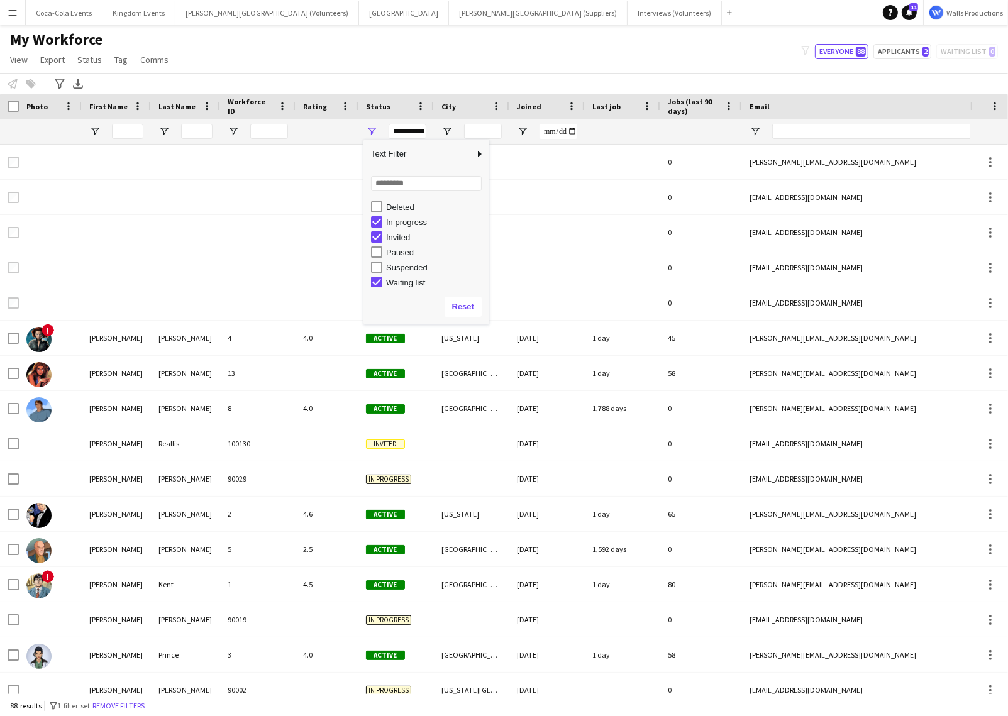
scroll to position [79, 0]
click at [401, 282] on div "Waiting list" at bounding box center [435, 279] width 99 height 9
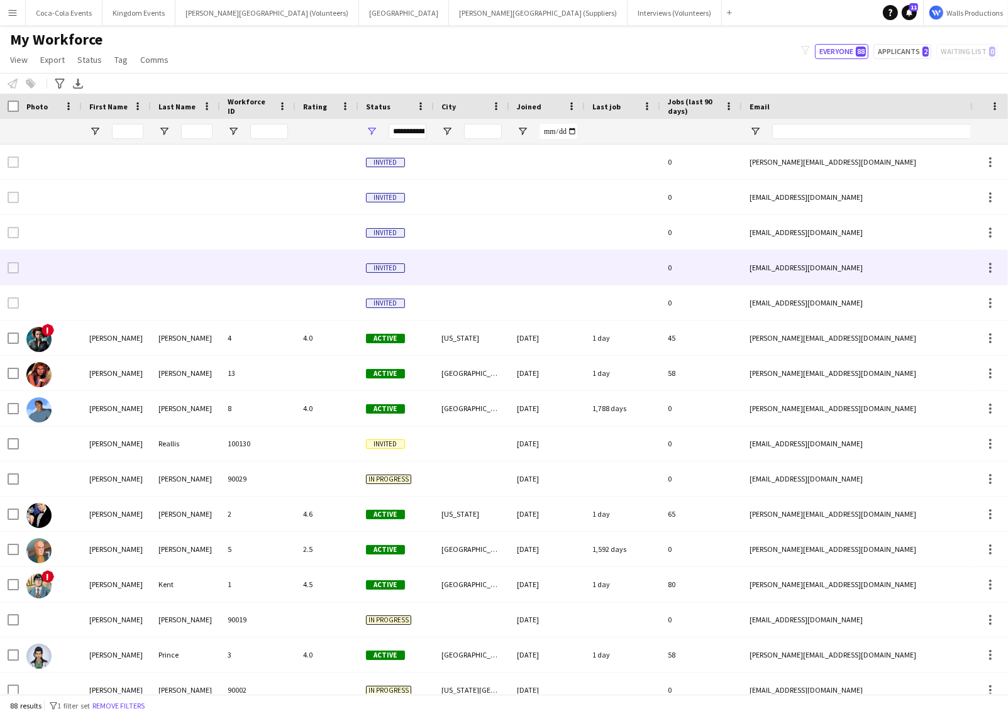
click at [219, 257] on div at bounding box center [185, 267] width 69 height 35
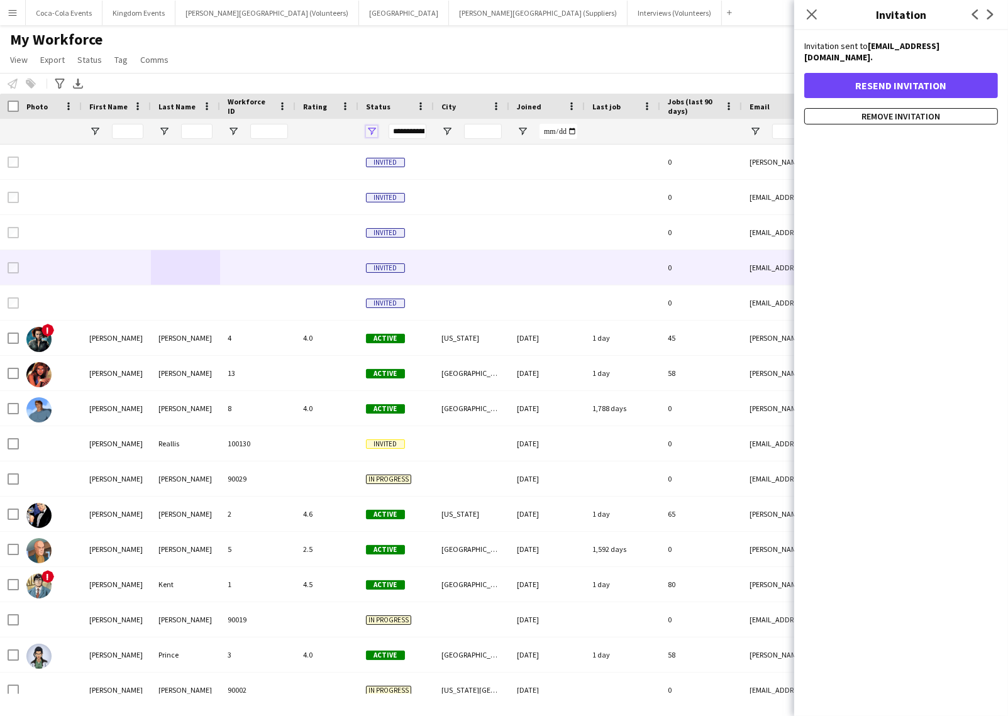
click at [370, 128] on span "Open Filter Menu" at bounding box center [371, 131] width 11 height 11
type input "**********"
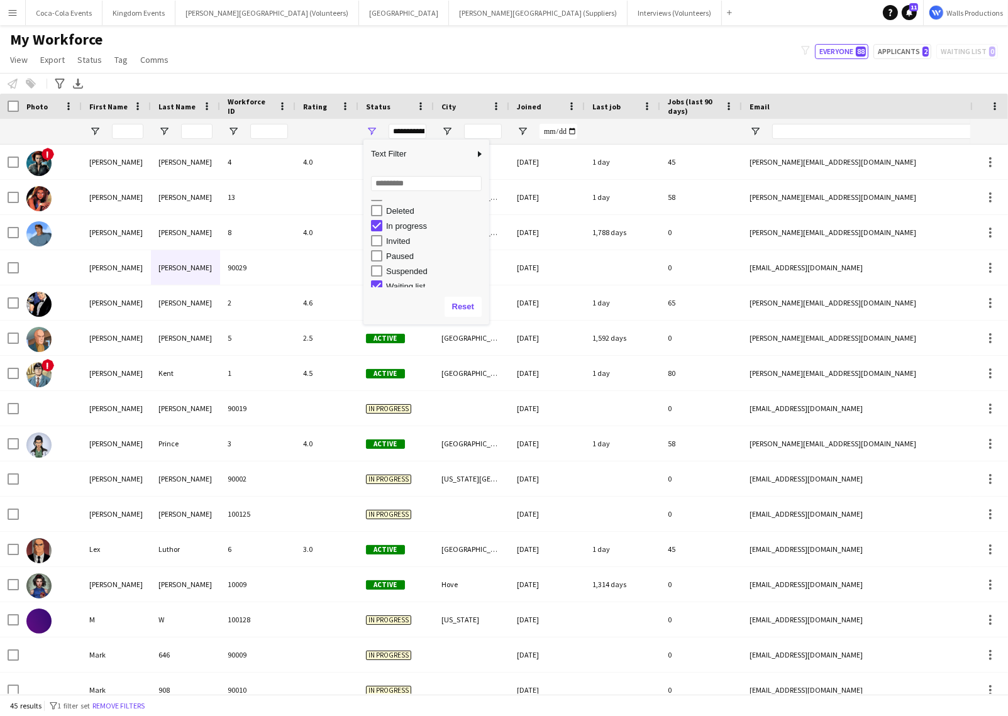
click at [471, 71] on div "My Workforce View Views Default view New view Update view Delete view Edit name…" at bounding box center [504, 51] width 1008 height 43
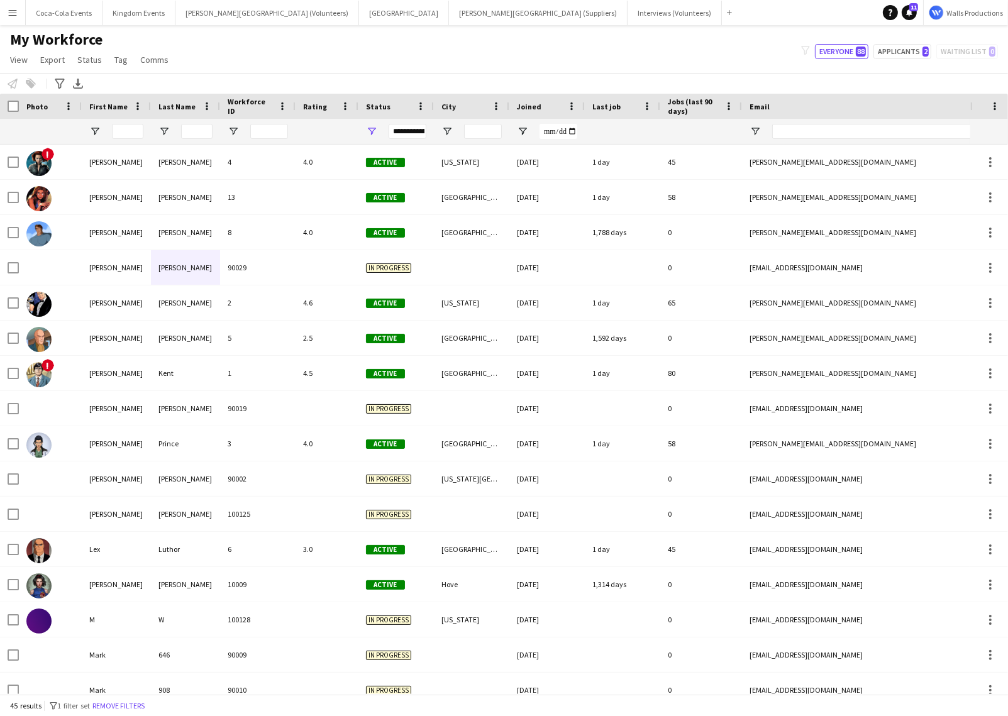
click at [376, 99] on div "Status" at bounding box center [388, 106] width 45 height 19
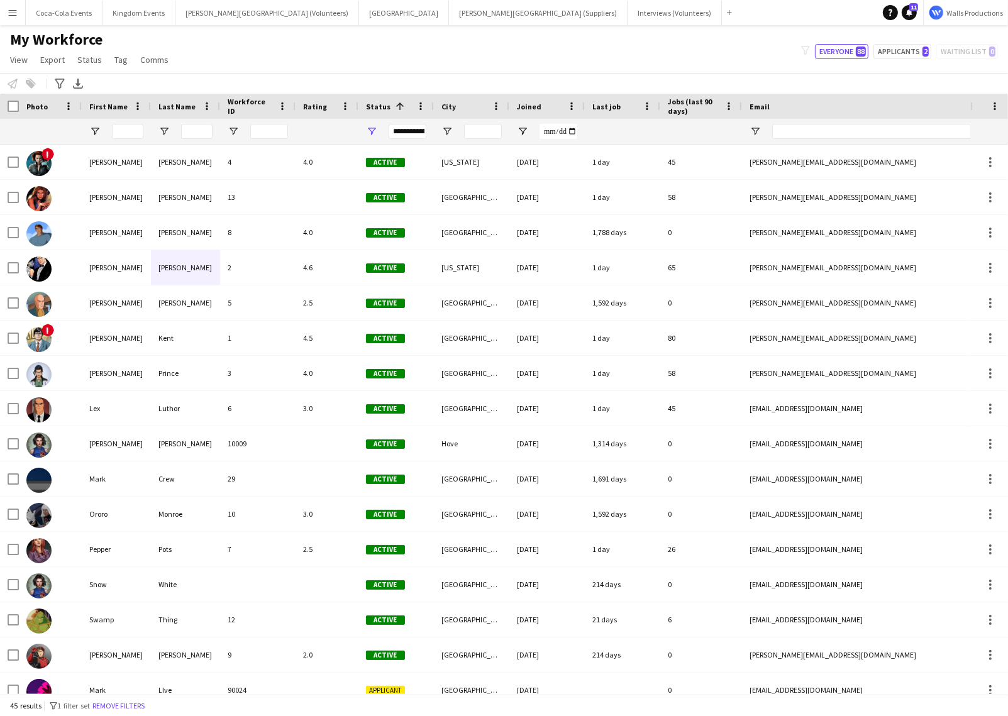
click at [377, 105] on span "Status" at bounding box center [378, 106] width 25 height 9
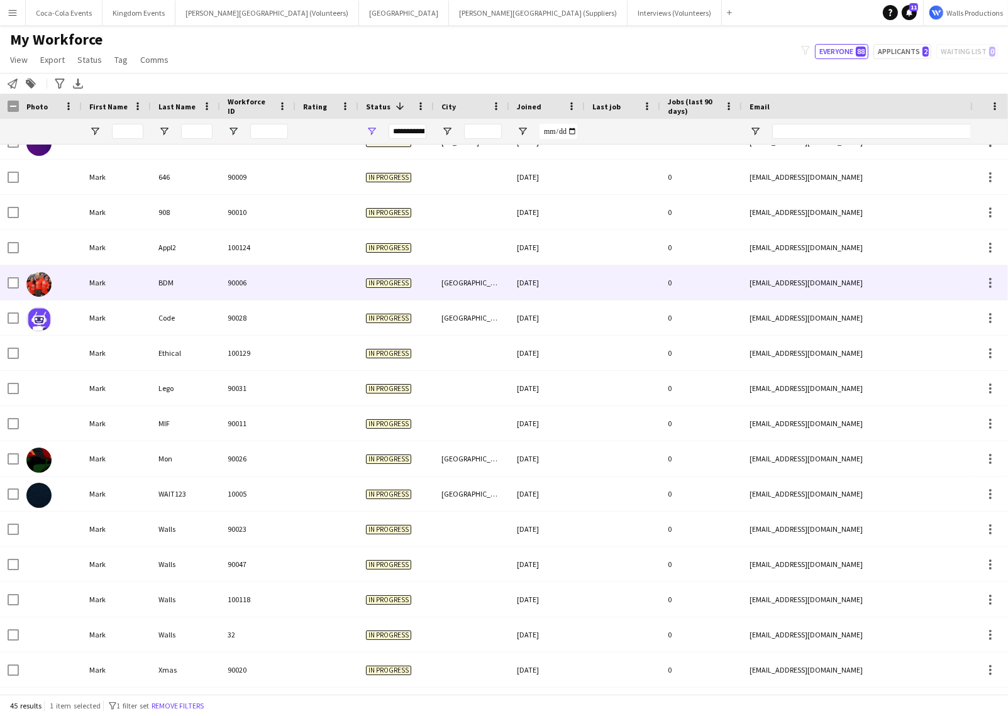
scroll to position [88, 0]
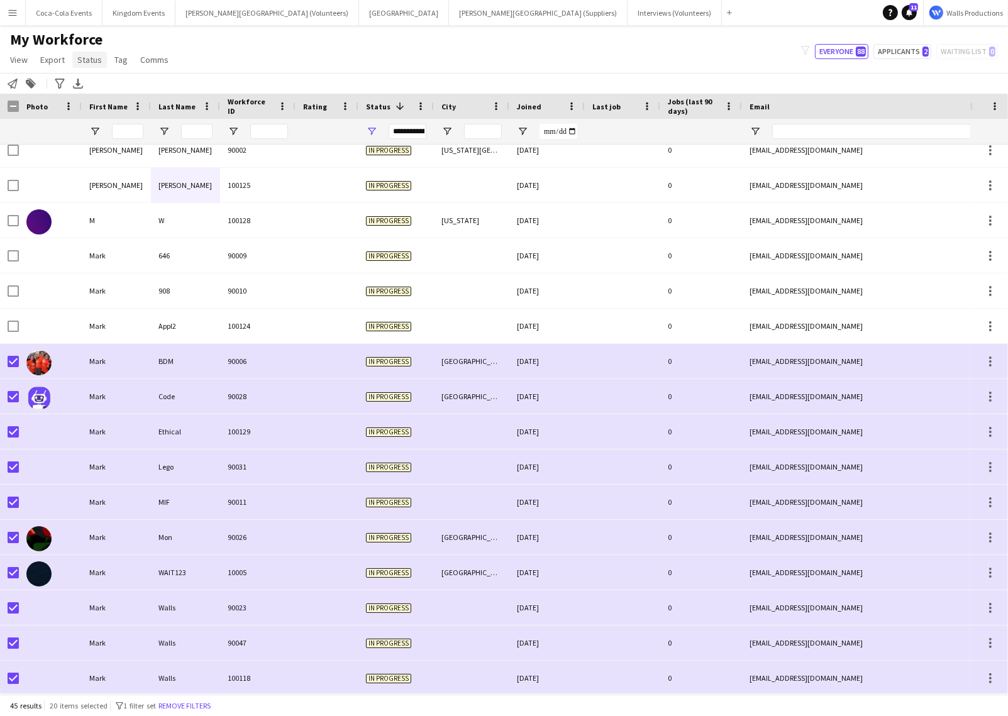
click at [87, 60] on span "Status" at bounding box center [89, 59] width 25 height 11
click at [101, 82] on link "Edit" at bounding box center [116, 87] width 88 height 26
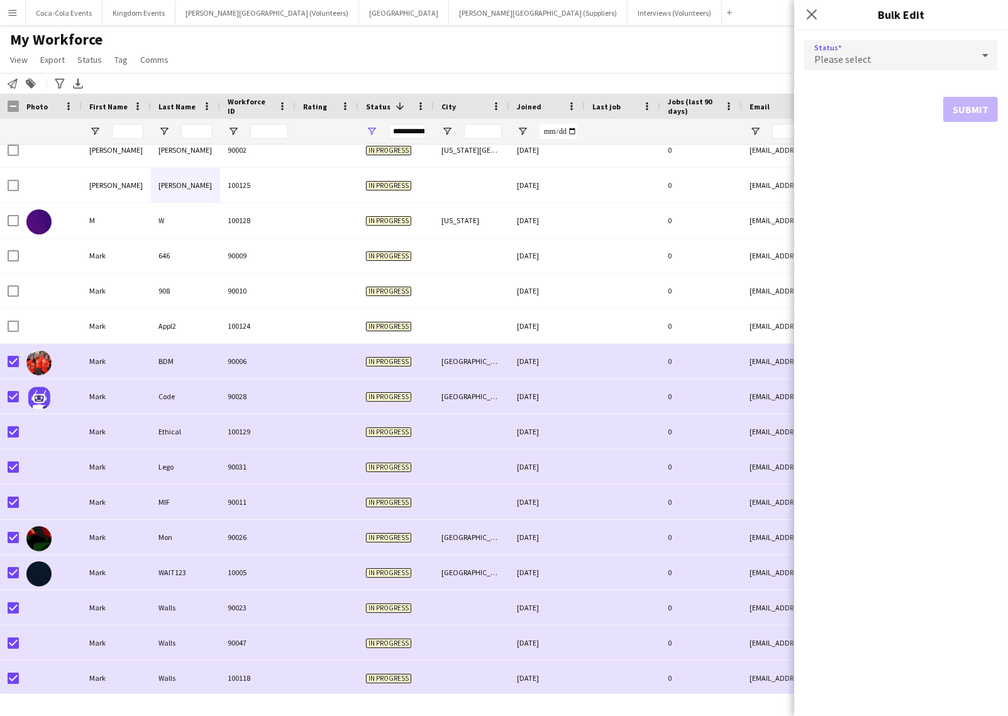
click at [894, 52] on div "Please select" at bounding box center [888, 55] width 168 height 30
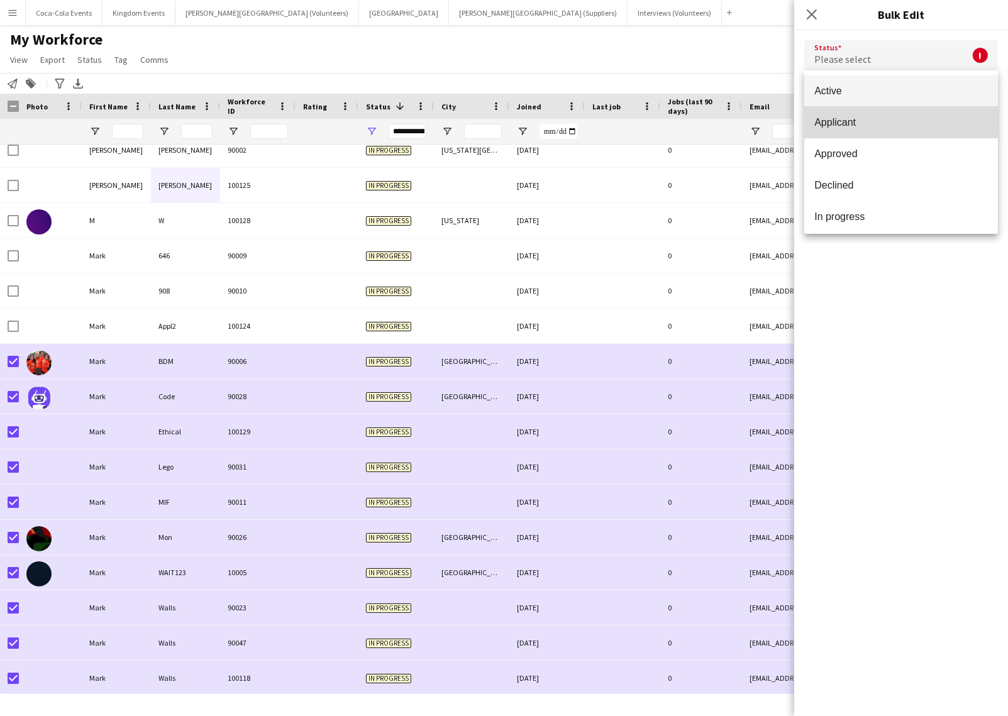
click at [868, 111] on mat-option "Applicant" at bounding box center [901, 122] width 194 height 31
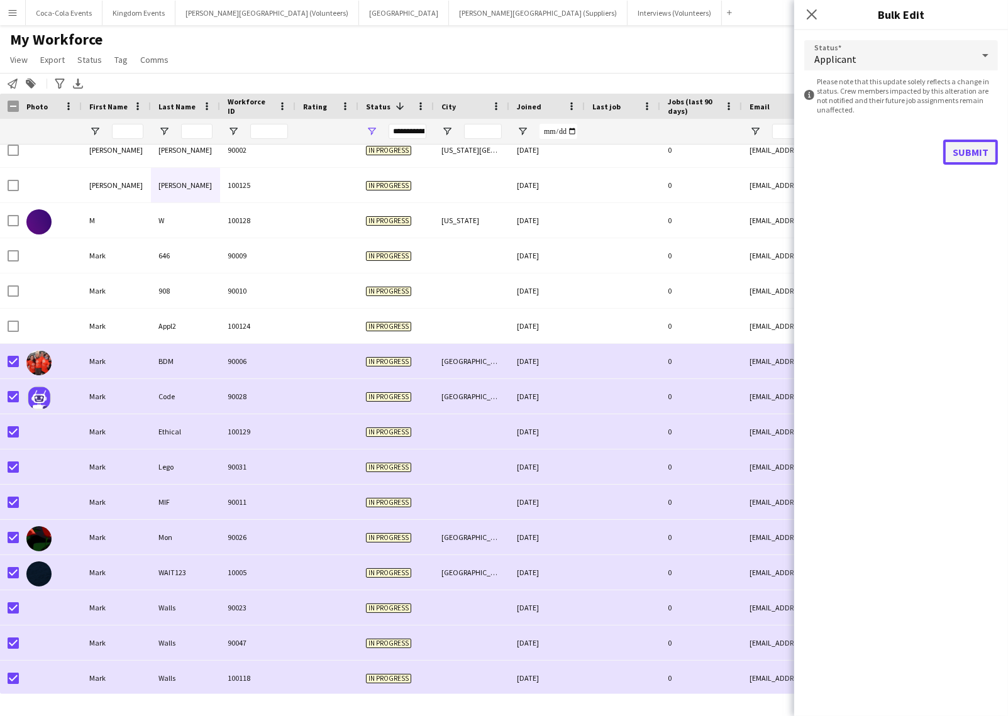
click at [972, 150] on button "Submit" at bounding box center [970, 152] width 55 height 25
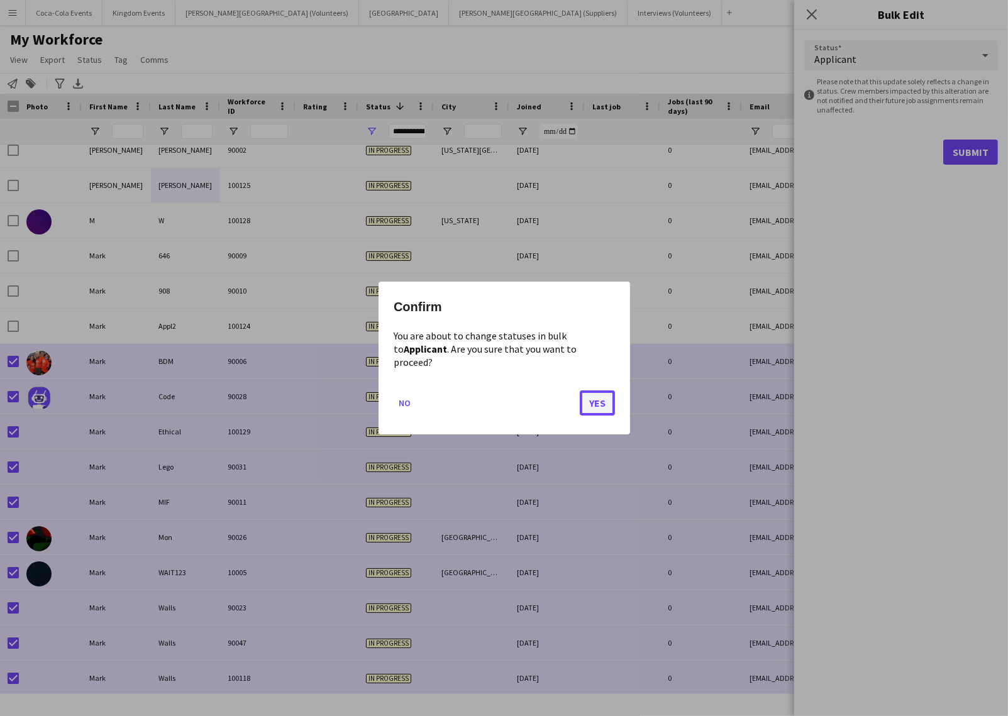
click at [606, 392] on button "Yes" at bounding box center [597, 402] width 35 height 25
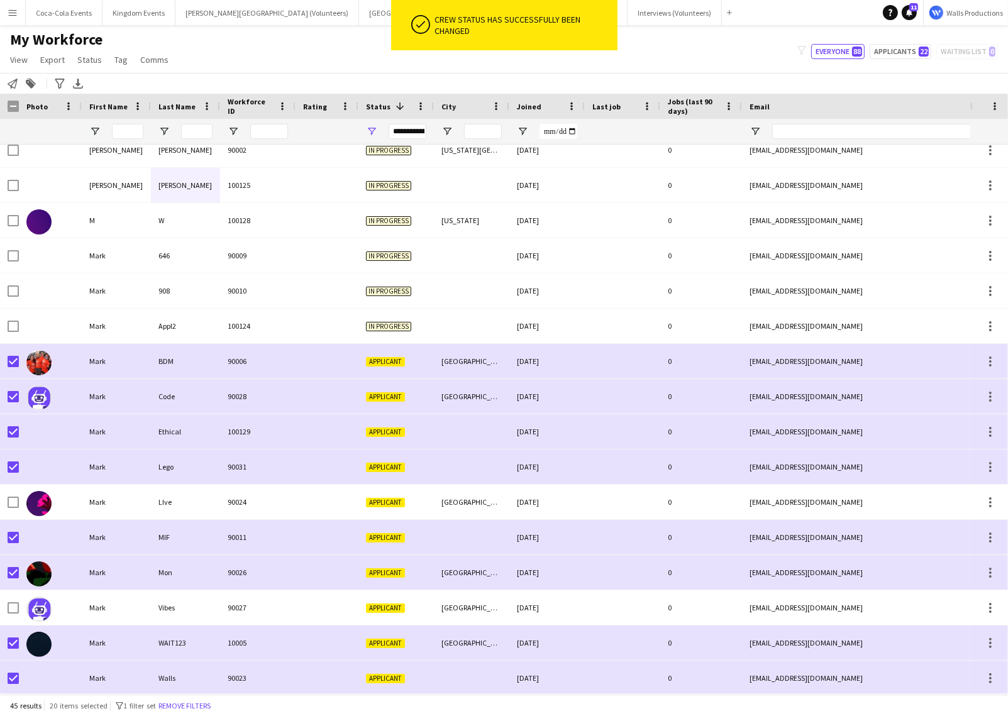
click at [382, 75] on div "Notify workforce Add to tag Search tags magnifier Add tag Advanced filters Adva…" at bounding box center [504, 83] width 1008 height 21
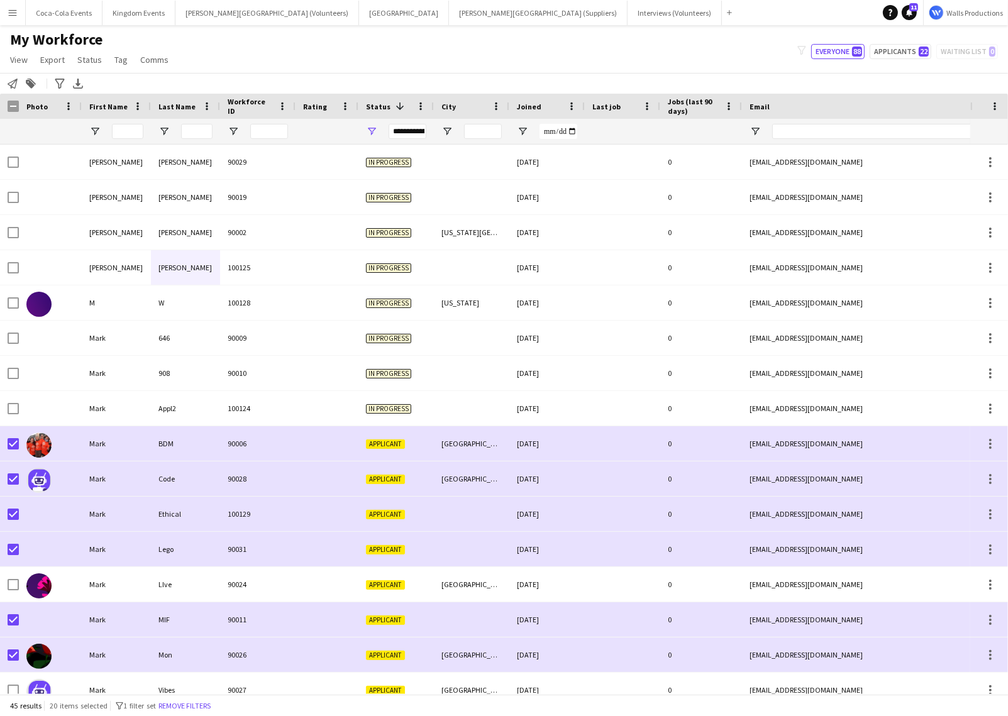
click at [365, 70] on div "My Workforce View Views Default view New view Update view Delete view Edit name…" at bounding box center [504, 51] width 1008 height 43
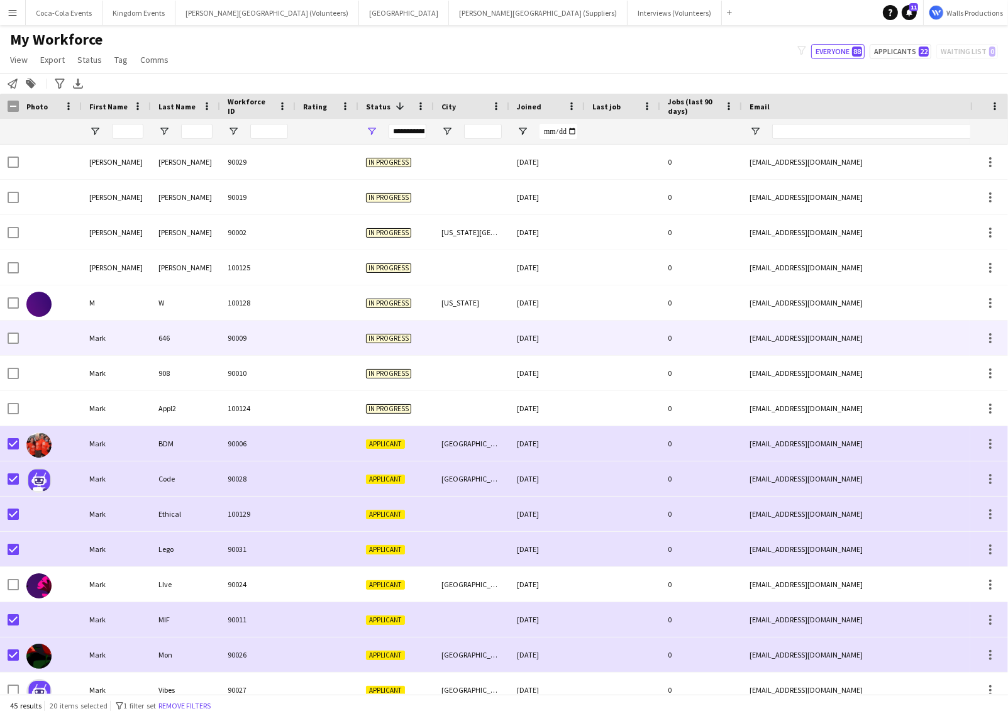
click at [359, 354] on div "In progress" at bounding box center [395, 338] width 75 height 35
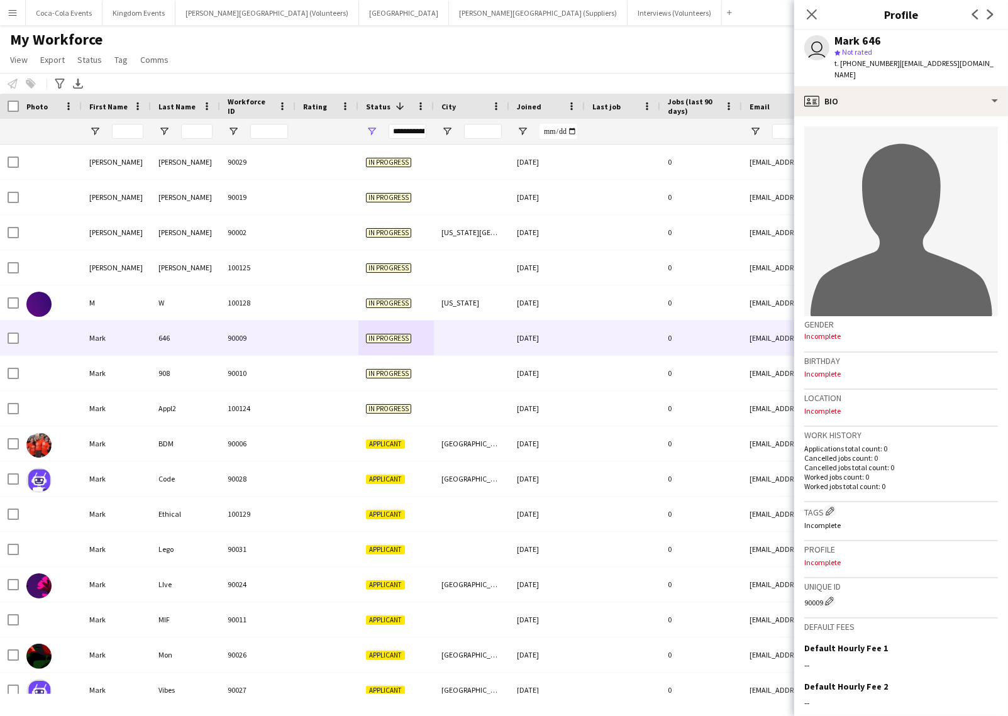
click at [310, 74] on div "Notify workforce Add to tag Select at least one crew to tag him or her. Advance…" at bounding box center [504, 83] width 1008 height 21
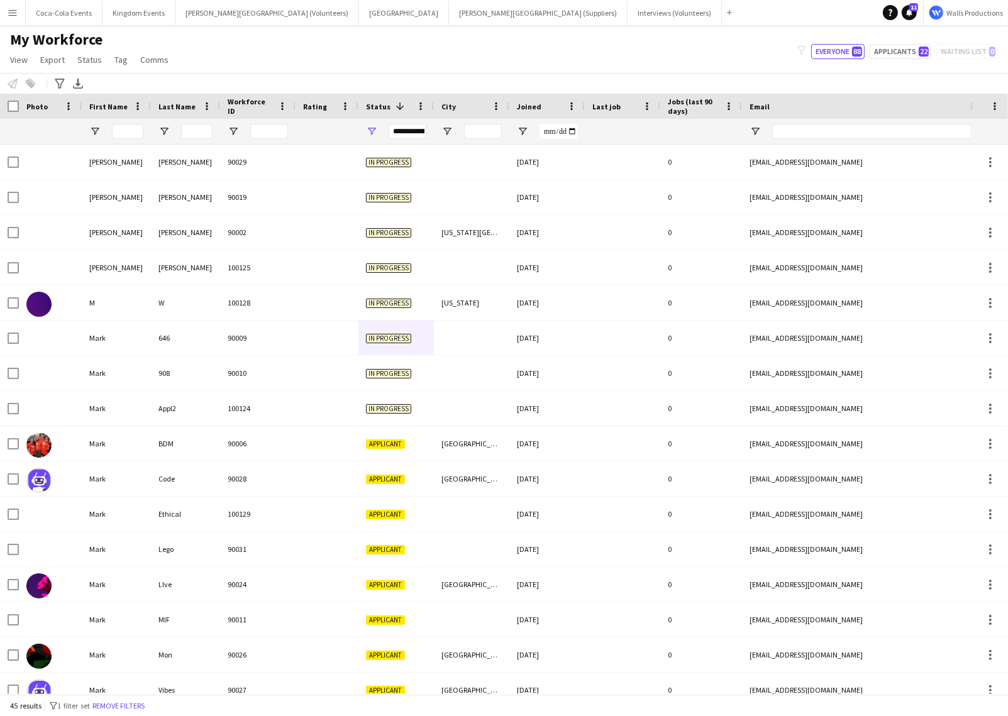
click at [312, 35] on div "My Workforce View Views Default view New view Update view Delete view Edit name…" at bounding box center [504, 51] width 1008 height 43
click at [31, 64] on link "View" at bounding box center [19, 60] width 28 height 16
click at [51, 129] on link "Customise view" at bounding box center [50, 124] width 88 height 26
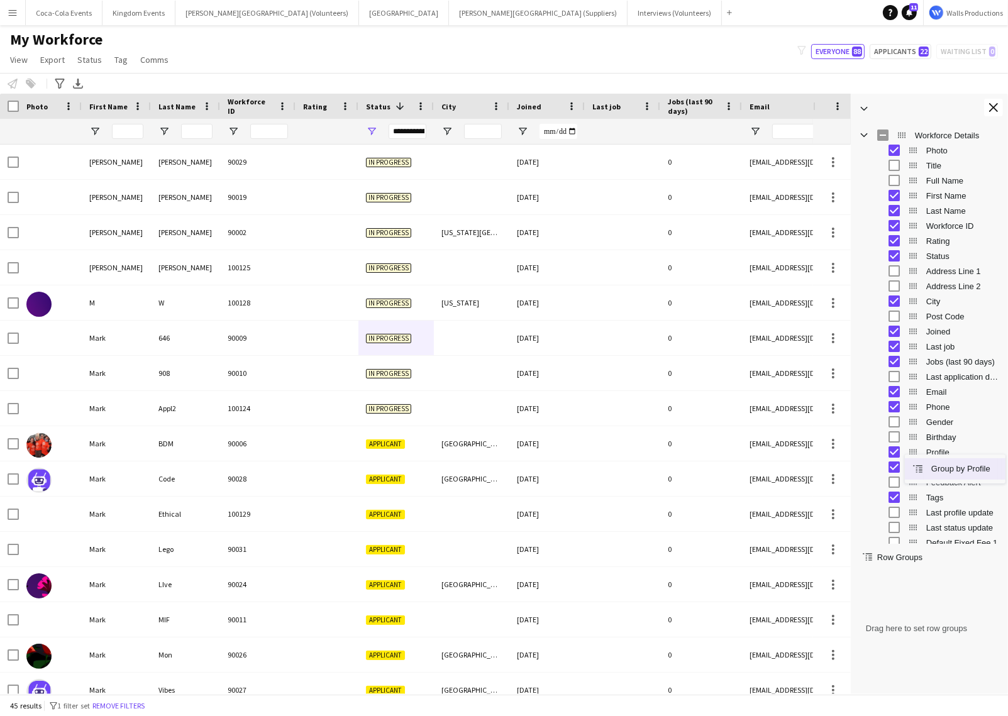
drag, startPoint x: 911, startPoint y: 454, endPoint x: 908, endPoint y: 436, distance: 19.1
click at [913, 463] on span "Context Menu" at bounding box center [917, 468] width 11 height 11
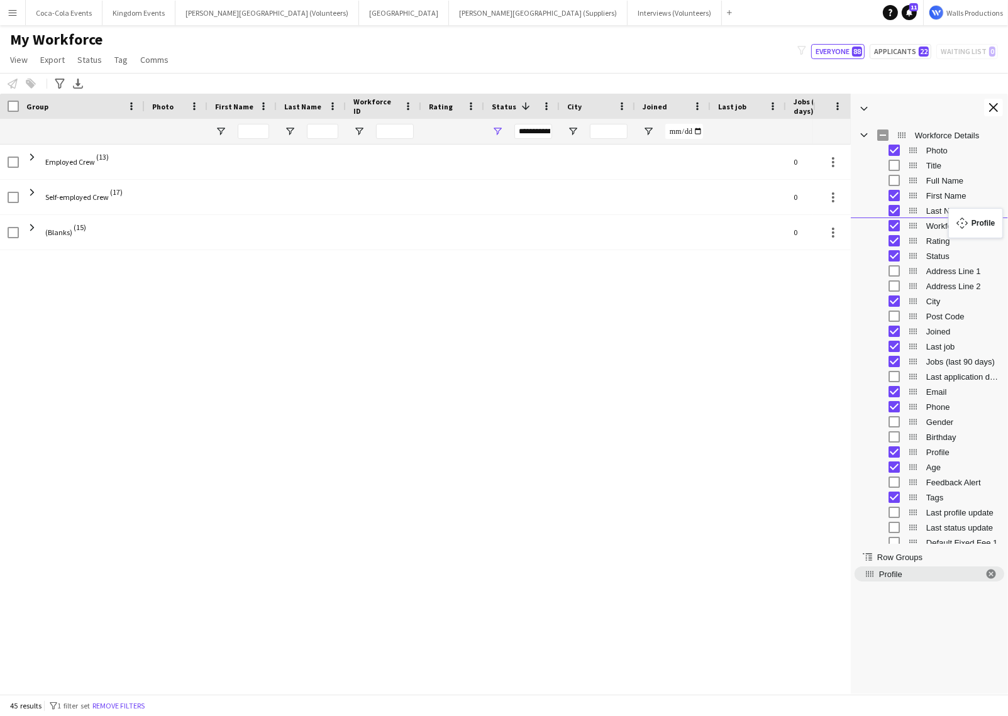
drag, startPoint x: 912, startPoint y: 453, endPoint x: 954, endPoint y: 216, distance: 240.7
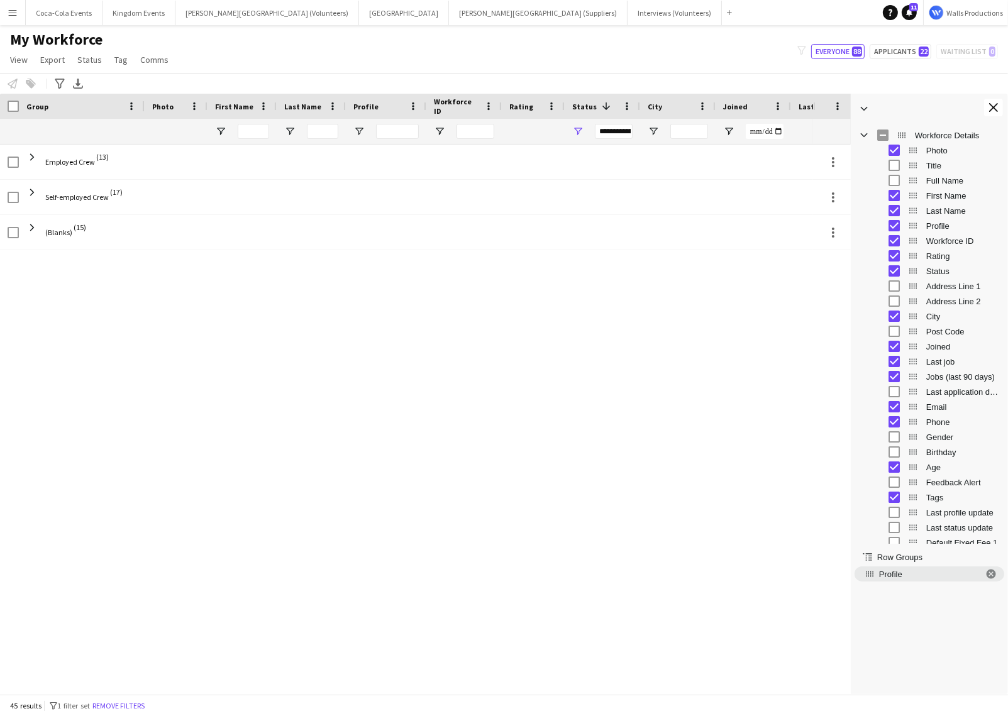
click at [278, 387] on div "Employed Crew (13) 0 Self-employed Crew (17) 0 (Blanks) (15) 0" at bounding box center [406, 419] width 813 height 549
click at [1001, 104] on button "Close tool panel" at bounding box center [993, 108] width 19 height 18
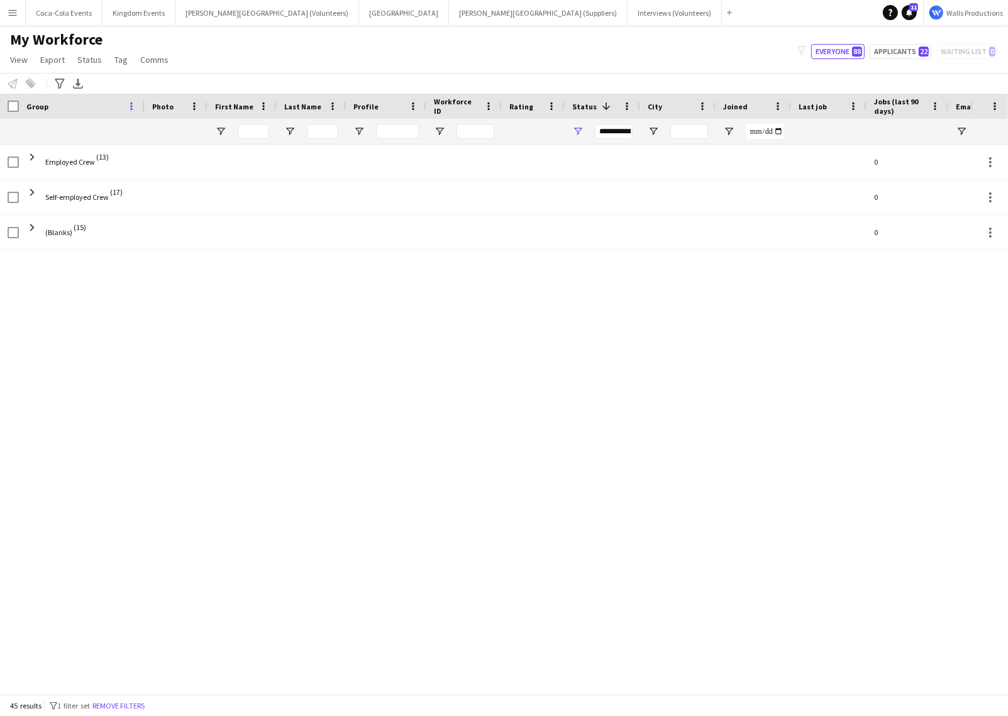
click at [129, 106] on span at bounding box center [131, 106] width 11 height 11
click at [167, 195] on span "Reset Columns" at bounding box center [195, 192] width 107 height 21
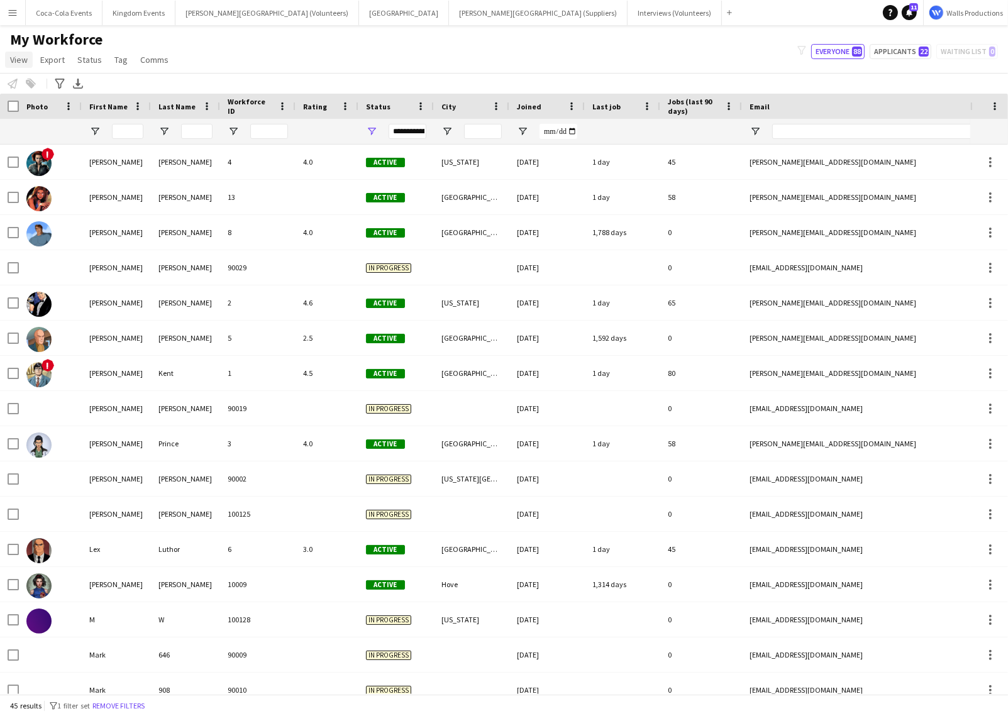
click at [23, 60] on span "View" at bounding box center [19, 59] width 18 height 11
click at [35, 126] on span "Customise view" at bounding box center [46, 123] width 60 height 11
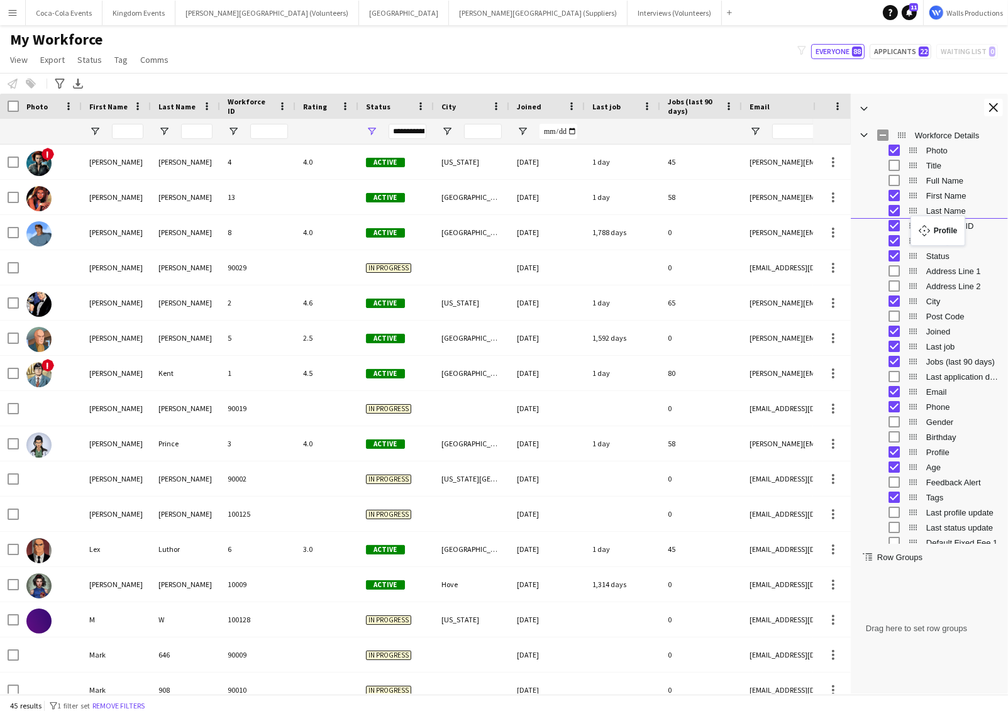
drag, startPoint x: 912, startPoint y: 452, endPoint x: 916, endPoint y: 223, distance: 228.8
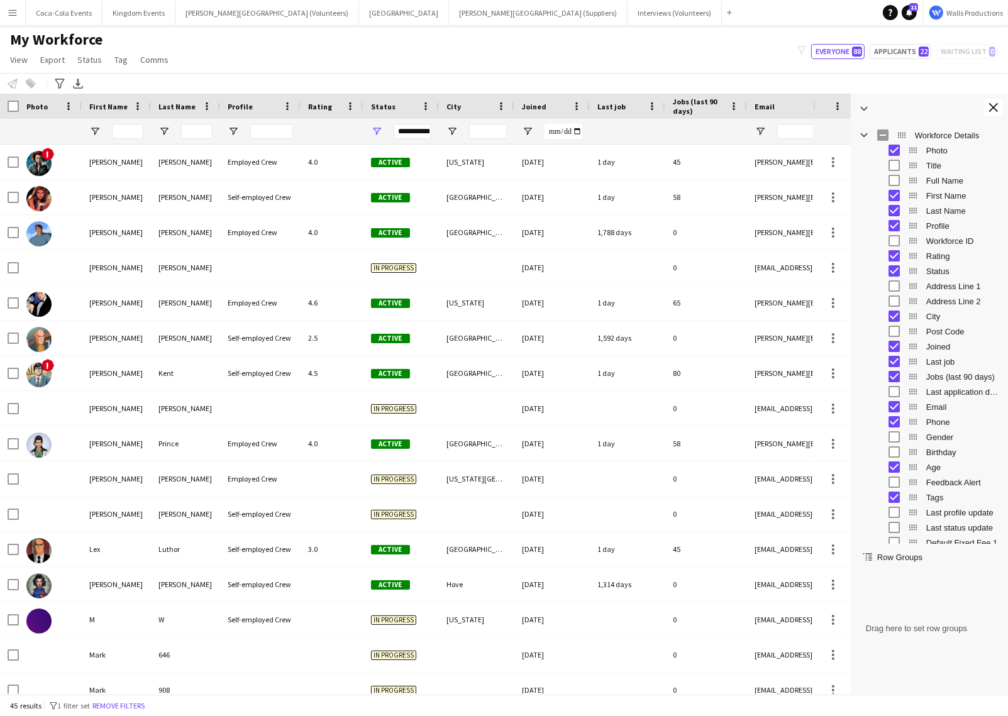
click at [915, 271] on span "Status Column" at bounding box center [912, 270] width 11 height 11
click at [641, 62] on div "My Workforce View Views Default view New view Update view Delete view Edit name…" at bounding box center [504, 51] width 1008 height 43
click at [992, 111] on app-icon "Close tool panel" at bounding box center [993, 107] width 9 height 9
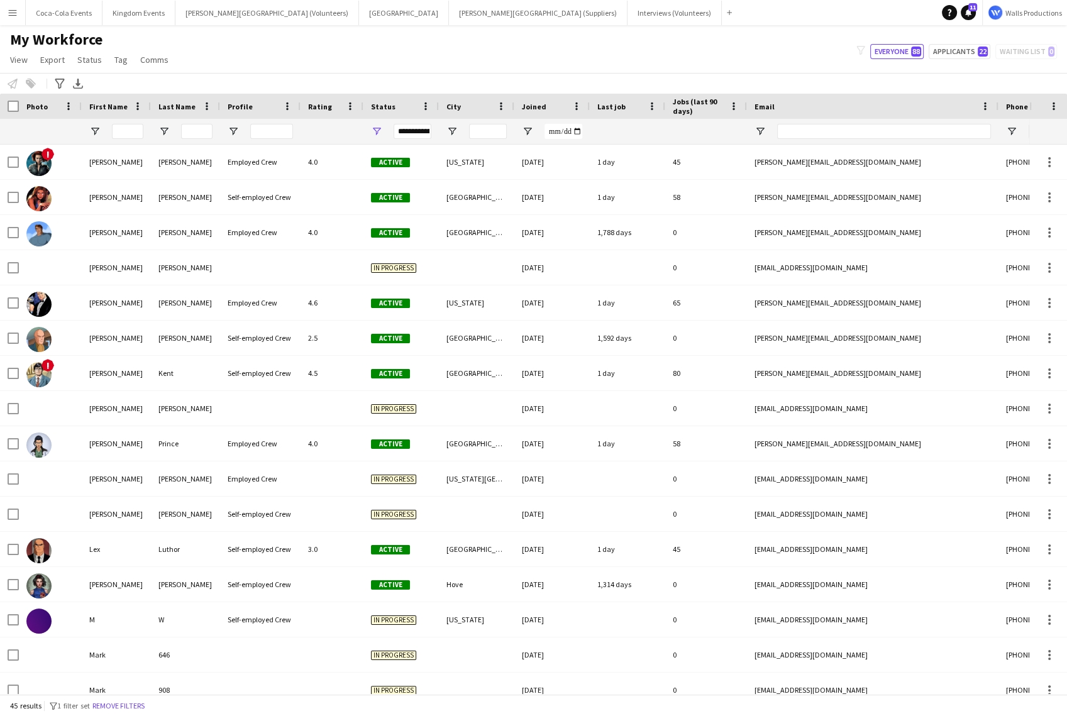
click at [377, 97] on div "Status" at bounding box center [393, 106] width 45 height 19
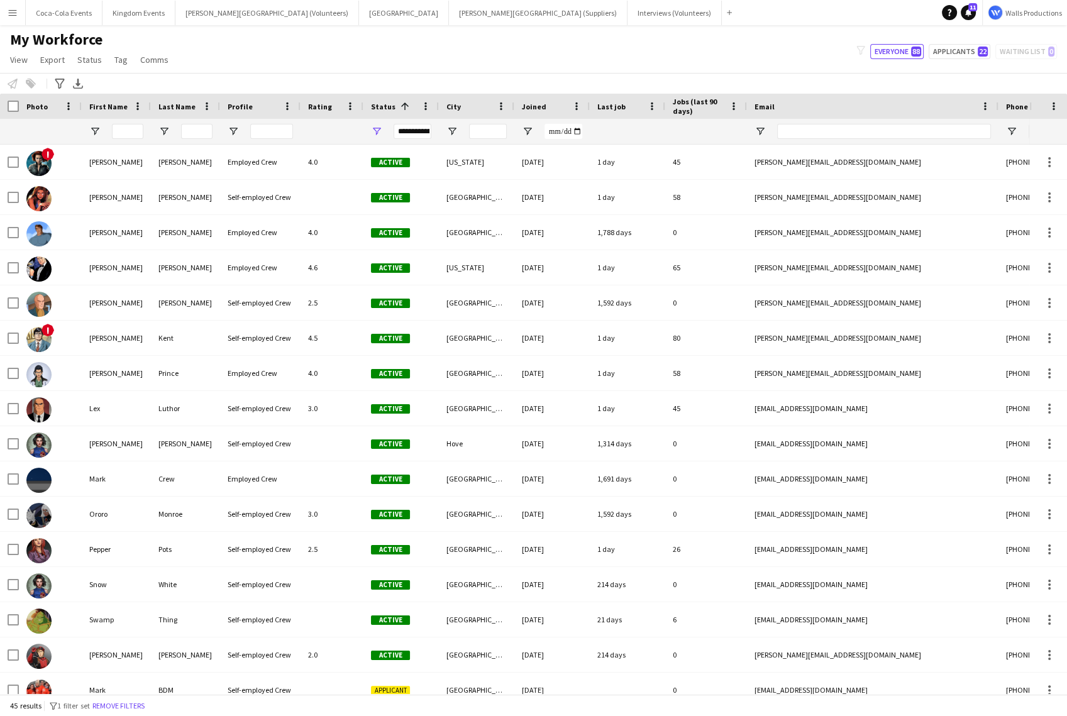
click at [377, 97] on div "Status 1" at bounding box center [393, 106] width 45 height 19
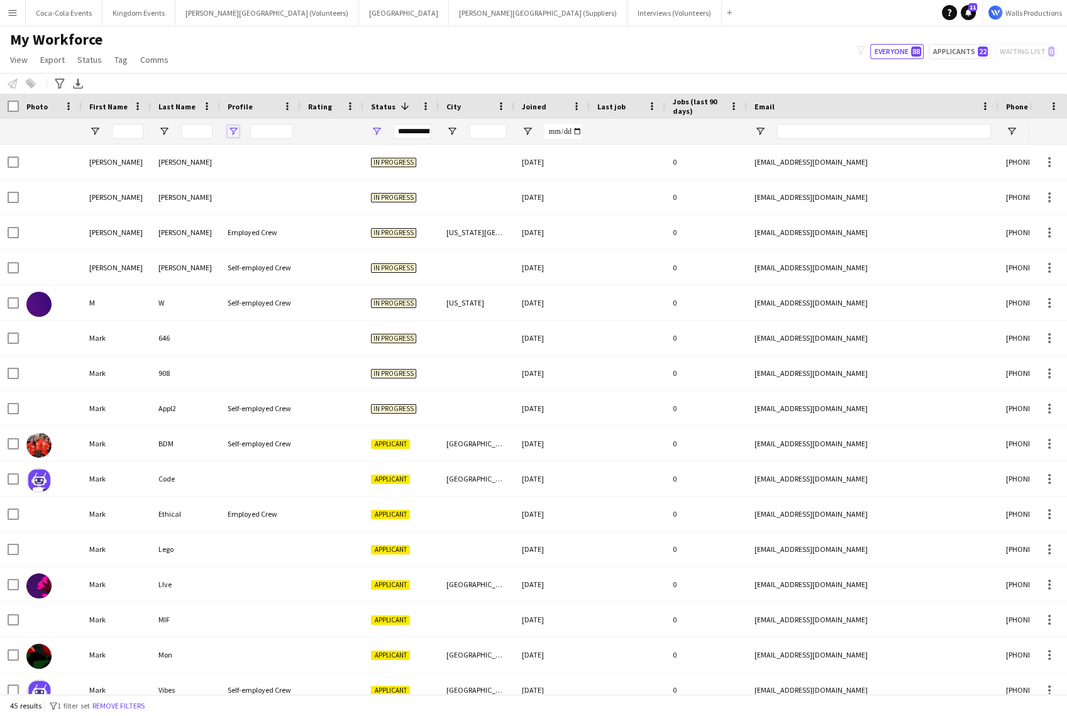
click at [233, 129] on span "Open Filter Menu" at bounding box center [233, 131] width 11 height 11
type input "**********"
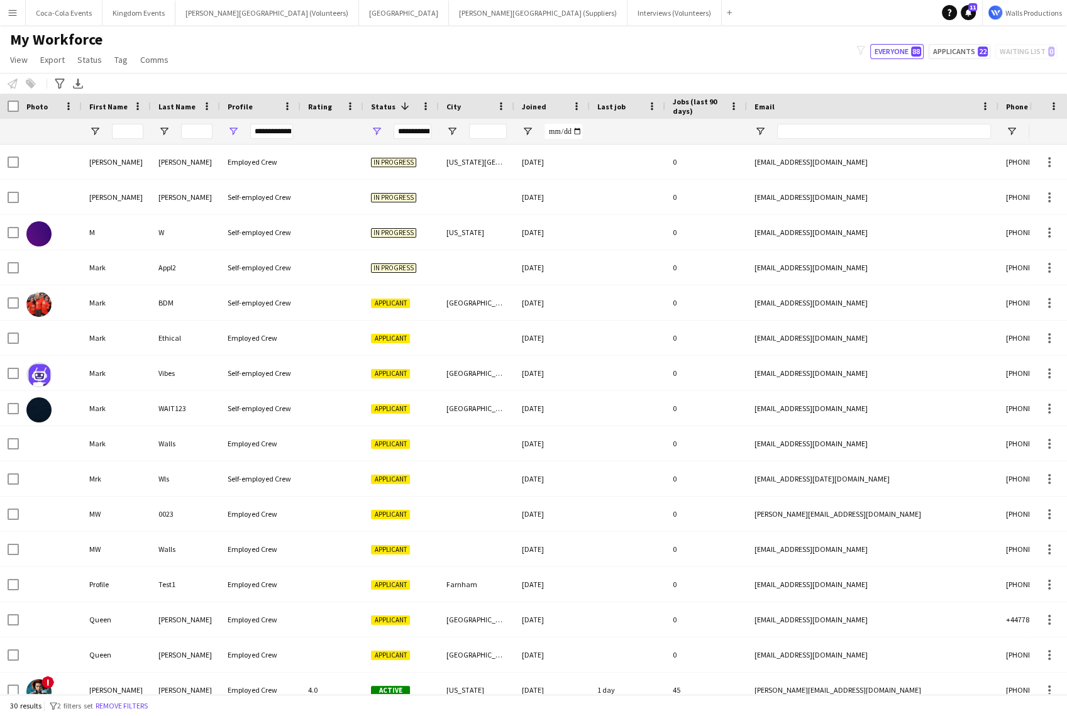
click at [299, 52] on div "My Workforce View Views Default view New view Update view Delete view Edit name…" at bounding box center [533, 51] width 1067 height 43
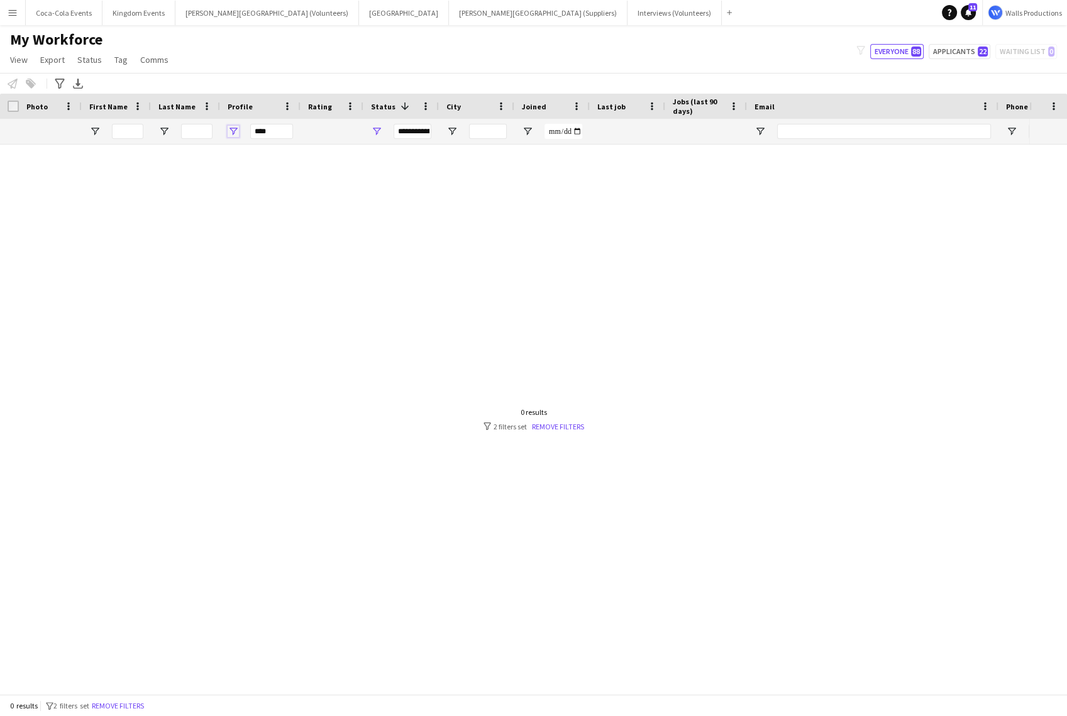
click at [231, 131] on span "Open Filter Menu" at bounding box center [233, 131] width 11 height 11
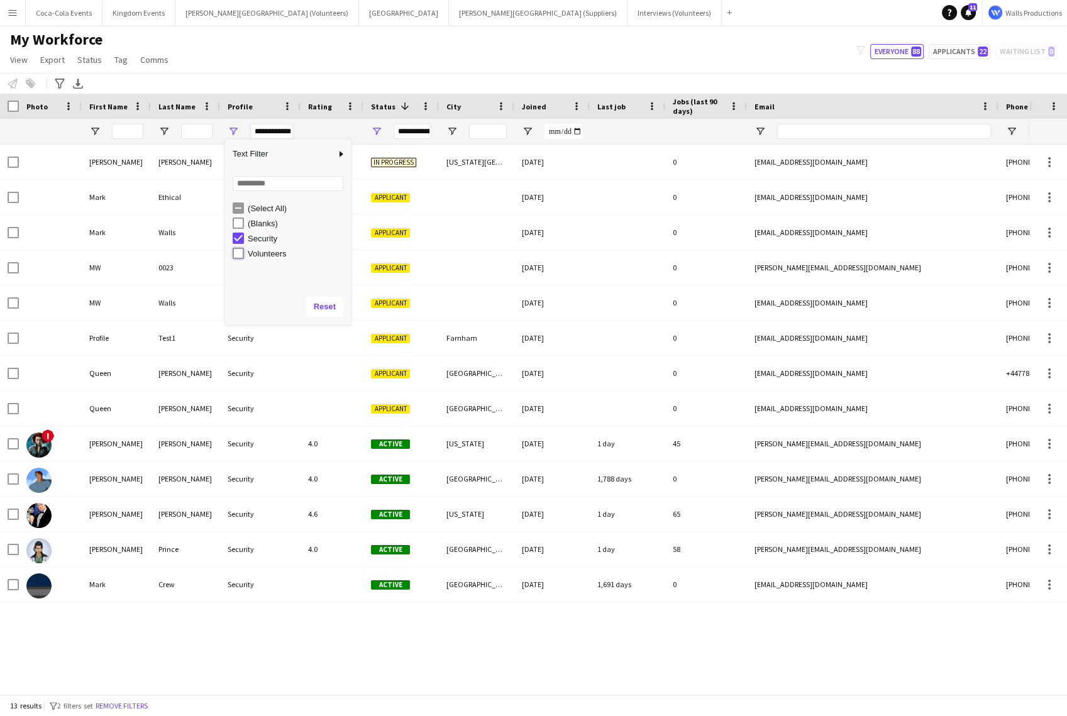
type input "**********"
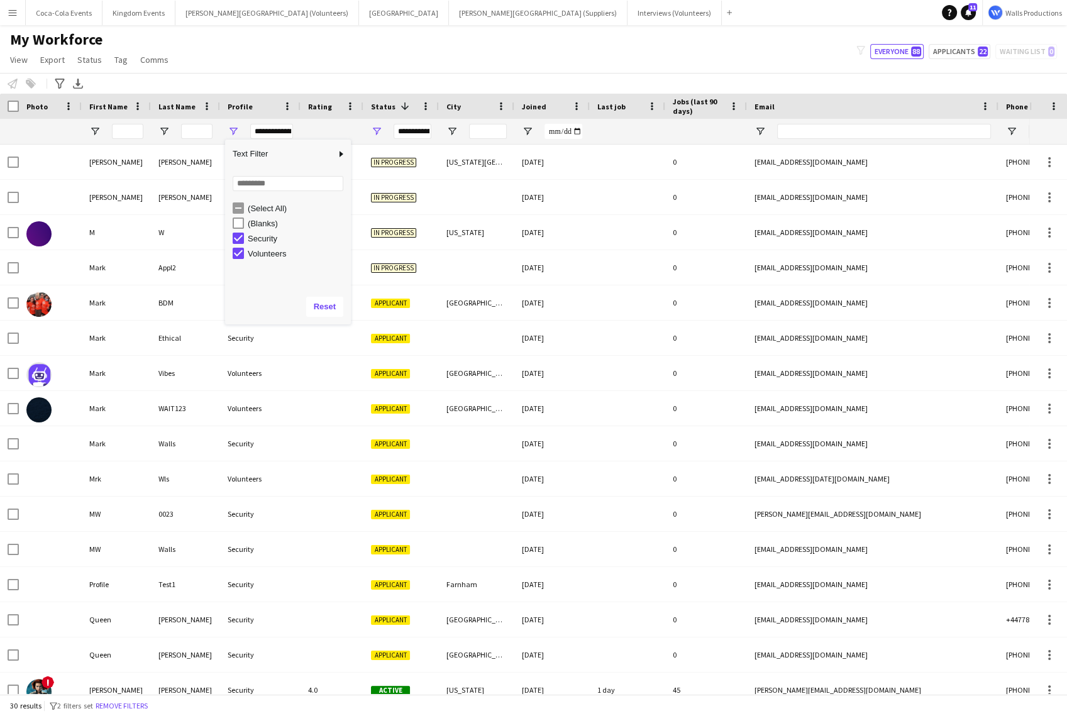
click at [304, 70] on div "My Workforce View Views Default view New view Update view Delete view Edit name…" at bounding box center [533, 51] width 1067 height 43
